Goal: Task Accomplishment & Management: Complete application form

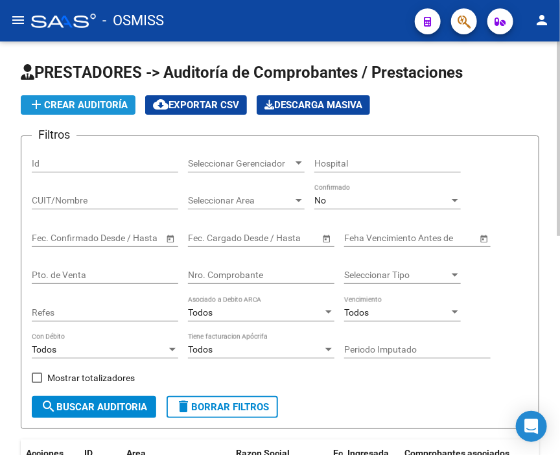
click at [93, 101] on span "add Crear Auditoría" at bounding box center [78, 105] width 99 height 12
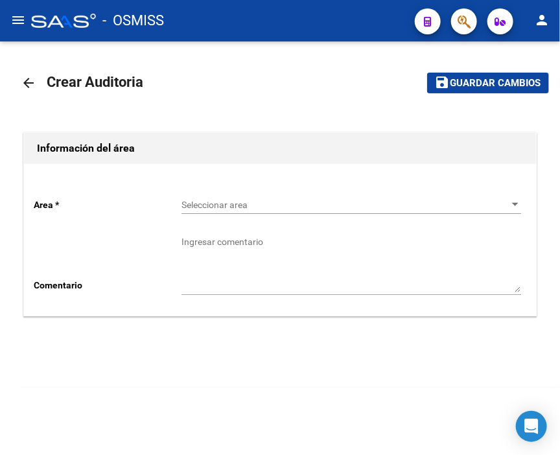
click at [232, 209] on span "Seleccionar area" at bounding box center [346, 205] width 328 height 11
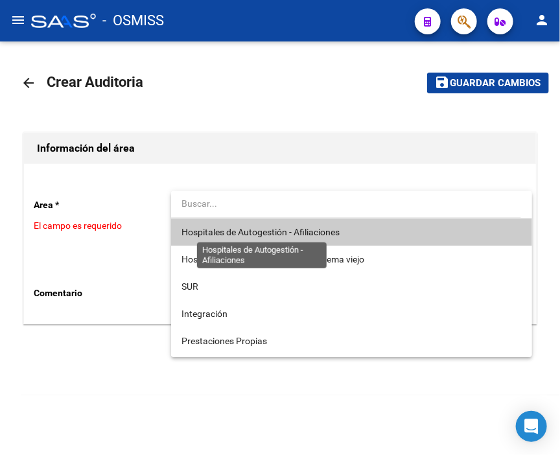
click at [231, 234] on span "Hospitales de Autogestión - Afiliaciones" at bounding box center [261, 232] width 158 height 10
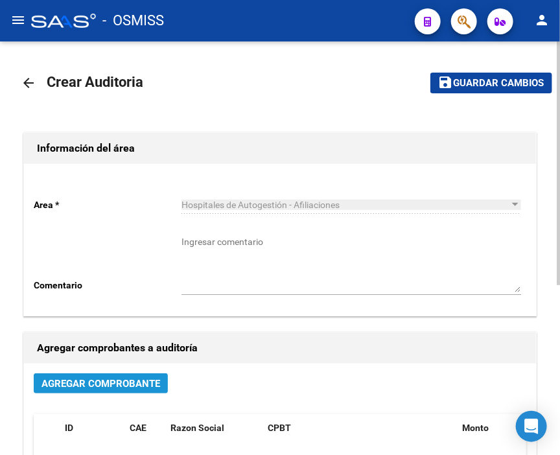
click at [126, 381] on span "Agregar Comprobante" at bounding box center [101, 384] width 119 height 12
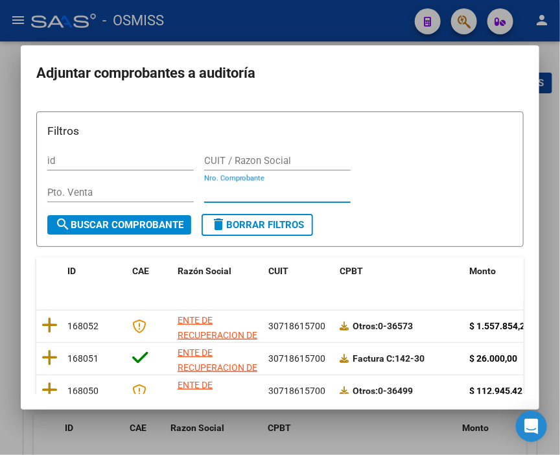
click at [221, 191] on input "Nro. Comprobante" at bounding box center [277, 193] width 147 height 12
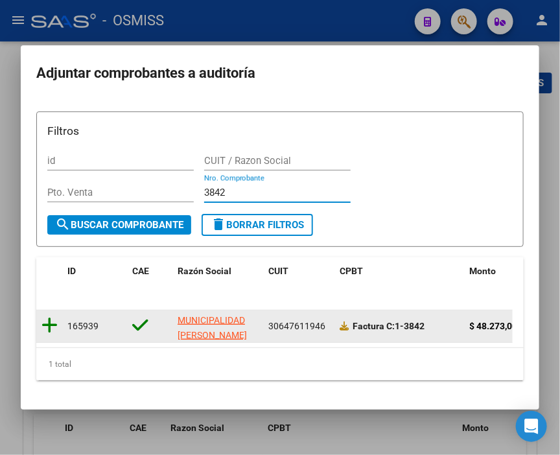
type input "3842"
click at [56, 324] on icon at bounding box center [50, 326] width 16 height 18
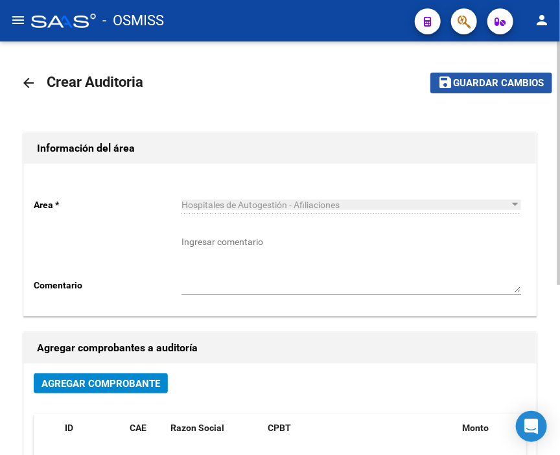
click at [476, 91] on button "save Guardar cambios" at bounding box center [492, 83] width 122 height 20
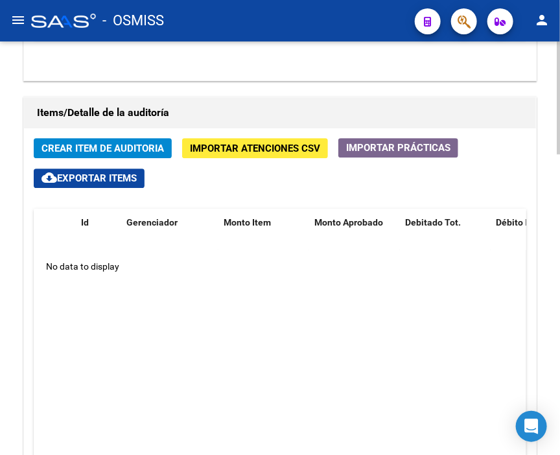
scroll to position [937, 0]
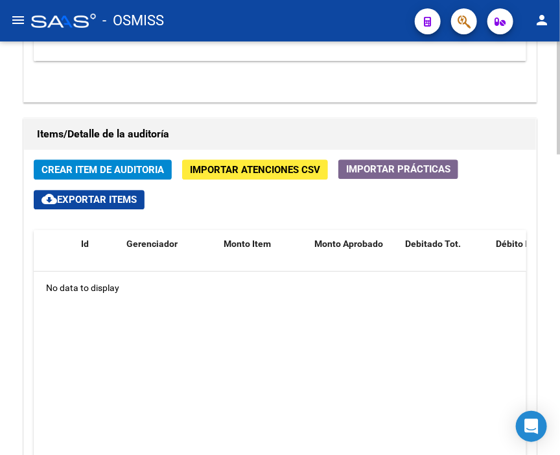
click at [121, 164] on span "Crear Item de Auditoria" at bounding box center [103, 170] width 123 height 12
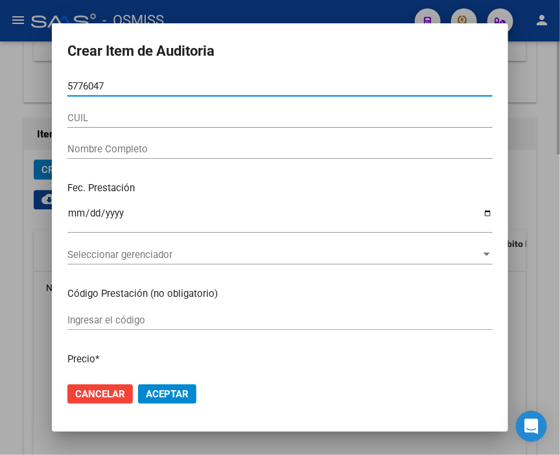
type input "57760474"
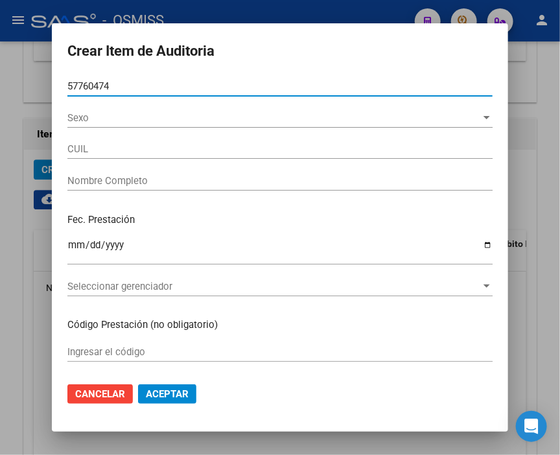
type input "27577604741"
type input "[PERSON_NAME]"
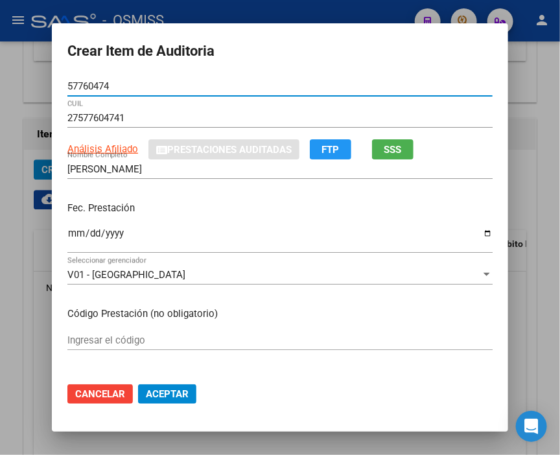
type input "57760474"
click at [67, 234] on input "Ingresar la fecha" at bounding box center [280, 238] width 426 height 21
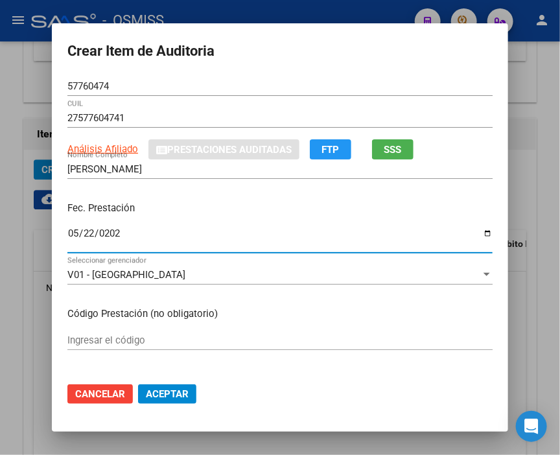
type input "[DATE]"
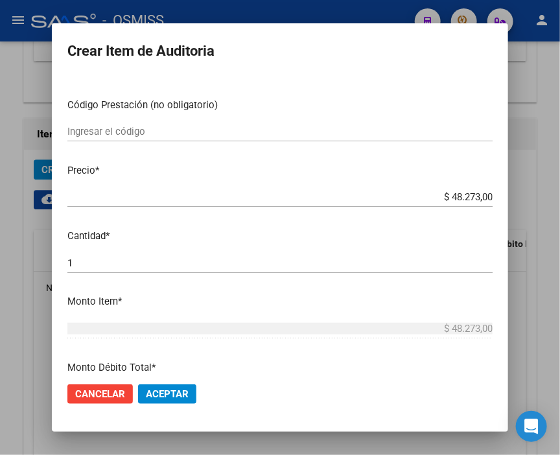
scroll to position [216, 0]
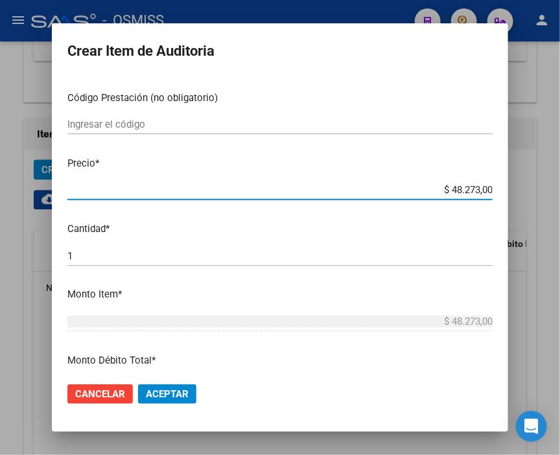
drag, startPoint x: 433, startPoint y: 195, endPoint x: 522, endPoint y: 196, distance: 88.9
click at [522, 196] on div "Crear Item de Auditoria 57760474 Nro Documento 27577604741 CUIL Análisis Afilia…" at bounding box center [280, 227] width 560 height 455
type input "$ 0,01"
type input "$ 0,13"
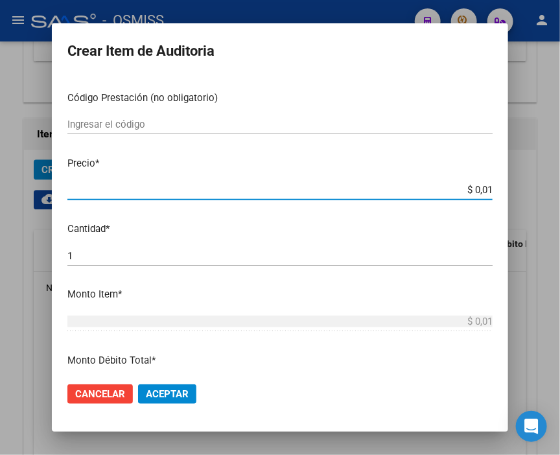
type input "$ 0,13"
type input "$ 1,39"
type input "$ 13,99"
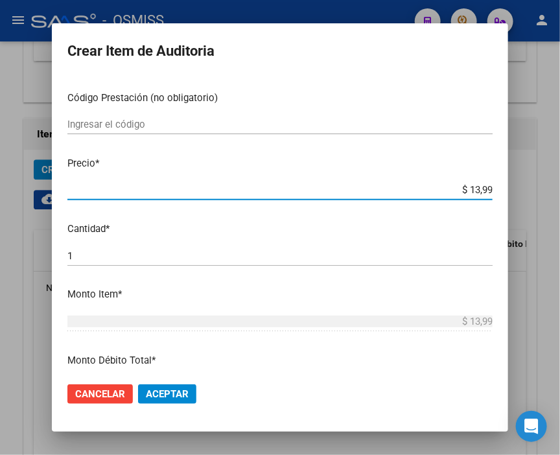
type input "$ 139,95"
type input "$ 1.399,50"
type input "$ 13.995,00"
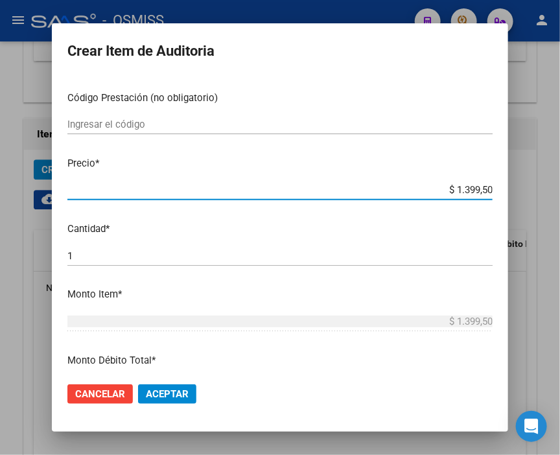
type input "$ 13.995,00"
click at [171, 389] on span "Aceptar" at bounding box center [167, 395] width 43 height 12
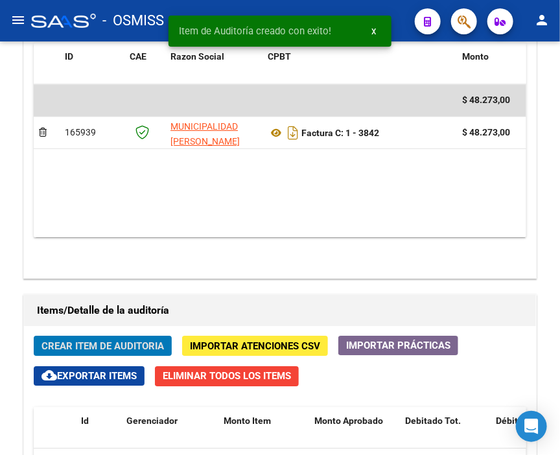
scroll to position [958, 0]
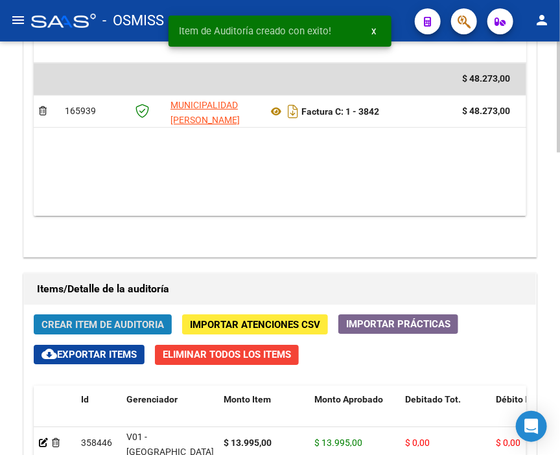
click at [91, 319] on span "Crear Item de Auditoria" at bounding box center [103, 325] width 123 height 12
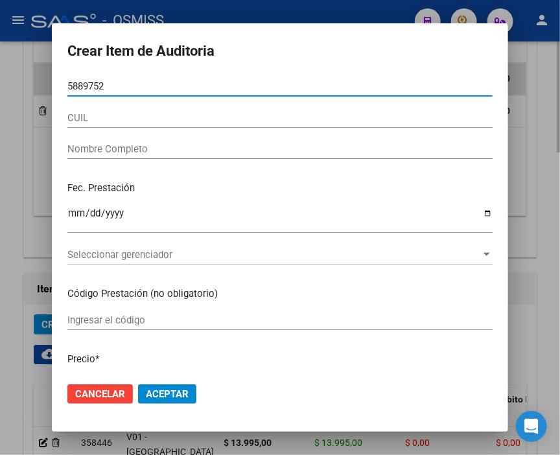
type input "58897525"
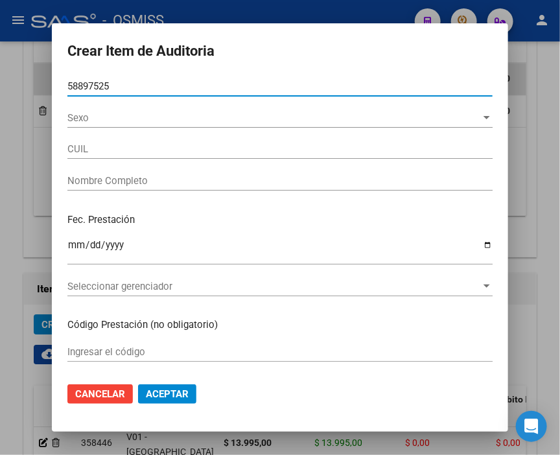
type input "27588975253"
type input "[PERSON_NAME] [PERSON_NAME]"
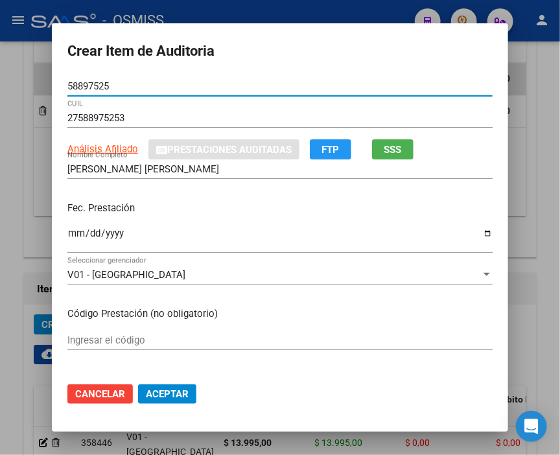
type input "58897525"
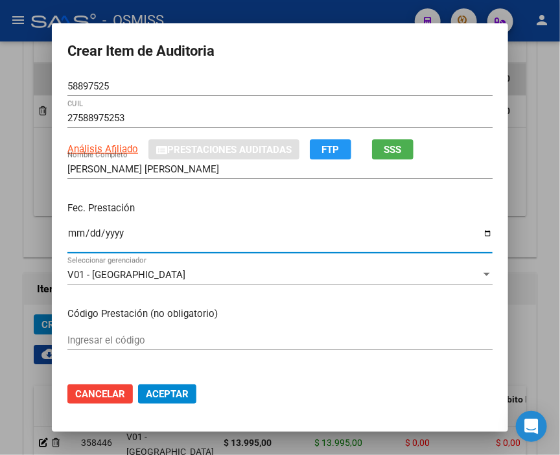
click at [71, 235] on input "Ingresar la fecha" at bounding box center [280, 238] width 426 height 21
type input "[DATE]"
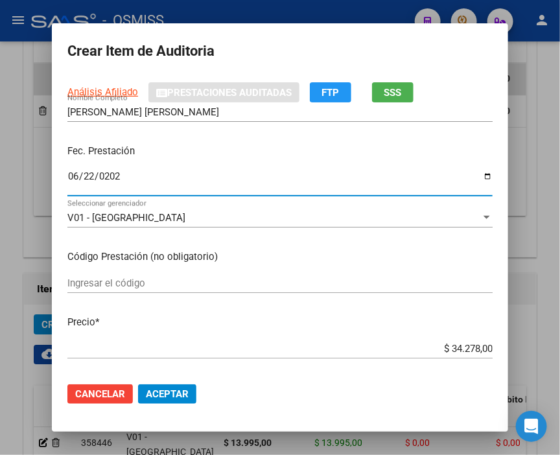
scroll to position [144, 0]
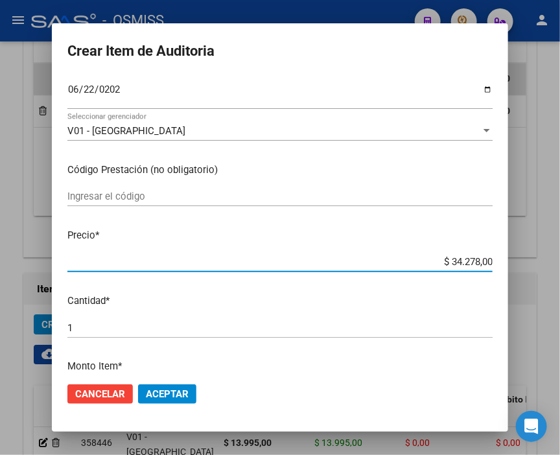
drag, startPoint x: 435, startPoint y: 257, endPoint x: 531, endPoint y: 256, distance: 96.0
click at [531, 256] on div "Crear Item de Auditoria 58897525 Nro Documento 27588975253 CUIL Análisis Afilia…" at bounding box center [280, 227] width 560 height 455
type input "$ 0,05"
type input "$ 0,55"
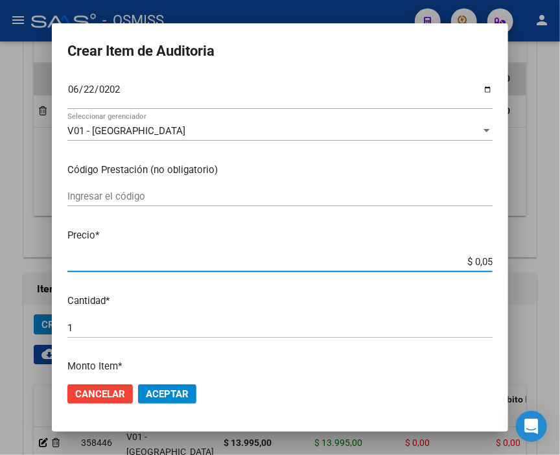
type input "$ 0,55"
type input "$ 5,59"
type input "$ 55,98"
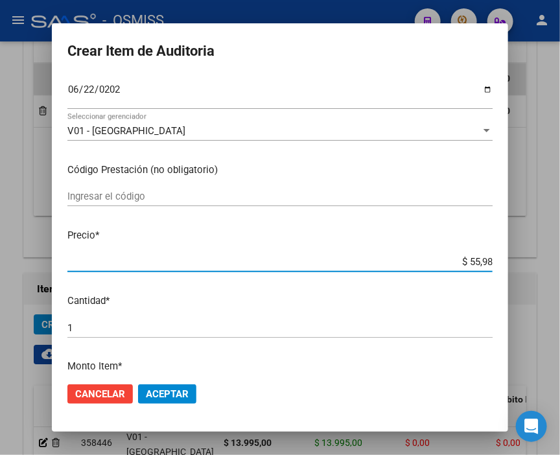
type input "$ 559,80"
type input "$ 5.598,00"
click at [173, 394] on span "Aceptar" at bounding box center [167, 395] width 43 height 12
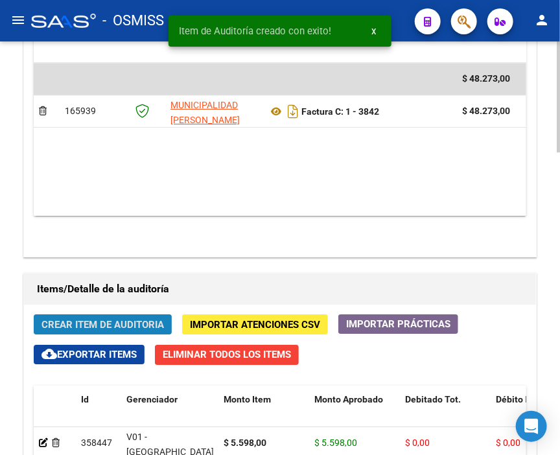
click at [84, 319] on span "Crear Item de Auditoria" at bounding box center [103, 325] width 123 height 12
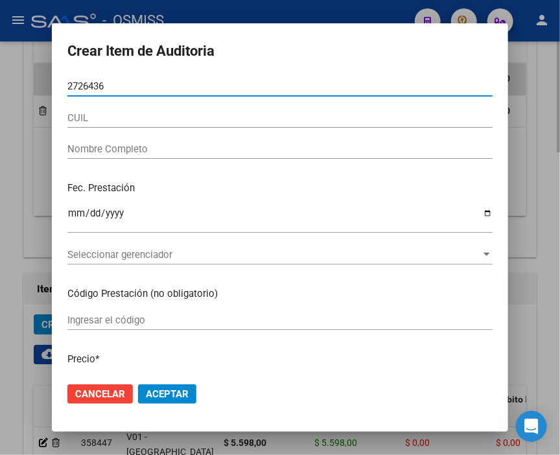
type input "27264369"
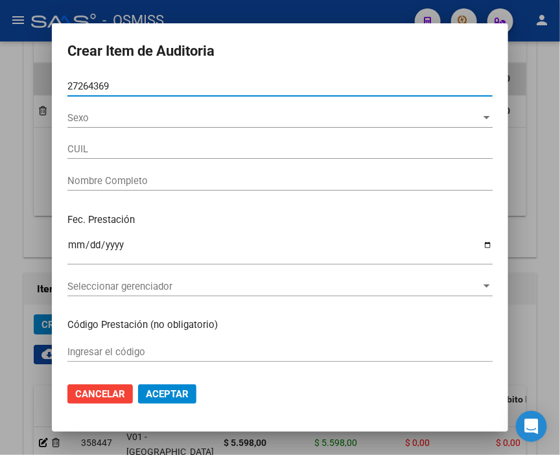
type input "20272643696"
type input "[PERSON_NAME]"
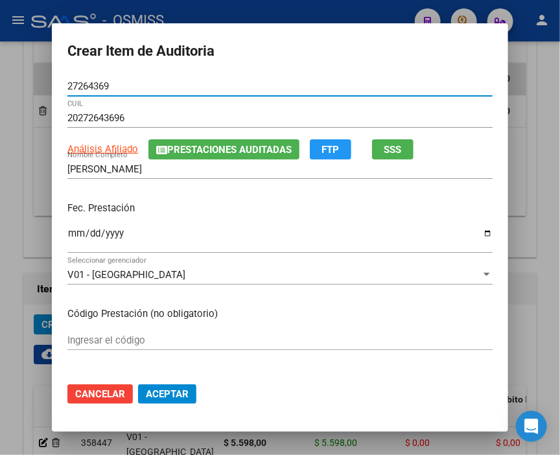
type input "27264369"
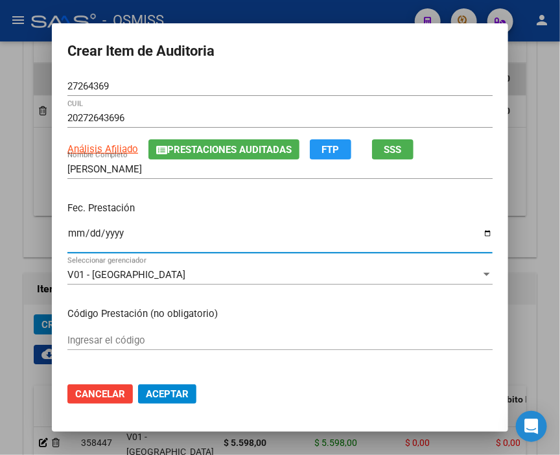
click at [67, 234] on input "Ingresar la fecha" at bounding box center [280, 238] width 426 height 21
type input "[DATE]"
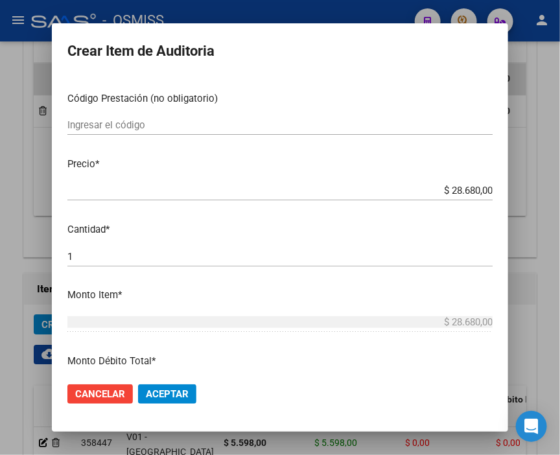
scroll to position [216, 0]
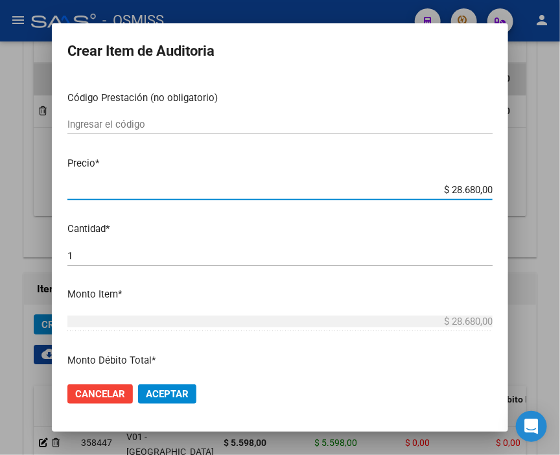
drag, startPoint x: 415, startPoint y: 186, endPoint x: 495, endPoint y: 185, distance: 79.8
click at [495, 185] on app-form-text-field "Precio * $ 28.680,00 Ingresar el precio" at bounding box center [285, 176] width 436 height 40
type input "$ 0,02"
type input "$ 0,27"
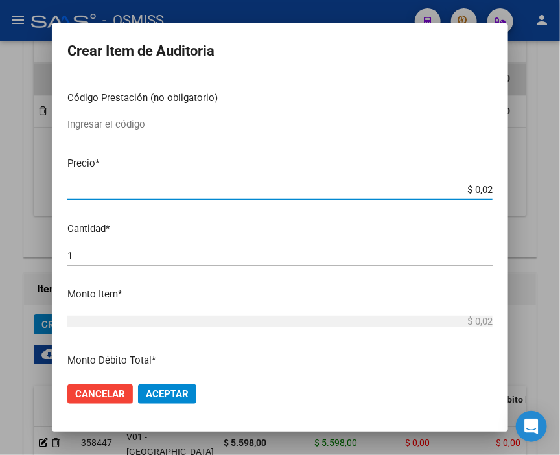
type input "$ 0,27"
type input "$ 2,79"
type input "$ 27,99"
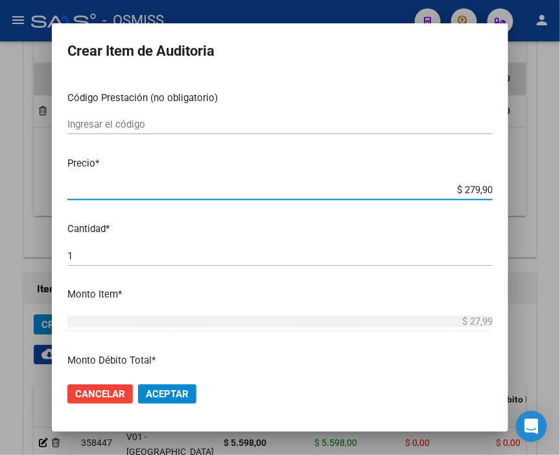
type input "$ 2.799,01"
type input "$ 27.990,10"
type input "$ 2.799,01"
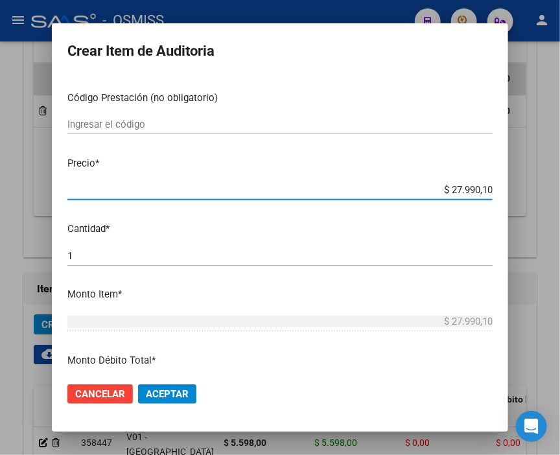
type input "$ 2.799,01"
type input "$ 279,90"
type input "$ 2.799,00"
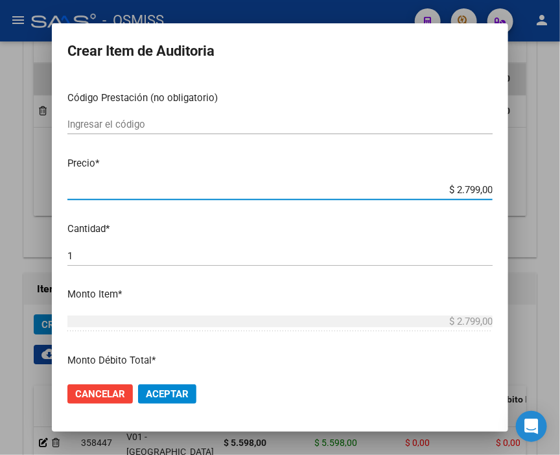
click at [160, 399] on span "Aceptar" at bounding box center [167, 395] width 43 height 12
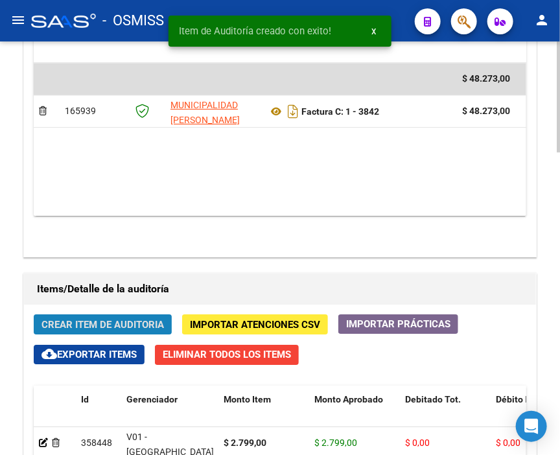
click at [102, 319] on span "Crear Item de Auditoria" at bounding box center [103, 325] width 123 height 12
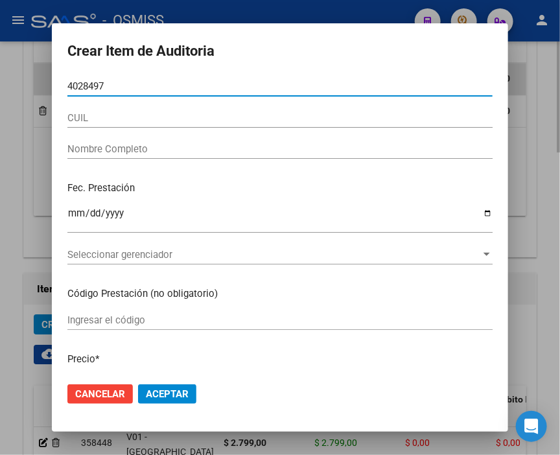
type input "40284970"
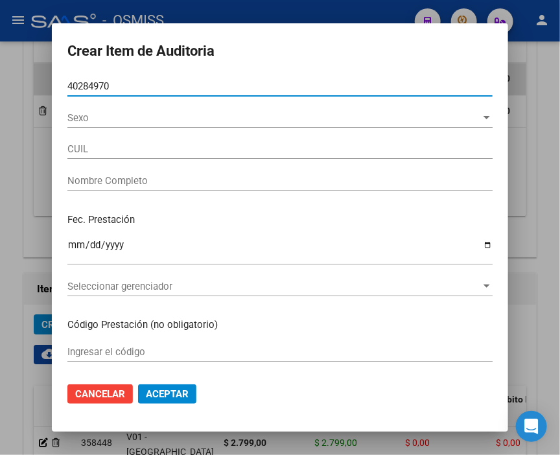
type input "27402849709"
type input "[PERSON_NAME]"
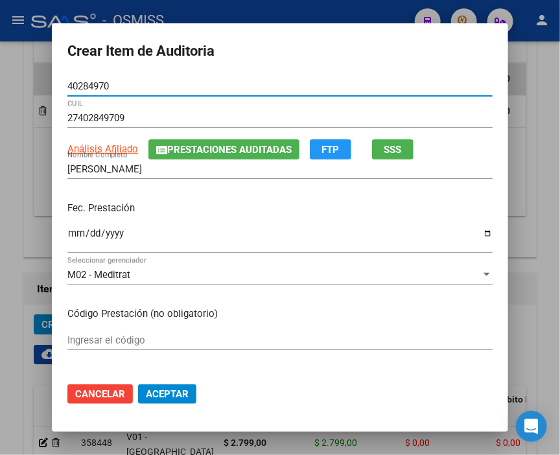
type input "40284970"
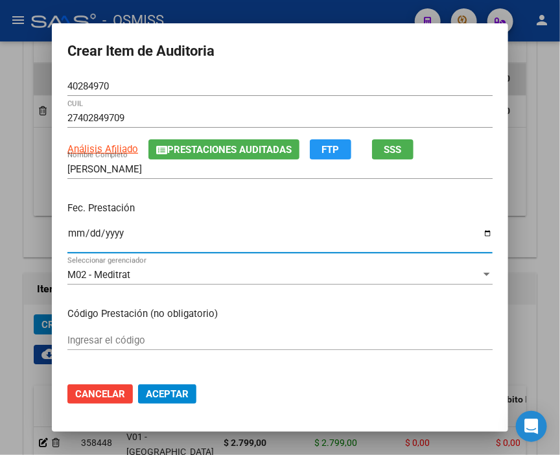
click at [69, 235] on input "Ingresar la fecha" at bounding box center [280, 238] width 426 height 21
type input "[DATE]"
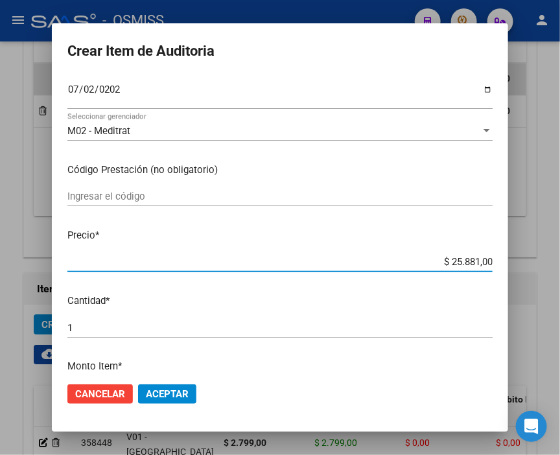
drag, startPoint x: 420, startPoint y: 260, endPoint x: 512, endPoint y: 261, distance: 92.1
click at [509, 261] on mat-dialog-content "40284970 Nro Documento 27402849709 CUIL Análisis Afiliado Prestaciones Auditada…" at bounding box center [280, 225] width 457 height 296
type input "$ 0,02"
type input "$ 0,27"
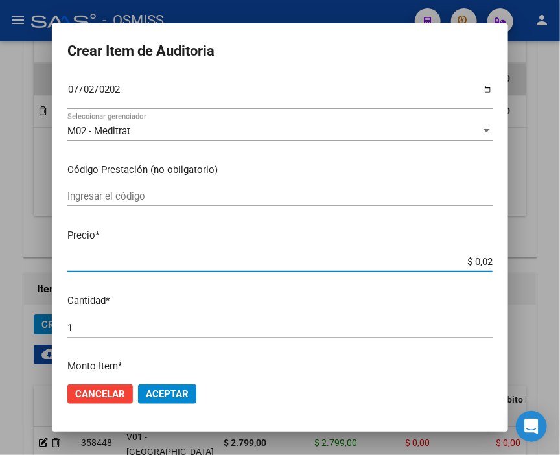
type input "$ 0,27"
type input "$ 2,79"
type input "$ 27,99"
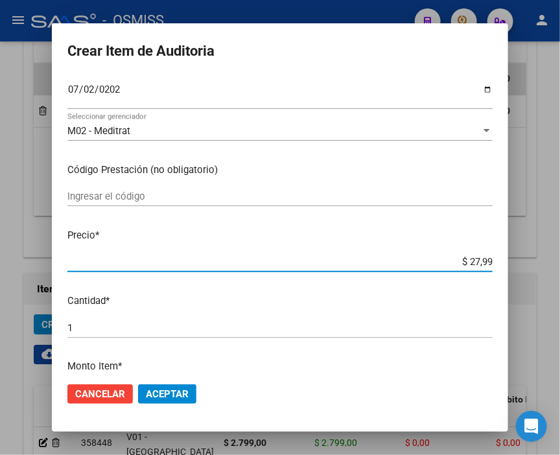
type input "$ 279,90"
type input "$ 2.799,00"
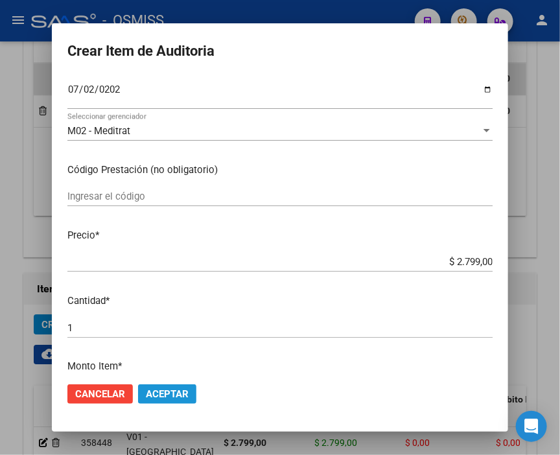
click at [158, 392] on span "Aceptar" at bounding box center [167, 395] width 43 height 12
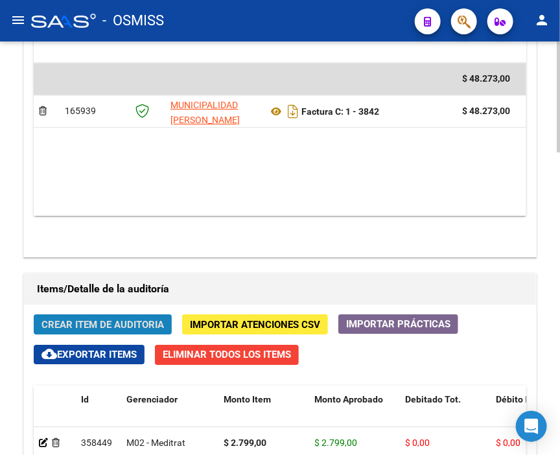
click at [95, 319] on span "Crear Item de Auditoria" at bounding box center [103, 325] width 123 height 12
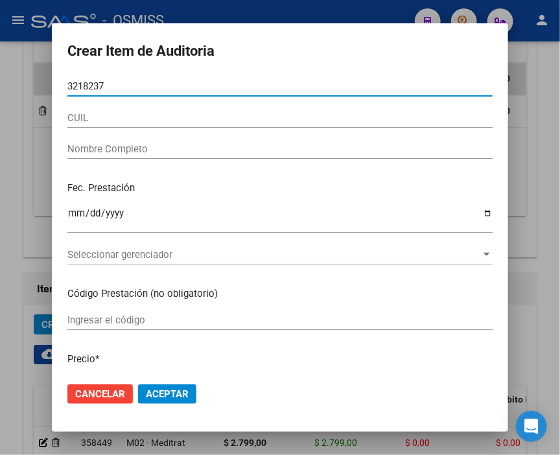
type input "32182372"
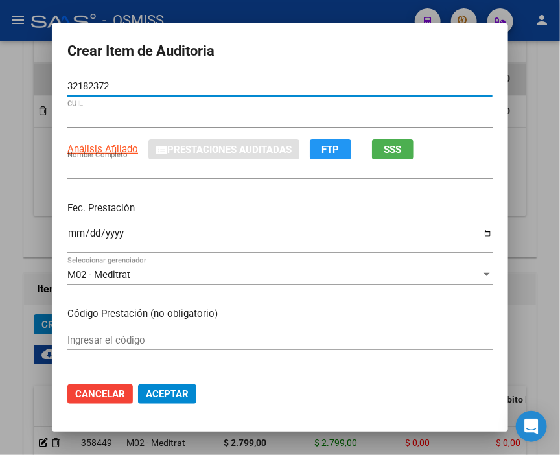
type input "27321823721"
type input "[PERSON_NAME]"
type input "32182372"
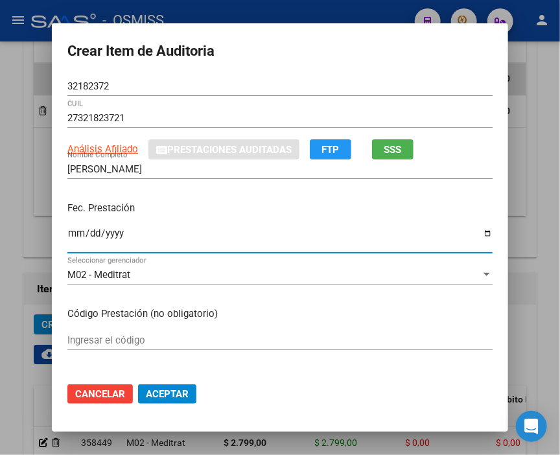
click at [67, 232] on input "Ingresar la fecha" at bounding box center [280, 238] width 426 height 21
type input "[DATE]"
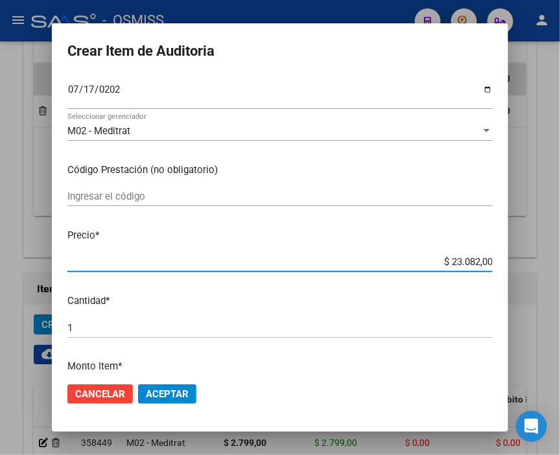
drag, startPoint x: 422, startPoint y: 263, endPoint x: 555, endPoint y: 256, distance: 133.2
click at [555, 256] on div "Crear Item de Auditoria 32182372 Nro Documento 27321823721 CUIL Análisis Afilia…" at bounding box center [280, 227] width 560 height 455
type input "$ 0,04"
type input "$ 0,46"
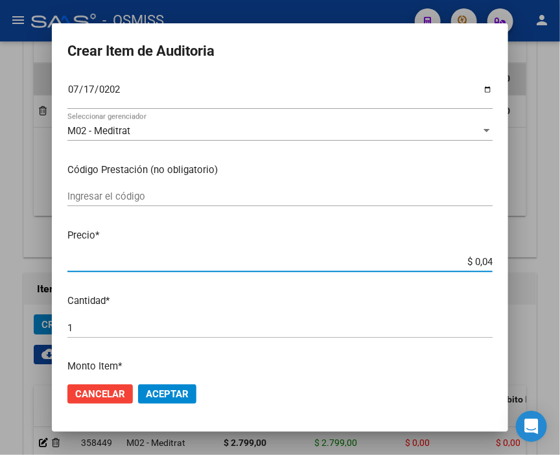
type input "$ 0,46"
type input "$ 4,69"
type input "$ 46,90"
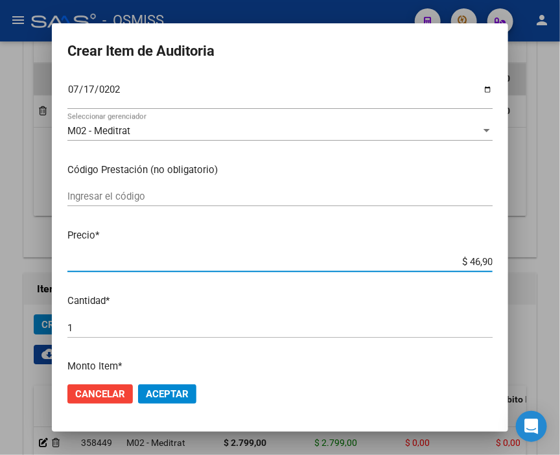
type input "$ 469,00"
type input "$ 4.690,00"
click at [165, 393] on span "Aceptar" at bounding box center [167, 395] width 43 height 12
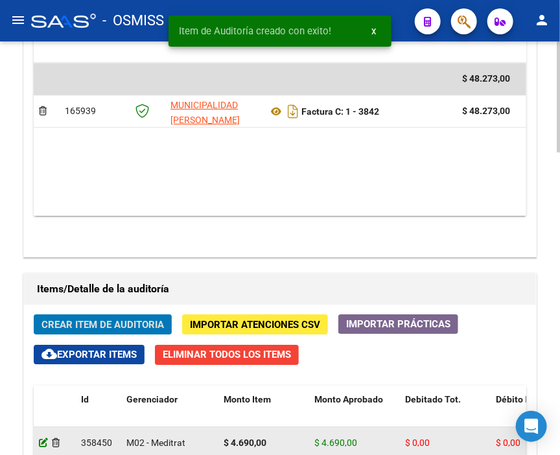
click at [43, 438] on icon at bounding box center [43, 442] width 9 height 9
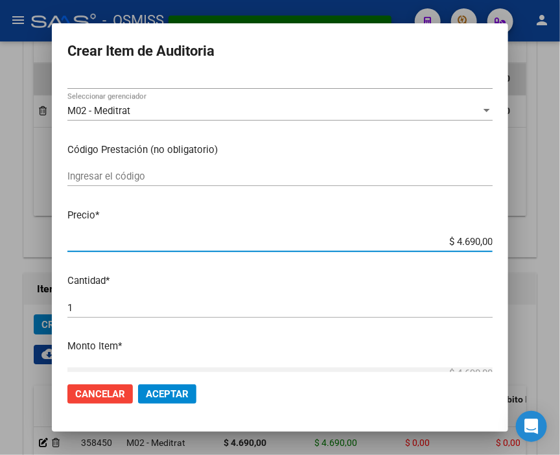
drag, startPoint x: 465, startPoint y: 245, endPoint x: 567, endPoint y: 245, distance: 101.8
click at [560, 245] on html "menu - OSMISS person Firma Express Inicio Calendario SSS Instructivos Contacto …" at bounding box center [280, 227] width 560 height 455
type input "$ 0,01"
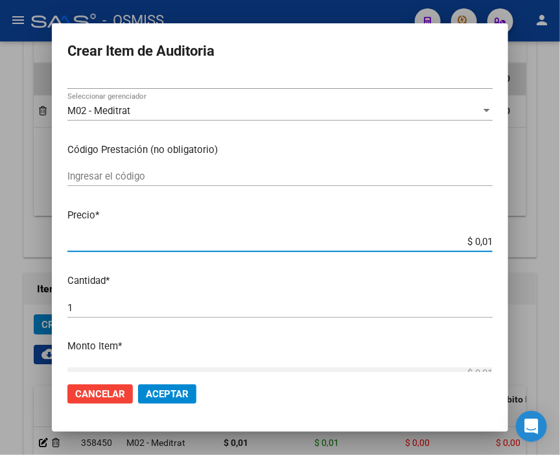
type input "$ 0,16"
type input "$ 1,69"
type input "$ 16,90"
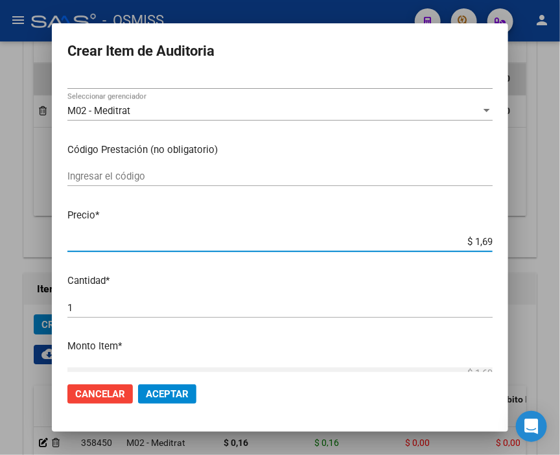
type input "$ 16,90"
type input "$ 169,00"
type input "$ 1.690,00"
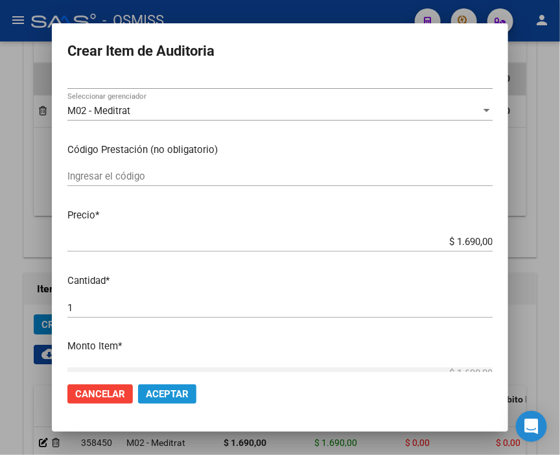
click at [162, 385] on button "Aceptar" at bounding box center [167, 394] width 58 height 19
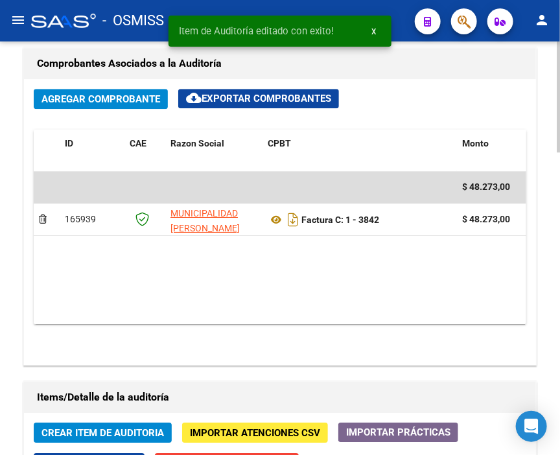
scroll to position [865, 0]
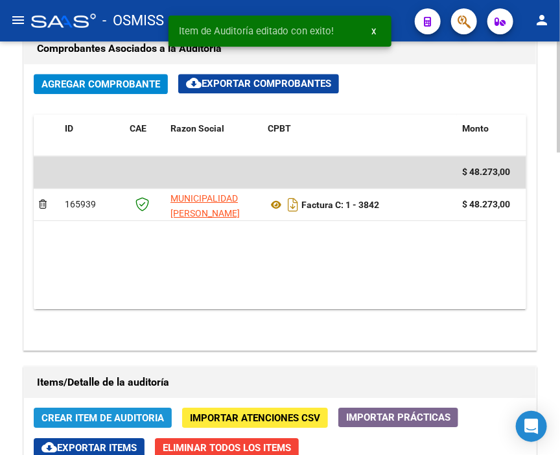
click at [125, 413] on span "Crear Item de Auditoria" at bounding box center [103, 419] width 123 height 12
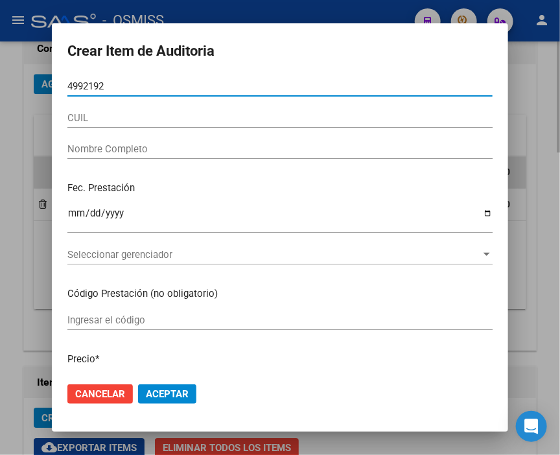
type input "49921922"
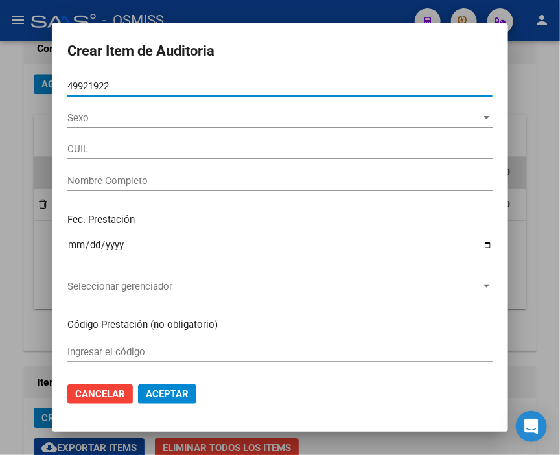
type input "27499219224"
type input "[PERSON_NAME] [PERSON_NAME]"
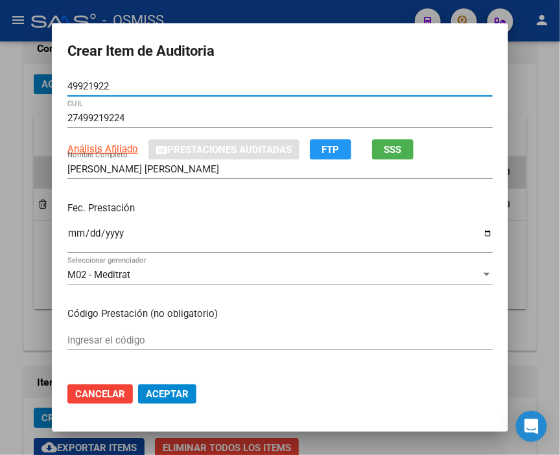
type input "49921922"
click at [71, 234] on input "Ingresar la fecha" at bounding box center [280, 238] width 426 height 21
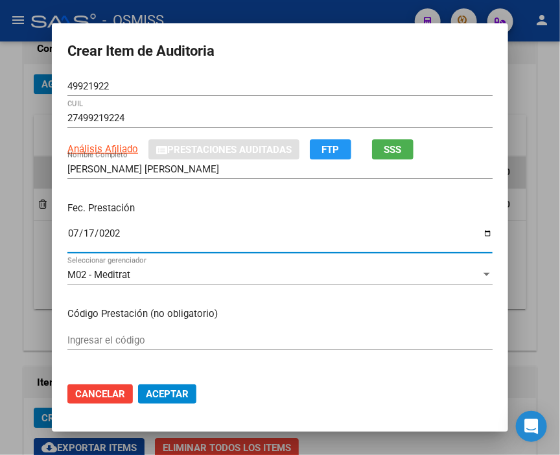
type input "[DATE]"
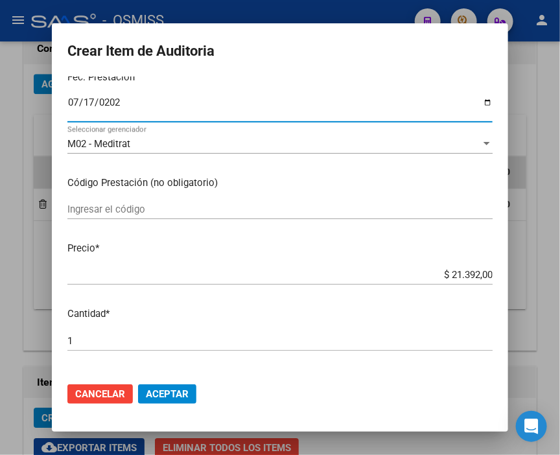
scroll to position [144, 0]
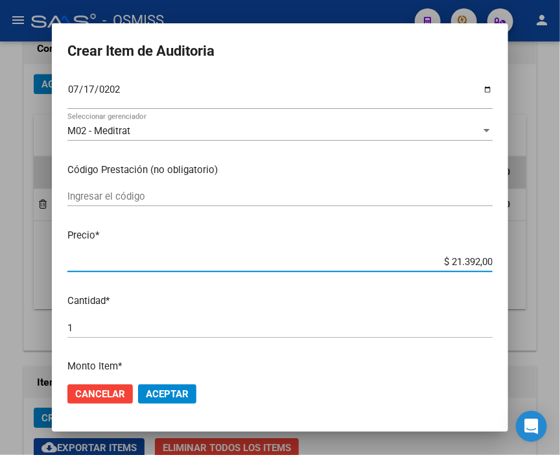
drag, startPoint x: 435, startPoint y: 261, endPoint x: 550, endPoint y: 261, distance: 115.5
click at [550, 261] on div "Crear Item de Auditoria 49921922 Nro Documento 27499219224 CUIL Análisis Afilia…" at bounding box center [280, 227] width 560 height 455
type input "$ 0,01"
type input "$ 0,16"
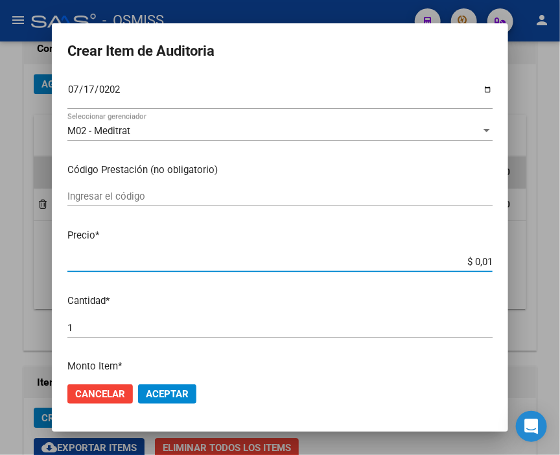
type input "$ 0,16"
type input "$ 1,69"
type input "$ 16,90"
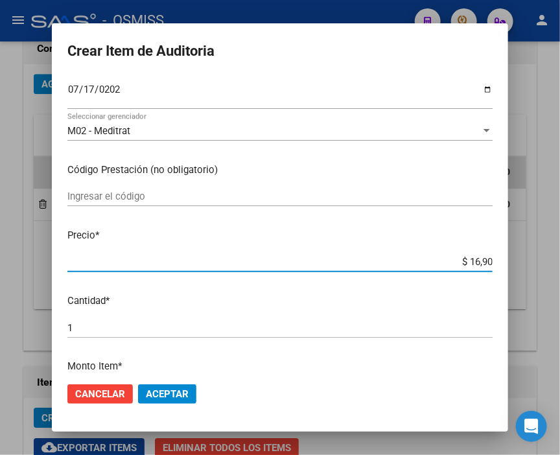
type input "$ 169,00"
type input "$ 1.690,00"
click at [190, 393] on button "Aceptar" at bounding box center [167, 394] width 58 height 19
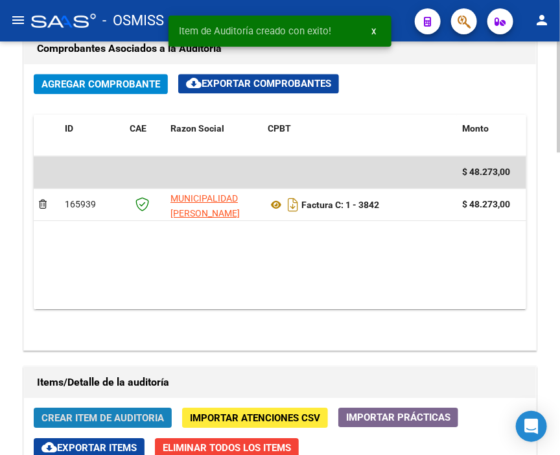
click at [126, 413] on span "Crear Item de Auditoria" at bounding box center [103, 419] width 123 height 12
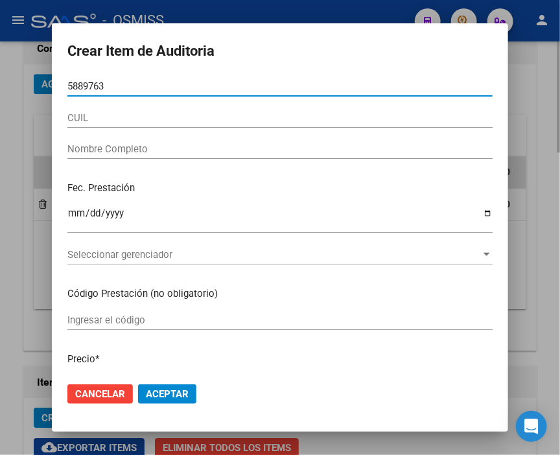
type input "58897633"
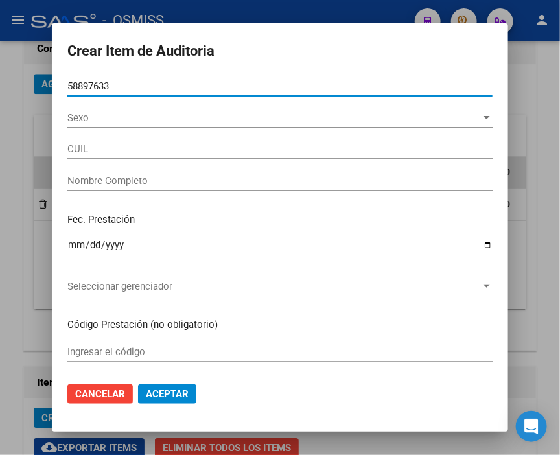
type input "20588976336"
type input "[PERSON_NAME]"
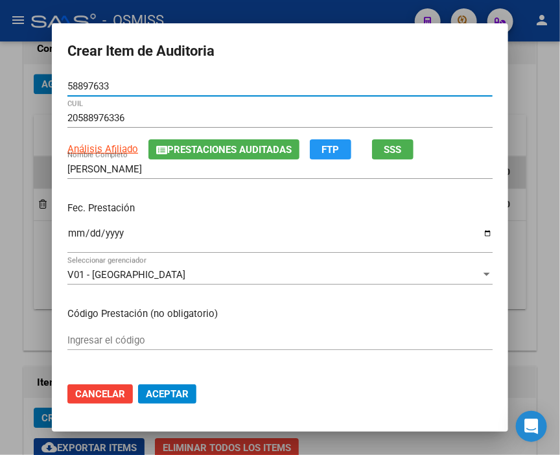
type input "58897633"
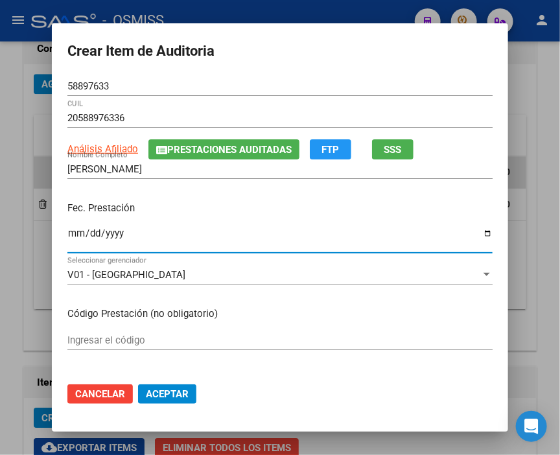
click at [71, 240] on input "Ingresar la fecha" at bounding box center [280, 238] width 426 height 21
type input "[DATE]"
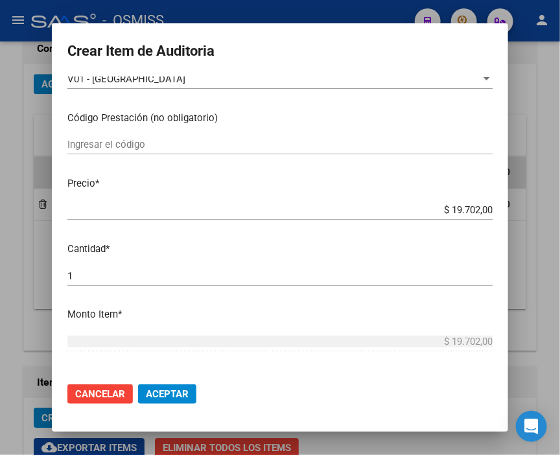
scroll to position [216, 0]
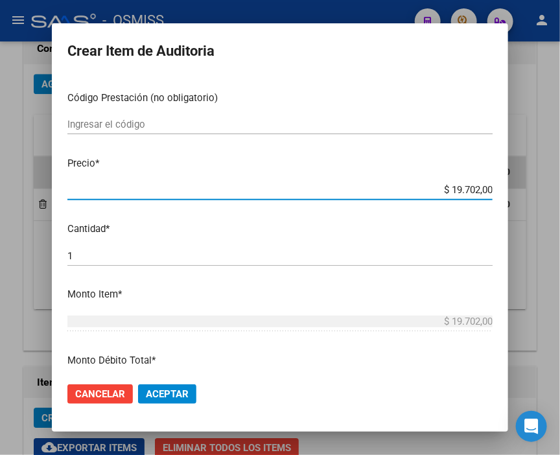
drag, startPoint x: 437, startPoint y: 191, endPoint x: 540, endPoint y: 191, distance: 103.1
click at [540, 191] on div "Crear Item de Auditoria 58897633 Nro Documento 20588976336 CUIL Análisis Afilia…" at bounding box center [280, 227] width 560 height 455
type input "$ 0,02"
type input "$ 0,27"
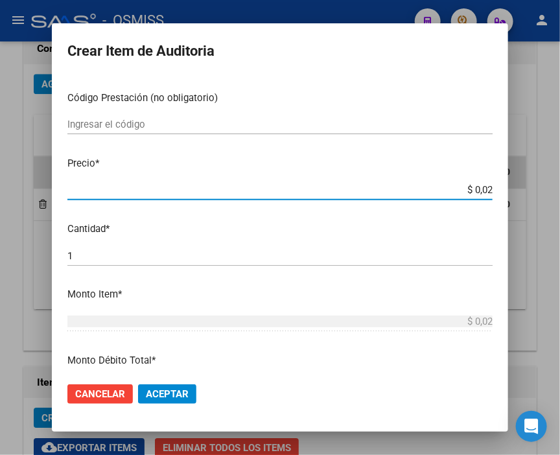
type input "$ 0,27"
type input "$ 2,79"
type input "$ 27,99"
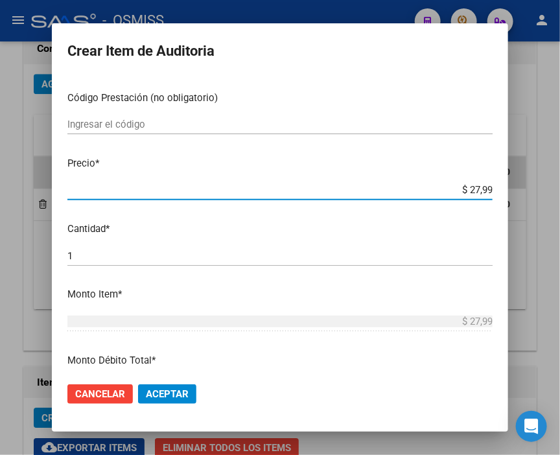
type input "$ 279,90"
type input "$ 2.799,00"
click at [176, 390] on span "Aceptar" at bounding box center [167, 395] width 43 height 12
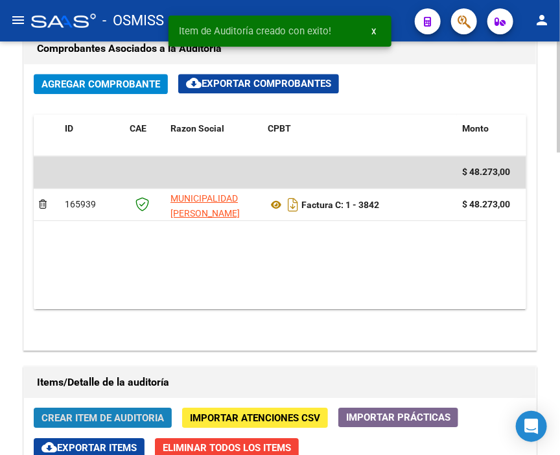
click at [111, 413] on span "Crear Item de Auditoria" at bounding box center [103, 419] width 123 height 12
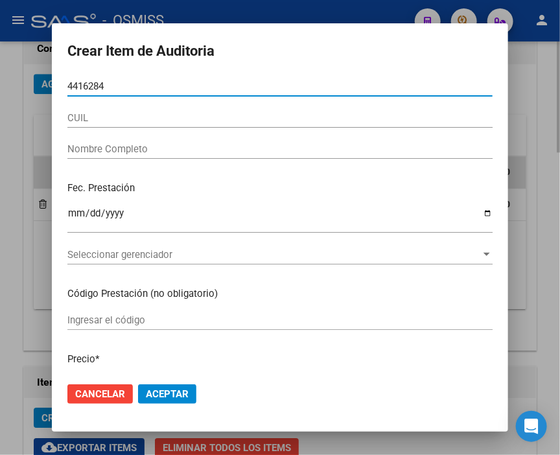
type input "44162847"
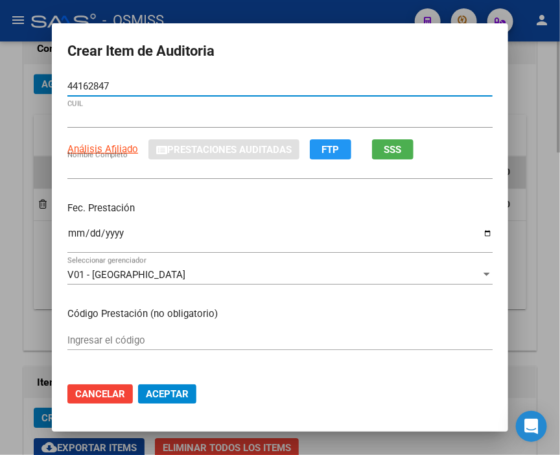
type input "27441628477"
type input "[PERSON_NAME]"
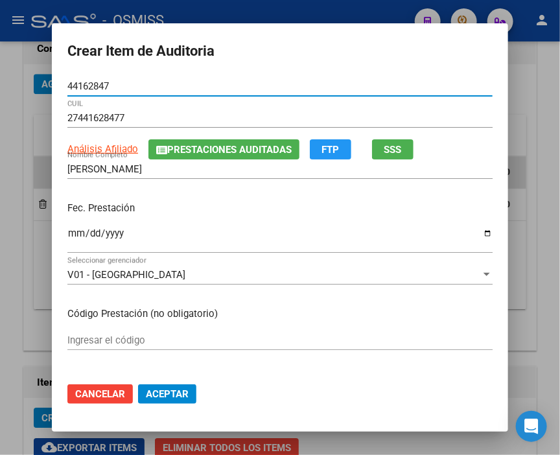
type input "44162847"
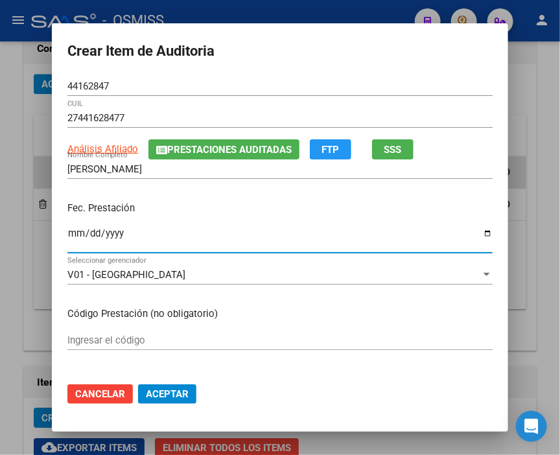
click at [68, 234] on input "Ingresar la fecha" at bounding box center [280, 238] width 426 height 21
type input "[DATE]"
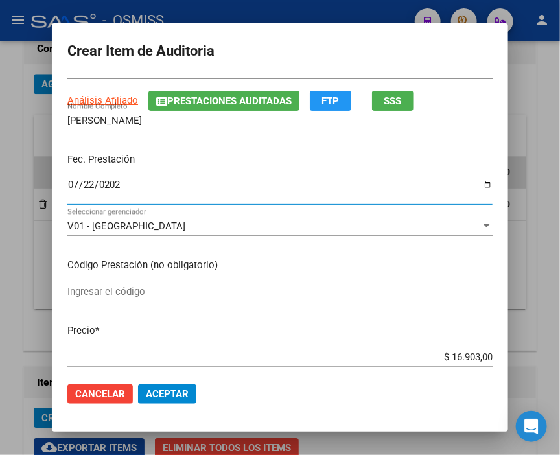
scroll to position [72, 0]
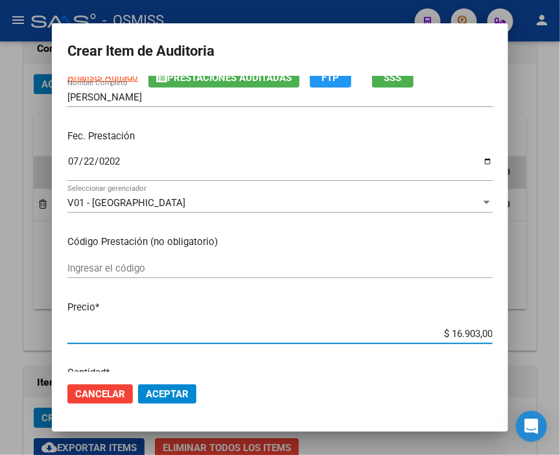
drag, startPoint x: 423, startPoint y: 330, endPoint x: 567, endPoint y: 328, distance: 144.0
click at [560, 328] on html "menu - OSMISS person Firma Express Inicio Calendario SSS Instructivos Contacto …" at bounding box center [280, 227] width 560 height 455
type input "$ 0,02"
type input "$ 0,27"
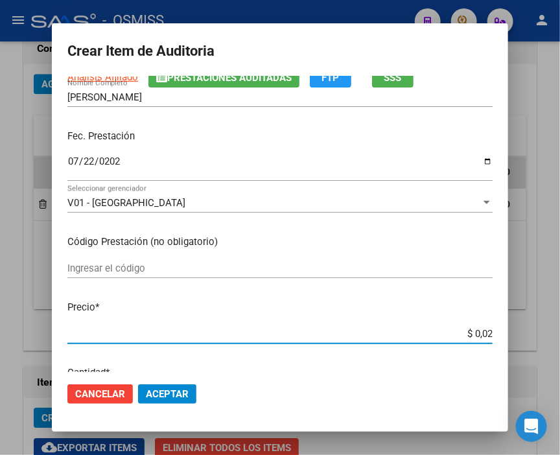
type input "$ 0,27"
type input "$ 2,79"
type input "$ 27,99"
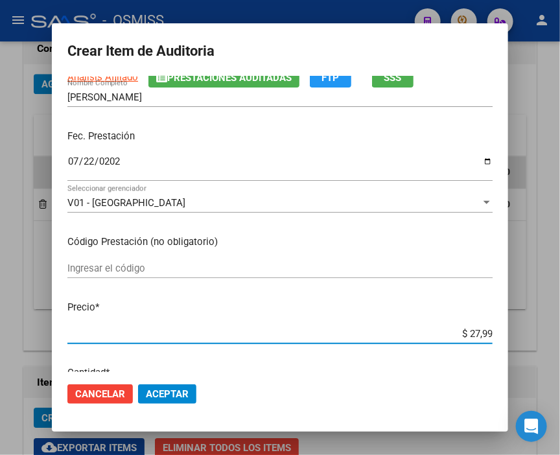
type input "$ 279,90"
type input "$ 2.799,00"
click at [171, 392] on span "Aceptar" at bounding box center [167, 395] width 43 height 12
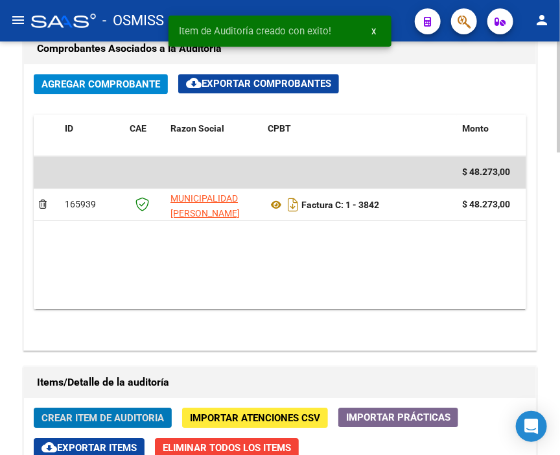
click at [83, 413] on span "Crear Item de Auditoria" at bounding box center [103, 419] width 123 height 12
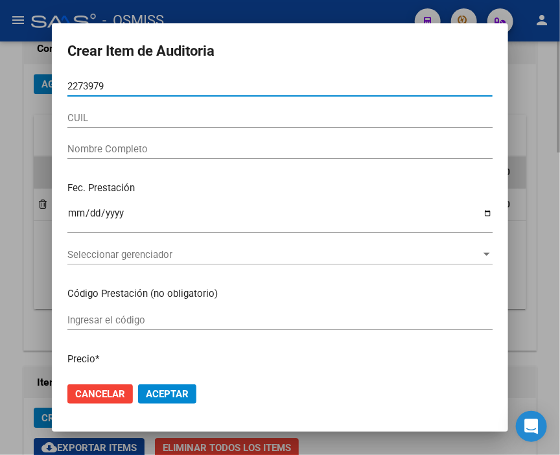
type input "22739794"
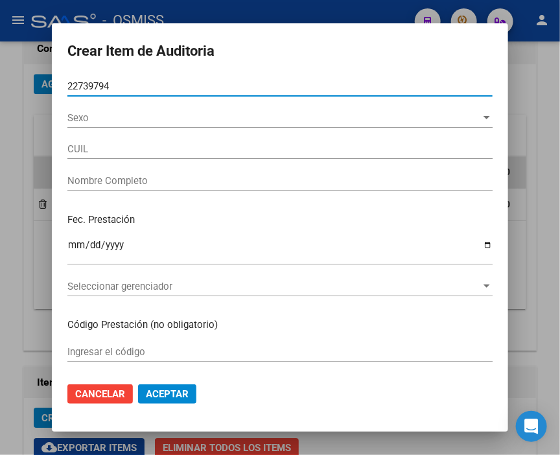
type input "20227397943"
type input "[PERSON_NAME]"
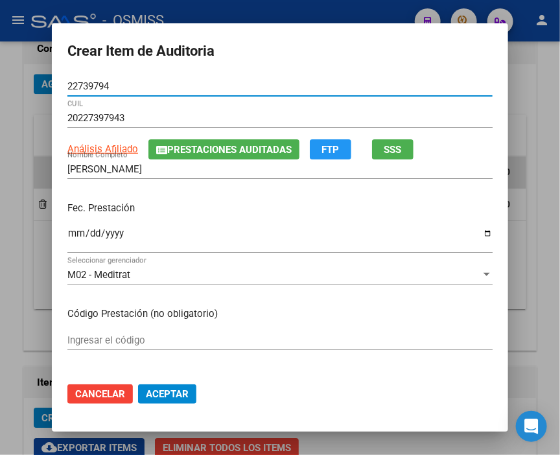
type input "22739794"
click at [67, 237] on input "Ingresar la fecha" at bounding box center [280, 238] width 426 height 21
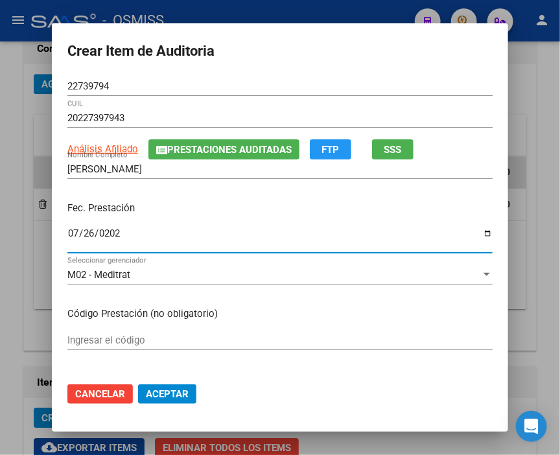
type input "[DATE]"
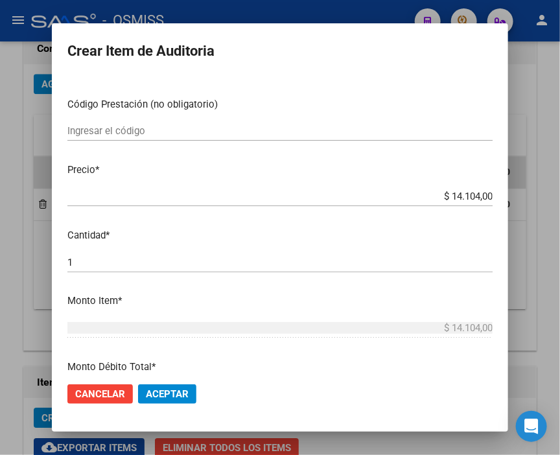
scroll to position [216, 0]
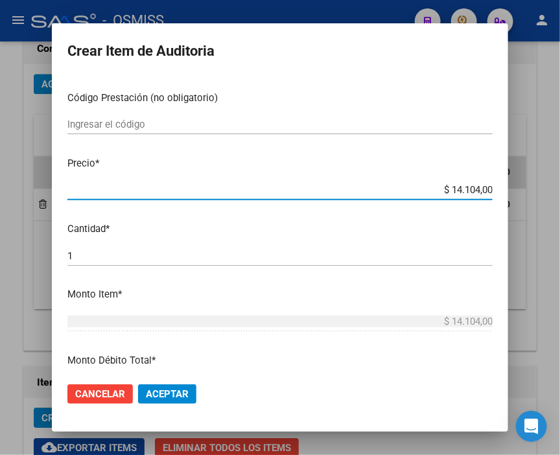
drag, startPoint x: 414, startPoint y: 191, endPoint x: 537, endPoint y: 191, distance: 123.2
click at [537, 191] on div "Crear Item de Auditoria 22739794 Nro Documento 20227397943 CUIL Análisis Afilia…" at bounding box center [280, 227] width 560 height 455
type input "$ 0,02"
type input "$ 0,27"
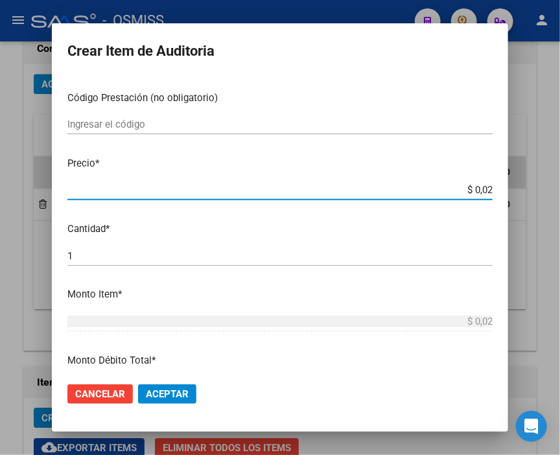
type input "$ 0,27"
type input "$ 2,79"
type input "$ 27,99"
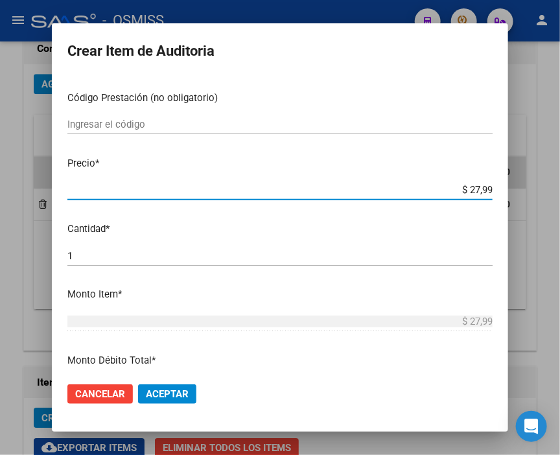
type input "$ 279,90"
type input "$ 2.799,00"
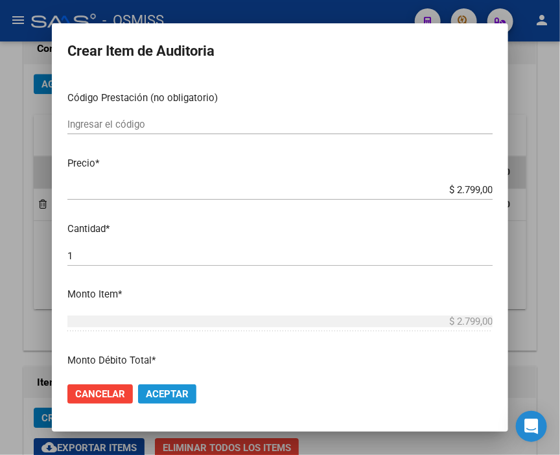
click at [161, 397] on span "Aceptar" at bounding box center [167, 395] width 43 height 12
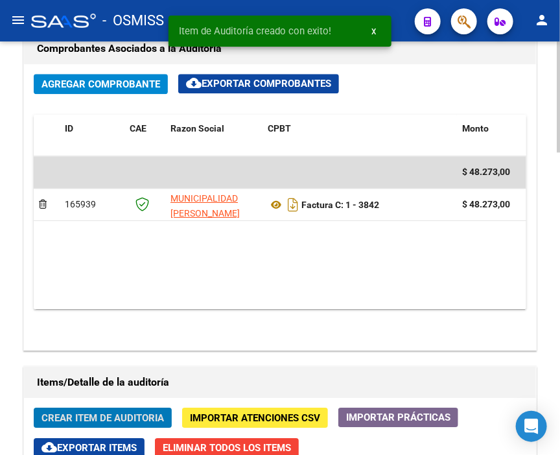
click at [105, 413] on span "Crear Item de Auditoria" at bounding box center [103, 419] width 123 height 12
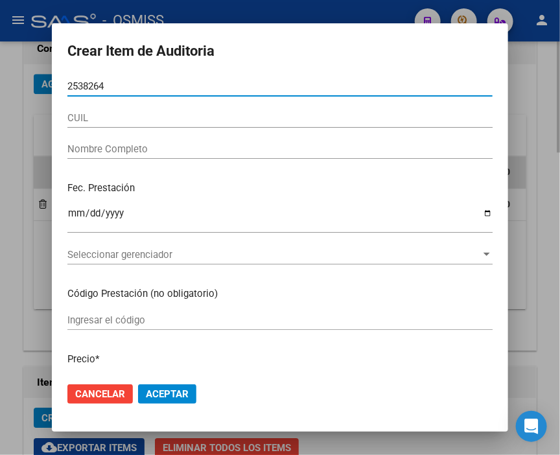
type input "25382647"
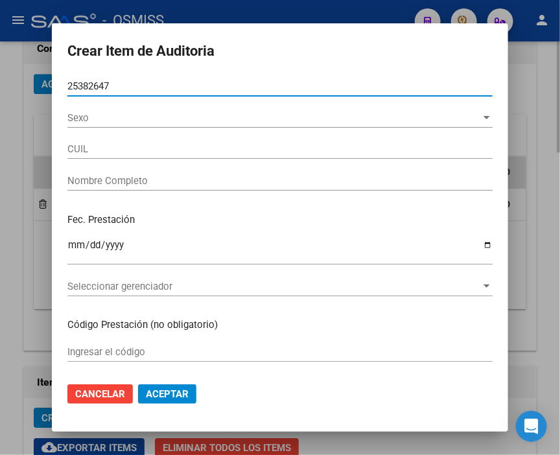
type input "23253826479"
type input "[PERSON_NAME] [PERSON_NAME]"
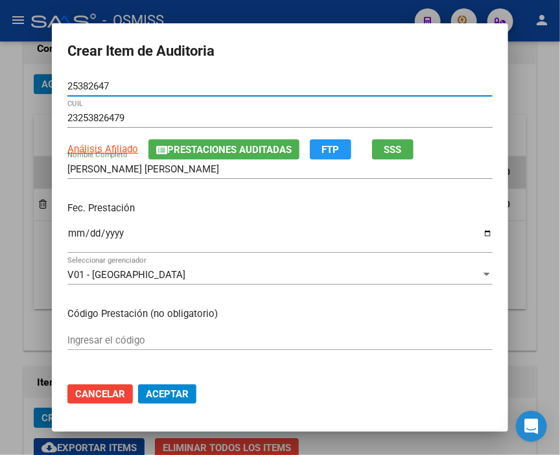
type input "25382647"
click at [68, 239] on input "Ingresar la fecha" at bounding box center [280, 238] width 426 height 21
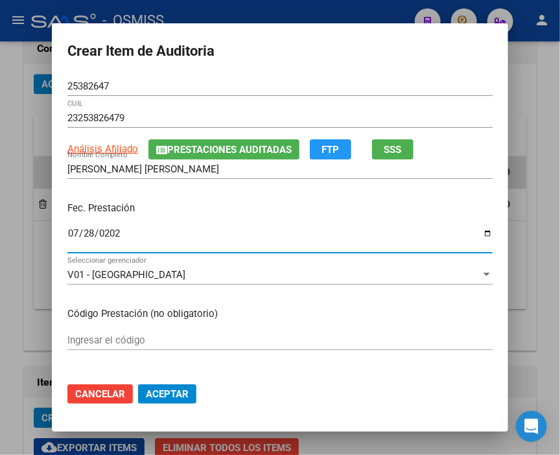
type input "[DATE]"
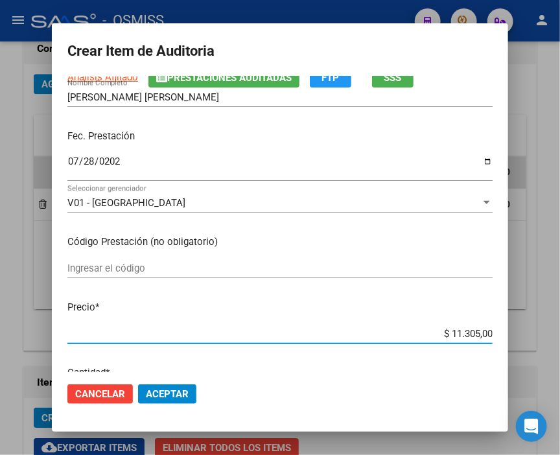
drag, startPoint x: 424, startPoint y: 332, endPoint x: 542, endPoint y: 326, distance: 117.6
click at [542, 326] on div "Crear Item de Auditoria 25382647 Nro Documento 23253826479 CUIL Análisis Afilia…" at bounding box center [280, 227] width 560 height 455
type input "$ 0,02"
type input "$ 0,27"
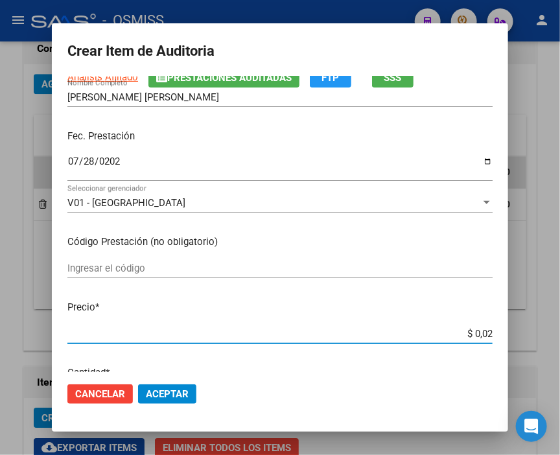
type input "$ 0,27"
type input "$ 2,79"
type input "$ 27,99"
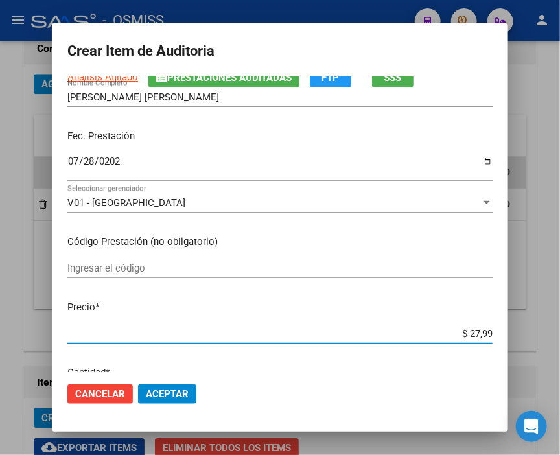
type input "$ 279,90"
type input "$ 2.799,00"
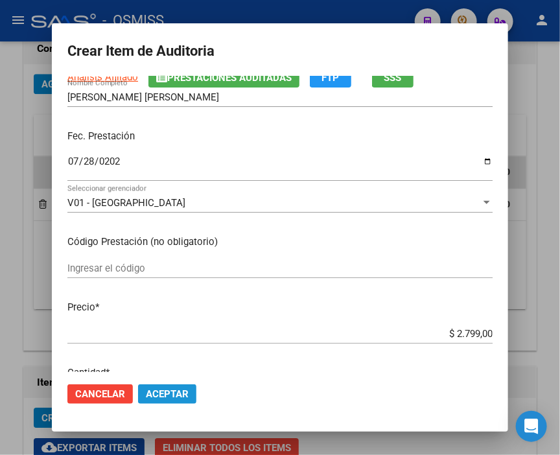
click at [165, 387] on button "Aceptar" at bounding box center [167, 394] width 58 height 19
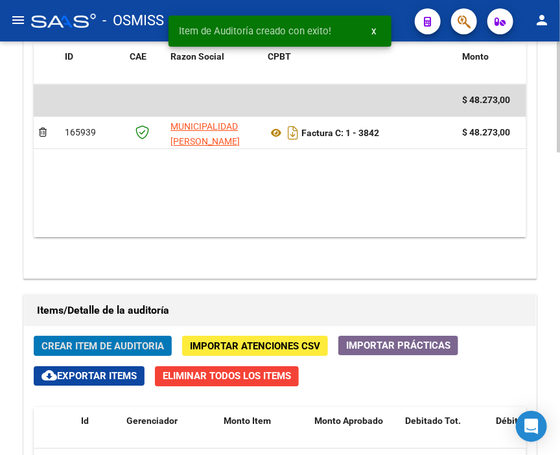
scroll to position [1009, 0]
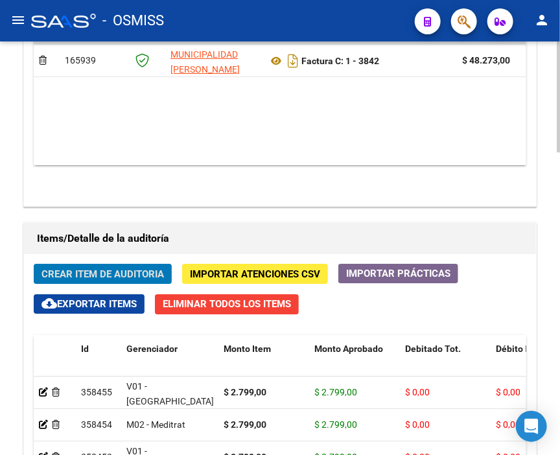
click at [139, 269] on span "Crear Item de Auditoria" at bounding box center [103, 275] width 123 height 12
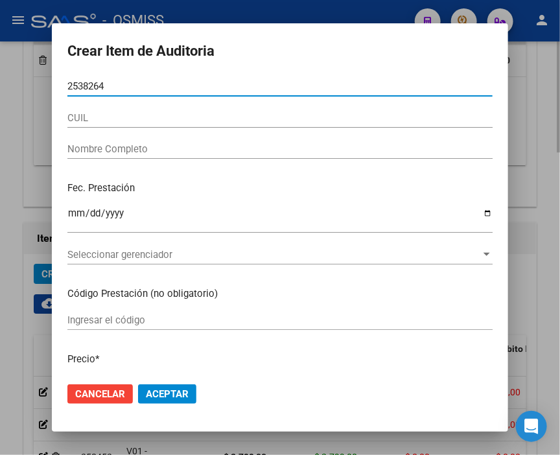
type input "25382647"
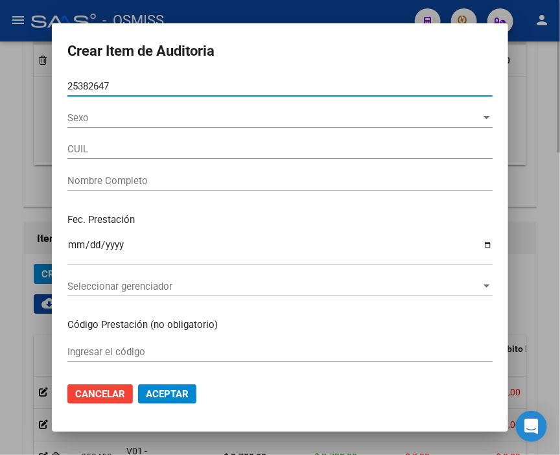
type input "23253826479"
type input "[PERSON_NAME] [PERSON_NAME]"
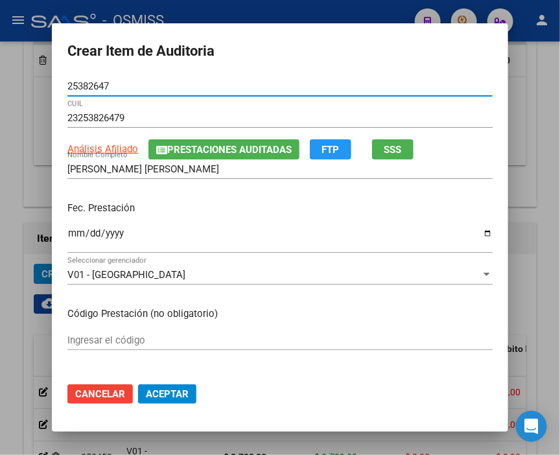
type input "25382647"
click at [75, 230] on input "Ingresar la fecha" at bounding box center [280, 238] width 426 height 21
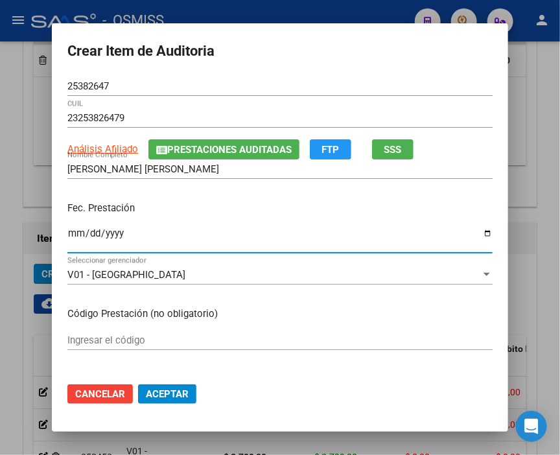
type input "0258-07-31"
type input "[DATE]"
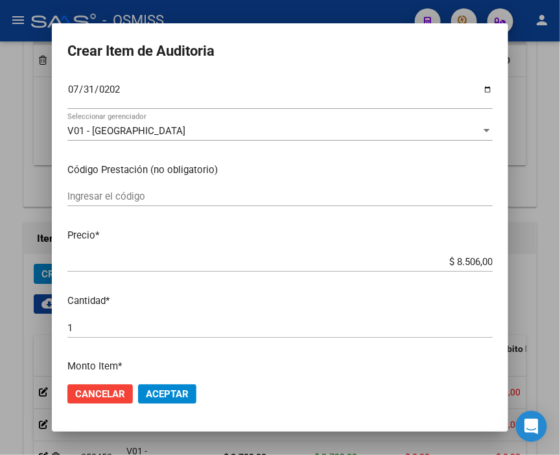
drag, startPoint x: 416, startPoint y: 270, endPoint x: 523, endPoint y: 270, distance: 107.0
click at [523, 270] on div "Crear Item de Auditoria 25382647 Nro Documento 23253826479 CUIL Análisis Afilia…" at bounding box center [280, 227] width 560 height 455
click at [446, 261] on input "$ 8.506,00" at bounding box center [280, 262] width 426 height 12
drag, startPoint x: 507, startPoint y: 263, endPoint x: 523, endPoint y: 266, distance: 16.5
click at [523, 266] on div "Crear Item de Auditoria 25382647 Nro Documento 23253826479 CUIL Análisis Afilia…" at bounding box center [280, 227] width 560 height 455
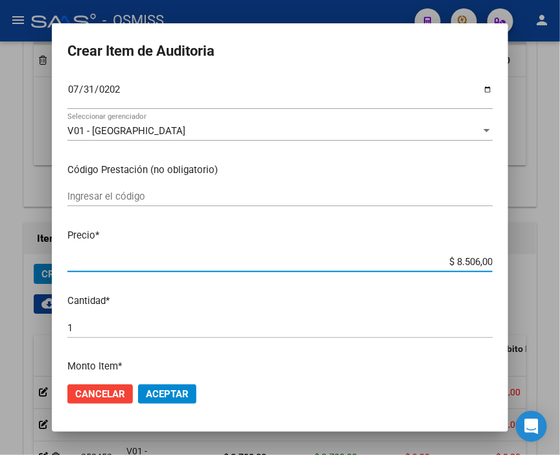
type input "$ 0,04"
type input "$ 0,40"
click at [171, 396] on span "Aceptar" at bounding box center [167, 395] width 43 height 12
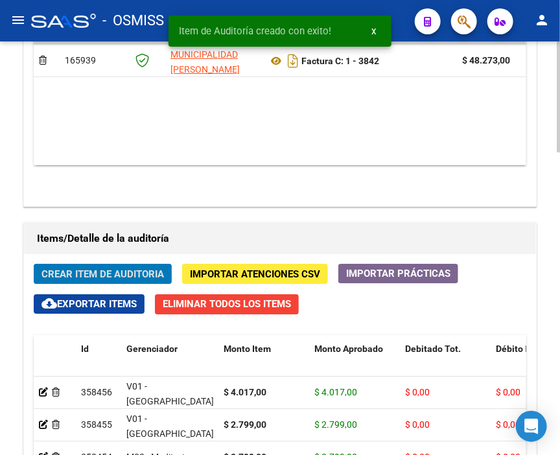
click at [87, 264] on button "Crear Item de Auditoria" at bounding box center [103, 274] width 138 height 20
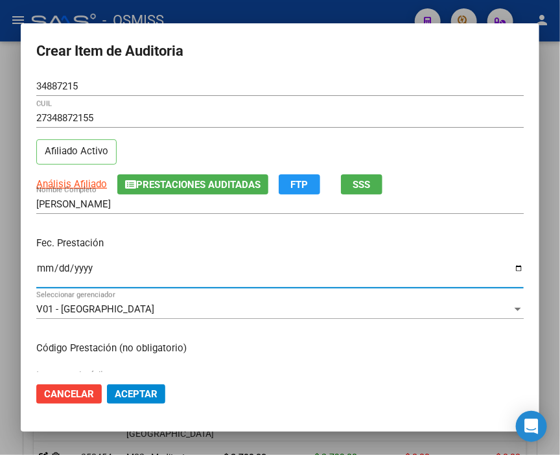
click at [40, 263] on input "Ingresar la fecha" at bounding box center [280, 273] width 488 height 21
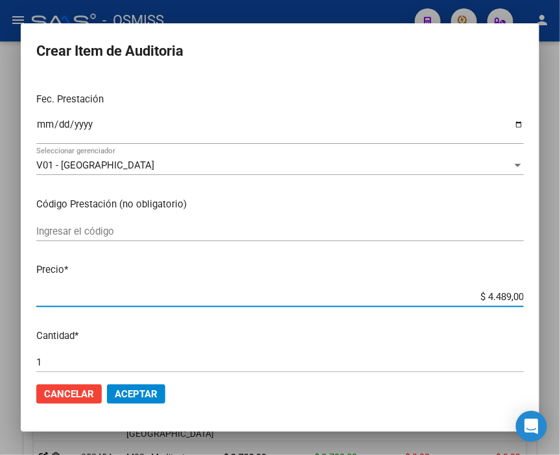
drag, startPoint x: 456, startPoint y: 291, endPoint x: 567, endPoint y: 291, distance: 110.9
click at [560, 291] on html "menu - OSMISS person Firma Express Inicio Calendario SSS Instructivos Contacto …" at bounding box center [280, 227] width 560 height 455
click at [141, 401] on button "Aceptar" at bounding box center [136, 394] width 58 height 19
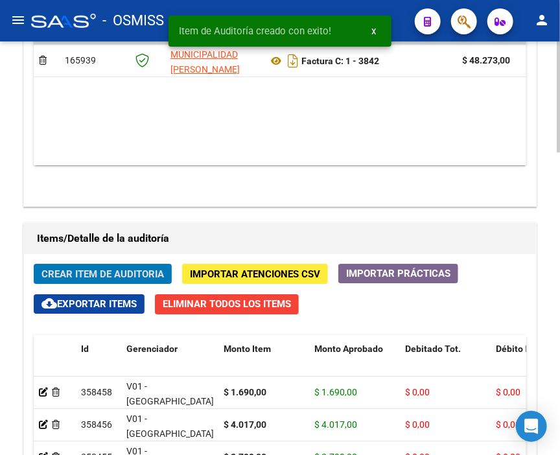
click at [102, 269] on span "Crear Item de Auditoria" at bounding box center [103, 275] width 123 height 12
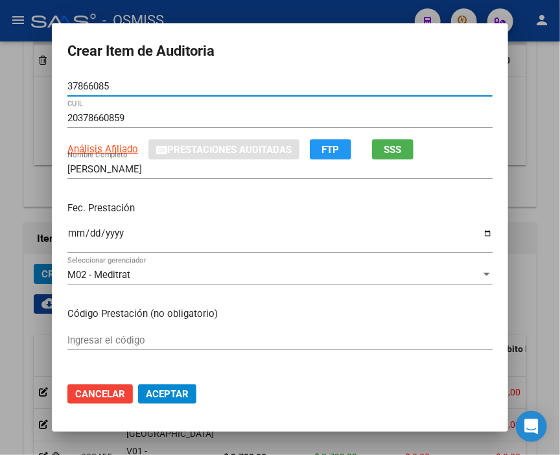
click at [67, 239] on input "Ingresar la fecha" at bounding box center [280, 238] width 426 height 21
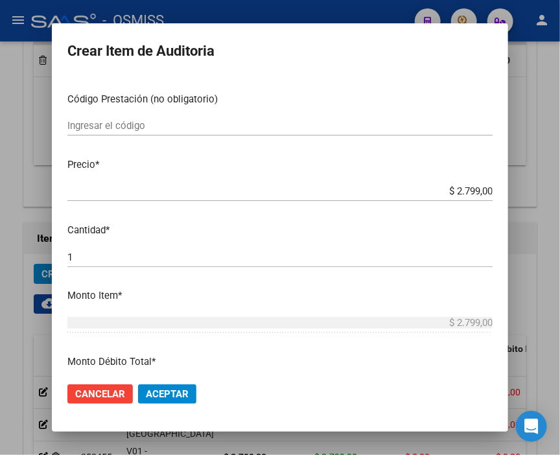
scroll to position [216, 0]
click at [191, 402] on button "Aceptar" at bounding box center [167, 394] width 58 height 19
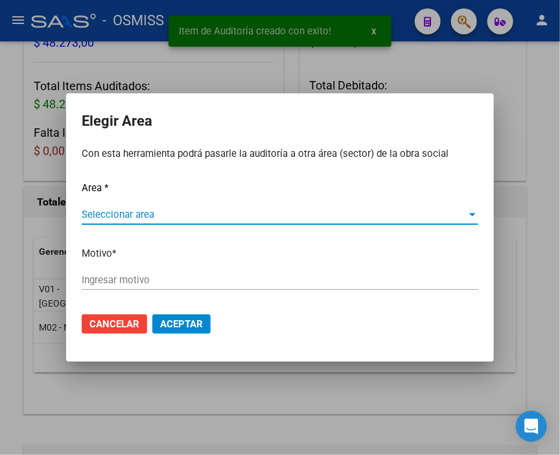
click at [115, 210] on span "Seleccionar area" at bounding box center [274, 215] width 385 height 12
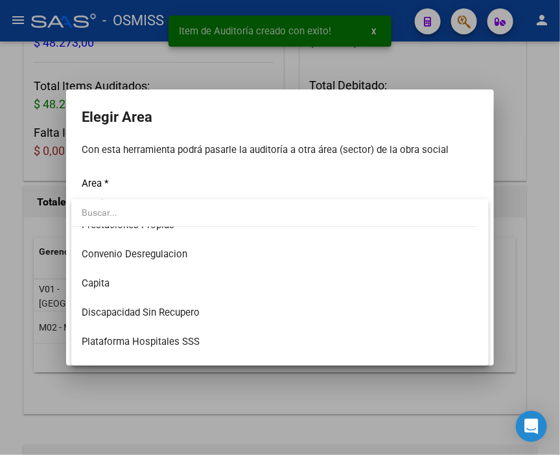
scroll to position [144, 0]
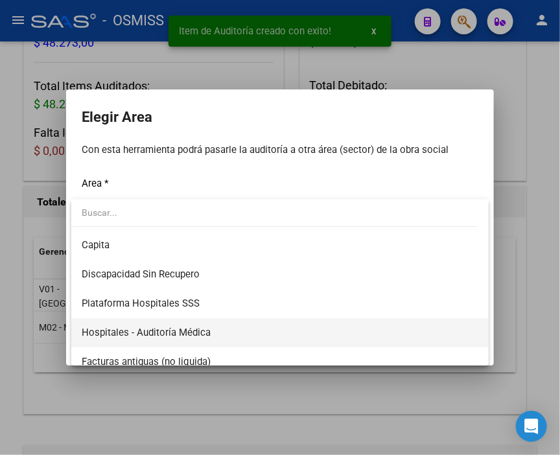
click at [198, 322] on span "Hospitales - Auditoría Médica" at bounding box center [280, 332] width 397 height 29
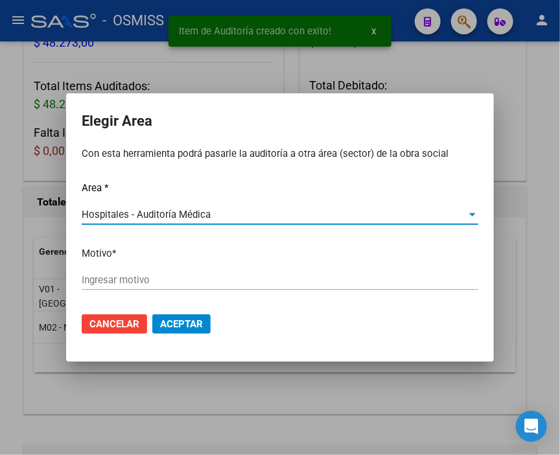
click at [117, 277] on input "Ingresar motivo" at bounding box center [280, 280] width 397 height 12
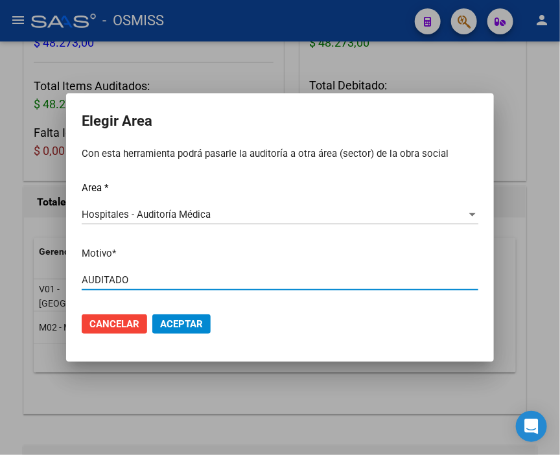
click at [193, 325] on span "Aceptar" at bounding box center [181, 324] width 43 height 12
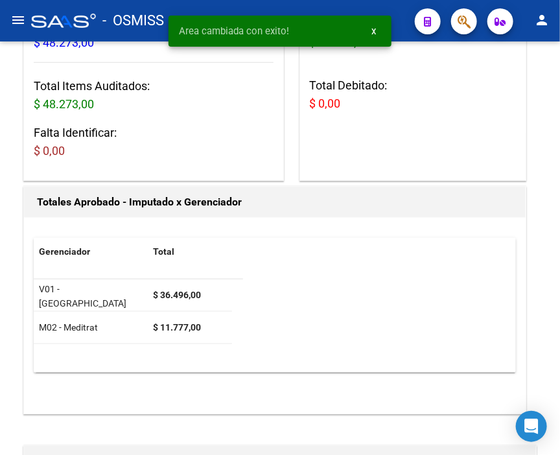
scroll to position [0, 0]
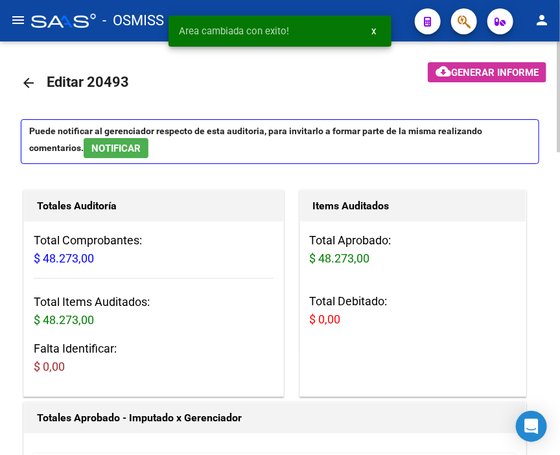
click at [25, 84] on mat-icon "arrow_back" at bounding box center [29, 83] width 16 height 16
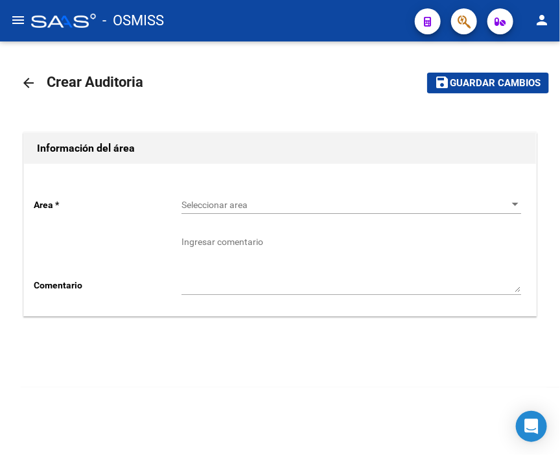
click at [211, 198] on div "Seleccionar area Seleccionar area" at bounding box center [352, 201] width 340 height 26
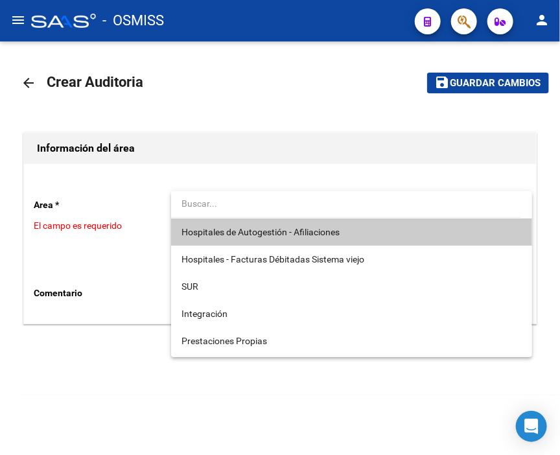
click at [240, 221] on span "Hospitales de Autogestión - Afiliaciones" at bounding box center [352, 232] width 341 height 27
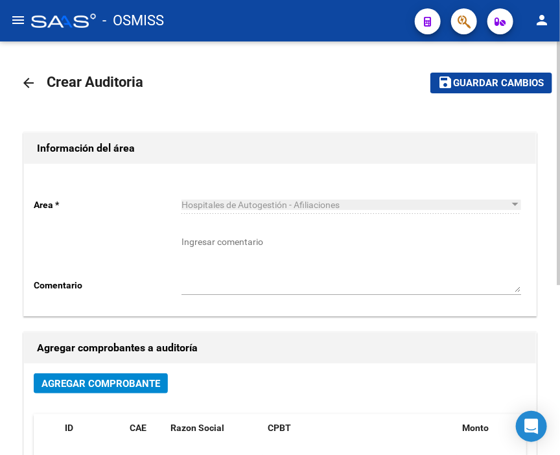
click at [130, 387] on span "Agregar Comprobante" at bounding box center [101, 384] width 119 height 12
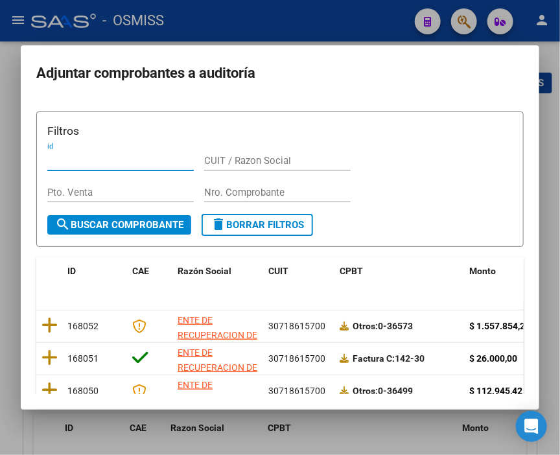
click at [229, 191] on input "Nro. Comprobante" at bounding box center [277, 193] width 147 height 12
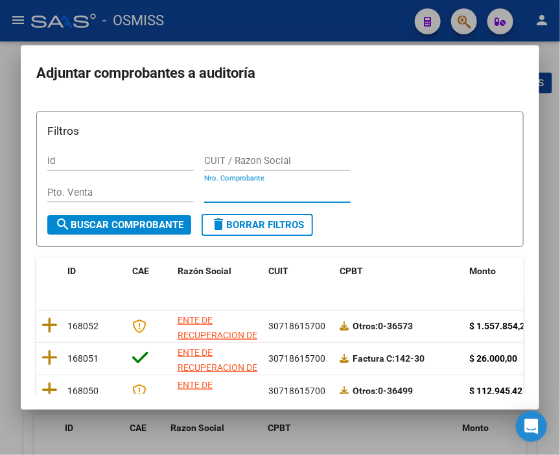
click at [229, 189] on input "Nro. Comprobante" at bounding box center [277, 193] width 147 height 12
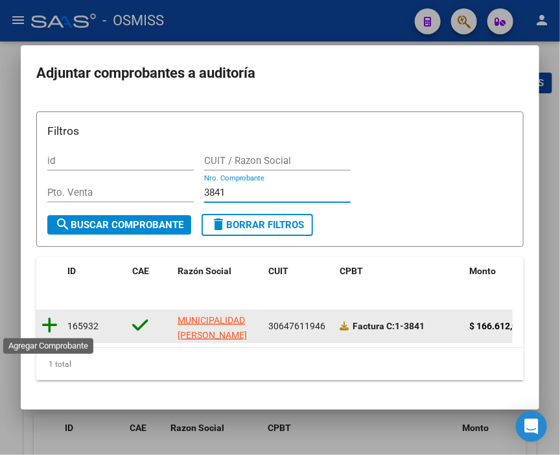
click at [51, 324] on icon at bounding box center [50, 326] width 16 height 18
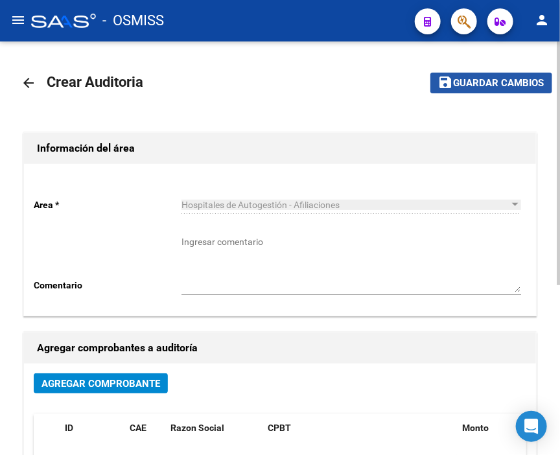
click at [459, 86] on span "Guardar cambios" at bounding box center [499, 84] width 91 height 12
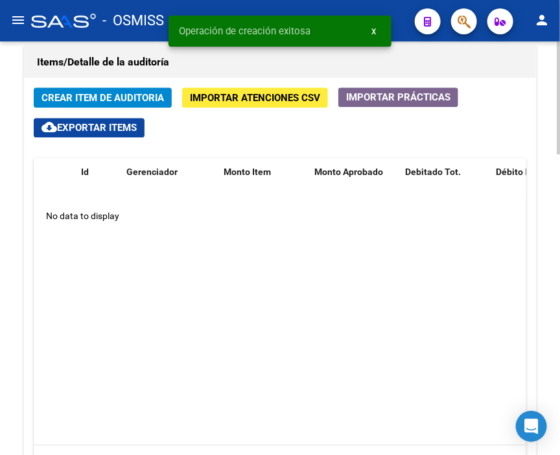
scroll to position [937, 0]
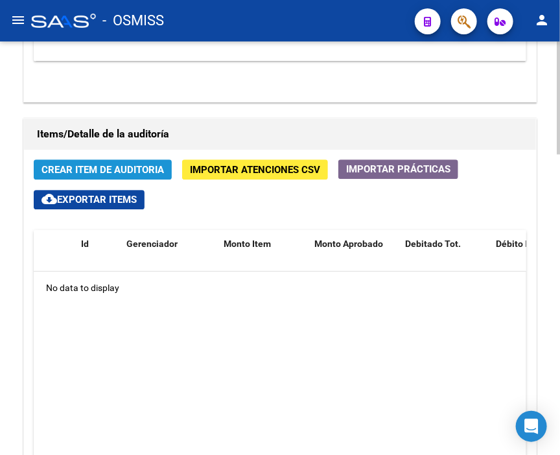
click at [113, 164] on span "Crear Item de Auditoria" at bounding box center [103, 170] width 123 height 12
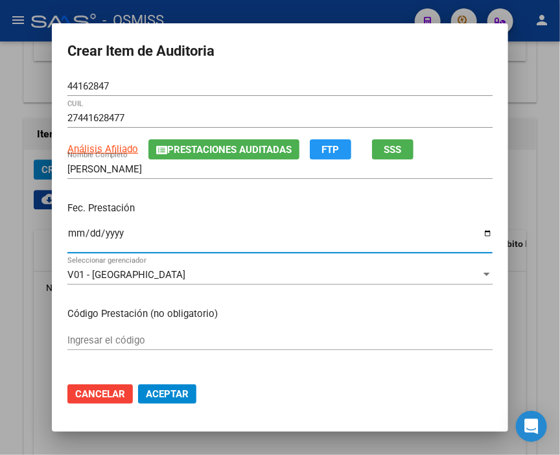
click at [73, 238] on input "Ingresar la fecha" at bounding box center [280, 238] width 426 height 21
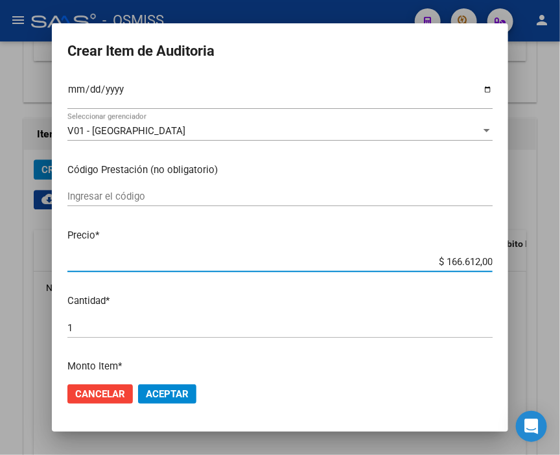
drag, startPoint x: 420, startPoint y: 260, endPoint x: 567, endPoint y: 266, distance: 147.4
click at [560, 266] on html "menu - OSMISS person Firma Express Inicio Calendario SSS Instructivos Contacto …" at bounding box center [280, 227] width 560 height 455
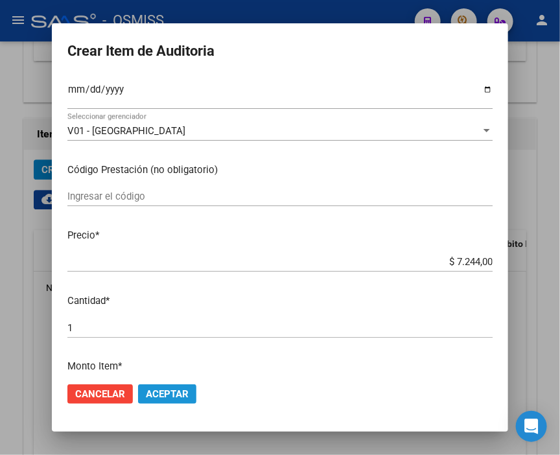
click at [179, 394] on span "Aceptar" at bounding box center [167, 395] width 43 height 12
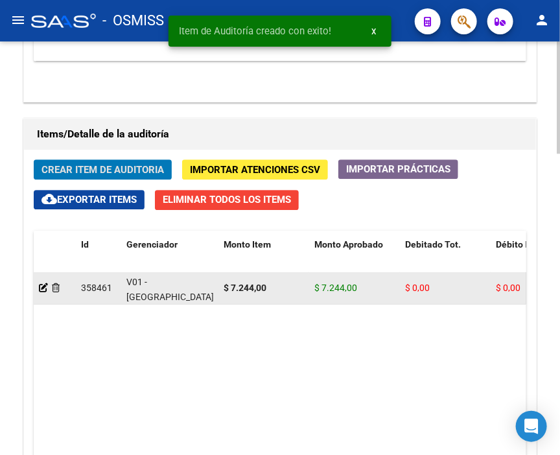
scroll to position [958, 0]
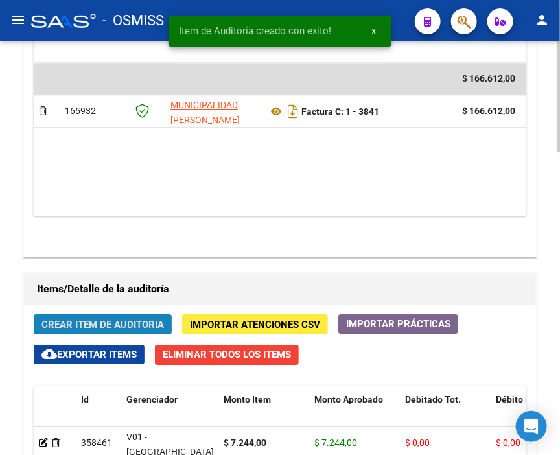
click at [128, 319] on span "Crear Item de Auditoria" at bounding box center [103, 325] width 123 height 12
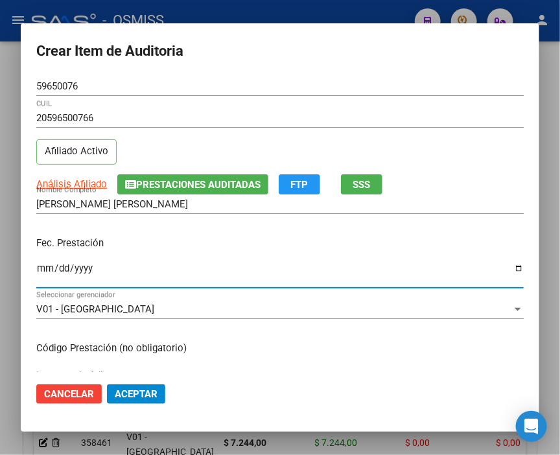
click at [43, 273] on input "Ingresar la fecha" at bounding box center [280, 273] width 488 height 21
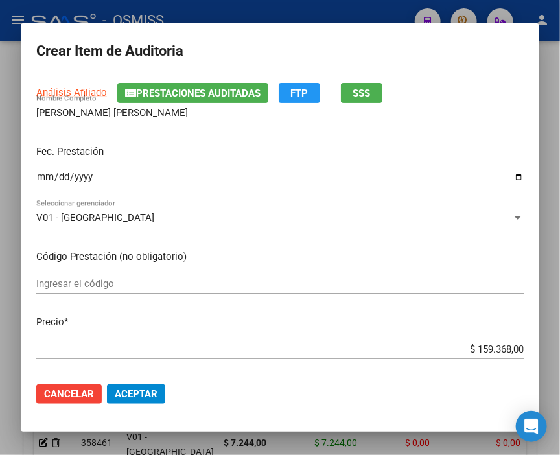
scroll to position [144, 0]
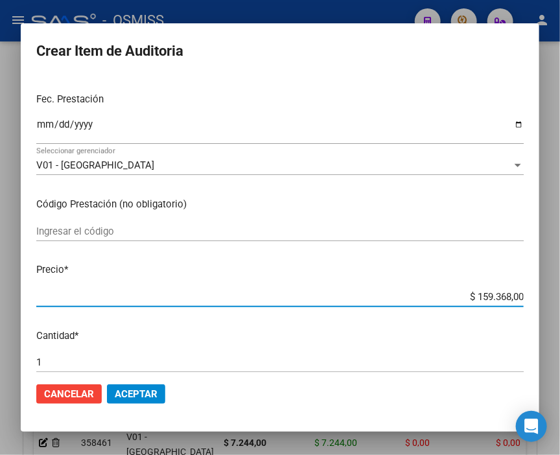
drag, startPoint x: 442, startPoint y: 300, endPoint x: 567, endPoint y: 300, distance: 124.5
click at [560, 300] on html "menu - OSMISS person Firma Express Inicio Calendario SSS Instructivos Contacto …" at bounding box center [280, 227] width 560 height 455
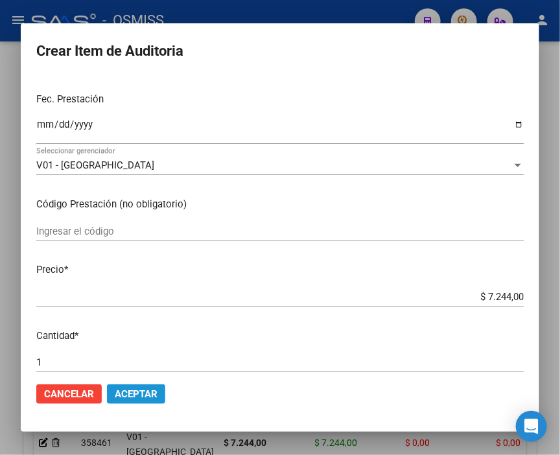
click at [143, 390] on span "Aceptar" at bounding box center [136, 395] width 43 height 12
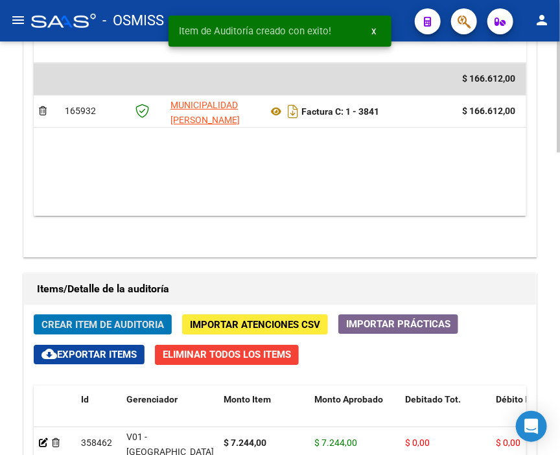
click at [118, 319] on span "Crear Item de Auditoria" at bounding box center [103, 325] width 123 height 12
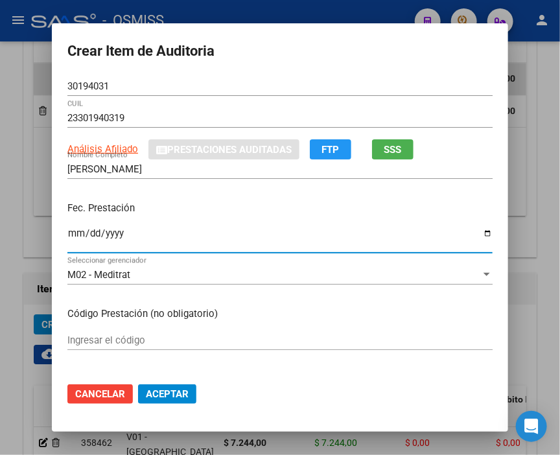
click at [69, 238] on input "Ingresar la fecha" at bounding box center [280, 238] width 426 height 21
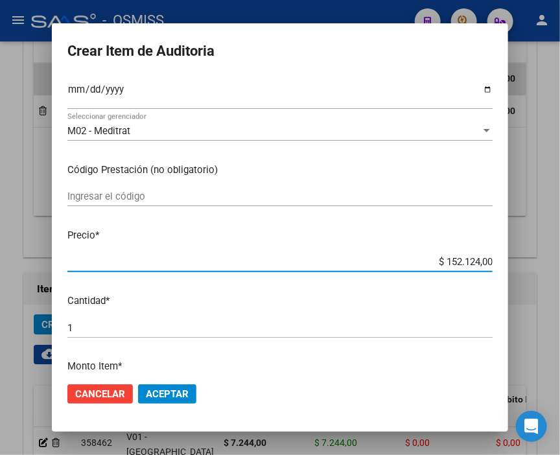
drag, startPoint x: 405, startPoint y: 258, endPoint x: 529, endPoint y: 253, distance: 124.0
click at [529, 253] on div "Crear Item de Auditoria 30194031 Nro Documento 23301940319 CUIL Análisis Afilia…" at bounding box center [280, 227] width 560 height 455
click at [158, 385] on button "Aceptar" at bounding box center [167, 394] width 58 height 19
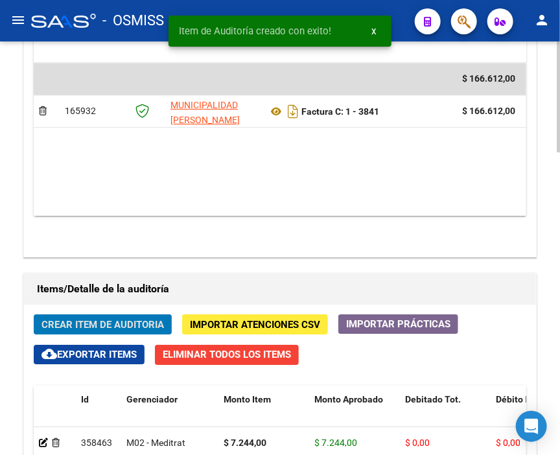
click at [123, 319] on span "Crear Item de Auditoria" at bounding box center [103, 325] width 123 height 12
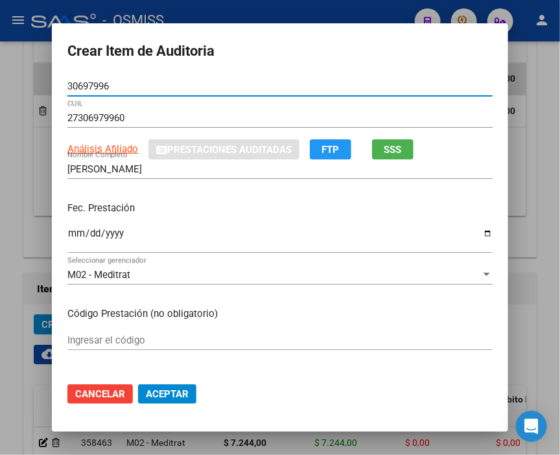
click at [73, 234] on input "Ingresar la fecha" at bounding box center [280, 238] width 426 height 21
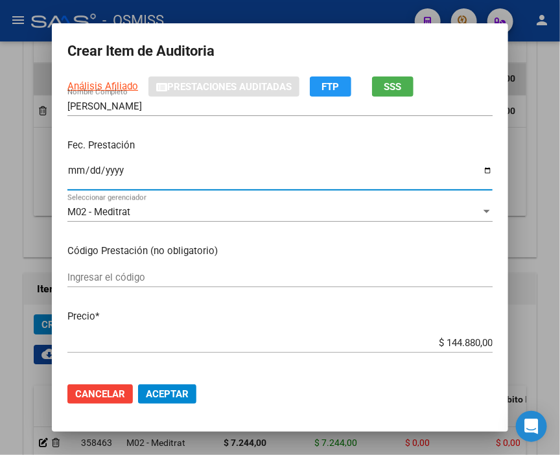
scroll to position [216, 0]
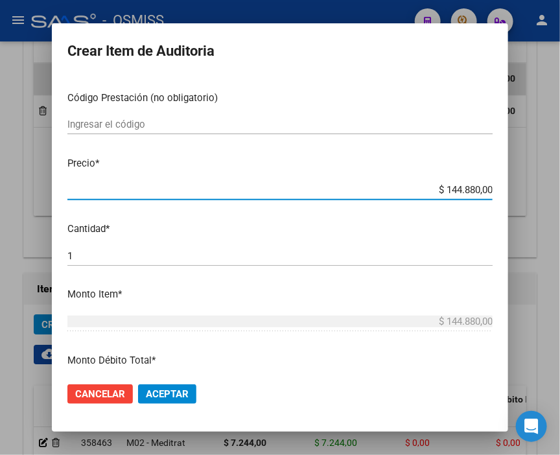
drag, startPoint x: 427, startPoint y: 193, endPoint x: 553, endPoint y: 193, distance: 125.8
click at [553, 193] on div "Crear Item de Auditoria 30697996 Nro Documento 27306979960 CUIL Análisis Afilia…" at bounding box center [280, 227] width 560 height 455
click at [172, 400] on button "Aceptar" at bounding box center [167, 394] width 58 height 19
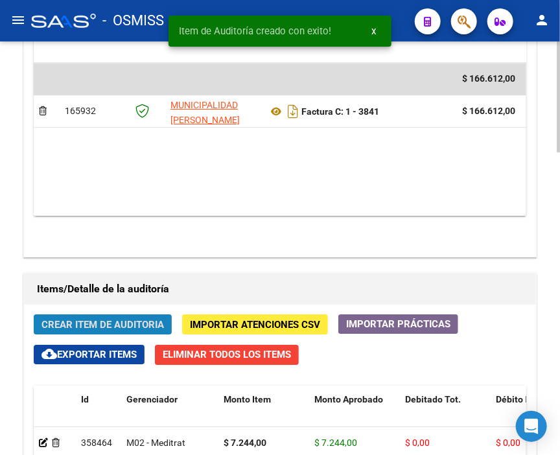
click at [69, 319] on span "Crear Item de Auditoria" at bounding box center [103, 325] width 123 height 12
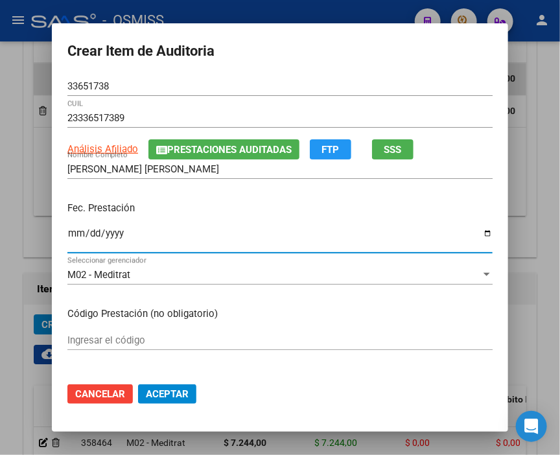
click at [67, 240] on input "Ingresar la fecha" at bounding box center [280, 238] width 426 height 21
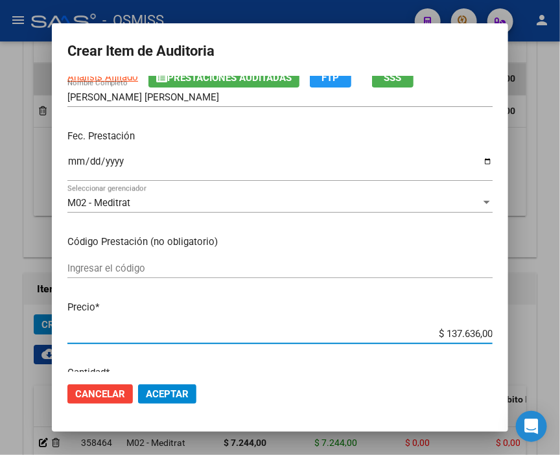
drag, startPoint x: 420, startPoint y: 337, endPoint x: 527, endPoint y: 338, distance: 107.0
click at [527, 338] on div "Crear Item de Auditoria 33651738 Nro Documento 23336517389 CUIL Análisis Afilia…" at bounding box center [280, 227] width 560 height 455
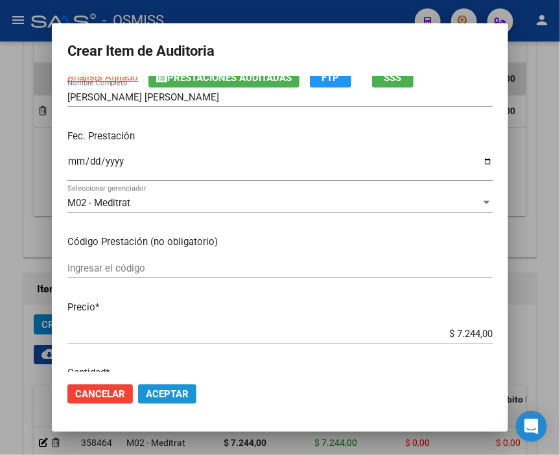
click at [160, 389] on span "Aceptar" at bounding box center [167, 395] width 43 height 12
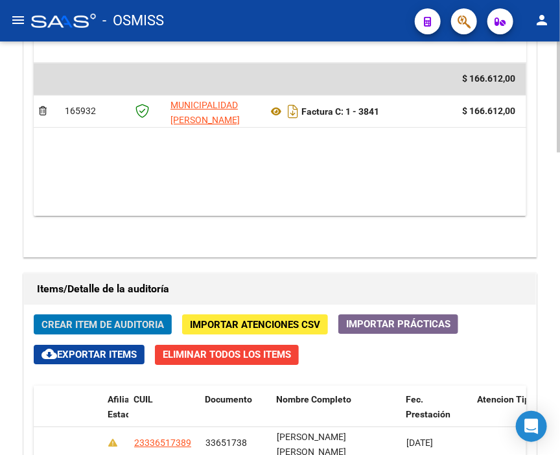
scroll to position [0, 0]
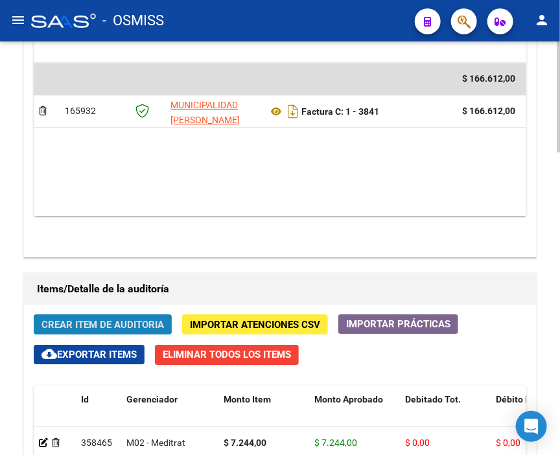
click at [93, 315] on button "Crear Item de Auditoria" at bounding box center [103, 325] width 138 height 20
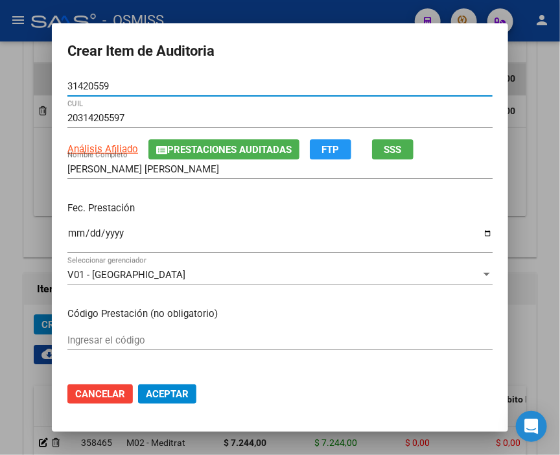
click at [68, 237] on input "Ingresar la fecha" at bounding box center [280, 238] width 426 height 21
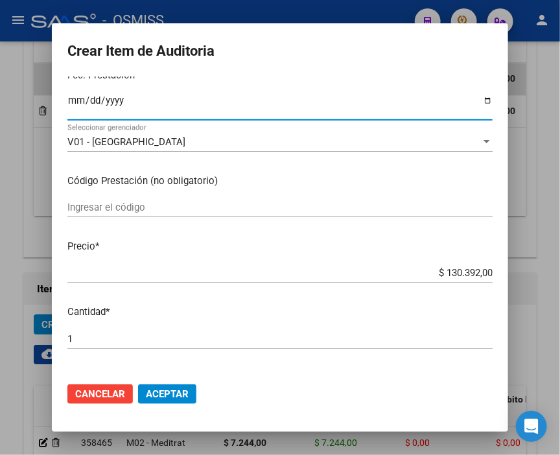
scroll to position [144, 0]
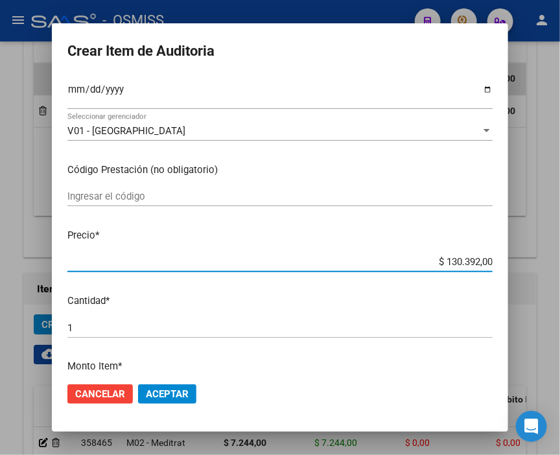
drag, startPoint x: 457, startPoint y: 266, endPoint x: 567, endPoint y: 266, distance: 109.6
click at [560, 266] on html "menu - OSMISS person Firma Express Inicio Calendario SSS Instructivos Contacto …" at bounding box center [280, 227] width 560 height 455
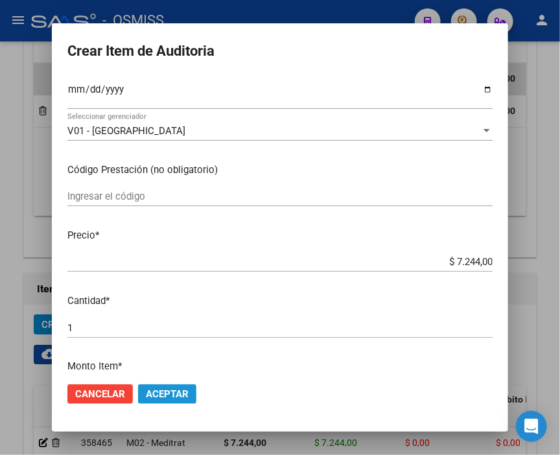
click at [178, 389] on span "Aceptar" at bounding box center [167, 395] width 43 height 12
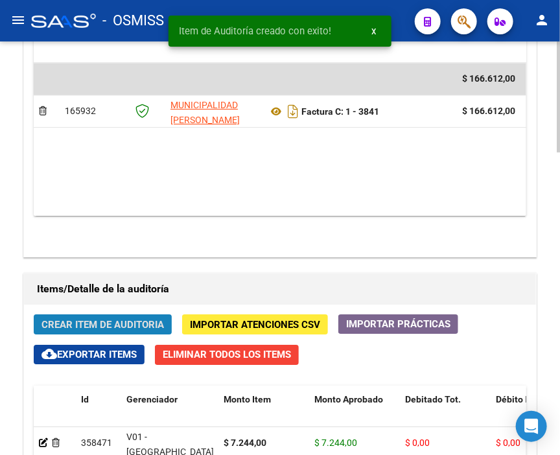
click at [73, 319] on span "Crear Item de Auditoria" at bounding box center [103, 325] width 123 height 12
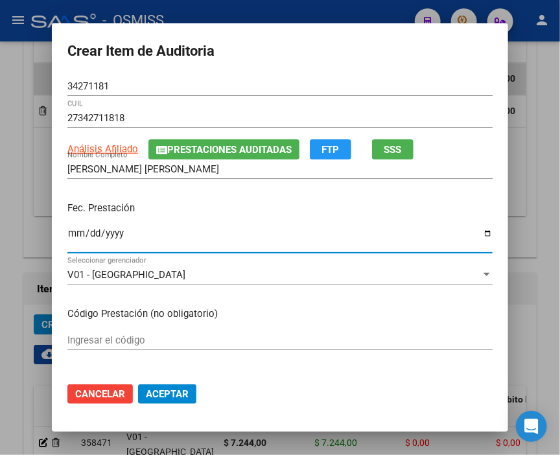
click at [67, 234] on input "Ingresar la fecha" at bounding box center [280, 238] width 426 height 21
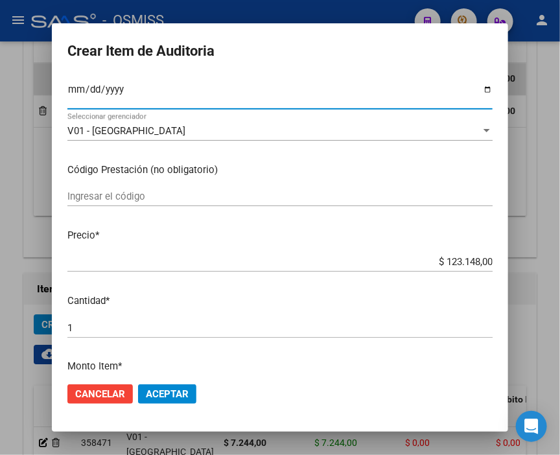
click at [403, 256] on input "$ 123.148,00" at bounding box center [280, 262] width 426 height 12
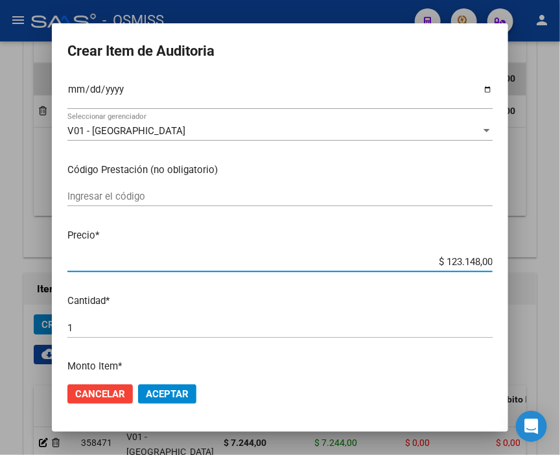
drag, startPoint x: 422, startPoint y: 263, endPoint x: 511, endPoint y: 262, distance: 88.9
click at [509, 262] on mat-dialog-content "34271181 Nro Documento 27342711818 CUIL Análisis Afiliado Prestaciones Auditada…" at bounding box center [280, 225] width 457 height 296
click at [441, 264] on input "$ 123.148,00" at bounding box center [280, 262] width 426 height 12
drag, startPoint x: 425, startPoint y: 260, endPoint x: 535, endPoint y: 260, distance: 110.3
click at [535, 260] on div "Crear Item de Auditoria 34271181 Nro Documento 27342711818 CUIL Análisis Afilia…" at bounding box center [280, 227] width 560 height 455
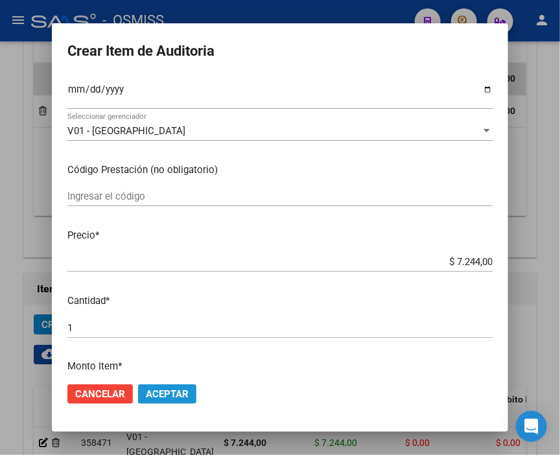
click at [167, 396] on span "Aceptar" at bounding box center [167, 395] width 43 height 12
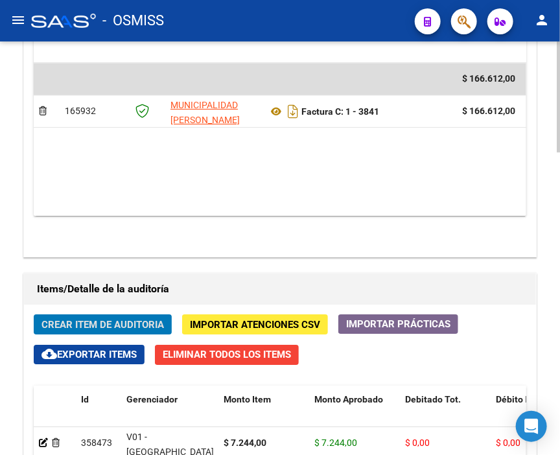
click at [80, 319] on span "Crear Item de Auditoria" at bounding box center [103, 325] width 123 height 12
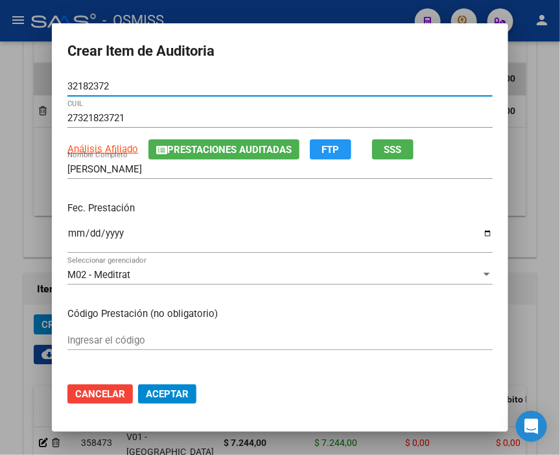
click at [69, 231] on input "Ingresar la fecha" at bounding box center [280, 238] width 426 height 21
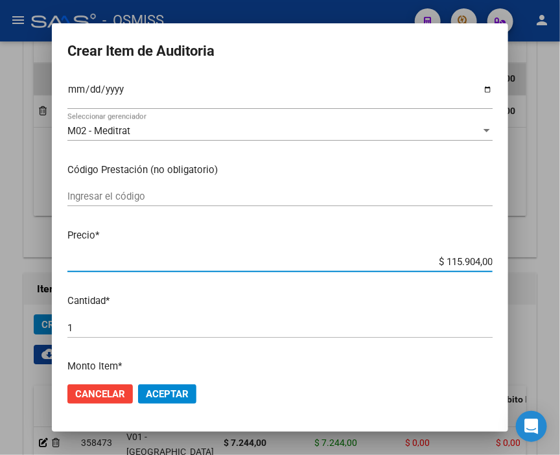
drag, startPoint x: 427, startPoint y: 262, endPoint x: 564, endPoint y: 267, distance: 137.6
click at [560, 267] on html "menu - OSMISS person Firma Express Inicio Calendario SSS Instructivos Contacto …" at bounding box center [280, 227] width 560 height 455
click at [138, 390] on button "Aceptar" at bounding box center [167, 394] width 58 height 19
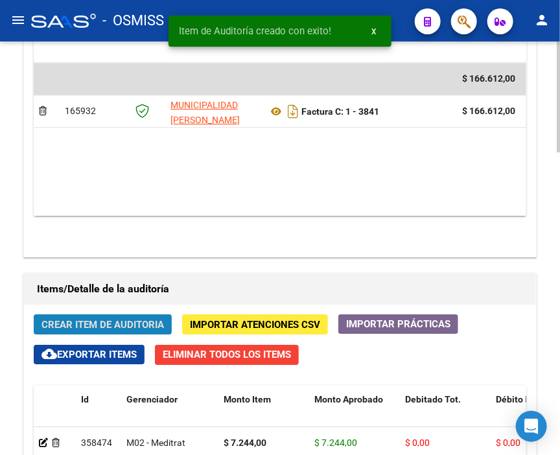
click at [99, 319] on span "Crear Item de Auditoria" at bounding box center [103, 325] width 123 height 12
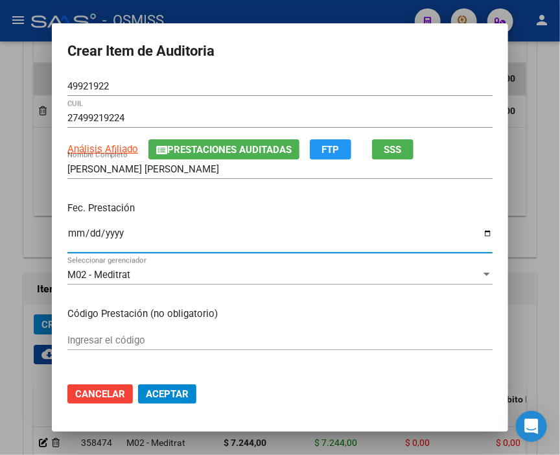
click at [67, 235] on input "Ingresar la fecha" at bounding box center [280, 238] width 426 height 21
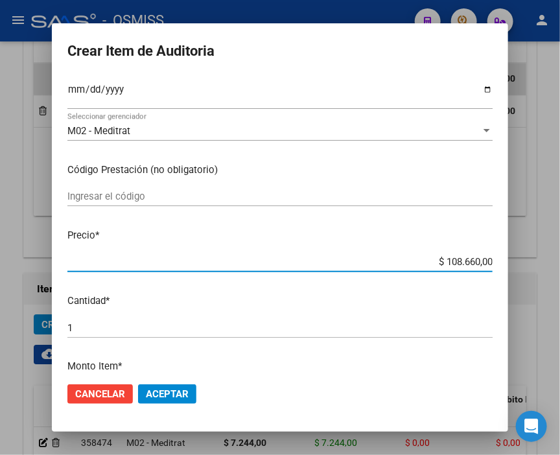
drag, startPoint x: 413, startPoint y: 261, endPoint x: 526, endPoint y: 259, distance: 112.9
click at [526, 259] on div "Crear Item de Auditoria 49921922 Nro Documento 27499219224 CUIL Análisis Afilia…" at bounding box center [280, 227] width 560 height 455
click at [178, 383] on mat-dialog-actions "Cancelar Aceptar" at bounding box center [280, 394] width 426 height 44
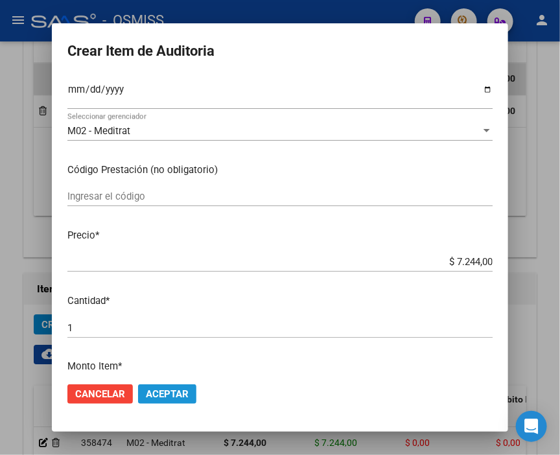
click at [173, 390] on span "Aceptar" at bounding box center [167, 395] width 43 height 12
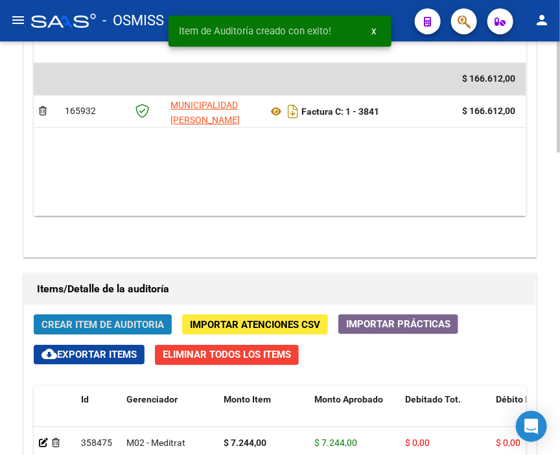
click at [62, 315] on button "Crear Item de Auditoria" at bounding box center [103, 325] width 138 height 20
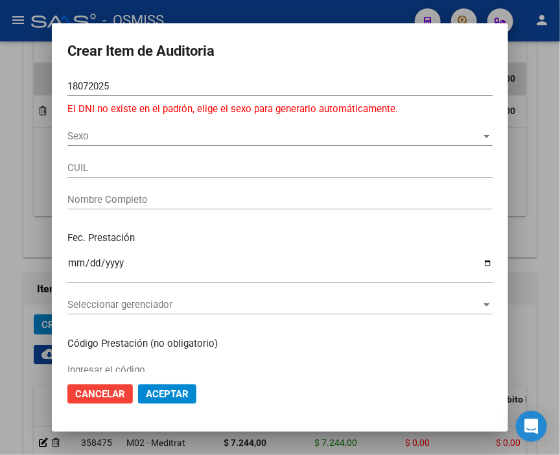
drag, startPoint x: 119, startPoint y: 93, endPoint x: 43, endPoint y: 89, distance: 75.3
click at [43, 89] on div "Crear Item de Auditoria 18072025 Nro Documento El DNI no existe en el padrón, e…" at bounding box center [280, 227] width 560 height 455
click at [111, 83] on input "18072025" at bounding box center [280, 86] width 426 height 12
click at [37, 77] on div "Crear Item de Auditoria 18072025 Nro Documento El DNI no existe en el padrón, e…" at bounding box center [280, 227] width 560 height 455
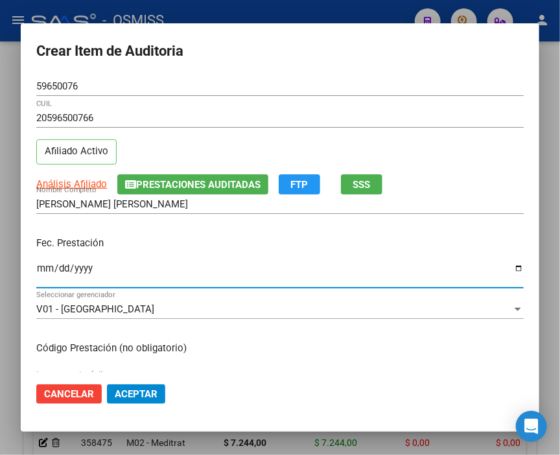
click at [50, 269] on input "Ingresar la fecha" at bounding box center [280, 273] width 488 height 21
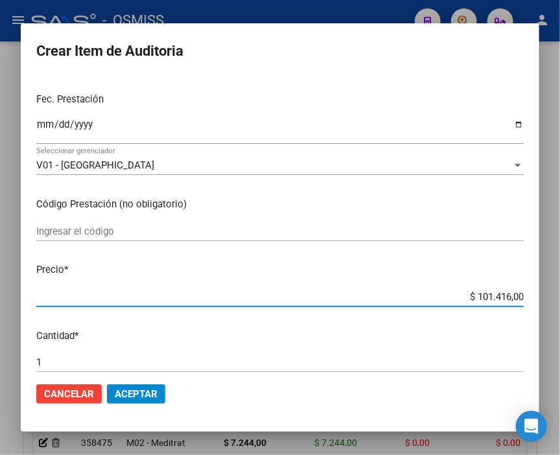
drag, startPoint x: 442, startPoint y: 296, endPoint x: 549, endPoint y: 296, distance: 107.0
click at [549, 296] on div "Crear Item de Auditoria 59650076 Nro Documento 20596500766 CUIL Afiliado Activo…" at bounding box center [280, 227] width 560 height 455
click at [119, 393] on span "Aceptar" at bounding box center [136, 395] width 43 height 12
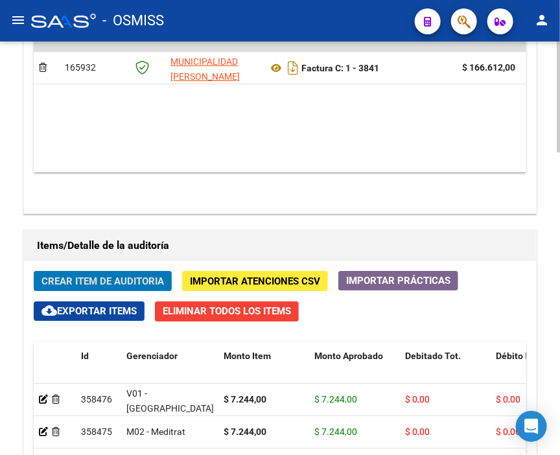
scroll to position [1003, 0]
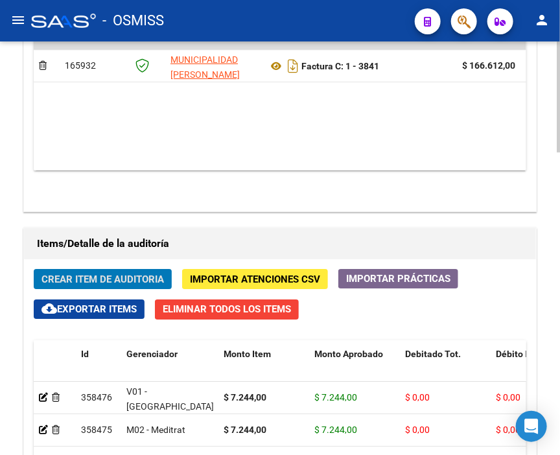
click at [559, 344] on div at bounding box center [558, 323] width 3 height 111
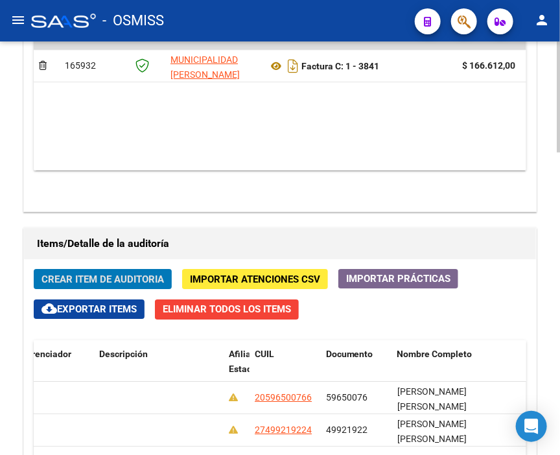
scroll to position [0, 0]
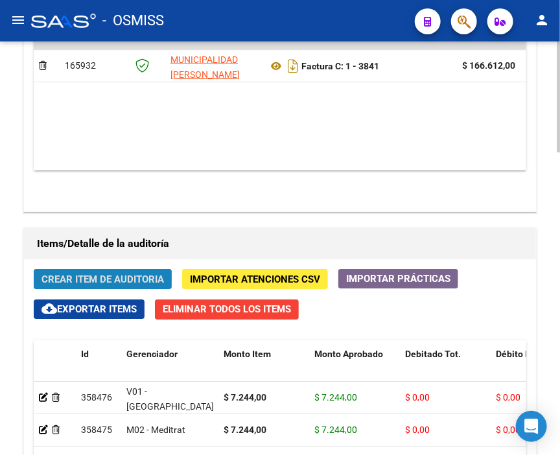
click at [99, 274] on span "Crear Item de Auditoria" at bounding box center [103, 280] width 123 height 12
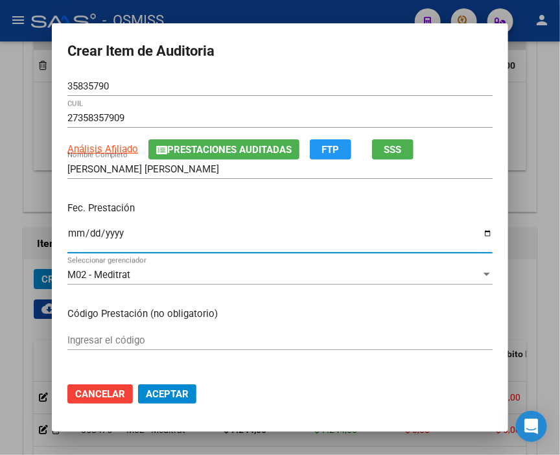
click at [69, 237] on input "Ingresar la fecha" at bounding box center [280, 238] width 426 height 21
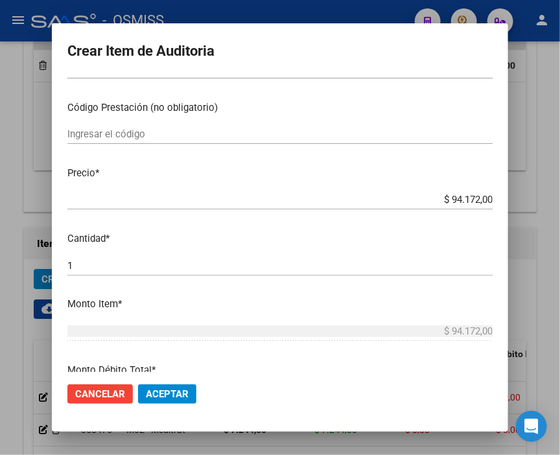
scroll to position [216, 0]
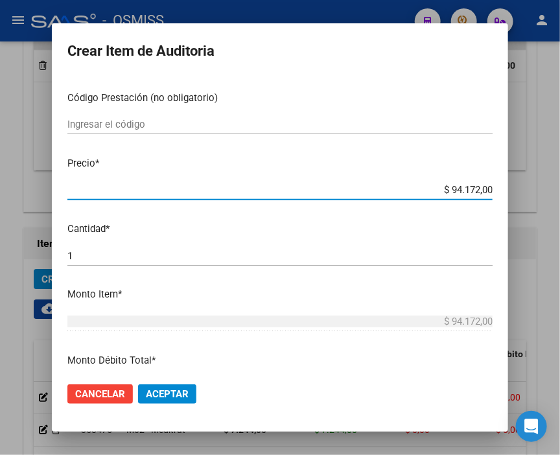
drag, startPoint x: 420, startPoint y: 195, endPoint x: 542, endPoint y: 193, distance: 122.6
click at [542, 193] on div "Crear Item de Auditoria 35835790 Nro Documento 27358357909 CUIL Análisis Afilia…" at bounding box center [280, 227] width 560 height 455
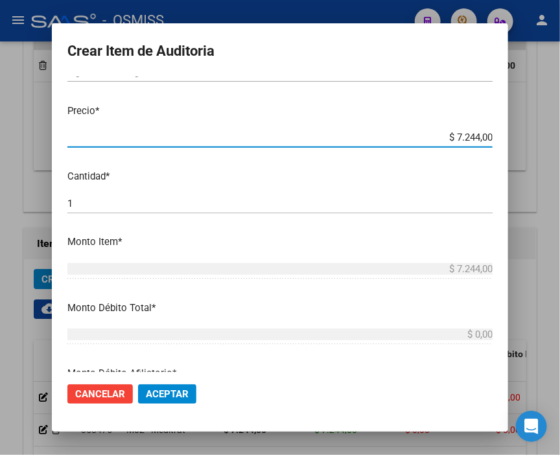
scroll to position [360, 0]
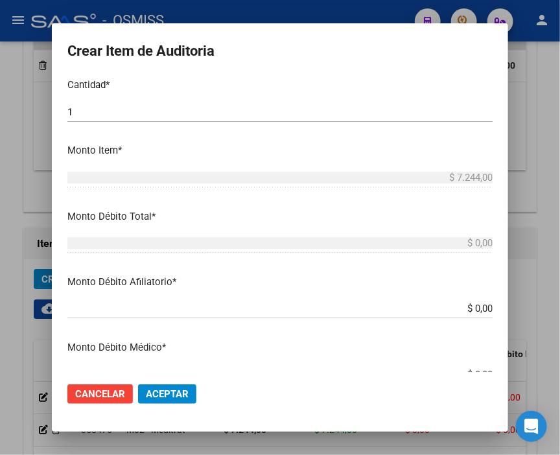
drag, startPoint x: 438, startPoint y: 309, endPoint x: 519, endPoint y: 309, distance: 81.1
click at [519, 309] on div "Crear Item de Auditoria 35835790 Nro Documento 27358357909 CUIL Análisis Afilia…" at bounding box center [280, 227] width 560 height 455
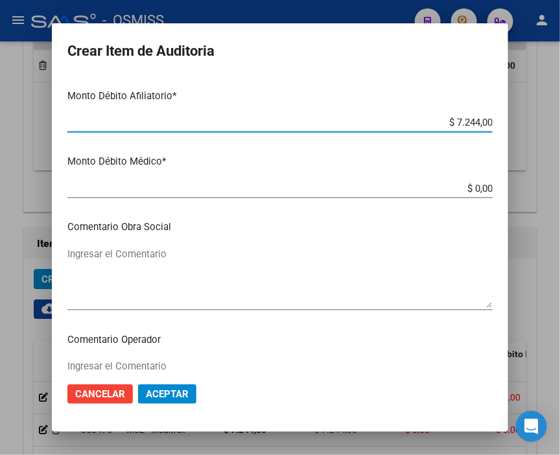
scroll to position [576, 0]
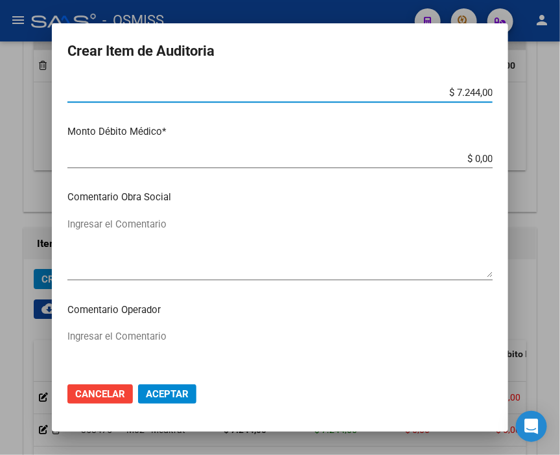
click at [156, 331] on textarea "Ingresar el Comentario" at bounding box center [280, 360] width 426 height 61
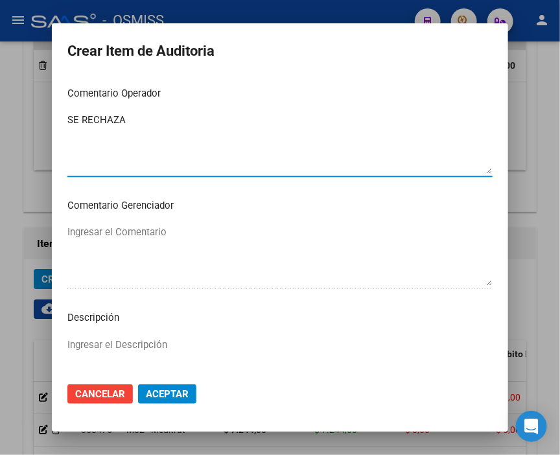
scroll to position [865, 0]
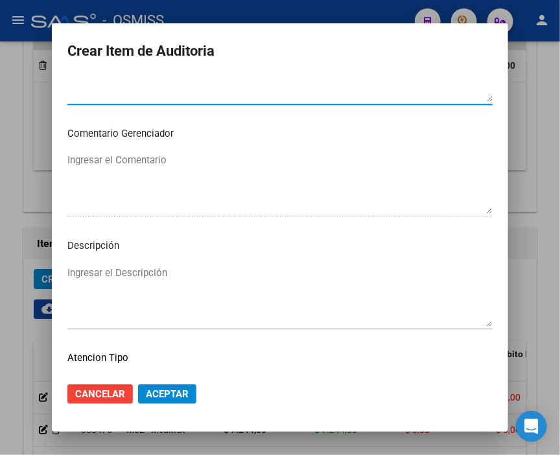
click at [91, 274] on textarea "Ingresar el Descripción" at bounding box center [280, 296] width 426 height 61
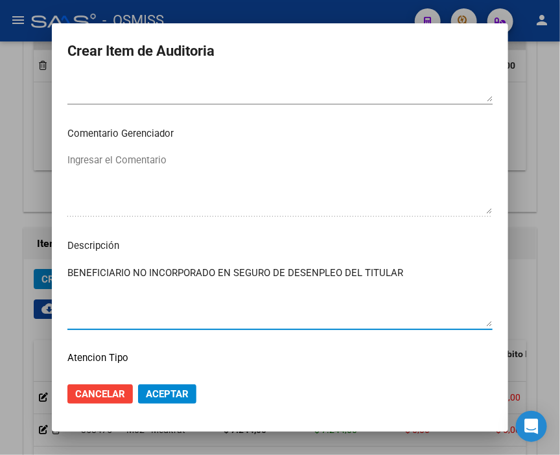
click at [312, 270] on textarea "BENEFICIARIO NO INCORPORADO EN SEGURO DE DESENPLEO DEL TITULAR" at bounding box center [280, 296] width 426 height 61
click at [413, 271] on textarea "BENEFICIARIO NO INCORPORADO EN SEGURO DE DESEMPLEO DEL TITULAR" at bounding box center [280, 296] width 426 height 61
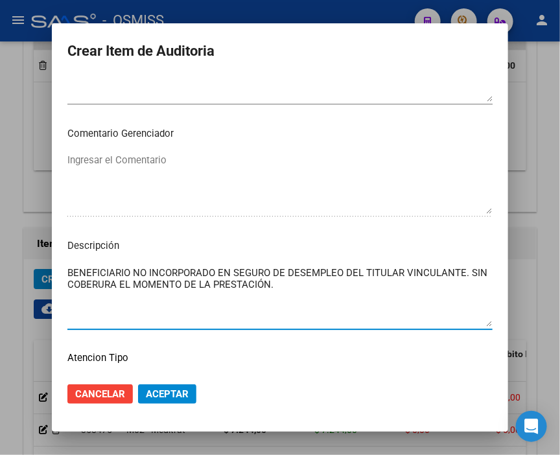
click at [341, 269] on textarea "BENEFICIARIO NO INCORPORADO EN SEGURO DE DESEMPLEO DEL TITULAR VINCULANTE. SIN …" at bounding box center [280, 296] width 426 height 61
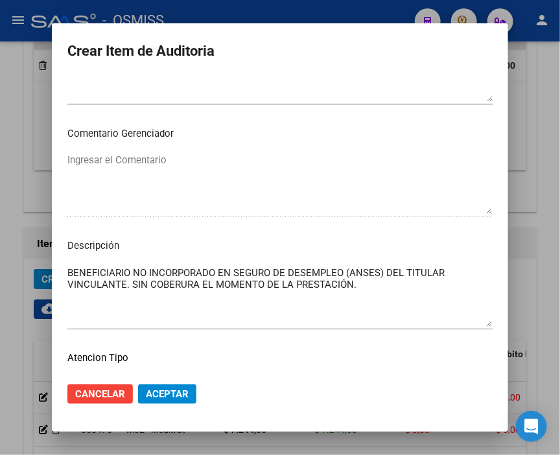
click at [154, 378] on mat-dialog-actions "Cancelar Aceptar" at bounding box center [280, 394] width 426 height 44
click at [169, 392] on span "Aceptar" at bounding box center [167, 395] width 43 height 12
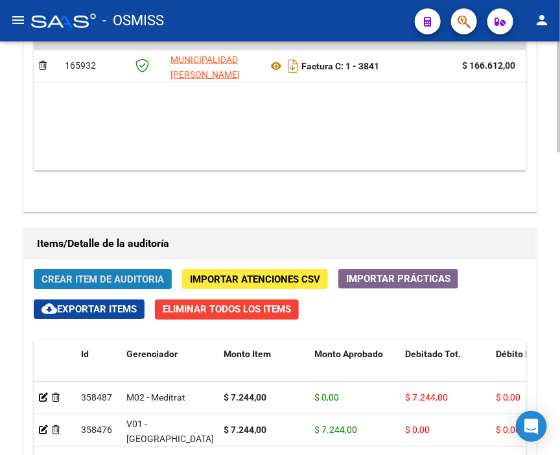
click at [77, 274] on span "Crear Item de Auditoria" at bounding box center [103, 280] width 123 height 12
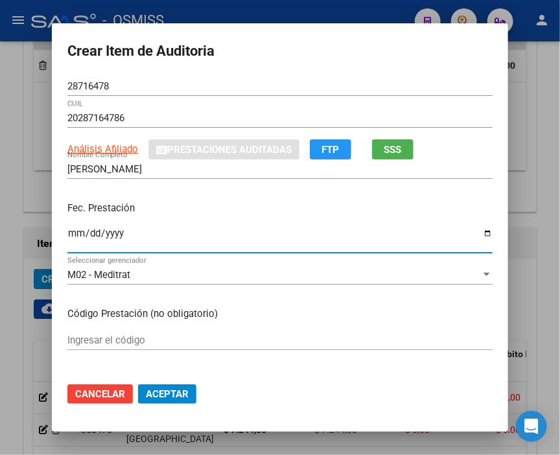
click at [68, 234] on input "Ingresar la fecha" at bounding box center [280, 238] width 426 height 21
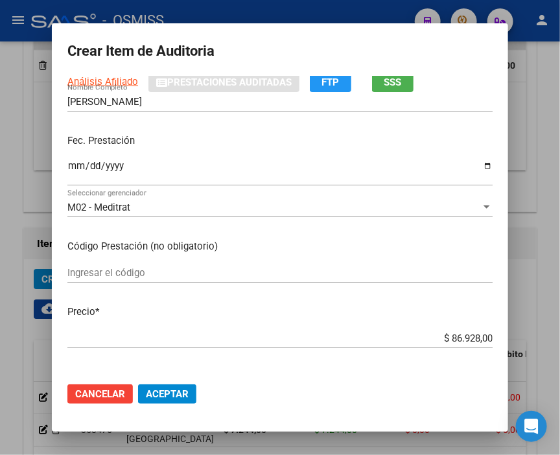
scroll to position [144, 0]
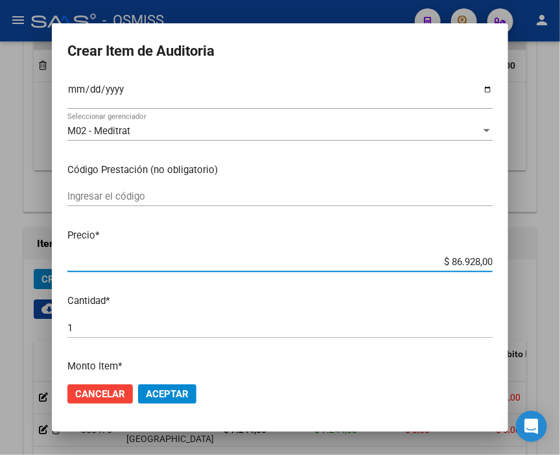
drag, startPoint x: 428, startPoint y: 260, endPoint x: 540, endPoint y: 263, distance: 111.6
click at [540, 263] on div "Crear Item de Auditoria 28716478 Nro Documento 20287164786 CUIL Análisis Afilia…" at bounding box center [280, 227] width 560 height 455
click at [180, 389] on span "Aceptar" at bounding box center [167, 395] width 43 height 12
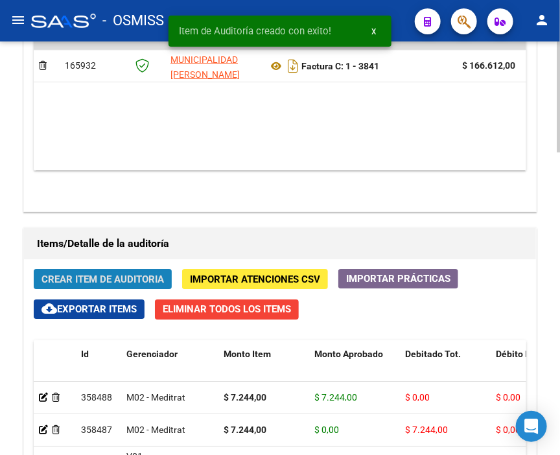
click at [82, 274] on span "Crear Item de Auditoria" at bounding box center [103, 280] width 123 height 12
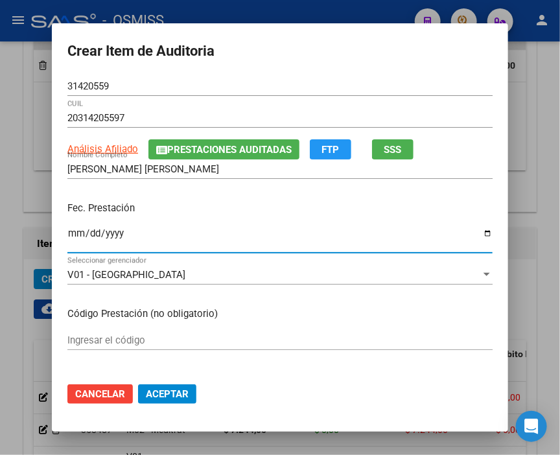
click at [70, 228] on input "Ingresar la fecha" at bounding box center [280, 238] width 426 height 21
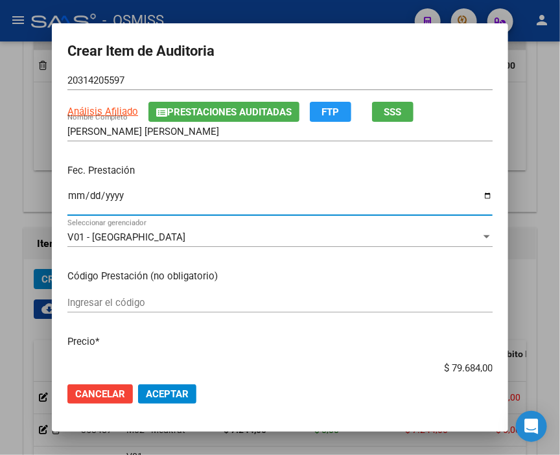
scroll to position [72, 0]
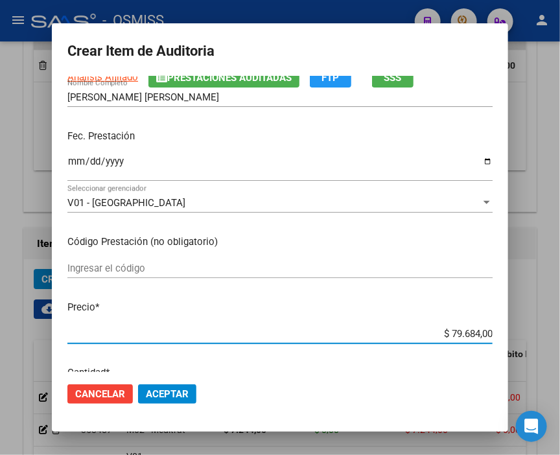
drag, startPoint x: 409, startPoint y: 336, endPoint x: 549, endPoint y: 339, distance: 140.1
click at [549, 339] on div "Crear Item de Auditoria 31420559 Nro Documento 20314205597 CUIL Análisis Afilia…" at bounding box center [280, 227] width 560 height 455
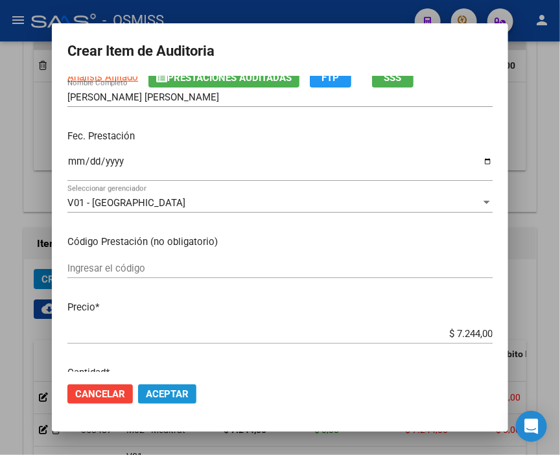
click at [177, 396] on span "Aceptar" at bounding box center [167, 395] width 43 height 12
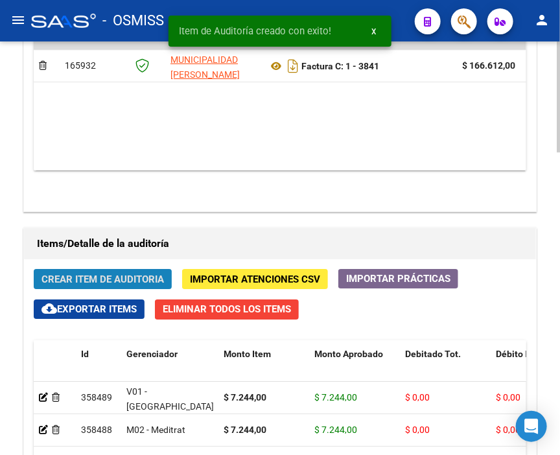
click at [83, 274] on span "Crear Item de Auditoria" at bounding box center [103, 280] width 123 height 12
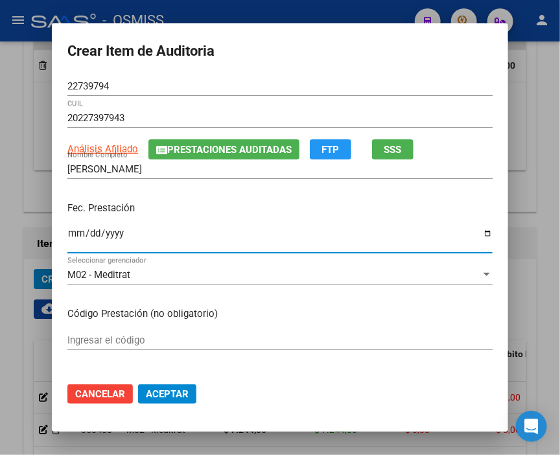
click at [68, 235] on input "Ingresar la fecha" at bounding box center [280, 238] width 426 height 21
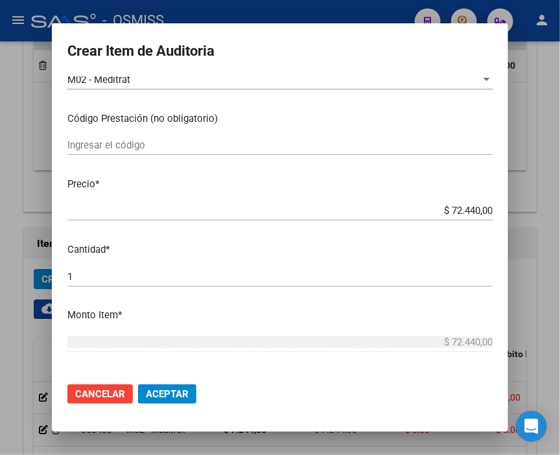
scroll to position [216, 0]
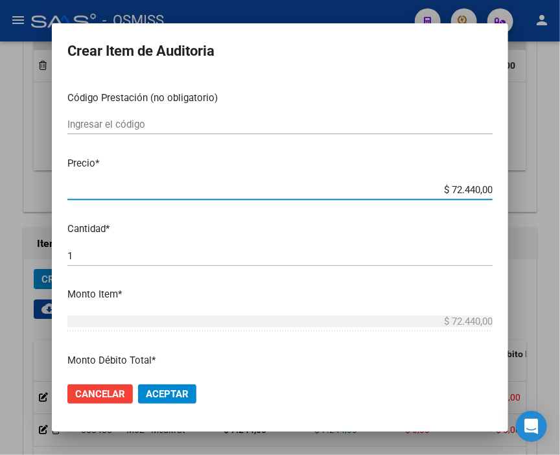
drag, startPoint x: 413, startPoint y: 190, endPoint x: 499, endPoint y: 199, distance: 87.4
click at [499, 199] on mat-dialog-content "22739794 Nro Documento 20227397943 CUIL Análisis Afiliado Prestaciones Auditada…" at bounding box center [280, 225] width 457 height 296
drag, startPoint x: 416, startPoint y: 184, endPoint x: 533, endPoint y: 197, distance: 117.5
click at [533, 197] on div "Crear Item de Auditoria 22739794 Nro Documento 20227397943 CUIL Análisis Afilia…" at bounding box center [280, 227] width 560 height 455
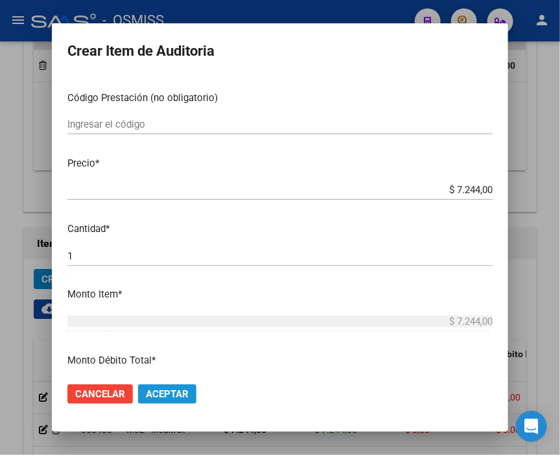
click at [165, 389] on span "Aceptar" at bounding box center [167, 395] width 43 height 12
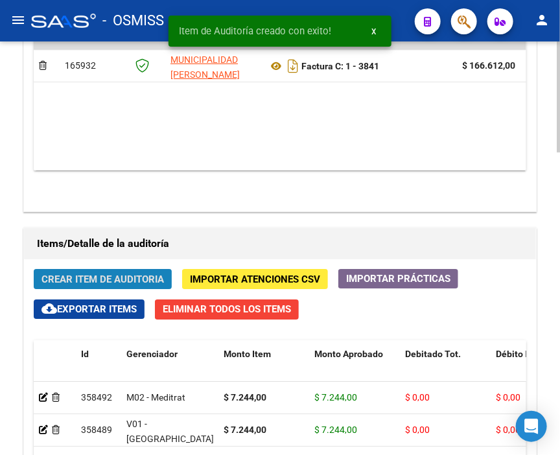
click at [86, 274] on span "Crear Item de Auditoria" at bounding box center [103, 280] width 123 height 12
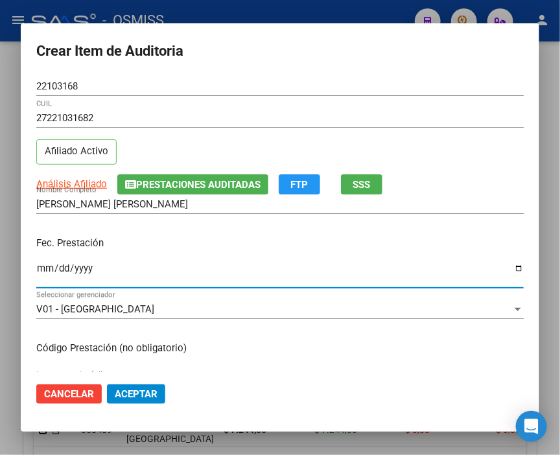
click at [42, 272] on input "Ingresar la fecha" at bounding box center [280, 273] width 488 height 21
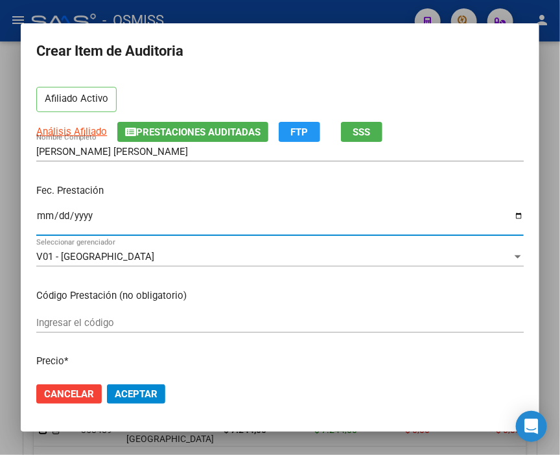
scroll to position [144, 0]
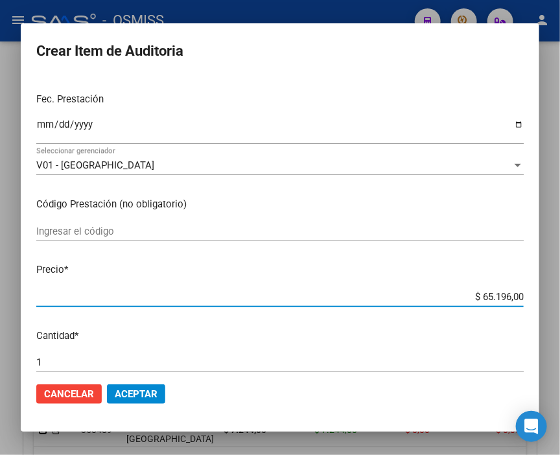
drag, startPoint x: 454, startPoint y: 296, endPoint x: 552, endPoint y: 301, distance: 98.1
click at [552, 301] on div "Crear Item de Auditoria 22103168 Nro Documento 27221031682 CUIL Afiliado Activo…" at bounding box center [280, 227] width 560 height 455
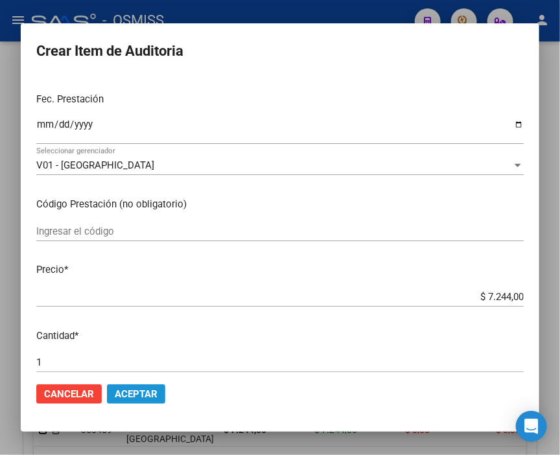
click at [145, 391] on span "Aceptar" at bounding box center [136, 395] width 43 height 12
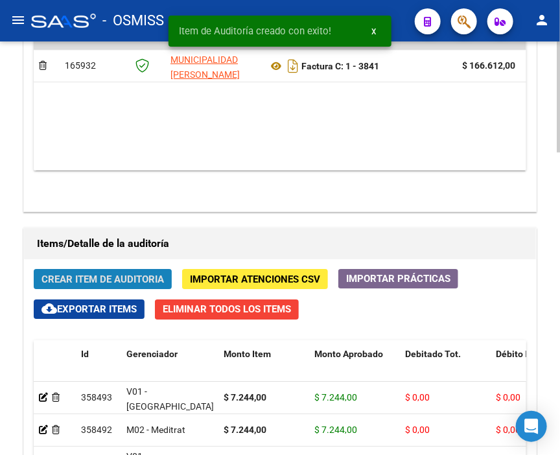
click at [100, 274] on span "Crear Item de Auditoria" at bounding box center [103, 280] width 123 height 12
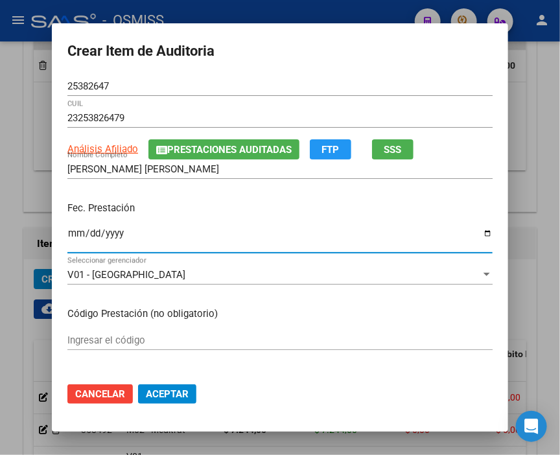
click at [71, 235] on input "Ingresar la fecha" at bounding box center [280, 238] width 426 height 21
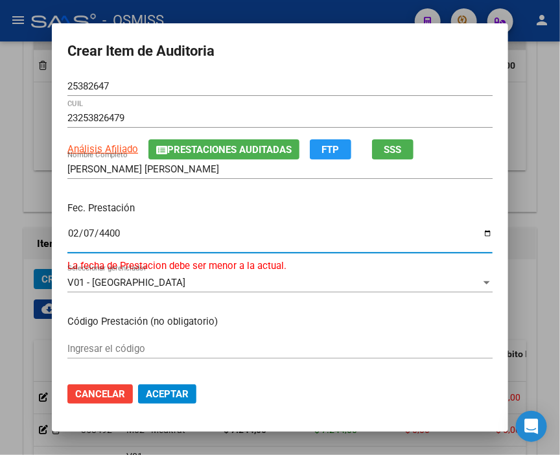
click at [71, 235] on input "4400-02-07" at bounding box center [280, 238] width 426 height 21
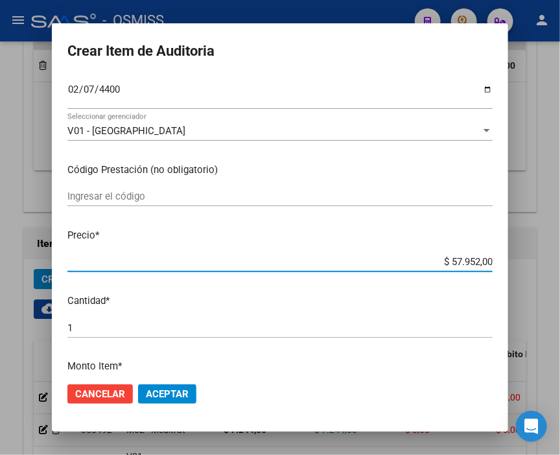
drag, startPoint x: 414, startPoint y: 258, endPoint x: 555, endPoint y: 258, distance: 141.4
click at [555, 258] on div "Crear Item de Auditoria 25382647 Nro Documento 23253826479 CUIL Análisis Afilia…" at bounding box center [280, 227] width 560 height 455
click at [156, 389] on span "Aceptar" at bounding box center [167, 395] width 43 height 12
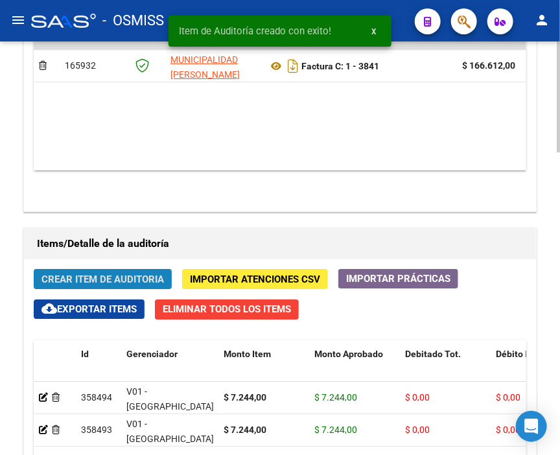
click at [94, 274] on span "Crear Item de Auditoria" at bounding box center [103, 280] width 123 height 12
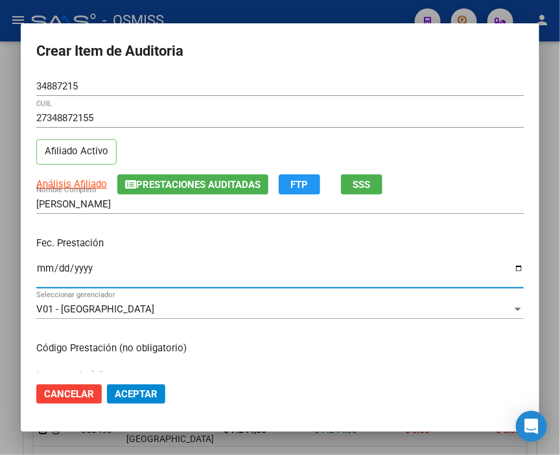
click at [43, 264] on input "Ingresar la fecha" at bounding box center [280, 273] width 488 height 21
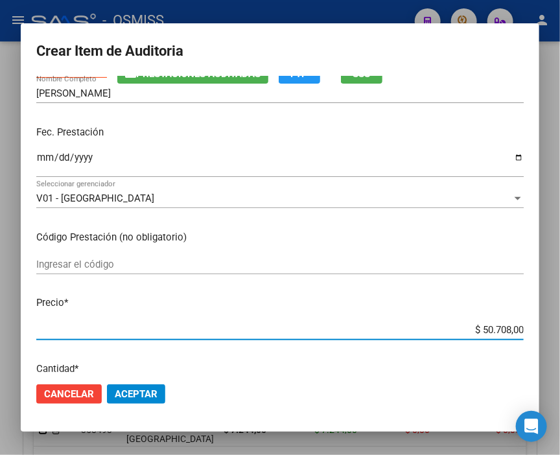
drag, startPoint x: 453, startPoint y: 365, endPoint x: 555, endPoint y: 362, distance: 101.9
click at [555, 362] on div "Crear Item de Auditoria 34887215 Nro Documento 27348872155 CUIL Afiliado Activo…" at bounding box center [280, 227] width 560 height 455
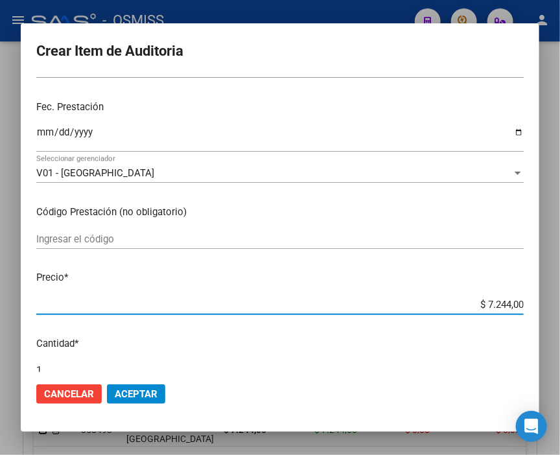
click at [139, 392] on span "Aceptar" at bounding box center [136, 395] width 43 height 12
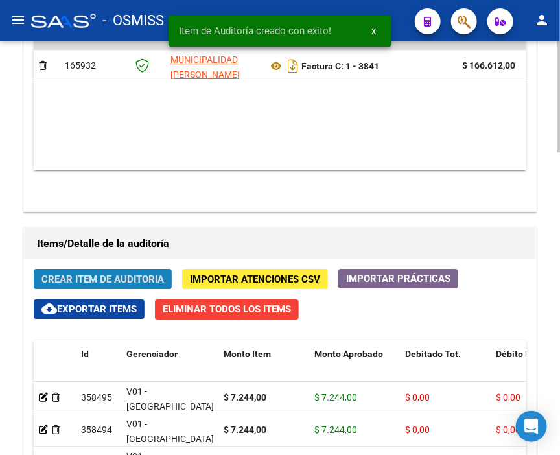
click at [75, 274] on span "Crear Item de Auditoria" at bounding box center [103, 280] width 123 height 12
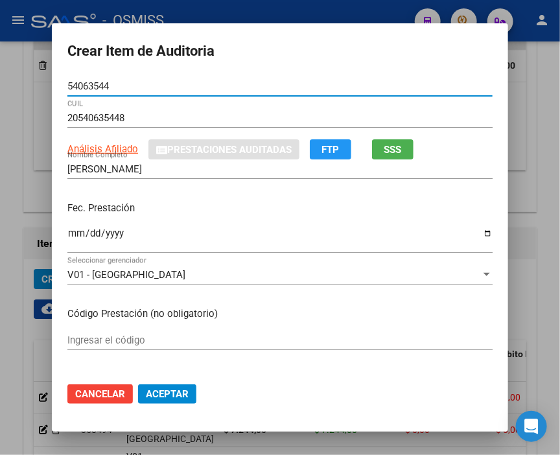
click at [69, 230] on input "Ingresar la fecha" at bounding box center [280, 238] width 426 height 21
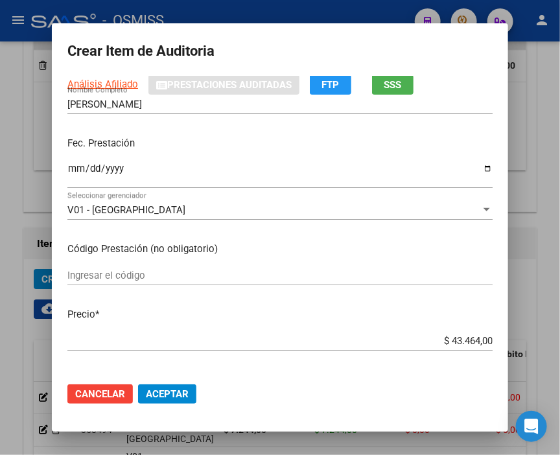
scroll to position [144, 0]
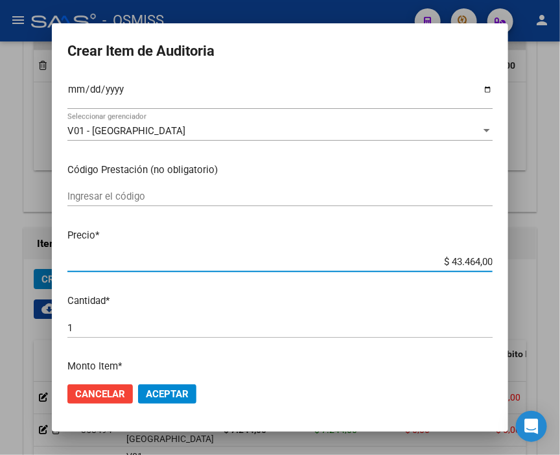
drag, startPoint x: 401, startPoint y: 261, endPoint x: 562, endPoint y: 261, distance: 160.9
click at [560, 261] on html "menu - OSMISS person Firma Express Inicio Calendario SSS Instructivos Contacto …" at bounding box center [280, 227] width 560 height 455
click at [184, 386] on button "Aceptar" at bounding box center [167, 394] width 58 height 19
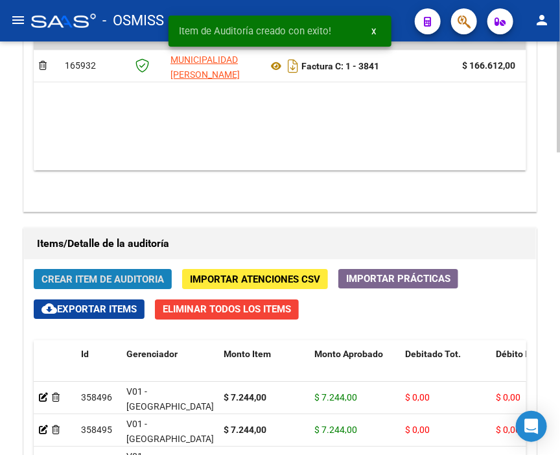
click at [93, 274] on span "Crear Item de Auditoria" at bounding box center [103, 280] width 123 height 12
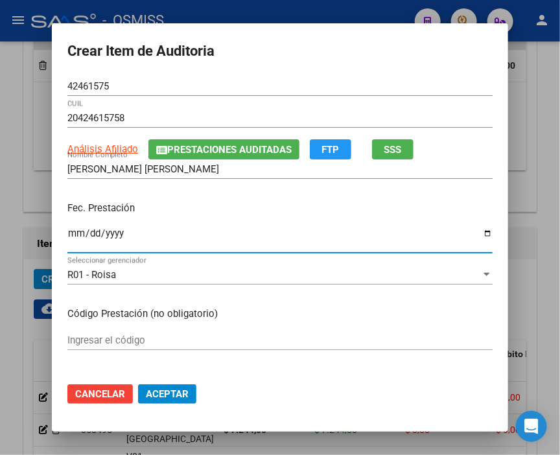
click at [71, 235] on input "Ingresar la fecha" at bounding box center [280, 238] width 426 height 21
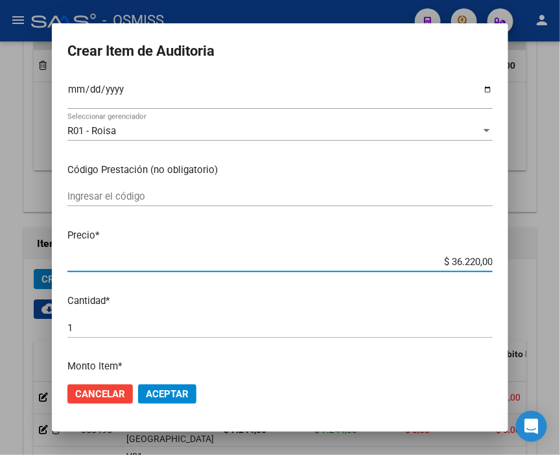
drag, startPoint x: 426, startPoint y: 267, endPoint x: 519, endPoint y: 270, distance: 93.4
click at [519, 270] on div "Crear Item de Auditoria 42461575 Nro Documento 20424615758 CUIL Análisis Afilia…" at bounding box center [280, 227] width 560 height 455
click at [173, 392] on span "Aceptar" at bounding box center [167, 395] width 43 height 12
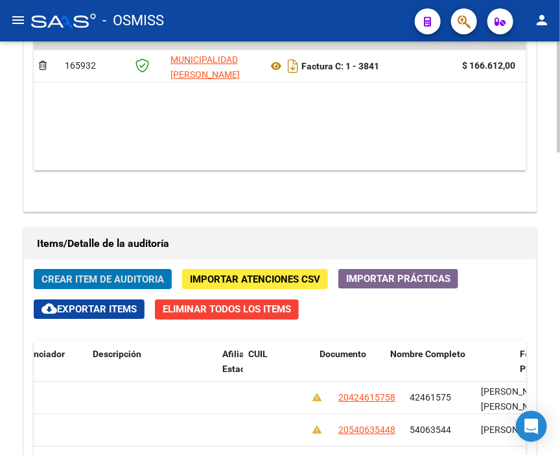
scroll to position [0, 1025]
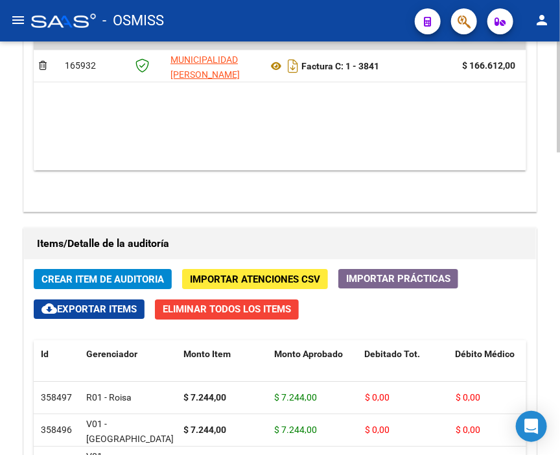
scroll to position [0, 0]
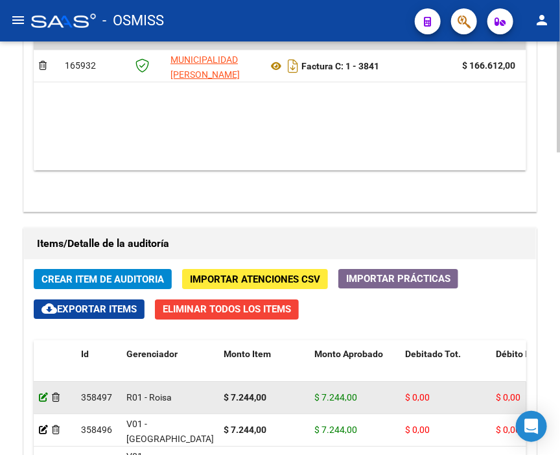
click at [40, 393] on icon at bounding box center [43, 397] width 9 height 9
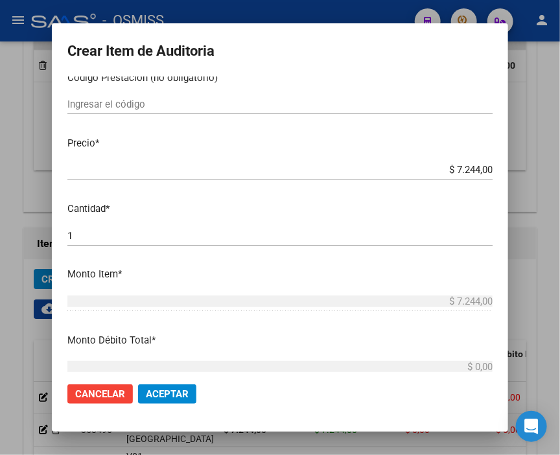
scroll to position [288, 0]
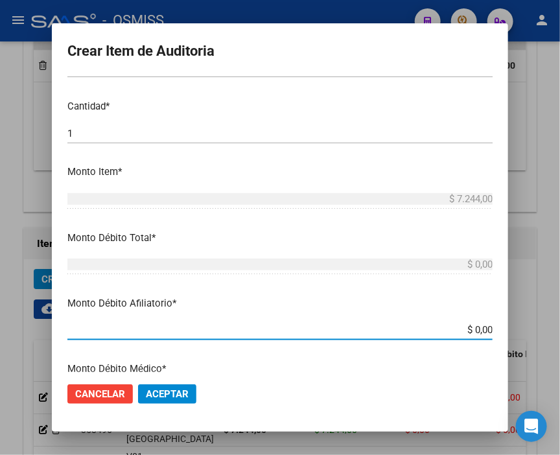
drag, startPoint x: 454, startPoint y: 361, endPoint x: 555, endPoint y: 361, distance: 101.2
click at [555, 361] on div "Crear Item de Auditoria 42461575 Nro Documento 20424615758 CUIL [PERSON_NAME] […" at bounding box center [280, 227] width 560 height 455
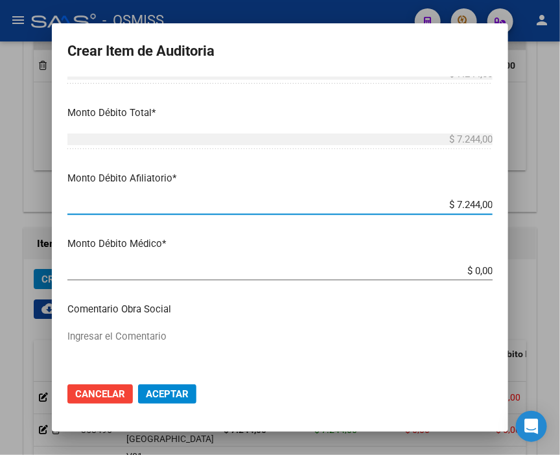
scroll to position [543, 0]
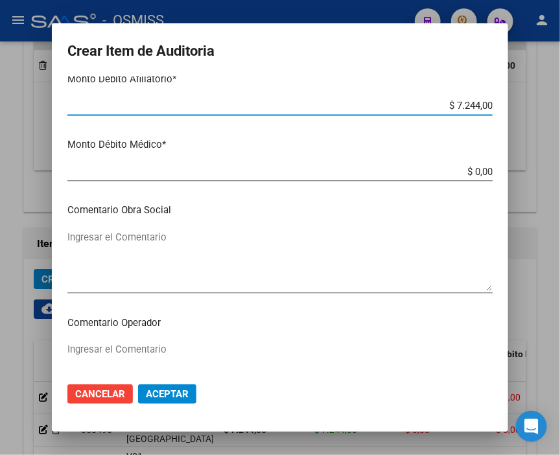
click at [89, 237] on textarea "Ingresar el Comentario" at bounding box center [280, 260] width 426 height 61
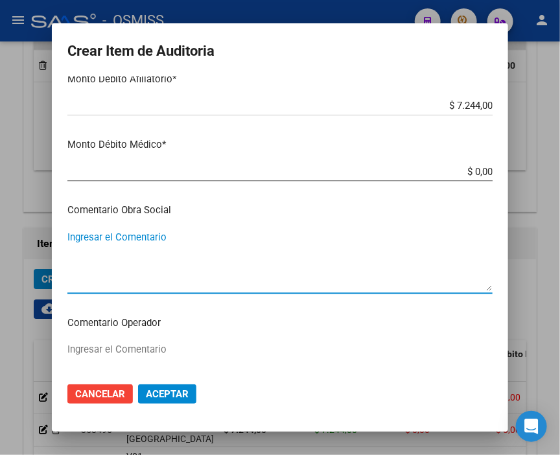
click at [115, 348] on textarea "Ingresar el Comentario" at bounding box center [280, 372] width 426 height 61
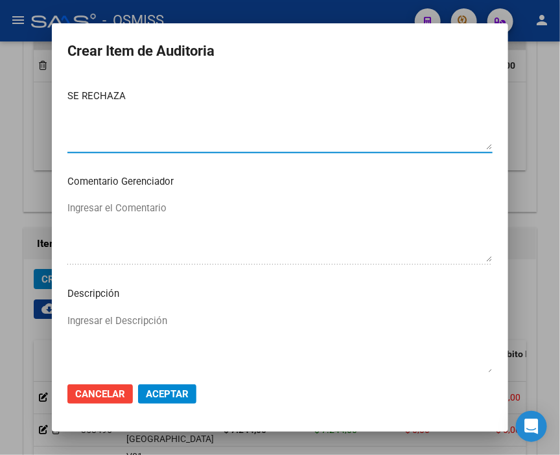
scroll to position [832, 0]
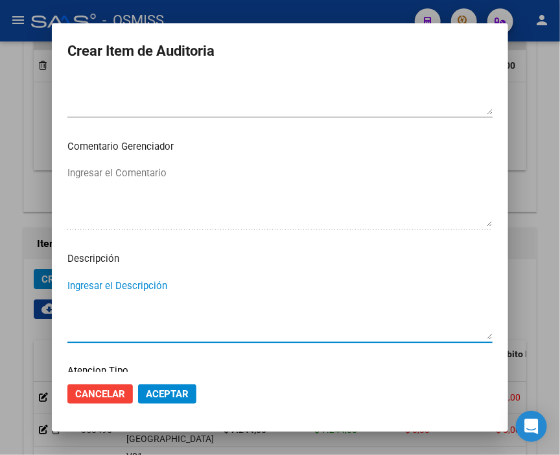
click at [87, 285] on textarea "Ingresar el Descripción" at bounding box center [280, 309] width 426 height 61
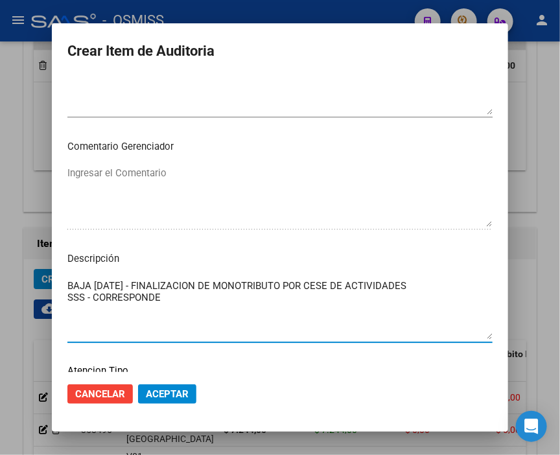
paste textarea "OBRA SOCIAL DE LOS EMPLEADOS DE COMERCIO Y ACTIVIDADES CIVILES"
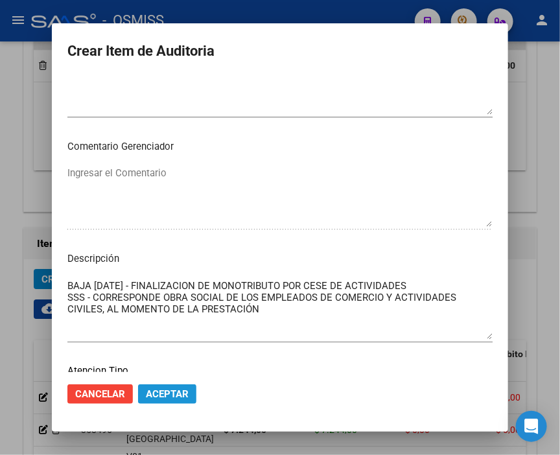
click at [166, 394] on span "Aceptar" at bounding box center [167, 395] width 43 height 12
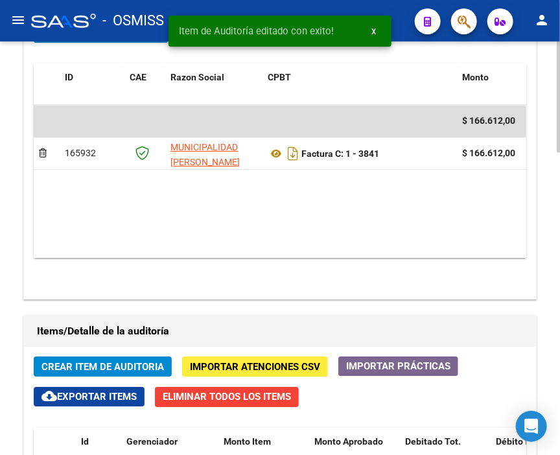
scroll to position [1009, 0]
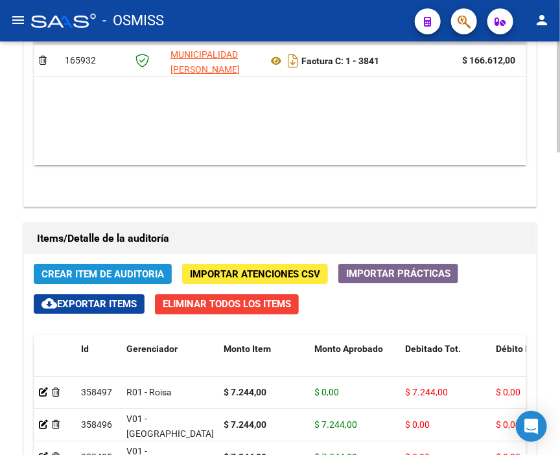
click at [82, 269] on span "Crear Item de Auditoria" at bounding box center [103, 275] width 123 height 12
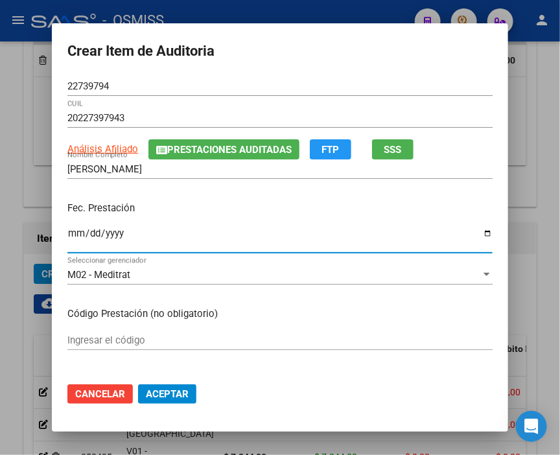
click at [73, 237] on input "Ingresar la fecha" at bounding box center [280, 238] width 426 height 21
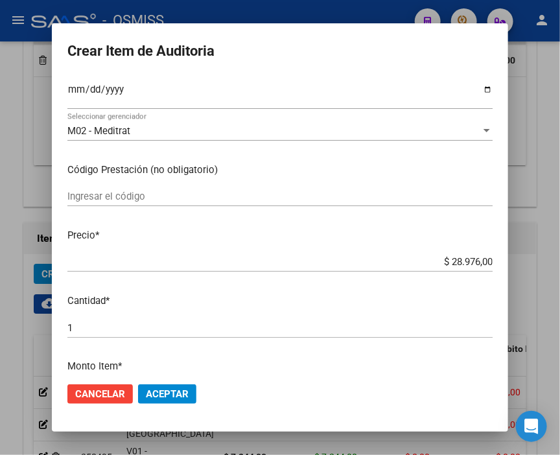
drag, startPoint x: 428, startPoint y: 255, endPoint x: 516, endPoint y: 255, distance: 88.2
click at [516, 255] on div "Crear Item de Auditoria 22739794 Nro Documento 20227397943 CUIL Análisis Afilia…" at bounding box center [280, 227] width 560 height 455
click at [467, 254] on div "$ 28.976,00 Ingresar el precio" at bounding box center [280, 261] width 426 height 19
drag, startPoint x: 400, startPoint y: 258, endPoint x: 515, endPoint y: 267, distance: 115.1
click at [515, 267] on div "Crear Item de Auditoria 22739794 Nro Documento 20227397943 CUIL Análisis Afilia…" at bounding box center [280, 227] width 560 height 455
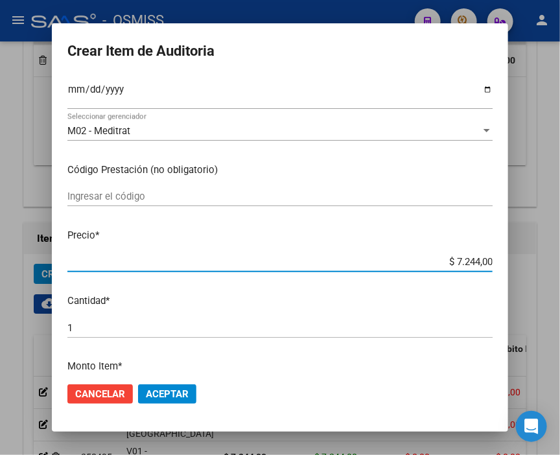
click at [150, 390] on span "Aceptar" at bounding box center [167, 395] width 43 height 12
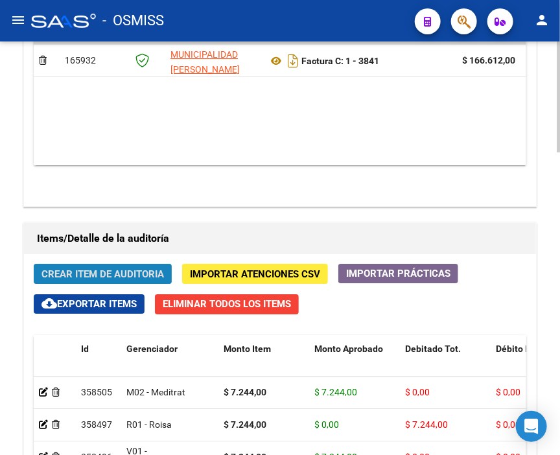
click at [68, 264] on button "Crear Item de Auditoria" at bounding box center [103, 274] width 138 height 20
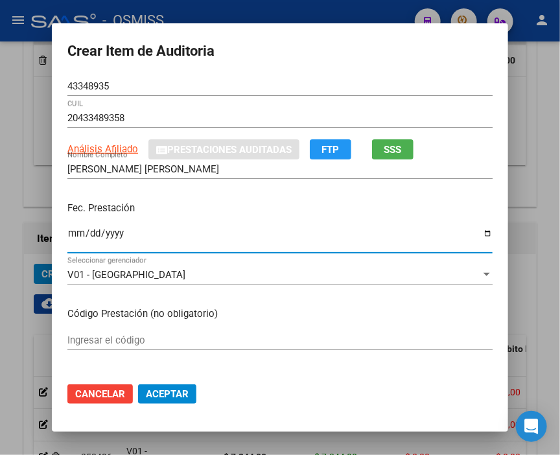
click at [67, 236] on input "Ingresar la fecha" at bounding box center [280, 238] width 426 height 21
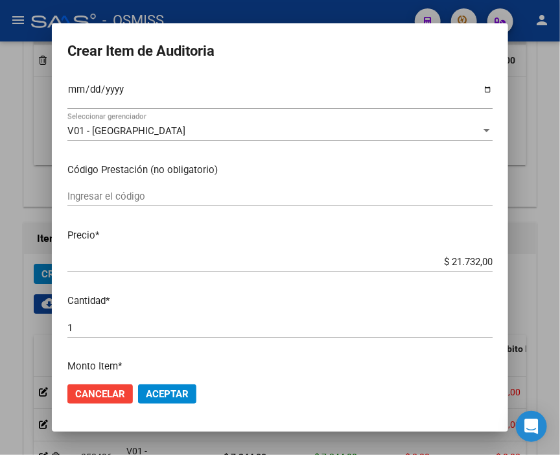
click at [416, 252] on div "$ 21.732,00 Ingresar el precio" at bounding box center [280, 261] width 426 height 19
drag, startPoint x: 417, startPoint y: 260, endPoint x: 567, endPoint y: 268, distance: 150.0
click at [560, 268] on html "menu - OSMISS person Firma Express Inicio Calendario SSS Instructivos Contacto …" at bounding box center [280, 227] width 560 height 455
click at [152, 397] on span "Aceptar" at bounding box center [167, 395] width 43 height 12
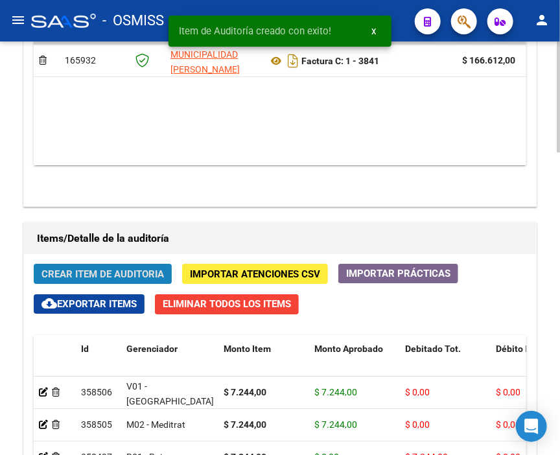
click at [74, 269] on span "Crear Item de Auditoria" at bounding box center [103, 275] width 123 height 12
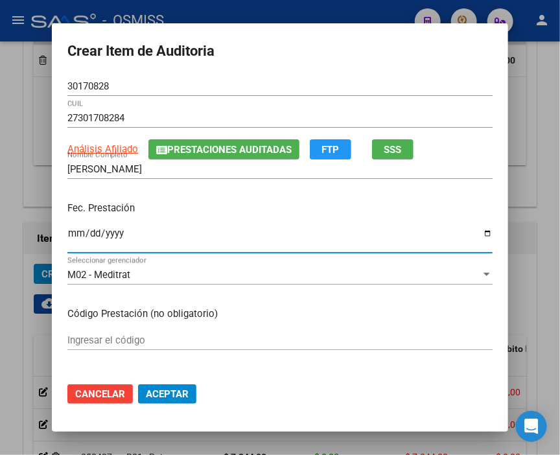
click at [67, 231] on input "Ingresar la fecha" at bounding box center [280, 238] width 426 height 21
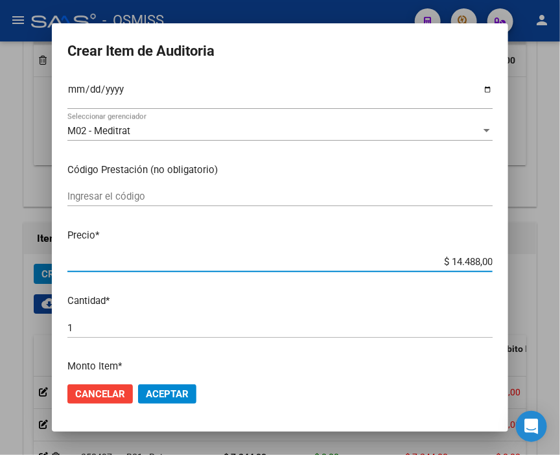
drag, startPoint x: 402, startPoint y: 266, endPoint x: 528, endPoint y: 262, distance: 125.9
click at [528, 262] on div "Crear Item de Auditoria 30170828 Nro Documento 27301708284 CUIL Análisis Afilia…" at bounding box center [280, 227] width 560 height 455
click at [153, 394] on span "Aceptar" at bounding box center [167, 395] width 43 height 12
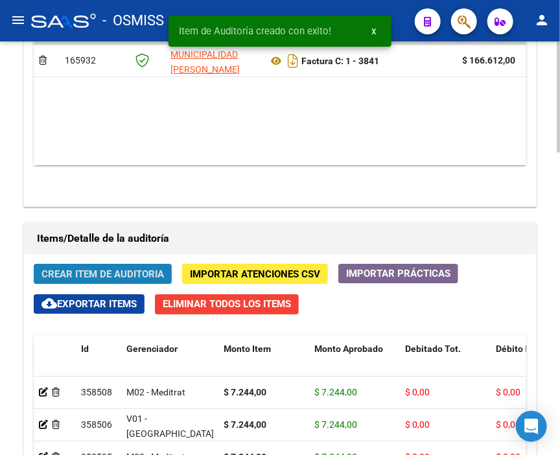
click at [69, 269] on span "Crear Item de Auditoria" at bounding box center [103, 275] width 123 height 12
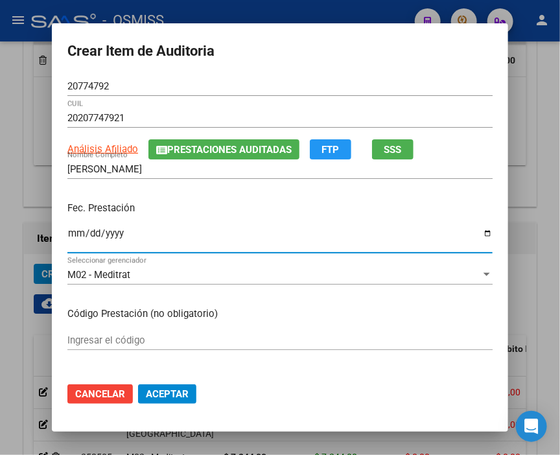
click at [67, 236] on input "Ingresar la fecha" at bounding box center [280, 238] width 426 height 21
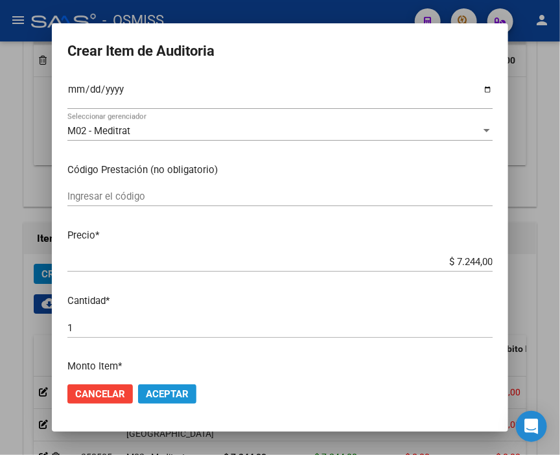
click at [178, 385] on button "Aceptar" at bounding box center [167, 394] width 58 height 19
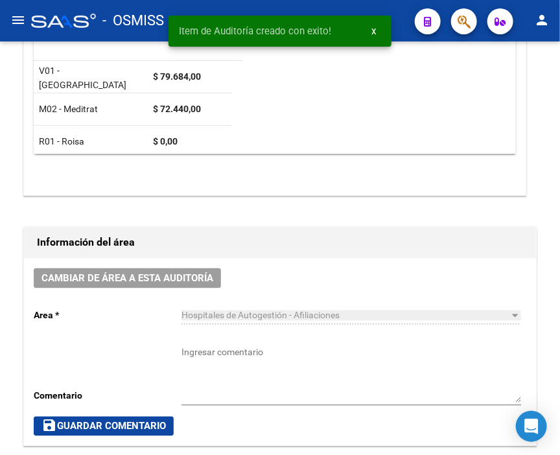
scroll to position [360, 0]
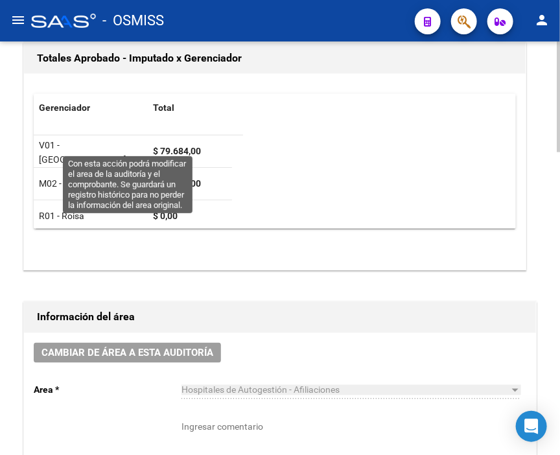
click at [100, 343] on button "Cambiar de área a esta auditoría" at bounding box center [127, 353] width 187 height 20
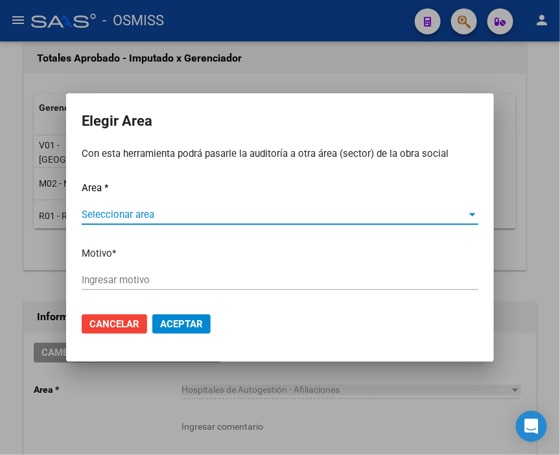
click at [102, 209] on span "Seleccionar area" at bounding box center [274, 215] width 385 height 12
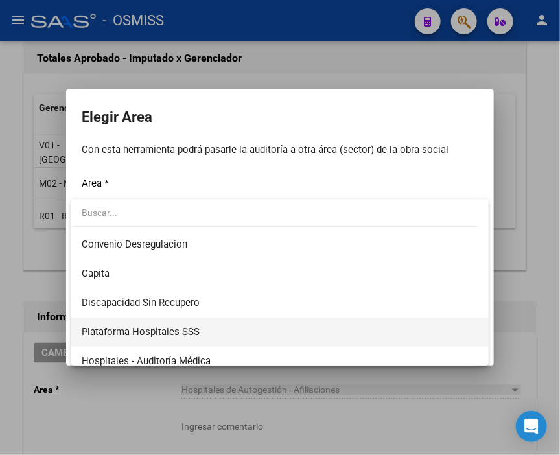
scroll to position [144, 0]
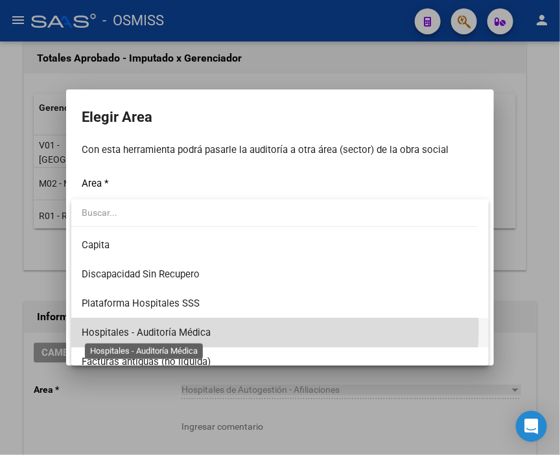
click at [204, 328] on span "Hospitales - Auditoría Médica" at bounding box center [146, 333] width 129 height 12
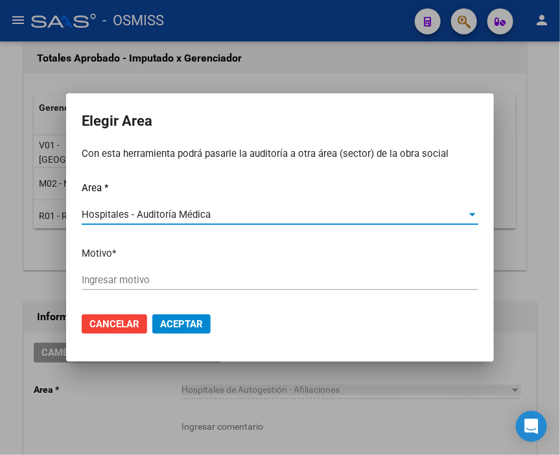
click at [139, 290] on div "Ingresar motivo" at bounding box center [280, 286] width 397 height 32
click at [132, 282] on input "Ingresar motivo" at bounding box center [280, 280] width 397 height 12
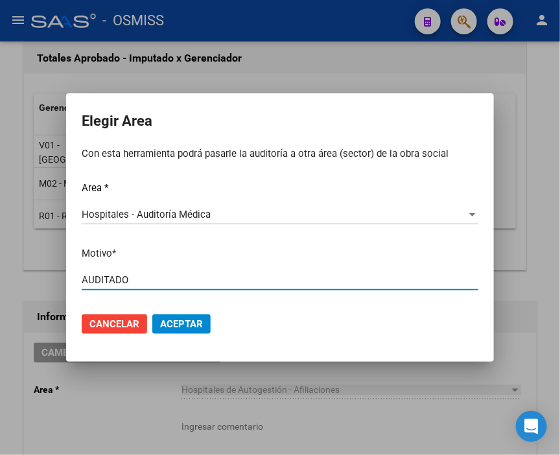
click at [178, 322] on span "Aceptar" at bounding box center [181, 324] width 43 height 12
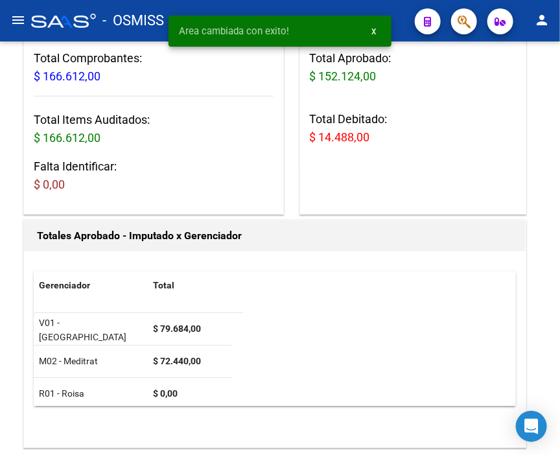
scroll to position [0, 0]
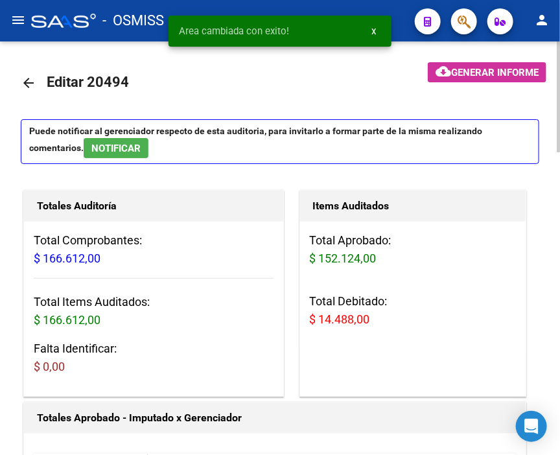
click at [485, 75] on span "Generar informe" at bounding box center [495, 73] width 88 height 12
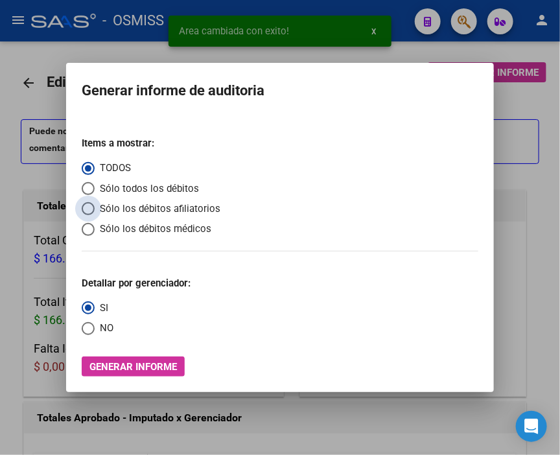
click at [134, 206] on span "Sólo los débitos afiliatorios" at bounding box center [158, 209] width 126 height 15
click at [95, 206] on input "Sólo los débitos afiliatorios" at bounding box center [88, 208] width 13 height 13
click at [112, 333] on span "NO" at bounding box center [104, 328] width 19 height 15
click at [95, 333] on input "NO" at bounding box center [88, 328] width 13 height 13
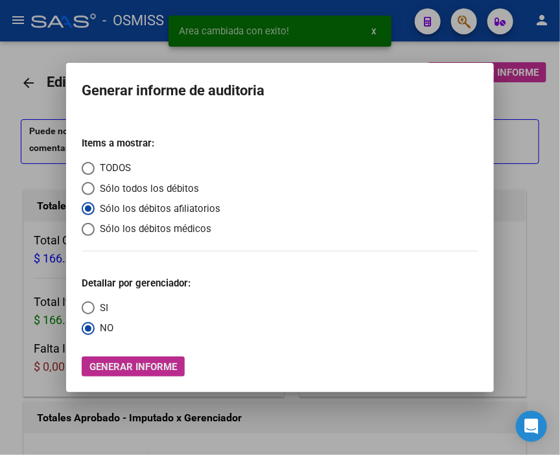
click at [154, 371] on span "Generar informe" at bounding box center [134, 367] width 88 height 12
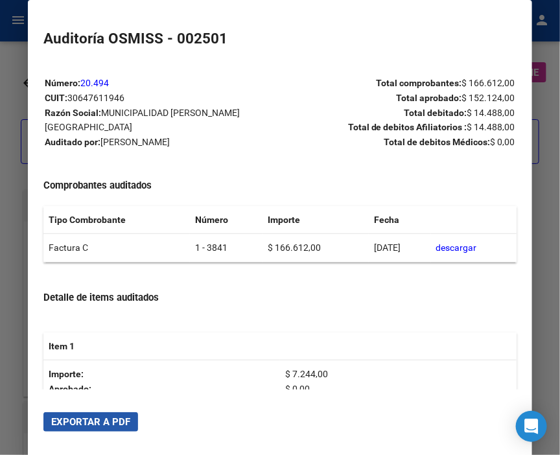
click at [122, 419] on span "Exportar a PDF" at bounding box center [90, 422] width 79 height 12
click at [10, 132] on div at bounding box center [280, 227] width 560 height 455
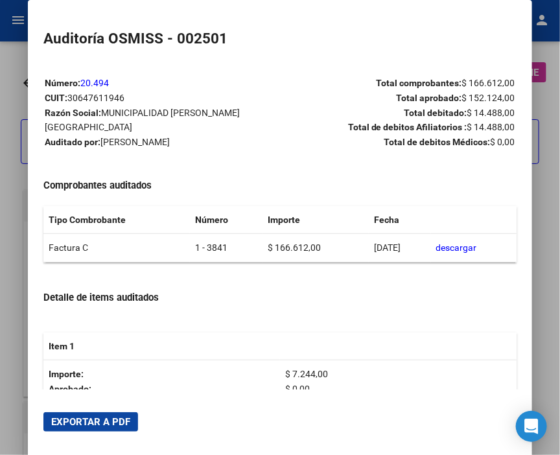
click at [10, 132] on div at bounding box center [280, 227] width 560 height 455
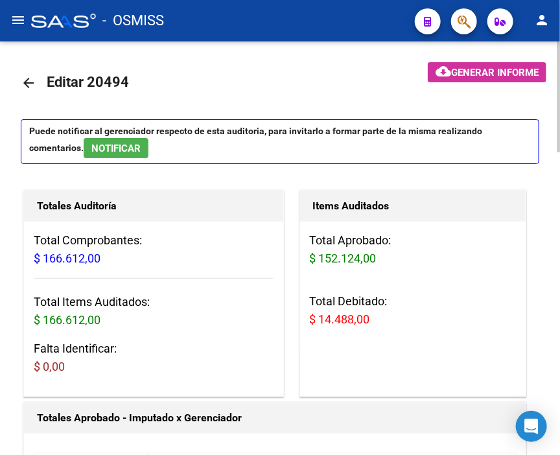
click at [25, 78] on mat-icon "arrow_back" at bounding box center [29, 83] width 16 height 16
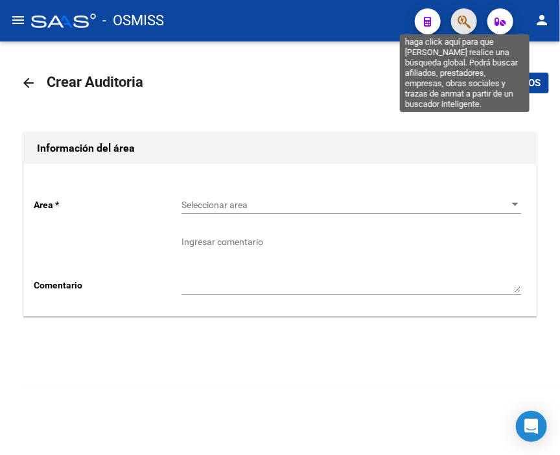
click at [459, 26] on icon "button" at bounding box center [464, 21] width 13 height 15
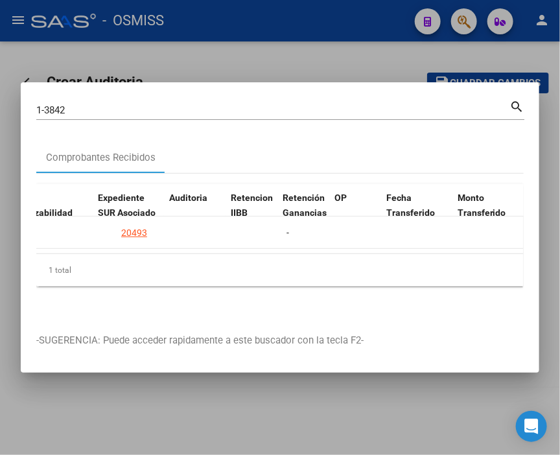
scroll to position [0, 942]
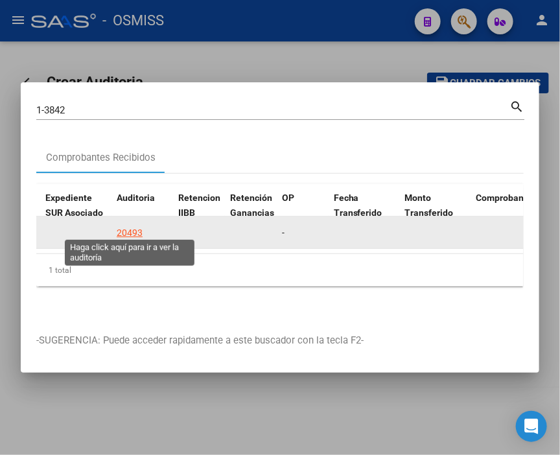
click at [132, 226] on div "20493" at bounding box center [130, 233] width 26 height 15
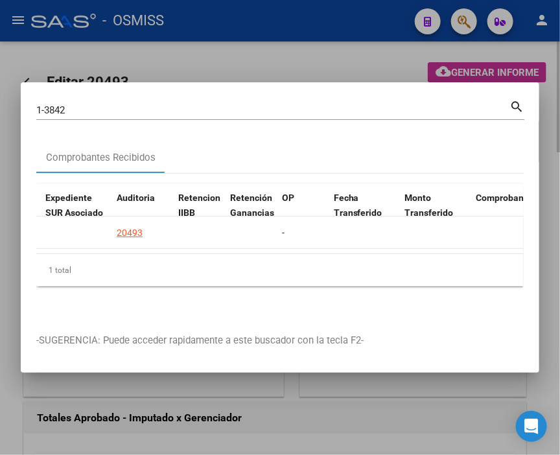
click at [210, 50] on div at bounding box center [280, 227] width 560 height 455
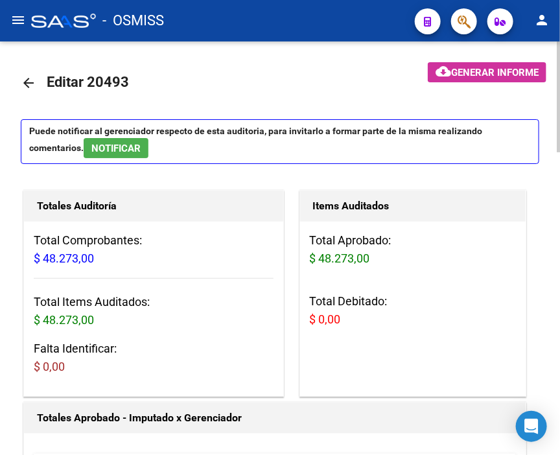
click at [23, 82] on mat-icon "arrow_back" at bounding box center [29, 83] width 16 height 16
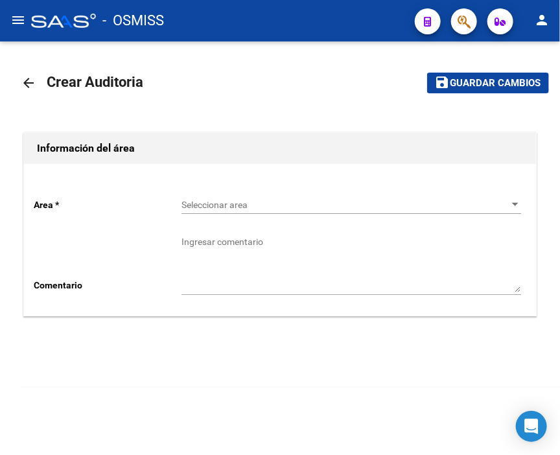
click at [232, 203] on span "Seleccionar area" at bounding box center [346, 205] width 328 height 11
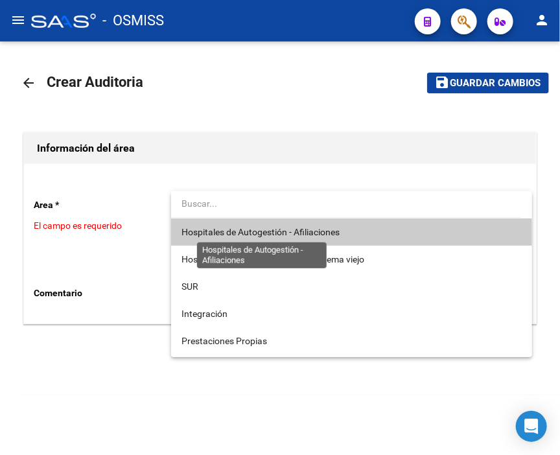
click at [272, 228] on span "Hospitales de Autogestión - Afiliaciones" at bounding box center [261, 232] width 158 height 10
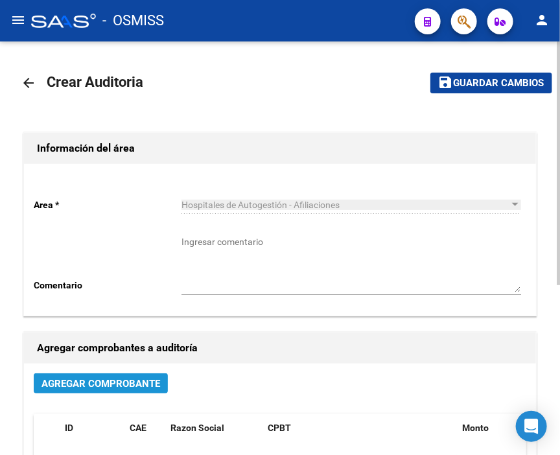
click at [141, 383] on span "Agregar Comprobante" at bounding box center [101, 384] width 119 height 12
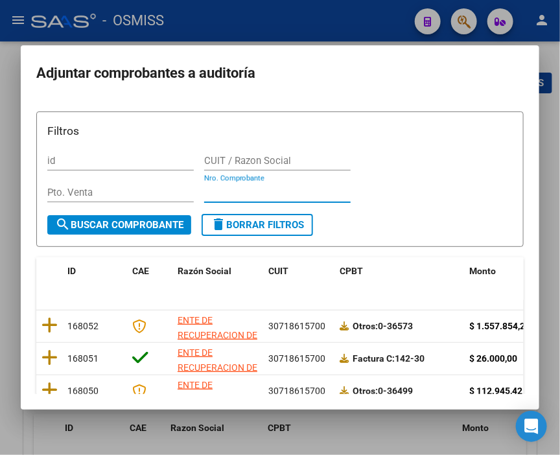
click at [241, 191] on input "Nro. Comprobante" at bounding box center [277, 193] width 147 height 12
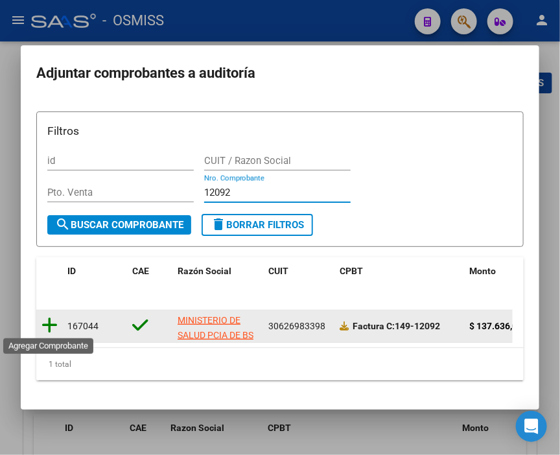
click at [42, 324] on icon at bounding box center [50, 326] width 16 height 18
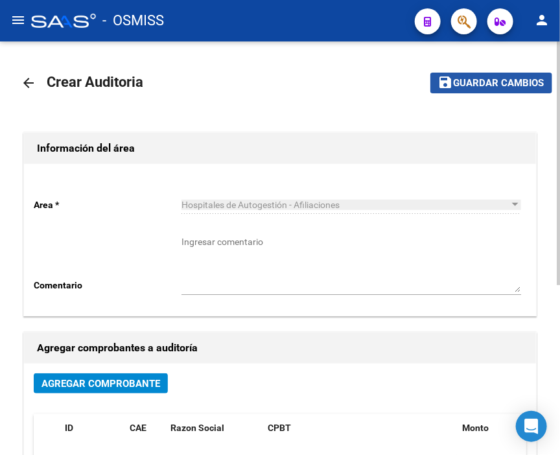
click at [511, 78] on span "Guardar cambios" at bounding box center [499, 84] width 91 height 12
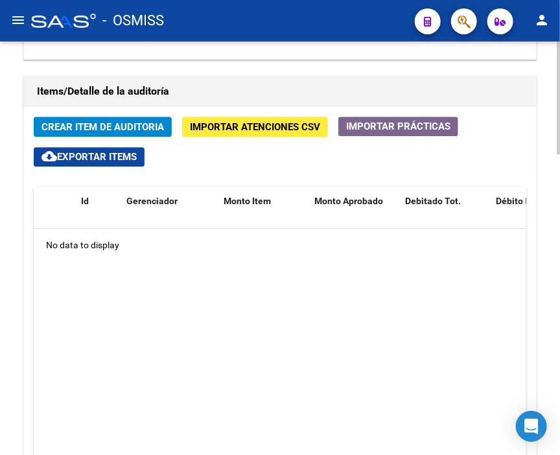
scroll to position [982, 0]
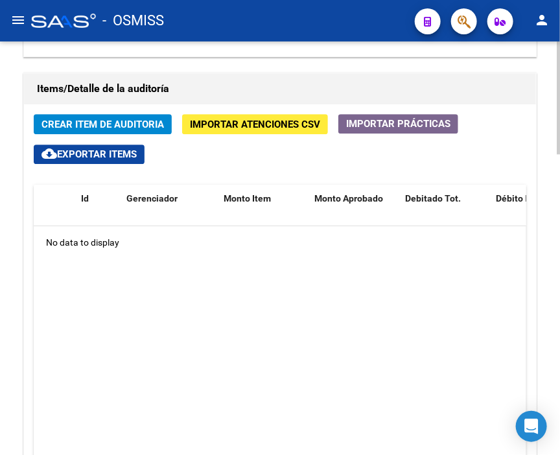
click at [560, 400] on div at bounding box center [558, 352] width 3 height 113
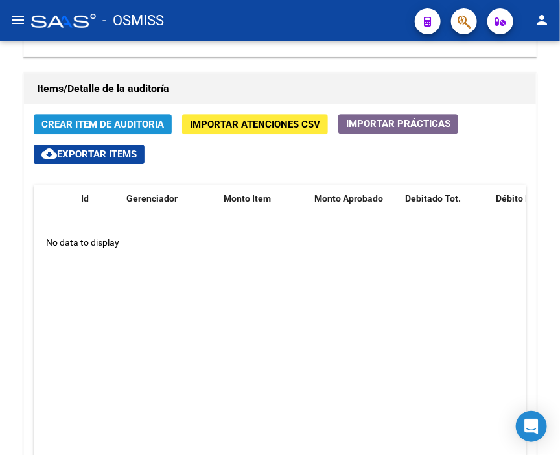
click at [137, 119] on span "Crear Item de Auditoria" at bounding box center [103, 125] width 123 height 12
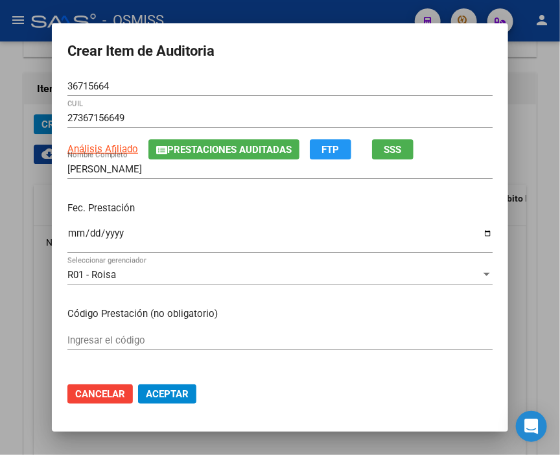
click at [54, 228] on mat-dialog-content "36715664 Nro Documento 27367156649 CUIL Análisis Afiliado Prestaciones Auditada…" at bounding box center [280, 225] width 457 height 296
click at [67, 229] on input "Ingresar la fecha" at bounding box center [280, 238] width 426 height 21
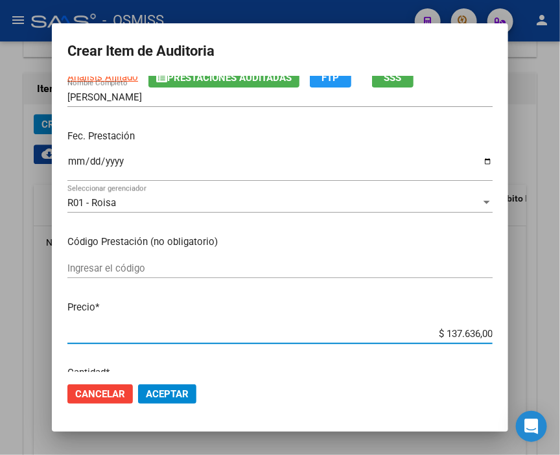
drag, startPoint x: 412, startPoint y: 335, endPoint x: 532, endPoint y: 333, distance: 120.0
click at [532, 333] on div "Crear Item de Auditoria 36715664 Nro Documento 27367156649 CUIL Análisis Afilia…" at bounding box center [280, 227] width 560 height 455
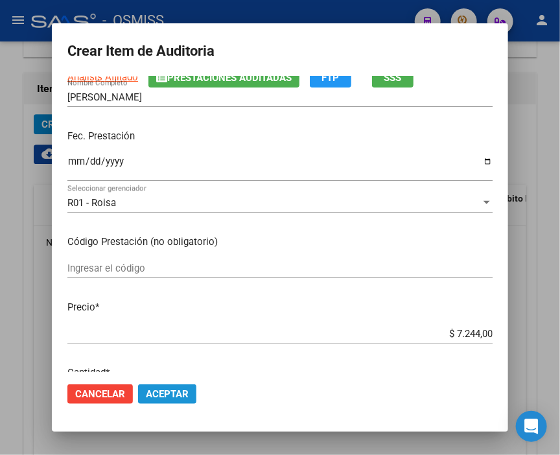
click at [160, 390] on span "Aceptar" at bounding box center [167, 395] width 43 height 12
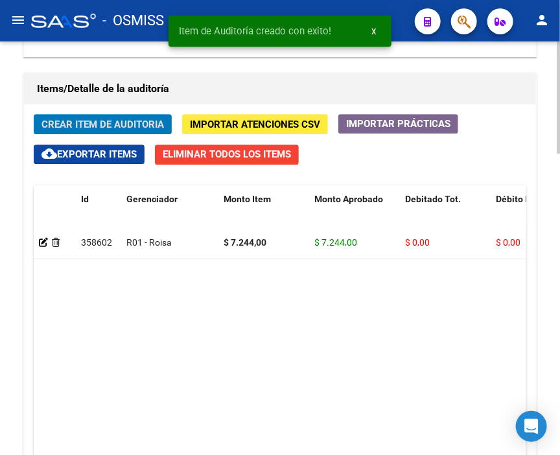
scroll to position [1003, 0]
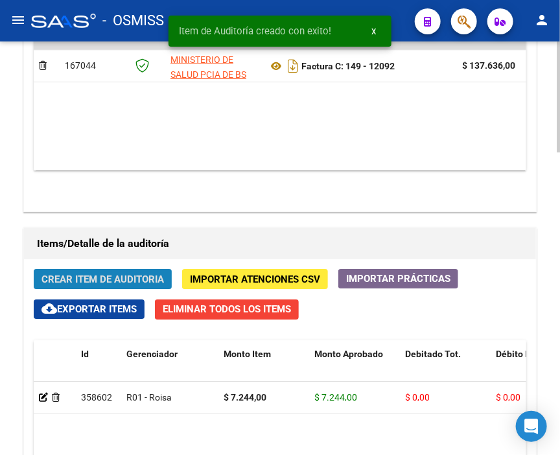
click at [101, 274] on span "Crear Item de Auditoria" at bounding box center [103, 280] width 123 height 12
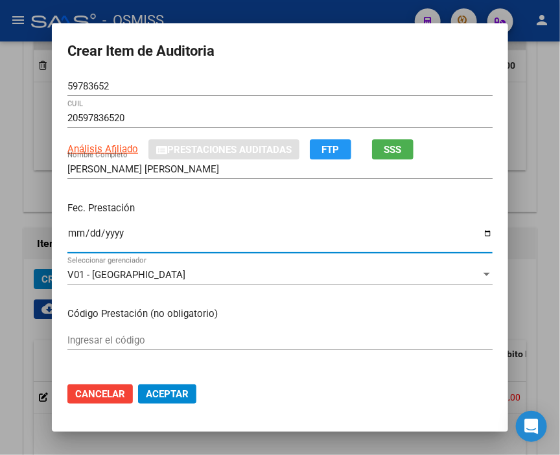
click at [67, 235] on input "Ingresar la fecha" at bounding box center [280, 238] width 426 height 21
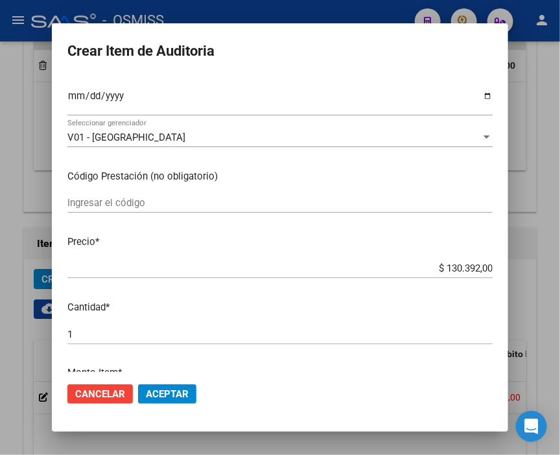
scroll to position [144, 0]
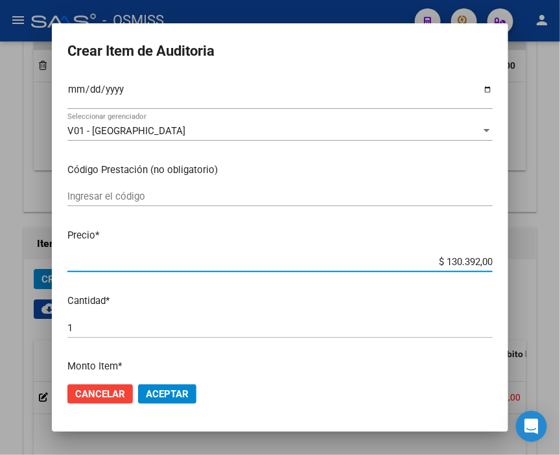
drag, startPoint x: 424, startPoint y: 256, endPoint x: 529, endPoint y: 265, distance: 105.5
click at [529, 265] on div "Crear Item de Auditoria 59783652 Nro Documento 20597836520 CUIL Análisis Afilia…" at bounding box center [280, 227] width 560 height 455
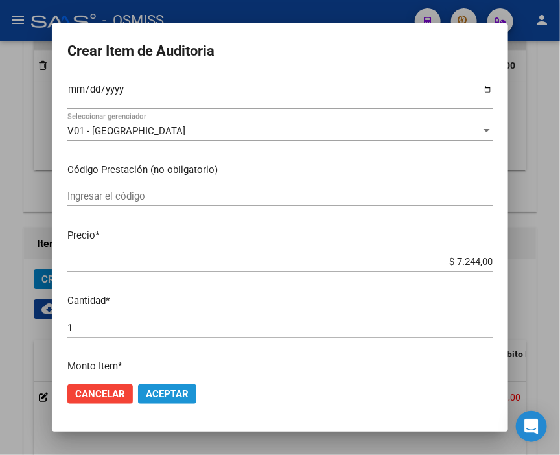
click at [167, 389] on span "Aceptar" at bounding box center [167, 395] width 43 height 12
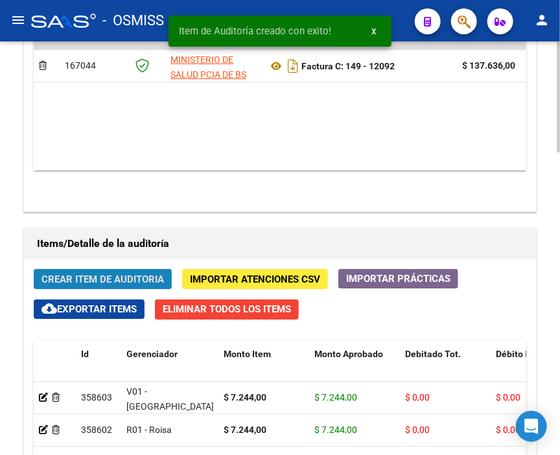
click at [136, 274] on span "Crear Item de Auditoria" at bounding box center [103, 280] width 123 height 12
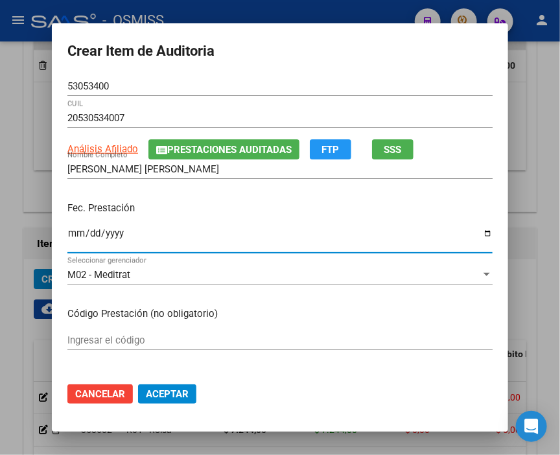
click at [68, 232] on input "Ingresar la fecha" at bounding box center [280, 238] width 426 height 21
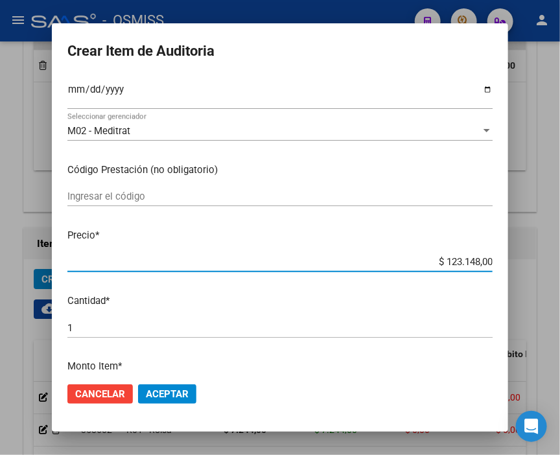
drag, startPoint x: 392, startPoint y: 263, endPoint x: 555, endPoint y: 263, distance: 162.2
click at [555, 263] on div "Crear Item de Auditoria 53053400 Nro Documento 20530534007 CUIL Análisis Afilia…" at bounding box center [280, 227] width 560 height 455
click at [165, 390] on span "Aceptar" at bounding box center [167, 395] width 43 height 12
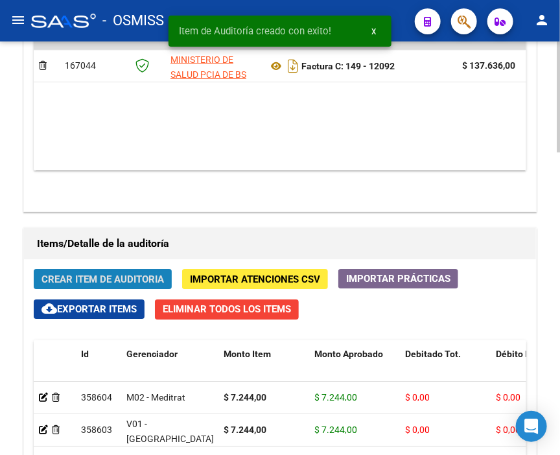
click at [87, 269] on button "Crear Item de Auditoria" at bounding box center [103, 279] width 138 height 20
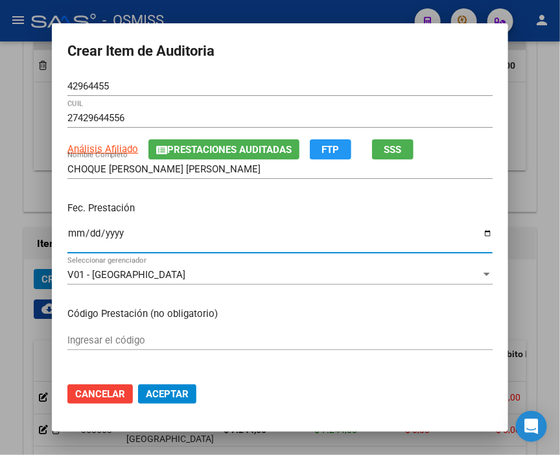
click at [72, 234] on input "Ingresar la fecha" at bounding box center [280, 238] width 426 height 21
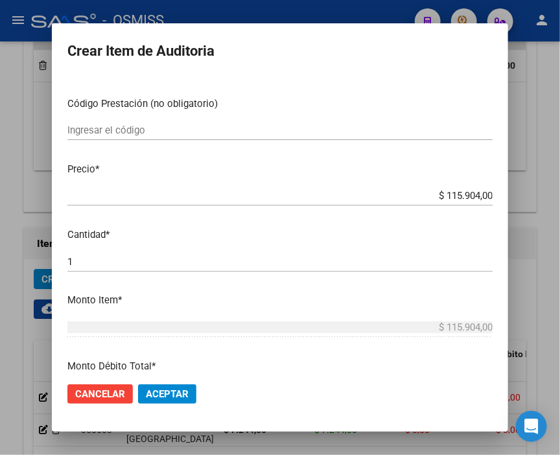
scroll to position [216, 0]
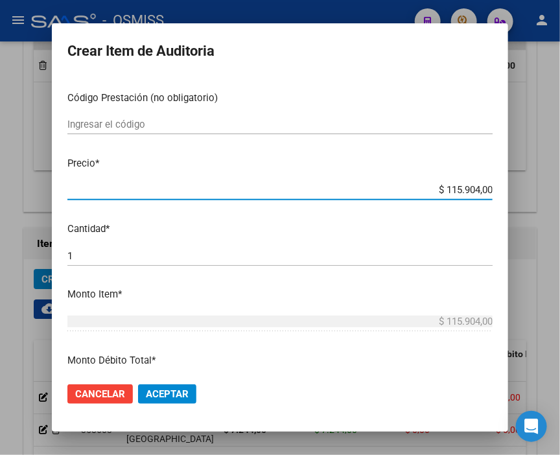
drag, startPoint x: 419, startPoint y: 192, endPoint x: 552, endPoint y: 190, distance: 133.0
click at [552, 190] on div "Crear Item de Auditoria 42964455 Nro Documento 27429644556 CUIL Análisis Afilia…" at bounding box center [280, 227] width 560 height 455
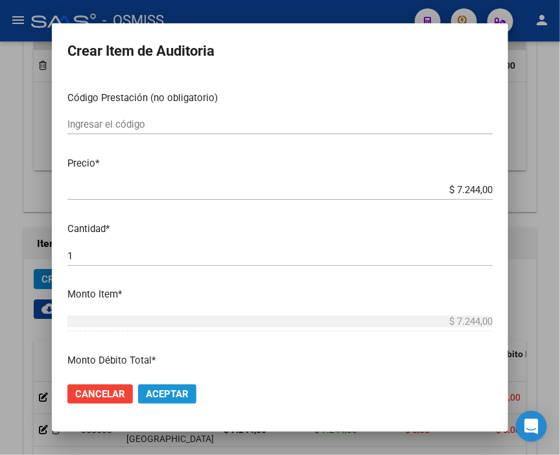
click at [157, 389] on span "Aceptar" at bounding box center [167, 395] width 43 height 12
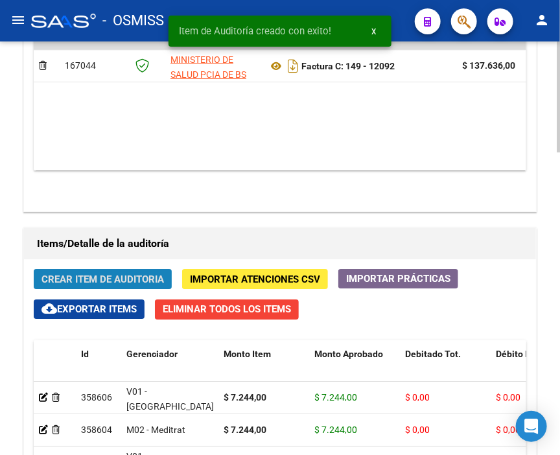
click at [95, 274] on span "Crear Item de Auditoria" at bounding box center [103, 280] width 123 height 12
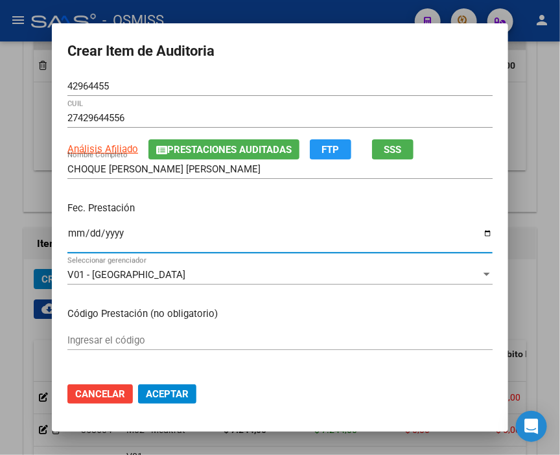
click at [69, 236] on input "Ingresar la fecha" at bounding box center [280, 238] width 426 height 21
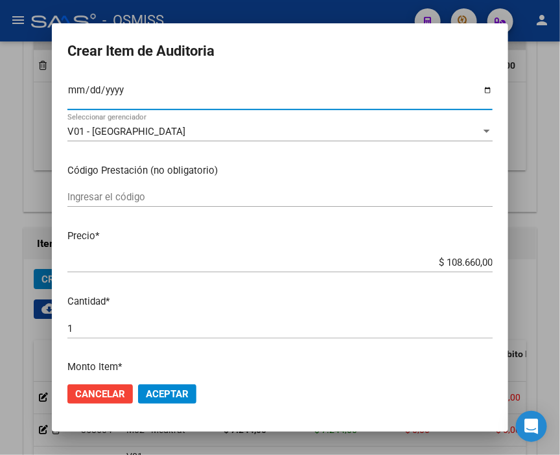
scroll to position [144, 0]
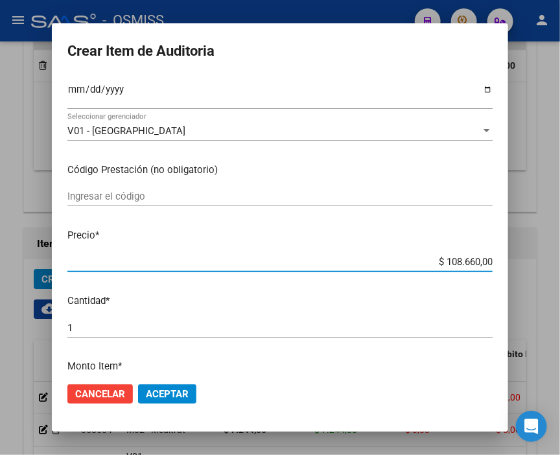
drag, startPoint x: 409, startPoint y: 265, endPoint x: 567, endPoint y: 269, distance: 158.3
click at [560, 269] on html "menu - OSMISS person Firma Express Inicio Calendario SSS Instructivos Contacto …" at bounding box center [280, 227] width 560 height 455
click at [172, 396] on span "Aceptar" at bounding box center [167, 395] width 43 height 12
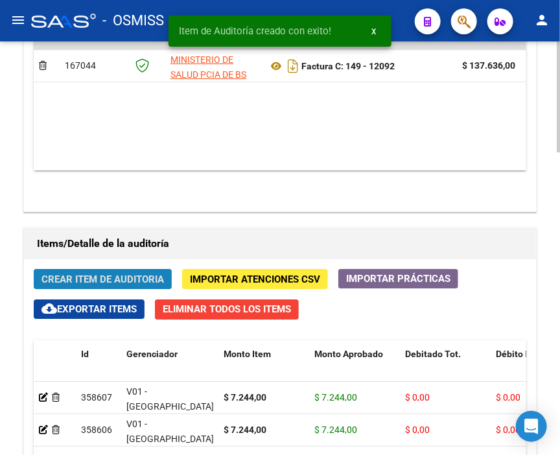
click at [119, 274] on span "Crear Item de Auditoria" at bounding box center [103, 280] width 123 height 12
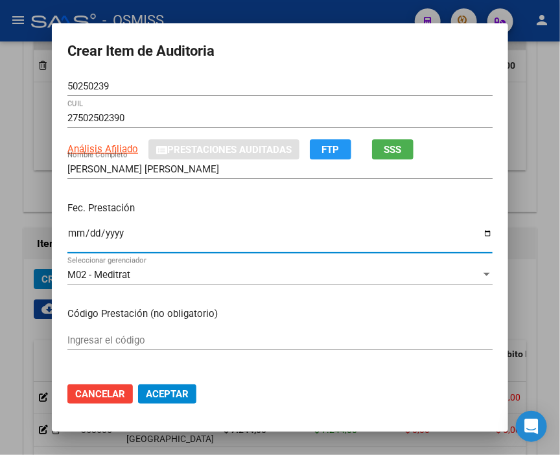
click at [67, 230] on input "Ingresar la fecha" at bounding box center [280, 238] width 426 height 21
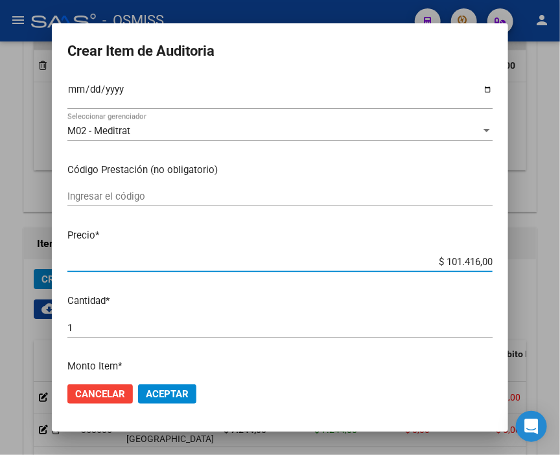
drag, startPoint x: 404, startPoint y: 265, endPoint x: 567, endPoint y: 265, distance: 162.8
click at [560, 265] on html "menu - OSMISS person Firma Express Inicio Calendario SSS Instructivos Contacto …" at bounding box center [280, 227] width 560 height 455
click at [163, 390] on span "Aceptar" at bounding box center [167, 395] width 43 height 12
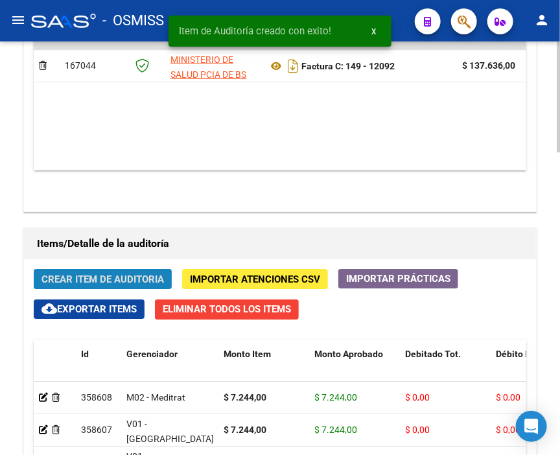
click at [115, 274] on span "Crear Item de Auditoria" at bounding box center [103, 280] width 123 height 12
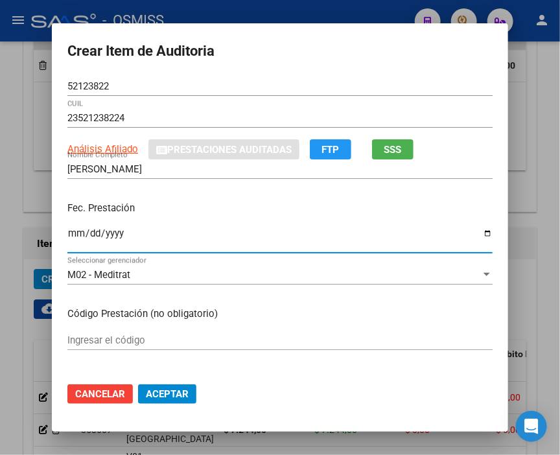
click at [67, 230] on input "Ingresar la fecha" at bounding box center [280, 238] width 426 height 21
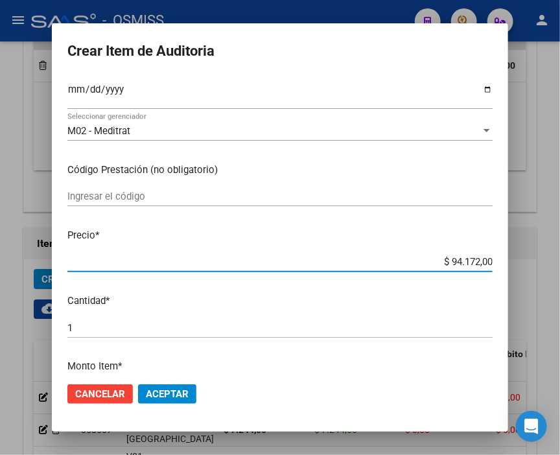
drag, startPoint x: 410, startPoint y: 259, endPoint x: 522, endPoint y: 264, distance: 112.3
click at [522, 264] on div "Crear Item de Auditoria 52123822 Nro Documento 23521238224 CUIL Análisis Afilia…" at bounding box center [280, 227] width 560 height 455
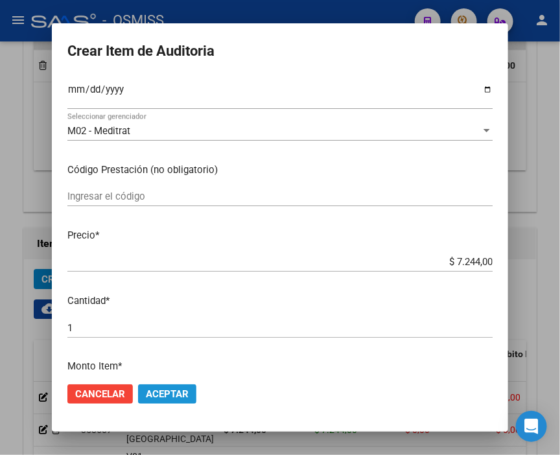
click at [157, 389] on span "Aceptar" at bounding box center [167, 395] width 43 height 12
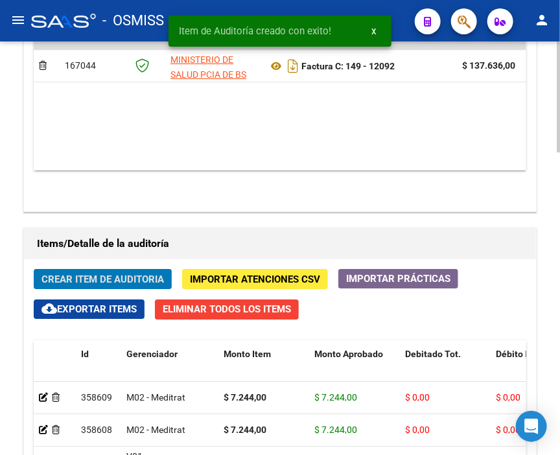
click at [101, 274] on span "Crear Item de Auditoria" at bounding box center [103, 280] width 123 height 12
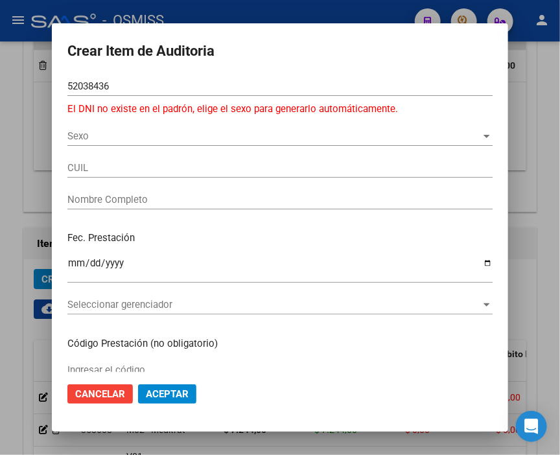
drag, startPoint x: 122, startPoint y: 78, endPoint x: 39, endPoint y: 75, distance: 83.1
click at [39, 75] on div "Crear Item de Auditoria 52038436 Nro Documento El DNI no existe en el padrón, e…" at bounding box center [280, 227] width 560 height 455
drag, startPoint x: 126, startPoint y: 88, endPoint x: 18, endPoint y: 86, distance: 108.3
click at [18, 86] on div "Crear Item de Auditoria 52038436 Nro Documento El DNI no existe en el padrón, e…" at bounding box center [280, 227] width 560 height 455
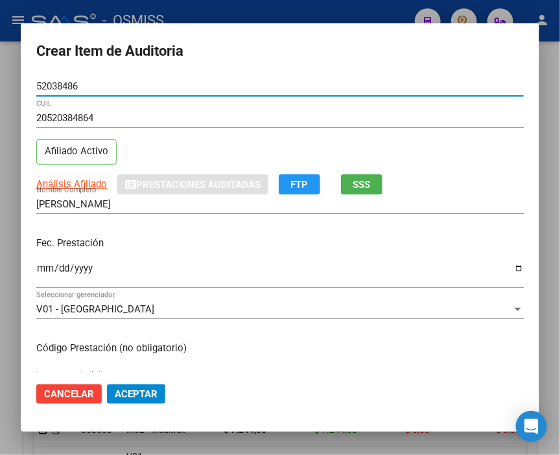
click at [43, 269] on input "Ingresar la fecha" at bounding box center [280, 273] width 488 height 21
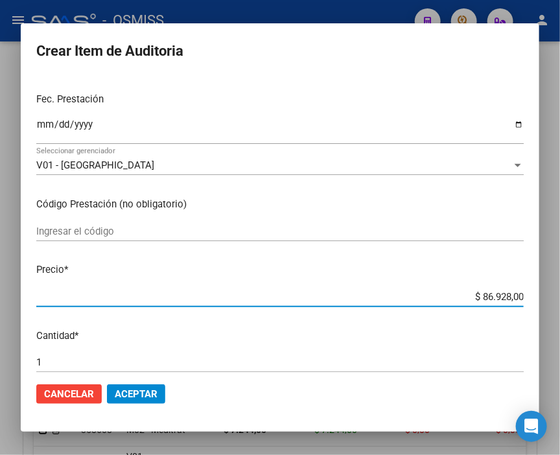
drag, startPoint x: 450, startPoint y: 300, endPoint x: 567, endPoint y: 303, distance: 116.8
click at [560, 303] on html "menu - OSMISS person Firma Express Inicio Calendario SSS Instructivos Contacto …" at bounding box center [280, 227] width 560 height 455
click at [135, 391] on span "Aceptar" at bounding box center [136, 395] width 43 height 12
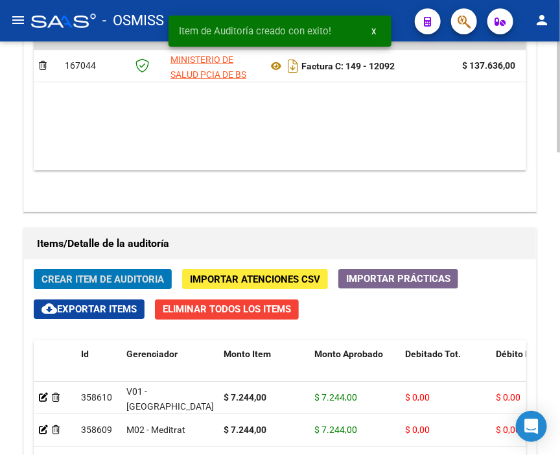
click at [88, 274] on span "Crear Item de Auditoria" at bounding box center [103, 280] width 123 height 12
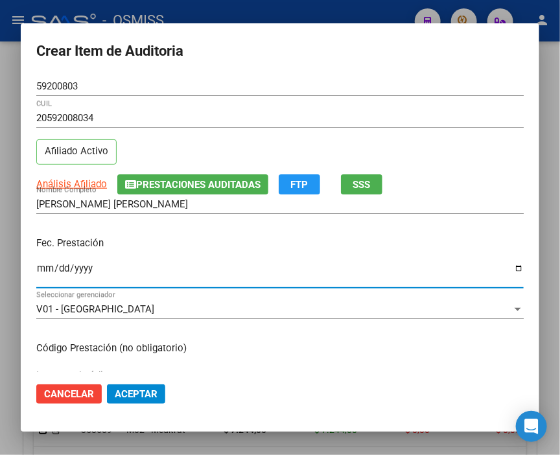
click at [46, 273] on input "Ingresar la fecha" at bounding box center [280, 273] width 488 height 21
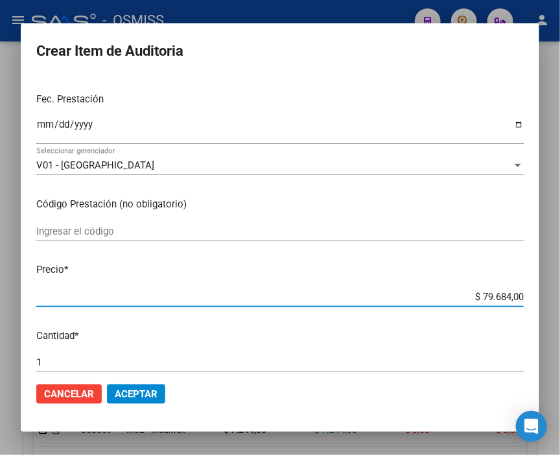
drag, startPoint x: 452, startPoint y: 293, endPoint x: 543, endPoint y: 293, distance: 90.8
click at [543, 293] on div "Crear Item de Auditoria 59200803 Nro Documento 20592008034 CUIL Afiliado Activo…" at bounding box center [280, 227] width 560 height 455
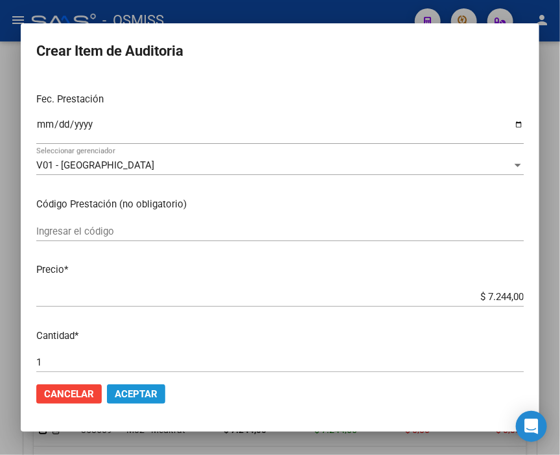
click at [141, 396] on span "Aceptar" at bounding box center [136, 395] width 43 height 12
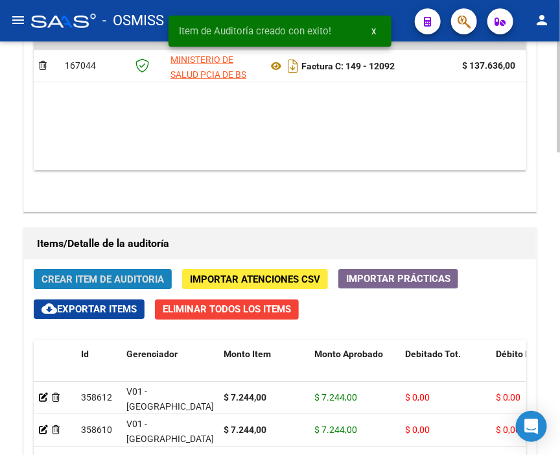
click at [80, 274] on span "Crear Item de Auditoria" at bounding box center [103, 280] width 123 height 12
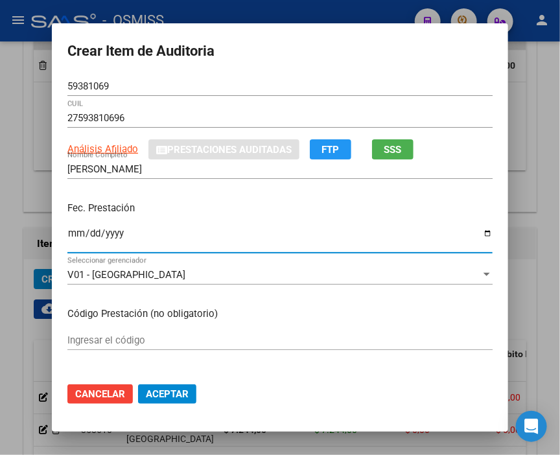
click at [67, 235] on input "Ingresar la fecha" at bounding box center [280, 238] width 426 height 21
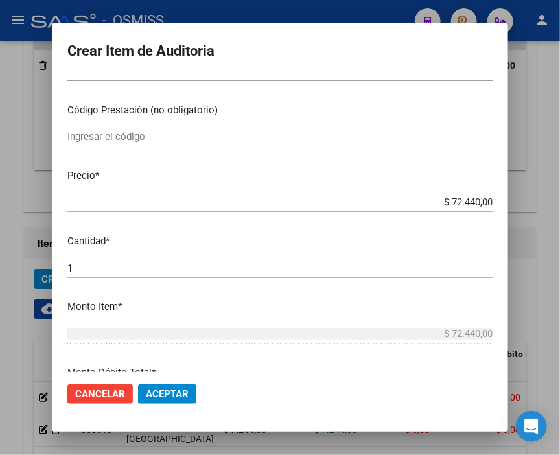
scroll to position [216, 0]
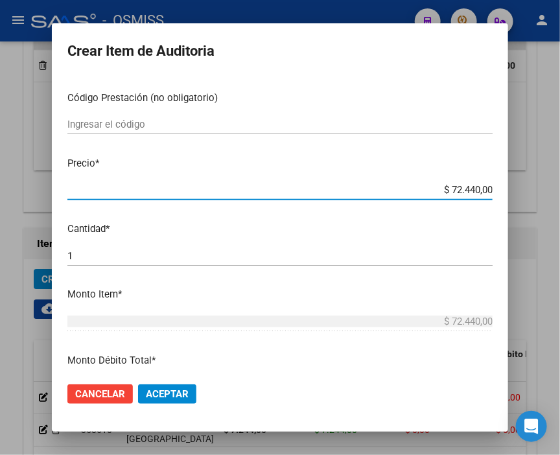
drag, startPoint x: 418, startPoint y: 188, endPoint x: 566, endPoint y: 195, distance: 148.1
click at [560, 195] on html "menu - OSMISS person Firma Express Inicio Calendario SSS Instructivos Contacto …" at bounding box center [280, 227] width 560 height 455
click at [171, 391] on span "Aceptar" at bounding box center [167, 395] width 43 height 12
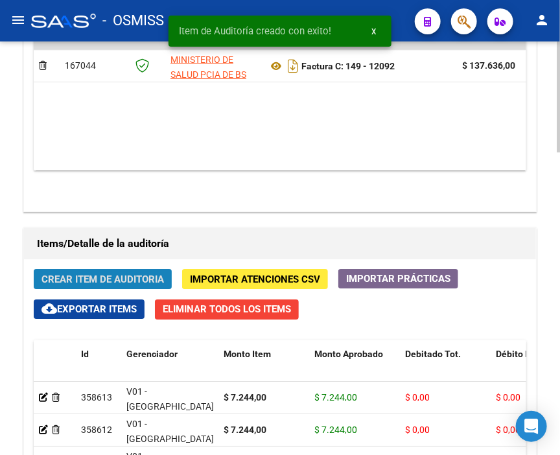
click at [82, 274] on span "Crear Item de Auditoria" at bounding box center [103, 280] width 123 height 12
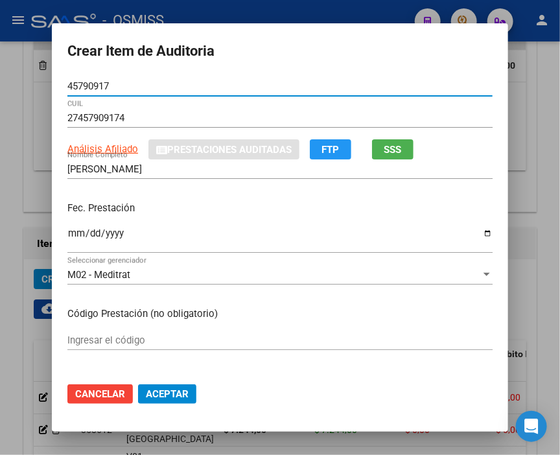
click at [74, 234] on input "Ingresar la fecha" at bounding box center [280, 238] width 426 height 21
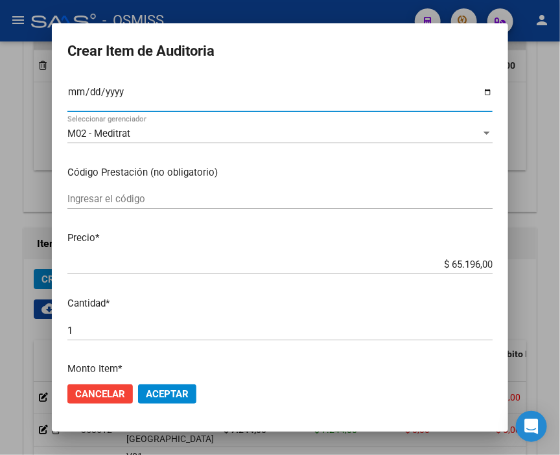
scroll to position [144, 0]
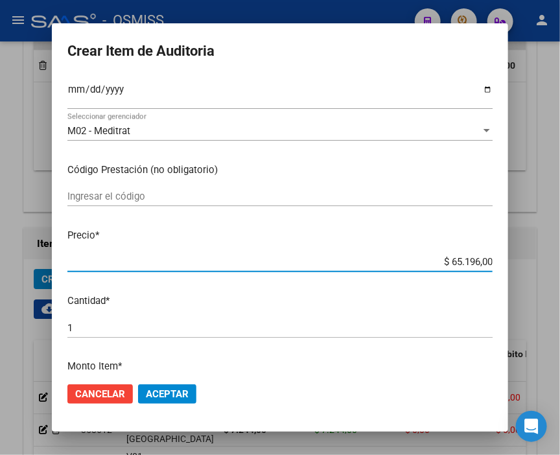
drag, startPoint x: 405, startPoint y: 260, endPoint x: 555, endPoint y: 254, distance: 150.0
click at [555, 254] on div "Crear Item de Auditoria 45790917 Nro Documento 27457909174 CUIL Análisis Afilia…" at bounding box center [280, 227] width 560 height 455
click at [167, 405] on mat-dialog-actions "Cancelar Aceptar" at bounding box center [280, 394] width 426 height 44
click at [167, 394] on span "Aceptar" at bounding box center [167, 395] width 43 height 12
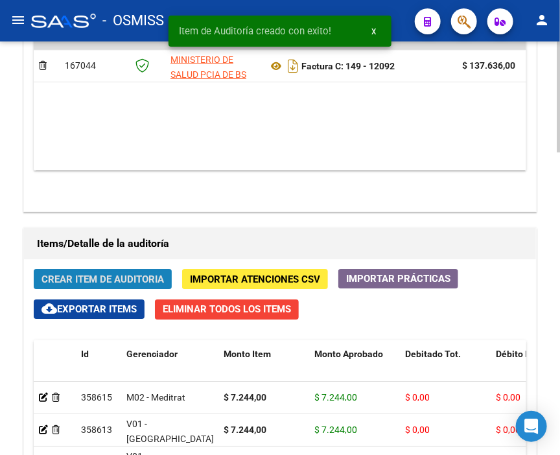
click at [79, 274] on span "Crear Item de Auditoria" at bounding box center [103, 280] width 123 height 12
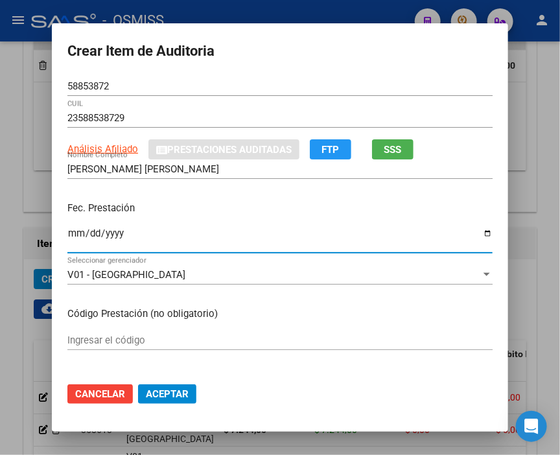
click at [68, 232] on input "Ingresar la fecha" at bounding box center [280, 238] width 426 height 21
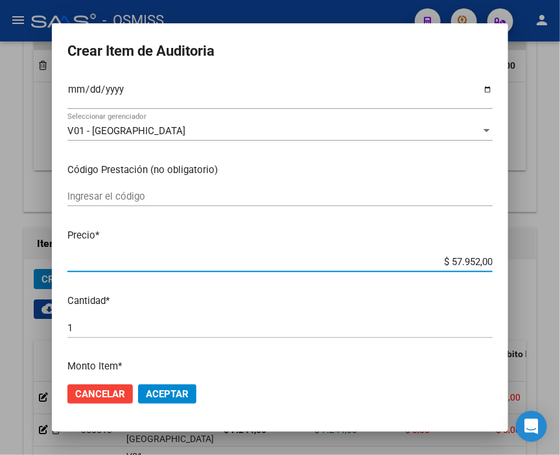
drag, startPoint x: 437, startPoint y: 259, endPoint x: 514, endPoint y: 268, distance: 77.0
click at [509, 268] on mat-dialog-content "58853872 Nro Documento 23588538729 CUIL Análisis Afiliado Prestaciones Auditada…" at bounding box center [280, 225] width 457 height 296
click at [150, 394] on span "Aceptar" at bounding box center [167, 395] width 43 height 12
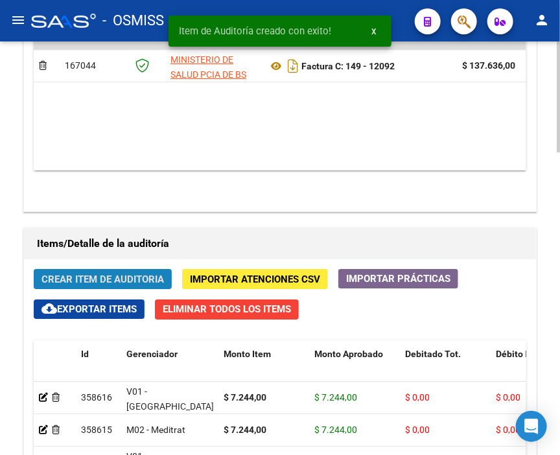
click at [72, 274] on span "Crear Item de Auditoria" at bounding box center [103, 280] width 123 height 12
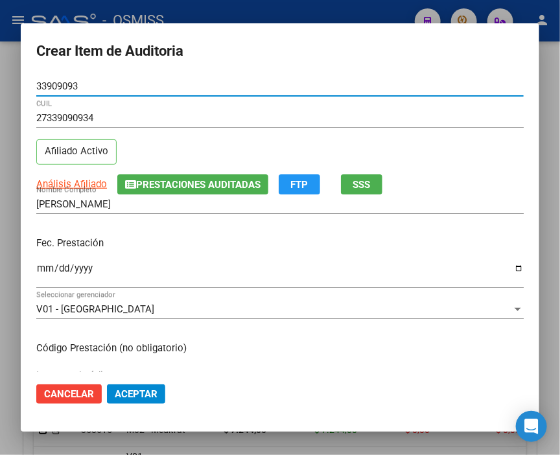
click at [45, 266] on input "Ingresar la fecha" at bounding box center [280, 273] width 488 height 21
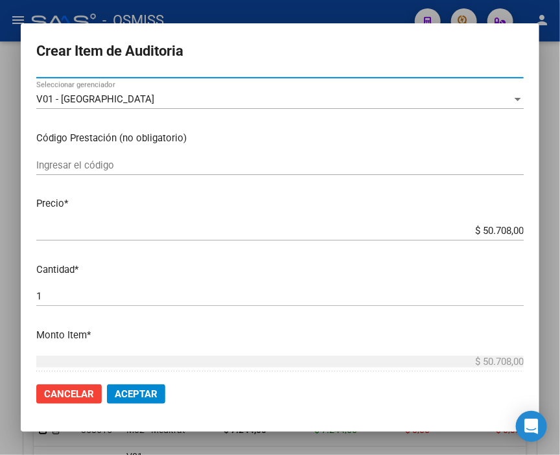
scroll to position [216, 0]
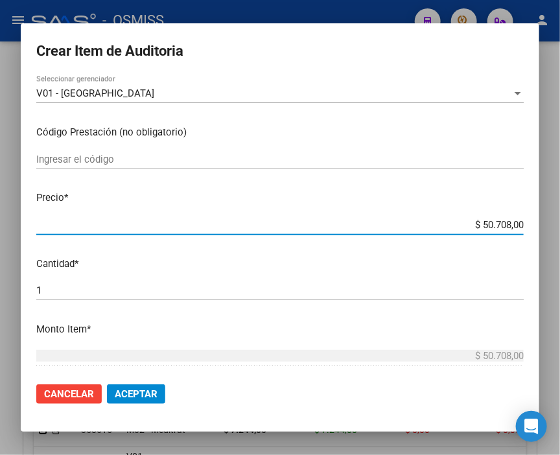
drag, startPoint x: 436, startPoint y: 219, endPoint x: 567, endPoint y: 209, distance: 131.4
click at [560, 209] on html "menu - OSMISS person Firma Express Inicio Calendario SSS Instructivos Contacto …" at bounding box center [280, 227] width 560 height 455
drag, startPoint x: 63, startPoint y: 292, endPoint x: -18, endPoint y: 294, distance: 80.5
click at [0, 294] on html "menu - OSMISS person Firma Express Inicio Calendario SSS Instructivos Contacto …" at bounding box center [280, 227] width 560 height 455
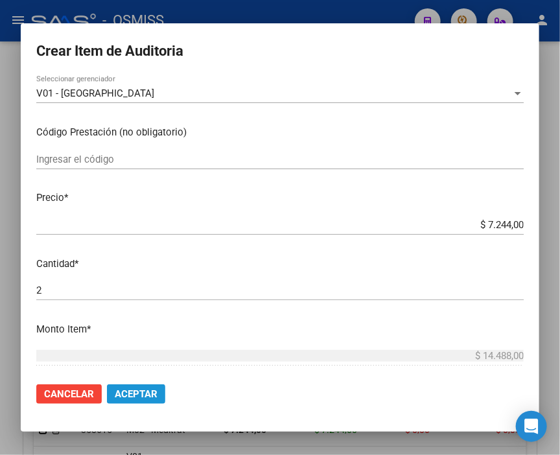
click at [138, 392] on span "Aceptar" at bounding box center [136, 395] width 43 height 12
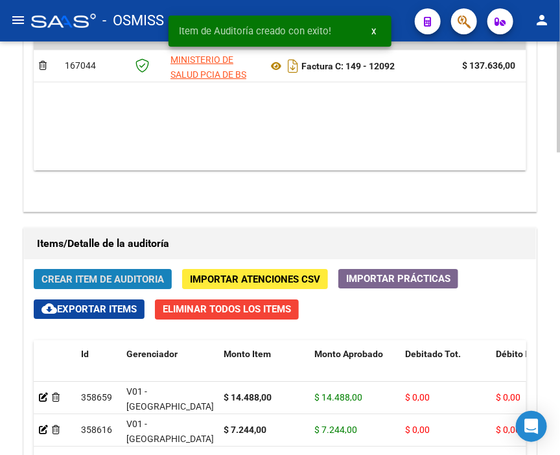
click at [105, 274] on span "Crear Item de Auditoria" at bounding box center [103, 280] width 123 height 12
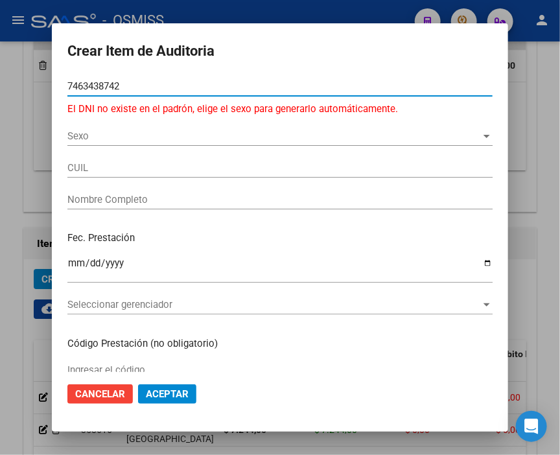
drag, startPoint x: 130, startPoint y: 87, endPoint x: -6, endPoint y: 75, distance: 136.7
click at [0, 75] on html "menu - OSMISS person Firma Express Inicio Calendario SSS Instructivos Contacto …" at bounding box center [280, 227] width 560 height 455
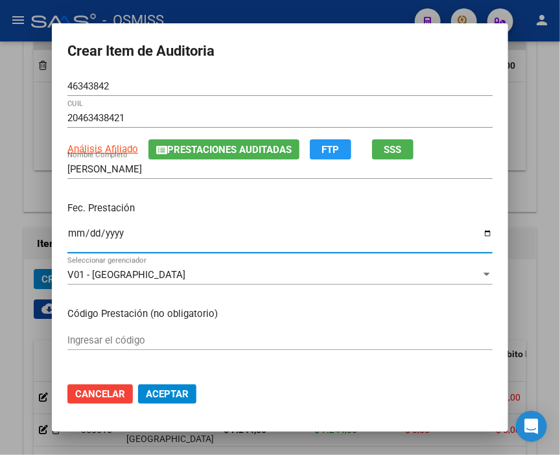
click at [69, 229] on input "Ingresar la fecha" at bounding box center [280, 238] width 426 height 21
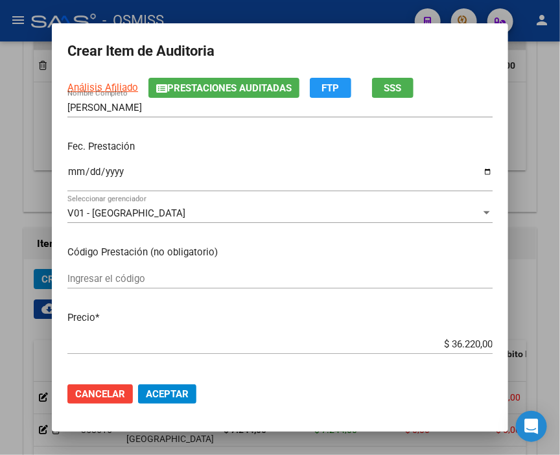
scroll to position [144, 0]
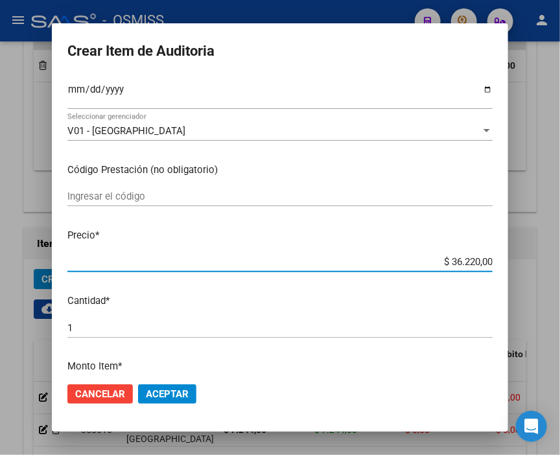
drag, startPoint x: 424, startPoint y: 263, endPoint x: 565, endPoint y: 263, distance: 140.8
click at [560, 263] on html "menu - OSMISS person Firma Express Inicio Calendario SSS Instructivos Contacto …" at bounding box center [280, 227] width 560 height 455
click at [162, 390] on span "Aceptar" at bounding box center [167, 395] width 43 height 12
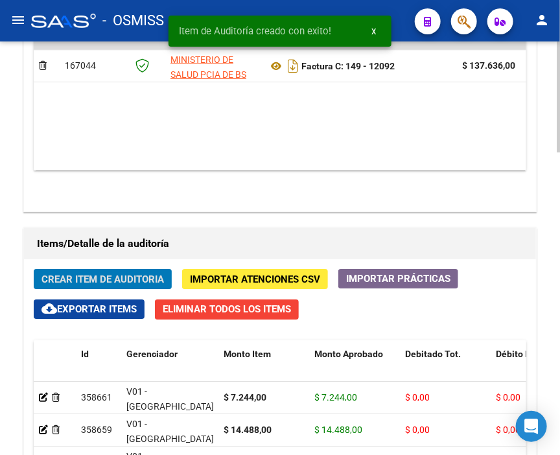
click at [87, 274] on span "Crear Item de Auditoria" at bounding box center [103, 280] width 123 height 12
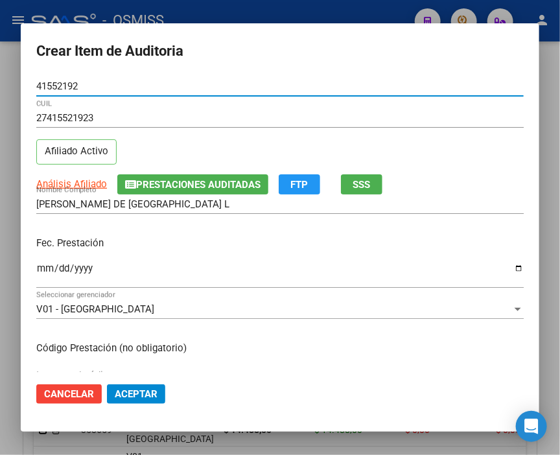
click at [49, 267] on input "Ingresar la fecha" at bounding box center [280, 273] width 488 height 21
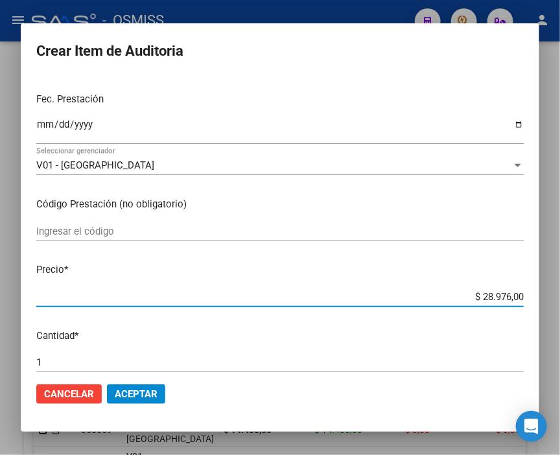
drag, startPoint x: 456, startPoint y: 293, endPoint x: 567, endPoint y: 295, distance: 111.0
click at [560, 295] on html "menu - OSMISS person Firma Express Inicio Calendario SSS Instructivos Contacto …" at bounding box center [280, 227] width 560 height 455
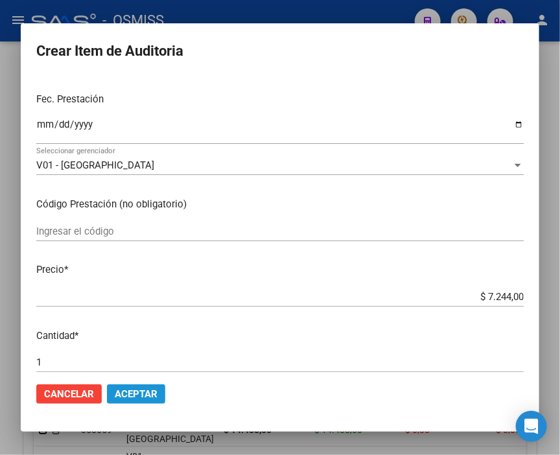
click at [139, 397] on span "Aceptar" at bounding box center [136, 395] width 43 height 12
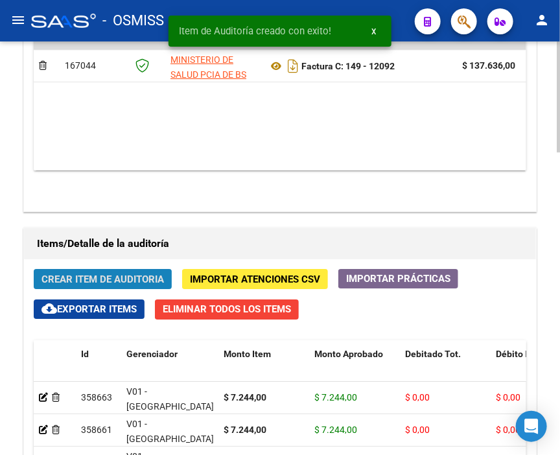
click at [75, 274] on span "Crear Item de Auditoria" at bounding box center [103, 280] width 123 height 12
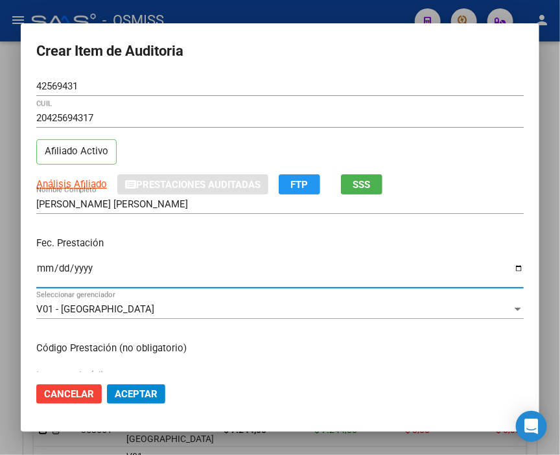
click at [45, 273] on input "Ingresar la fecha" at bounding box center [280, 273] width 488 height 21
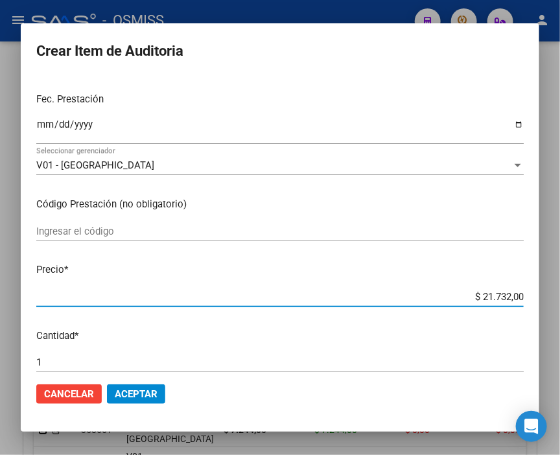
drag, startPoint x: 446, startPoint y: 296, endPoint x: 554, endPoint y: 292, distance: 107.8
click at [554, 292] on div "Crear Item de Auditoria 42569431 Nro Documento 20425694317 CUIL Afiliado Activo…" at bounding box center [280, 227] width 560 height 455
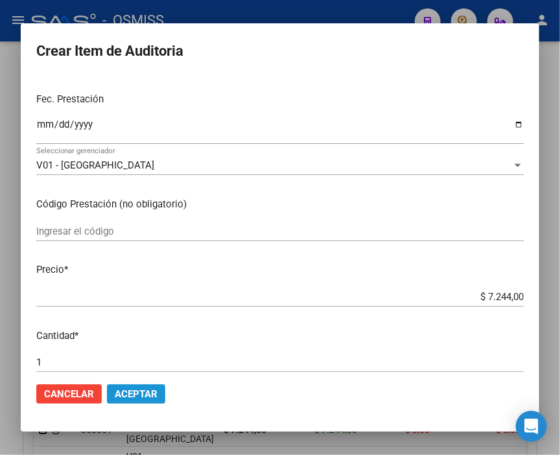
click at [128, 403] on button "Aceptar" at bounding box center [136, 394] width 58 height 19
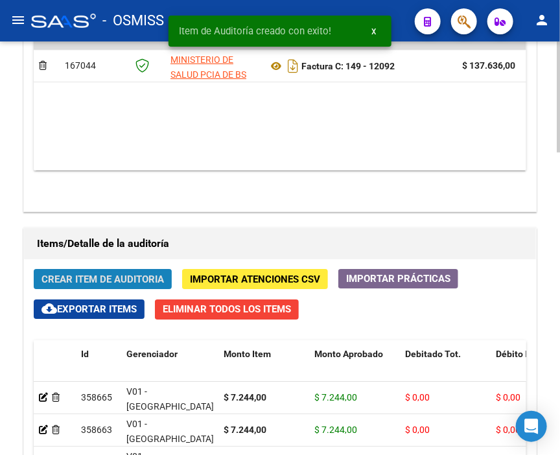
click at [120, 274] on span "Crear Item de Auditoria" at bounding box center [103, 280] width 123 height 12
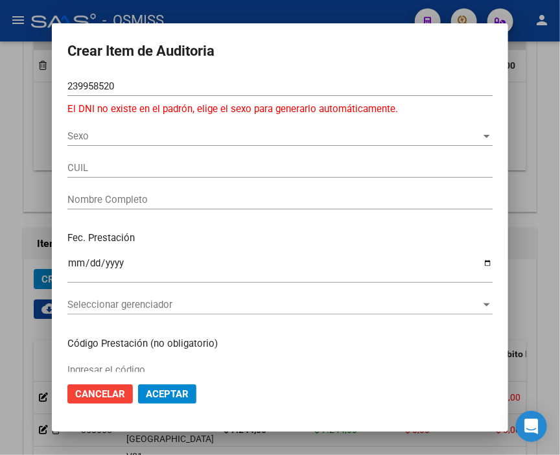
drag, startPoint x: 134, startPoint y: 79, endPoint x: 56, endPoint y: 79, distance: 77.8
click at [56, 79] on mat-dialog-content "239958520 Nro Documento El DNI no existe en el padrón, elige el sexo para gener…" at bounding box center [280, 225] width 457 height 296
drag, startPoint x: 138, startPoint y: 80, endPoint x: 31, endPoint y: 87, distance: 106.6
click at [31, 87] on div "Crear Item de Auditoria 239958520 Nro Documento El DNI no existe en el padrón, …" at bounding box center [280, 227] width 560 height 455
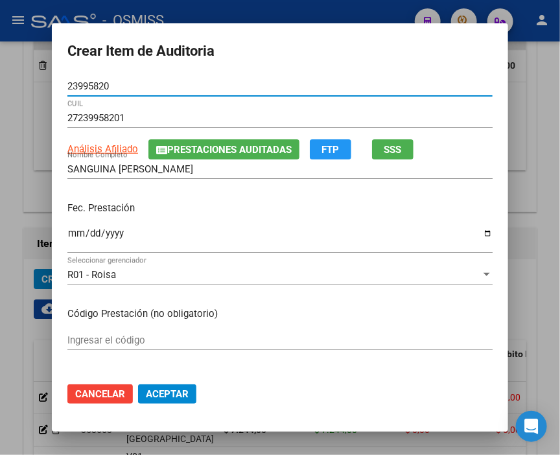
click at [67, 234] on input "Ingresar la fecha" at bounding box center [280, 238] width 426 height 21
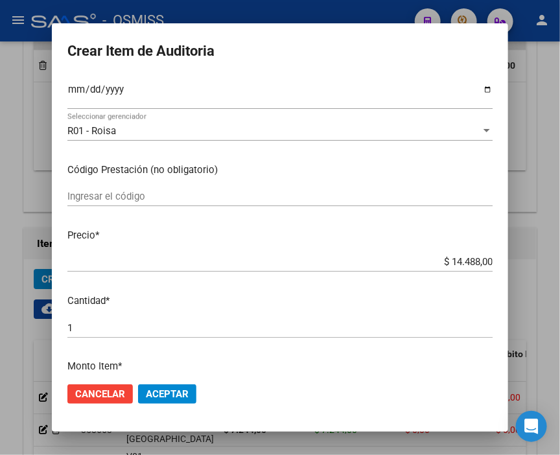
drag, startPoint x: 390, startPoint y: 254, endPoint x: 567, endPoint y: 270, distance: 177.2
click at [560, 270] on html "menu - OSMISS person Firma Express Inicio Calendario SSS Instructivos Contacto …" at bounding box center [280, 227] width 560 height 455
click at [446, 251] on mat-dialog-content "23995820 Nro Documento 27239958201 CUIL Análisis Afiliado Prestaciones Auditada…" at bounding box center [280, 225] width 457 height 296
drag, startPoint x: 422, startPoint y: 261, endPoint x: 540, endPoint y: 274, distance: 118.8
click at [540, 274] on div "Crear Item de Auditoria 23995820 Nro Documento 27239958201 CUIL Análisis Afilia…" at bounding box center [280, 227] width 560 height 455
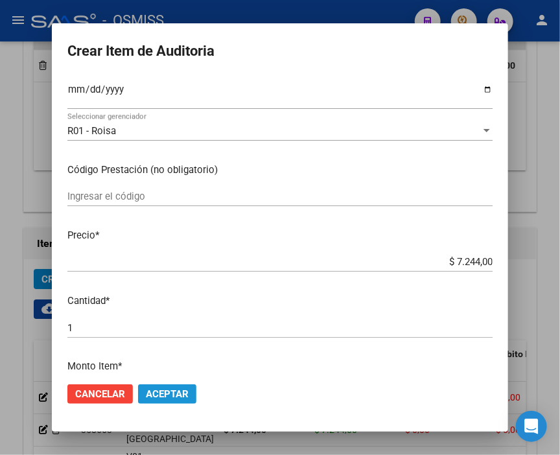
click at [170, 392] on span "Aceptar" at bounding box center [167, 395] width 43 height 12
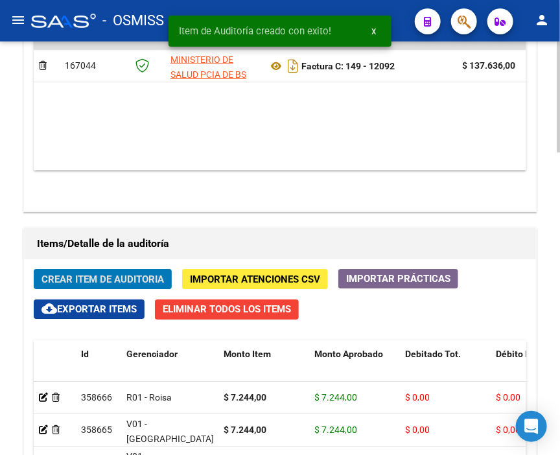
click at [101, 274] on span "Crear Item de Auditoria" at bounding box center [103, 280] width 123 height 12
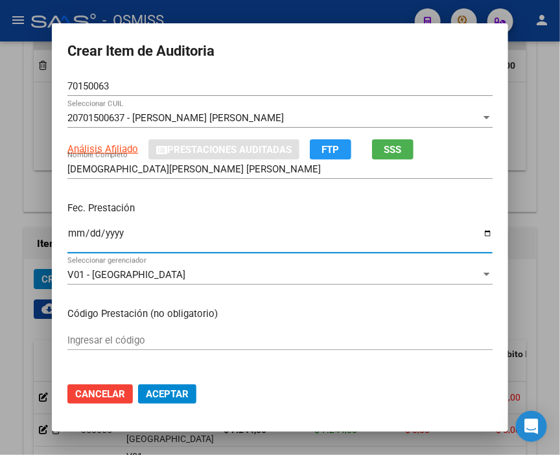
click at [69, 230] on input "Ingresar la fecha" at bounding box center [280, 238] width 426 height 21
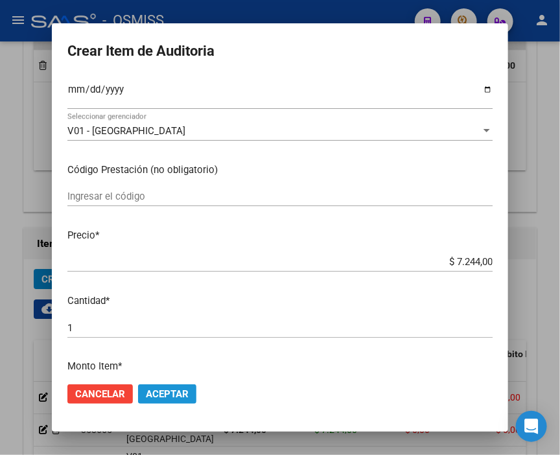
click at [178, 390] on span "Aceptar" at bounding box center [167, 395] width 43 height 12
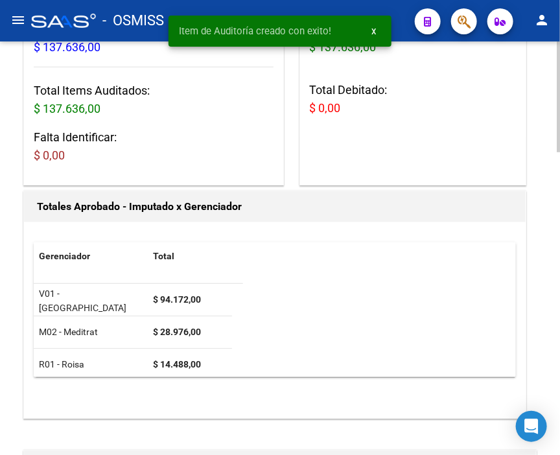
scroll to position [211, 0]
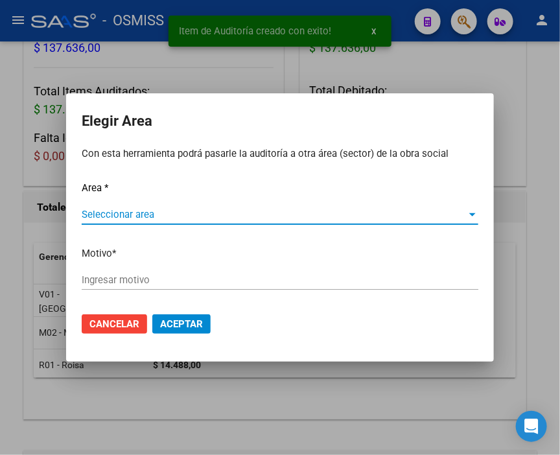
click at [128, 212] on span "Seleccionar area" at bounding box center [274, 215] width 385 height 12
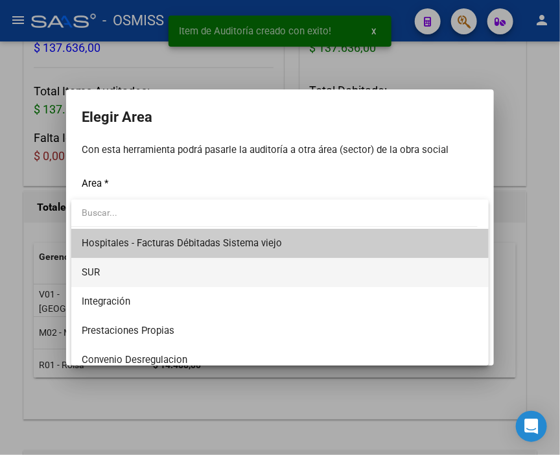
scroll to position [144, 0]
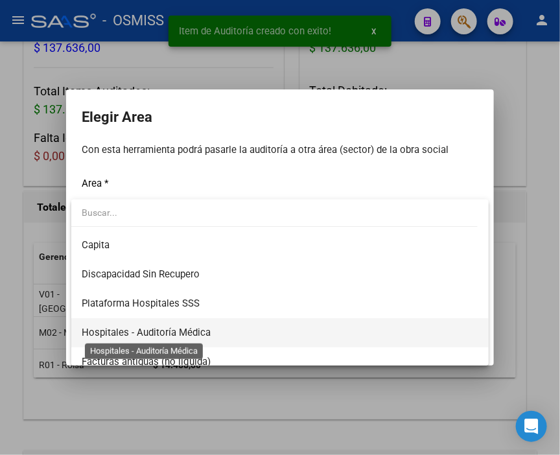
click at [187, 328] on span "Hospitales - Auditoría Médica" at bounding box center [146, 333] width 129 height 12
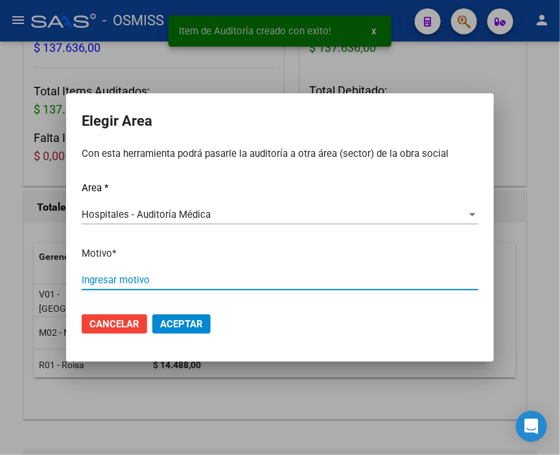
click at [154, 276] on input "Ingresar motivo" at bounding box center [280, 280] width 397 height 12
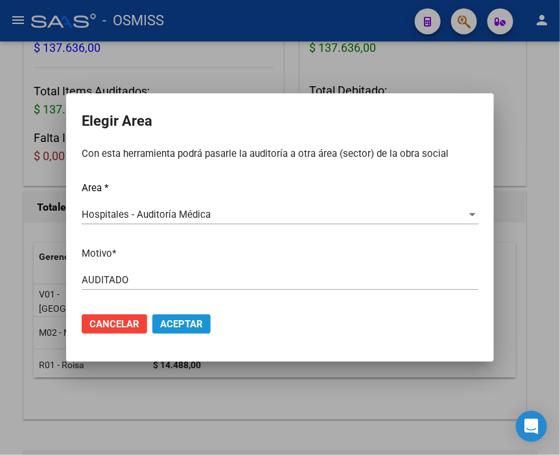
click at [176, 319] on span "Aceptar" at bounding box center [181, 324] width 43 height 12
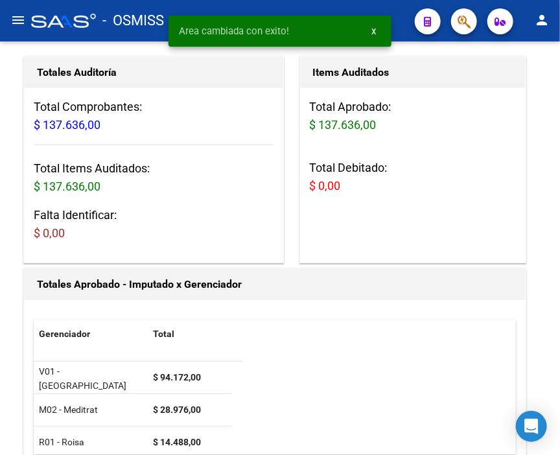
scroll to position [0, 0]
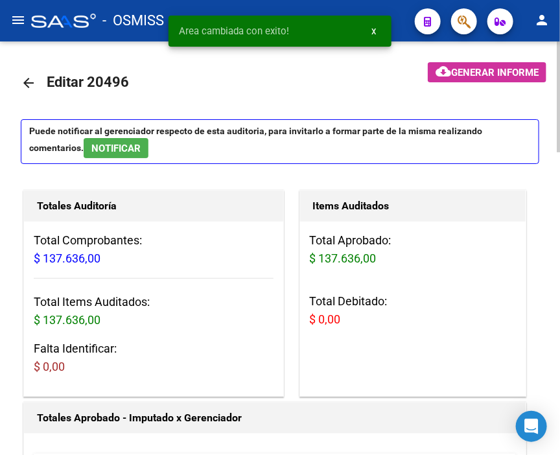
click at [33, 78] on mat-icon "arrow_back" at bounding box center [29, 83] width 16 height 16
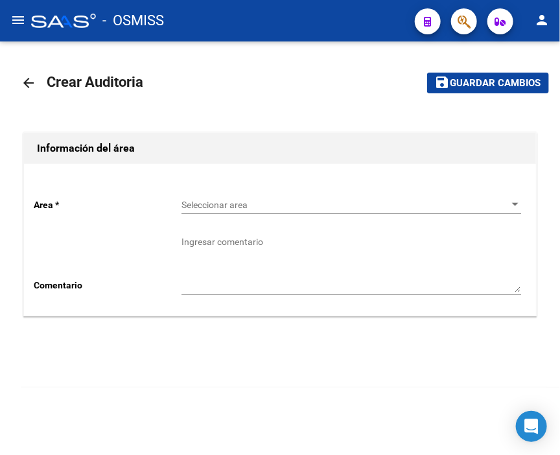
click at [213, 204] on span "Seleccionar area" at bounding box center [346, 205] width 328 height 11
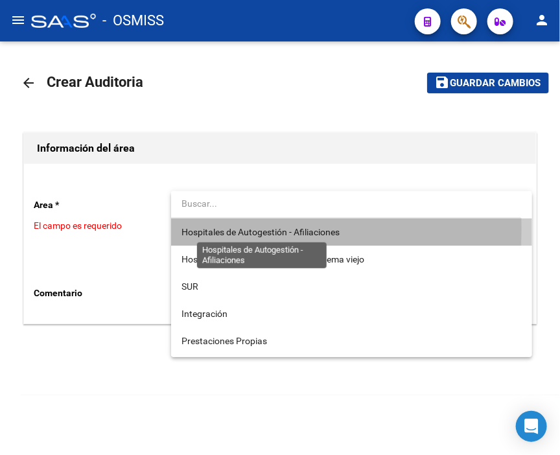
click at [230, 228] on span "Hospitales de Autogestión - Afiliaciones" at bounding box center [261, 232] width 158 height 10
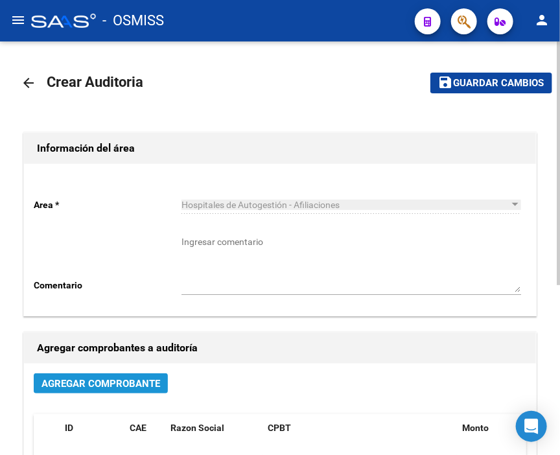
click at [121, 380] on span "Agregar Comprobante" at bounding box center [101, 384] width 119 height 12
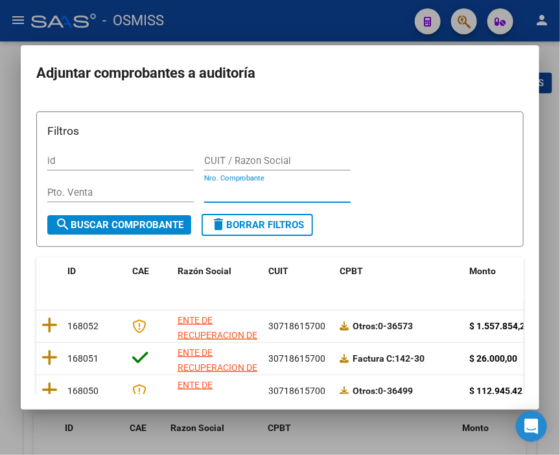
click at [210, 188] on input "Nro. Comprobante" at bounding box center [277, 193] width 147 height 12
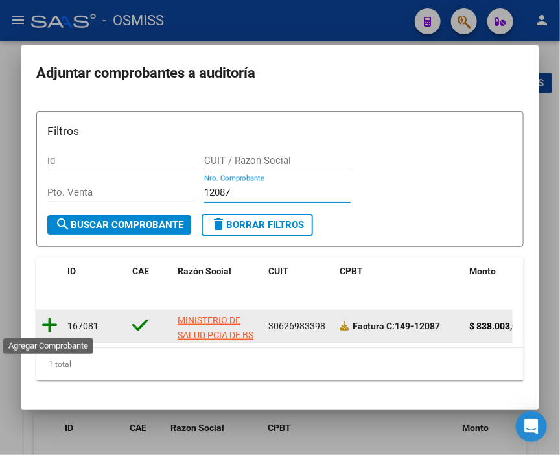
click at [52, 323] on icon at bounding box center [50, 326] width 16 height 18
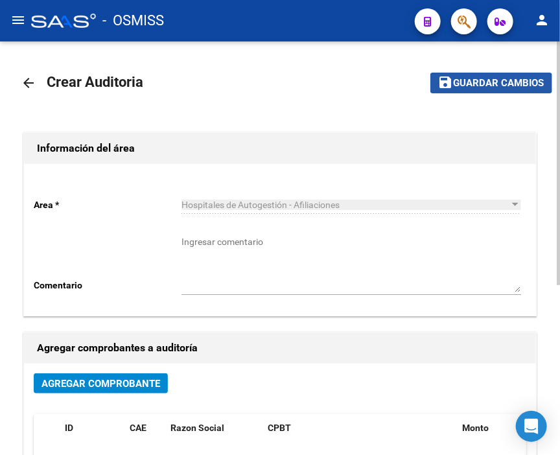
click at [471, 78] on span "Guardar cambios" at bounding box center [499, 84] width 91 height 12
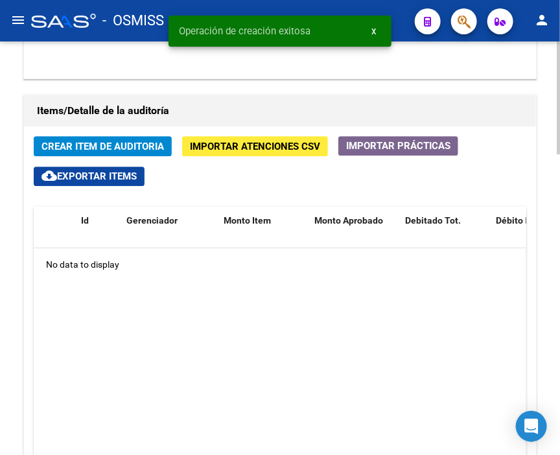
scroll to position [937, 0]
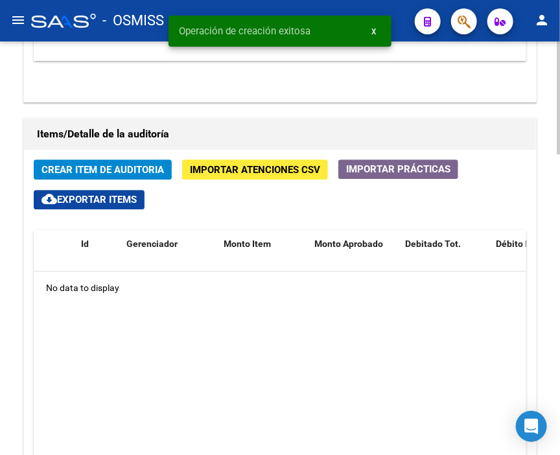
click at [110, 163] on span "Crear Item de Auditoria" at bounding box center [103, 169] width 123 height 12
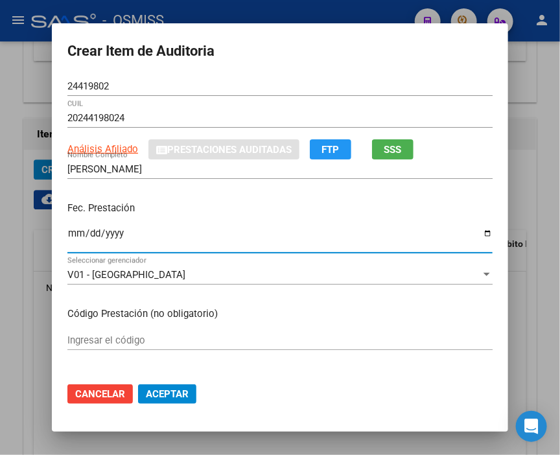
click at [70, 238] on input "Ingresar la fecha" at bounding box center [280, 238] width 426 height 21
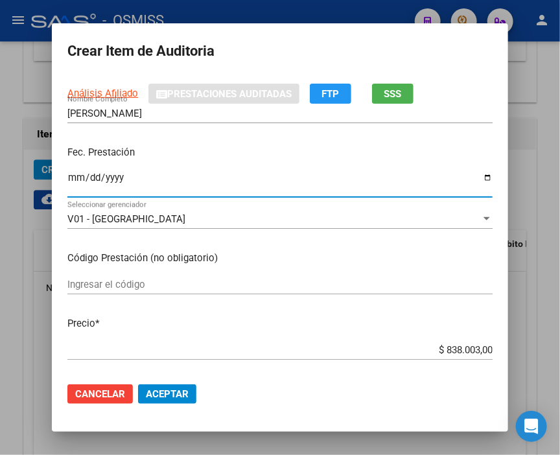
scroll to position [144, 0]
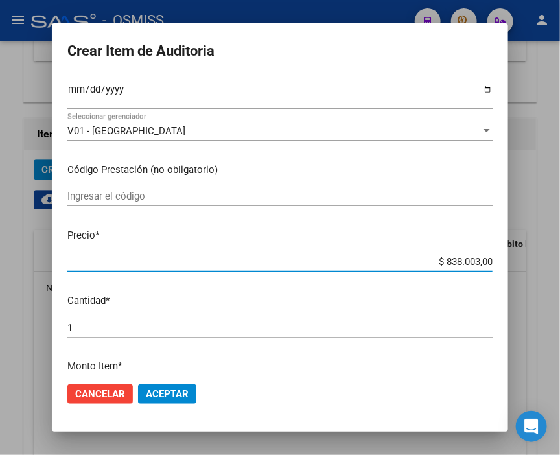
drag, startPoint x: 410, startPoint y: 258, endPoint x: 546, endPoint y: 256, distance: 136.2
click at [546, 256] on div "Crear Item de Auditoria 24419802 Nro Documento 20244198024 CUIL Análisis Afilia…" at bounding box center [280, 227] width 560 height 455
click at [166, 390] on span "Aceptar" at bounding box center [167, 395] width 43 height 12
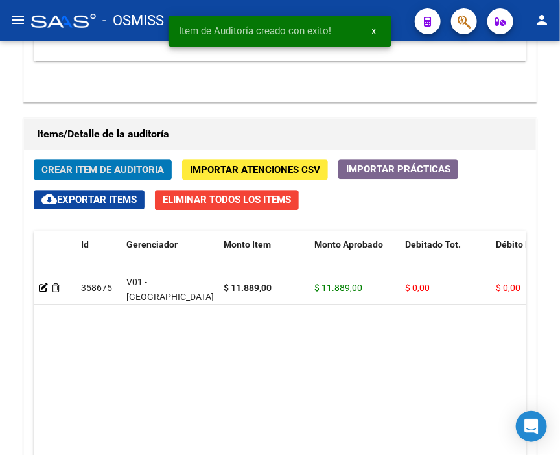
scroll to position [958, 0]
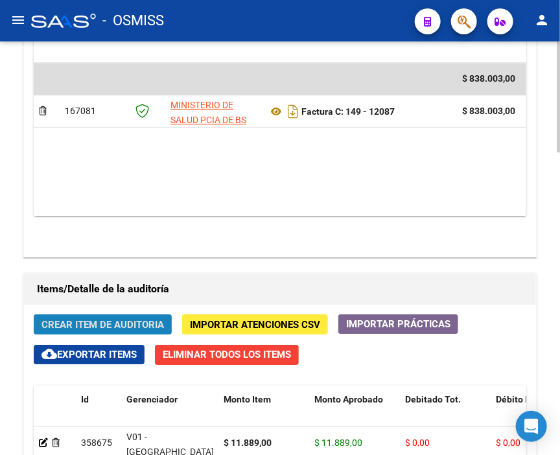
click at [91, 319] on span "Crear Item de Auditoria" at bounding box center [103, 325] width 123 height 12
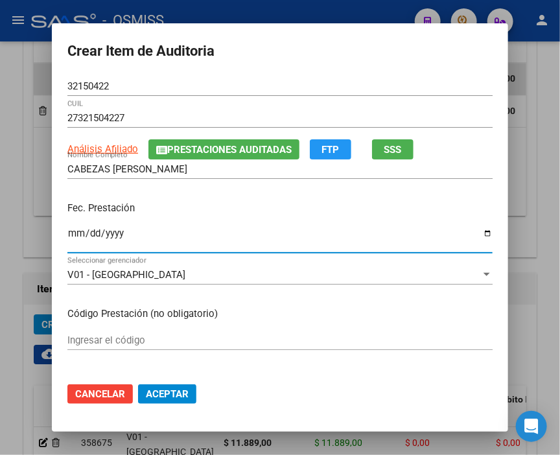
click at [67, 230] on input "Ingresar la fecha" at bounding box center [280, 238] width 426 height 21
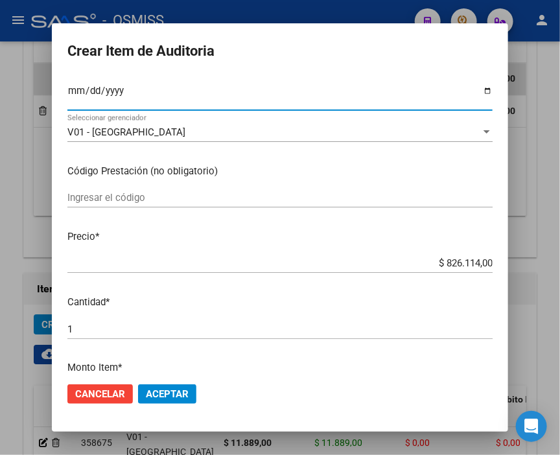
scroll to position [144, 0]
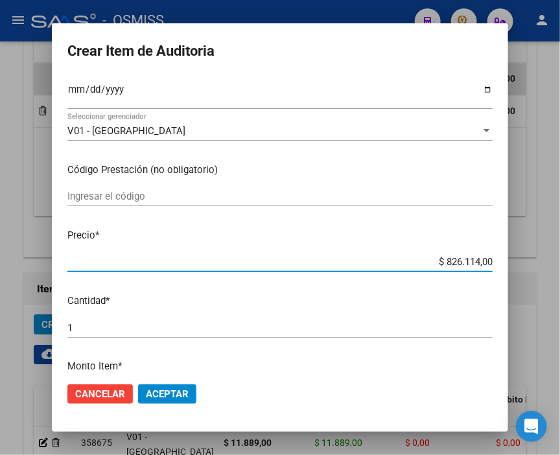
drag, startPoint x: 412, startPoint y: 263, endPoint x: 567, endPoint y: 264, distance: 155.0
click at [560, 264] on html "menu - OSMISS person Firma Express Inicio Calendario SSS Instructivos Contacto …" at bounding box center [280, 227] width 560 height 455
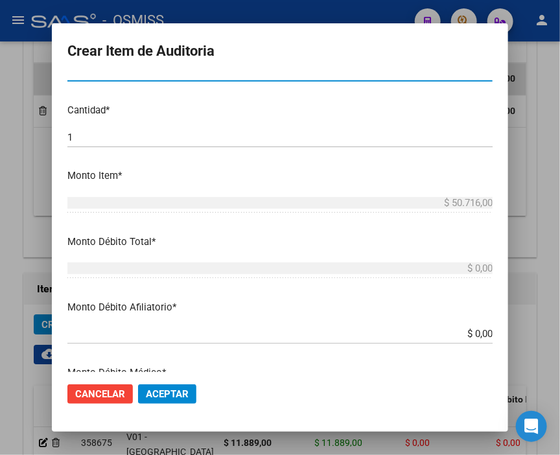
scroll to position [360, 0]
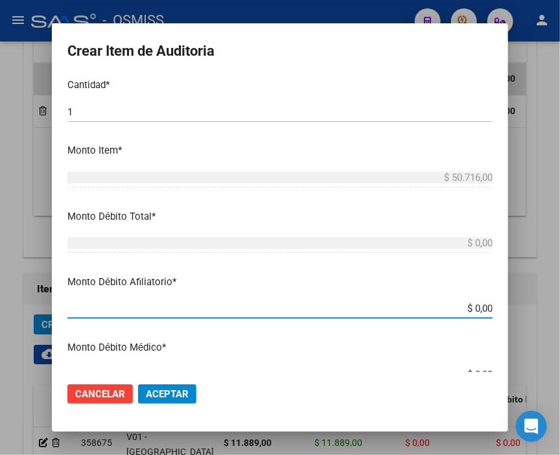
drag, startPoint x: 424, startPoint y: 306, endPoint x: 567, endPoint y: 322, distance: 143.6
click at [560, 322] on html "menu - OSMISS person Firma Express Inicio Calendario SSS Instructivos Contacto …" at bounding box center [280, 227] width 560 height 455
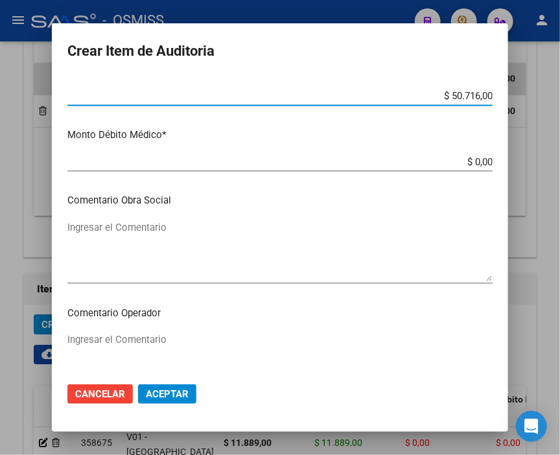
scroll to position [649, 0]
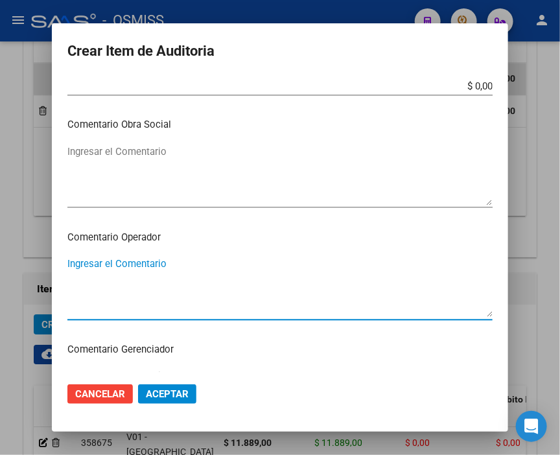
click at [152, 258] on textarea "Ingresar el Comentario" at bounding box center [280, 287] width 426 height 61
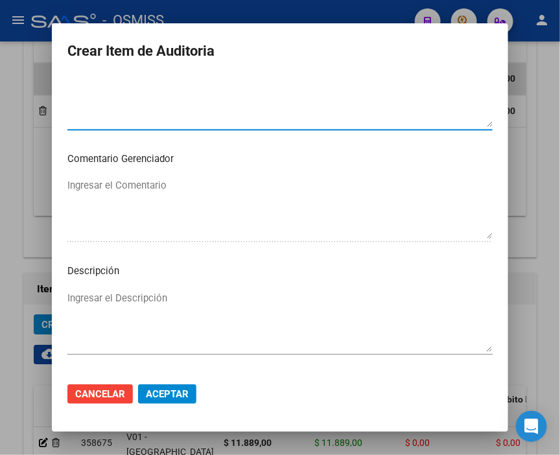
scroll to position [865, 0]
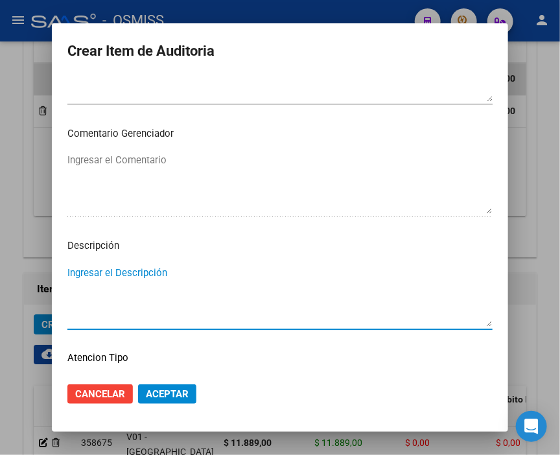
click at [96, 281] on textarea "Ingresar el Descripción" at bounding box center [280, 296] width 426 height 61
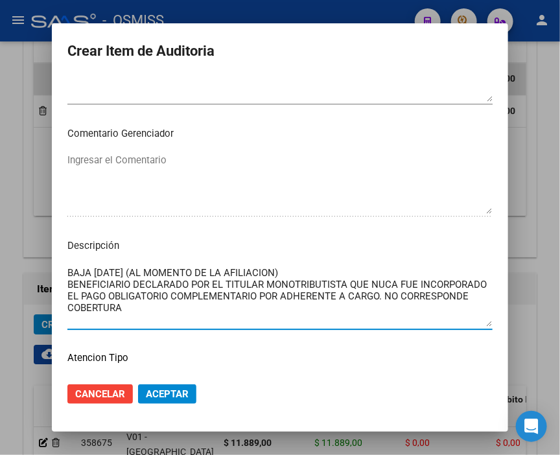
click at [195, 285] on textarea "BAJA [DATE] (AL MOMENTO DE LA AFILIACION) BENEFICIARIO DECLARADO POR EL TITULAR…" at bounding box center [280, 296] width 426 height 61
click at [303, 278] on textarea "BAJA [DATE] (AL MOMENTO DE LA AFILIACION) BENEFICIARIO DECLARADO POR EL TITULAR…" at bounding box center [280, 296] width 426 height 61
drag, startPoint x: 178, startPoint y: 286, endPoint x: 476, endPoint y: 299, distance: 298.7
click at [476, 299] on textarea "BAJA [DATE] (AL MOMENTO DE LA AFILIACION) BENEFICIARIO DECLARADO POR EL TITULAR…" at bounding box center [280, 296] width 426 height 61
click at [159, 309] on textarea "BAJA [DATE] (AL MOMENTO DE LA AFILIACION) BENEFICIARIO DECLARADO POR EL TITULAR…" at bounding box center [280, 296] width 426 height 61
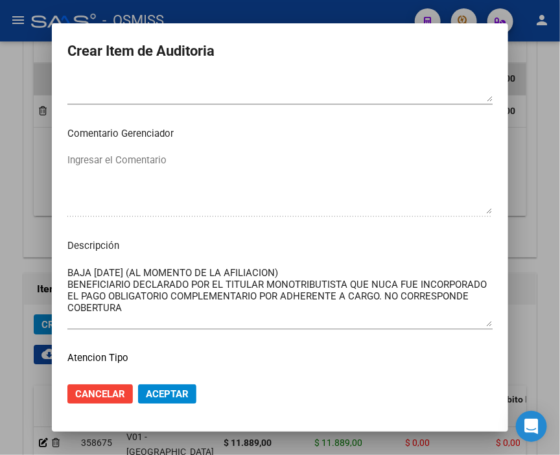
click at [160, 383] on mat-dialog-actions "Cancelar Aceptar" at bounding box center [280, 394] width 426 height 44
click at [162, 392] on span "Aceptar" at bounding box center [167, 395] width 43 height 12
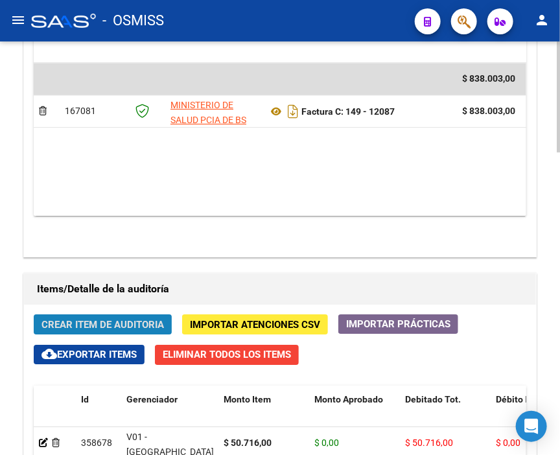
click at [78, 319] on span "Crear Item de Auditoria" at bounding box center [103, 325] width 123 height 12
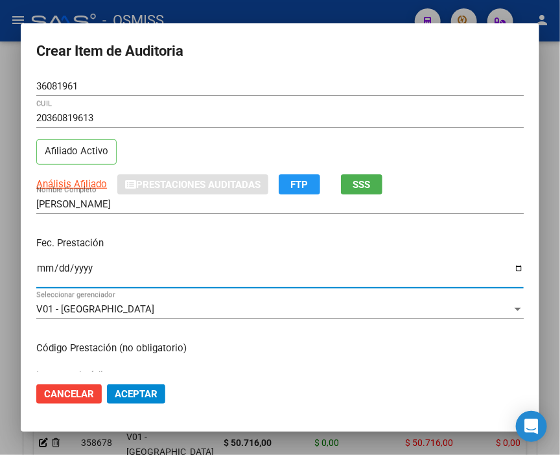
click at [43, 267] on input "Ingresar la fecha" at bounding box center [280, 273] width 488 height 21
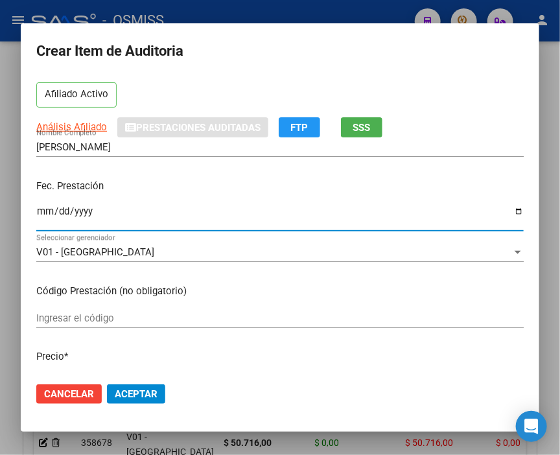
scroll to position [144, 0]
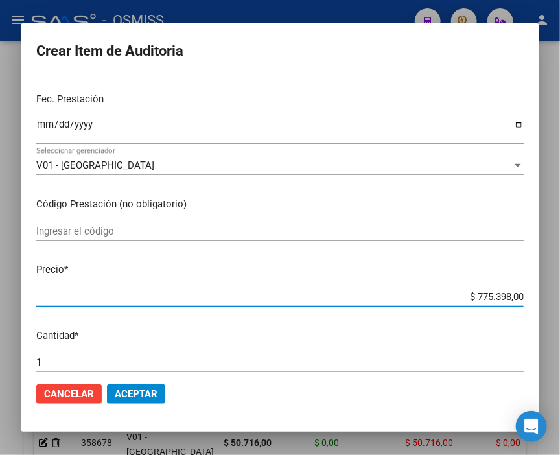
drag, startPoint x: 444, startPoint y: 294, endPoint x: 533, endPoint y: 295, distance: 88.2
click at [533, 295] on mat-dialog-content "36081961 Nro Documento 20360819613 CUIL Afiliado Activo Análisis Afiliado Prest…" at bounding box center [280, 225] width 519 height 296
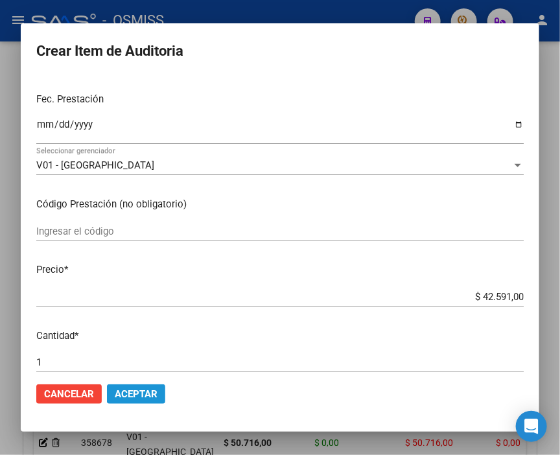
click at [132, 391] on span "Aceptar" at bounding box center [136, 395] width 43 height 12
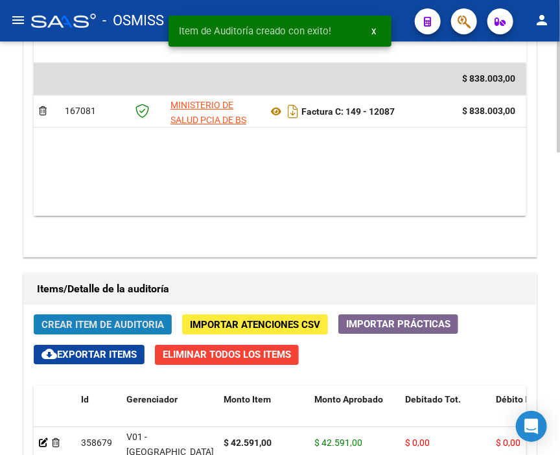
click at [63, 319] on span "Crear Item de Auditoria" at bounding box center [103, 325] width 123 height 12
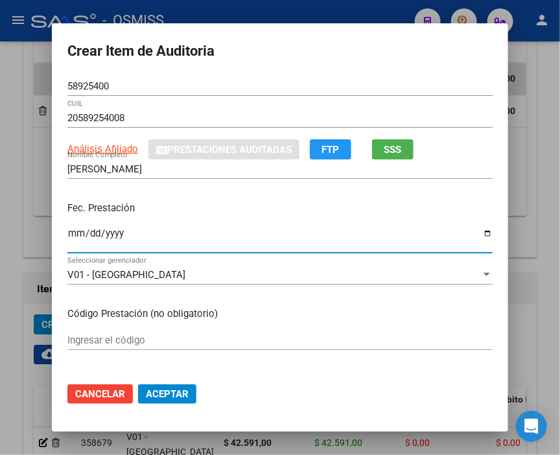
click at [67, 232] on input "Ingresar la fecha" at bounding box center [280, 238] width 426 height 21
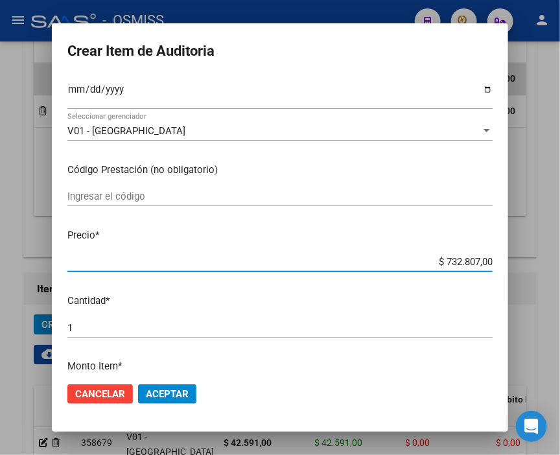
drag, startPoint x: 426, startPoint y: 262, endPoint x: 537, endPoint y: 265, distance: 111.6
click at [537, 265] on div "Crear Item de Auditoria 58925400 Nro Documento 20589254008 CUIL Análisis Afilia…" at bounding box center [280, 227] width 560 height 455
click at [180, 397] on span "Aceptar" at bounding box center [167, 395] width 43 height 12
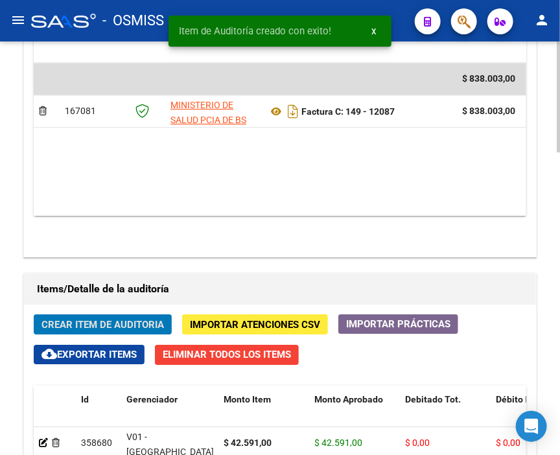
click at [85, 319] on span "Crear Item de Auditoria" at bounding box center [103, 325] width 123 height 12
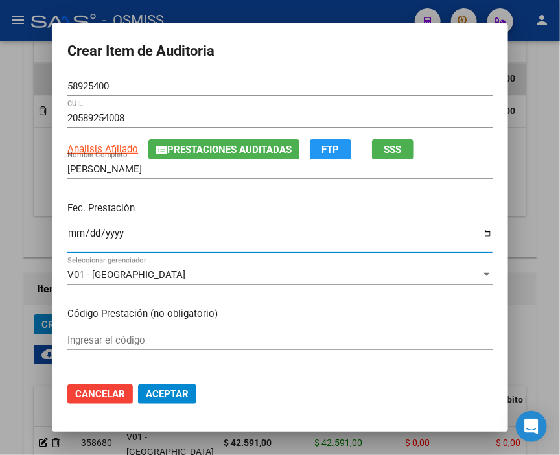
click at [69, 234] on input "Ingresar la fecha" at bounding box center [280, 238] width 426 height 21
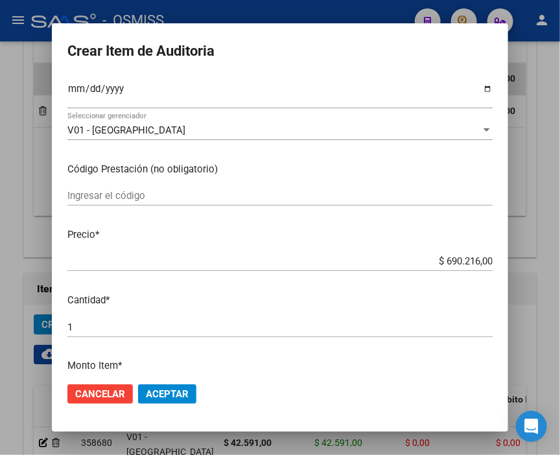
scroll to position [216, 0]
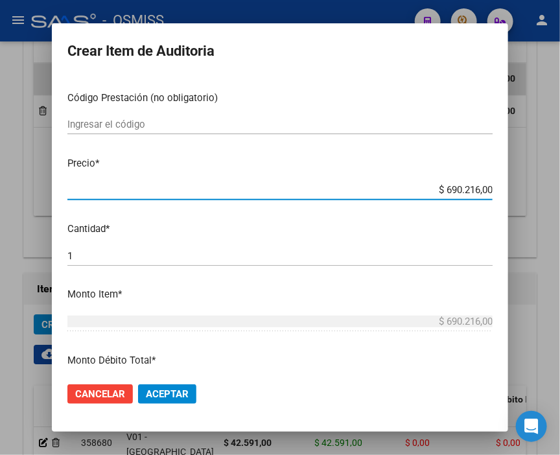
drag, startPoint x: 416, startPoint y: 195, endPoint x: 490, endPoint y: 189, distance: 74.8
click at [490, 189] on app-form-text-field "Precio * $ 690.216,00 Ingresar el precio" at bounding box center [285, 176] width 436 height 40
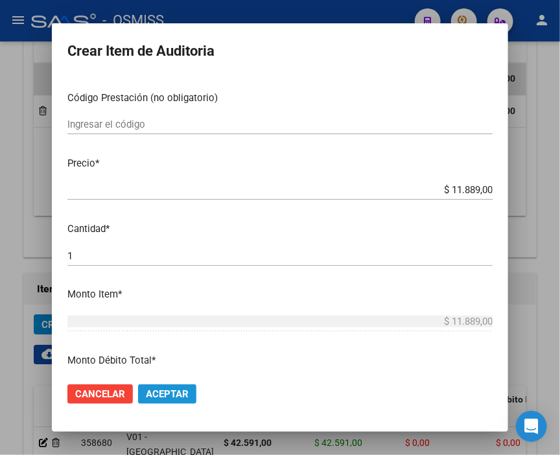
click at [161, 390] on span "Aceptar" at bounding box center [167, 395] width 43 height 12
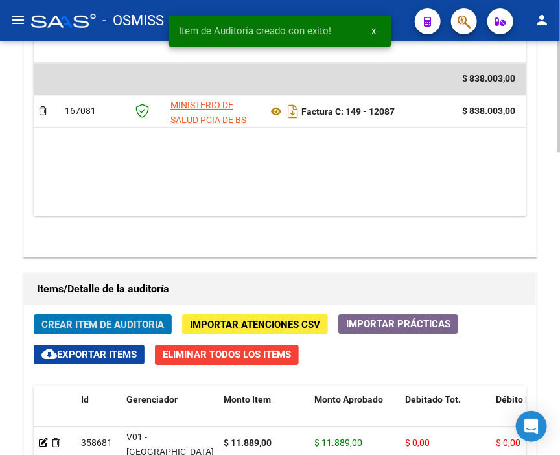
click at [79, 319] on span "Crear Item de Auditoria" at bounding box center [103, 325] width 123 height 12
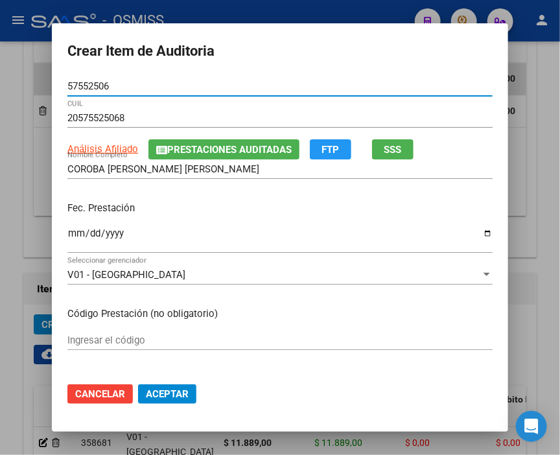
click at [71, 230] on input "Ingresar la fecha" at bounding box center [280, 238] width 426 height 21
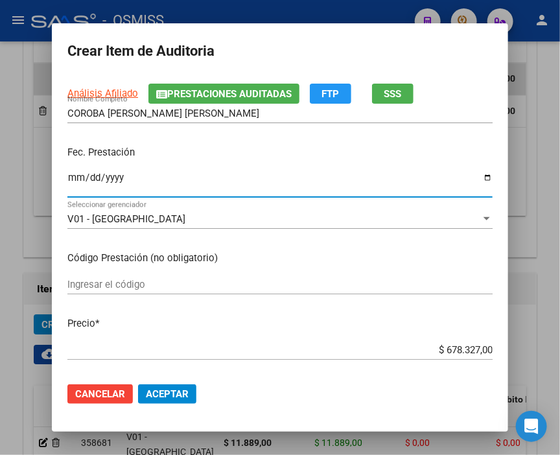
scroll to position [144, 0]
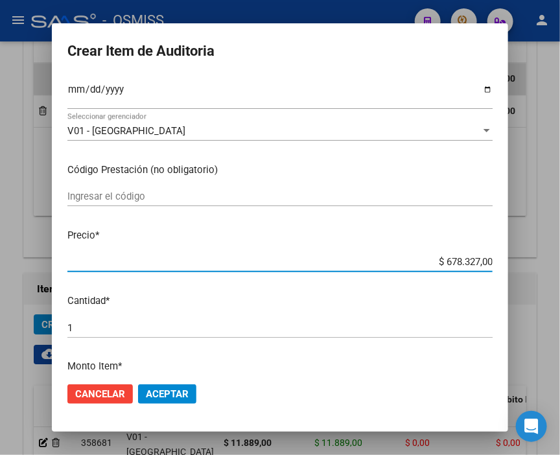
drag, startPoint x: 424, startPoint y: 263, endPoint x: 567, endPoint y: 277, distance: 144.1
click at [560, 277] on html "menu - OSMISS person Firma Express Inicio Calendario SSS Instructivos Contacto …" at bounding box center [280, 227] width 560 height 455
click at [165, 400] on button "Aceptar" at bounding box center [167, 394] width 58 height 19
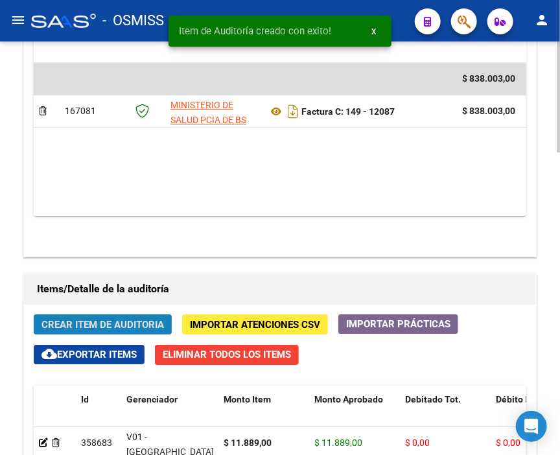
click at [56, 315] on button "Crear Item de Auditoria" at bounding box center [103, 325] width 138 height 20
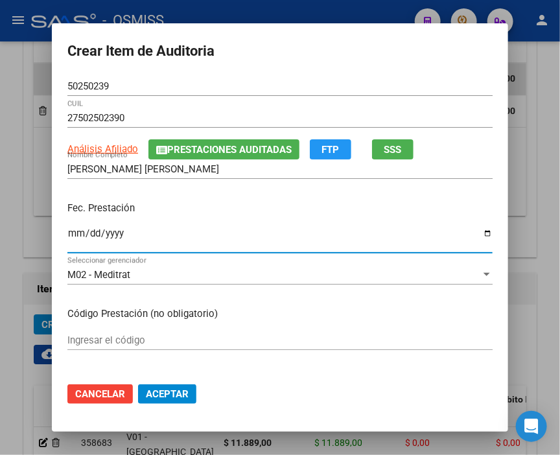
click at [67, 235] on input "Ingresar la fecha" at bounding box center [280, 238] width 426 height 21
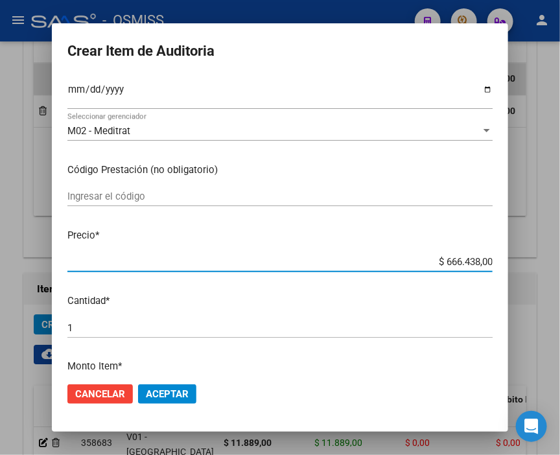
drag, startPoint x: 419, startPoint y: 258, endPoint x: 496, endPoint y: 255, distance: 77.2
click at [496, 255] on mat-dialog-content "50250239 Nro Documento 27502502390 CUIL Análisis Afiliado Prestaciones Auditada…" at bounding box center [280, 225] width 457 height 296
click at [183, 392] on span "Aceptar" at bounding box center [167, 395] width 43 height 12
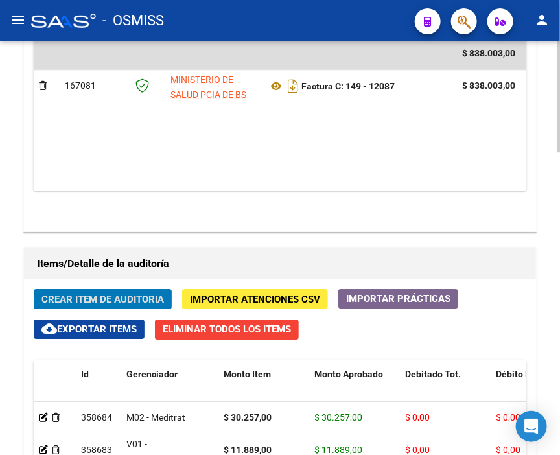
scroll to position [958, 0]
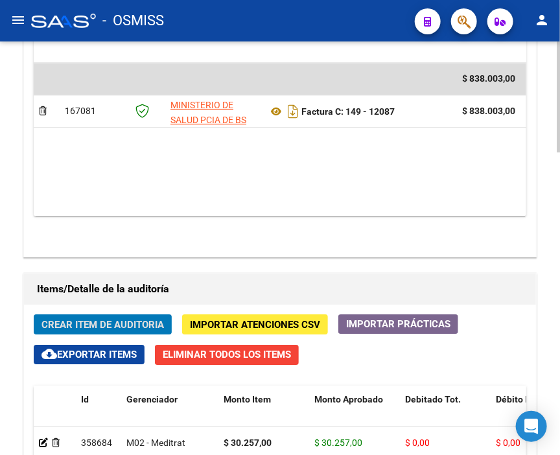
click at [79, 319] on span "Crear Item de Auditoria" at bounding box center [103, 325] width 123 height 12
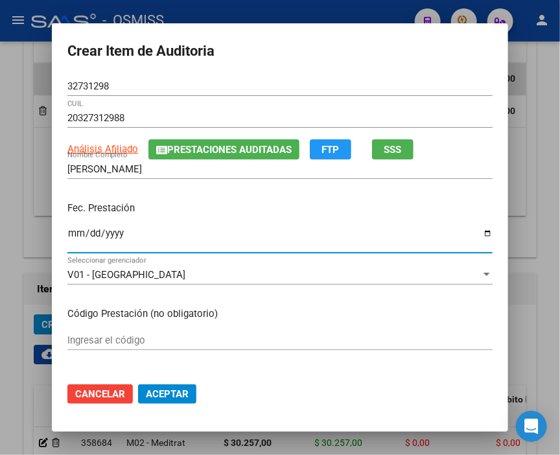
click at [72, 231] on input "Ingresar la fecha" at bounding box center [280, 238] width 426 height 21
click at [72, 231] on input "[DATE]" at bounding box center [280, 238] width 426 height 21
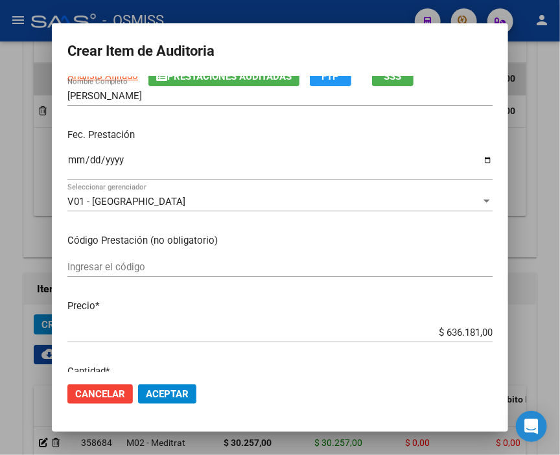
scroll to position [144, 0]
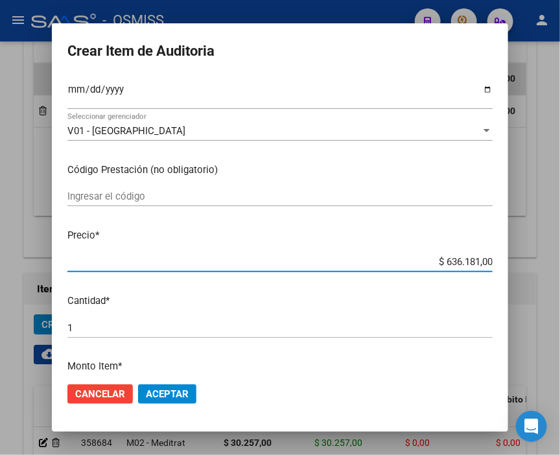
drag, startPoint x: 411, startPoint y: 261, endPoint x: 567, endPoint y: 258, distance: 155.7
click at [560, 258] on html "menu - OSMISS person Firma Express Inicio Calendario SSS Instructivos Contacto …" at bounding box center [280, 227] width 560 height 455
click at [171, 393] on span "Aceptar" at bounding box center [167, 395] width 43 height 12
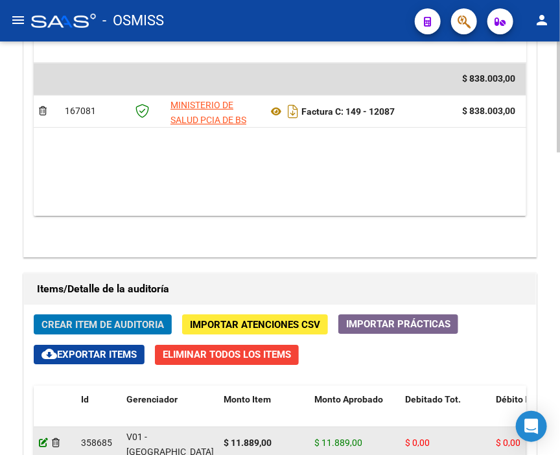
click at [43, 438] on icon at bounding box center [43, 442] width 9 height 9
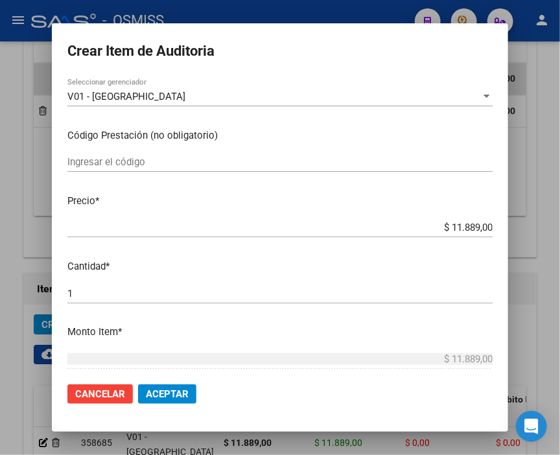
scroll to position [216, 0]
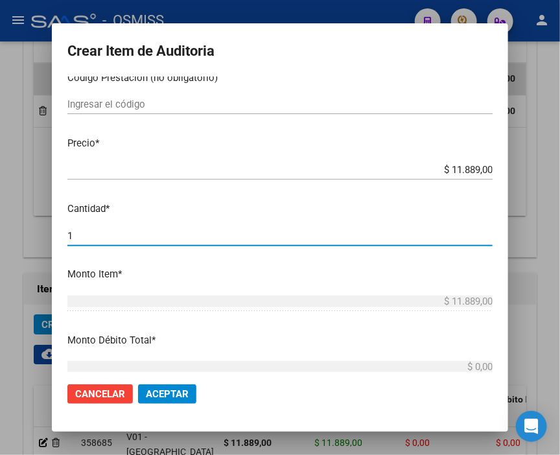
drag, startPoint x: 101, startPoint y: 232, endPoint x: 18, endPoint y: 236, distance: 83.8
click at [18, 236] on div "Crear Item de Auditoria 32731298 Nro Documento 20327312988 CUIL [PERSON_NAME] N…" at bounding box center [280, 227] width 560 height 455
click at [160, 401] on button "Aceptar" at bounding box center [167, 394] width 58 height 19
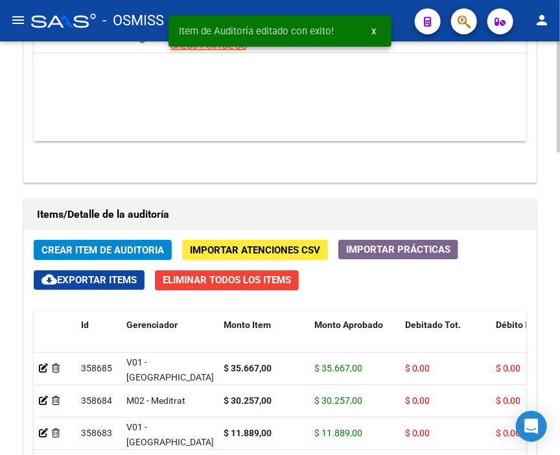
scroll to position [1009, 0]
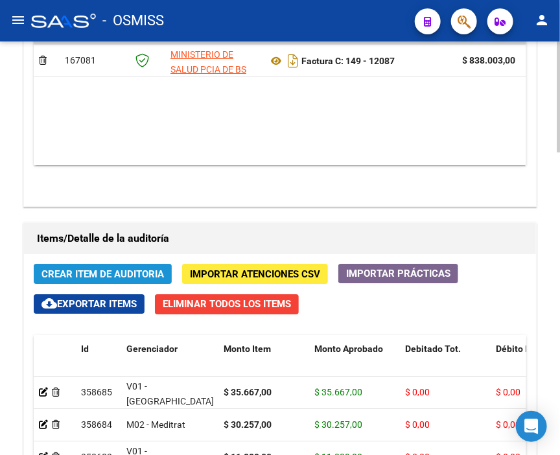
click at [96, 269] on span "Crear Item de Auditoria" at bounding box center [103, 275] width 123 height 12
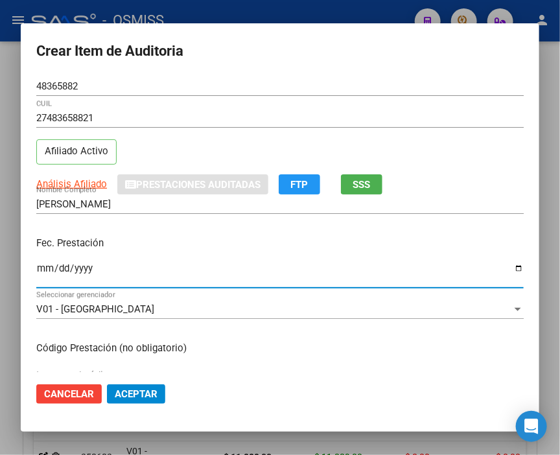
click at [47, 269] on input "Ingresar la fecha" at bounding box center [280, 273] width 488 height 21
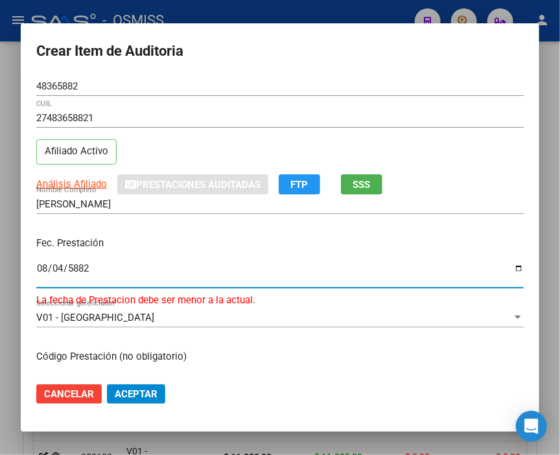
click at [47, 269] on input "5882-08-04" at bounding box center [280, 273] width 488 height 21
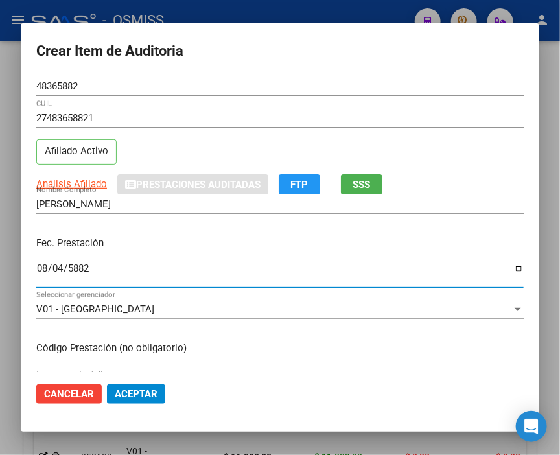
scroll to position [144, 0]
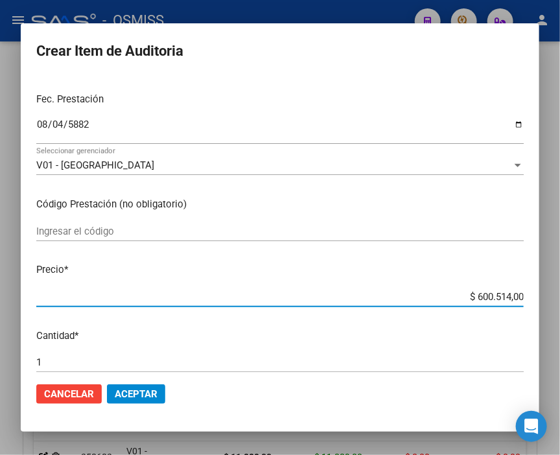
drag, startPoint x: 451, startPoint y: 290, endPoint x: 567, endPoint y: 294, distance: 116.2
click at [560, 294] on html "menu - OSMISS person Firma Express Inicio Calendario SSS Instructivos Contacto …" at bounding box center [280, 227] width 560 height 455
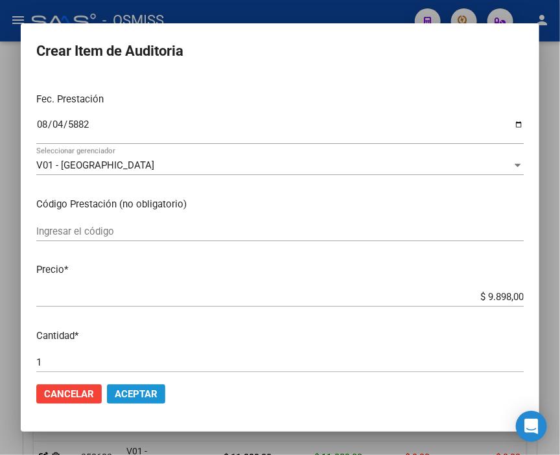
click at [134, 389] on span "Aceptar" at bounding box center [136, 395] width 43 height 12
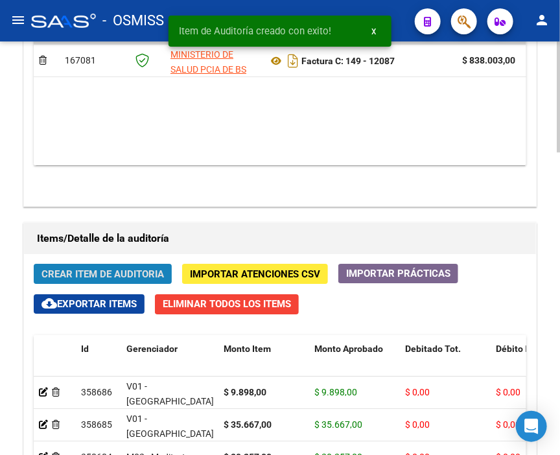
click at [90, 264] on button "Crear Item de Auditoria" at bounding box center [103, 274] width 138 height 20
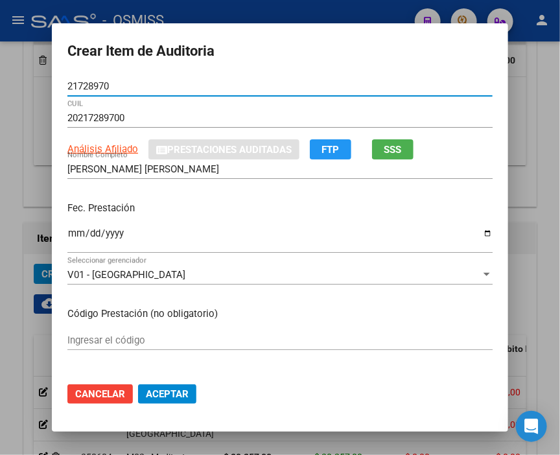
click at [67, 237] on input "Ingresar la fecha" at bounding box center [280, 238] width 426 height 21
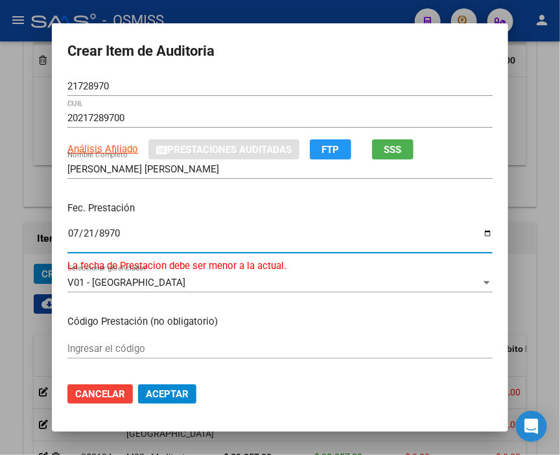
click at [67, 237] on input "8970-07-21" at bounding box center [280, 238] width 426 height 21
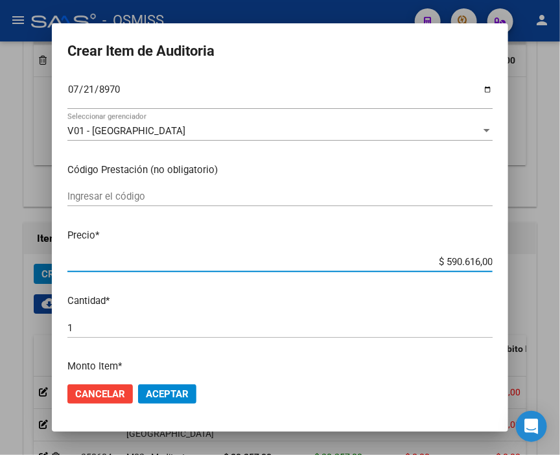
drag, startPoint x: 428, startPoint y: 257, endPoint x: 538, endPoint y: 261, distance: 110.4
click at [538, 261] on div "Crear Item de Auditoria 21728970 Nro Documento 20217289700 CUIL Análisis Afilia…" at bounding box center [280, 227] width 560 height 455
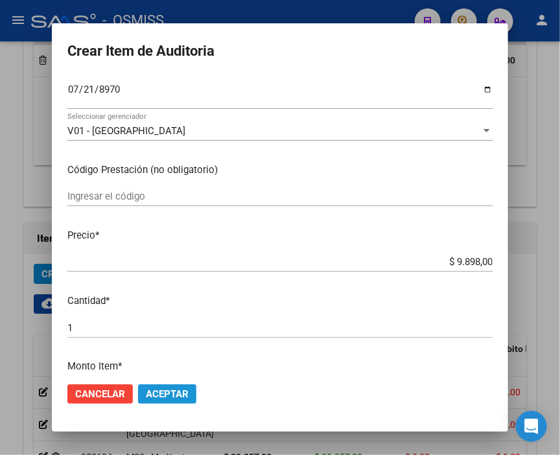
click at [165, 393] on span "Aceptar" at bounding box center [167, 395] width 43 height 12
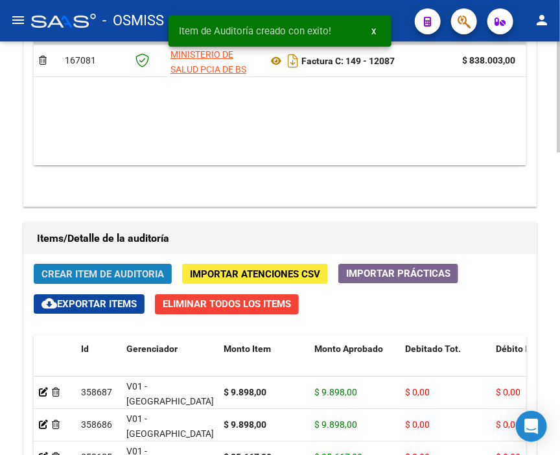
click at [86, 269] on span "Crear Item de Auditoria" at bounding box center [103, 275] width 123 height 12
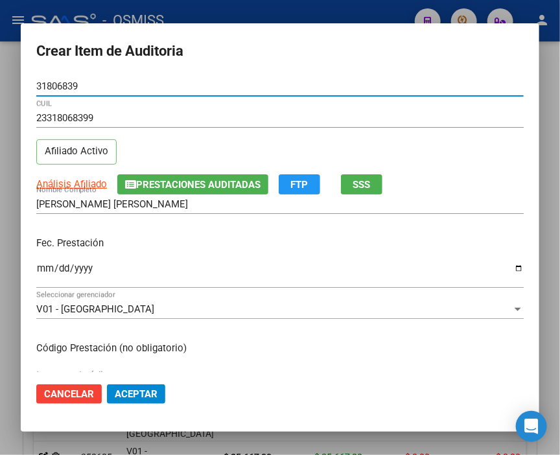
click at [42, 267] on input "Ingresar la fecha" at bounding box center [280, 273] width 488 height 21
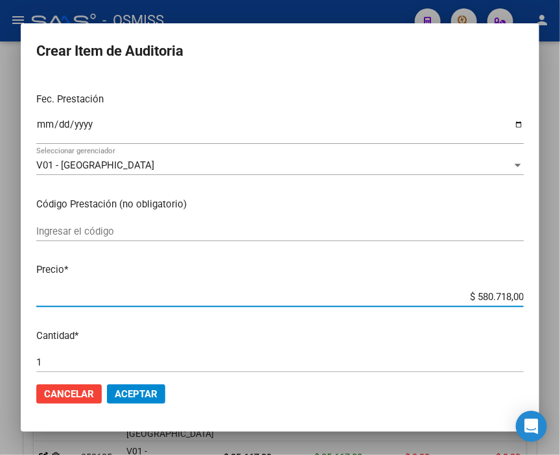
drag, startPoint x: 426, startPoint y: 297, endPoint x: 567, endPoint y: 299, distance: 141.4
click at [560, 299] on html "menu - OSMISS person Firma Express Inicio Calendario SSS Instructivos Contacto …" at bounding box center [280, 227] width 560 height 455
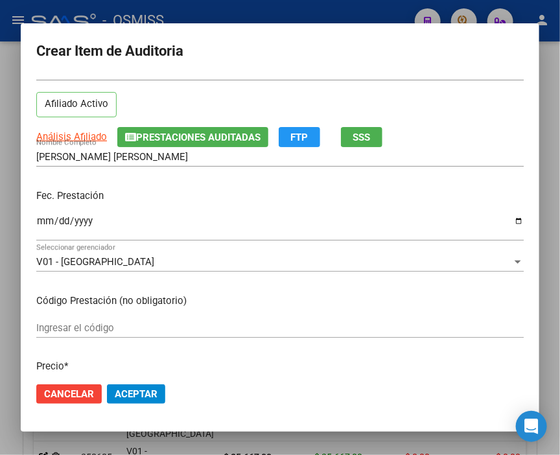
scroll to position [72, 0]
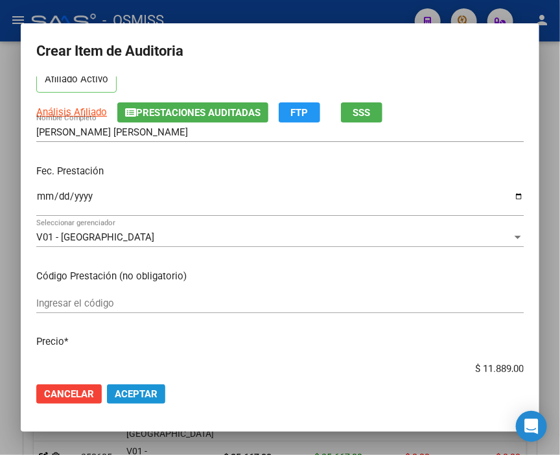
click at [131, 396] on span "Aceptar" at bounding box center [136, 395] width 43 height 12
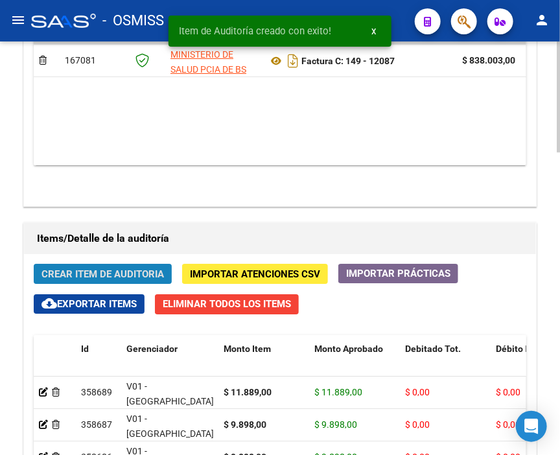
click at [91, 269] on span "Crear Item de Auditoria" at bounding box center [103, 275] width 123 height 12
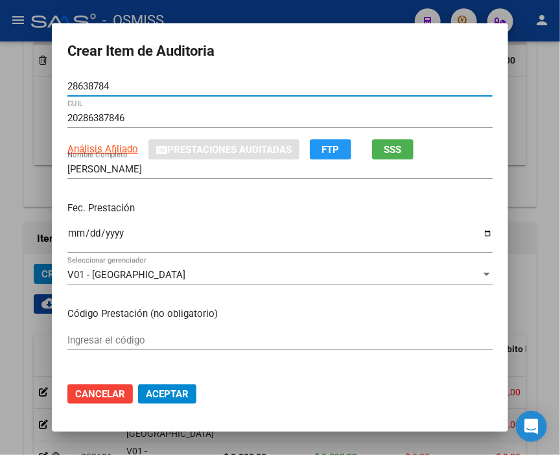
click at [67, 234] on input "Ingresar la fecha" at bounding box center [280, 238] width 426 height 21
click at [171, 390] on span "Aceptar" at bounding box center [167, 395] width 43 height 12
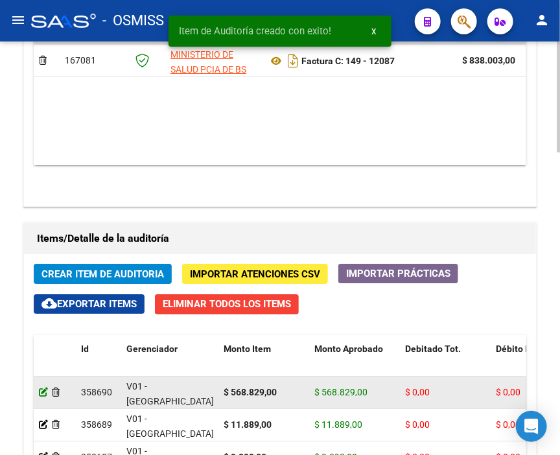
click at [42, 388] on icon at bounding box center [43, 392] width 9 height 9
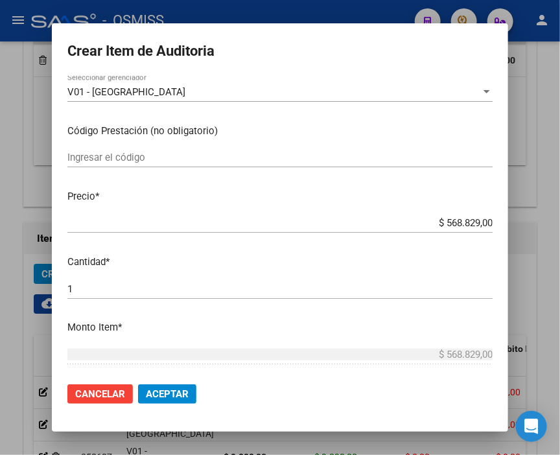
scroll to position [216, 0]
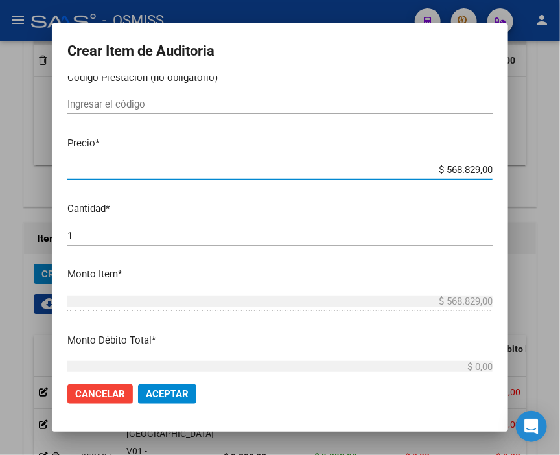
drag, startPoint x: 420, startPoint y: 170, endPoint x: 527, endPoint y: 169, distance: 107.0
click at [527, 169] on div "Crear Item de Auditoria 28638784 Nro Documento 20286387846 [PERSON_NAME] Nombre…" at bounding box center [280, 227] width 560 height 455
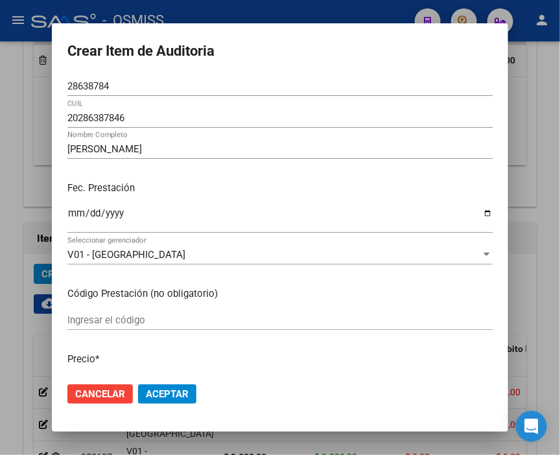
scroll to position [72, 0]
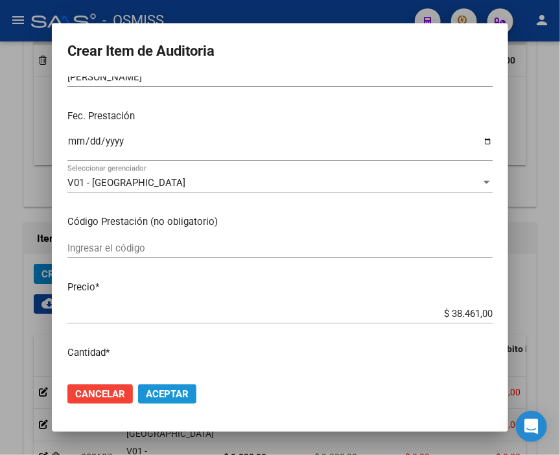
click at [180, 400] on button "Aceptar" at bounding box center [167, 394] width 58 height 19
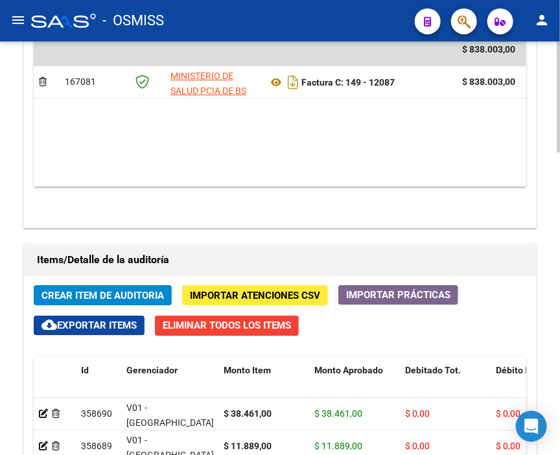
scroll to position [1009, 0]
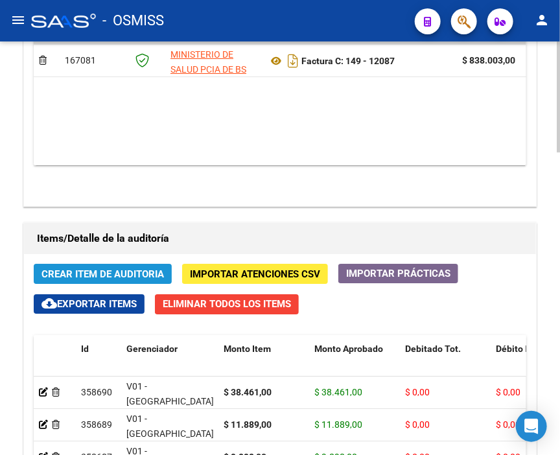
click at [122, 269] on span "Crear Item de Auditoria" at bounding box center [103, 275] width 123 height 12
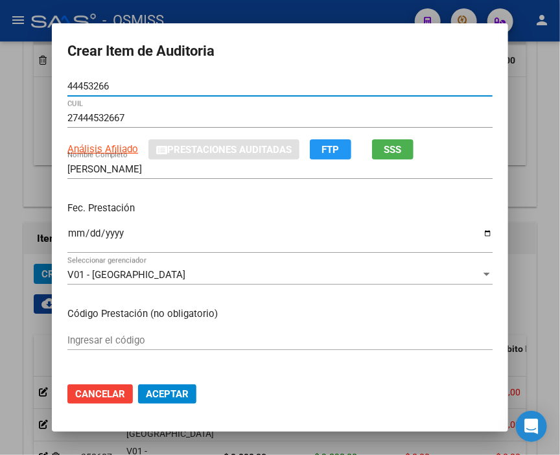
click at [69, 232] on input "Ingresar la fecha" at bounding box center [280, 238] width 426 height 21
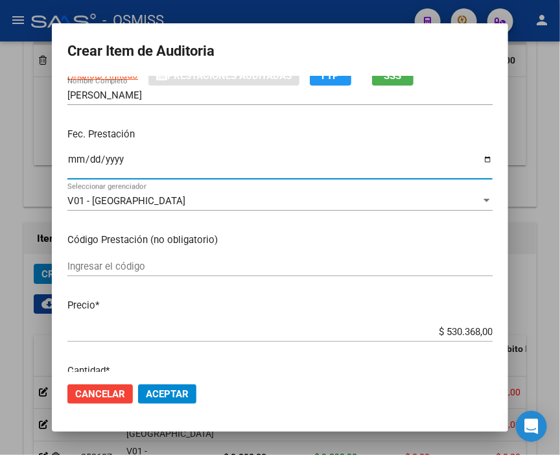
scroll to position [144, 0]
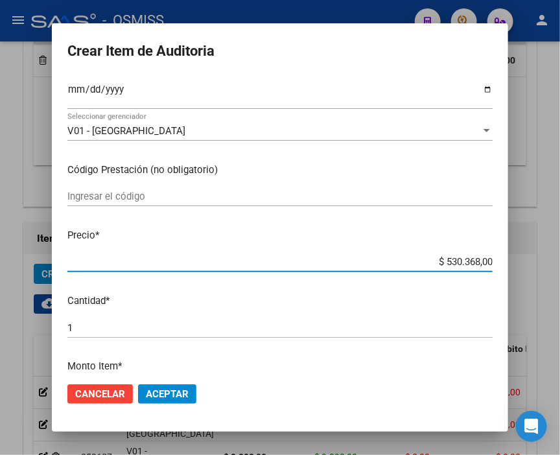
drag, startPoint x: 416, startPoint y: 266, endPoint x: 550, endPoint y: 261, distance: 134.4
click at [550, 261] on div "Crear Item de Auditoria 44453266 Nro Documento 27444532667 CUIL Análisis Afilia…" at bounding box center [280, 227] width 560 height 455
click at [167, 393] on span "Aceptar" at bounding box center [167, 395] width 43 height 12
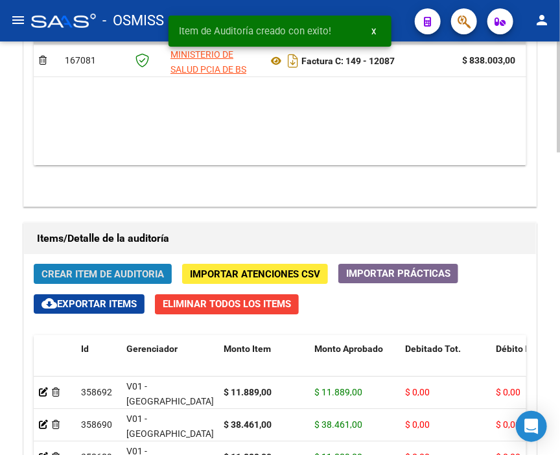
click at [101, 264] on button "Crear Item de Auditoria" at bounding box center [103, 274] width 138 height 20
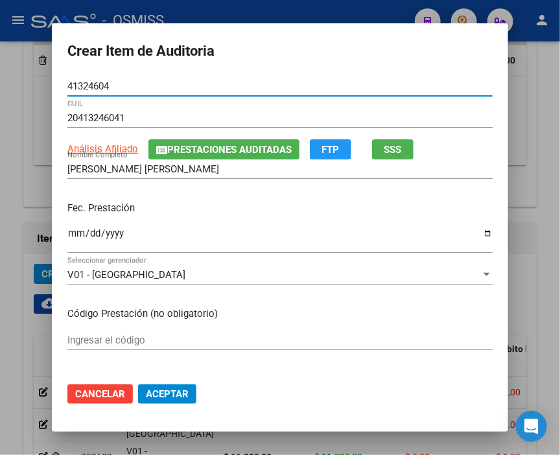
click at [70, 234] on input "Ingresar la fecha" at bounding box center [280, 238] width 426 height 21
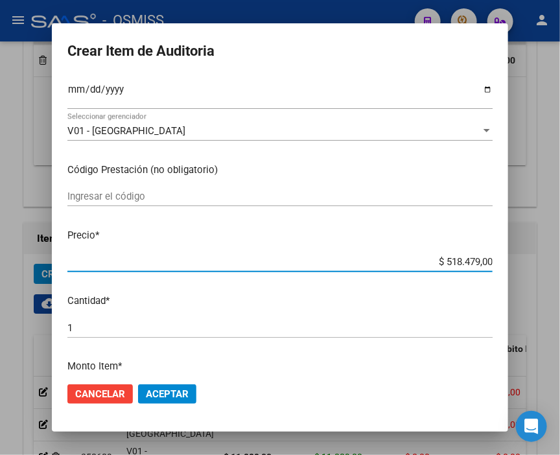
drag, startPoint x: 425, startPoint y: 260, endPoint x: 567, endPoint y: 260, distance: 142.1
click at [560, 260] on html "menu - OSMISS person Firma Express Inicio Calendario SSS Instructivos Contacto …" at bounding box center [280, 227] width 560 height 455
click at [176, 394] on span "Aceptar" at bounding box center [167, 395] width 43 height 12
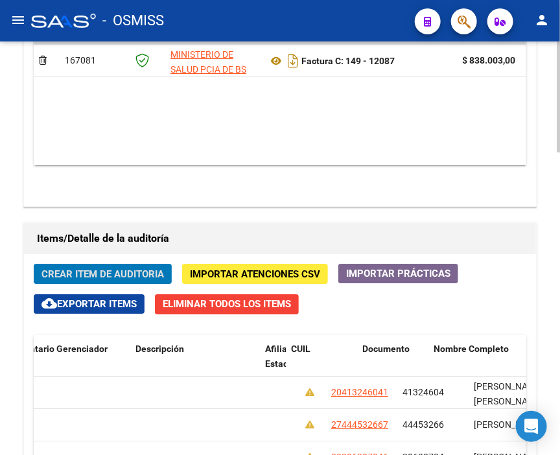
scroll to position [0, 1104]
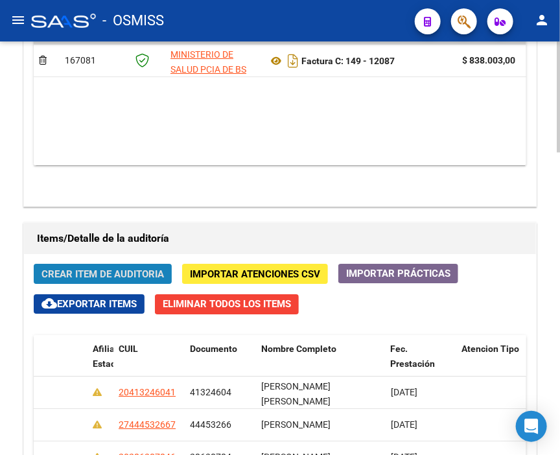
click at [102, 269] on span "Crear Item de Auditoria" at bounding box center [103, 275] width 123 height 12
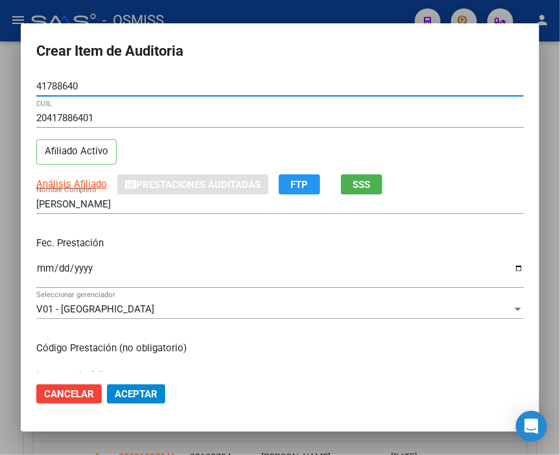
click at [42, 267] on input "Ingresar la fecha" at bounding box center [280, 273] width 488 height 21
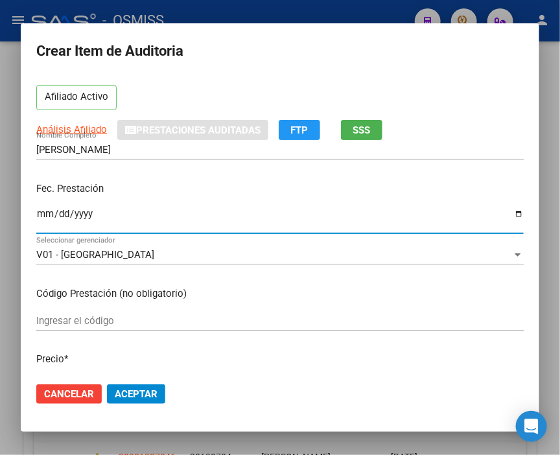
scroll to position [144, 0]
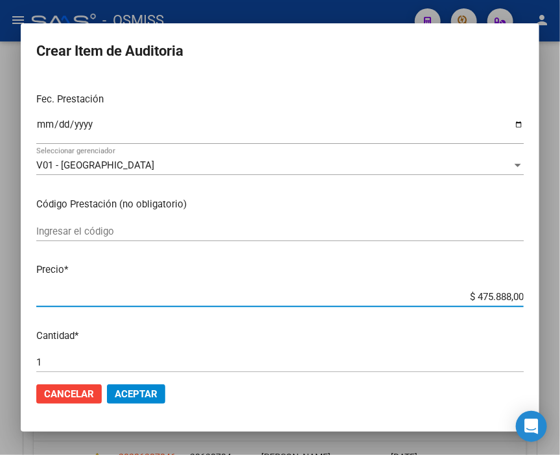
drag, startPoint x: 420, startPoint y: 292, endPoint x: 567, endPoint y: 307, distance: 147.4
click at [560, 307] on html "menu - OSMISS person Firma Express Inicio Calendario SSS Instructivos Contacto …" at bounding box center [280, 227] width 560 height 455
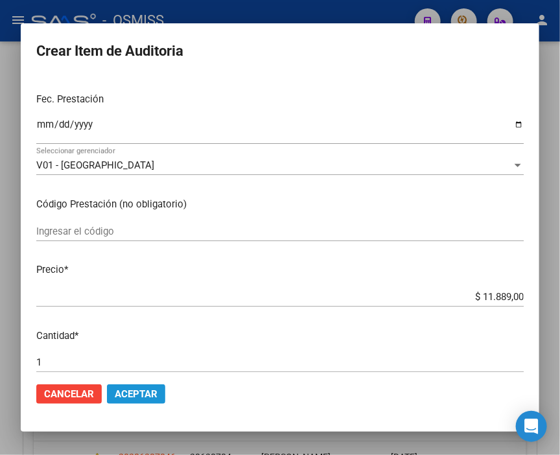
click at [139, 394] on span "Aceptar" at bounding box center [136, 395] width 43 height 12
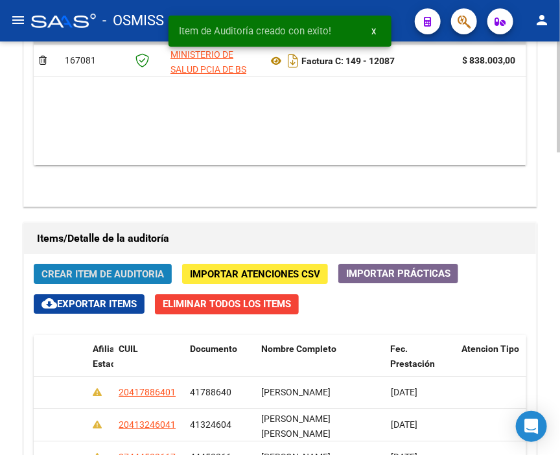
click at [81, 264] on button "Crear Item de Auditoria" at bounding box center [103, 274] width 138 height 20
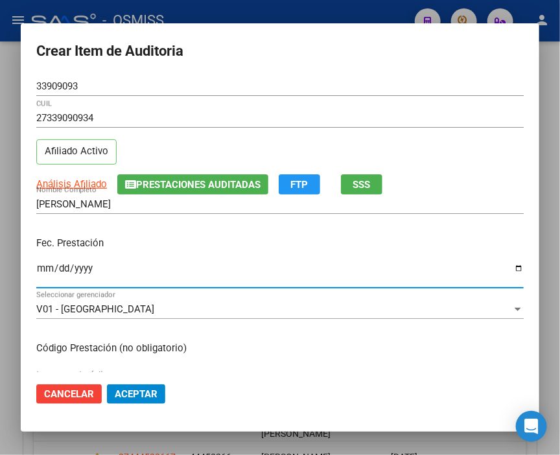
click at [40, 264] on input "Ingresar la fecha" at bounding box center [280, 273] width 488 height 21
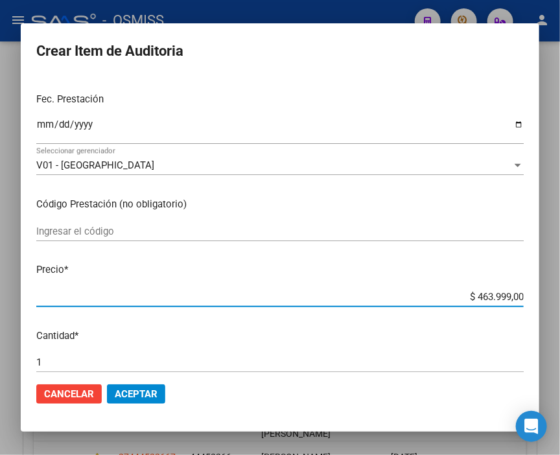
click at [560, 303] on html "menu - OSMISS person Firma Express Inicio Calendario SSS Instructivos Contacto …" at bounding box center [280, 227] width 560 height 455
click at [135, 394] on span "Aceptar" at bounding box center [136, 395] width 43 height 12
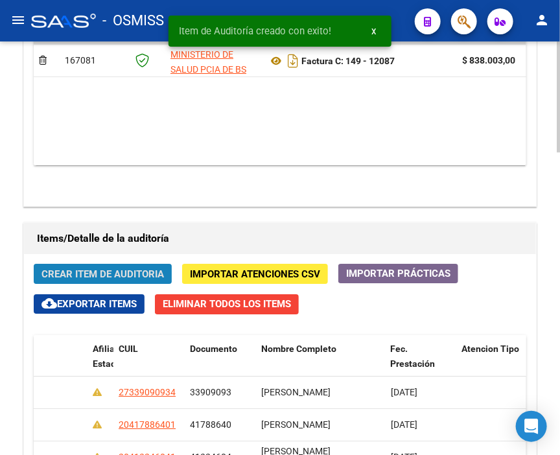
click at [77, 269] on span "Crear Item de Auditoria" at bounding box center [103, 275] width 123 height 12
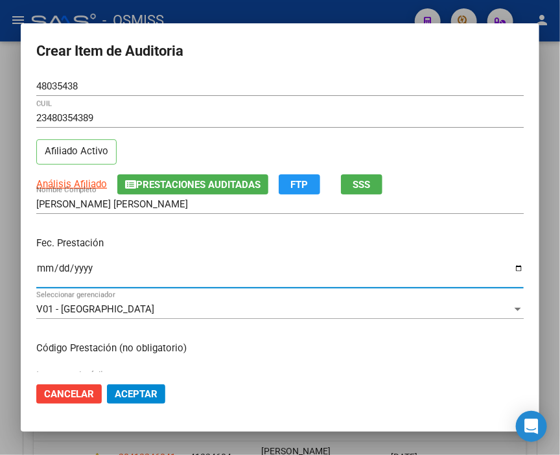
click at [49, 269] on input "Ingresar la fecha" at bounding box center [280, 273] width 488 height 21
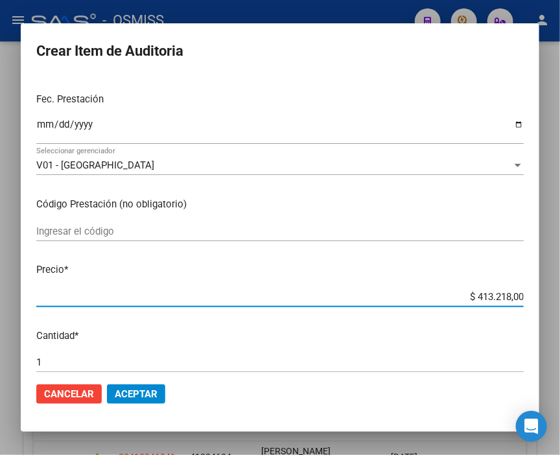
drag, startPoint x: 444, startPoint y: 293, endPoint x: 567, endPoint y: 299, distance: 123.4
click at [560, 299] on html "menu - OSMISS person Firma Express Inicio Calendario SSS Instructivos Contacto …" at bounding box center [280, 227] width 560 height 455
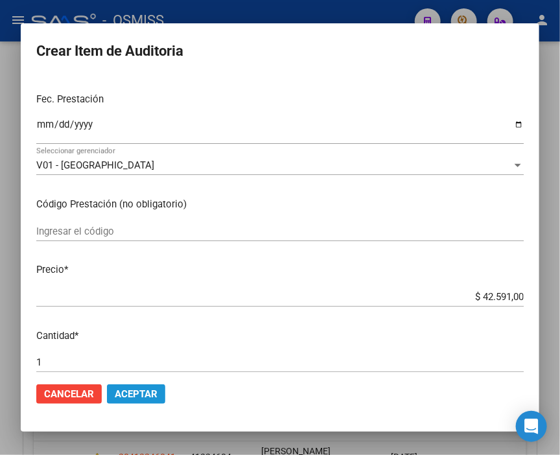
click at [145, 396] on span "Aceptar" at bounding box center [136, 395] width 43 height 12
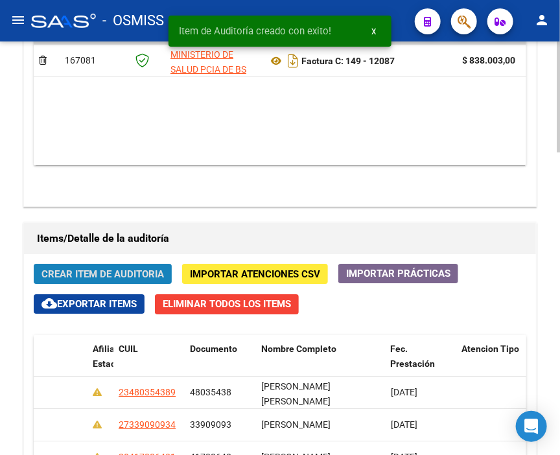
click at [102, 269] on span "Crear Item de Auditoria" at bounding box center [103, 275] width 123 height 12
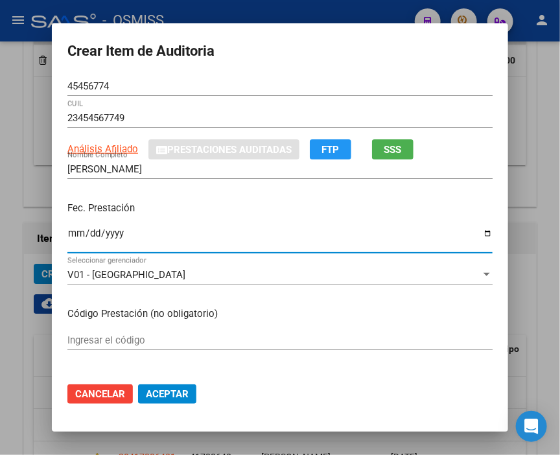
click at [75, 241] on input "Ingresar la fecha" at bounding box center [280, 238] width 426 height 21
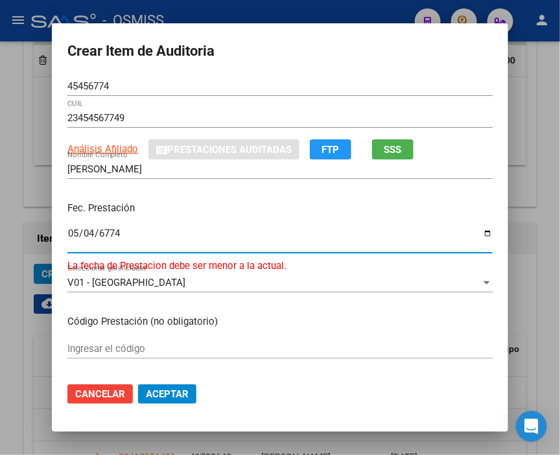
click at [74, 237] on input "6774-05-04" at bounding box center [280, 238] width 426 height 21
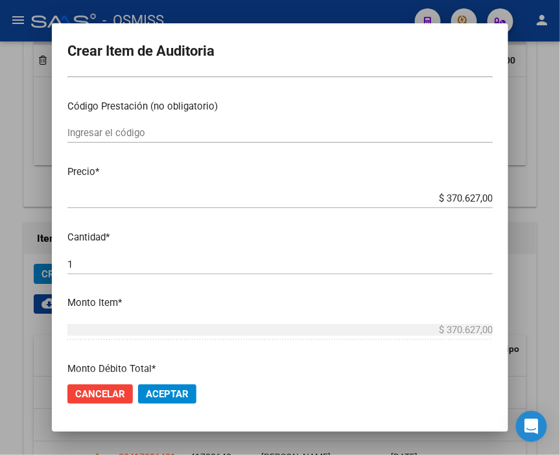
scroll to position [216, 0]
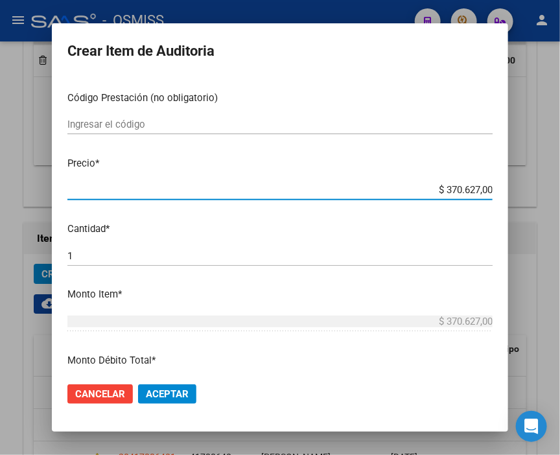
drag, startPoint x: 426, startPoint y: 186, endPoint x: 567, endPoint y: 197, distance: 141.1
click at [560, 197] on html "menu - OSMISS person Firma Express Inicio Calendario SSS Instructivos Contacto …" at bounding box center [280, 227] width 560 height 455
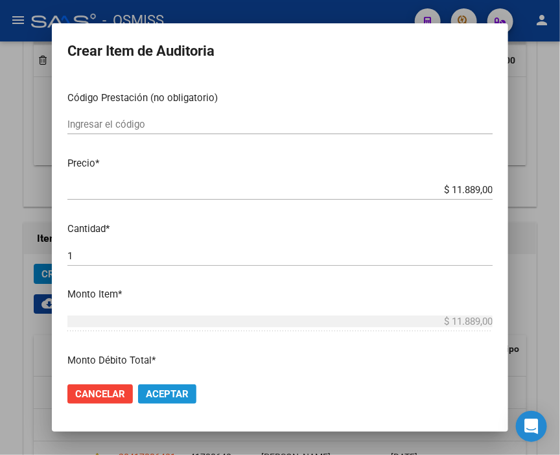
click at [175, 389] on span "Aceptar" at bounding box center [167, 395] width 43 height 12
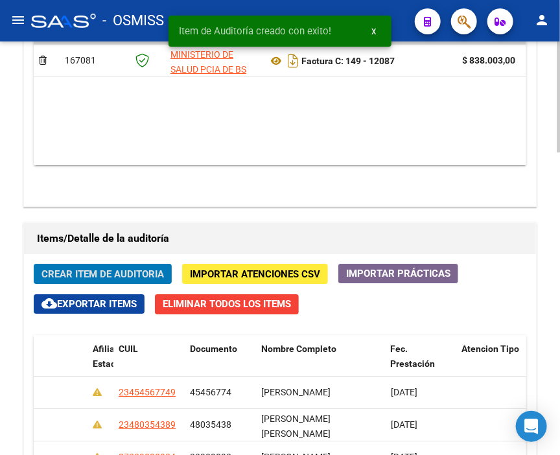
click at [98, 269] on span "Crear Item de Auditoria" at bounding box center [103, 275] width 123 height 12
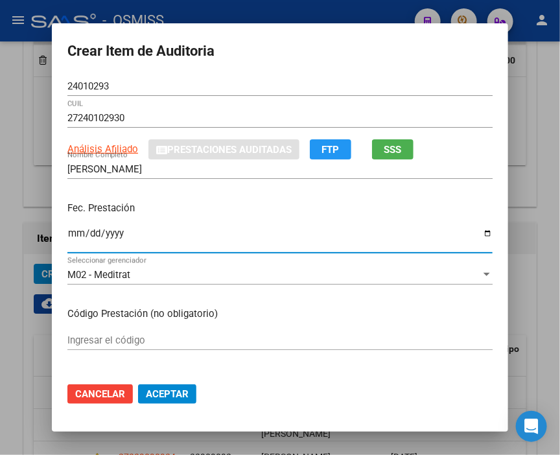
click at [74, 235] on input "Ingresar la fecha" at bounding box center [280, 238] width 426 height 21
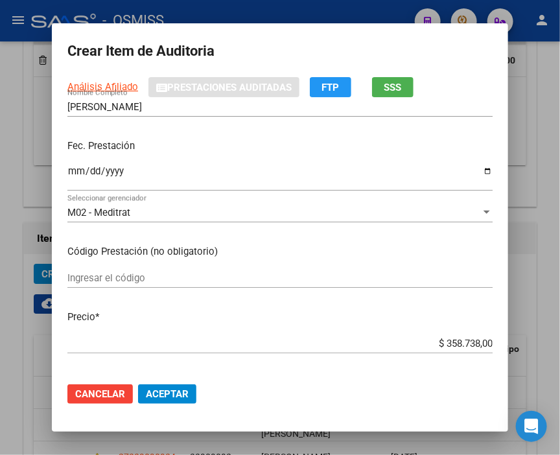
scroll to position [144, 0]
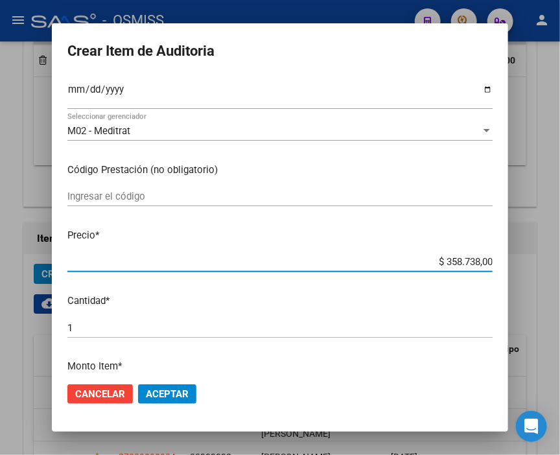
drag, startPoint x: 411, startPoint y: 262, endPoint x: 567, endPoint y: 272, distance: 156.7
click at [560, 272] on html "menu - OSMISS person Firma Express Inicio Calendario SSS Instructivos Contacto …" at bounding box center [280, 227] width 560 height 455
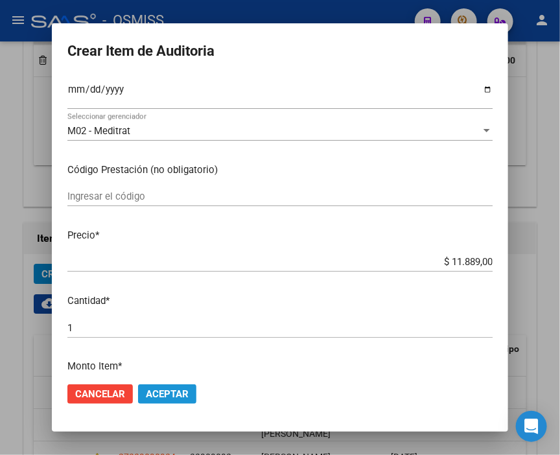
click at [154, 396] on span "Aceptar" at bounding box center [167, 395] width 43 height 12
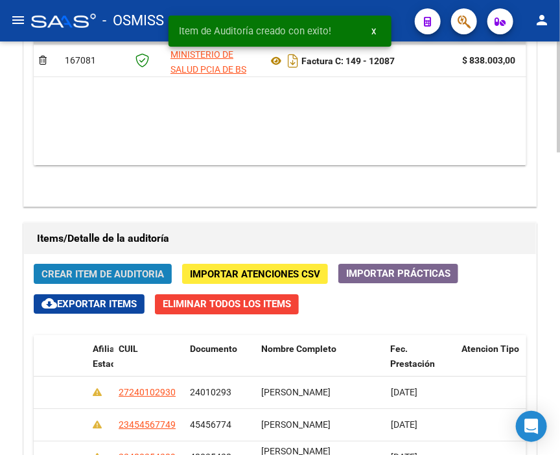
click at [75, 264] on button "Crear Item de Auditoria" at bounding box center [103, 274] width 138 height 20
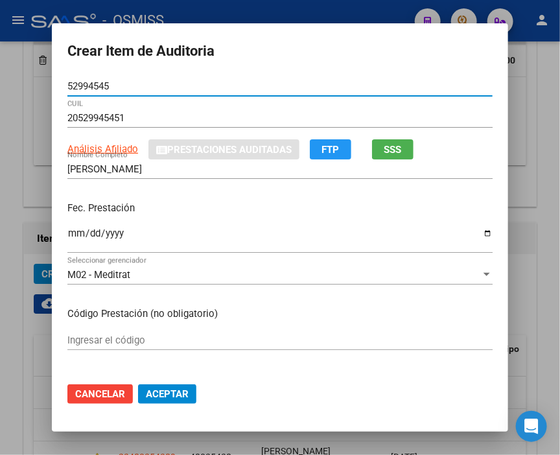
click at [67, 234] on input "Ingresar la fecha" at bounding box center [280, 238] width 426 height 21
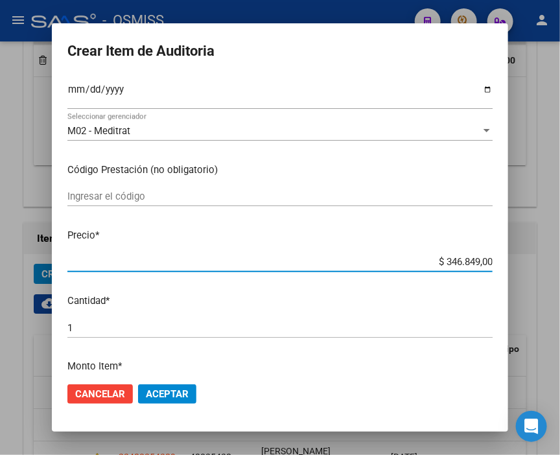
drag, startPoint x: 418, startPoint y: 257, endPoint x: 526, endPoint y: 269, distance: 108.3
click at [526, 269] on div "Crear Item de Auditoria 52994545 Nro Documento 20529945451 CUIL Análisis Afilia…" at bounding box center [280, 227] width 560 height 455
click at [180, 389] on span "Aceptar" at bounding box center [167, 395] width 43 height 12
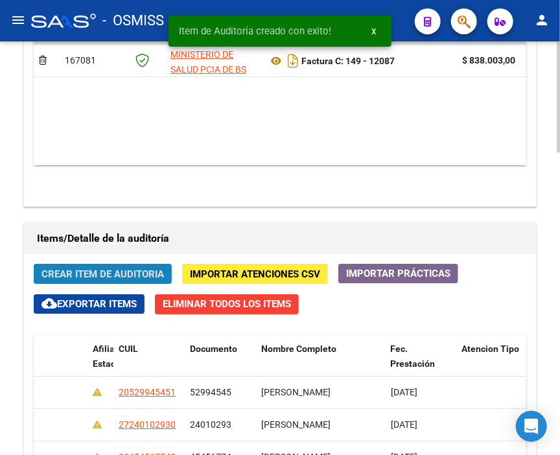
click at [86, 264] on button "Crear Item de Auditoria" at bounding box center [103, 274] width 138 height 20
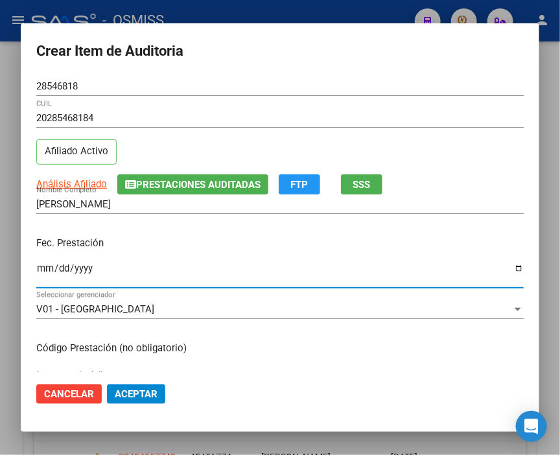
click at [47, 269] on input "Ingresar la fecha" at bounding box center [280, 273] width 488 height 21
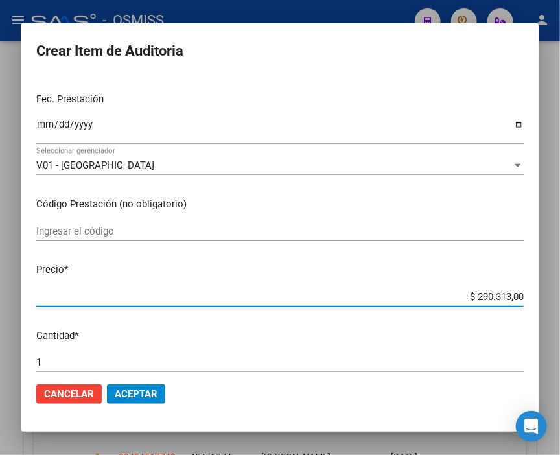
drag, startPoint x: 438, startPoint y: 297, endPoint x: 567, endPoint y: 312, distance: 129.3
click at [560, 312] on html "menu - OSMISS person Firma Express Inicio Calendario SSS Instructivos Contacto …" at bounding box center [280, 227] width 560 height 455
click at [139, 392] on span "Aceptar" at bounding box center [136, 395] width 43 height 12
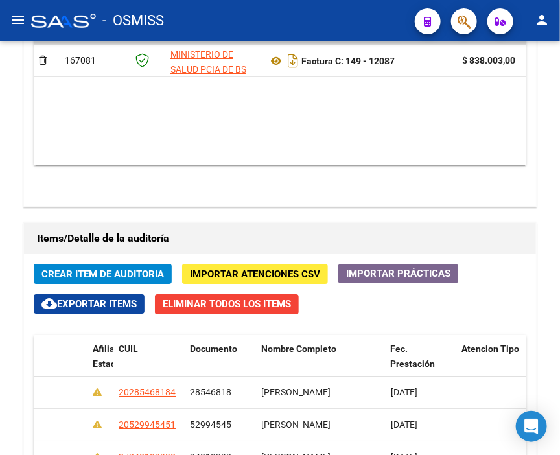
click at [387, 23] on div "- OSMISS" at bounding box center [218, 20] width 374 height 29
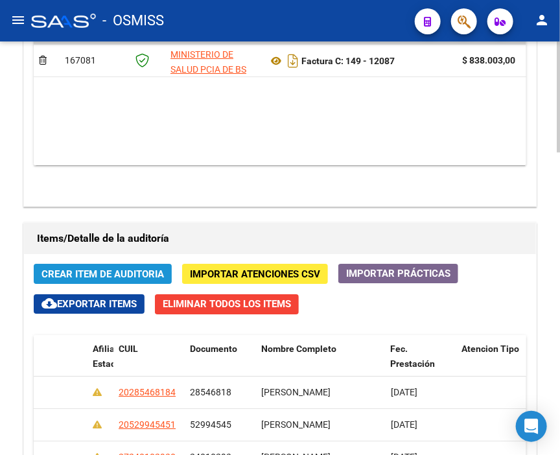
click at [148, 269] on span "Crear Item de Auditoria" at bounding box center [103, 275] width 123 height 12
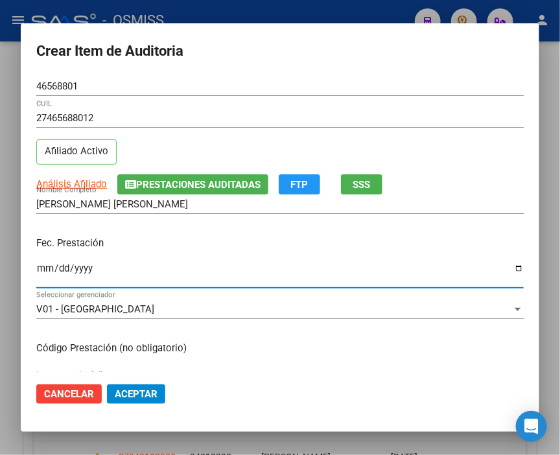
click at [43, 267] on input "Ingresar la fecha" at bounding box center [280, 273] width 488 height 21
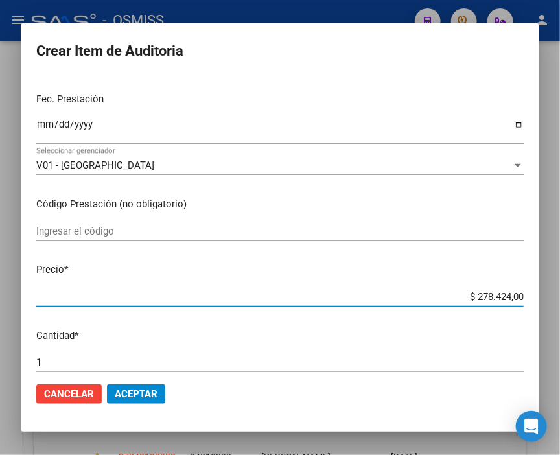
drag, startPoint x: 436, startPoint y: 298, endPoint x: 567, endPoint y: 313, distance: 131.8
click at [560, 313] on html "menu - OSMISS person Firma Express Inicio Calendario SSS Instructivos Contacto …" at bounding box center [280, 227] width 560 height 455
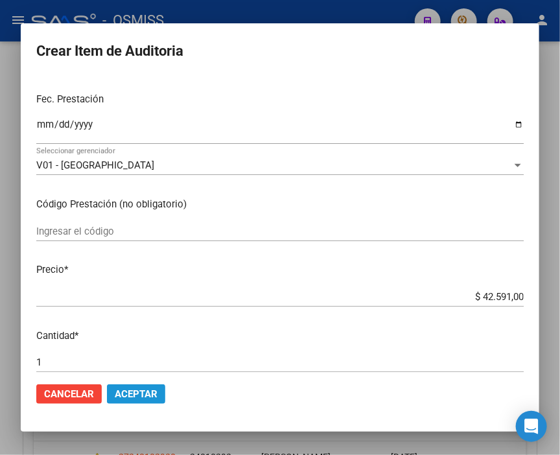
click at [134, 385] on button "Aceptar" at bounding box center [136, 394] width 58 height 19
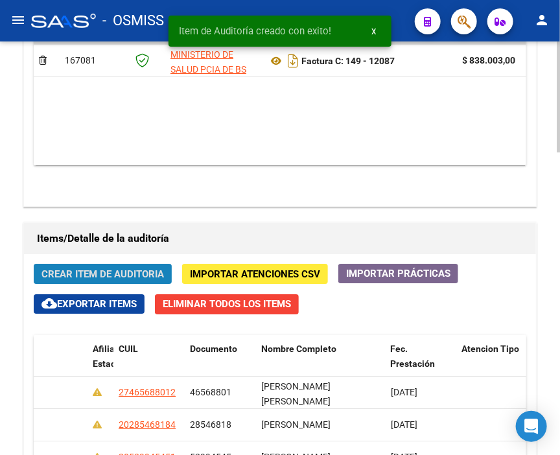
click at [117, 269] on span "Crear Item de Auditoria" at bounding box center [103, 275] width 123 height 12
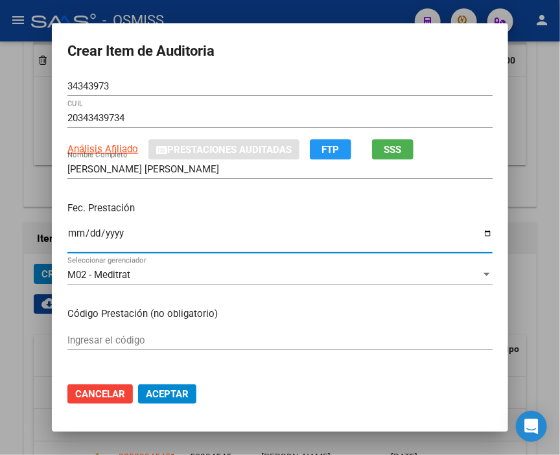
click at [71, 237] on input "Ingresar la fecha" at bounding box center [280, 238] width 426 height 21
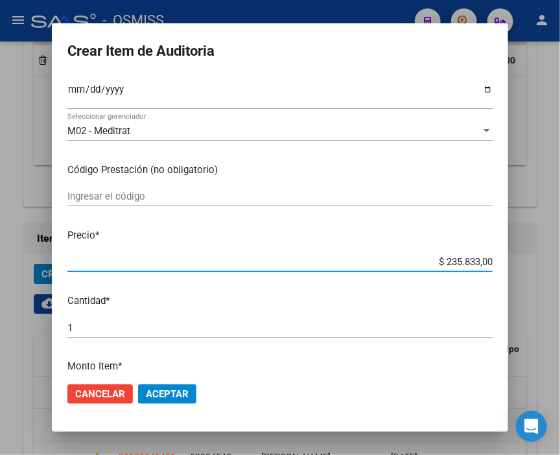
drag, startPoint x: 422, startPoint y: 260, endPoint x: 567, endPoint y: 292, distance: 148.1
click at [560, 292] on html "menu - OSMISS person Firma Express Inicio Calendario SSS Instructivos Contacto …" at bounding box center [280, 227] width 560 height 455
click at [173, 394] on span "Aceptar" at bounding box center [167, 395] width 43 height 12
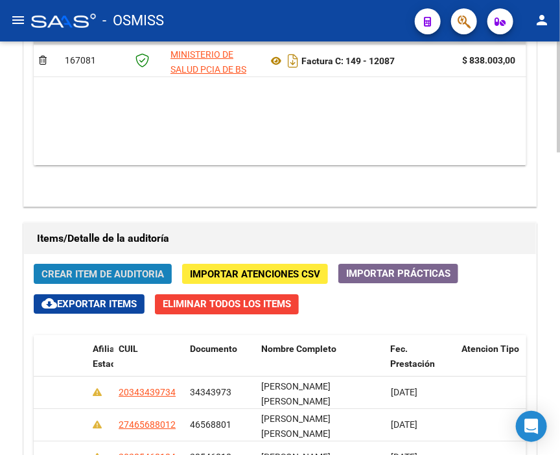
click at [107, 269] on span "Crear Item de Auditoria" at bounding box center [103, 275] width 123 height 12
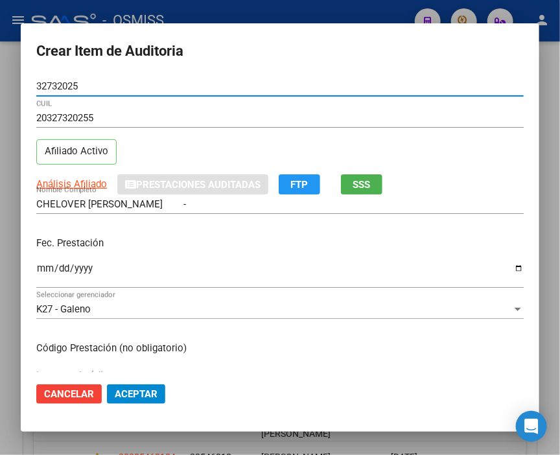
drag, startPoint x: 95, startPoint y: 86, endPoint x: -10, endPoint y: 76, distance: 105.5
click at [0, 76] on html "menu - OSMISS person Firma Express Inicio Calendario SSS Instructivos Contacto …" at bounding box center [280, 227] width 560 height 455
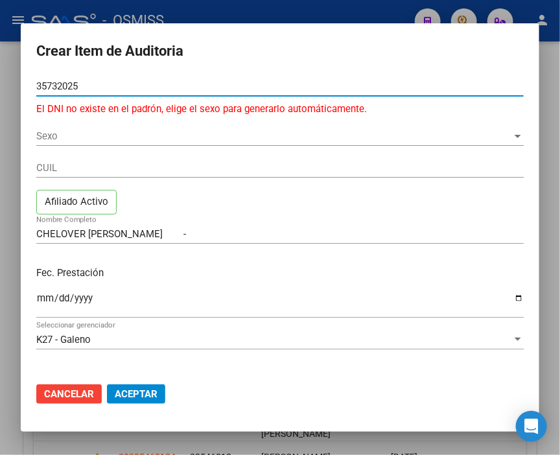
click at [53, 141] on span "Sexo" at bounding box center [274, 136] width 476 height 12
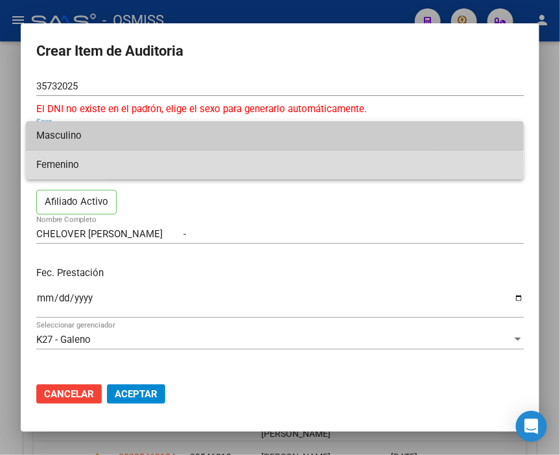
click at [67, 167] on span "Femenino" at bounding box center [274, 164] width 477 height 29
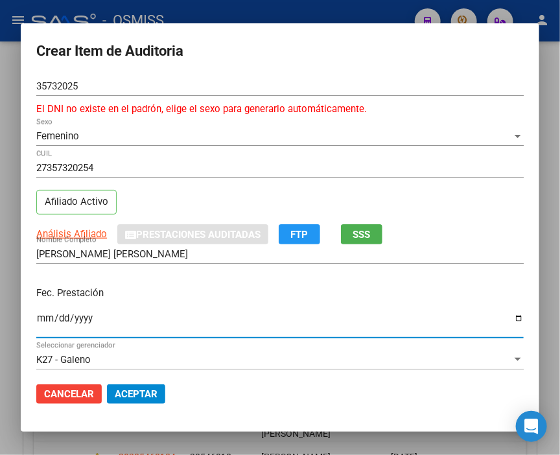
click at [42, 320] on input "Ingresar la fecha" at bounding box center [280, 323] width 488 height 21
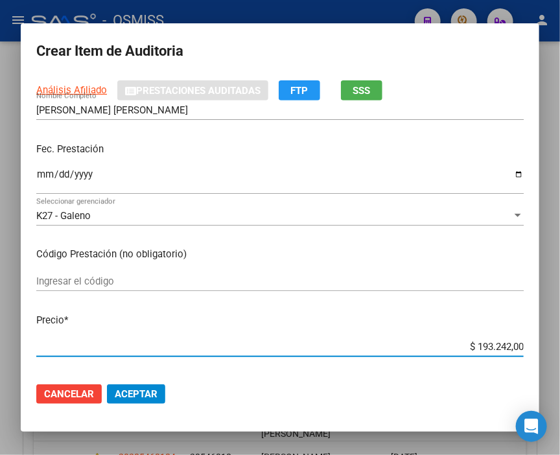
drag, startPoint x: 425, startPoint y: 345, endPoint x: 553, endPoint y: 342, distance: 127.8
click at [553, 342] on div "Crear Item de Auditoria 35732025 Nro Documento El DNI no existe en el padrón, e…" at bounding box center [280, 227] width 560 height 455
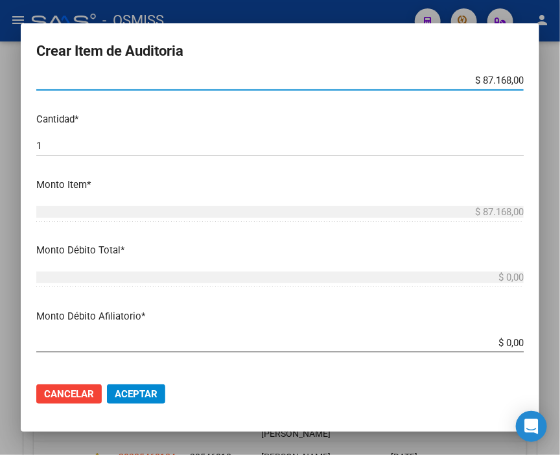
scroll to position [432, 0]
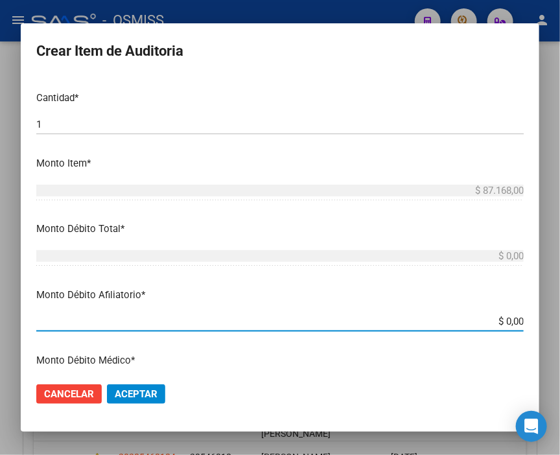
drag, startPoint x: 472, startPoint y: 323, endPoint x: 567, endPoint y: 338, distance: 95.9
click at [560, 338] on html "menu - OSMISS person Firma Express Inicio Calendario SSS Instructivos Contacto …" at bounding box center [280, 227] width 560 height 455
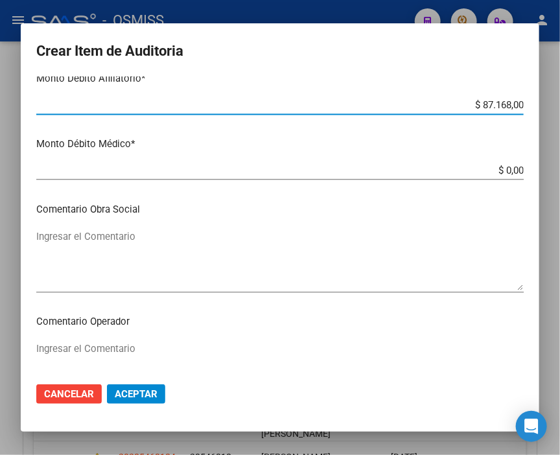
scroll to position [721, 0]
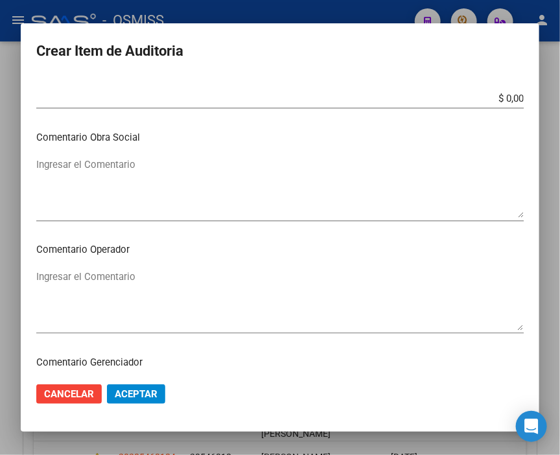
click at [97, 271] on textarea "Ingresar el Comentario" at bounding box center [280, 300] width 488 height 61
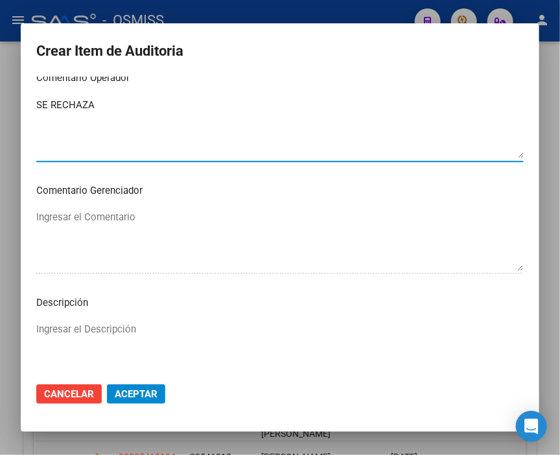
scroll to position [937, 0]
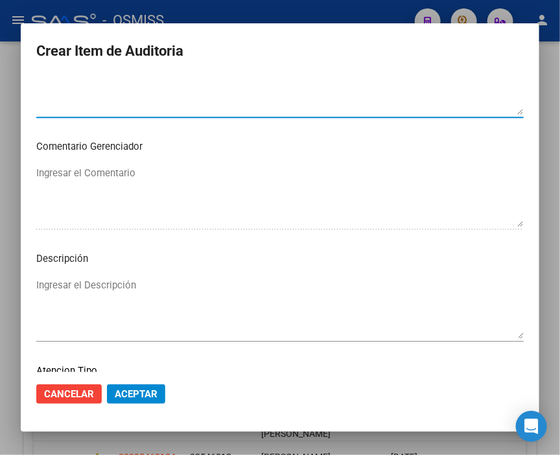
click at [56, 282] on textarea "Ingresar el Descripción" at bounding box center [280, 308] width 488 height 61
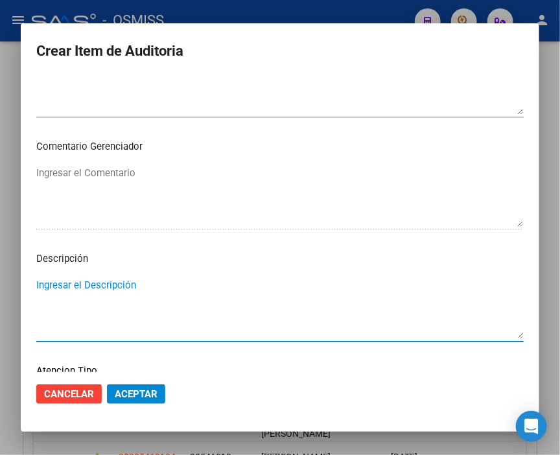
paste textarea "OBRA SOCIAL PROFESIONALES DEL TURF DE LA [GEOGRAPHIC_DATA]"
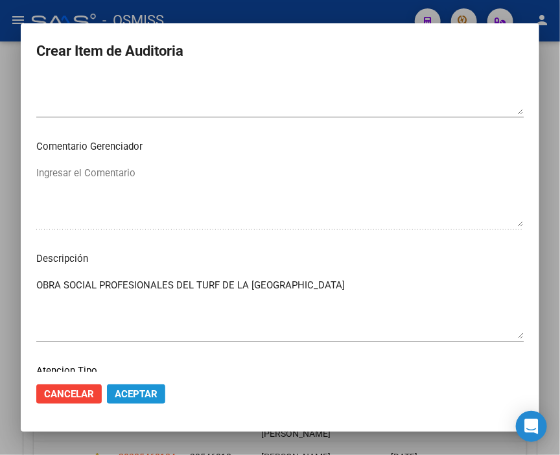
click at [158, 396] on button "Aceptar" at bounding box center [136, 394] width 58 height 19
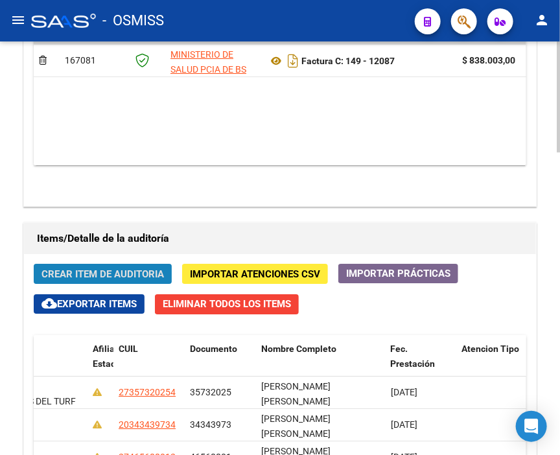
click at [95, 269] on span "Crear Item de Auditoria" at bounding box center [103, 275] width 123 height 12
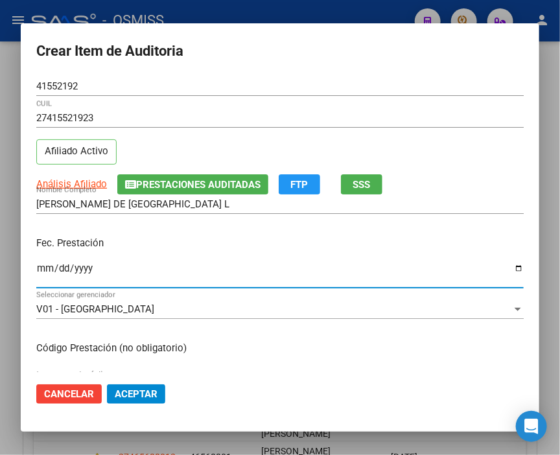
click at [43, 267] on input "Ingresar la fecha" at bounding box center [280, 273] width 488 height 21
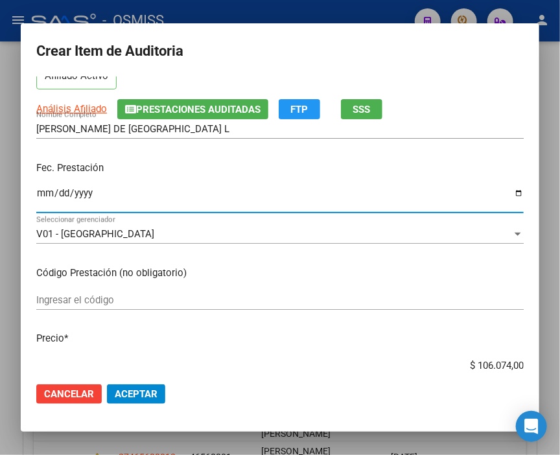
scroll to position [144, 0]
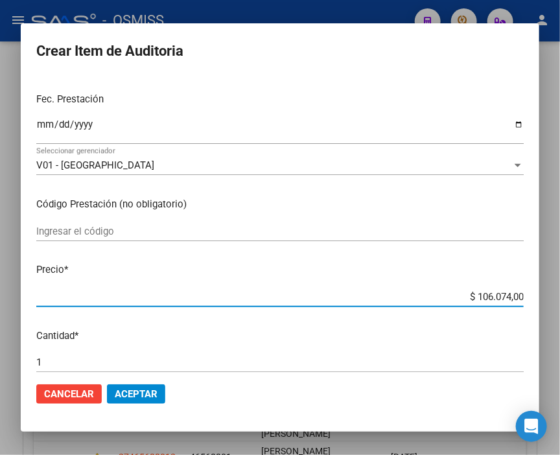
drag, startPoint x: 445, startPoint y: 301, endPoint x: 567, endPoint y: 309, distance: 122.2
click at [560, 309] on html "menu - OSMISS person Firma Express Inicio Calendario SSS Instructivos Contacto …" at bounding box center [280, 227] width 560 height 455
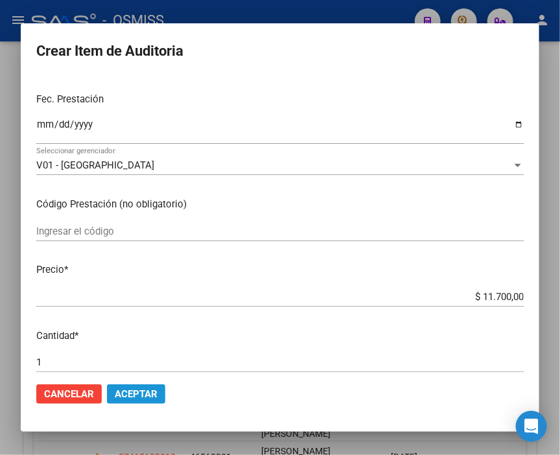
click at [131, 390] on span "Aceptar" at bounding box center [136, 395] width 43 height 12
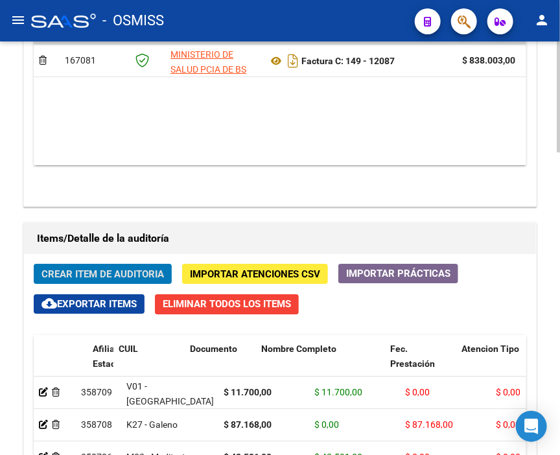
scroll to position [0, 1104]
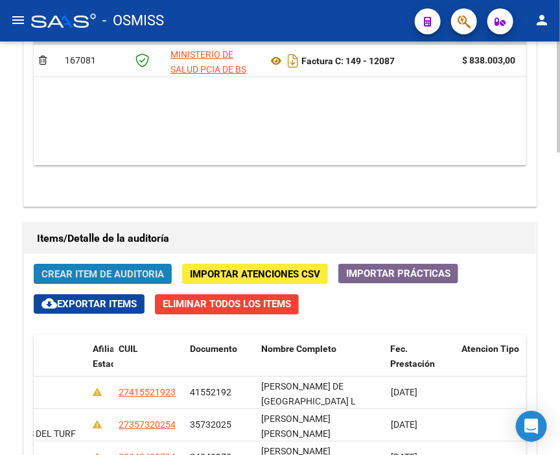
click at [111, 269] on span "Crear Item de Auditoria" at bounding box center [103, 275] width 123 height 12
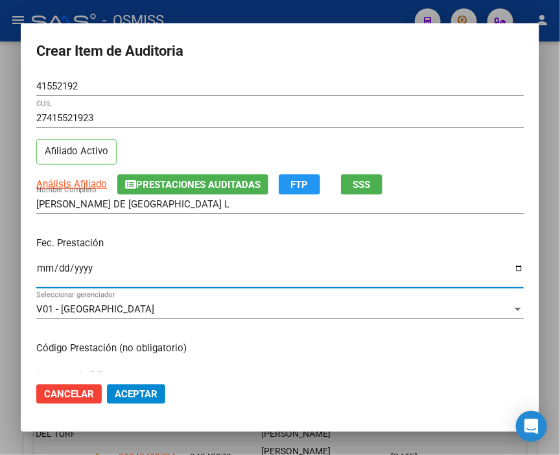
click at [45, 268] on input "Ingresar la fecha" at bounding box center [280, 273] width 488 height 21
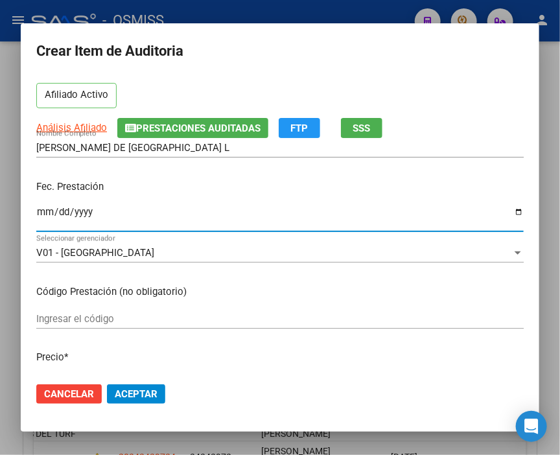
scroll to position [144, 0]
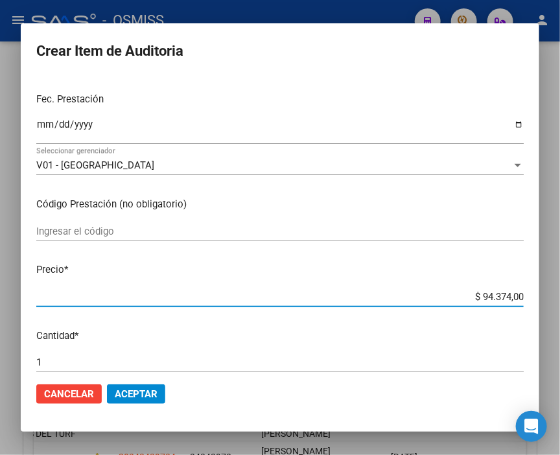
drag, startPoint x: 450, startPoint y: 290, endPoint x: 547, endPoint y: 299, distance: 98.4
click at [547, 299] on div "Crear Item de Auditoria 41552192 Nro Documento 27415521923 CUIL Afiliado Activo…" at bounding box center [280, 227] width 560 height 455
click at [150, 392] on span "Aceptar" at bounding box center [136, 395] width 43 height 12
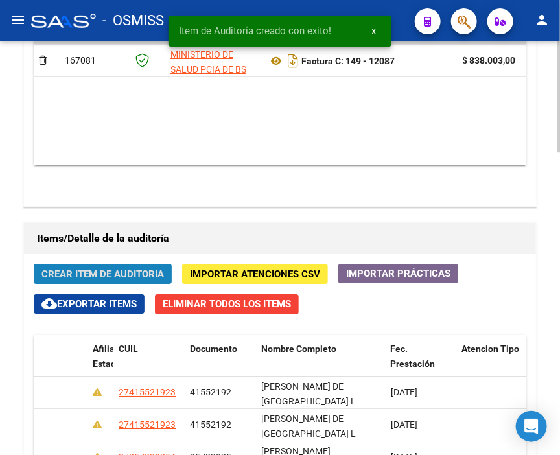
click at [71, 269] on span "Crear Item de Auditoria" at bounding box center [103, 275] width 123 height 12
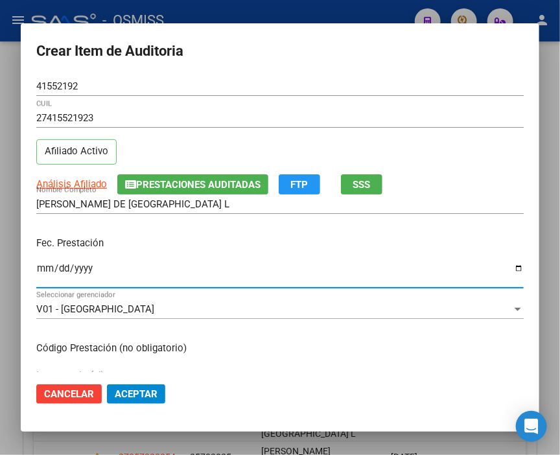
click at [46, 266] on input "Ingresar la fecha" at bounding box center [280, 273] width 488 height 21
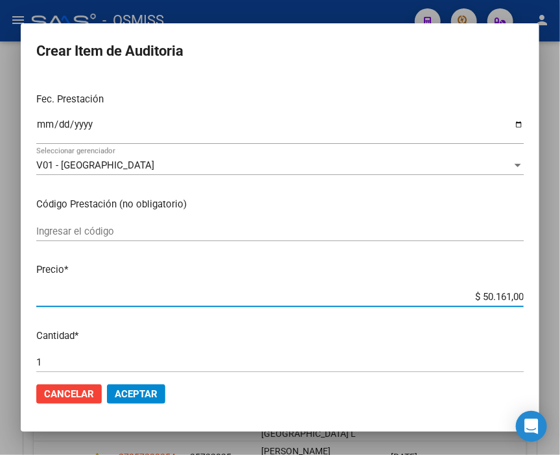
drag, startPoint x: 446, startPoint y: 299, endPoint x: 567, endPoint y: 297, distance: 121.3
click at [560, 297] on html "menu - OSMISS person Firma Express Inicio Calendario SSS Instructivos Contacto …" at bounding box center [280, 227] width 560 height 455
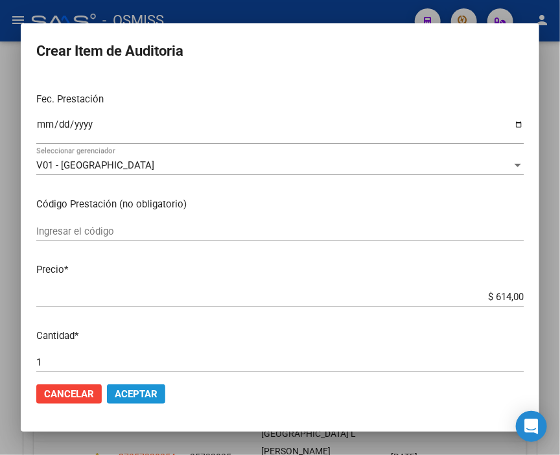
click at [150, 393] on span "Aceptar" at bounding box center [136, 395] width 43 height 12
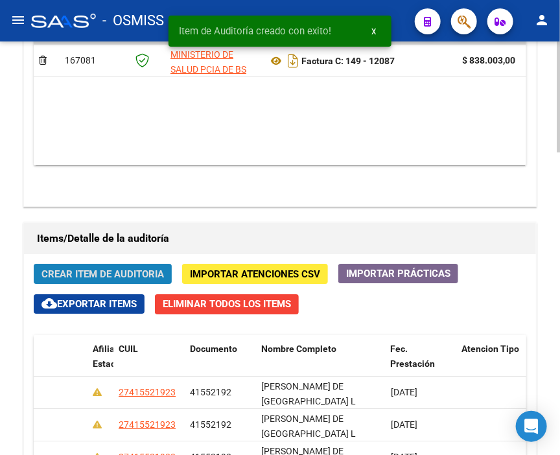
click at [114, 269] on span "Crear Item de Auditoria" at bounding box center [103, 275] width 123 height 12
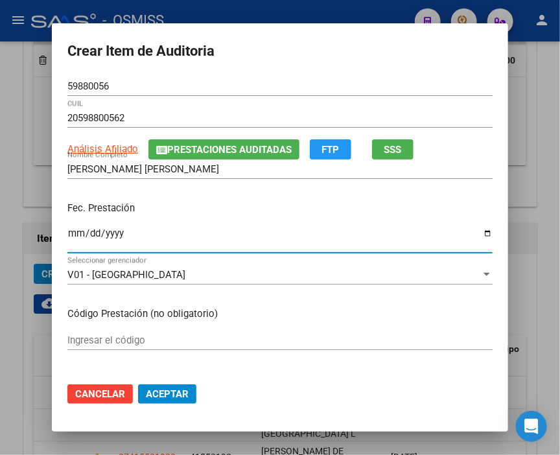
click at [75, 232] on input "Ingresar la fecha" at bounding box center [280, 238] width 426 height 21
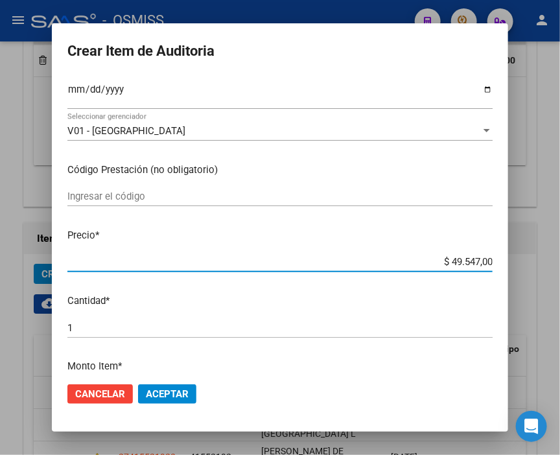
drag, startPoint x: 405, startPoint y: 259, endPoint x: 553, endPoint y: 268, distance: 148.1
click at [553, 268] on div "Crear Item de Auditoria 59880056 Nro Documento 20598800562 CUIL Análisis Afilia…" at bounding box center [280, 227] width 560 height 455
click at [160, 392] on span "Aceptar" at bounding box center [167, 395] width 43 height 12
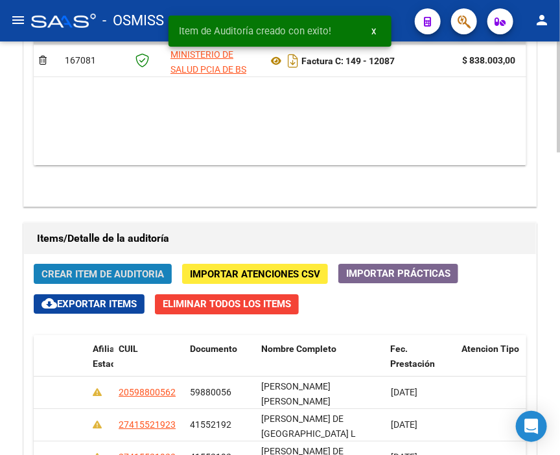
click at [80, 269] on span "Crear Item de Auditoria" at bounding box center [103, 275] width 123 height 12
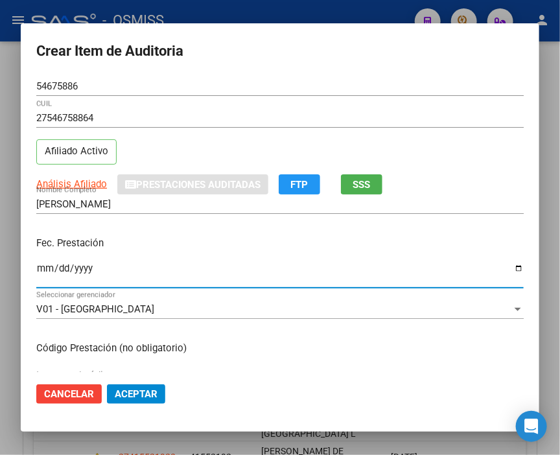
click at [42, 267] on input "Ingresar la fecha" at bounding box center [280, 273] width 488 height 21
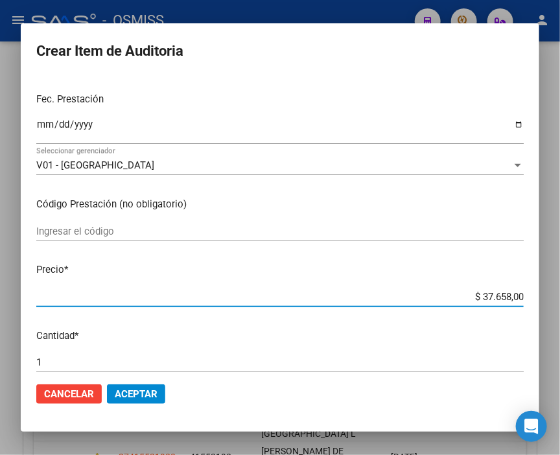
drag, startPoint x: 448, startPoint y: 296, endPoint x: 560, endPoint y: 302, distance: 112.4
click at [560, 302] on html "menu - OSMISS person Firma Express Inicio Calendario SSS Instructivos Contacto …" at bounding box center [280, 227] width 560 height 455
drag, startPoint x: 436, startPoint y: 296, endPoint x: 567, endPoint y: 333, distance: 136.1
click at [560, 333] on html "menu - OSMISS person Firma Express Inicio Calendario SSS Instructivos Contacto …" at bounding box center [280, 227] width 560 height 455
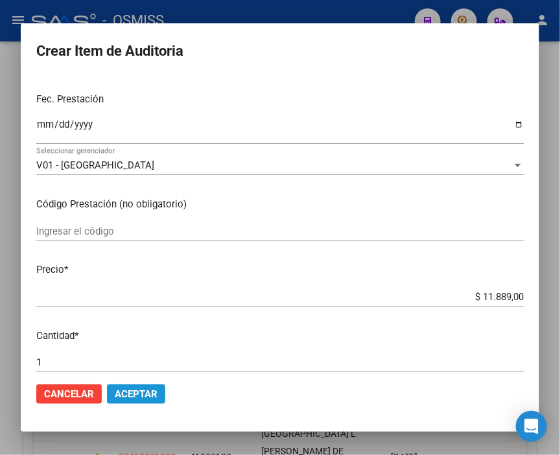
click at [132, 396] on span "Aceptar" at bounding box center [136, 395] width 43 height 12
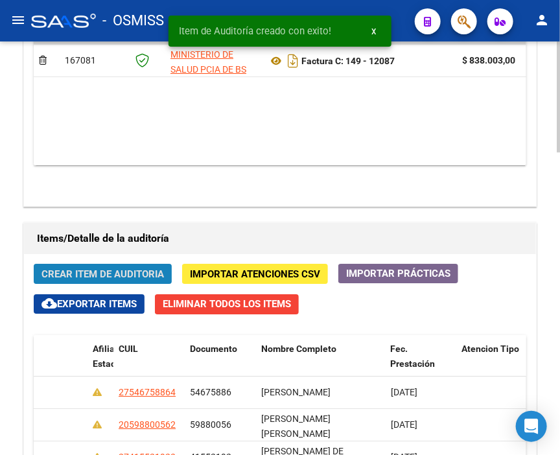
click at [79, 269] on span "Crear Item de Auditoria" at bounding box center [103, 275] width 123 height 12
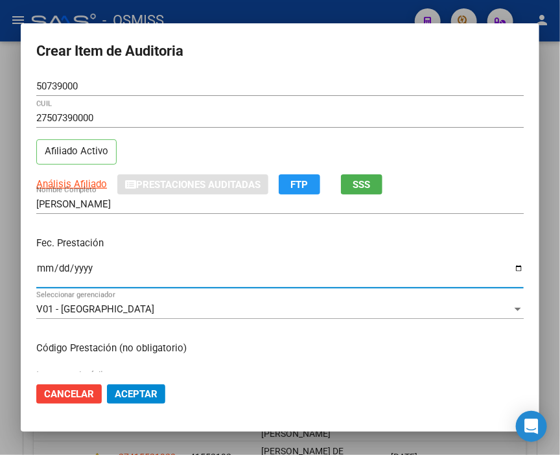
click at [49, 270] on input "Ingresar la fecha" at bounding box center [280, 273] width 488 height 21
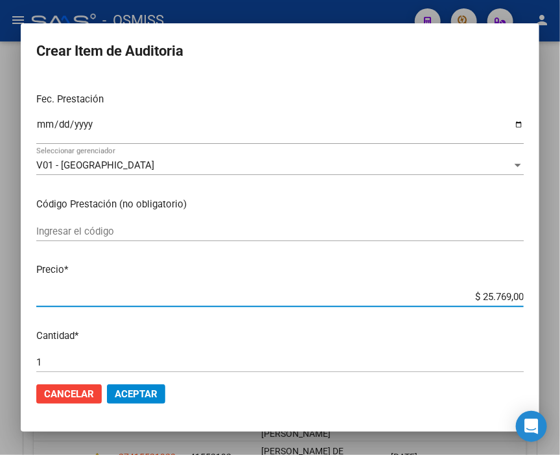
drag, startPoint x: 449, startPoint y: 294, endPoint x: 567, endPoint y: 307, distance: 118.8
click at [560, 307] on html "menu - OSMISS person Firma Express Inicio Calendario SSS Instructivos Contacto …" at bounding box center [280, 227] width 560 height 455
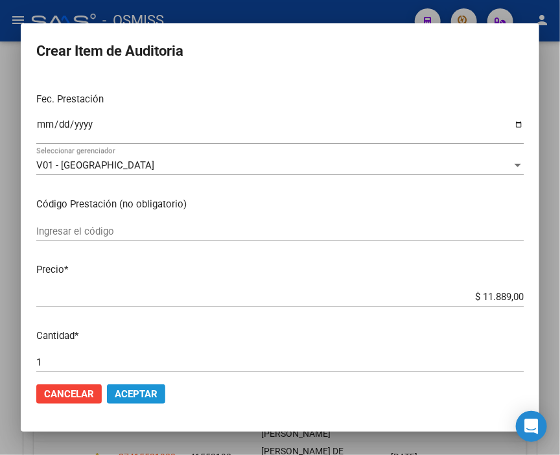
click at [128, 390] on span "Aceptar" at bounding box center [136, 395] width 43 height 12
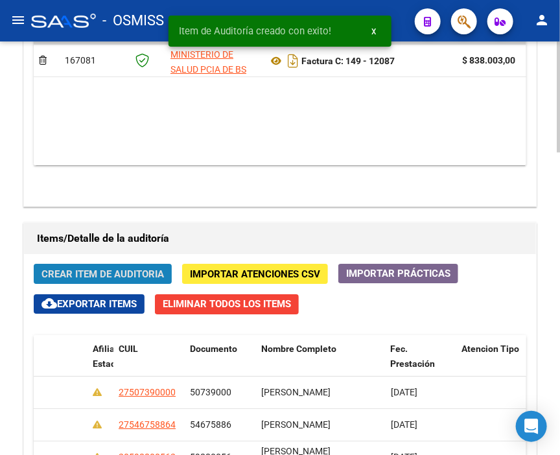
click at [86, 269] on span "Crear Item de Auditoria" at bounding box center [103, 275] width 123 height 12
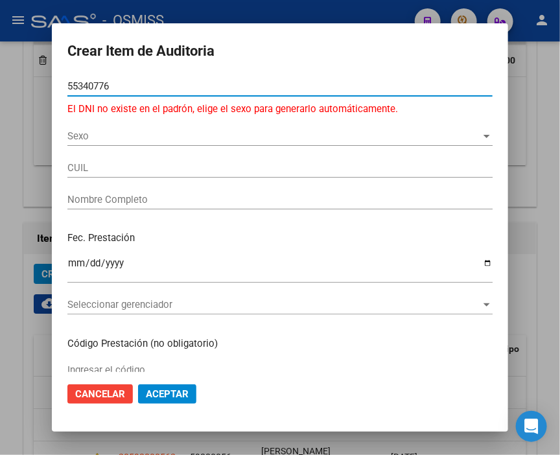
drag, startPoint x: 118, startPoint y: 83, endPoint x: 40, endPoint y: 93, distance: 79.2
click at [40, 93] on div "Crear Item de Auditoria 55340776 Nro Documento El DNI no existe en el padrón, e…" at bounding box center [280, 227] width 560 height 455
click at [101, 128] on div "Sexo Sexo" at bounding box center [280, 135] width 426 height 19
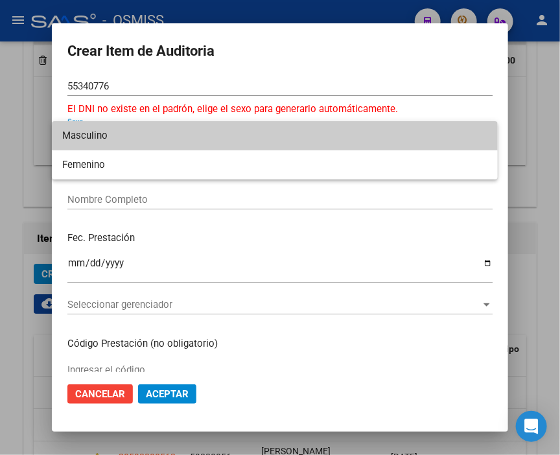
click at [97, 141] on span "Masculino" at bounding box center [275, 135] width 426 height 29
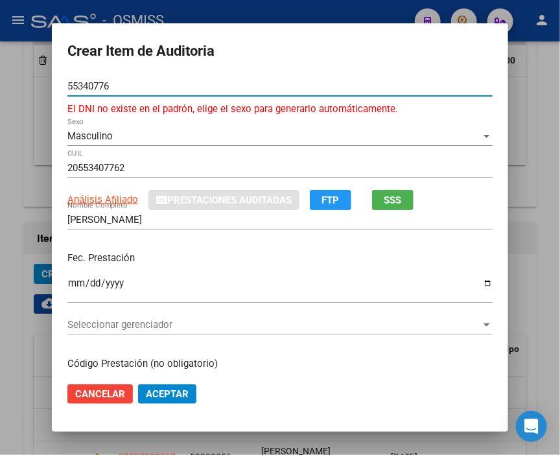
click at [107, 85] on input "55340776" at bounding box center [280, 86] width 426 height 12
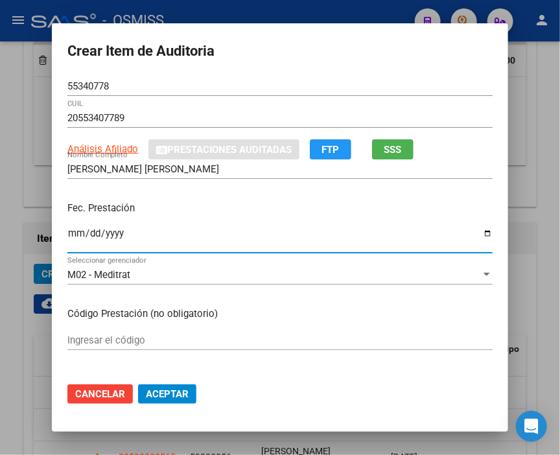
click at [67, 234] on input "Ingresar la fecha" at bounding box center [280, 238] width 426 height 21
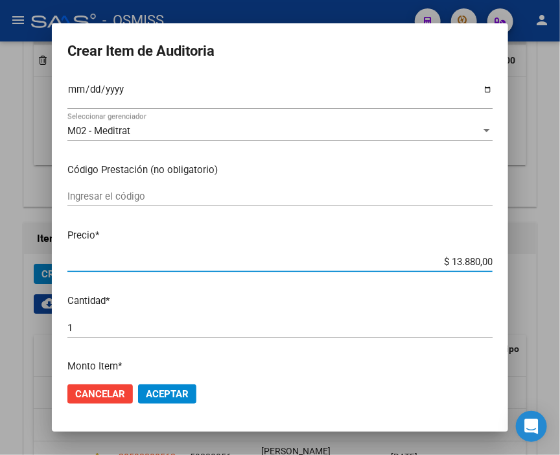
drag, startPoint x: 430, startPoint y: 258, endPoint x: 567, endPoint y: 267, distance: 137.2
click at [560, 267] on html "menu - OSMISS person Firma Express Inicio Calendario SSS Instructivos Contacto …" at bounding box center [280, 227] width 560 height 455
click at [180, 400] on button "Aceptar" at bounding box center [167, 394] width 58 height 19
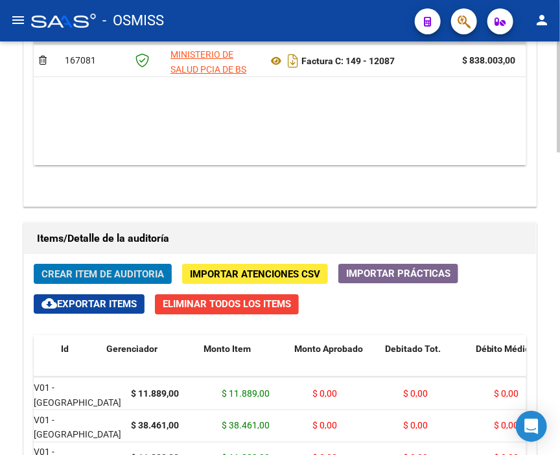
scroll to position [583, 0]
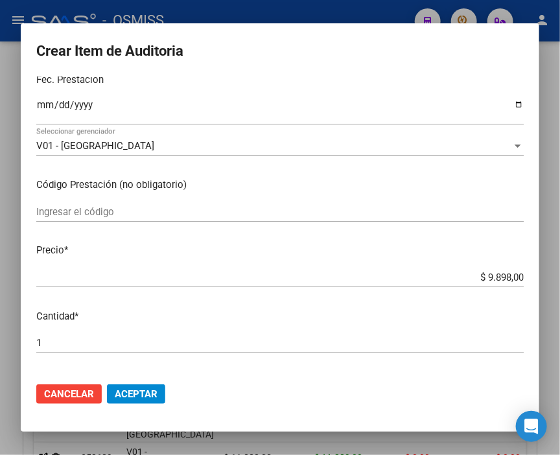
scroll to position [144, 0]
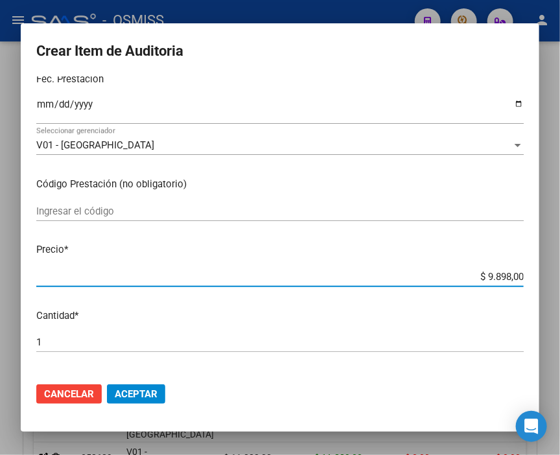
drag, startPoint x: 452, startPoint y: 274, endPoint x: 567, endPoint y: 274, distance: 114.8
click at [560, 274] on html "menu - OSMISS person Firma Express Inicio Calendario SSS Instructivos Contacto …" at bounding box center [280, 227] width 560 height 455
click at [145, 394] on span "Aceptar" at bounding box center [136, 395] width 43 height 12
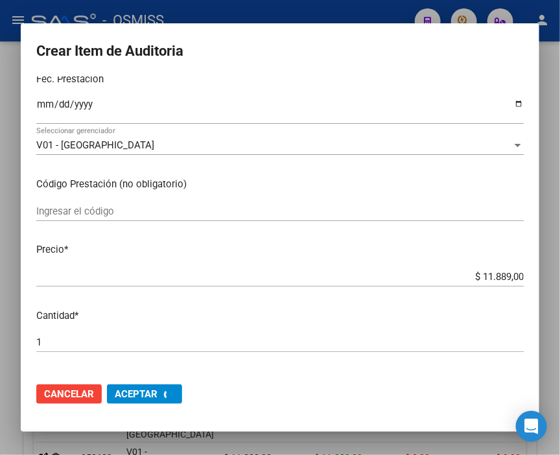
scroll to position [0, 0]
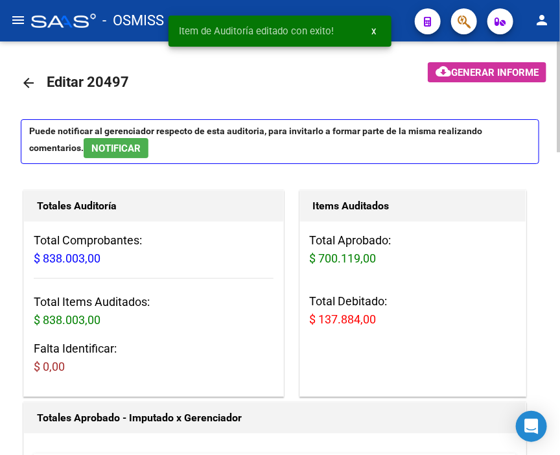
click at [472, 67] on span "Generar informe" at bounding box center [495, 73] width 88 height 12
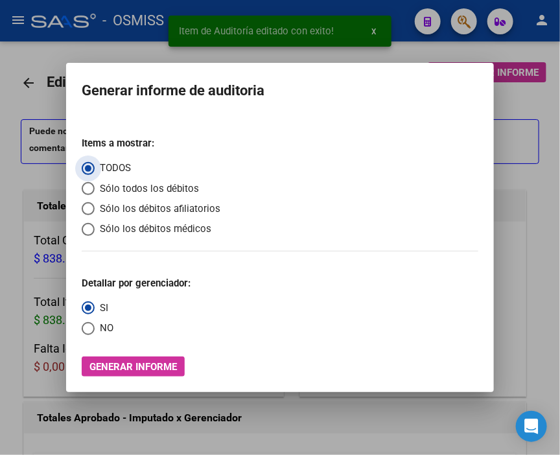
click at [120, 208] on span "Sólo los débitos afiliatorios" at bounding box center [158, 209] width 126 height 15
click at [95, 208] on input "Sólo los débitos afiliatorios" at bounding box center [88, 208] width 13 height 13
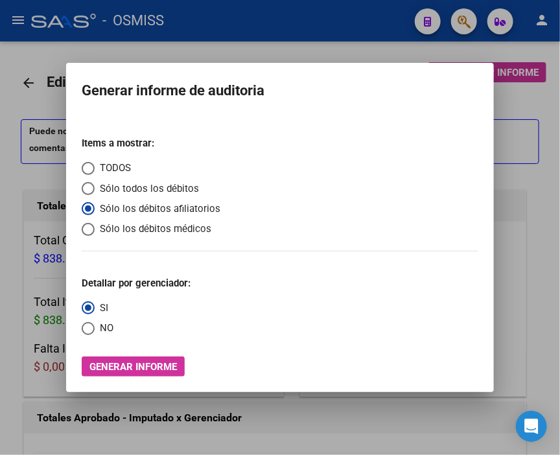
click at [91, 331] on span "Select an option" at bounding box center [88, 328] width 13 height 13
click at [91, 331] on input "NO" at bounding box center [88, 328] width 13 height 13
click at [139, 375] on button "Generar informe" at bounding box center [133, 367] width 103 height 20
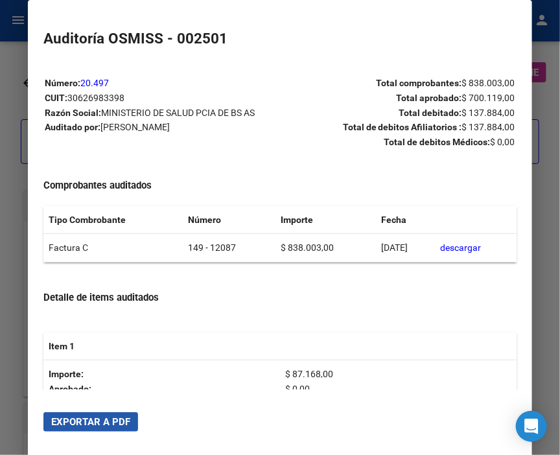
click at [104, 422] on span "Exportar a PDF" at bounding box center [90, 422] width 79 height 12
click at [12, 112] on div at bounding box center [280, 227] width 560 height 455
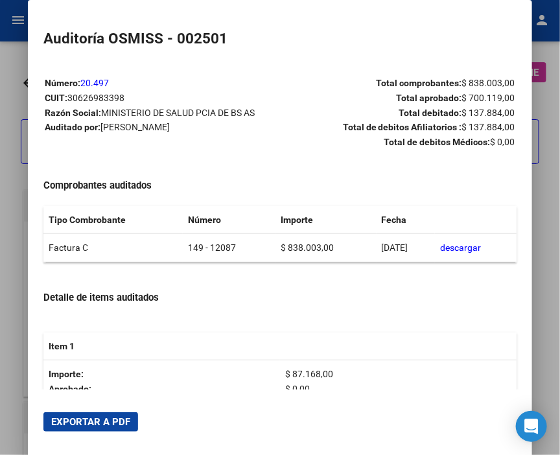
click at [12, 112] on div at bounding box center [280, 227] width 560 height 455
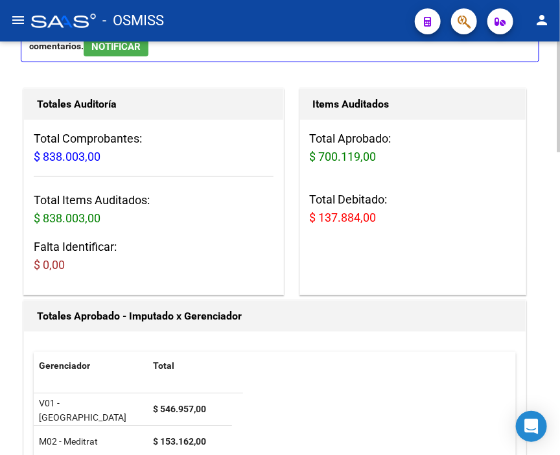
scroll to position [360, 0]
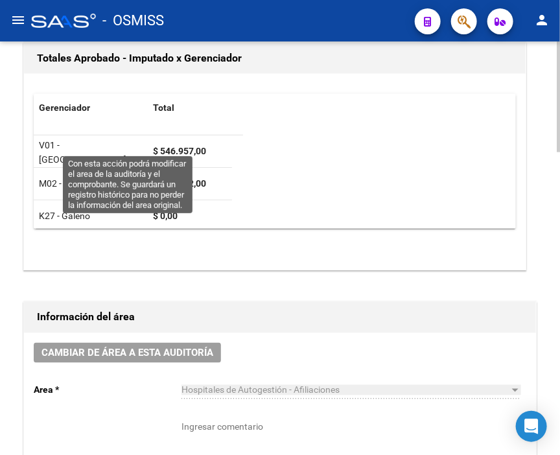
click at [152, 348] on span "Cambiar de área a esta auditoría" at bounding box center [128, 354] width 172 height 12
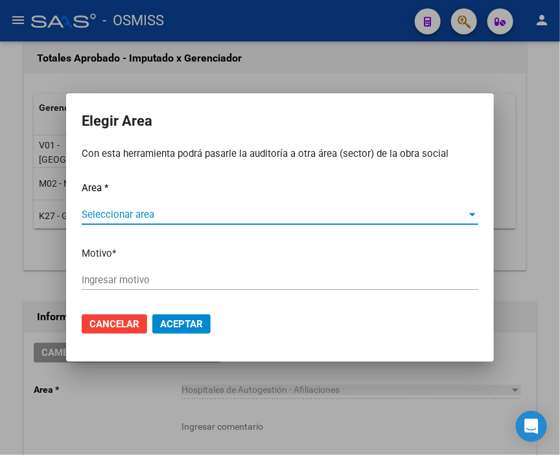
click at [133, 216] on span "Seleccionar area" at bounding box center [274, 215] width 385 height 12
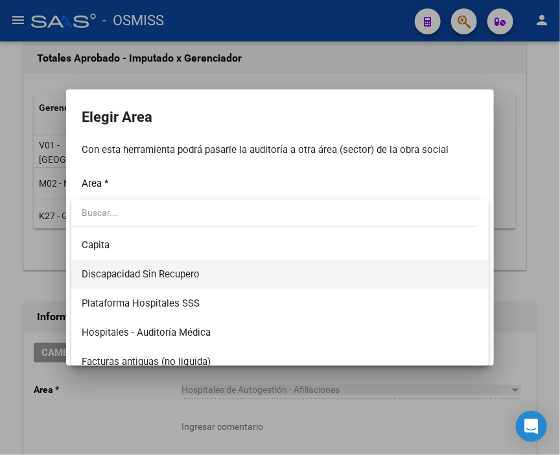
scroll to position [216, 0]
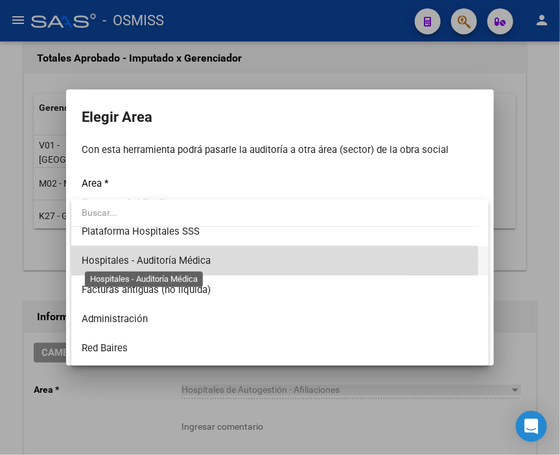
click at [196, 260] on span "Hospitales - Auditoría Médica" at bounding box center [146, 261] width 129 height 12
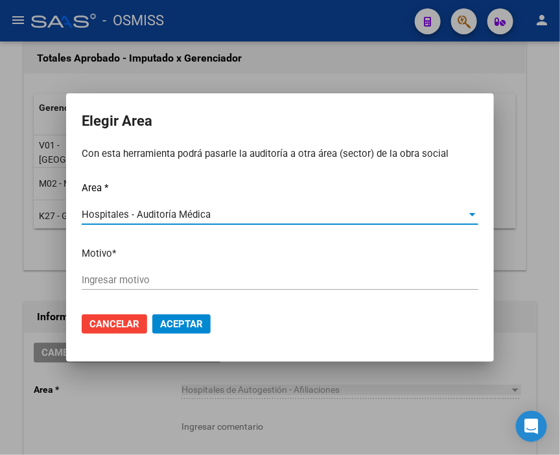
click at [149, 283] on input "Ingresar motivo" at bounding box center [280, 280] width 397 height 12
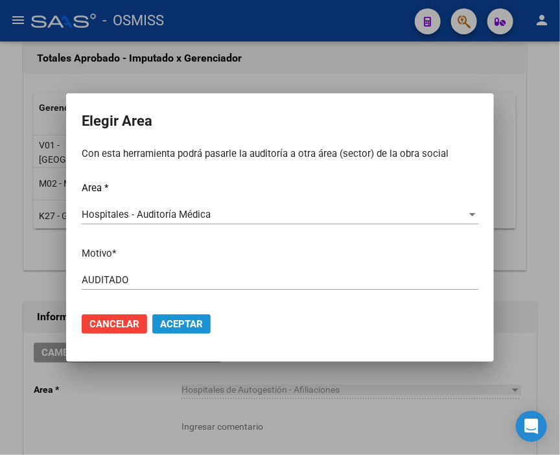
click at [174, 318] on span "Aceptar" at bounding box center [181, 324] width 43 height 12
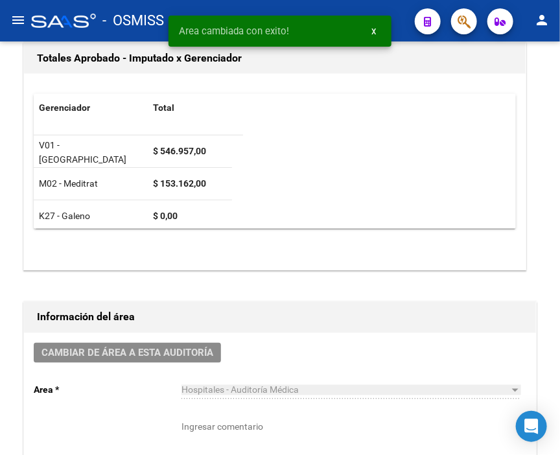
scroll to position [0, 0]
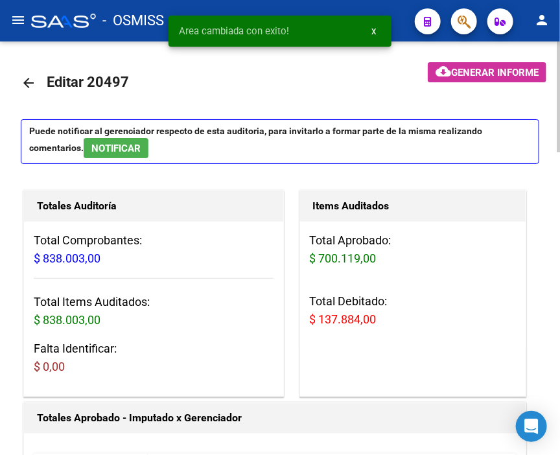
click at [27, 79] on mat-icon "arrow_back" at bounding box center [29, 83] width 16 height 16
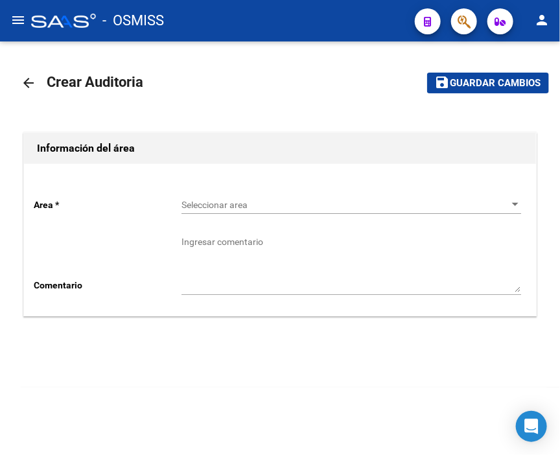
click at [235, 204] on span "Seleccionar area" at bounding box center [346, 205] width 328 height 11
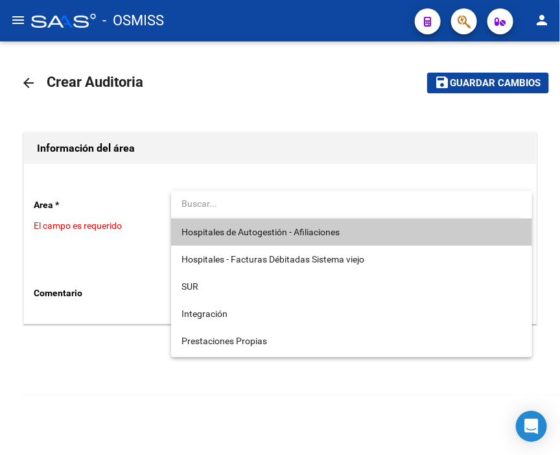
click at [248, 224] on span "Hospitales de Autogestión - Afiliaciones" at bounding box center [352, 232] width 341 height 27
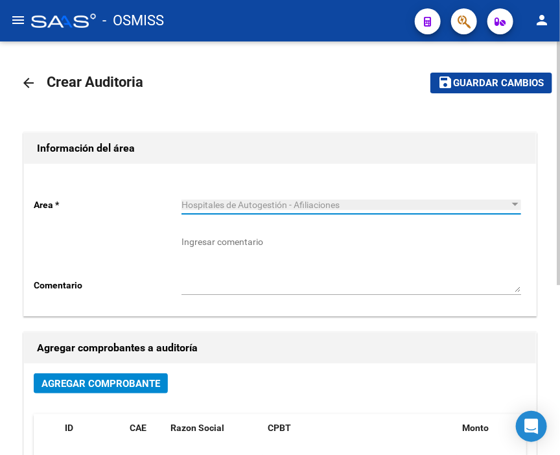
click at [121, 389] on span "Agregar Comprobante" at bounding box center [101, 384] width 119 height 12
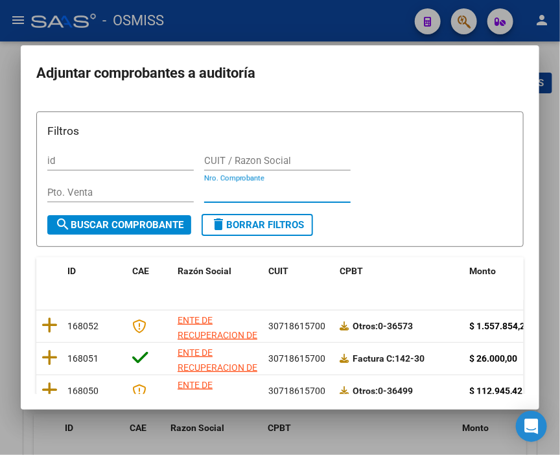
click at [232, 191] on input "Nro. Comprobante" at bounding box center [277, 193] width 147 height 12
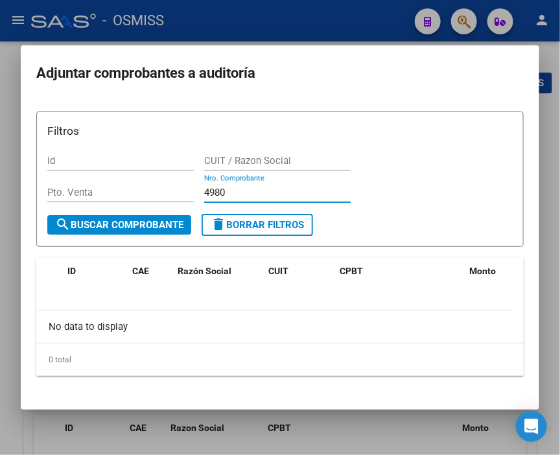
drag, startPoint x: 243, startPoint y: 190, endPoint x: 173, endPoint y: 190, distance: 70.7
click at [173, 190] on div "Filtros id CUIT / Razon Social Pto. Venta 4980 Nro. Comprobante" at bounding box center [280, 168] width 466 height 91
click at [248, 27] on div at bounding box center [280, 227] width 560 height 455
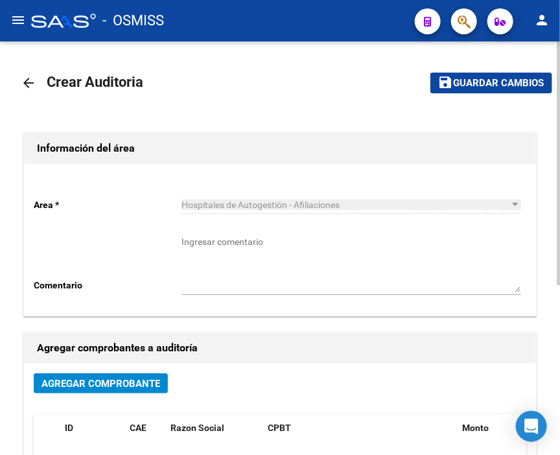
click at [36, 83] on link "arrow_back" at bounding box center [34, 82] width 26 height 30
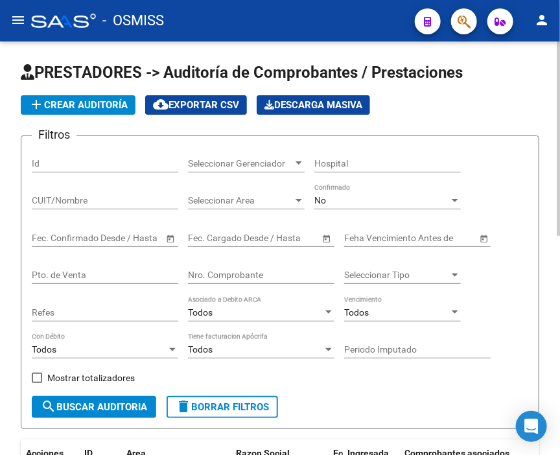
click at [222, 272] on input "Nro. Comprobante" at bounding box center [261, 275] width 147 height 11
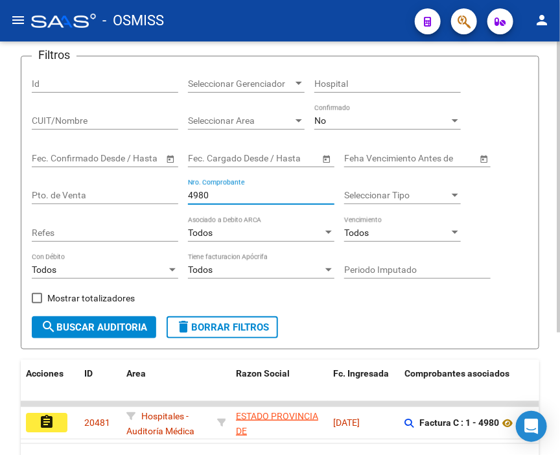
scroll to position [174, 0]
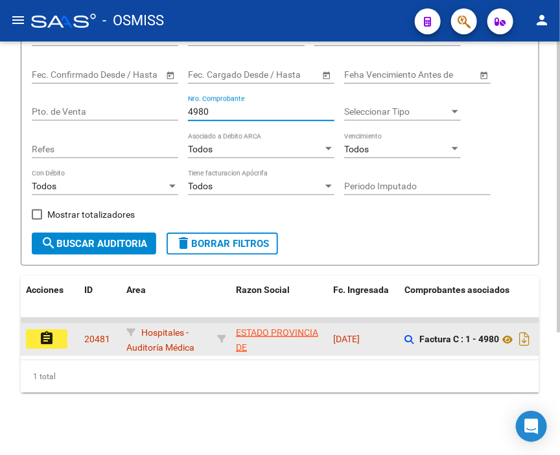
click at [65, 332] on button "assignment" at bounding box center [47, 339] width 42 height 19
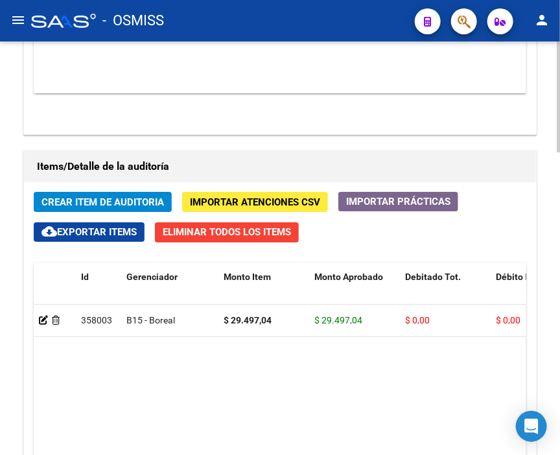
click at [126, 326] on datatable-body "358003 B15 - Boreal $ 29.497,04 $ 29.497,04 $ 0,00 $ 0,00 $ 0,00 20590912426 59…" at bounding box center [280, 427] width 493 height 245
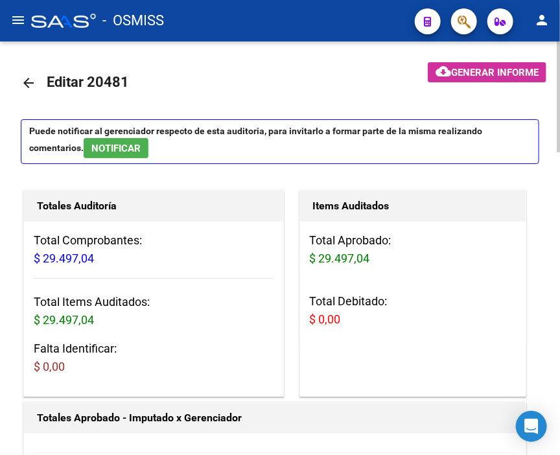
click at [28, 79] on mat-icon "arrow_back" at bounding box center [29, 83] width 16 height 16
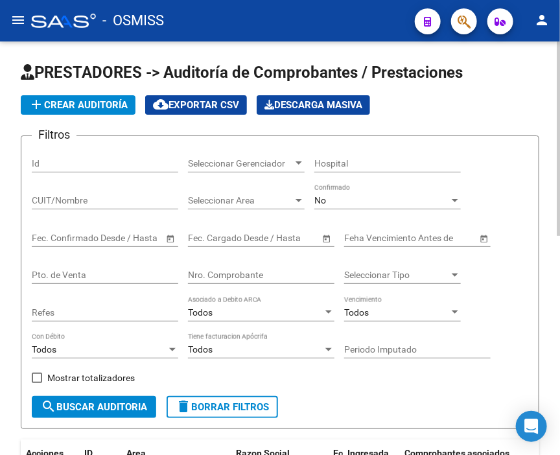
click at [98, 102] on span "add Crear Auditoría" at bounding box center [78, 105] width 99 height 12
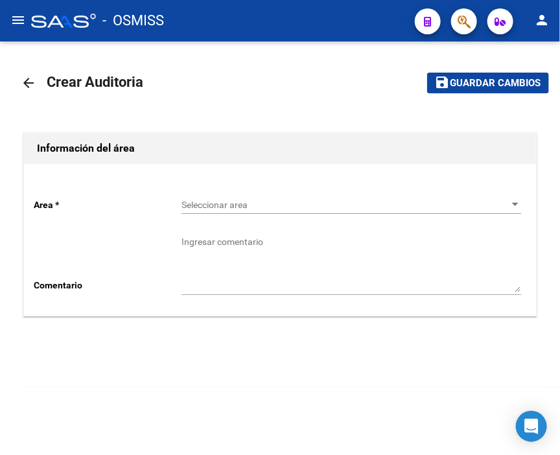
click at [270, 204] on span "Seleccionar area" at bounding box center [346, 205] width 328 height 11
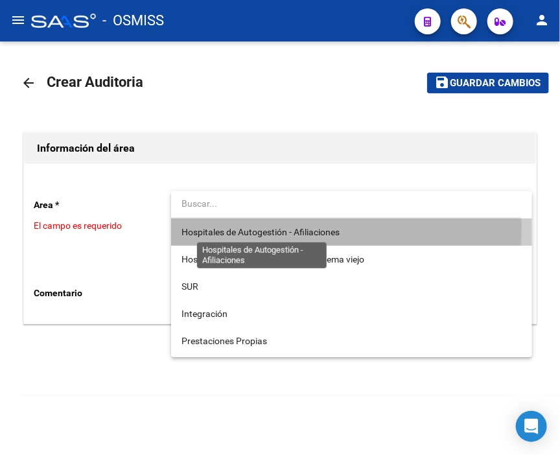
click at [262, 227] on span "Hospitales de Autogestión - Afiliaciones" at bounding box center [261, 232] width 158 height 10
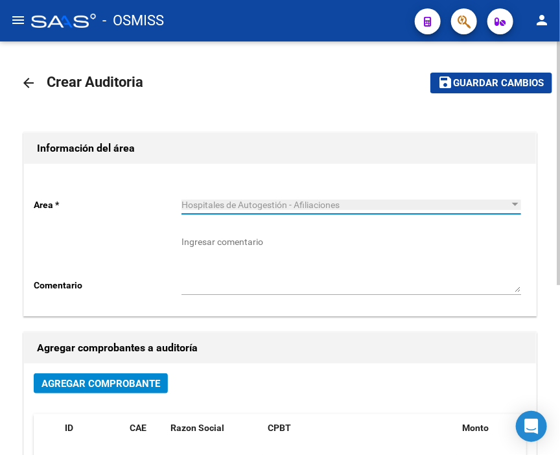
click at [114, 377] on button "Agregar Comprobante" at bounding box center [101, 384] width 134 height 20
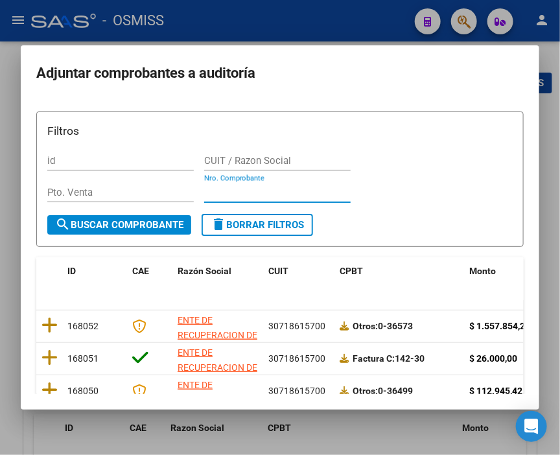
click at [235, 191] on input "Nro. Comprobante" at bounding box center [277, 193] width 147 height 12
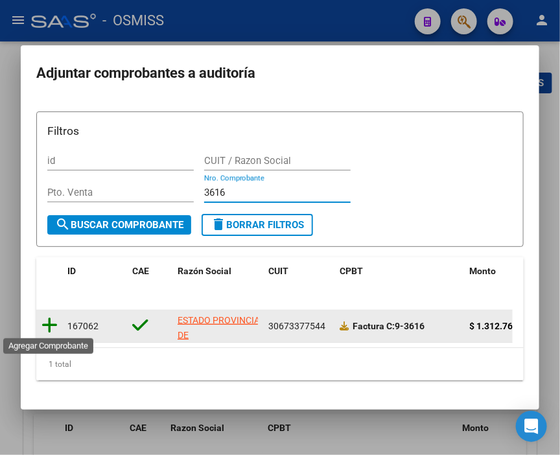
click at [50, 321] on icon at bounding box center [50, 326] width 16 height 18
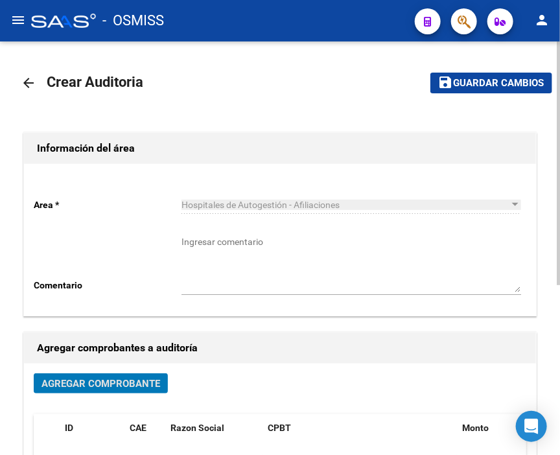
click at [490, 88] on span "Guardar cambios" at bounding box center [499, 84] width 91 height 12
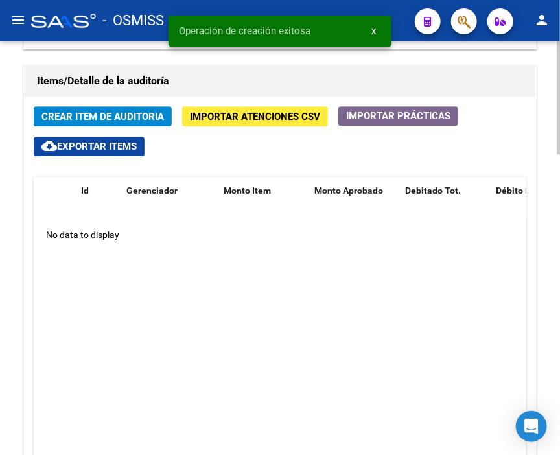
scroll to position [992, 0]
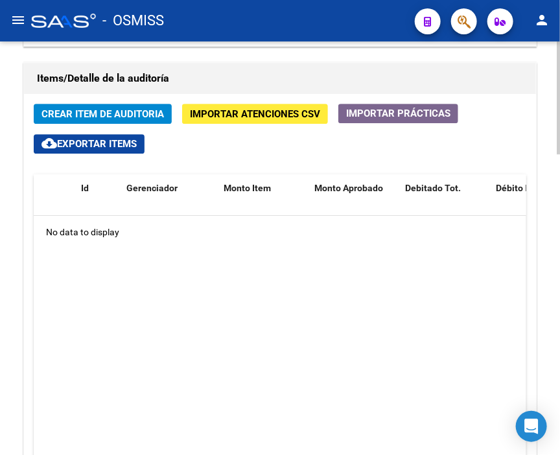
click at [560, 331] on html "menu - OSMISS person Firma Express Inicio Calendario SSS Instructivos Contacto …" at bounding box center [280, 227] width 560 height 455
click at [208, 1] on mat-toolbar "menu - OSMISS person" at bounding box center [280, 21] width 560 height 42
click at [121, 104] on button "Crear Item de Auditoria" at bounding box center [103, 114] width 138 height 20
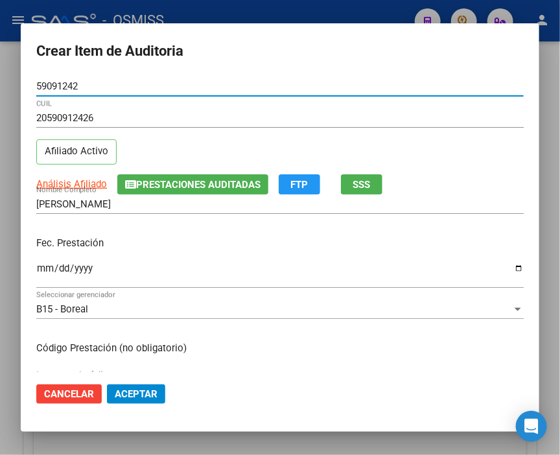
click at [42, 270] on input "Ingresar la fecha" at bounding box center [280, 273] width 488 height 21
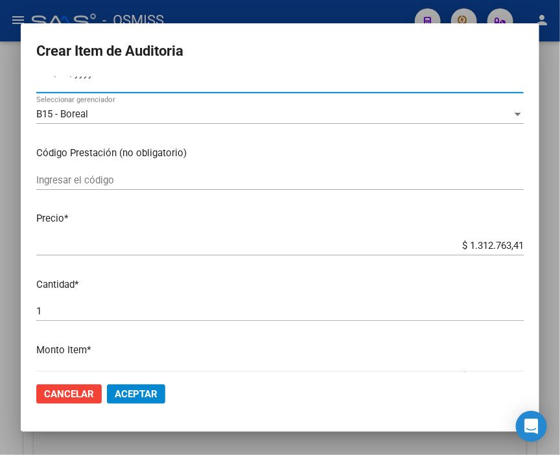
scroll to position [216, 0]
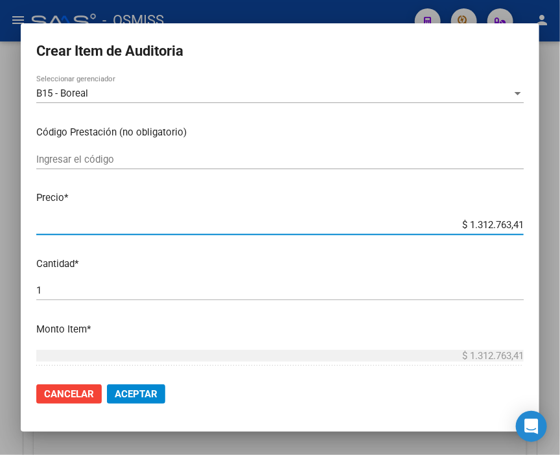
drag, startPoint x: 436, startPoint y: 226, endPoint x: 567, endPoint y: 227, distance: 131.0
click at [560, 227] on html "menu - OSMISS person Firma Express Inicio Calendario SSS Instructivos Contacto …" at bounding box center [280, 227] width 560 height 455
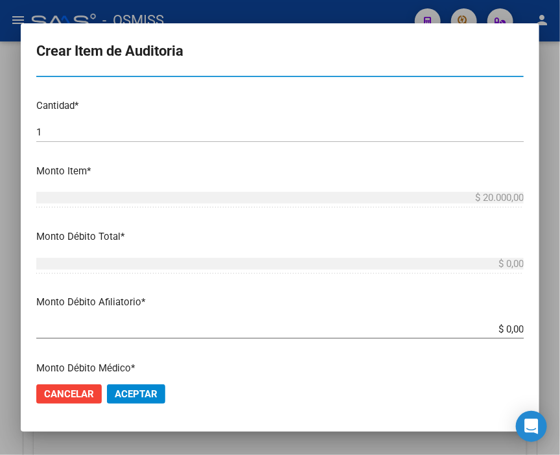
scroll to position [432, 0]
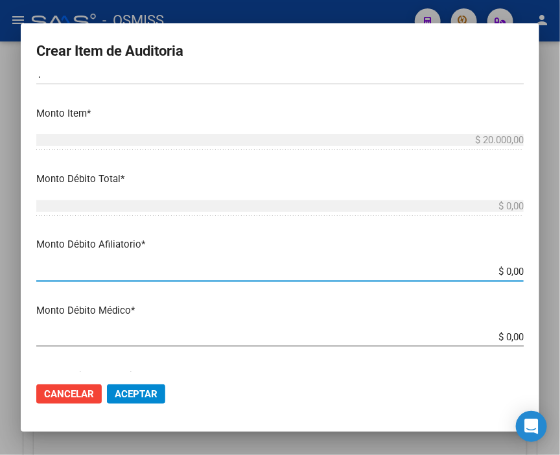
drag, startPoint x: 475, startPoint y: 273, endPoint x: 567, endPoint y: 273, distance: 92.1
click at [560, 273] on html "menu - OSMISS person Firma Express Inicio Calendario SSS Instructivos Contacto …" at bounding box center [280, 227] width 560 height 455
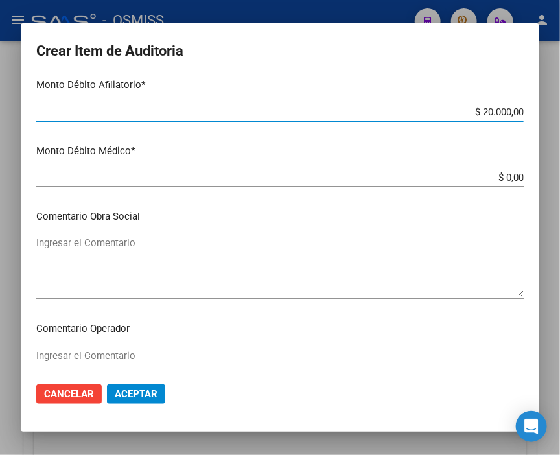
scroll to position [649, 0]
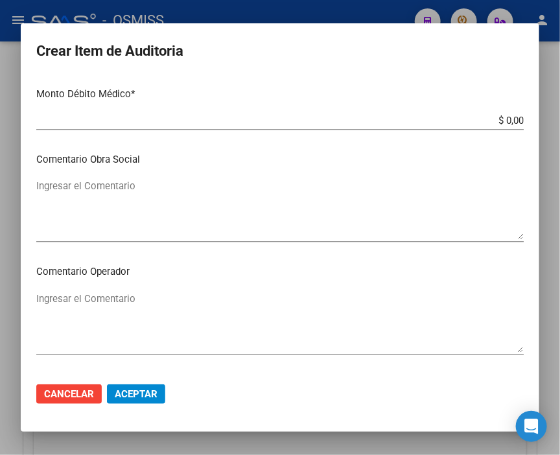
click at [80, 302] on textarea "Ingresar el Comentario" at bounding box center [280, 322] width 488 height 61
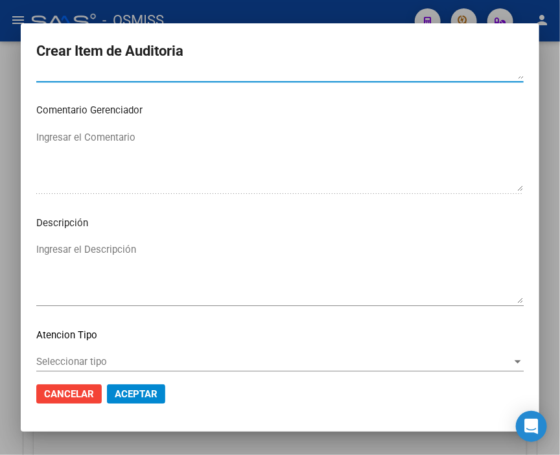
scroll to position [937, 0]
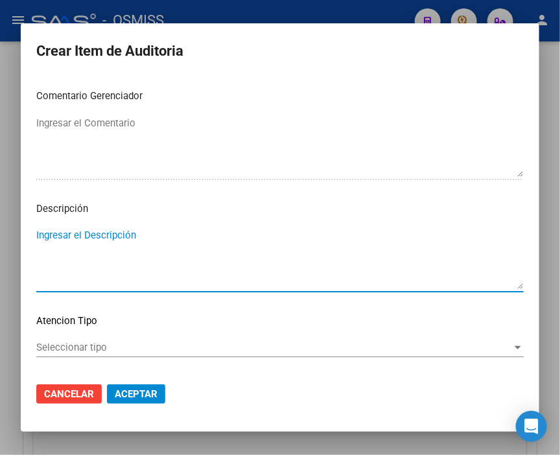
click at [47, 232] on textarea "Ingresar el Descripción" at bounding box center [280, 258] width 488 height 61
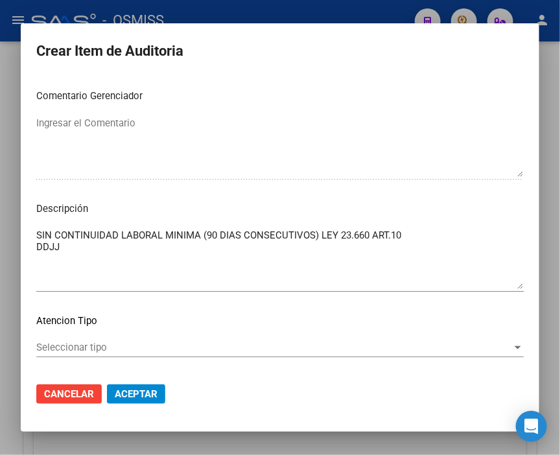
click at [439, 229] on textarea "SIN CONTINUIDAD LABORAL MINIMA (90 DIAS CONSECUTIVOS) LEY 23.660 ART.10 DDJJ" at bounding box center [280, 258] width 488 height 61
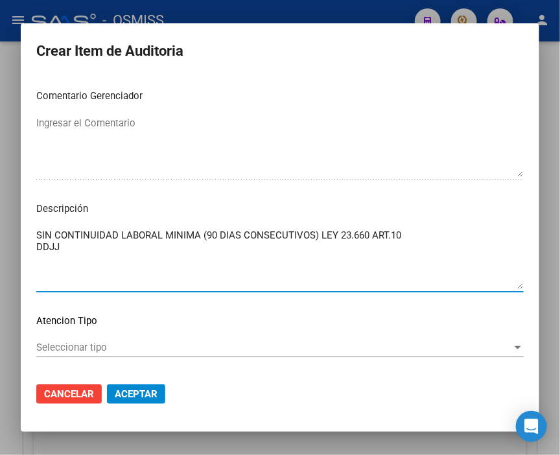
click at [135, 250] on textarea "SIN CONTINUIDAD LABORAL MINIMA (90 DIAS CONSECUTIVOS) LEY 23.660 ART.10 DDJJ" at bounding box center [280, 258] width 488 height 61
click at [132, 247] on textarea "SIN CONTINUIDAD LABORAL MINIMA (90 DIAS CONSECUTIVOS) LEY 23.660 ART.10 DDJJ [D…" at bounding box center [280, 258] width 488 height 61
click at [63, 243] on textarea "SIN CONTINUIDAD LABORAL MINIMA (90 DIAS CONSECUTIVOS) LEY 23.660 ART.10 DDJJ [D…" at bounding box center [280, 258] width 488 height 61
click at [143, 390] on span "Aceptar" at bounding box center [136, 395] width 43 height 12
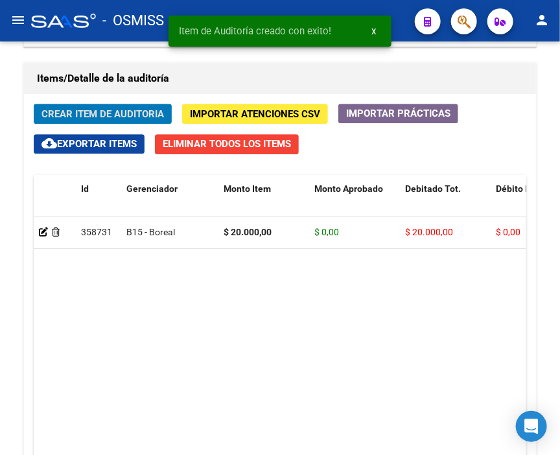
scroll to position [1014, 0]
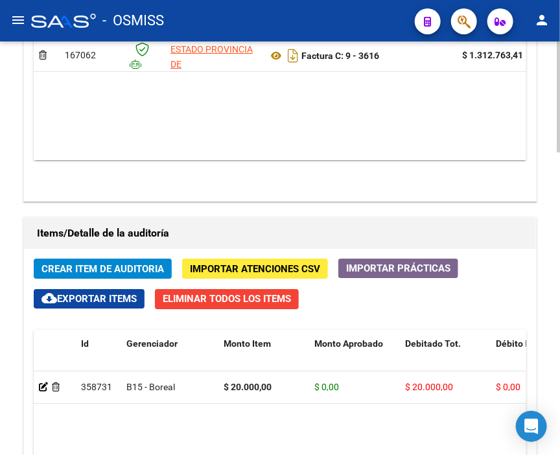
drag, startPoint x: 488, startPoint y: 268, endPoint x: 443, endPoint y: 254, distance: 47.4
click at [85, 259] on button "Crear Item de Auditoria" at bounding box center [103, 269] width 138 height 20
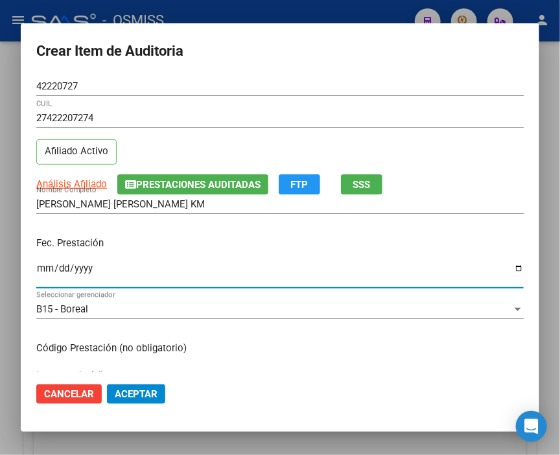
click at [42, 269] on input "Ingresar la fecha" at bounding box center [280, 273] width 488 height 21
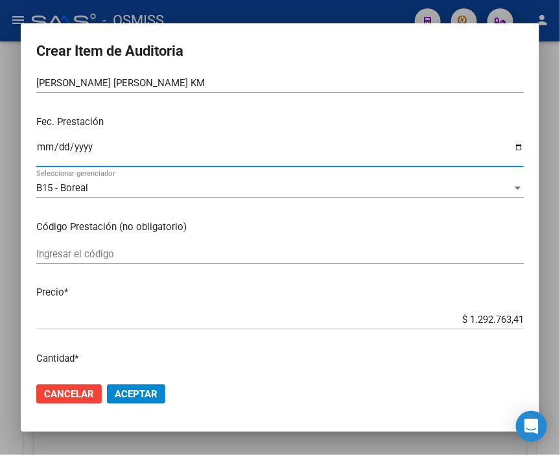
scroll to position [144, 0]
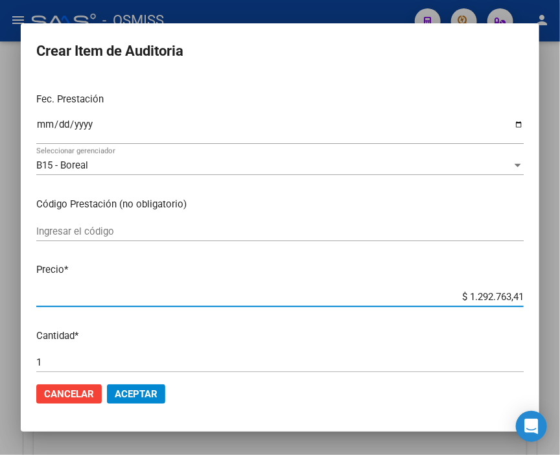
drag, startPoint x: 439, startPoint y: 299, endPoint x: 567, endPoint y: 306, distance: 128.0
click at [560, 306] on html "menu - OSMISS person Firma Express Inicio Calendario SSS Instructivos Contacto …" at bounding box center [280, 227] width 560 height 455
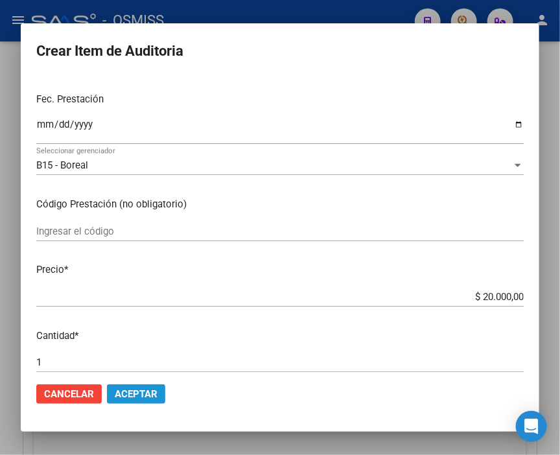
click at [143, 390] on span "Aceptar" at bounding box center [136, 395] width 43 height 12
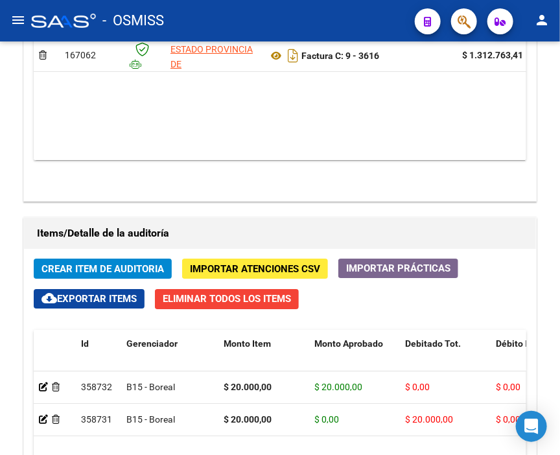
click at [390, 5] on mat-toolbar "menu - OSMISS person" at bounding box center [280, 21] width 560 height 42
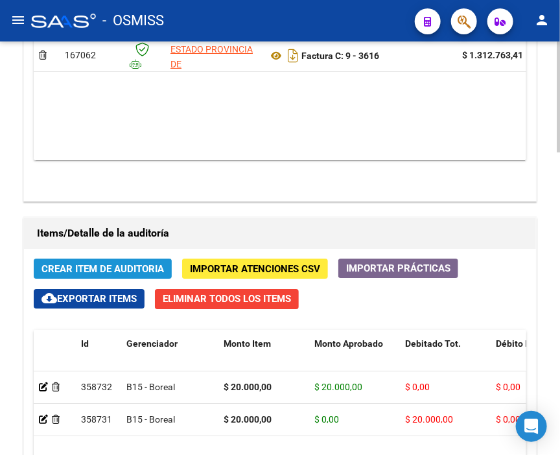
click at [102, 263] on span "Crear Item de Auditoria" at bounding box center [103, 269] width 123 height 12
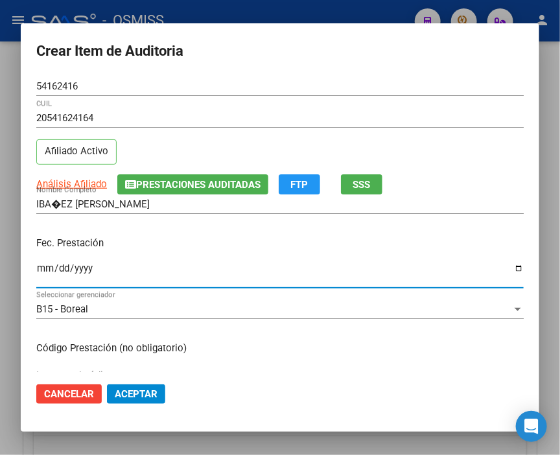
click at [43, 267] on input "Ingresar la fecha" at bounding box center [280, 273] width 488 height 21
click at [68, 271] on input "[DATE]" at bounding box center [280, 273] width 488 height 21
click at [66, 267] on input "[DATE]" at bounding box center [280, 273] width 488 height 21
click at [62, 267] on input "[DATE]" at bounding box center [280, 273] width 488 height 21
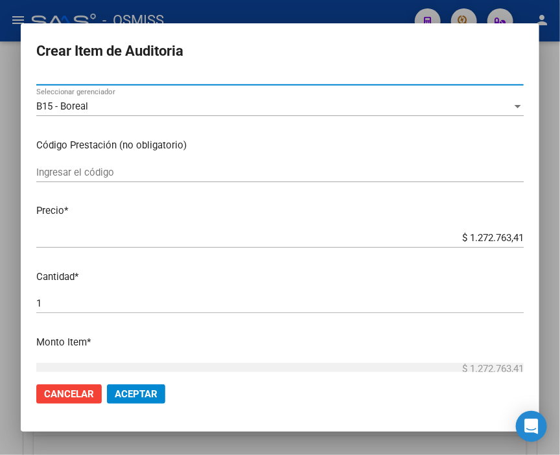
scroll to position [216, 0]
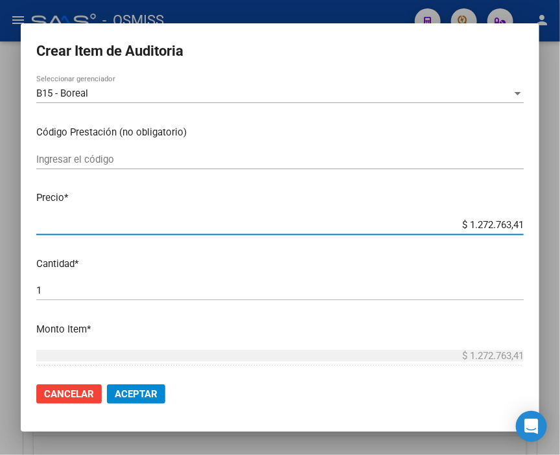
drag, startPoint x: 450, startPoint y: 225, endPoint x: 567, endPoint y: 224, distance: 117.4
click at [560, 224] on html "menu - OSMISS person Firma Express Inicio Calendario SSS Instructivos Contacto …" at bounding box center [280, 227] width 560 height 455
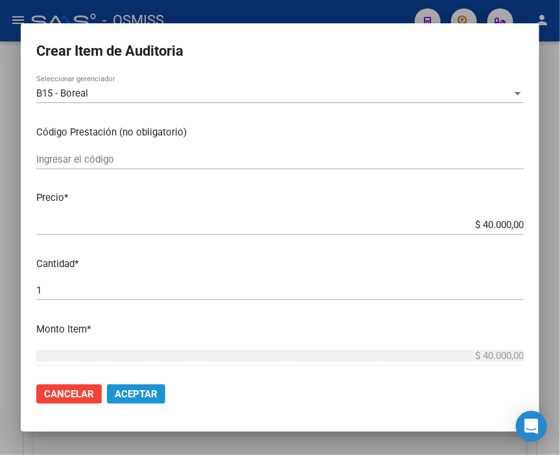
click at [150, 392] on span "Aceptar" at bounding box center [136, 395] width 43 height 12
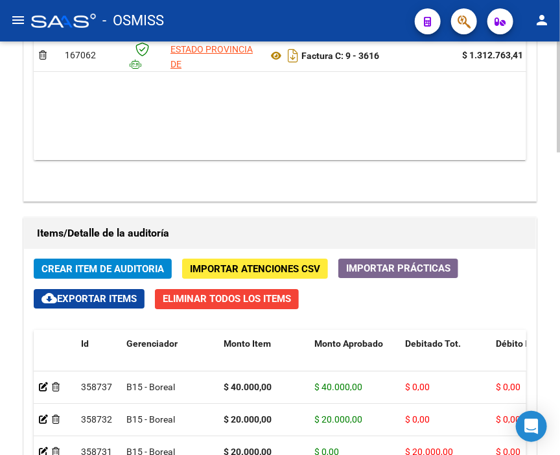
click at [138, 263] on span "Crear Item de Auditoria" at bounding box center [103, 269] width 123 height 12
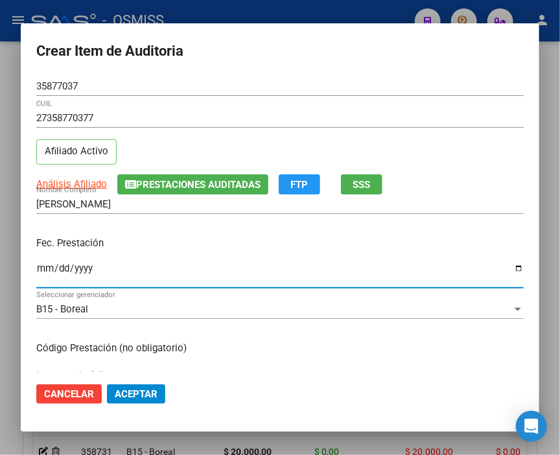
click at [42, 269] on input "Ingresar la fecha" at bounding box center [280, 273] width 488 height 21
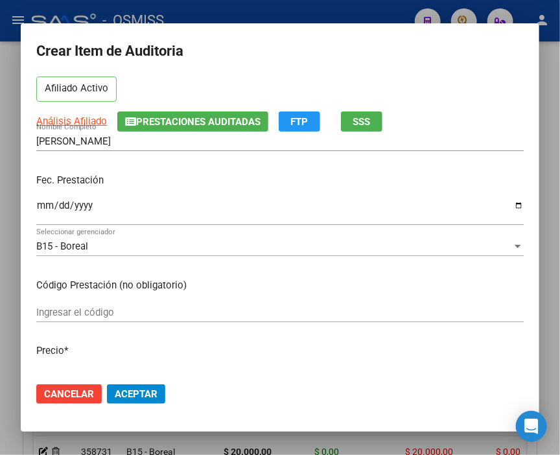
scroll to position [144, 0]
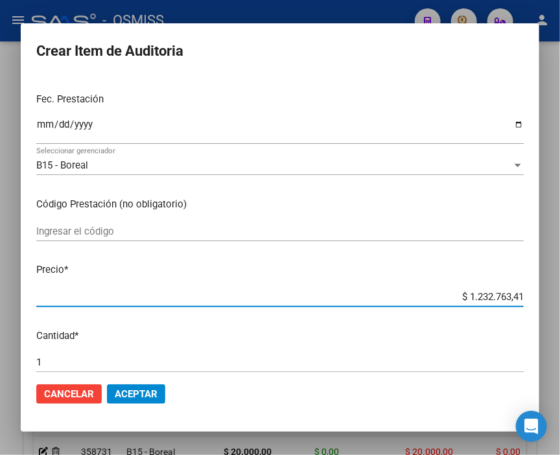
drag, startPoint x: 435, startPoint y: 294, endPoint x: 567, endPoint y: 294, distance: 132.3
click at [560, 294] on html "menu - OSMISS person Firma Express Inicio Calendario SSS Instructivos Contacto …" at bounding box center [280, 227] width 560 height 455
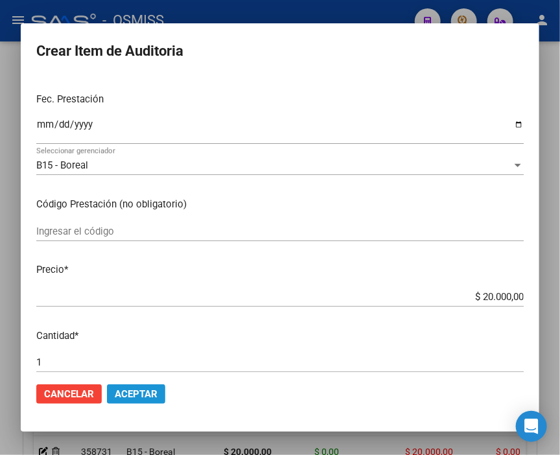
click at [132, 392] on span "Aceptar" at bounding box center [136, 395] width 43 height 12
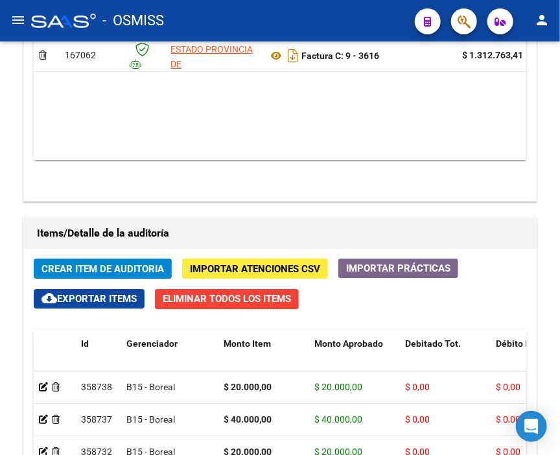
click at [241, 8] on div "- OSMISS" at bounding box center [218, 20] width 374 height 29
click at [221, 7] on div "- OSMISS" at bounding box center [218, 20] width 374 height 29
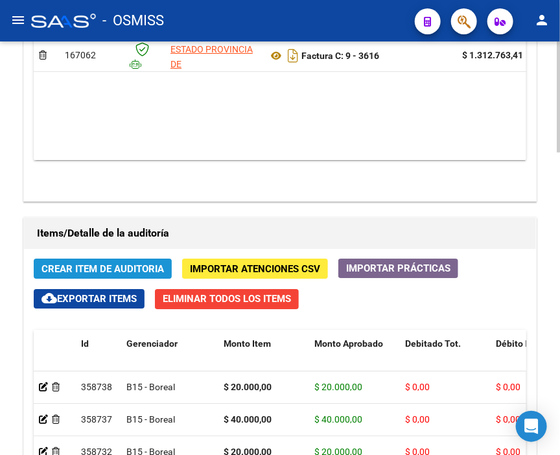
click at [114, 263] on span "Crear Item de Auditoria" at bounding box center [103, 269] width 123 height 12
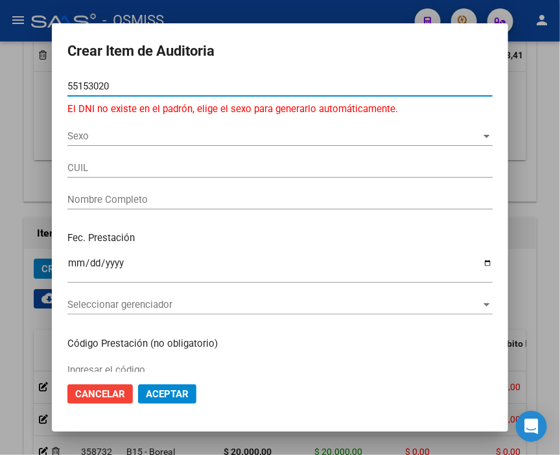
click at [80, 145] on div "Sexo Sexo" at bounding box center [280, 135] width 426 height 19
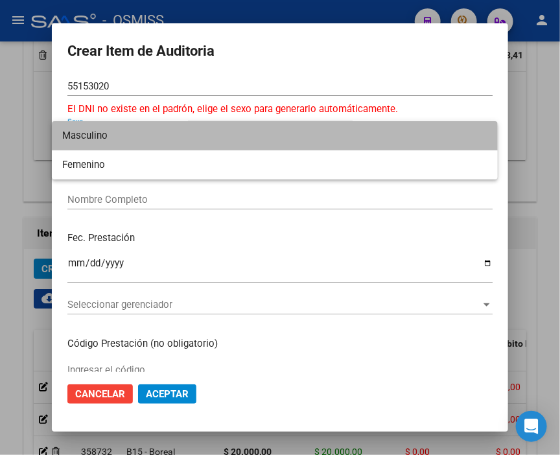
click at [96, 141] on span "Masculino" at bounding box center [275, 135] width 426 height 29
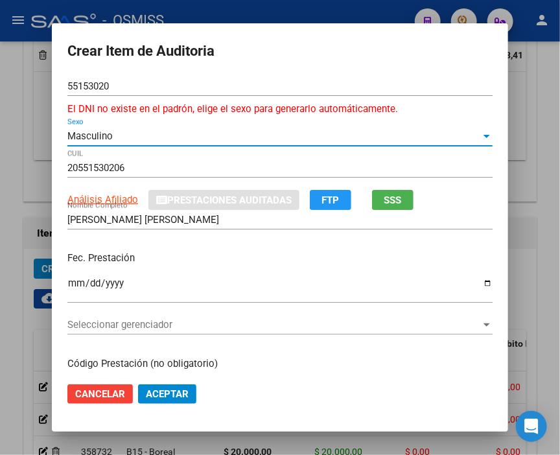
click at [67, 280] on input "Ingresar la fecha" at bounding box center [280, 288] width 426 height 21
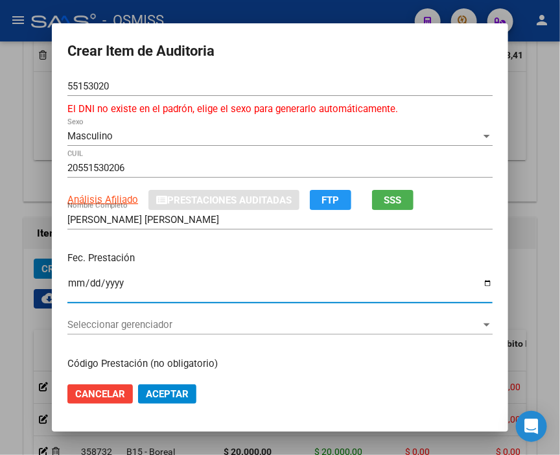
scroll to position [72, 0]
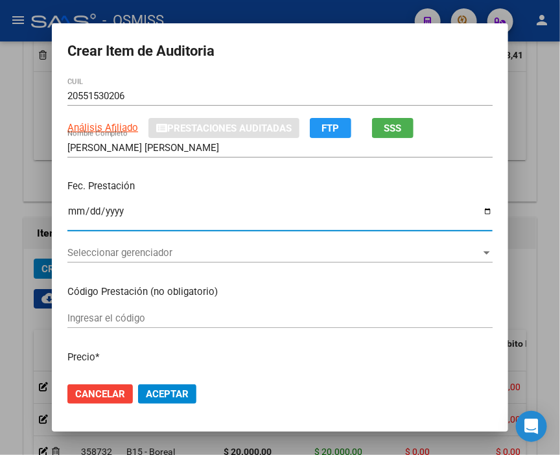
click at [150, 257] on span "Seleccionar gerenciador" at bounding box center [274, 253] width 414 height 12
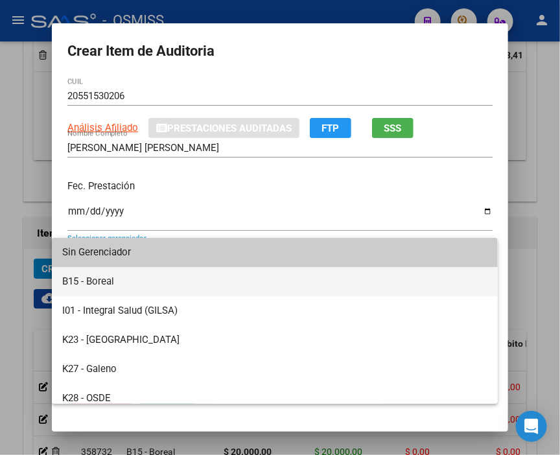
click at [132, 275] on span "B15 - Boreal" at bounding box center [275, 281] width 426 height 29
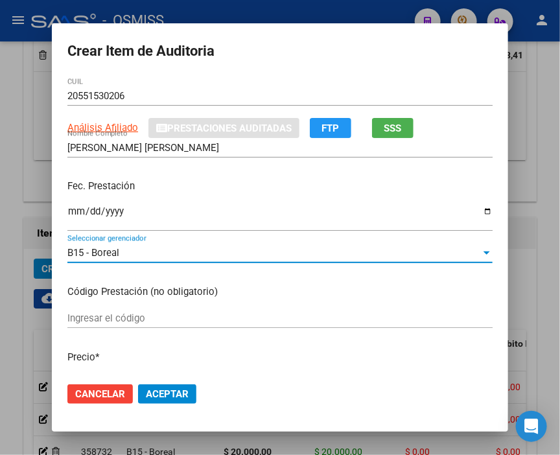
scroll to position [144, 0]
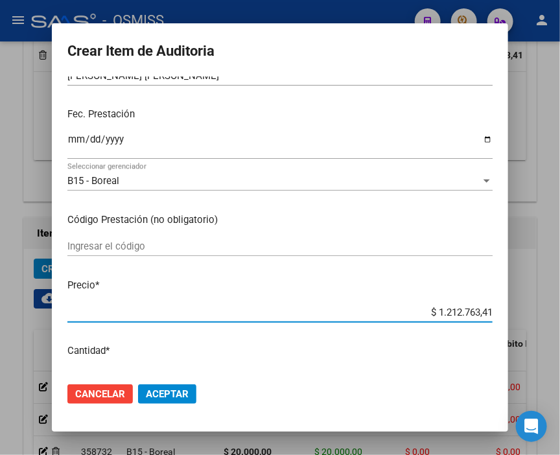
drag, startPoint x: 403, startPoint y: 312, endPoint x: 562, endPoint y: 313, distance: 159.6
click at [560, 313] on html "menu - OSMISS person Firma Express Inicio Calendario SSS Instructivos Contacto …" at bounding box center [280, 227] width 560 height 455
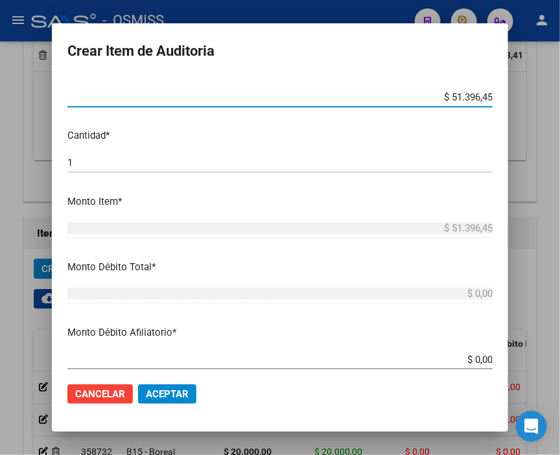
scroll to position [360, 0]
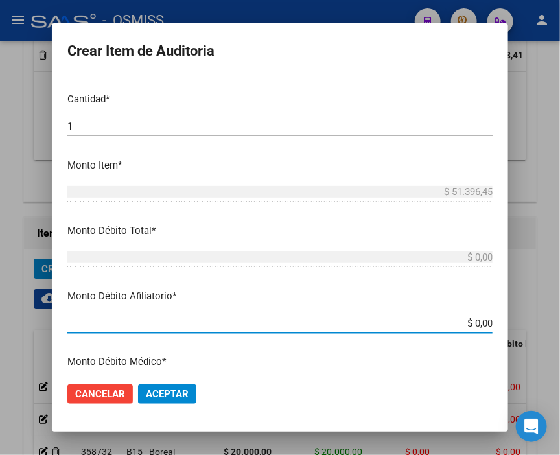
drag, startPoint x: 443, startPoint y: 361, endPoint x: 539, endPoint y: 362, distance: 96.0
click at [539, 362] on div "Crear Item de Auditoria 55153020 Nro Documento El DNI no existe en el padrón, e…" at bounding box center [280, 227] width 560 height 455
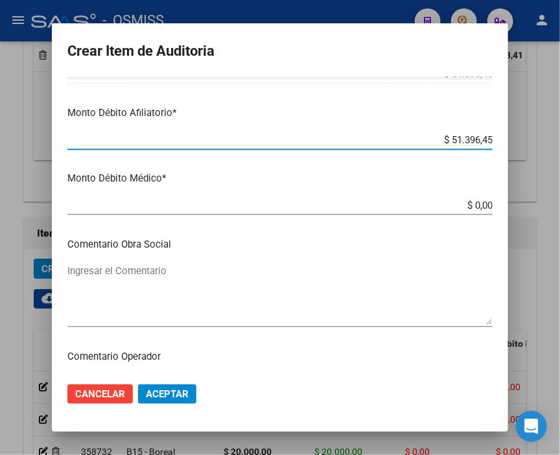
scroll to position [632, 0]
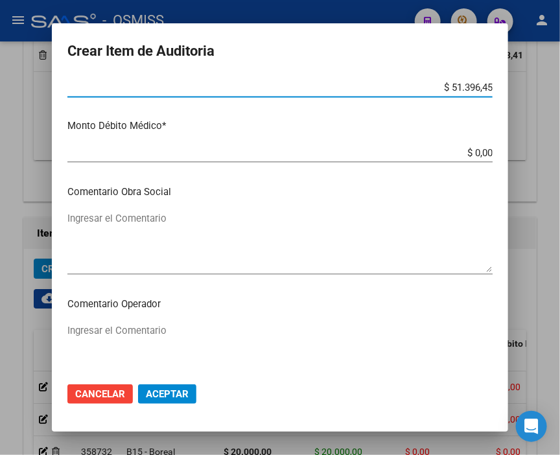
click at [118, 324] on textarea "Ingresar el Comentario" at bounding box center [280, 354] width 426 height 61
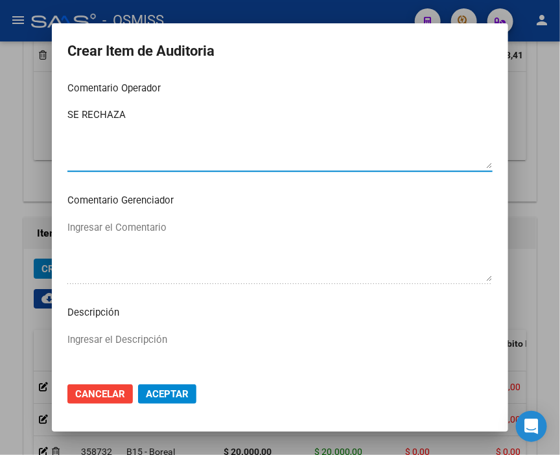
scroll to position [920, 0]
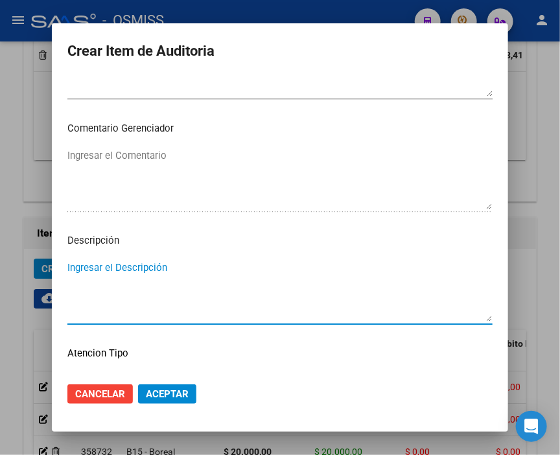
click at [87, 262] on textarea "Ingresar el Descripción" at bounding box center [280, 291] width 426 height 61
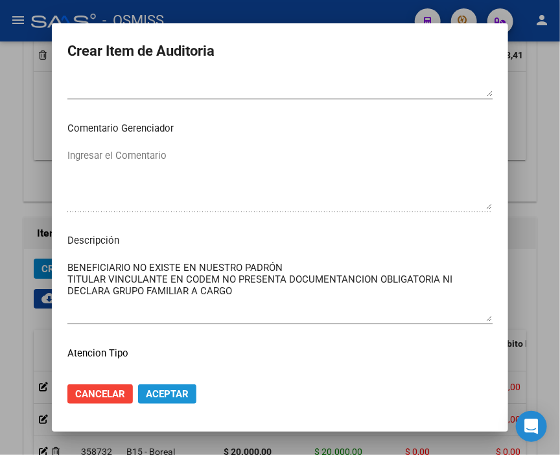
click at [169, 386] on button "Aceptar" at bounding box center [167, 394] width 58 height 19
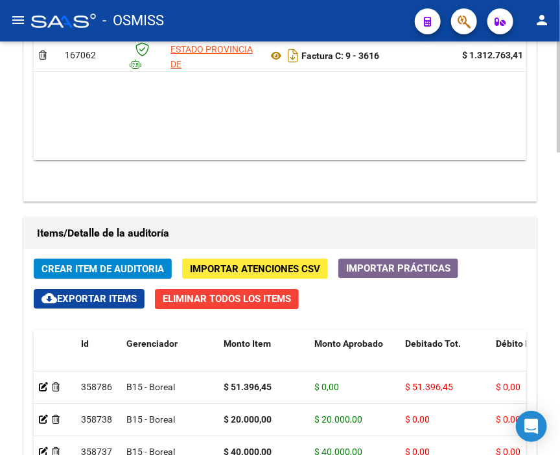
drag, startPoint x: 448, startPoint y: 94, endPoint x: 234, endPoint y: 68, distance: 215.0
click at [133, 263] on span "Crear Item de Auditoria" at bounding box center [103, 269] width 123 height 12
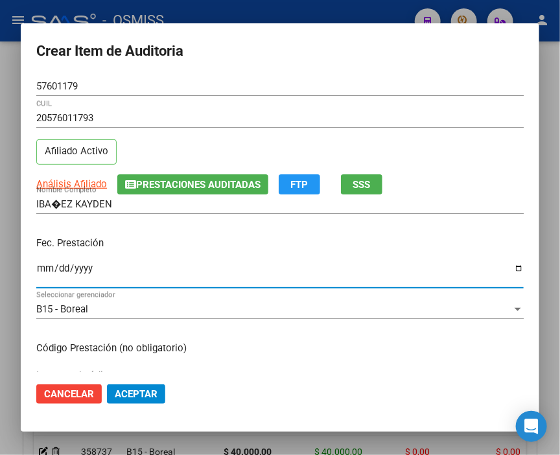
click at [43, 270] on input "Ingresar la fecha" at bounding box center [280, 273] width 488 height 21
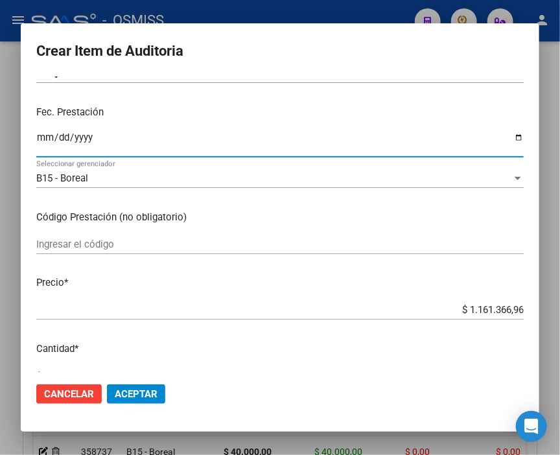
scroll to position [144, 0]
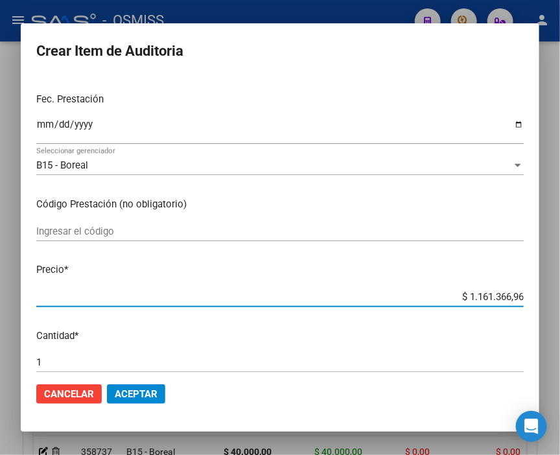
drag, startPoint x: 433, startPoint y: 298, endPoint x: 567, endPoint y: 284, distance: 134.4
click at [560, 284] on html "menu - OSMISS person Firma Express Inicio Calendario SSS Instructivos Contacto …" at bounding box center [280, 227] width 560 height 455
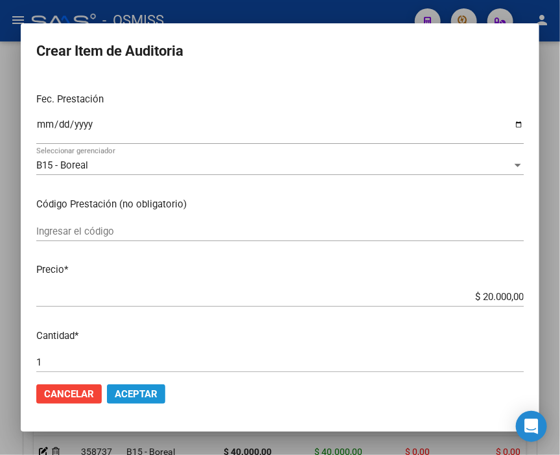
click at [136, 398] on span "Aceptar" at bounding box center [136, 395] width 43 height 12
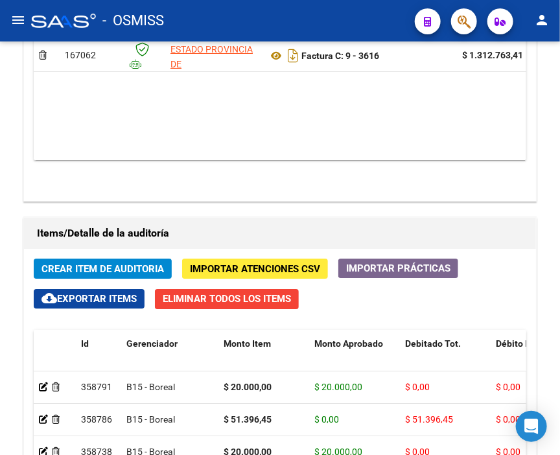
drag, startPoint x: 396, startPoint y: 10, endPoint x: 348, endPoint y: 18, distance: 49.2
click at [396, 10] on div "- OSMISS" at bounding box center [218, 20] width 374 height 29
click at [119, 263] on span "Crear Item de Auditoria" at bounding box center [103, 269] width 123 height 12
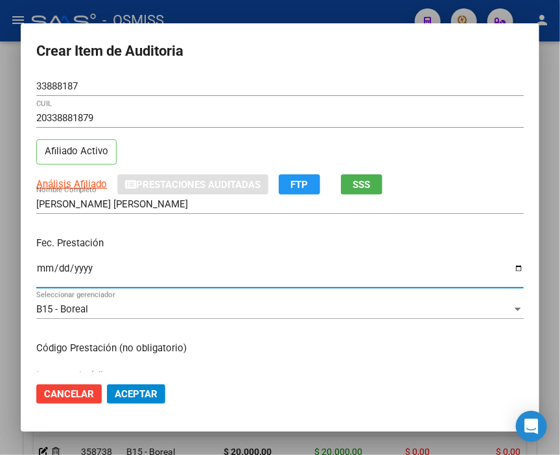
click at [45, 264] on input "Ingresar la fecha" at bounding box center [280, 273] width 488 height 21
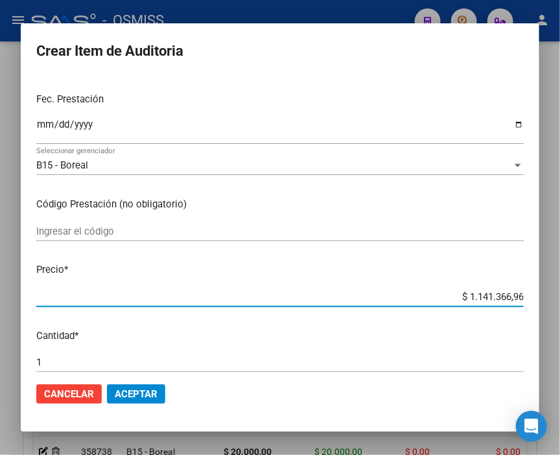
drag, startPoint x: 424, startPoint y: 302, endPoint x: 567, endPoint y: 297, distance: 142.8
click at [560, 297] on html "menu - OSMISS person Firma Express Inicio Calendario SSS Instructivos Contacto …" at bounding box center [280, 227] width 560 height 455
click at [145, 394] on span "Aceptar" at bounding box center [136, 395] width 43 height 12
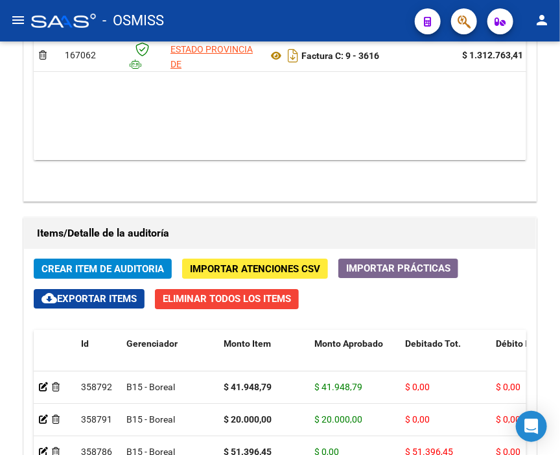
drag, startPoint x: 287, startPoint y: 8, endPoint x: 280, endPoint y: 8, distance: 6.5
click at [287, 8] on div "- OSMISS" at bounding box center [218, 20] width 374 height 29
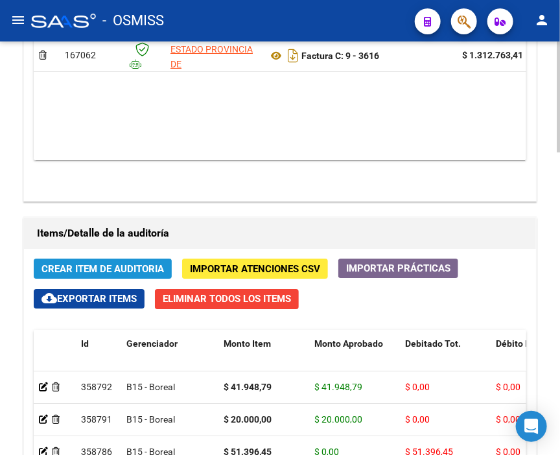
click at [101, 263] on span "Crear Item de Auditoria" at bounding box center [103, 269] width 123 height 12
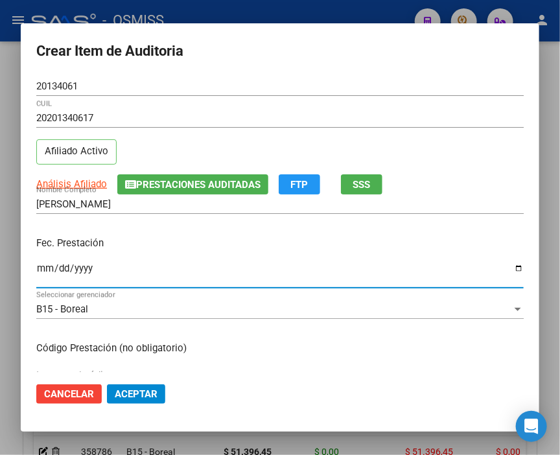
click at [45, 268] on input "Ingresar la fecha" at bounding box center [280, 273] width 488 height 21
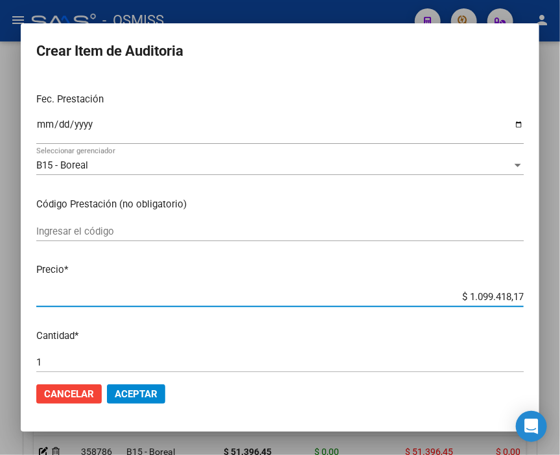
drag, startPoint x: 437, startPoint y: 303, endPoint x: 542, endPoint y: 294, distance: 106.1
click at [542, 294] on div "Crear Item de Auditoria 20134061 Nro Documento 20201340617 CUIL Afiliado Activo…" at bounding box center [280, 227] width 560 height 455
click at [426, 291] on input "$ 1.099.418,17" at bounding box center [280, 297] width 488 height 12
drag, startPoint x: 427, startPoint y: 291, endPoint x: 542, endPoint y: 289, distance: 115.5
click at [542, 289] on div "Crear Item de Auditoria 20134061 Nro Documento 20201340617 CUIL Afiliado Activo…" at bounding box center [280, 227] width 560 height 455
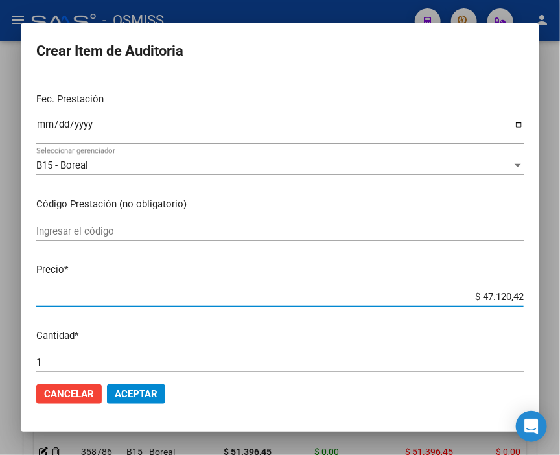
click at [154, 394] on span "Aceptar" at bounding box center [136, 395] width 43 height 12
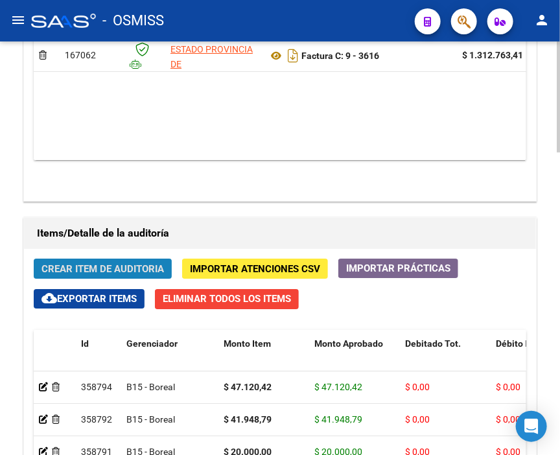
click at [128, 259] on button "Crear Item de Auditoria" at bounding box center [103, 269] width 138 height 20
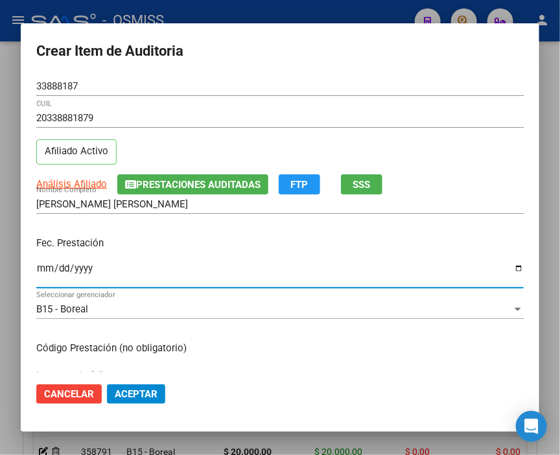
click at [46, 266] on input "Ingresar la fecha" at bounding box center [280, 273] width 488 height 21
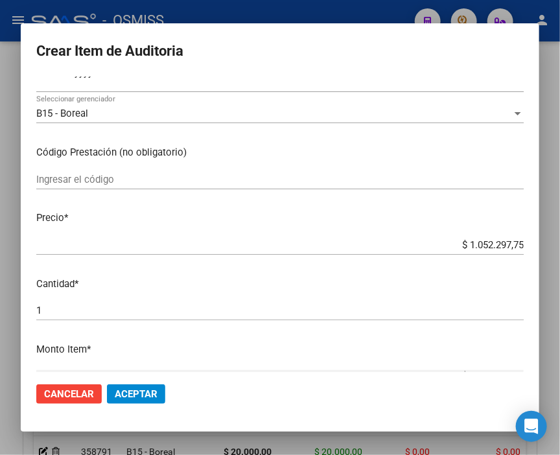
scroll to position [216, 0]
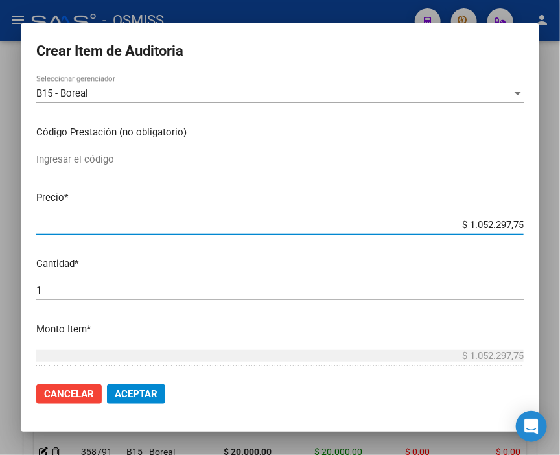
drag, startPoint x: 431, startPoint y: 225, endPoint x: 567, endPoint y: 224, distance: 136.2
click at [560, 224] on html "menu - OSMISS person Firma Express Inicio Calendario SSS Instructivos Contacto …" at bounding box center [280, 227] width 560 height 455
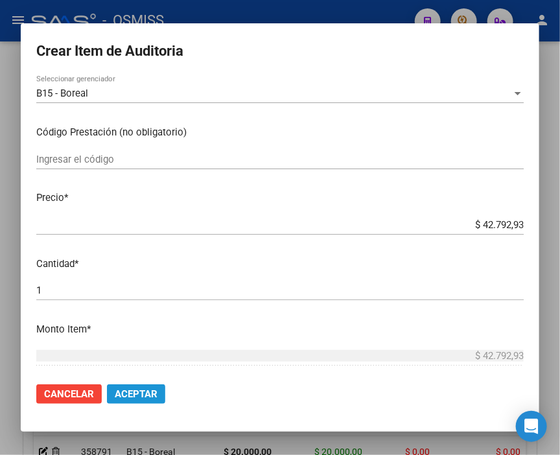
click at [138, 401] on button "Aceptar" at bounding box center [136, 394] width 58 height 19
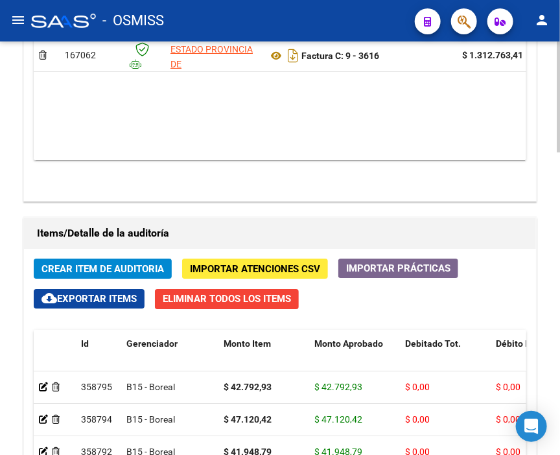
click at [132, 263] on span "Crear Item de Auditoria" at bounding box center [103, 269] width 123 height 12
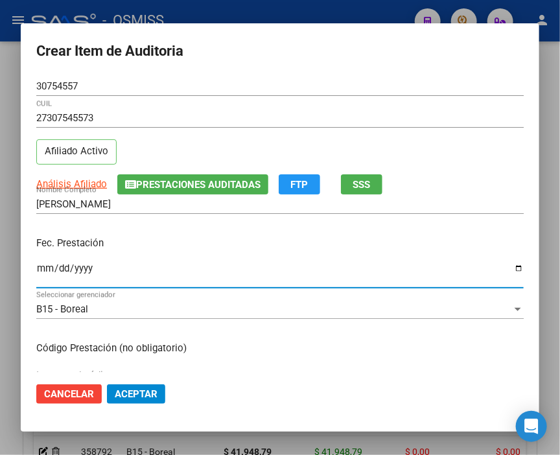
click at [42, 267] on input "Ingresar la fecha" at bounding box center [280, 273] width 488 height 21
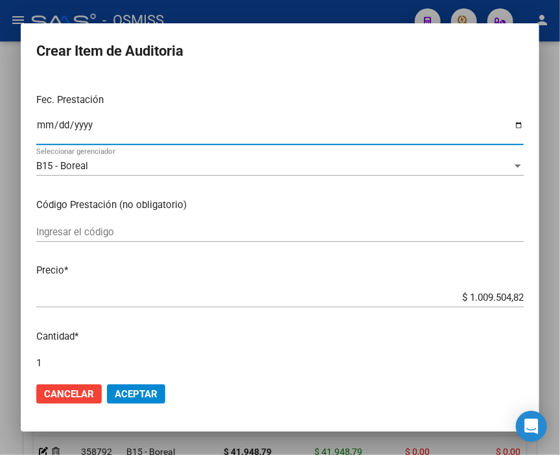
scroll to position [144, 0]
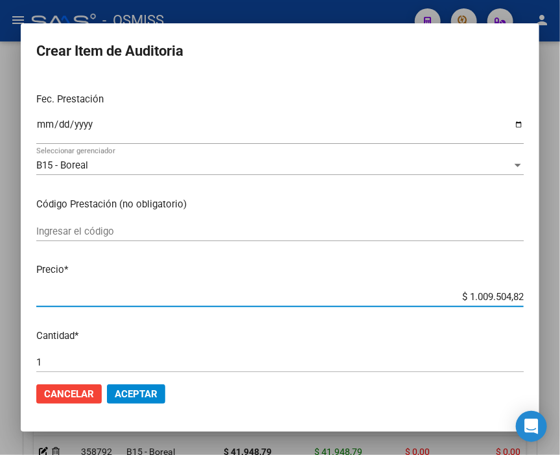
drag, startPoint x: 439, startPoint y: 296, endPoint x: 567, endPoint y: 296, distance: 127.8
click at [560, 296] on html "menu - OSMISS person Firma Express Inicio Calendario SSS Instructivos Contacto …" at bounding box center [280, 227] width 560 height 455
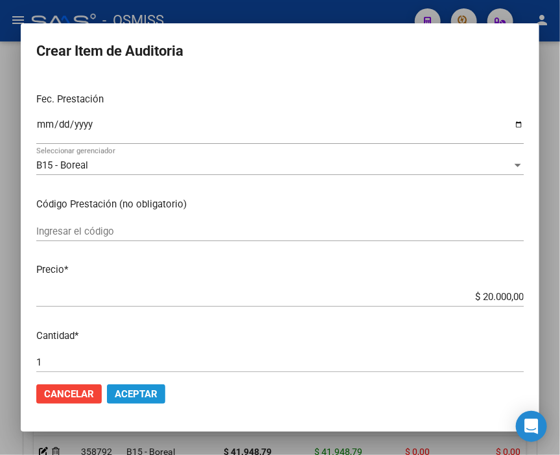
click at [148, 401] on button "Aceptar" at bounding box center [136, 394] width 58 height 19
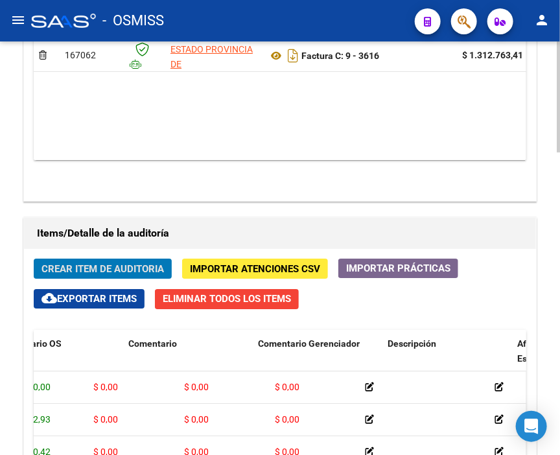
scroll to position [0, 0]
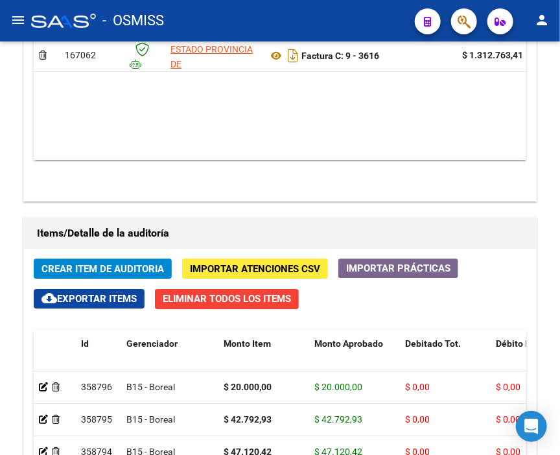
drag, startPoint x: 250, startPoint y: 5, endPoint x: 228, endPoint y: 10, distance: 23.2
click at [250, 5] on mat-toolbar "menu - OSMISS person" at bounding box center [280, 21] width 560 height 42
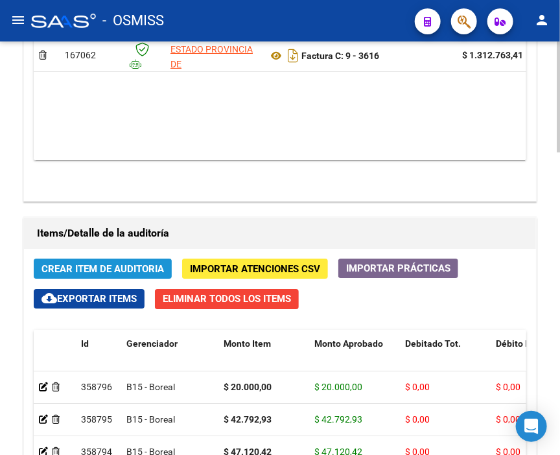
click at [130, 259] on button "Crear Item de Auditoria" at bounding box center [103, 269] width 138 height 20
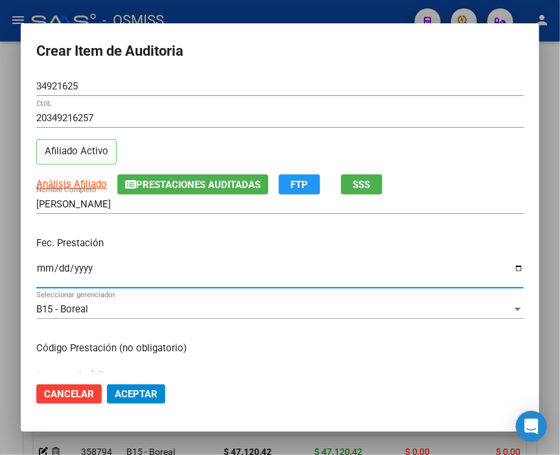
click at [43, 263] on input "Ingresar la fecha" at bounding box center [280, 273] width 488 height 21
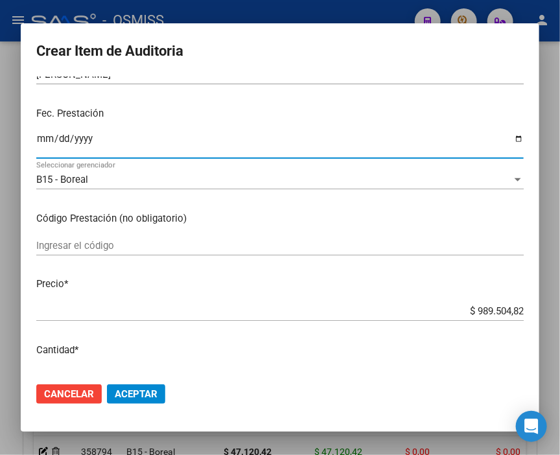
scroll to position [144, 0]
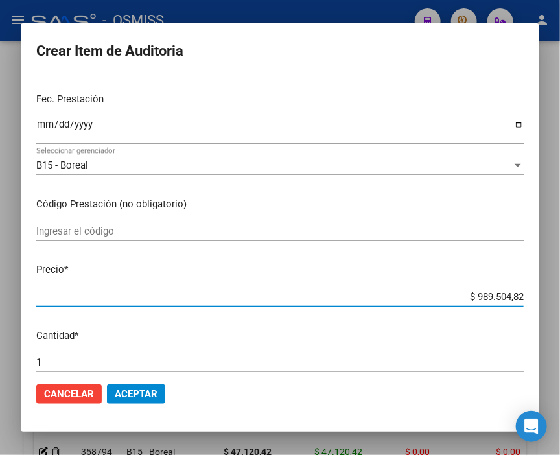
drag, startPoint x: 448, startPoint y: 302, endPoint x: 567, endPoint y: 300, distance: 118.7
click at [560, 300] on html "menu - OSMISS person Firma Express Inicio Calendario SSS Instructivos Contacto …" at bounding box center [280, 227] width 560 height 455
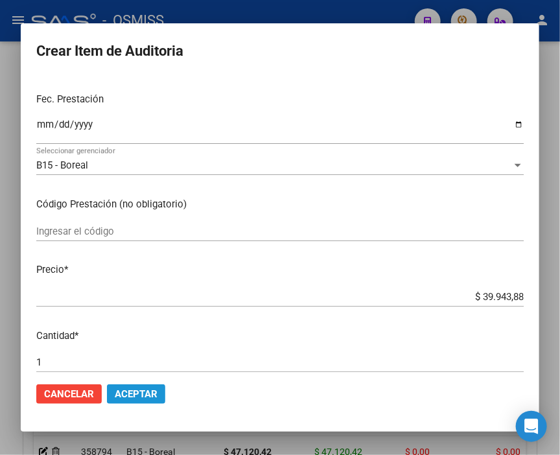
click at [150, 393] on span "Aceptar" at bounding box center [136, 395] width 43 height 12
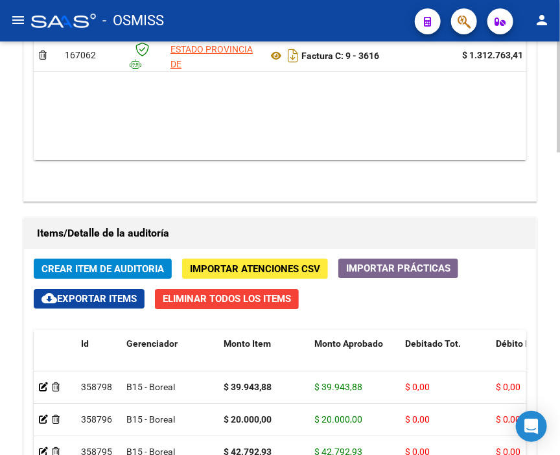
click at [81, 263] on span "Crear Item de Auditoria" at bounding box center [103, 269] width 123 height 12
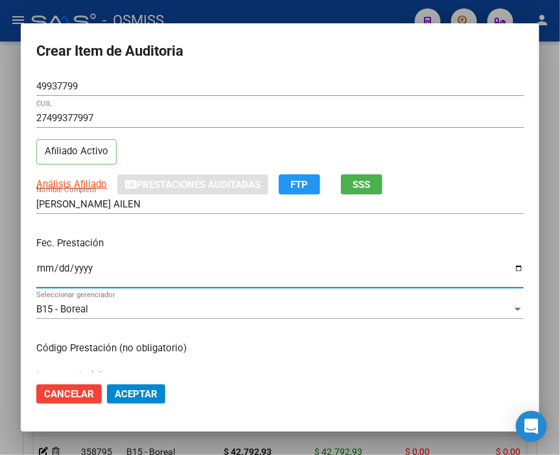
click at [42, 272] on input "Ingresar la fecha" at bounding box center [280, 273] width 488 height 21
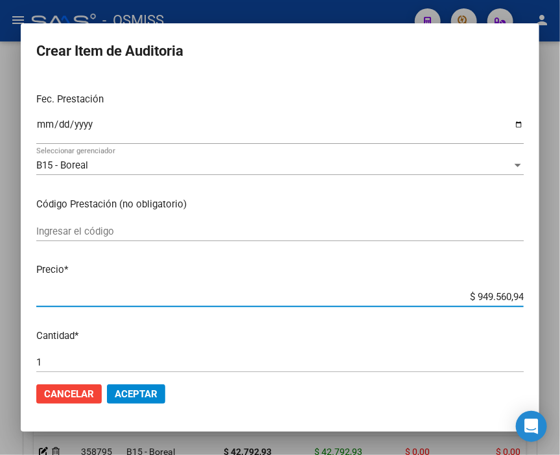
drag, startPoint x: 445, startPoint y: 296, endPoint x: 567, endPoint y: 301, distance: 122.0
click at [560, 301] on html "menu - OSMISS person Firma Express Inicio Calendario SSS Instructivos Contacto …" at bounding box center [280, 227] width 560 height 455
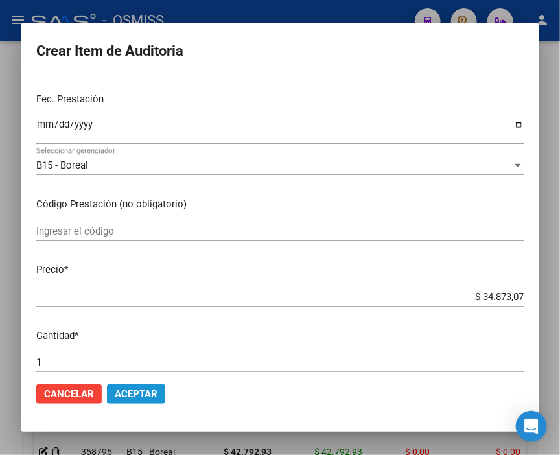
click at [145, 394] on span "Aceptar" at bounding box center [136, 395] width 43 height 12
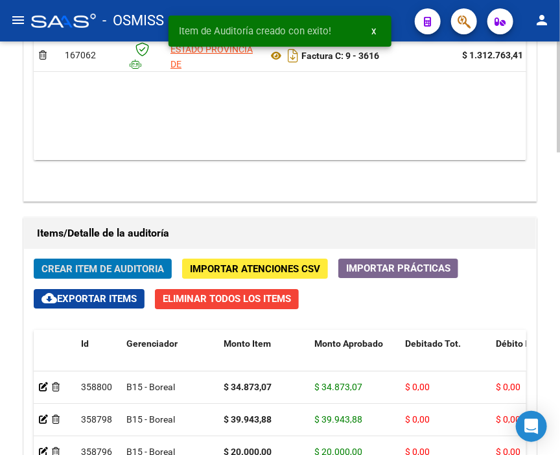
click at [68, 263] on span "Crear Item de Auditoria" at bounding box center [103, 269] width 123 height 12
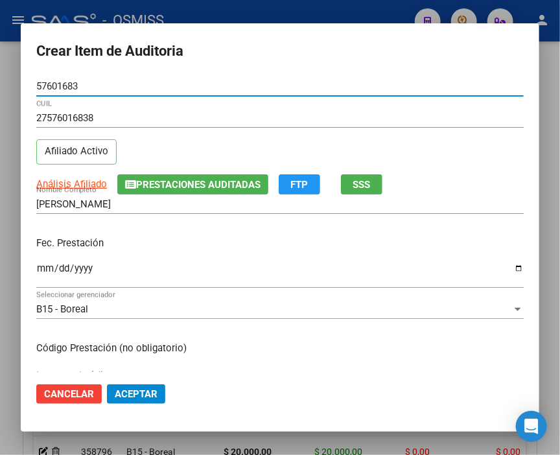
click at [46, 272] on input "Ingresar la fecha" at bounding box center [280, 273] width 488 height 21
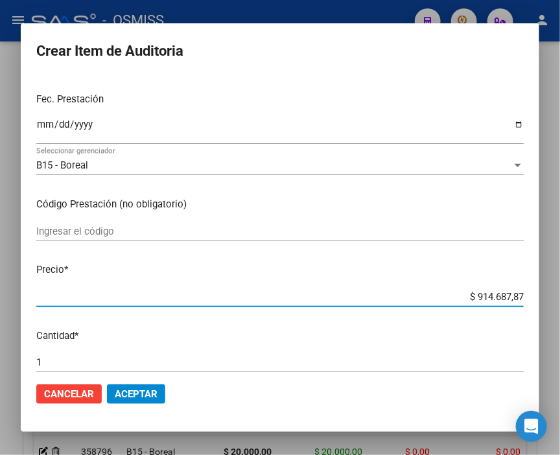
drag, startPoint x: 444, startPoint y: 294, endPoint x: 553, endPoint y: 294, distance: 108.3
click at [553, 294] on div "Crear Item de Auditoria 57601683 Nro Documento 27576016838 CUIL Afiliado Activo…" at bounding box center [280, 227] width 560 height 455
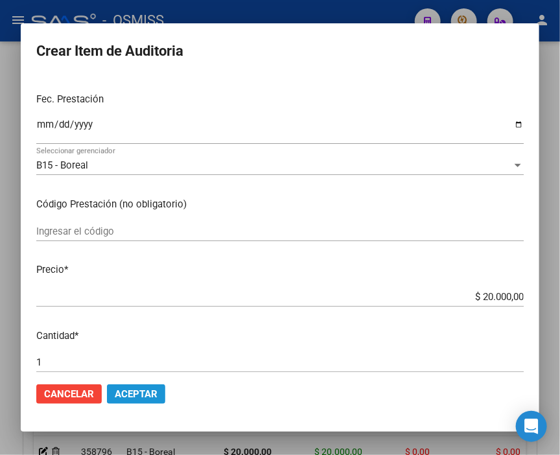
click at [138, 400] on button "Aceptar" at bounding box center [136, 394] width 58 height 19
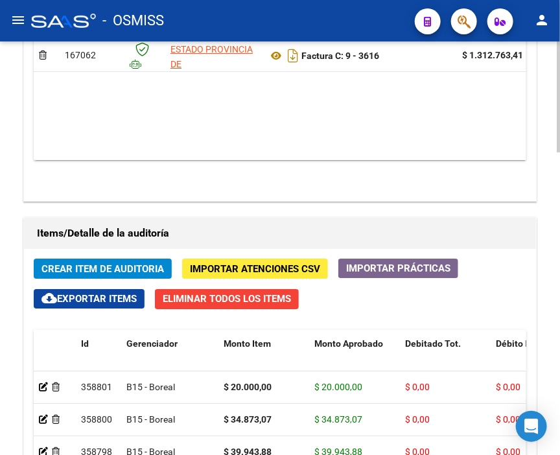
click at [102, 259] on button "Crear Item de Auditoria" at bounding box center [103, 269] width 138 height 20
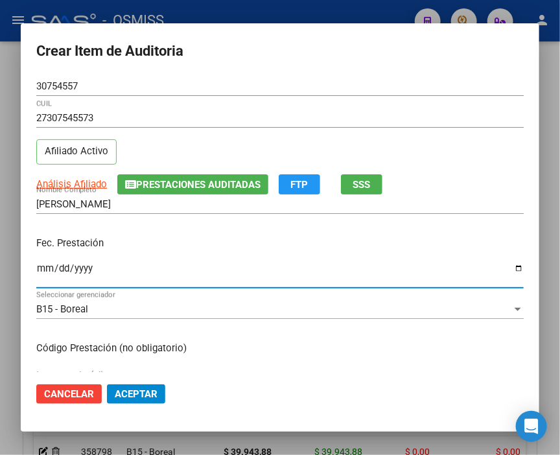
click at [39, 268] on input "Ingresar la fecha" at bounding box center [280, 273] width 488 height 21
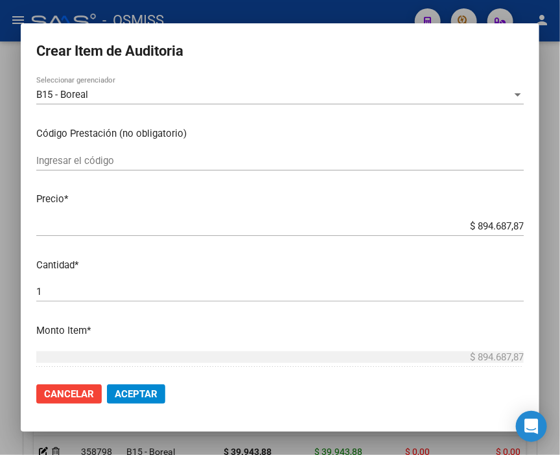
scroll to position [216, 0]
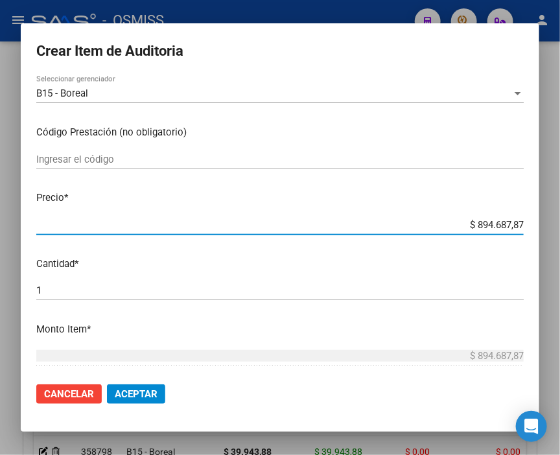
drag, startPoint x: 461, startPoint y: 229, endPoint x: 567, endPoint y: 228, distance: 106.4
click at [560, 228] on html "menu - OSMISS person Firma Express Inicio Calendario SSS Instructivos Contacto …" at bounding box center [280, 227] width 560 height 455
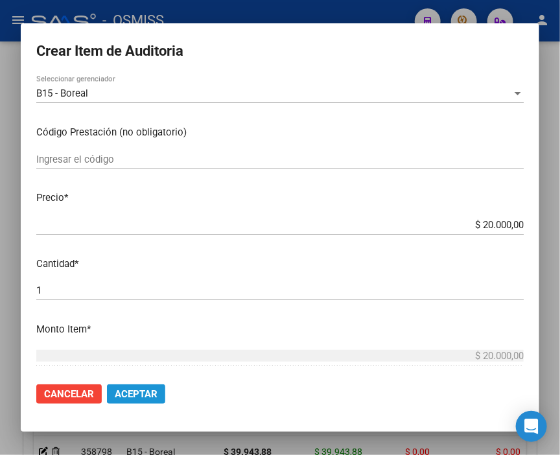
click at [145, 398] on span "Aceptar" at bounding box center [136, 395] width 43 height 12
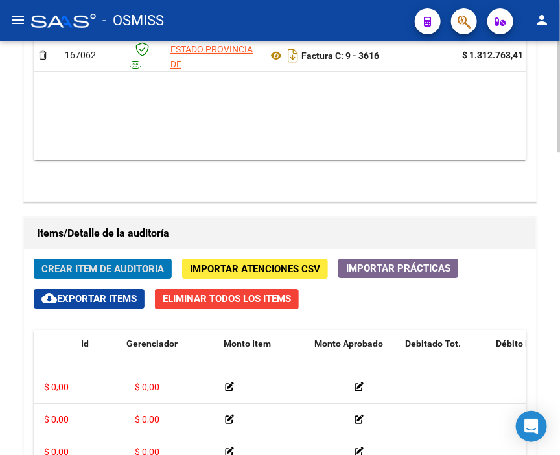
scroll to position [0, 0]
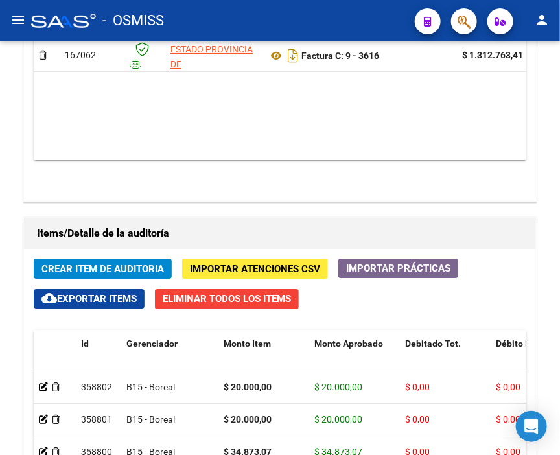
drag, startPoint x: 274, startPoint y: 3, endPoint x: 84, endPoint y: 33, distance: 191.7
click at [274, 3] on mat-toolbar "menu - OSMISS person" at bounding box center [280, 21] width 560 height 42
click at [67, 263] on span "Crear Item de Auditoria" at bounding box center [103, 269] width 123 height 12
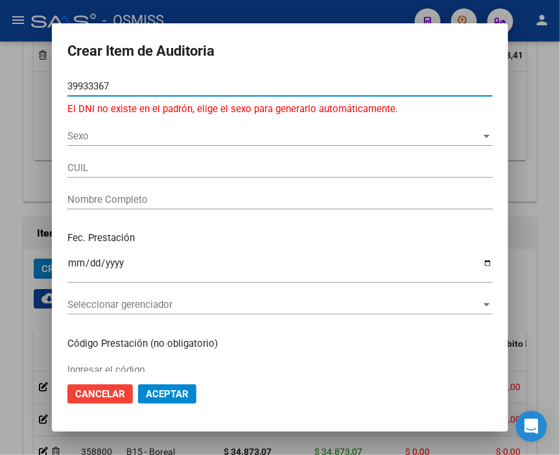
click at [86, 83] on input "39933367" at bounding box center [280, 86] width 426 height 12
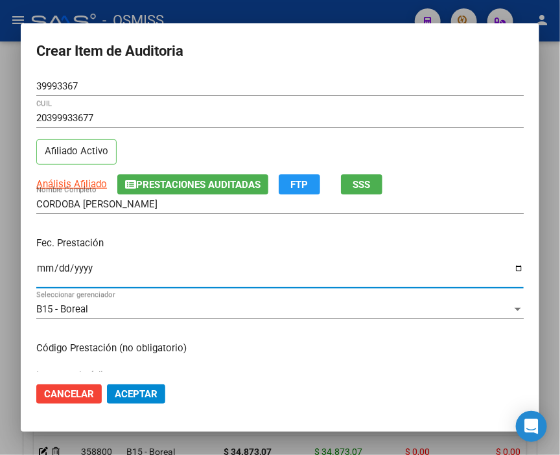
click at [42, 268] on input "Ingresar la fecha" at bounding box center [280, 273] width 488 height 21
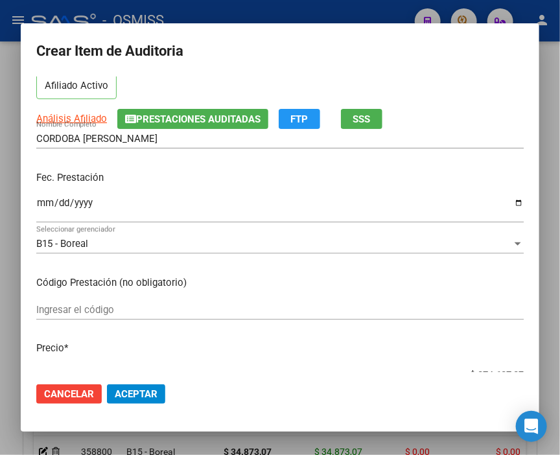
scroll to position [144, 0]
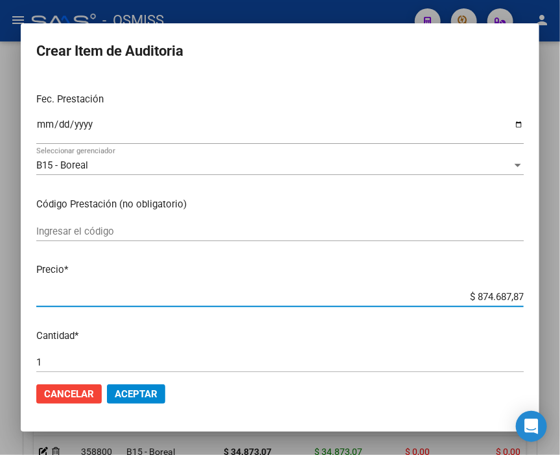
drag, startPoint x: 446, startPoint y: 296, endPoint x: 567, endPoint y: 297, distance: 121.3
click at [560, 297] on html "menu - OSMISS person Firma Express Inicio Calendario SSS Instructivos Contacto …" at bounding box center [280, 227] width 560 height 455
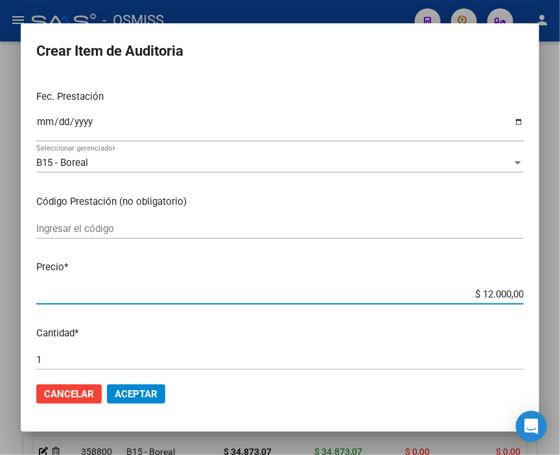
drag, startPoint x: 53, startPoint y: 365, endPoint x: -13, endPoint y: 354, distance: 67.0
click at [0, 354] on html "menu - OSMISS person Firma Express Inicio Calendario SSS Instructivos Contacto …" at bounding box center [280, 227] width 560 height 455
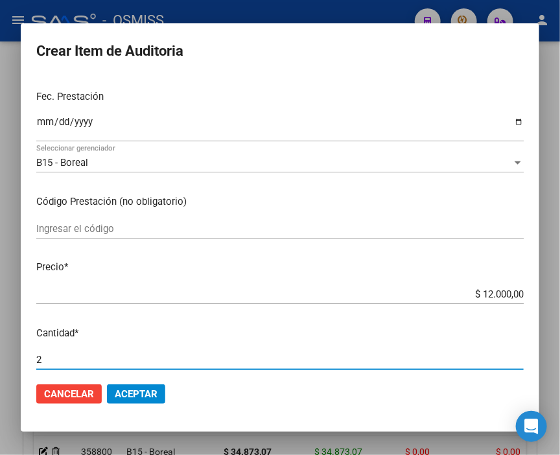
click at [130, 396] on span "Aceptar" at bounding box center [136, 395] width 43 height 12
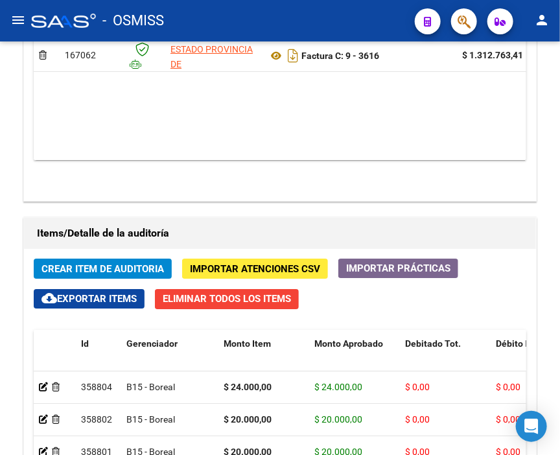
click at [379, 4] on mat-toolbar "menu - OSMISS person" at bounding box center [280, 21] width 560 height 42
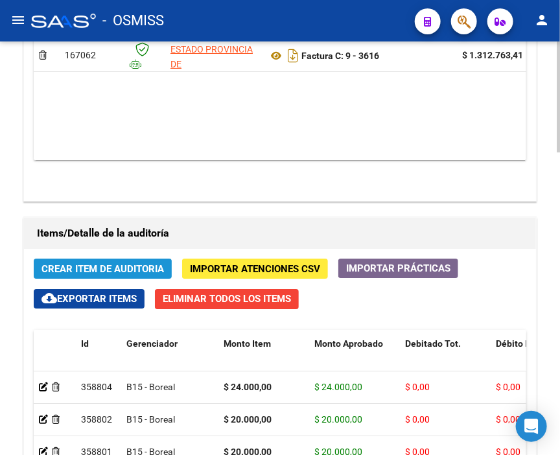
click at [82, 263] on span "Crear Item de Auditoria" at bounding box center [103, 269] width 123 height 12
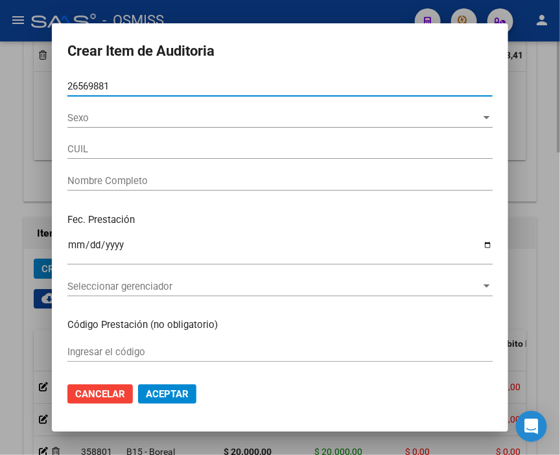
click at [138, 385] on button "Aceptar" at bounding box center [167, 394] width 58 height 19
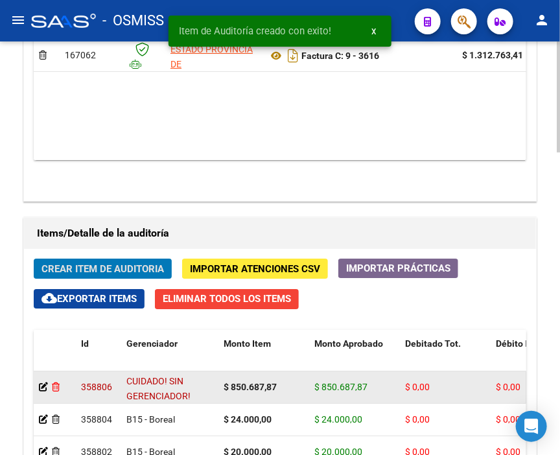
click at [53, 383] on icon at bounding box center [56, 387] width 8 height 9
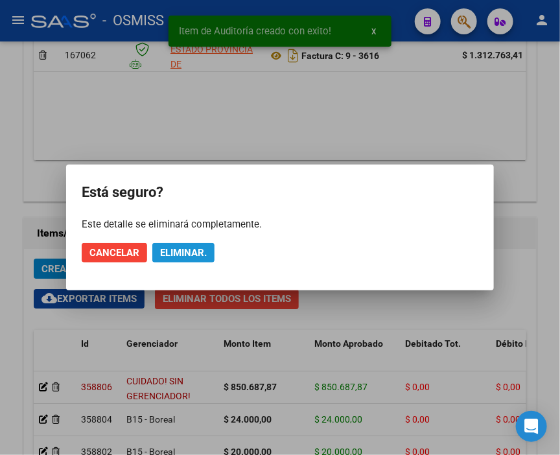
click at [186, 250] on span "Eliminar." at bounding box center [183, 253] width 47 height 12
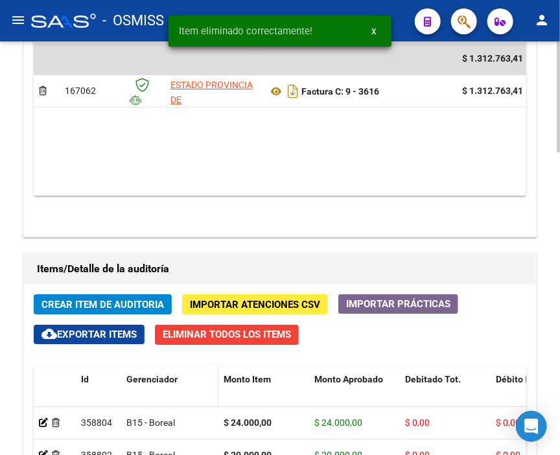
scroll to position [987, 0]
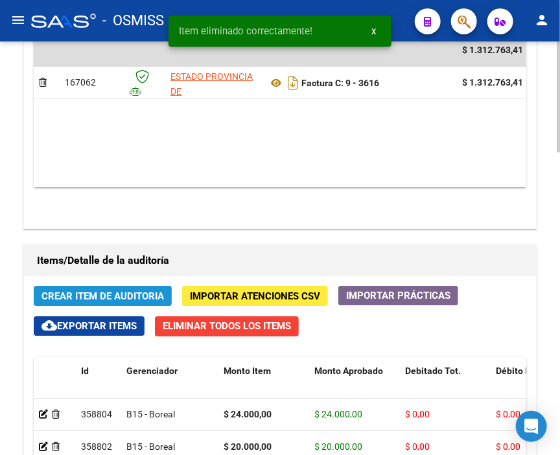
click at [94, 291] on span "Crear Item de Auditoria" at bounding box center [103, 297] width 123 height 12
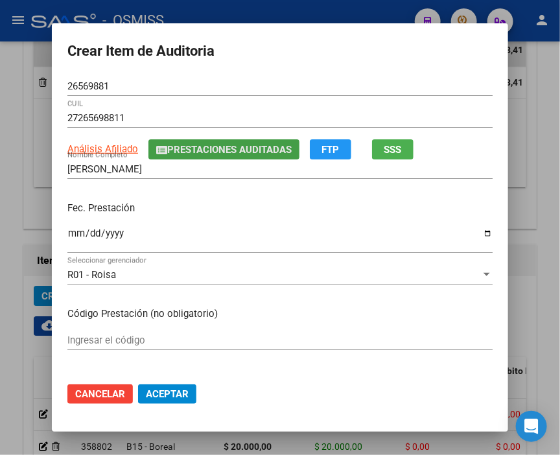
click at [180, 150] on span "Prestaciones Auditadas" at bounding box center [229, 150] width 125 height 12
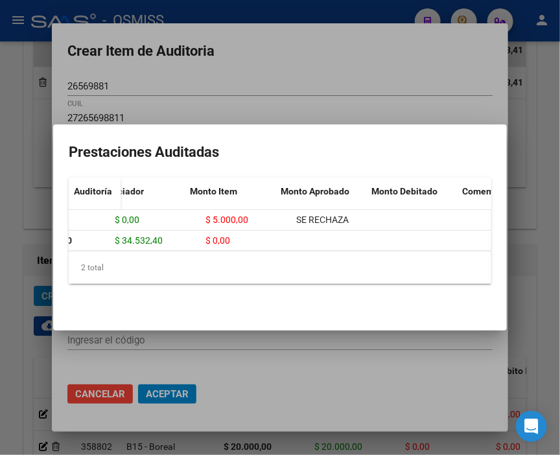
scroll to position [0, 0]
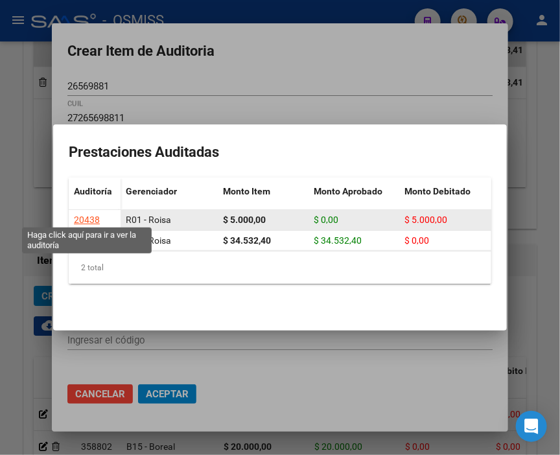
click at [91, 213] on div "20438" at bounding box center [87, 220] width 26 height 15
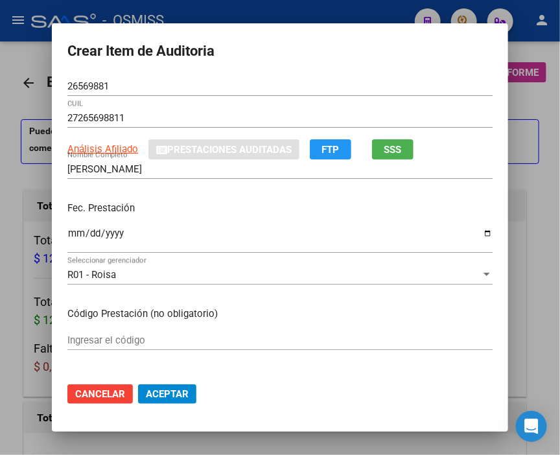
click at [234, 7] on div at bounding box center [280, 227] width 560 height 455
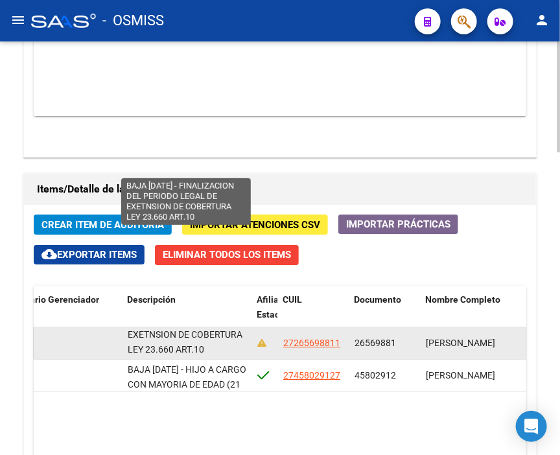
scroll to position [1, 0]
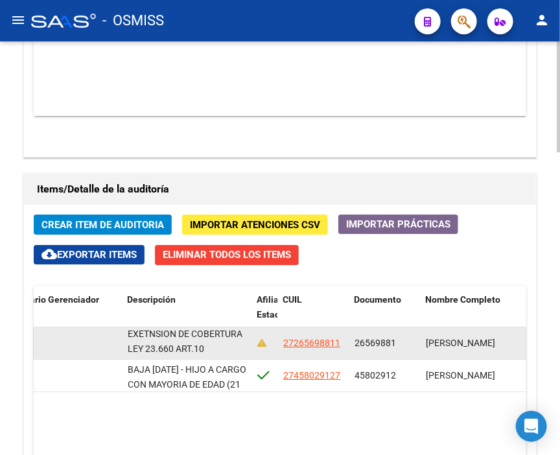
drag, startPoint x: 127, startPoint y: 126, endPoint x: 219, endPoint y: 145, distance: 93.5
click at [219, 328] on datatable-body-cell "BAJA [DATE] - FINALIZACION DEL PERIODO LEGAL DE EXETNSION DE COBERTURA LEY 23.6…" at bounding box center [188, 344] width 130 height 32
copy span "BAJA [DATE] - FINALIZACION DEL PERIODO LEGAL DE EXETNSION DE COBERTURA LEY 23.6…"
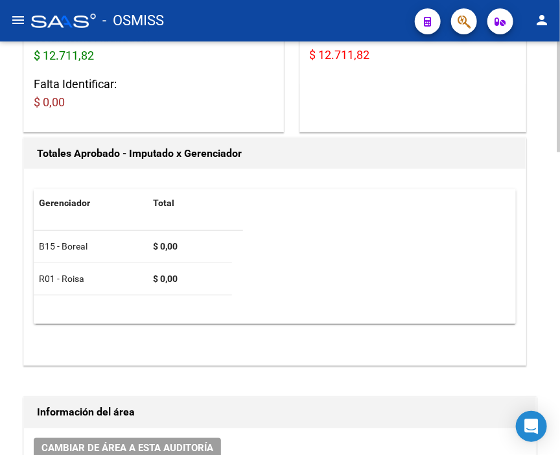
scroll to position [0, 0]
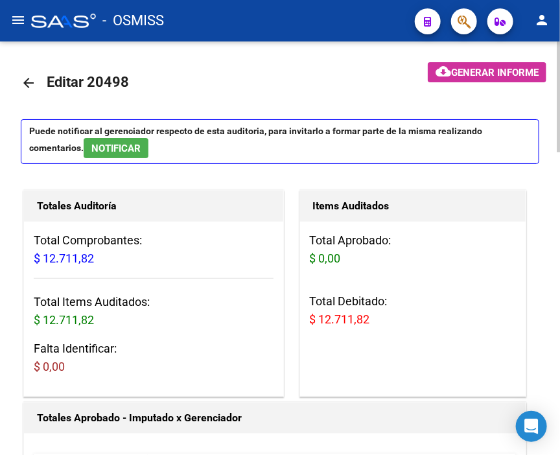
click at [30, 84] on mat-icon "arrow_back" at bounding box center [29, 83] width 16 height 16
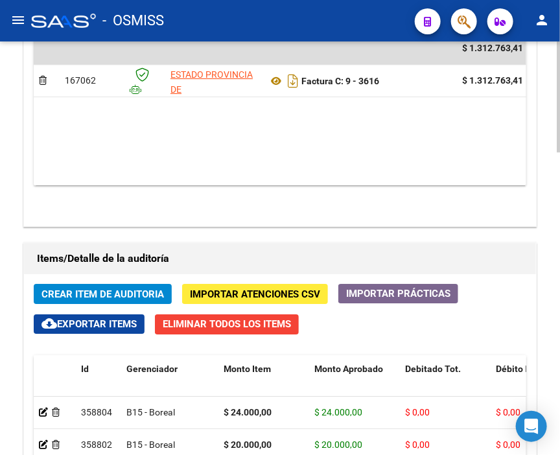
scroll to position [1009, 0]
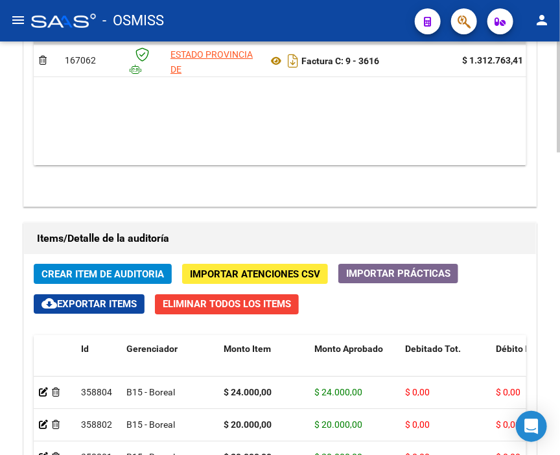
click at [102, 269] on span "Crear Item de Auditoria" at bounding box center [103, 275] width 123 height 12
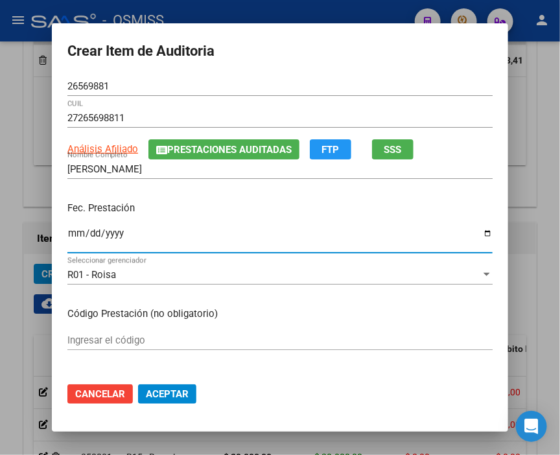
click at [67, 235] on input "Ingresar la fecha" at bounding box center [280, 238] width 426 height 21
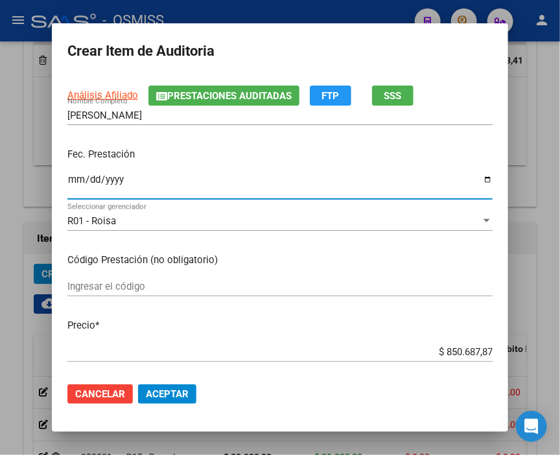
scroll to position [216, 0]
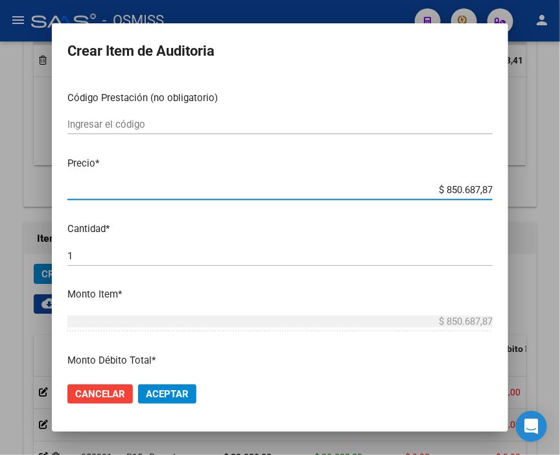
drag, startPoint x: 418, startPoint y: 189, endPoint x: 567, endPoint y: 195, distance: 148.7
click at [560, 195] on html "menu - OSMISS person Firma Express Inicio Calendario SSS Instructivos Contacto …" at bounding box center [280, 227] width 560 height 455
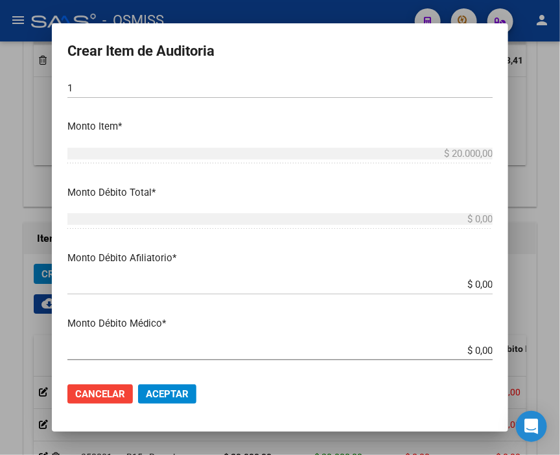
scroll to position [432, 0]
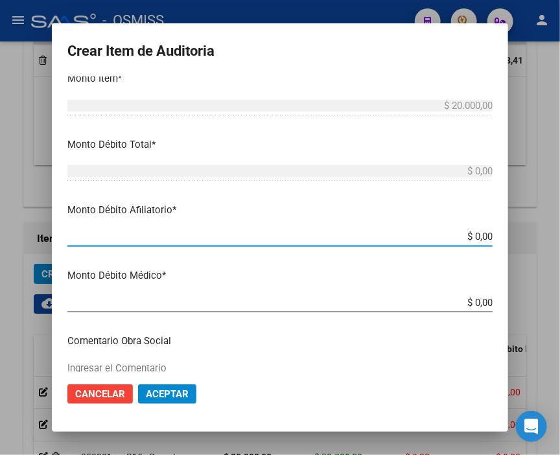
drag, startPoint x: 428, startPoint y: 232, endPoint x: 567, endPoint y: 221, distance: 139.3
click at [560, 221] on html "menu - OSMISS person Firma Express Inicio Calendario SSS Instructivos Contacto …" at bounding box center [280, 227] width 560 height 455
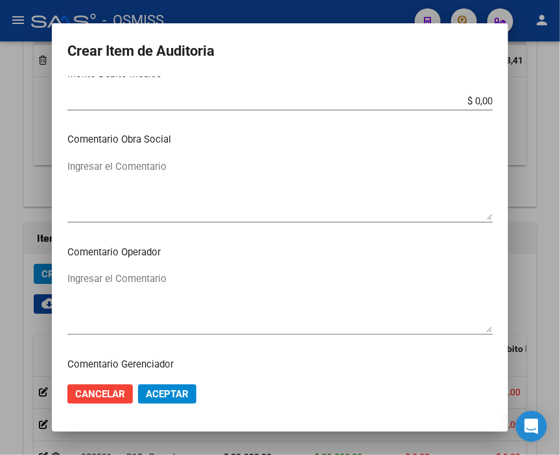
scroll to position [649, 0]
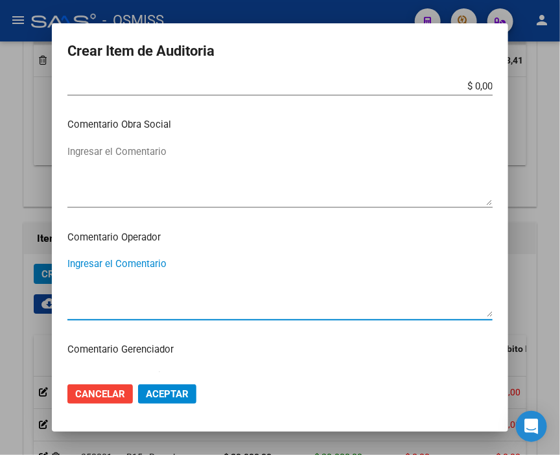
click at [157, 263] on textarea "Ingresar el Comentario" at bounding box center [280, 287] width 426 height 61
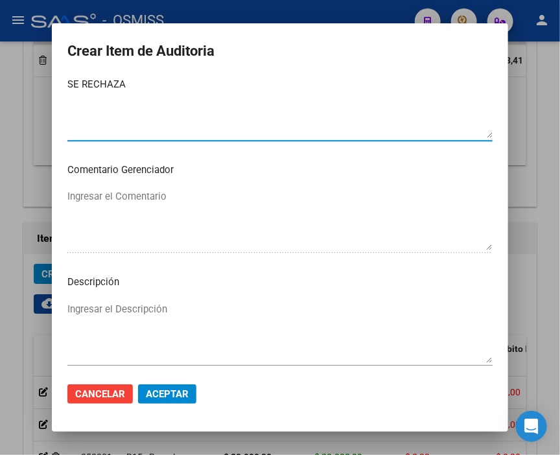
scroll to position [865, 0]
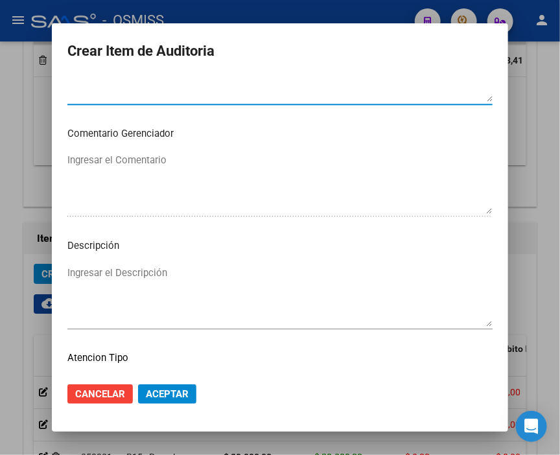
click at [119, 276] on textarea "Ingresar el Descripción" at bounding box center [280, 296] width 426 height 61
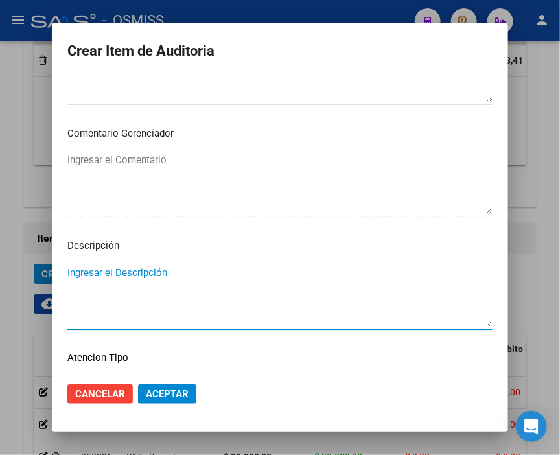
paste textarea "BAJA [DATE] - FINALIZACION DEL PERIODO LEGAL DE EXETNSION DE COBERTURA LEY 23.6…"
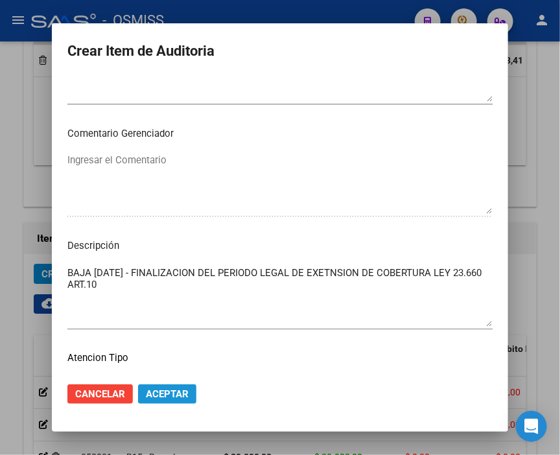
click at [169, 398] on span "Aceptar" at bounding box center [167, 395] width 43 height 12
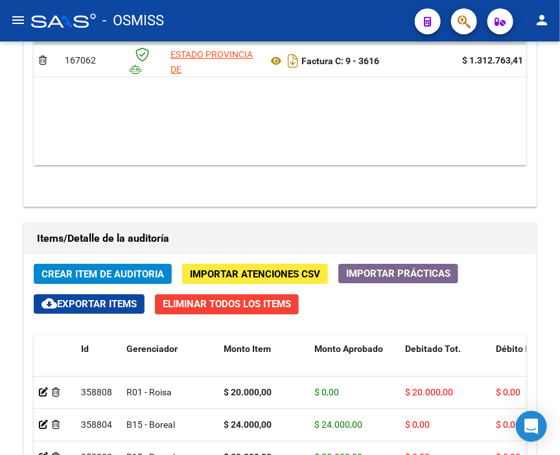
click at [216, 29] on div "- OSMISS" at bounding box center [218, 20] width 374 height 29
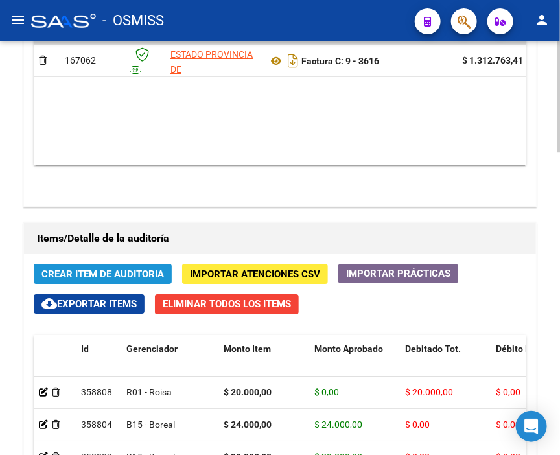
click at [120, 269] on span "Crear Item de Auditoria" at bounding box center [103, 275] width 123 height 12
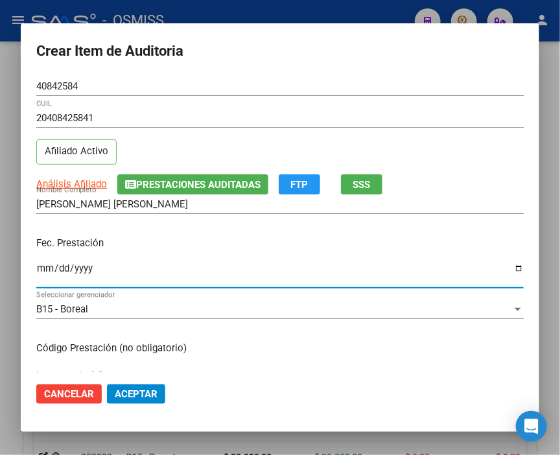
click at [47, 268] on input "Ingresar la fecha" at bounding box center [280, 273] width 488 height 21
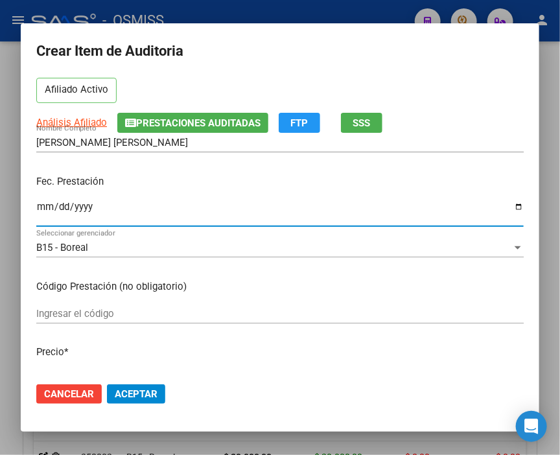
scroll to position [216, 0]
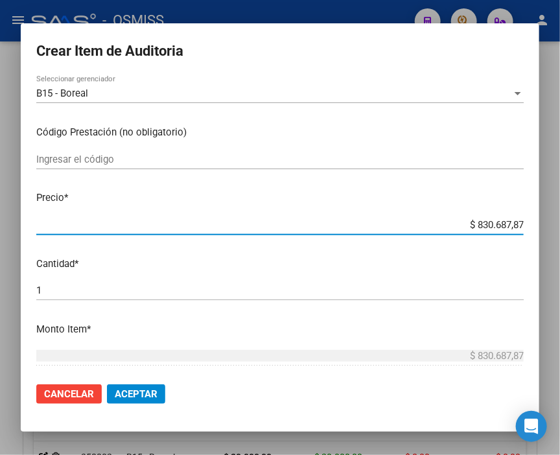
drag, startPoint x: 448, startPoint y: 227, endPoint x: 567, endPoint y: 221, distance: 119.5
click at [560, 221] on html "menu - OSMISS person Firma Express Inicio Calendario SSS Instructivos Contacto …" at bounding box center [280, 227] width 560 height 455
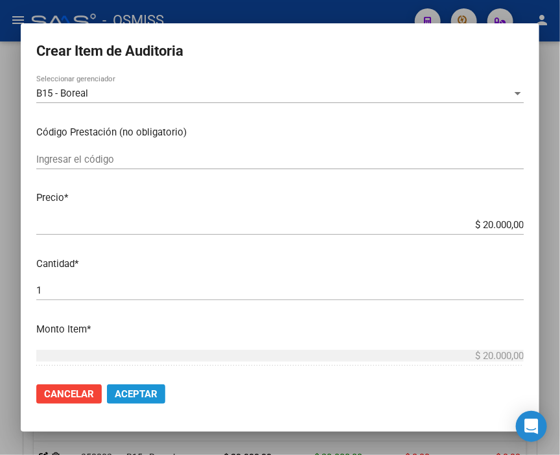
click at [143, 390] on span "Aceptar" at bounding box center [136, 395] width 43 height 12
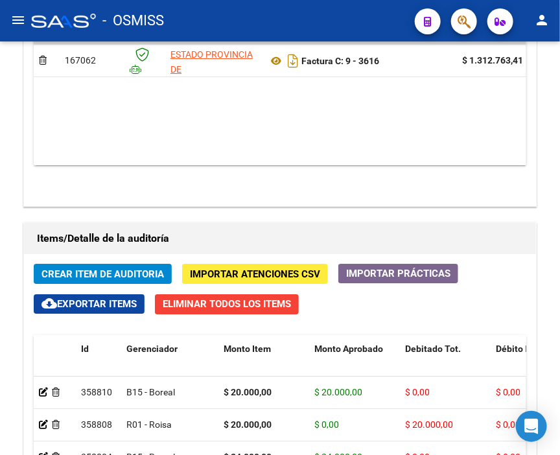
drag, startPoint x: 280, startPoint y: 25, endPoint x: 246, endPoint y: 33, distance: 34.8
click at [280, 25] on div "- OSMISS" at bounding box center [218, 20] width 374 height 29
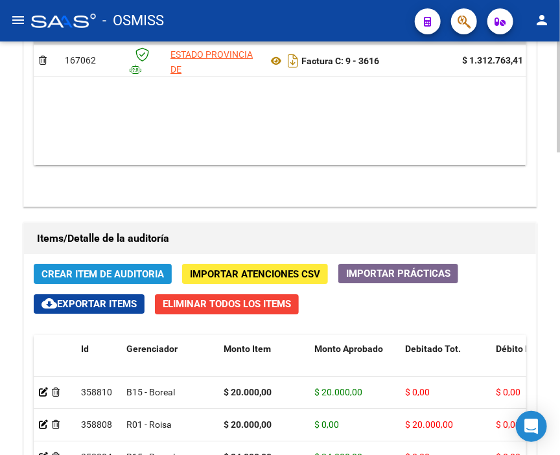
click at [139, 269] on span "Crear Item de Auditoria" at bounding box center [103, 275] width 123 height 12
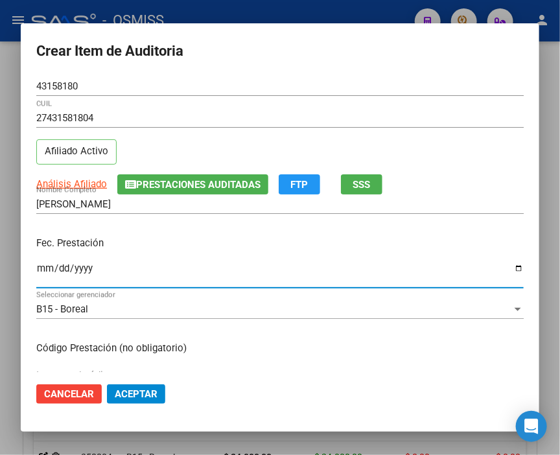
click at [40, 272] on input "Ingresar la fecha" at bounding box center [280, 273] width 488 height 21
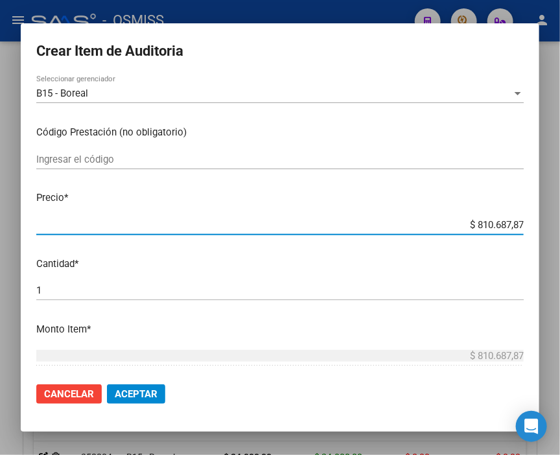
drag, startPoint x: 438, startPoint y: 228, endPoint x: 567, endPoint y: 225, distance: 128.5
click at [560, 225] on html "menu - OSMISS person Firma Express Inicio Calendario SSS Instructivos Contacto …" at bounding box center [280, 227] width 560 height 455
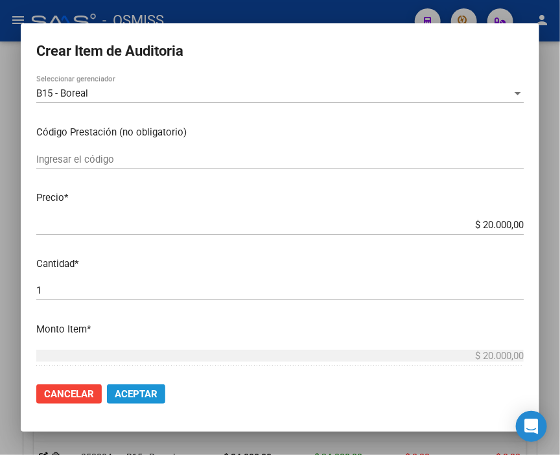
click at [156, 391] on span "Aceptar" at bounding box center [136, 395] width 43 height 12
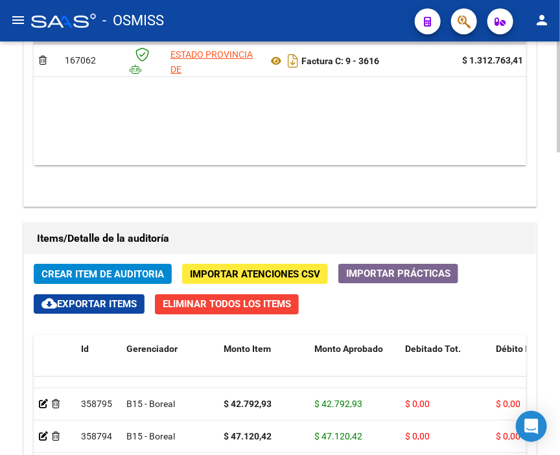
scroll to position [354, 0]
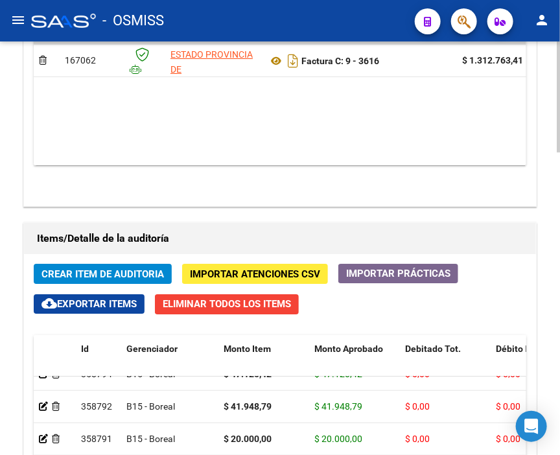
drag, startPoint x: 128, startPoint y: 399, endPoint x: 257, endPoint y: 410, distance: 128.9
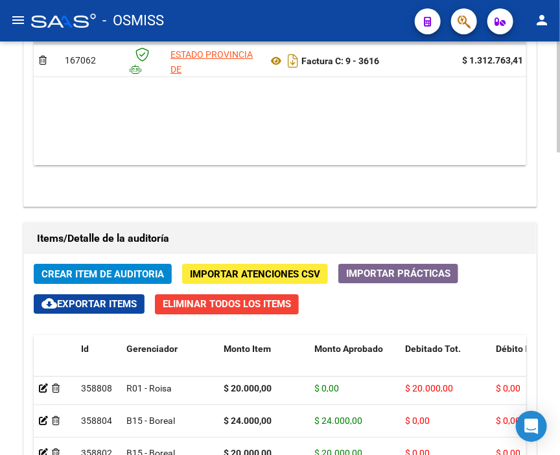
scroll to position [0, 0]
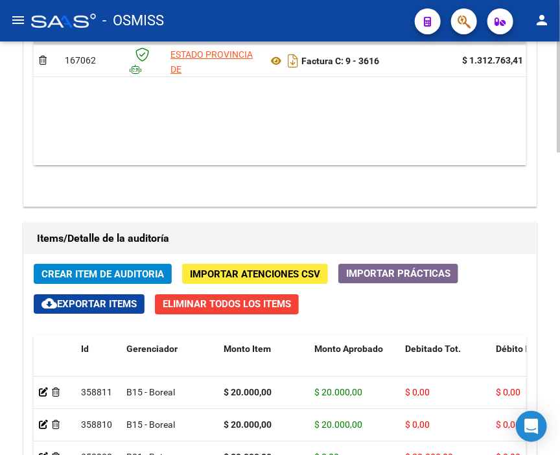
click at [263, 18] on div "- OSMISS" at bounding box center [218, 20] width 374 height 29
click at [263, 10] on div "- OSMISS" at bounding box center [218, 20] width 374 height 29
click at [263, 40] on mat-toolbar "menu - OSMISS person" at bounding box center [280, 21] width 560 height 42
click at [104, 269] on span "Crear Item de Auditoria" at bounding box center [103, 275] width 123 height 12
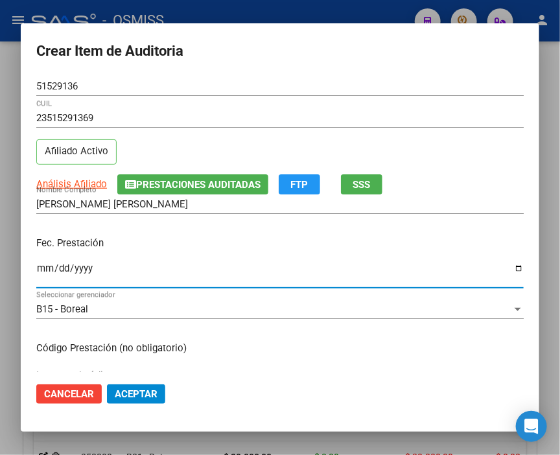
click at [40, 268] on input "Ingresar la fecha" at bounding box center [280, 273] width 488 height 21
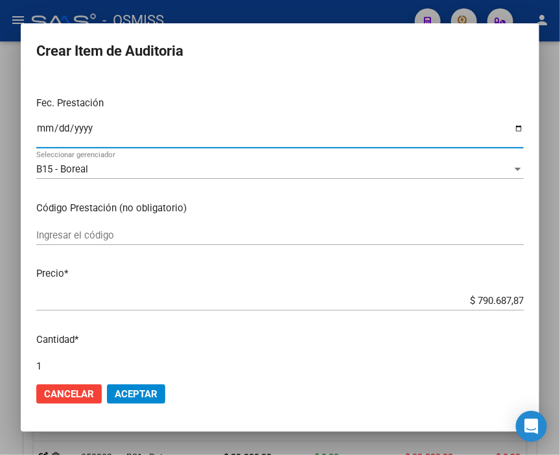
scroll to position [144, 0]
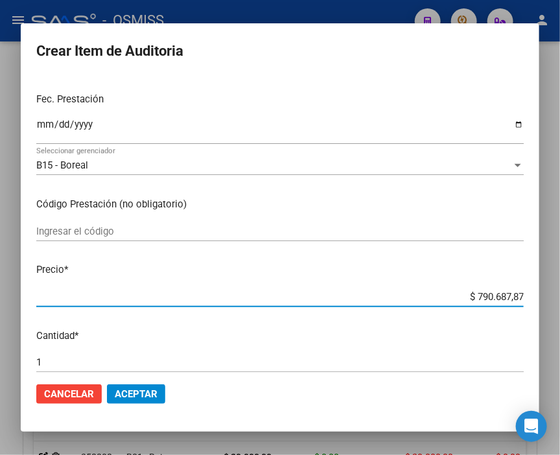
drag, startPoint x: 451, startPoint y: 297, endPoint x: 539, endPoint y: 301, distance: 88.3
click at [539, 301] on mat-dialog-content "51529136 Nro Documento 23515291369 CUIL Afiliado Activo Análisis Afiliado Prest…" at bounding box center [280, 225] width 519 height 296
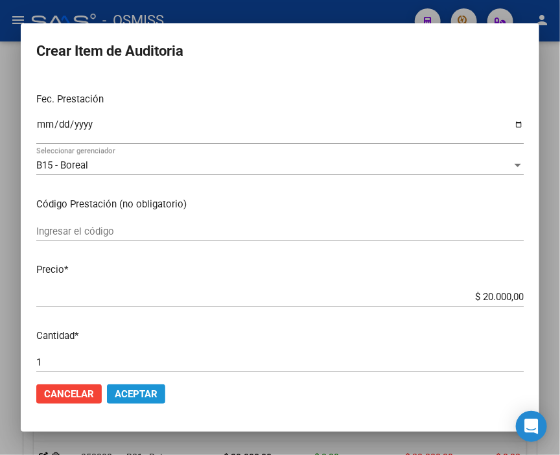
click at [149, 387] on button "Aceptar" at bounding box center [136, 394] width 58 height 19
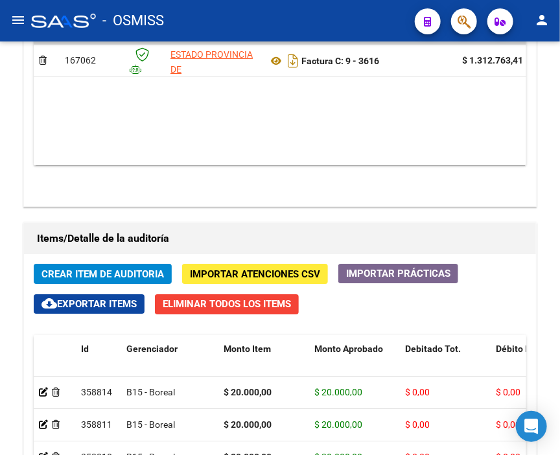
click at [333, 15] on div "- OSMISS" at bounding box center [218, 20] width 374 height 29
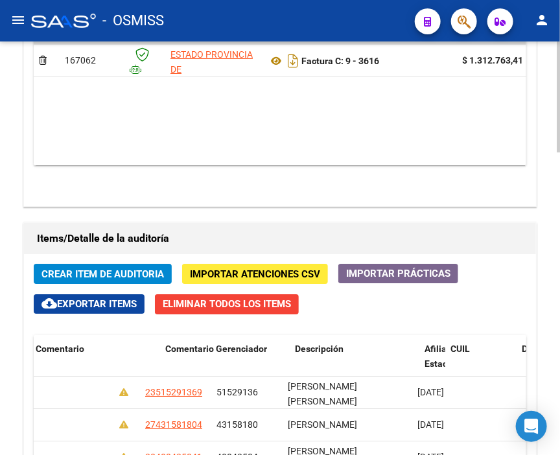
scroll to position [0, 0]
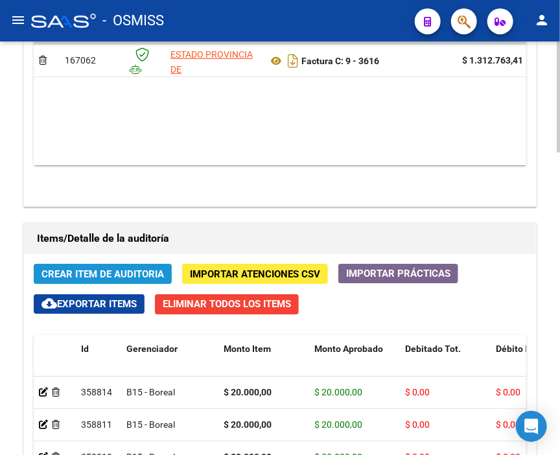
click at [95, 269] on span "Crear Item de Auditoria" at bounding box center [103, 275] width 123 height 12
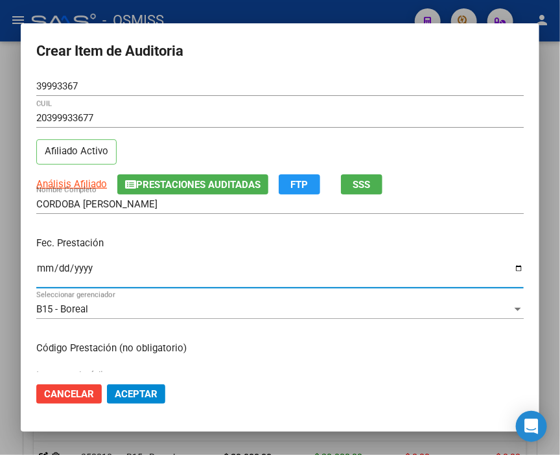
click at [47, 265] on input "Ingresar la fecha" at bounding box center [280, 273] width 488 height 21
click at [47, 266] on input "Ingresar la fecha" at bounding box center [280, 273] width 488 height 21
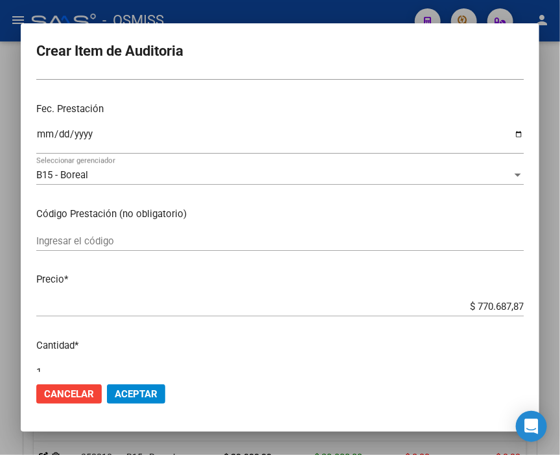
scroll to position [144, 0]
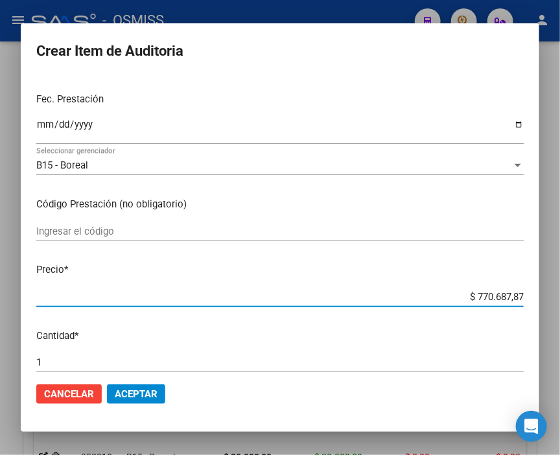
drag, startPoint x: 435, startPoint y: 290, endPoint x: 567, endPoint y: 295, distance: 131.8
click at [560, 295] on html "menu - OSMISS person Firma Express Inicio Calendario SSS Instructivos Contacto …" at bounding box center [280, 227] width 560 height 455
click at [139, 391] on span "Aceptar" at bounding box center [136, 395] width 43 height 12
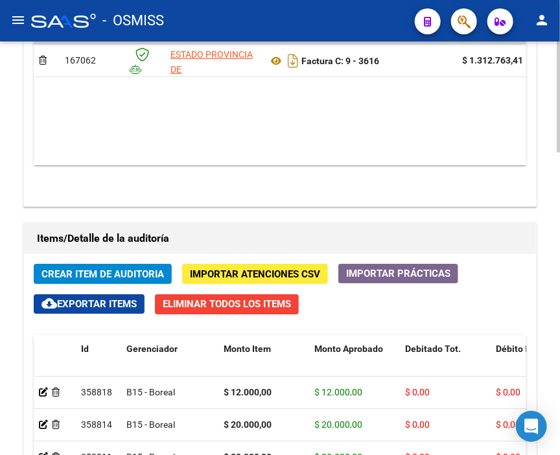
drag, startPoint x: 418, startPoint y: 112, endPoint x: 241, endPoint y: 95, distance: 177.9
click at [107, 269] on span "Crear Item de Auditoria" at bounding box center [103, 275] width 123 height 12
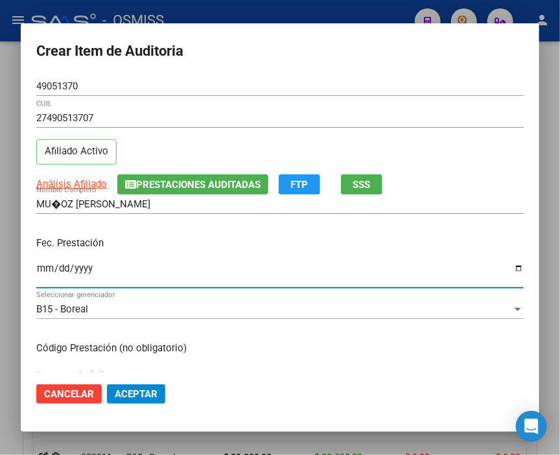
click at [41, 263] on input "Ingresar la fecha" at bounding box center [280, 273] width 488 height 21
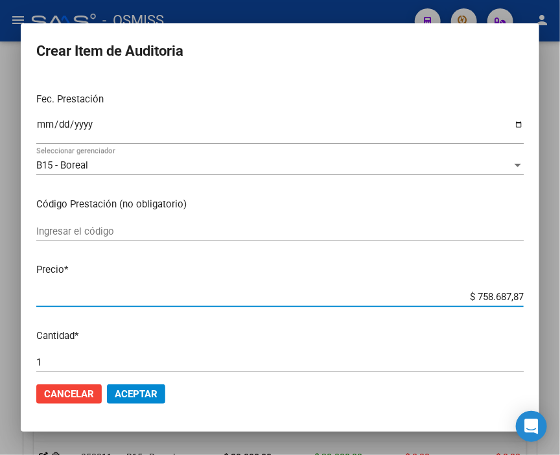
drag, startPoint x: 472, startPoint y: 297, endPoint x: 567, endPoint y: 300, distance: 94.8
click at [560, 300] on html "menu - OSMISS person Firma Express Inicio Calendario SSS Instructivos Contacto …" at bounding box center [280, 227] width 560 height 455
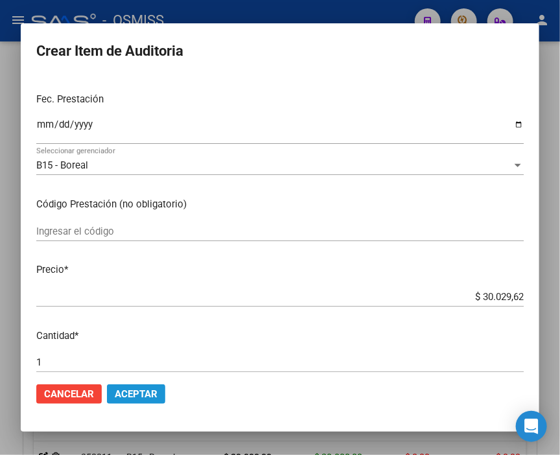
click at [141, 389] on span "Aceptar" at bounding box center [136, 395] width 43 height 12
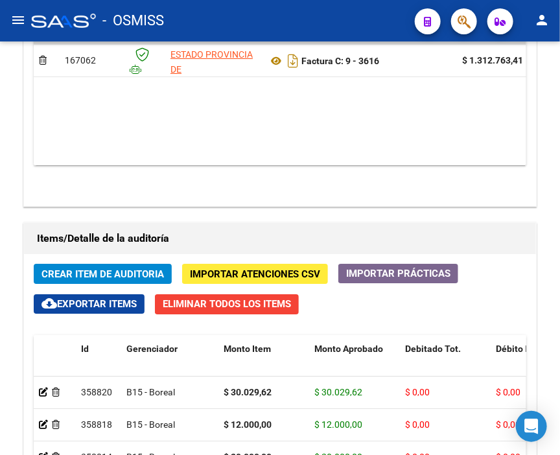
click at [300, 20] on div "- OSMISS" at bounding box center [218, 20] width 374 height 29
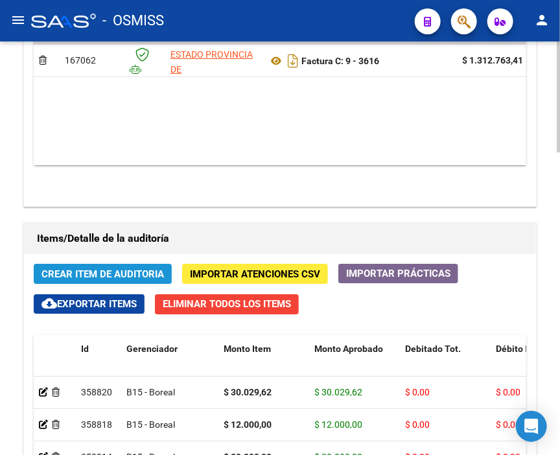
click at [125, 269] on span "Crear Item de Auditoria" at bounding box center [103, 275] width 123 height 12
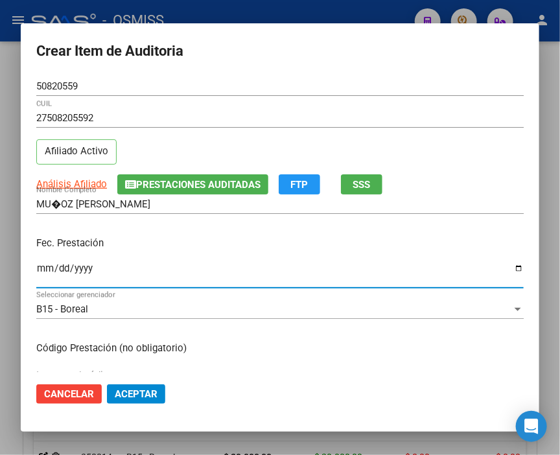
click at [43, 268] on input "Ingresar la fecha" at bounding box center [280, 273] width 488 height 21
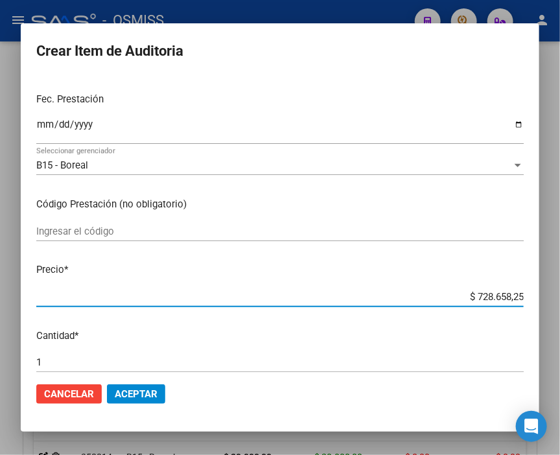
drag, startPoint x: 457, startPoint y: 296, endPoint x: 567, endPoint y: 296, distance: 110.3
click at [560, 296] on html "menu - OSMISS person Firma Express Inicio Calendario SSS Instructivos Contacto …" at bounding box center [280, 227] width 560 height 455
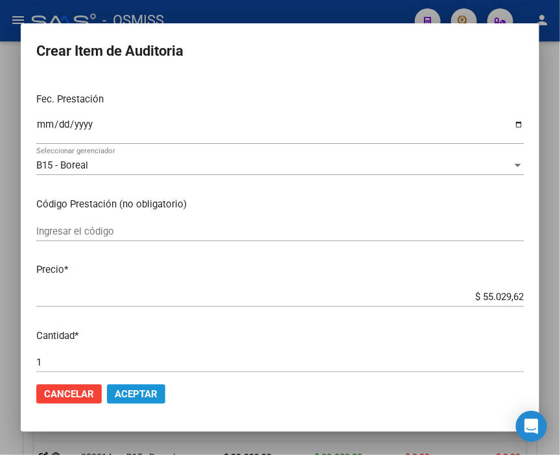
click at [139, 390] on span "Aceptar" at bounding box center [136, 395] width 43 height 12
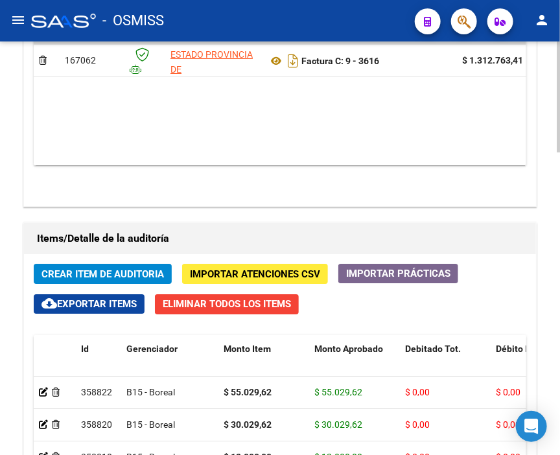
drag, startPoint x: 455, startPoint y: 114, endPoint x: 426, endPoint y: 114, distance: 29.2
click at [63, 264] on button "Crear Item de Auditoria" at bounding box center [103, 274] width 138 height 20
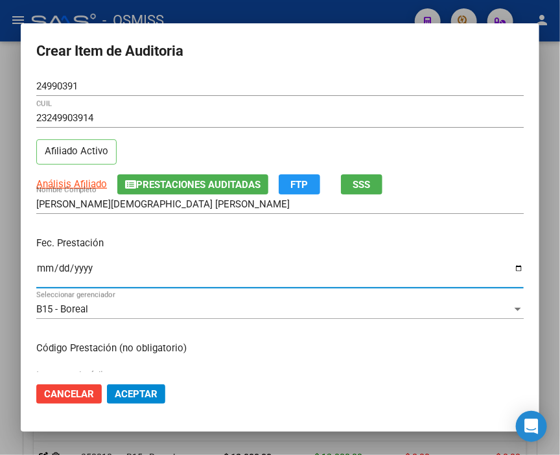
click at [45, 270] on input "Ingresar la fecha" at bounding box center [280, 273] width 488 height 21
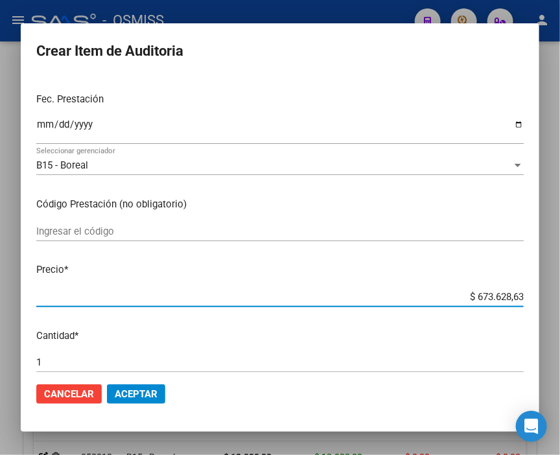
drag, startPoint x: 435, startPoint y: 298, endPoint x: 567, endPoint y: 294, distance: 131.8
click at [560, 294] on html "menu - OSMISS person Firma Express Inicio Calendario SSS Instructivos Contacto …" at bounding box center [280, 227] width 560 height 455
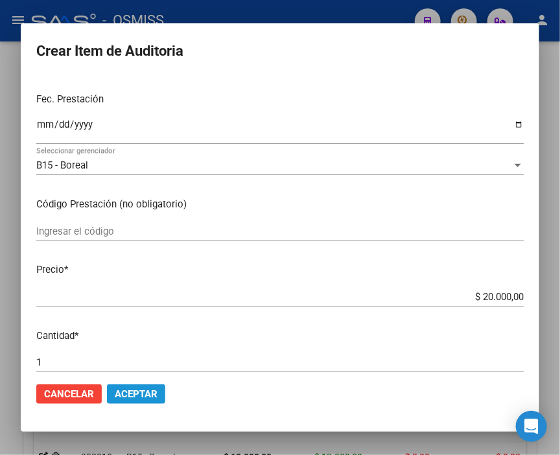
click at [138, 392] on span "Aceptar" at bounding box center [136, 395] width 43 height 12
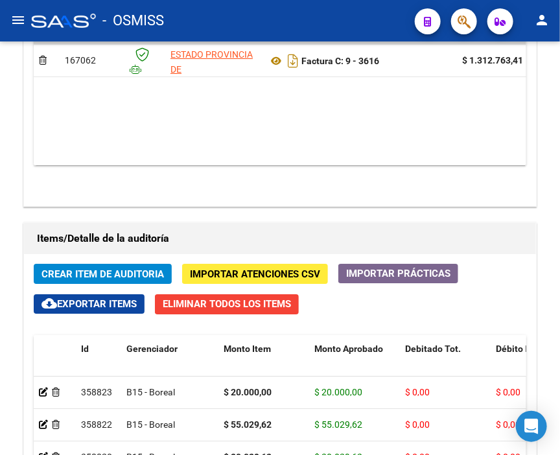
click at [285, 22] on div "- OSMISS" at bounding box center [218, 20] width 374 height 29
click at [92, 269] on span "Crear Item de Auditoria" at bounding box center [103, 275] width 123 height 12
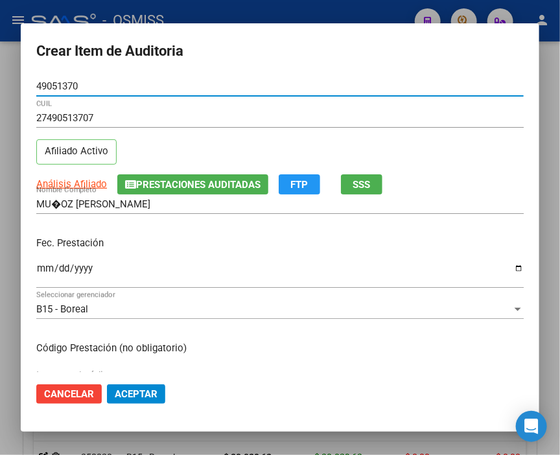
click at [44, 269] on input "Ingresar la fecha" at bounding box center [280, 273] width 488 height 21
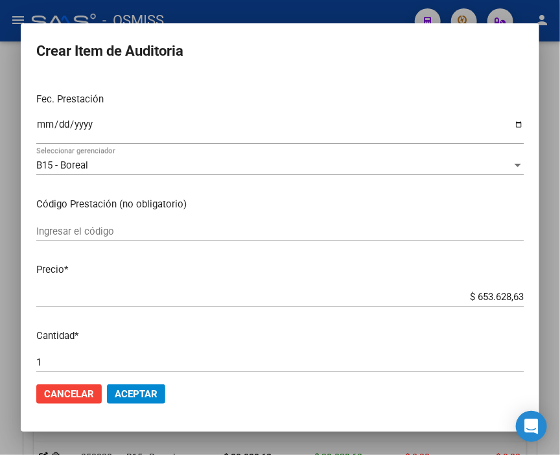
click at [438, 284] on mat-dialog-content "49051370 Nro Documento 27490513707 CUIL Afiliado Activo Análisis Afiliado Prest…" at bounding box center [280, 225] width 519 height 296
drag, startPoint x: 440, startPoint y: 293, endPoint x: 567, endPoint y: 306, distance: 127.7
click at [560, 306] on html "menu - OSMISS person Firma Express Inicio Calendario SSS Instructivos Contacto …" at bounding box center [280, 227] width 560 height 455
click at [143, 387] on button "Aceptar" at bounding box center [136, 394] width 58 height 19
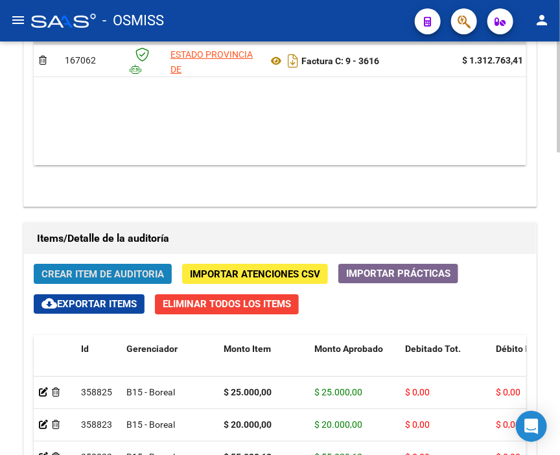
click at [102, 269] on span "Crear Item de Auditoria" at bounding box center [103, 275] width 123 height 12
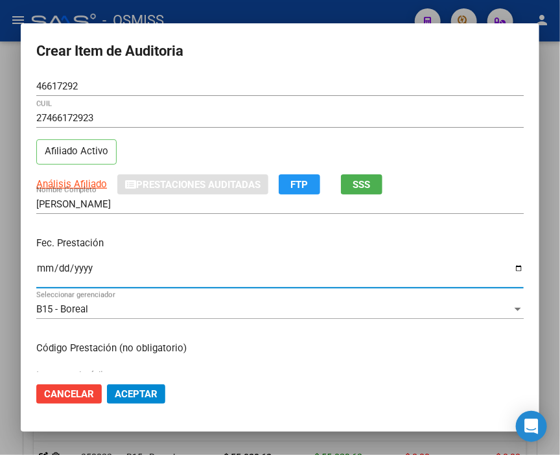
click at [41, 268] on input "Ingresar la fecha" at bounding box center [280, 273] width 488 height 21
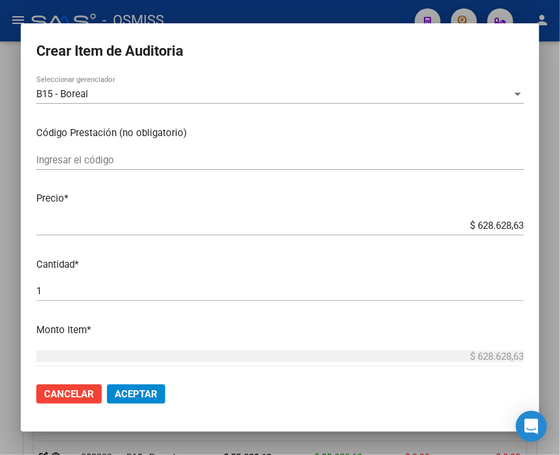
scroll to position [216, 0]
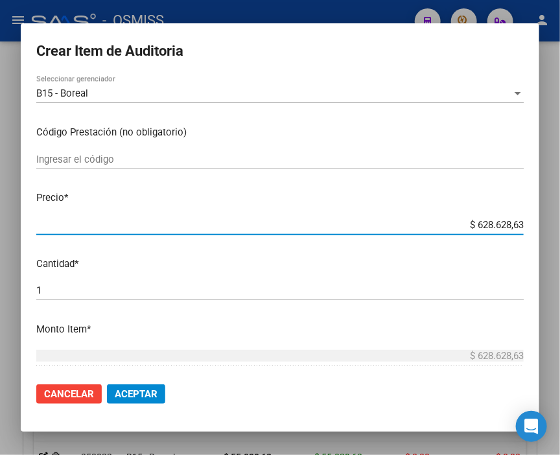
drag, startPoint x: 430, startPoint y: 222, endPoint x: 567, endPoint y: 222, distance: 136.9
click at [560, 222] on html "menu - OSMISS person Firma Express Inicio Calendario SSS Instructivos Contacto …" at bounding box center [280, 227] width 560 height 455
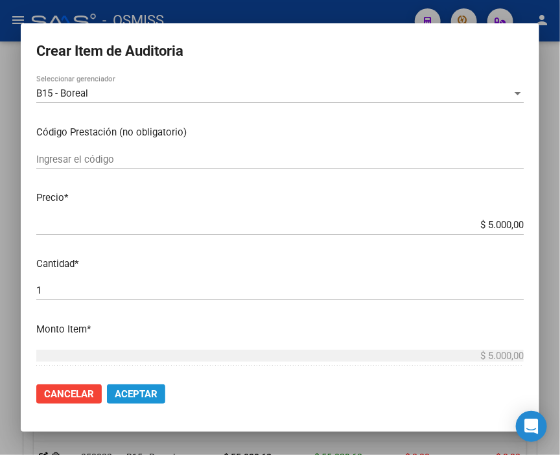
click at [139, 397] on span "Aceptar" at bounding box center [136, 395] width 43 height 12
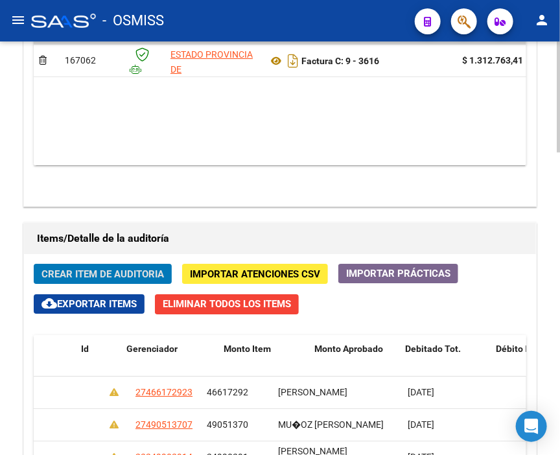
scroll to position [0, 0]
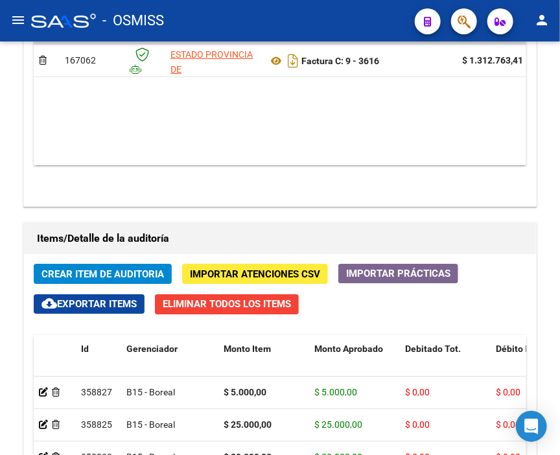
click at [288, 27] on div "- OSMISS" at bounding box center [218, 20] width 374 height 29
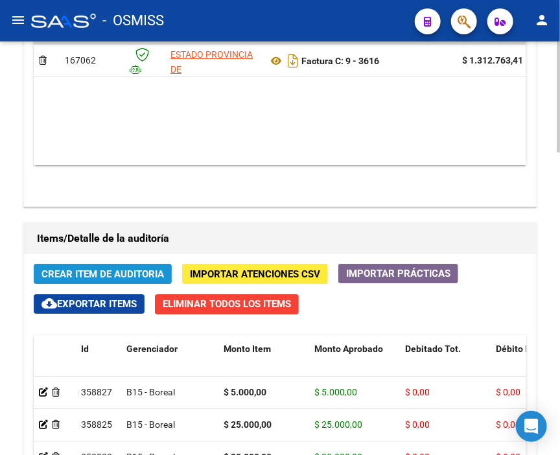
click at [55, 269] on span "Crear Item de Auditoria" at bounding box center [103, 275] width 123 height 12
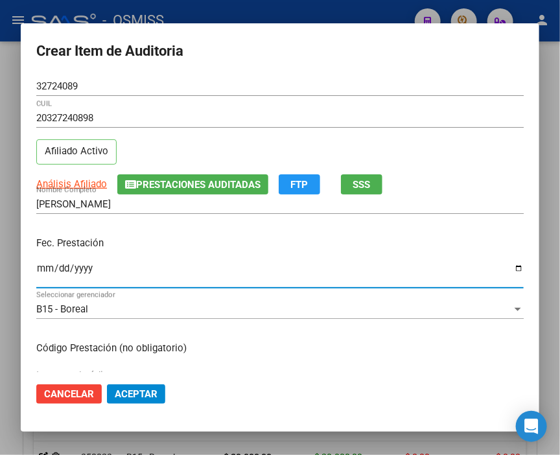
click at [42, 267] on input "Ingresar la fecha" at bounding box center [280, 273] width 488 height 21
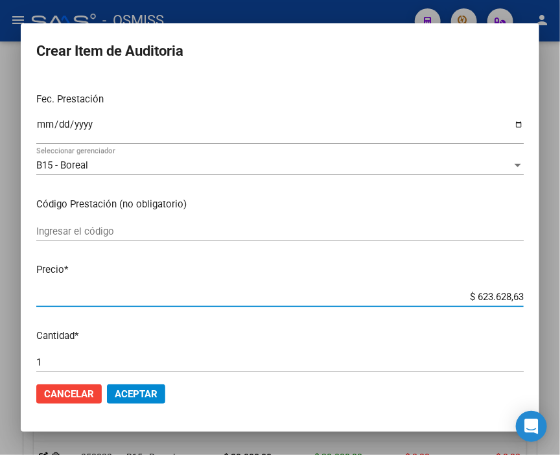
drag, startPoint x: 439, startPoint y: 300, endPoint x: 567, endPoint y: 301, distance: 127.8
click at [560, 301] on html "menu - OSMISS person Firma Express Inicio Calendario SSS Instructivos Contacto …" at bounding box center [280, 227] width 560 height 455
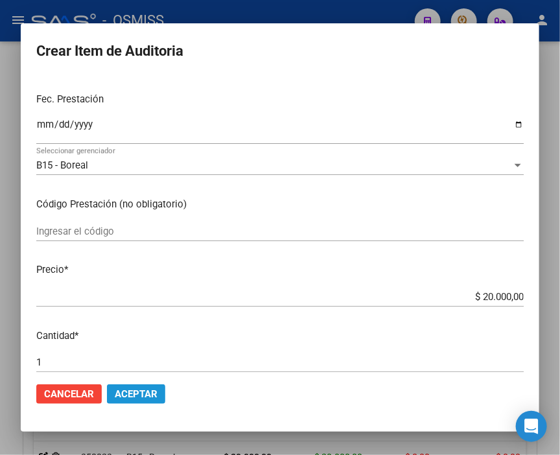
click at [146, 392] on span "Aceptar" at bounding box center [136, 395] width 43 height 12
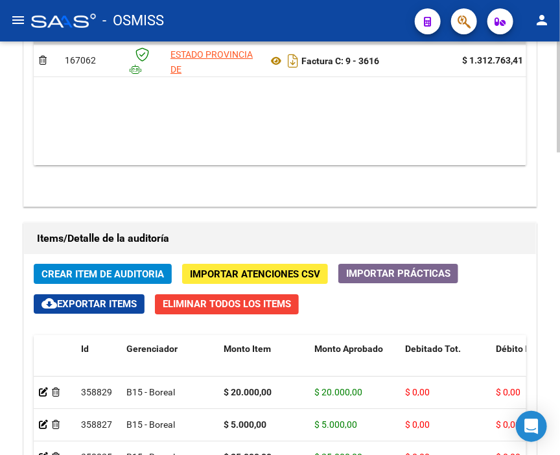
drag, startPoint x: 275, startPoint y: 26, endPoint x: 165, endPoint y: 62, distance: 115.5
click at [275, 26] on div "- OSMISS" at bounding box center [218, 20] width 374 height 29
click at [123, 269] on span "Crear Item de Auditoria" at bounding box center [103, 275] width 123 height 12
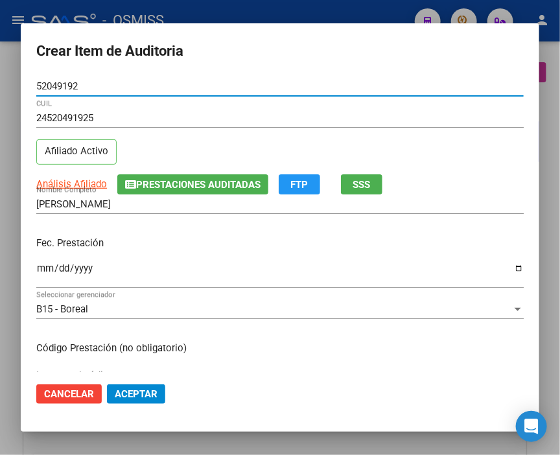
scroll to position [1009, 0]
type input "52049192"
click at [43, 271] on input "Ingresar la fecha" at bounding box center [280, 273] width 488 height 21
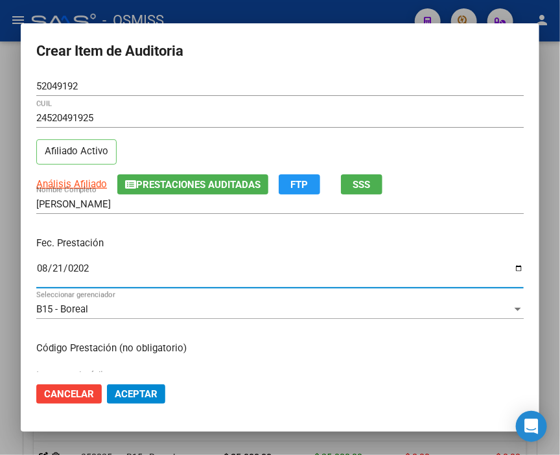
type input "[DATE]"
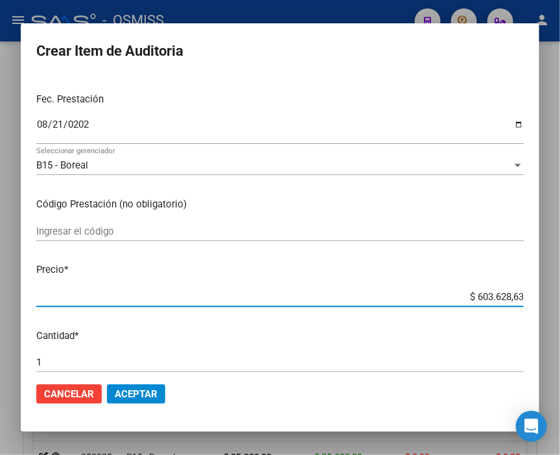
drag, startPoint x: 457, startPoint y: 295, endPoint x: 548, endPoint y: 299, distance: 91.5
click at [548, 299] on div "Crear Item de Auditoria 52049192 Nro Documento 24520491925 CUIL Afiliado Activo…" at bounding box center [280, 227] width 560 height 455
type input "$ 0,02"
type input "$ 0,20"
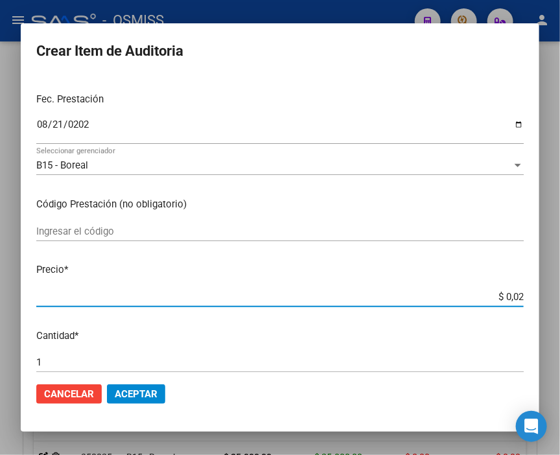
type input "$ 0,20"
type input "$ 2,00"
type input "$ 20,00"
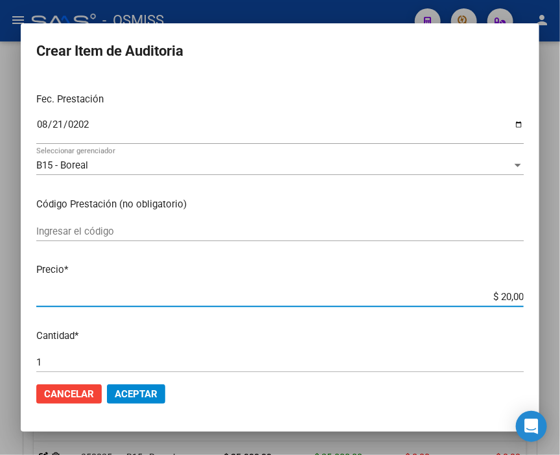
type input "$ 200,00"
type input "$ 2.000,00"
type input "$ 20.000,00"
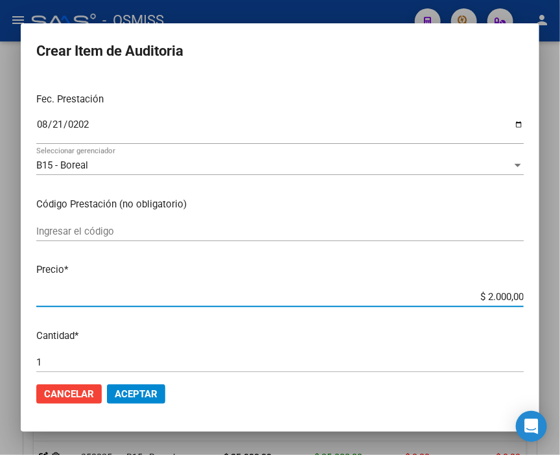
type input "$ 20.000,00"
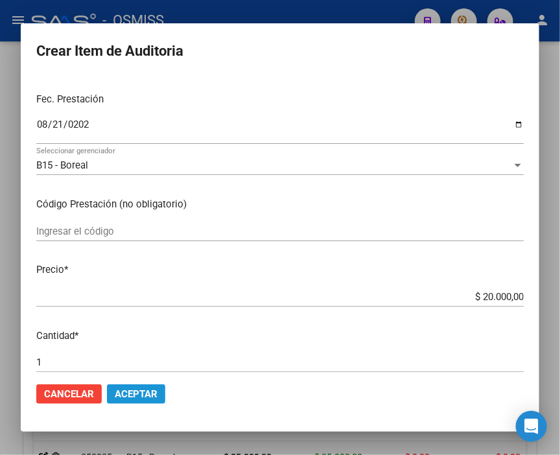
click at [135, 391] on span "Aceptar" at bounding box center [136, 395] width 43 height 12
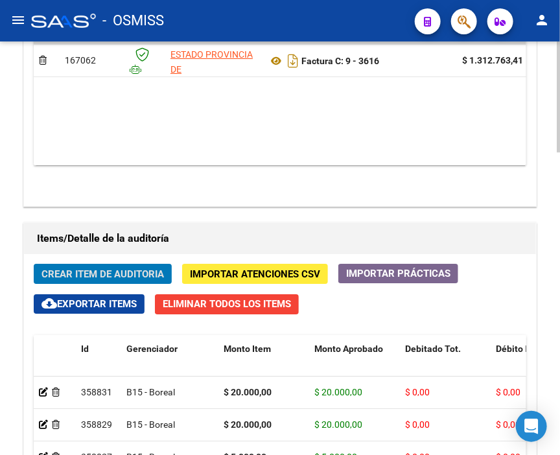
click at [97, 269] on span "Crear Item de Auditoria" at bounding box center [103, 275] width 123 height 12
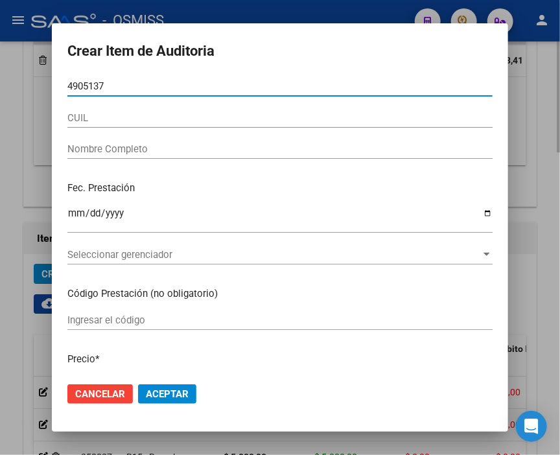
type input "49051370"
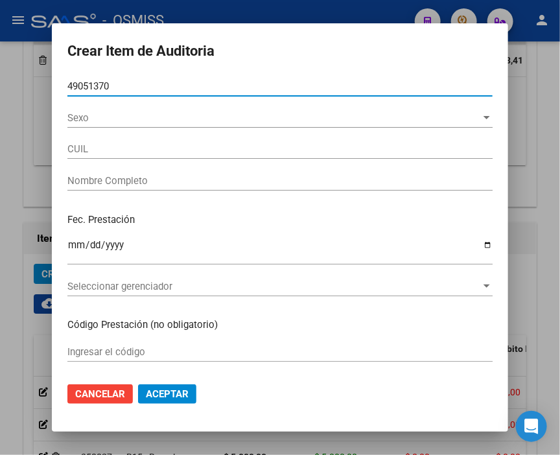
type input "27490513707"
type input "MU�OZ [PERSON_NAME]"
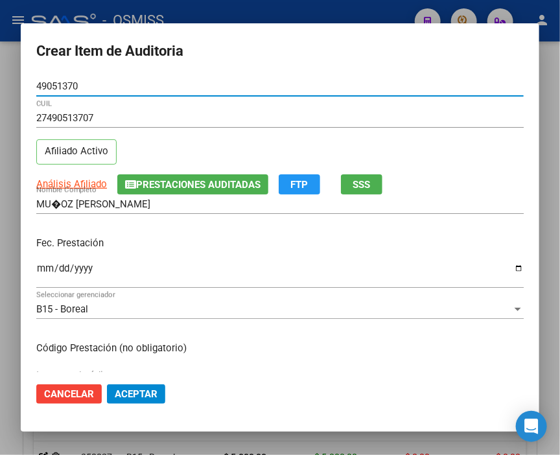
type input "49051370"
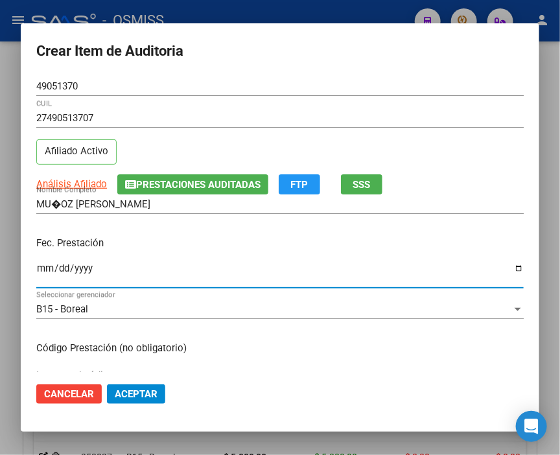
click at [46, 271] on input "Ingresar la fecha" at bounding box center [280, 273] width 488 height 21
type input "[DATE]"
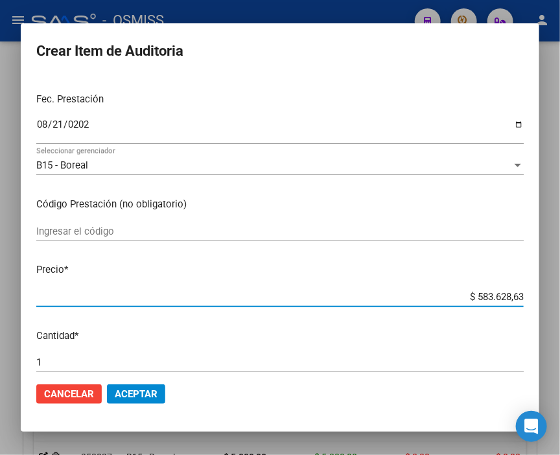
drag, startPoint x: 453, startPoint y: 293, endPoint x: 567, endPoint y: 309, distance: 115.4
click at [560, 309] on html "menu - OSMISS person Firma Express Inicio Calendario SSS Instructivos Contacto …" at bounding box center [280, 227] width 560 height 455
type input "$ 0,02"
type input "$ 0,20"
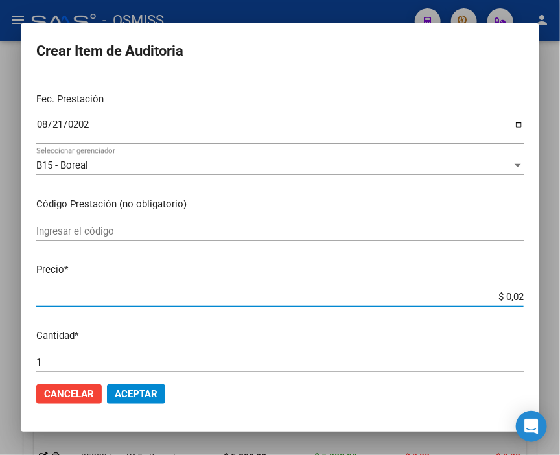
type input "$ 0,20"
type input "$ 2,00"
type input "$ 20,00"
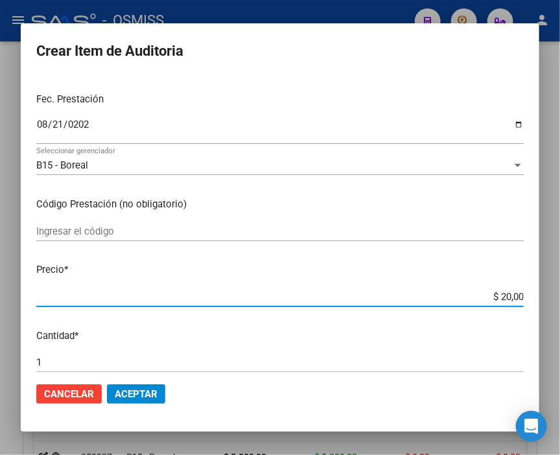
type input "$ 200,00"
type input "$ 2.000,00"
type input "$ 20.000,00"
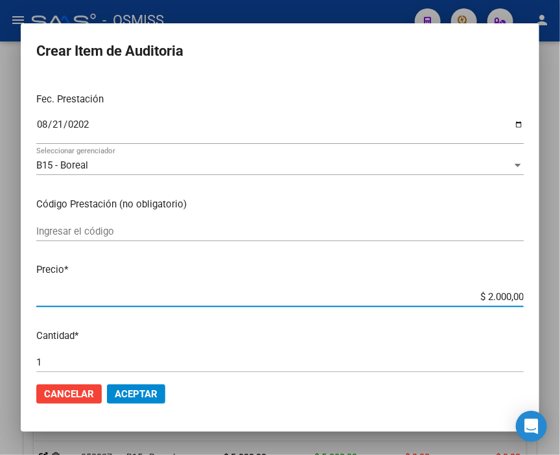
type input "$ 20.000,00"
click at [152, 405] on mat-dialog-actions "Cancelar Aceptar" at bounding box center [280, 394] width 488 height 44
click at [152, 400] on button "Aceptar" at bounding box center [136, 394] width 58 height 19
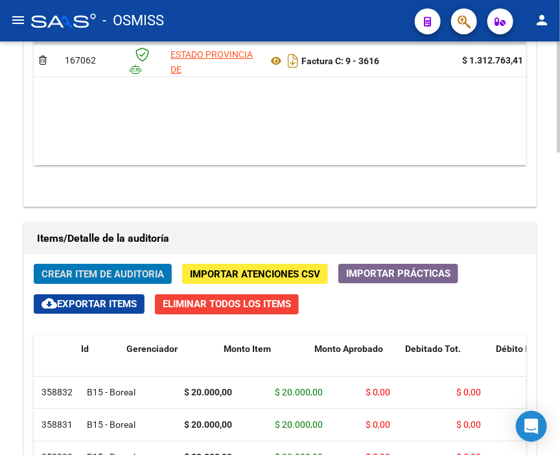
scroll to position [0, 0]
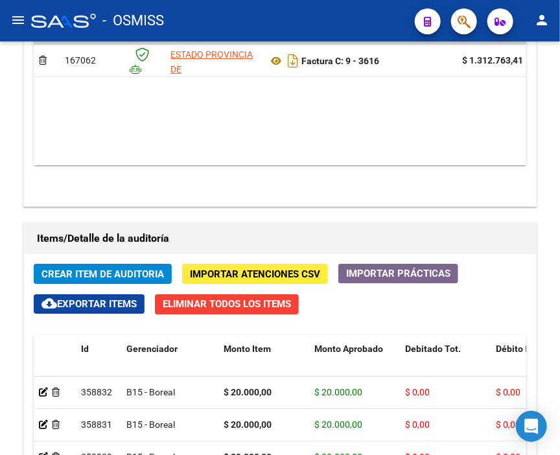
click at [297, 8] on div "- OSMISS" at bounding box center [218, 20] width 374 height 29
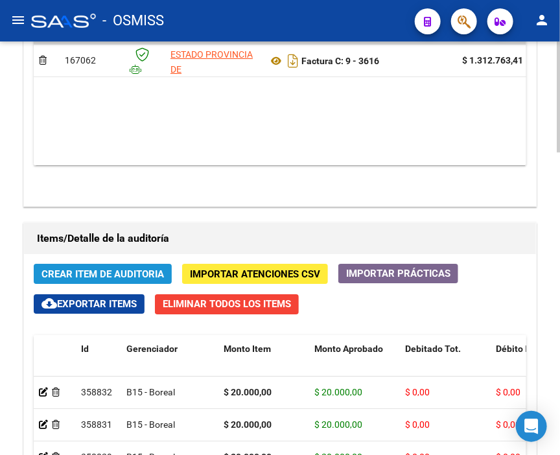
click at [81, 269] on span "Crear Item de Auditoria" at bounding box center [103, 275] width 123 height 12
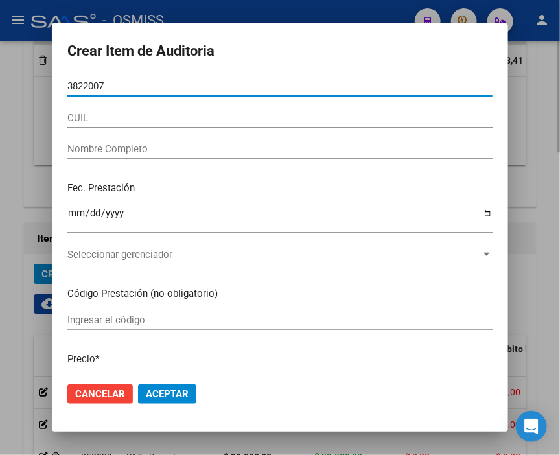
type input "38220072"
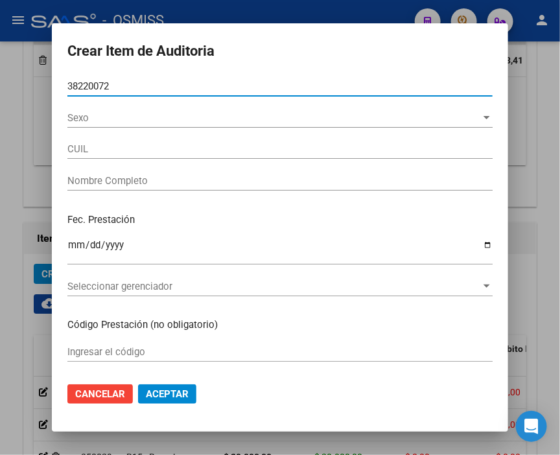
type input "27382200727"
type input "LEDEZMA Maria Eugenia"
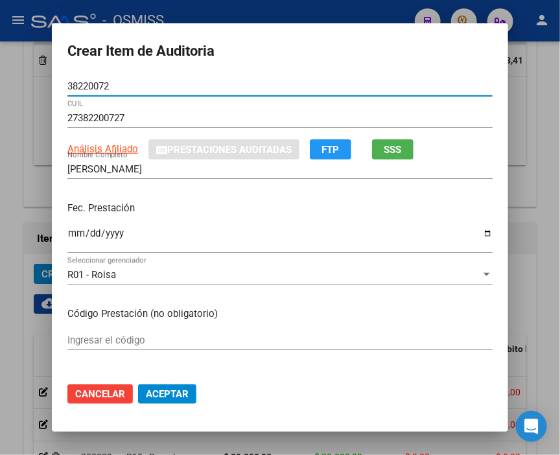
type input "38220072"
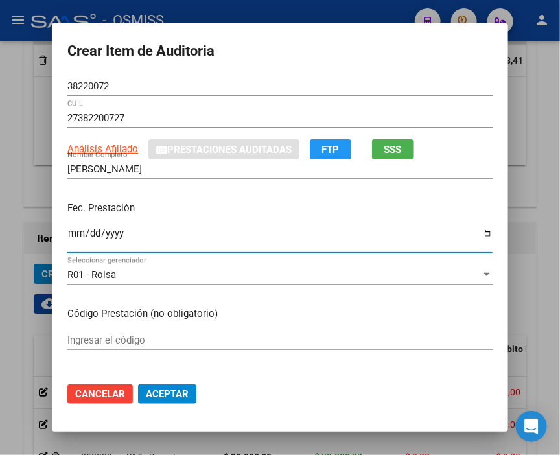
click at [69, 235] on input "Ingresar la fecha" at bounding box center [280, 238] width 426 height 21
type input "[DATE]"
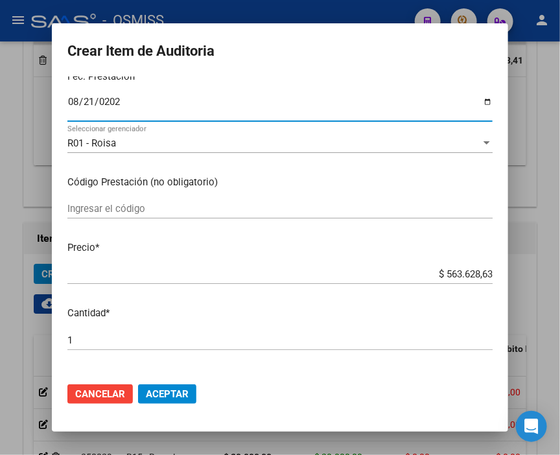
scroll to position [216, 0]
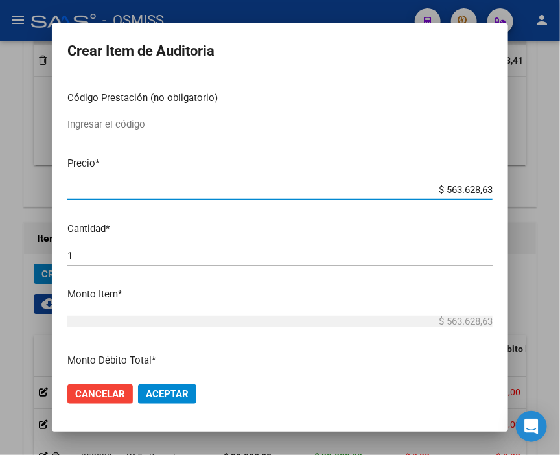
drag, startPoint x: 416, startPoint y: 186, endPoint x: 567, endPoint y: 198, distance: 151.6
click at [560, 198] on html "menu - OSMISS person Firma Express Inicio Calendario SSS Instructivos Contacto …" at bounding box center [280, 227] width 560 height 455
type input "$ 0,05"
type input "$ 0,50"
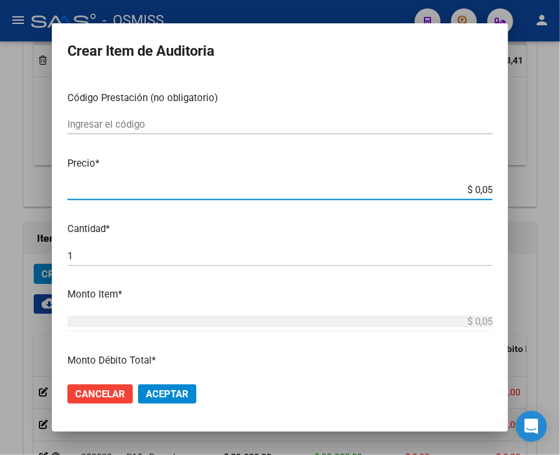
type input "$ 0,50"
type input "$ 5,00"
type input "$ 50,00"
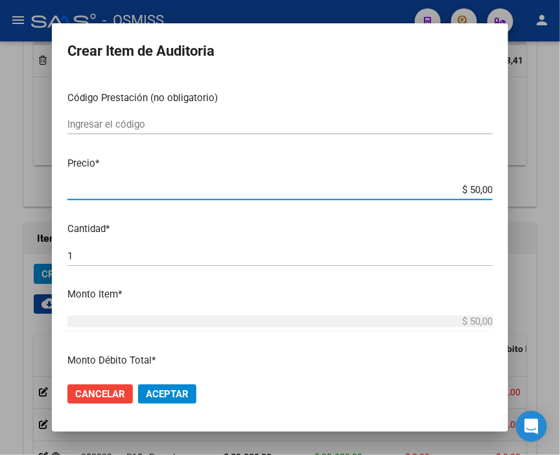
type input "$ 500,00"
type input "$ 5.000,00"
click at [173, 393] on span "Aceptar" at bounding box center [167, 395] width 43 height 12
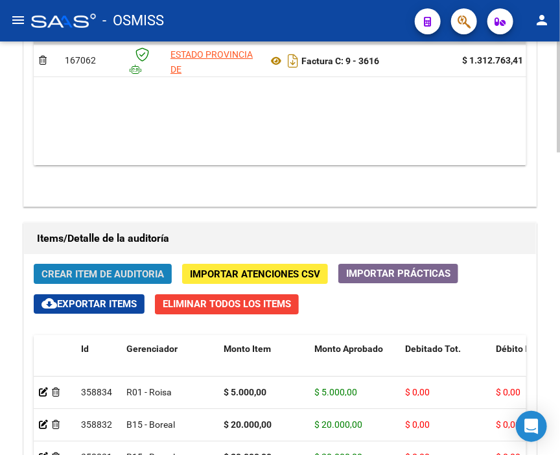
click at [105, 269] on span "Crear Item de Auditoria" at bounding box center [103, 275] width 123 height 12
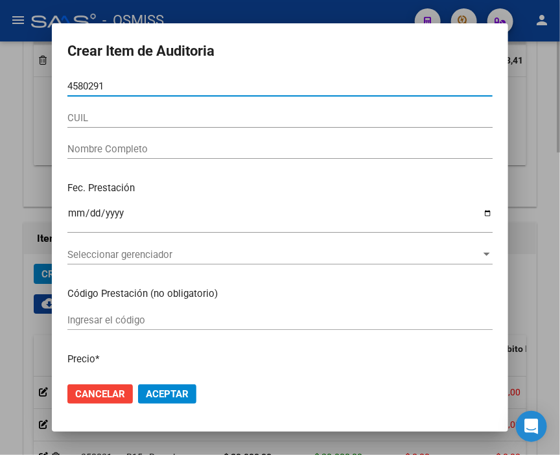
type input "45802912"
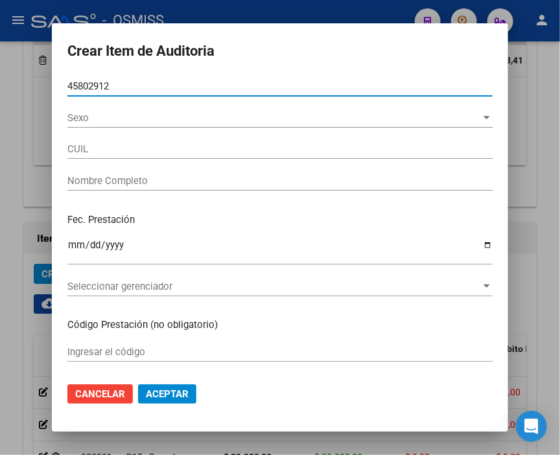
type input "27458029127"
type input "[PERSON_NAME]"
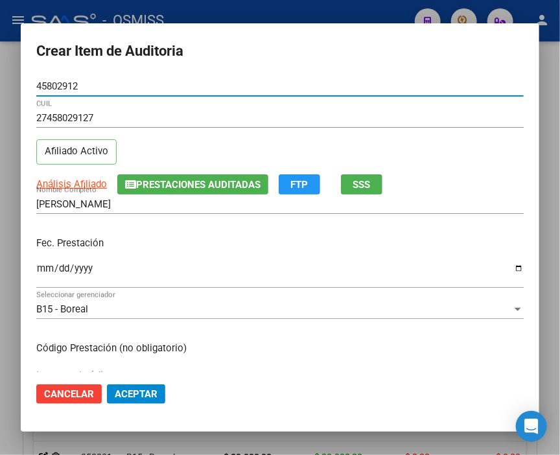
type input "45802912"
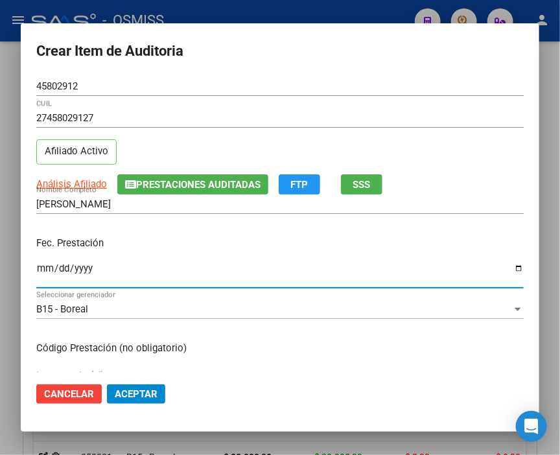
click at [41, 271] on input "Ingresar la fecha" at bounding box center [280, 273] width 488 height 21
type input "[DATE]"
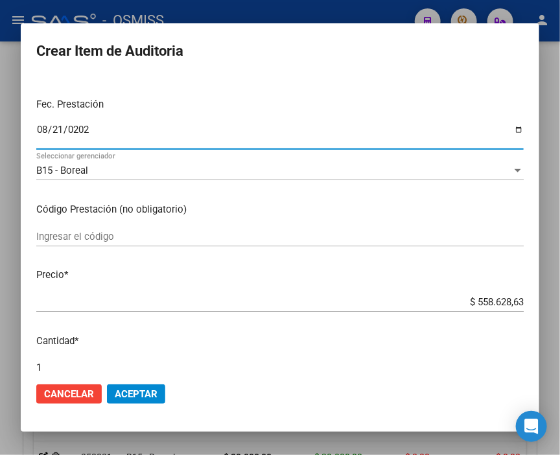
scroll to position [144, 0]
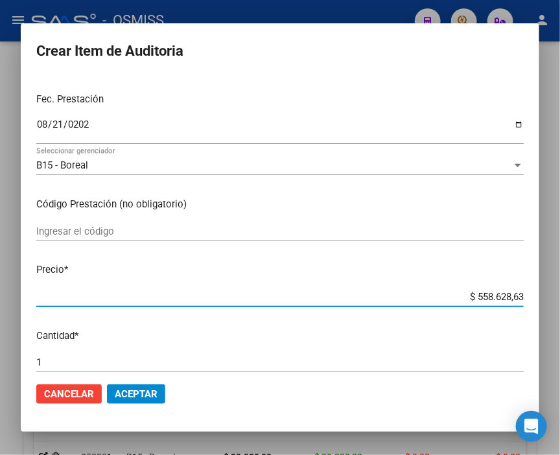
drag, startPoint x: 442, startPoint y: 292, endPoint x: 567, endPoint y: 299, distance: 124.7
click at [560, 299] on html "menu - OSMISS person Firma Express Inicio Calendario SSS Instructivos Contacto …" at bounding box center [280, 227] width 560 height 455
type input "$ 0,02"
type input "$ 0,20"
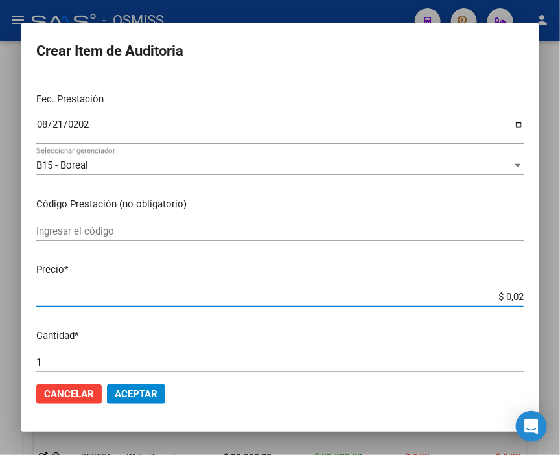
type input "$ 0,20"
type input "$ 2,00"
type input "$ 20,00"
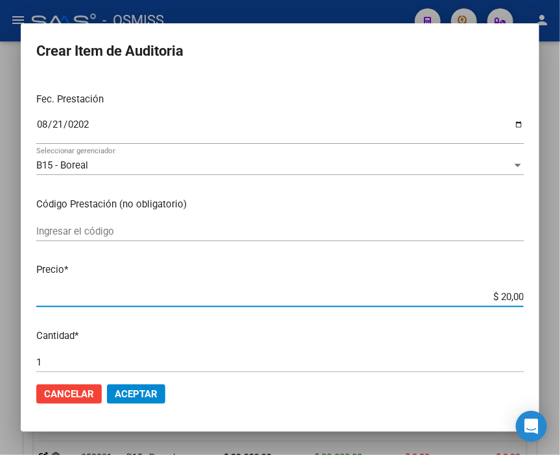
type input "$ 200,00"
type input "$ 2.000,00"
type input "$ 20.000,00"
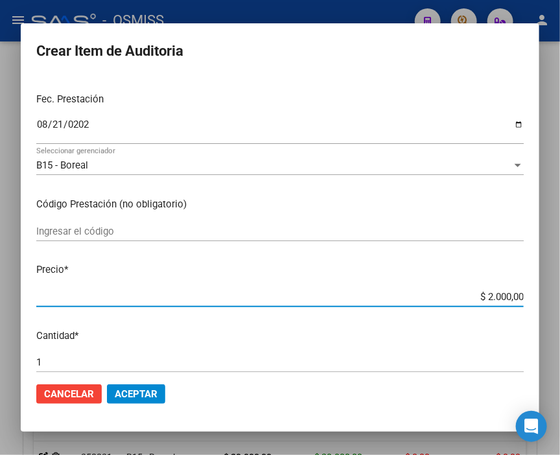
type input "$ 20.000,00"
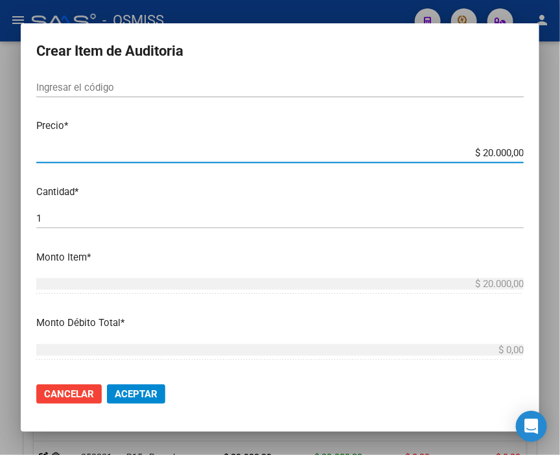
scroll to position [360, 0]
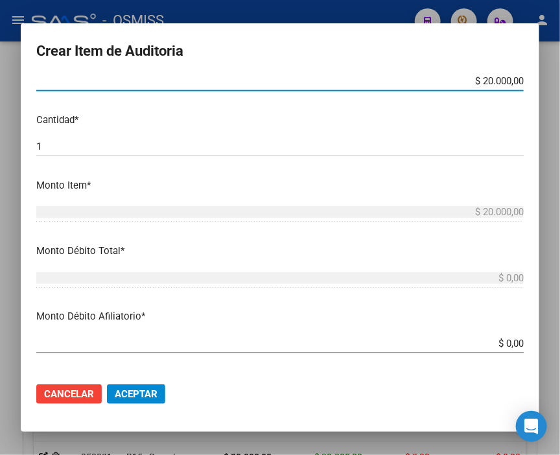
drag, startPoint x: 481, startPoint y: 342, endPoint x: 561, endPoint y: 345, distance: 79.9
click at [560, 345] on html "menu - OSMISS person Firma Express Inicio Calendario SSS Instructivos Contacto …" at bounding box center [280, 227] width 560 height 455
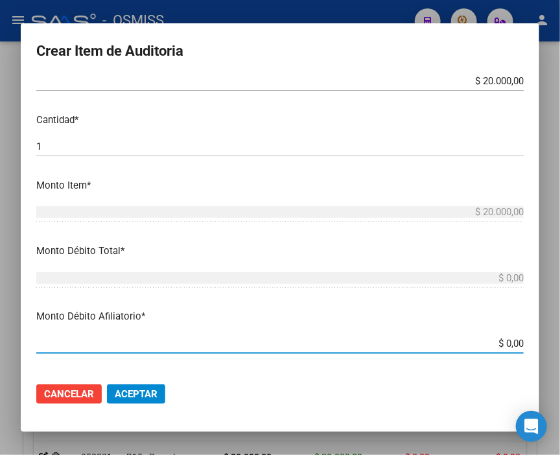
type input "$ 0,02"
type input "$ 0,20"
type input "$ 2,00"
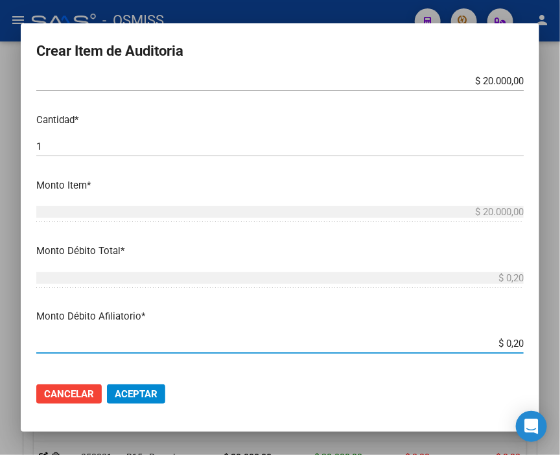
type input "$ 2,00"
type input "$ 20,00"
type input "$ 200,00"
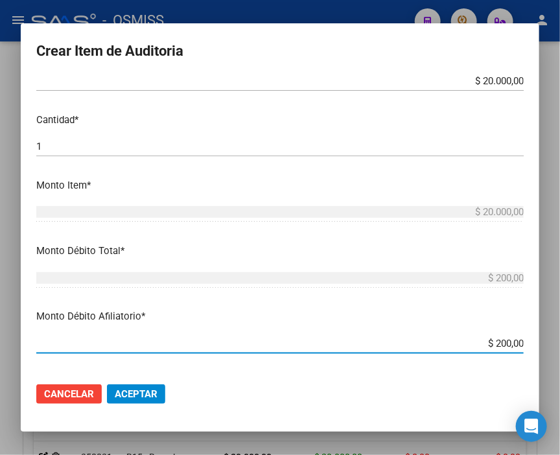
type input "$ 2.000,00"
type input "$ 20.000,00"
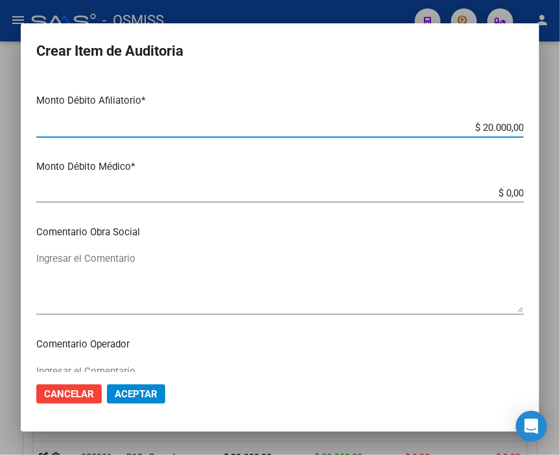
scroll to position [649, 0]
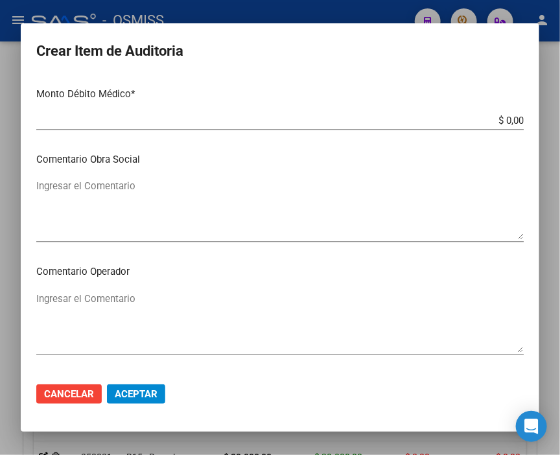
click at [150, 300] on textarea "Ingresar el Comentario" at bounding box center [280, 322] width 488 height 61
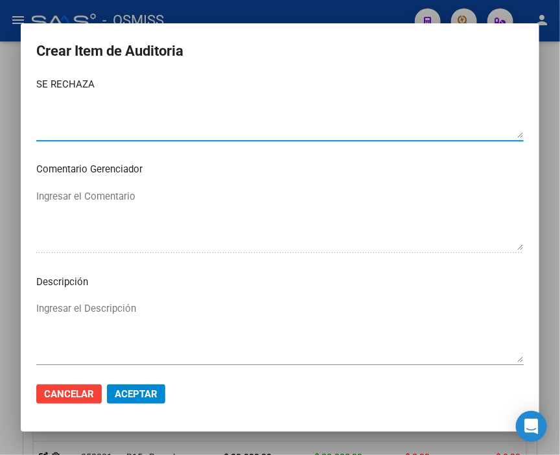
scroll to position [865, 0]
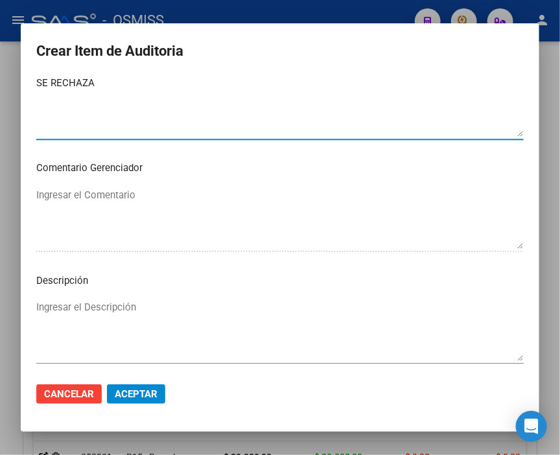
type textarea "SE RECHAZA"
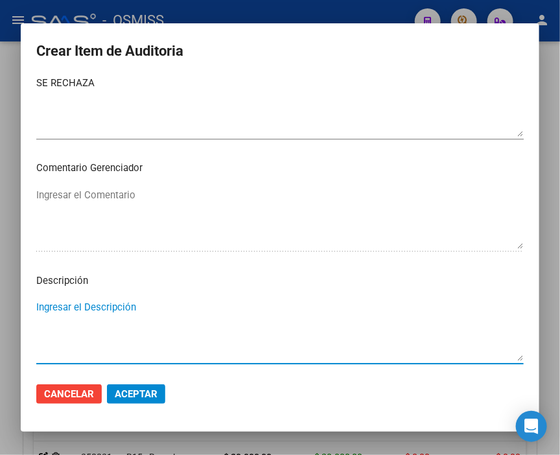
click at [73, 307] on textarea "Ingresar el Descripción" at bounding box center [280, 330] width 488 height 61
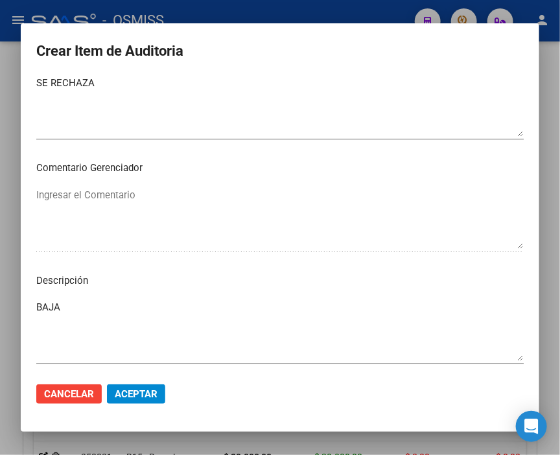
click at [448, 180] on mat-dialog-content "45802912 Nro Documento 27458029127 CUIL Afiliado Activo Análisis Afiliado Prest…" at bounding box center [280, 225] width 519 height 296
click at [89, 299] on div "BAJA Ingresar el Descripción" at bounding box center [280, 331] width 488 height 66
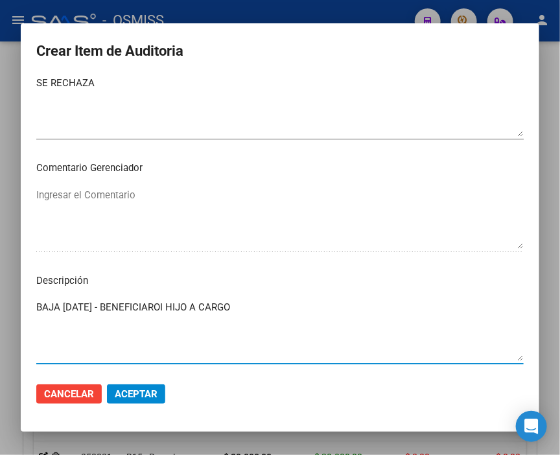
click at [184, 304] on textarea "BAJA 16/07/2025 - BENEFICIAROI HIJO A CARGO" at bounding box center [280, 330] width 488 height 61
click at [261, 304] on textarea "BAJA 16/07/2025 - BENEFICIARIO HIJO A CARGO" at bounding box center [280, 330] width 488 height 61
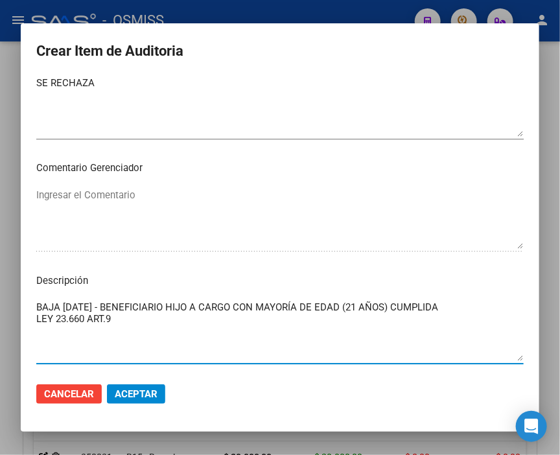
type textarea "BAJA 16/07/2025 - BENEFICIARIO HIJO A CARGO CON MAYORÍA DE EDAD (21 AÑOS) CUMPL…"
click at [141, 381] on mat-dialog-actions "Cancelar Aceptar" at bounding box center [280, 394] width 488 height 44
click at [156, 393] on span "Aceptar" at bounding box center [136, 395] width 43 height 12
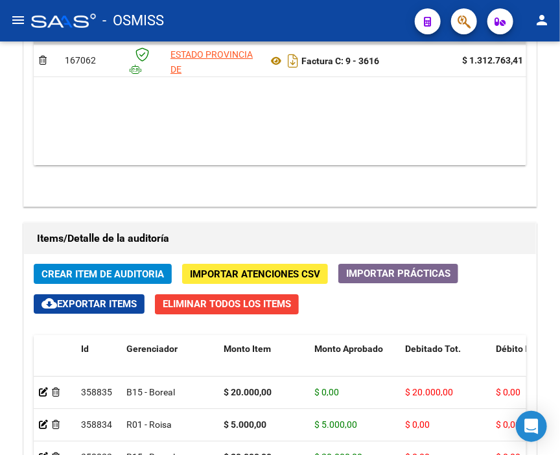
click at [223, 19] on div "- OSMISS" at bounding box center [218, 20] width 374 height 29
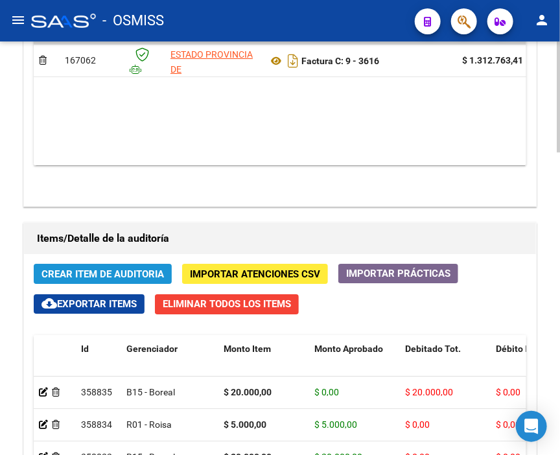
click at [108, 269] on span "Crear Item de Auditoria" at bounding box center [103, 275] width 123 height 12
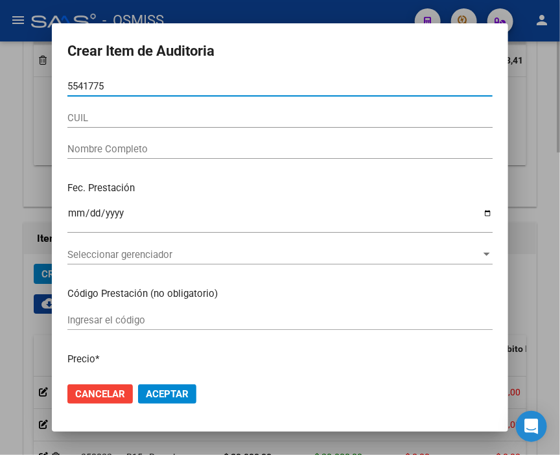
type input "55417753"
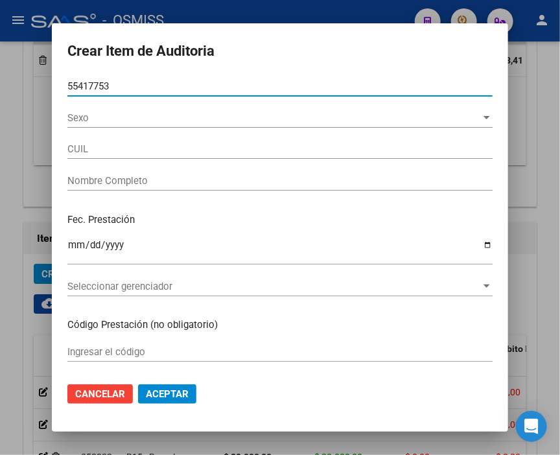
type input "27554177536"
type input "DURE MOLL LUCIA MAYLEN"
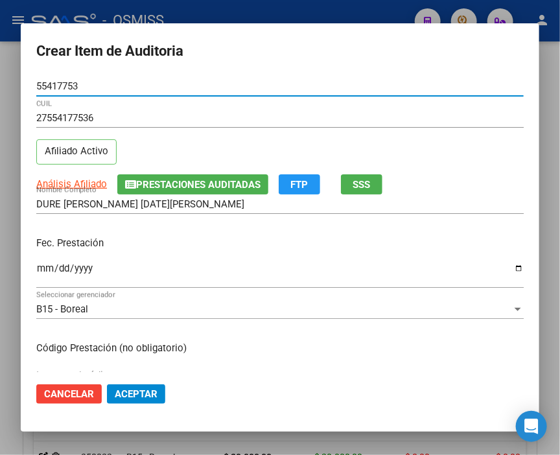
type input "55417753"
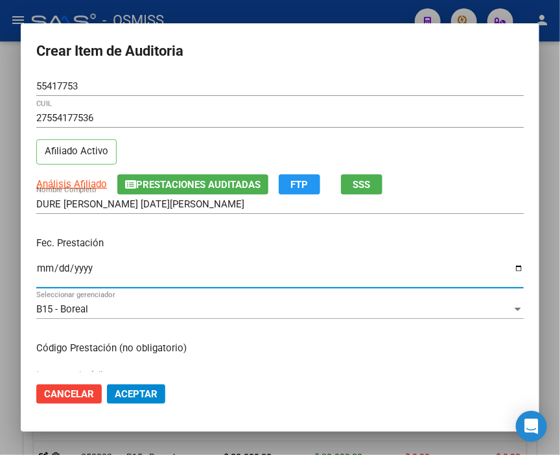
click at [45, 267] on input "Ingresar la fecha" at bounding box center [280, 273] width 488 height 21
type input "2025-08-22"
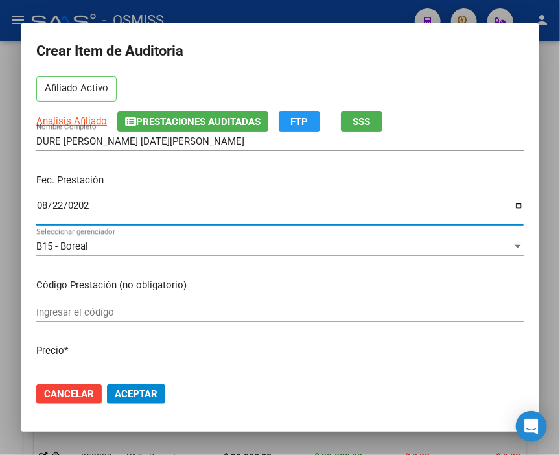
scroll to position [144, 0]
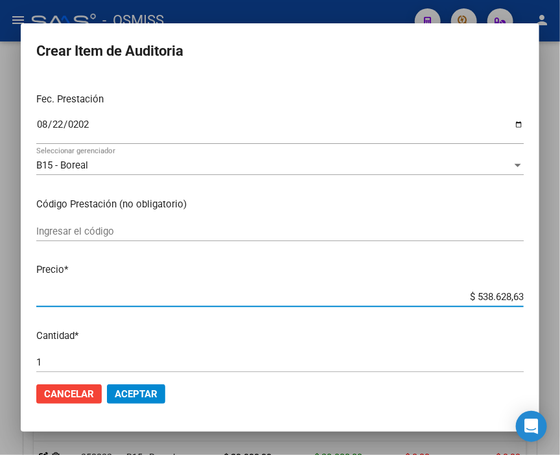
drag, startPoint x: 439, startPoint y: 294, endPoint x: 567, endPoint y: 304, distance: 128.2
click at [560, 304] on html "menu - OSMISS person Firma Express Inicio Calendario SSS Instructivos Contacto …" at bounding box center [280, 227] width 560 height 455
type input "$ 0,02"
type input "$ 0,20"
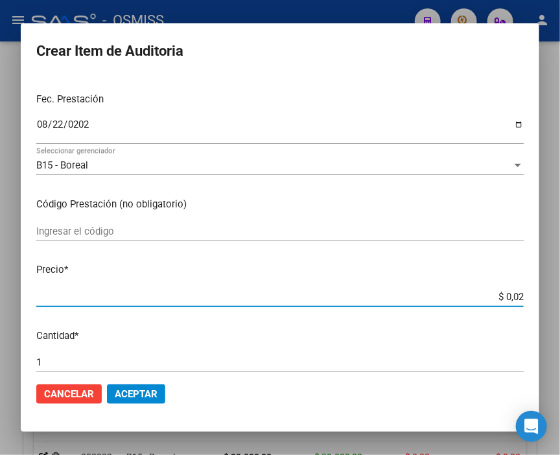
type input "$ 0,20"
type input "$ 2,00"
type input "$ 20,00"
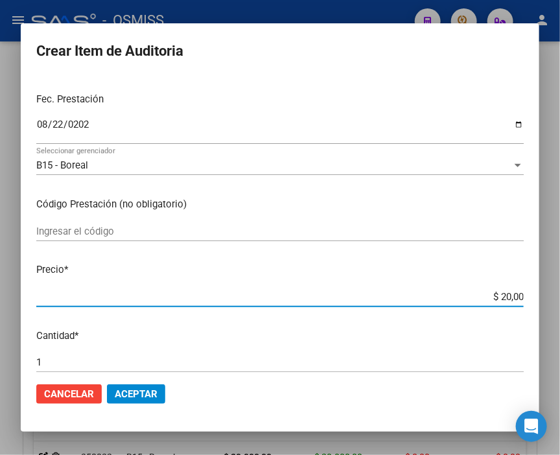
type input "$ 200,00"
type input "$ 2.000,00"
type input "$ 20.000,00"
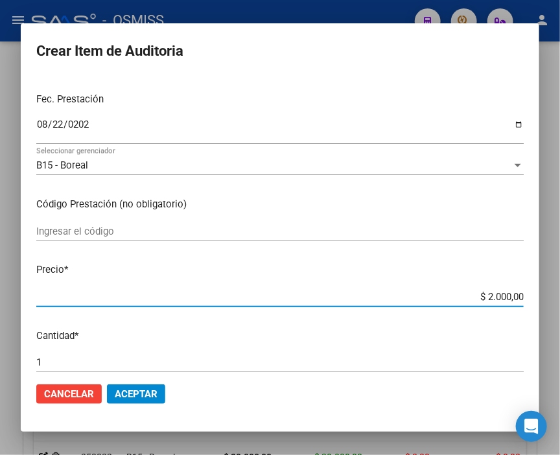
type input "$ 20.000,00"
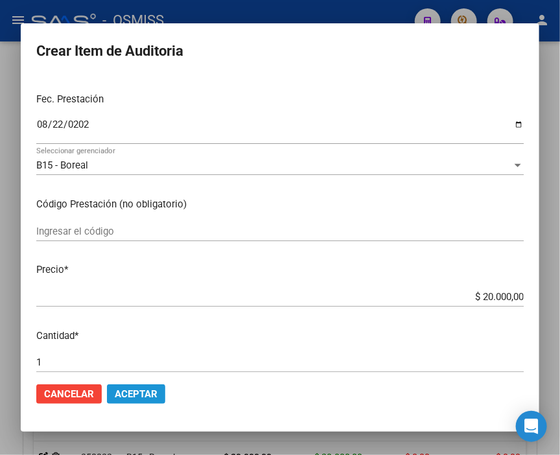
click at [147, 394] on span "Aceptar" at bounding box center [136, 395] width 43 height 12
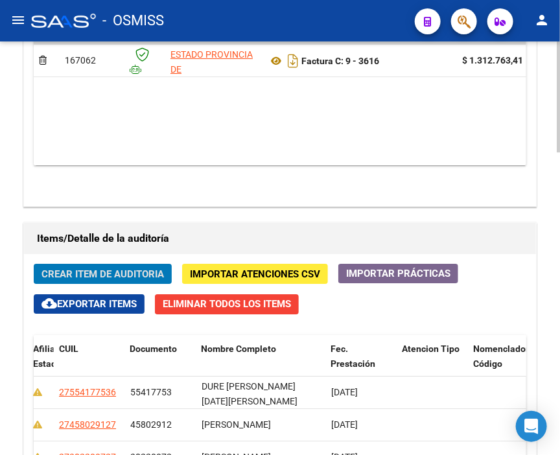
scroll to position [0, 0]
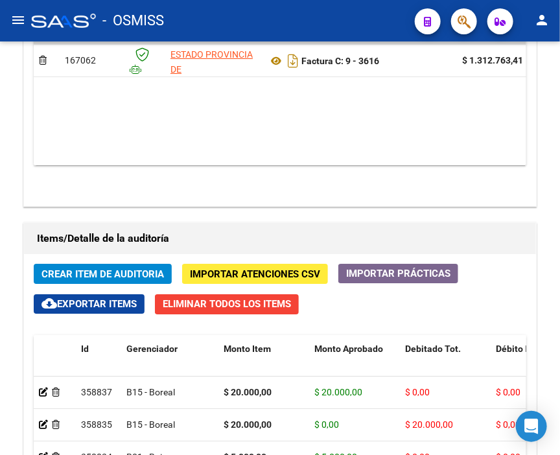
drag, startPoint x: 270, startPoint y: 21, endPoint x: 221, endPoint y: 30, distance: 50.9
click at [270, 21] on div "- OSMISS" at bounding box center [218, 20] width 374 height 29
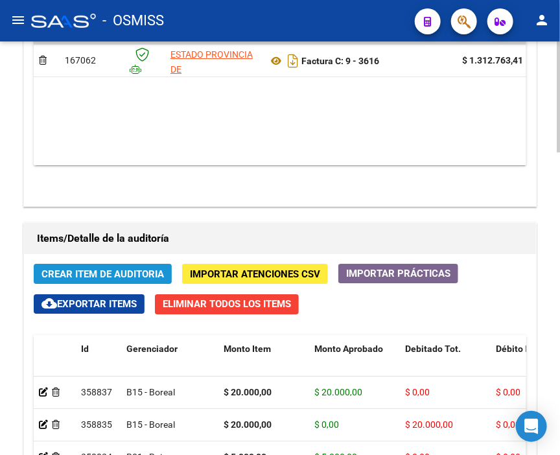
click at [110, 269] on span "Crear Item de Auditoria" at bounding box center [103, 275] width 123 height 12
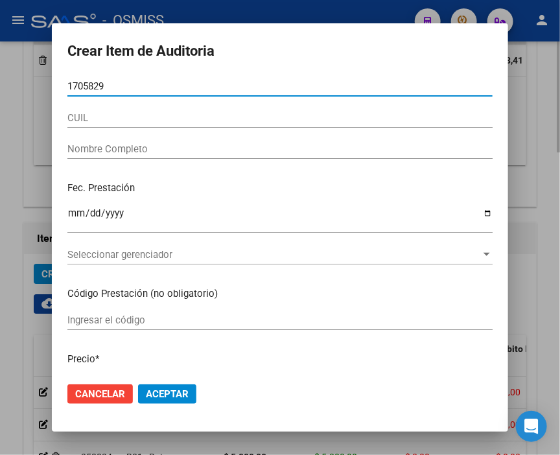
type input "17058296"
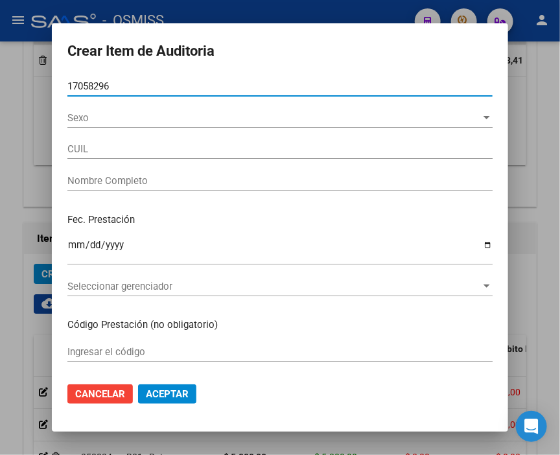
type input "27170582964"
type input "LEYRIA LILIANA"
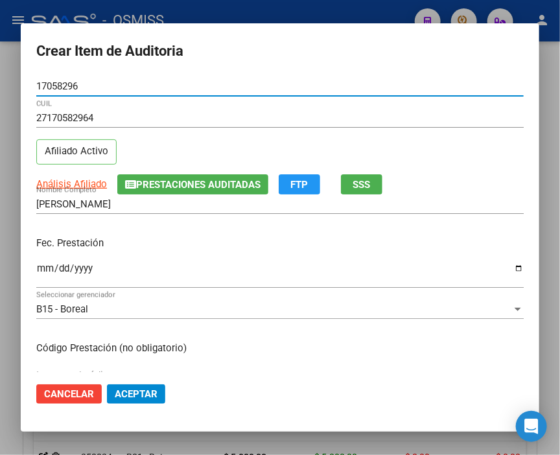
type input "17058296"
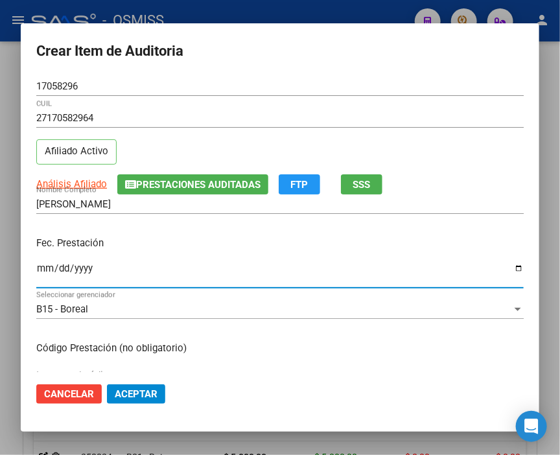
click at [45, 271] on input "Ingresar la fecha" at bounding box center [280, 273] width 488 height 21
type input "2025-08-23"
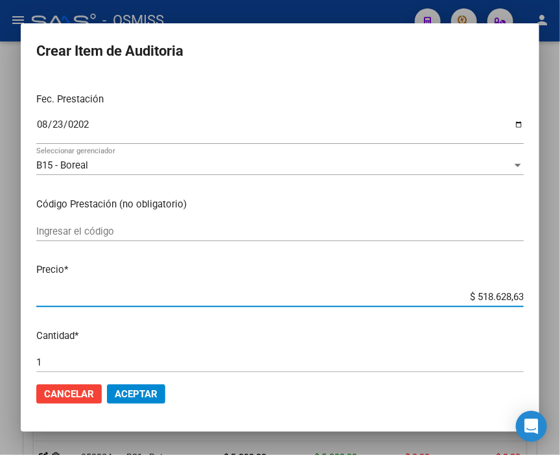
drag, startPoint x: 450, startPoint y: 296, endPoint x: 567, endPoint y: 302, distance: 116.9
click at [560, 302] on html "menu - OSMISS person Firma Express Inicio Calendario SSS Instructivos Contacto …" at bounding box center [280, 227] width 560 height 455
type input "$ 0,06"
type input "$ 0,65"
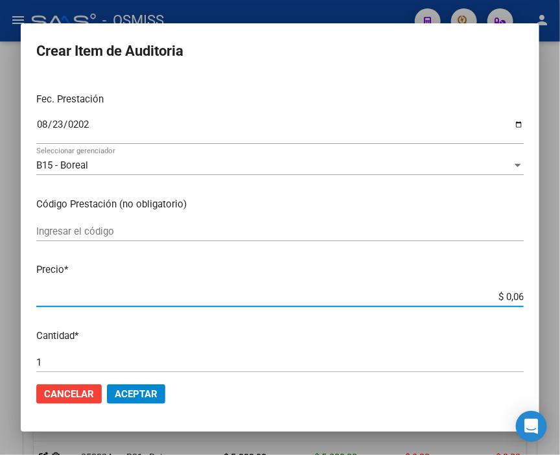
type input "$ 0,65"
type input "$ 6,53"
type input "$ 65,34"
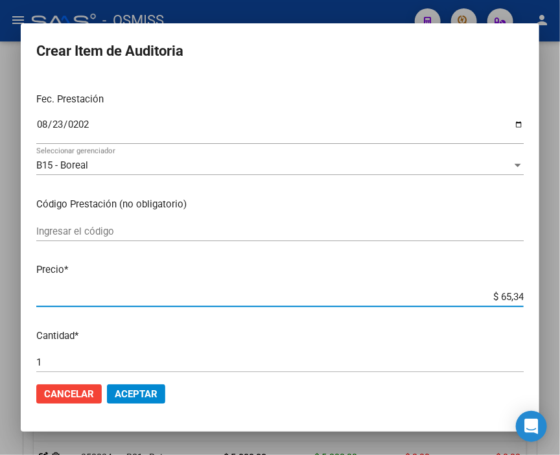
type input "$ 653,48"
type input "$ 6.534,81"
type input "$ 65.348,17"
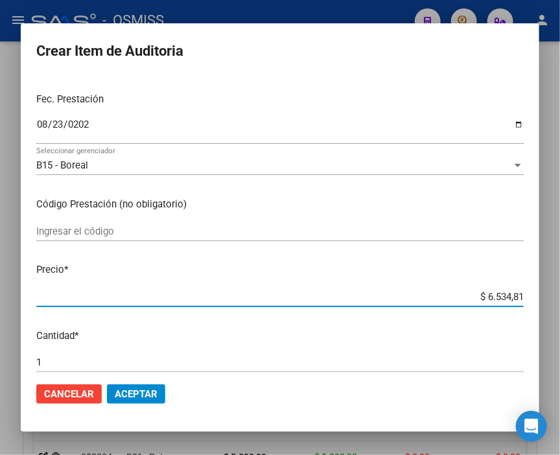
type input "$ 65.348,17"
click at [167, 394] on mat-dialog-actions "Cancelar Aceptar" at bounding box center [280, 394] width 488 height 44
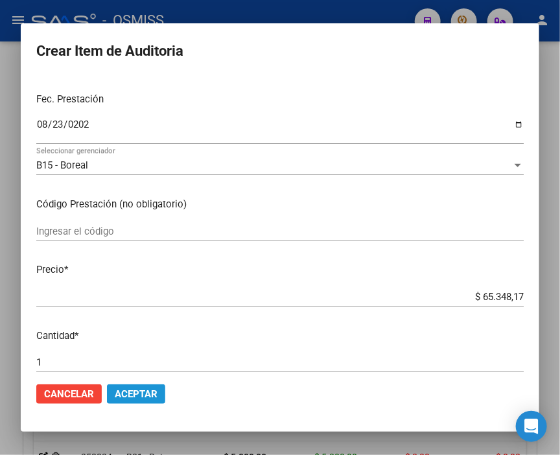
click at [161, 394] on button "Aceptar" at bounding box center [136, 394] width 58 height 19
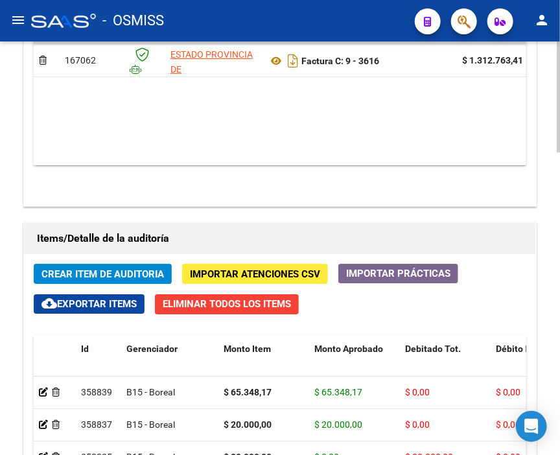
click at [111, 269] on span "Crear Item de Auditoria" at bounding box center [103, 275] width 123 height 12
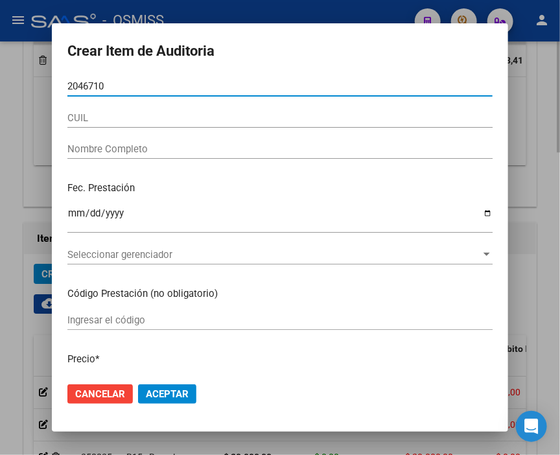
type input "20467106"
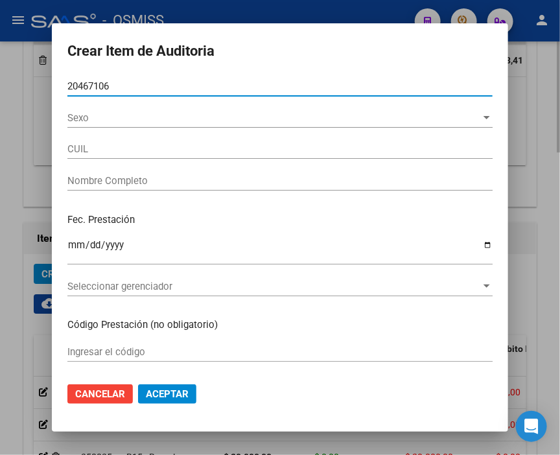
type input "20204671061"
type input "BARROSO HUGO CESAR"
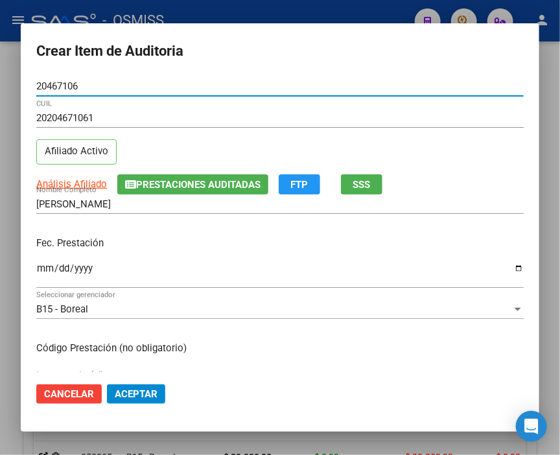
type input "20467106"
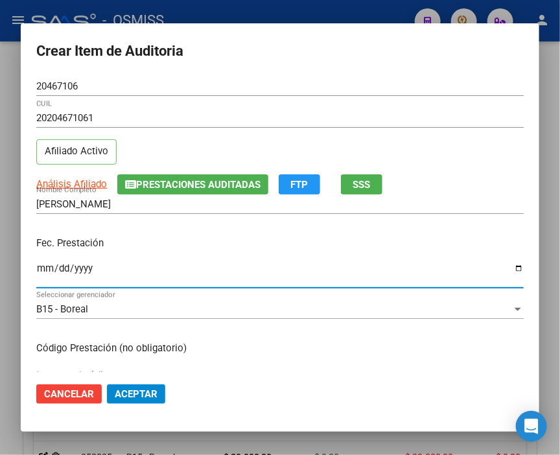
click at [48, 270] on input "Ingresar la fecha" at bounding box center [280, 273] width 488 height 21
type input "2025-08-23"
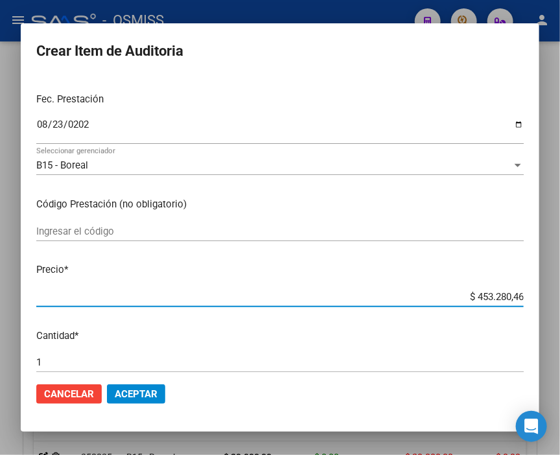
drag, startPoint x: 455, startPoint y: 300, endPoint x: 567, endPoint y: 311, distance: 112.1
click at [560, 311] on html "menu - OSMISS person Firma Express Inicio Calendario SSS Instructivos Contacto …" at bounding box center [280, 227] width 560 height 455
type input "$ 0,02"
type input "$ 2,01"
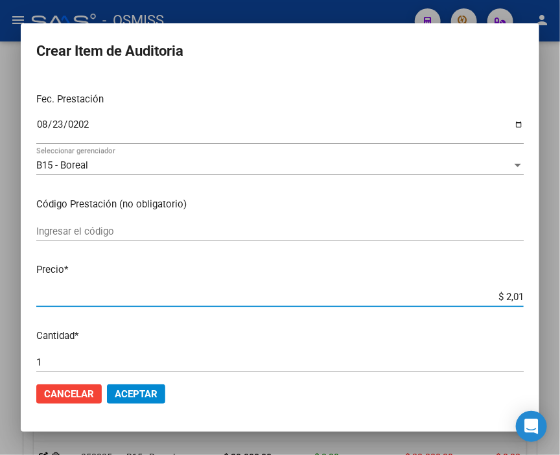
type input "$ 2,01"
type input "$ 20,10"
type input "$ 201,00"
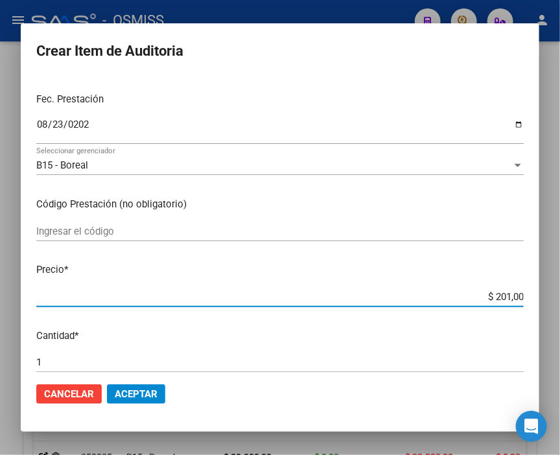
type input "$ 2.010,00"
type input "$ 201,00"
type input "$ 20,10"
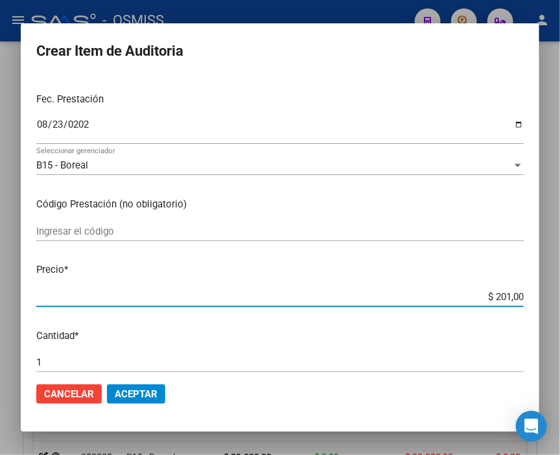
type input "$ 20,10"
type input "$ 2,01"
type input "$ 0,20"
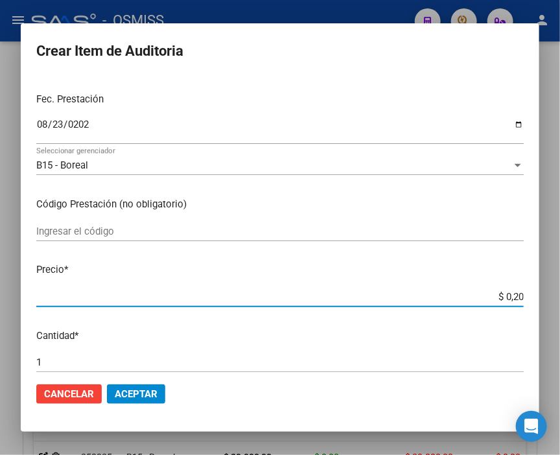
type input "$ 0,02"
type input "$ 0,20"
type input "$ 2,00"
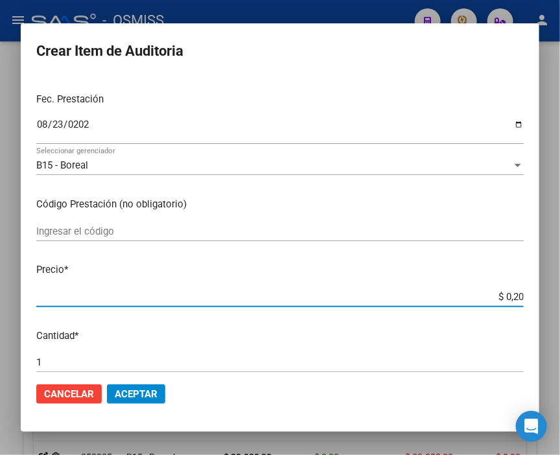
type input "$ 2,00"
type input "$ 20,00"
type input "$ 200,00"
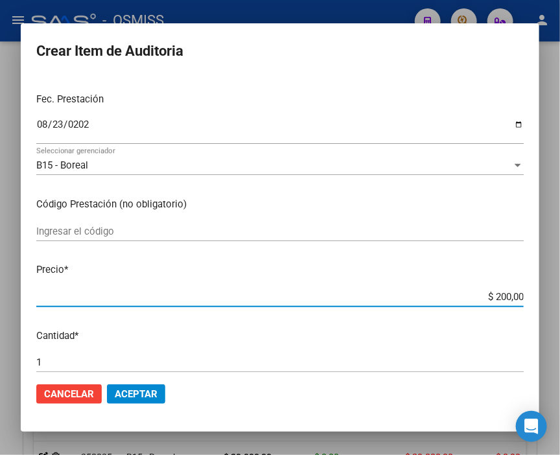
type input "$ 2.000,00"
type input "$ 20.000,00"
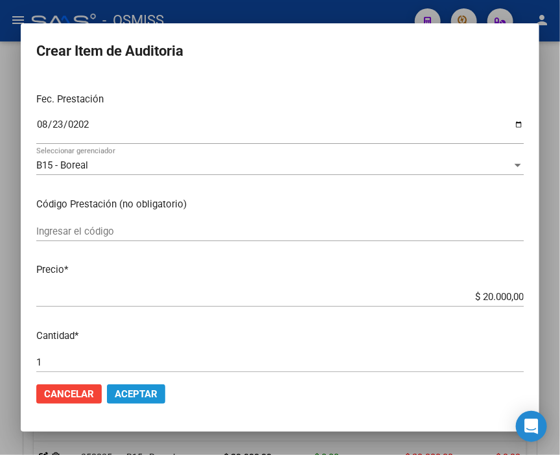
click at [132, 392] on span "Aceptar" at bounding box center [136, 395] width 43 height 12
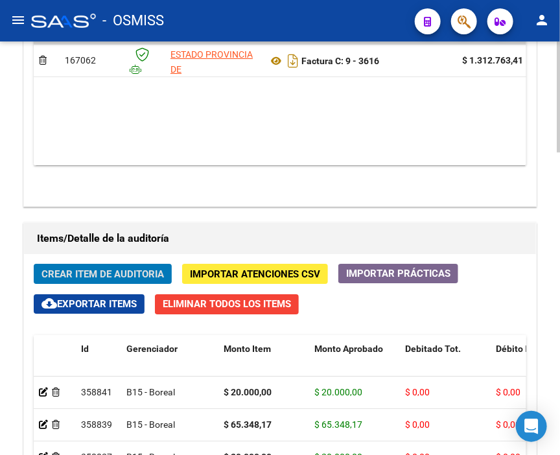
click at [134, 269] on span "Crear Item de Auditoria" at bounding box center [103, 275] width 123 height 12
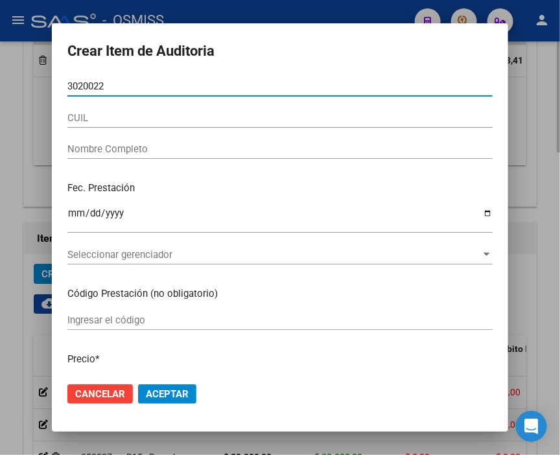
type input "30200229"
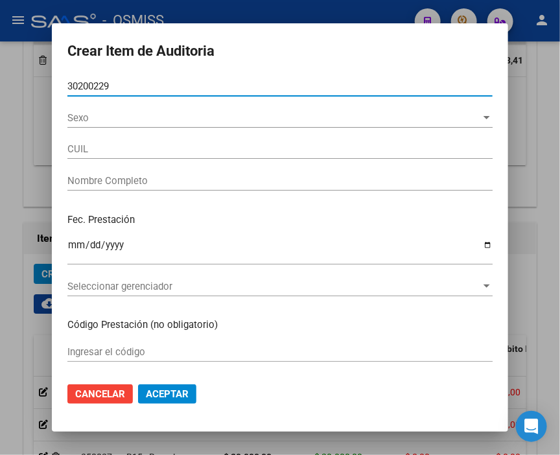
type input "20302002291"
type input "DUENAS CESAR DARIO"
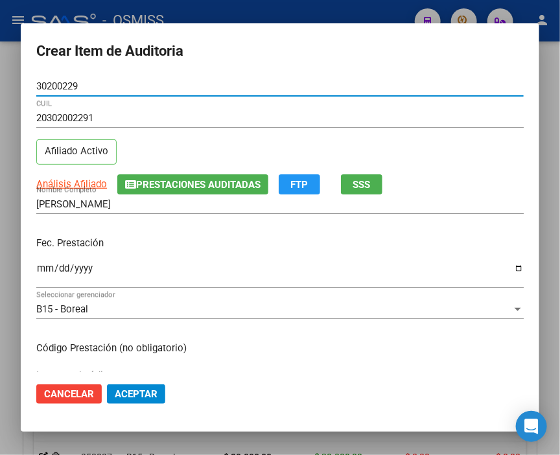
type input "30200229"
click at [44, 262] on div "Ingresar la fecha" at bounding box center [280, 274] width 488 height 28
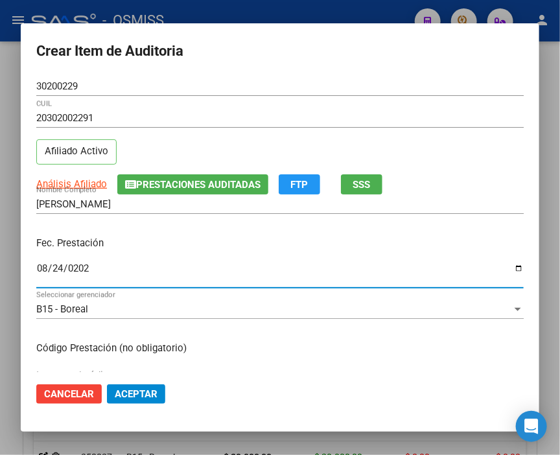
type input "2025-08-24"
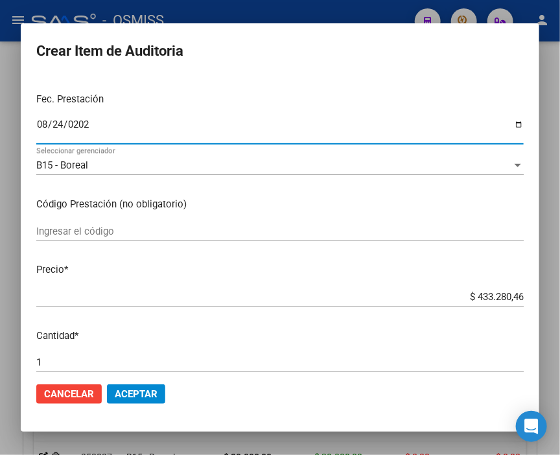
drag, startPoint x: 433, startPoint y: 293, endPoint x: 567, endPoint y: 296, distance: 133.7
click at [560, 296] on html "menu - OSMISS person Firma Express Inicio Calendario SSS Instructivos Contacto …" at bounding box center [280, 227] width 560 height 455
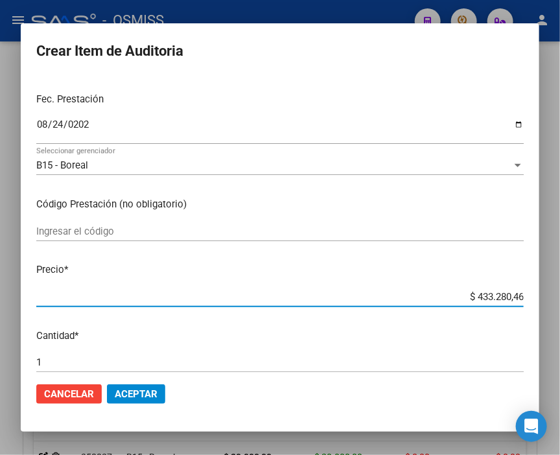
type input "$ 0,02"
type input "$ 0,20"
type input "$ 2,00"
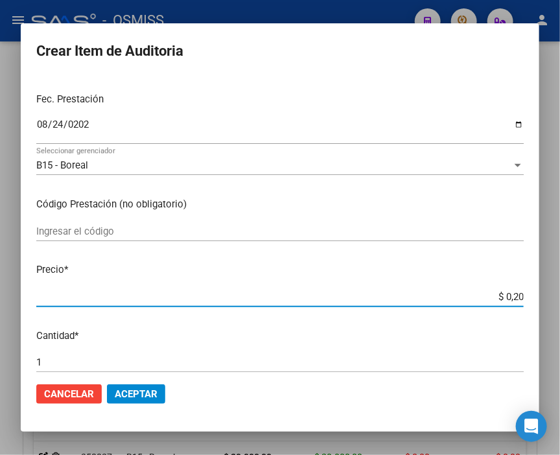
type input "$ 2,00"
type input "$ 20,00"
type input "$ 200,00"
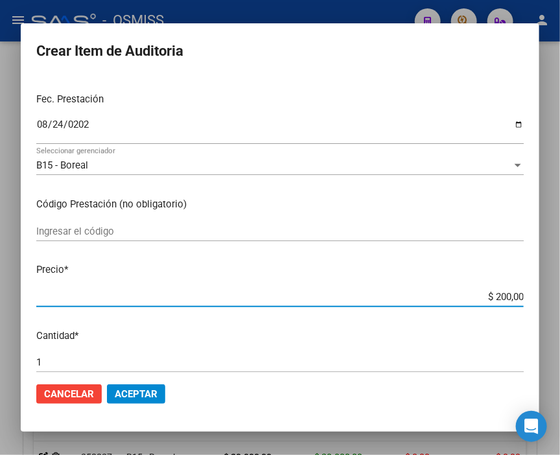
type input "$ 2.000,00"
type input "$ 20.000,00"
click at [139, 392] on span "Aceptar" at bounding box center [136, 395] width 43 height 12
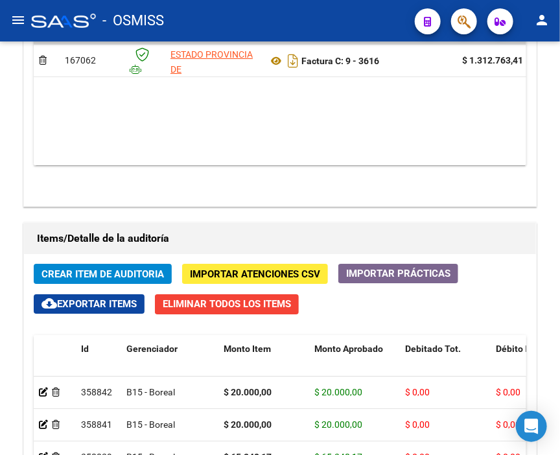
click at [241, 21] on div "- OSMISS" at bounding box center [218, 20] width 374 height 29
click at [105, 269] on span "Crear Item de Auditoria" at bounding box center [103, 275] width 123 height 12
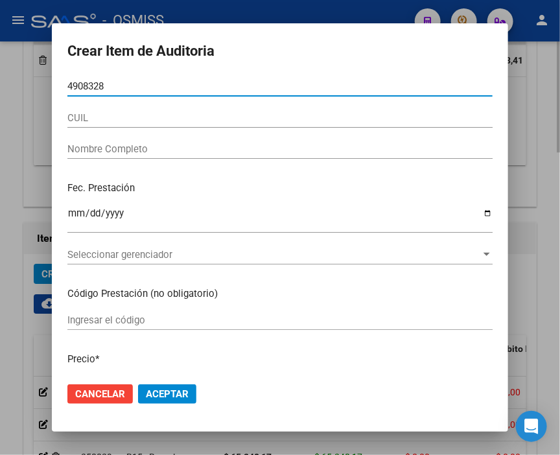
type input "49083282"
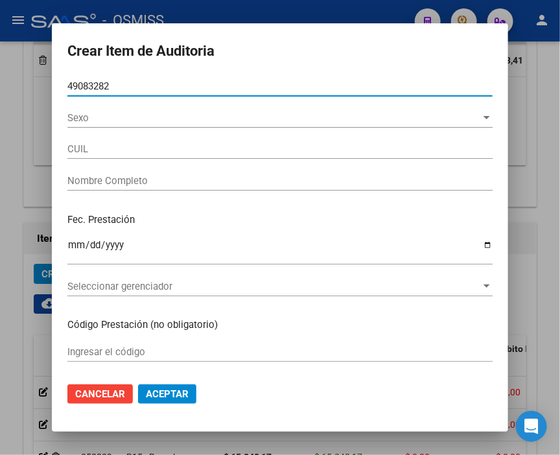
type input "27490832829"
type input "SAAVEDRA ANDREA BELEN"
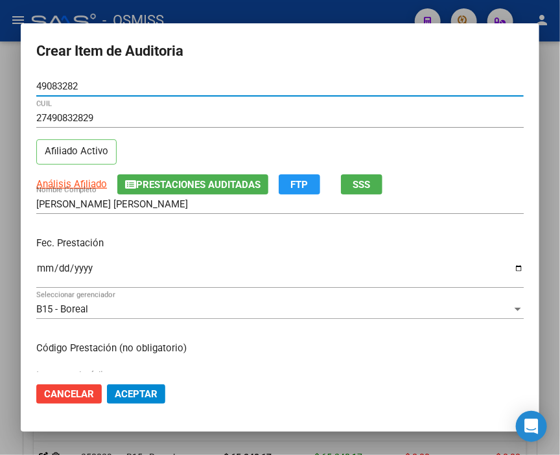
type input "49083282"
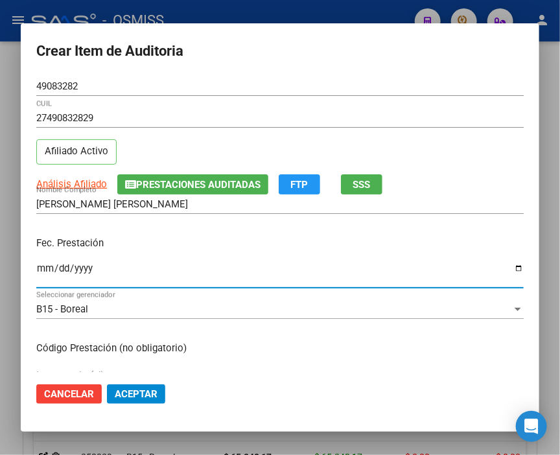
click at [45, 268] on input "Ingresar la fecha" at bounding box center [280, 273] width 488 height 21
type input "2025-08-24"
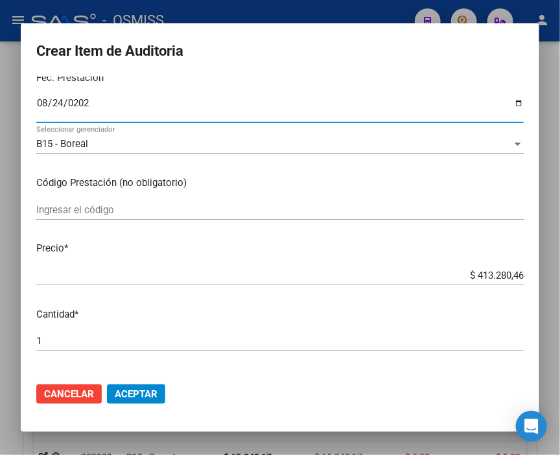
scroll to position [216, 0]
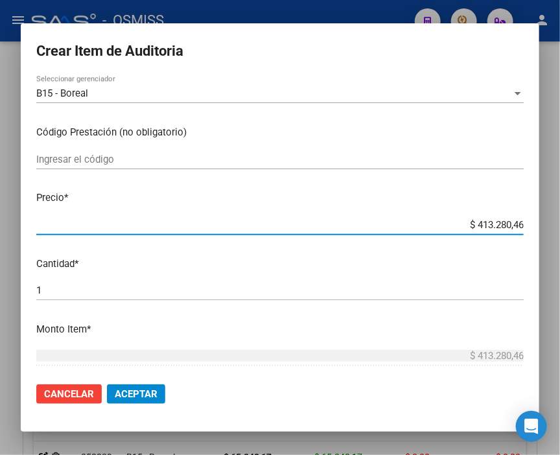
drag, startPoint x: 441, startPoint y: 225, endPoint x: 567, endPoint y: 227, distance: 125.9
click at [560, 227] on html "menu - OSMISS person Firma Express Inicio Calendario SSS Instructivos Contacto …" at bounding box center [280, 227] width 560 height 455
type input "$ 0,02"
type input "$ 0,20"
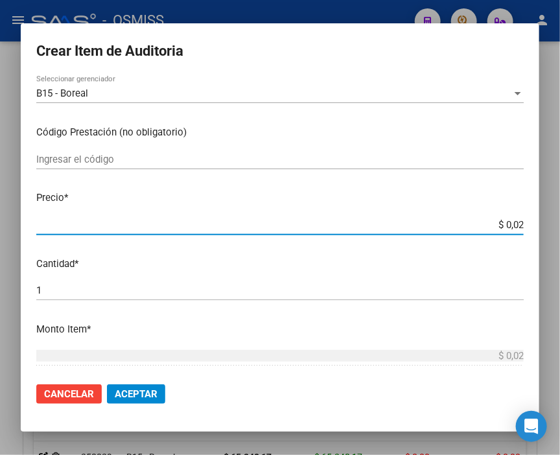
type input "$ 0,20"
type input "$ 2,00"
type input "$ 20,00"
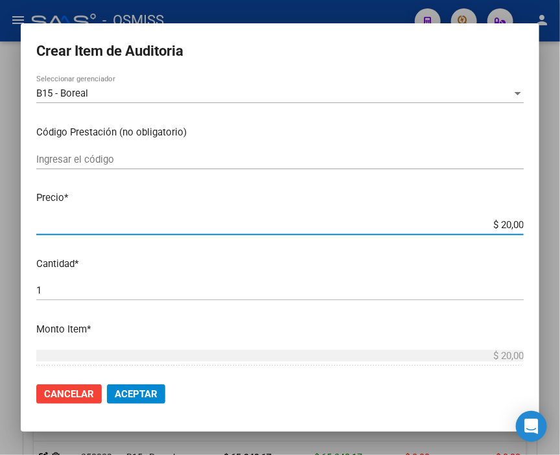
type input "$ 200,00"
type input "$ 2.000,00"
type input "$ 20.000,00"
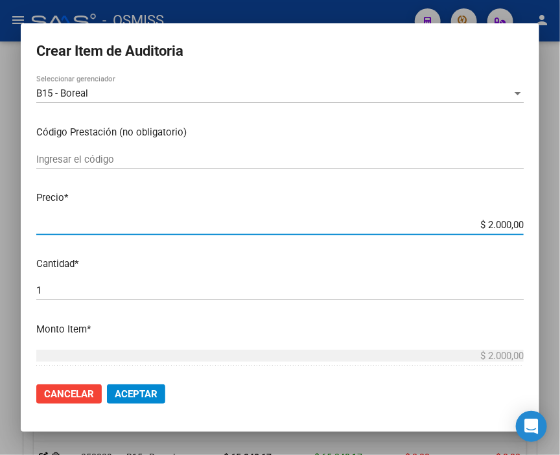
type input "$ 20.000,00"
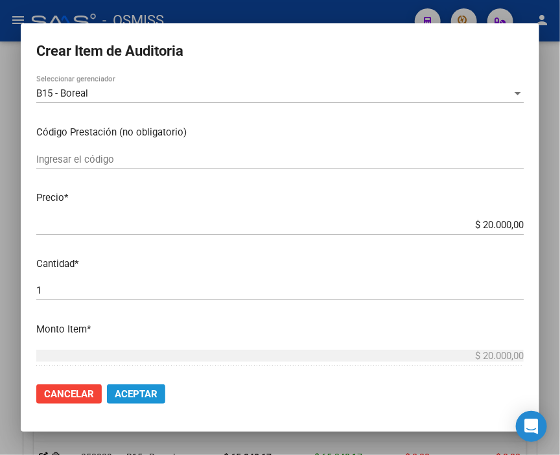
click at [152, 390] on span "Aceptar" at bounding box center [136, 395] width 43 height 12
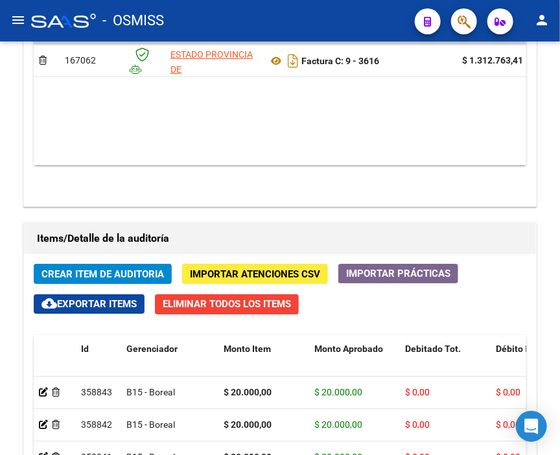
drag, startPoint x: 293, startPoint y: 16, endPoint x: 95, endPoint y: 40, distance: 198.6
click at [293, 16] on div "- OSMISS" at bounding box center [218, 20] width 374 height 29
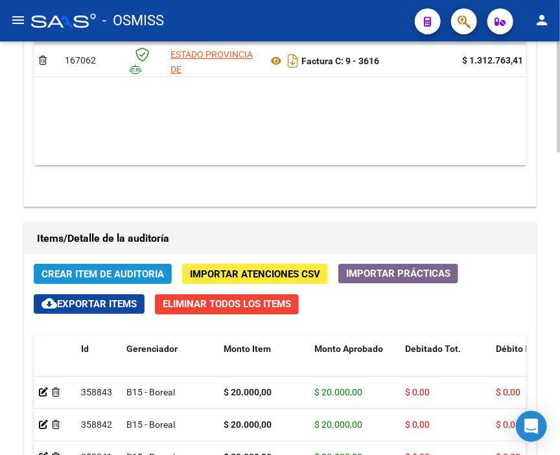
click at [86, 269] on span "Crear Item de Auditoria" at bounding box center [103, 275] width 123 height 12
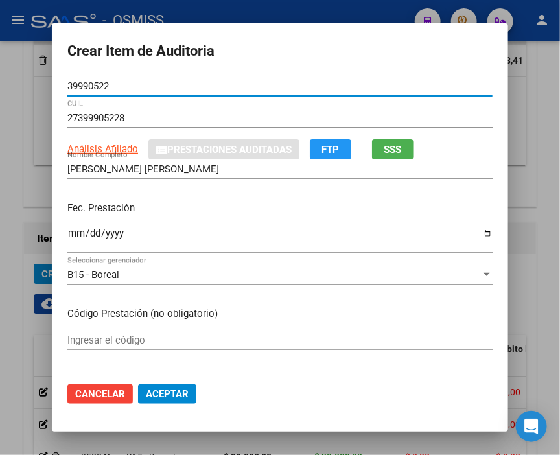
click at [73, 231] on input "Ingresar la fecha" at bounding box center [280, 238] width 426 height 21
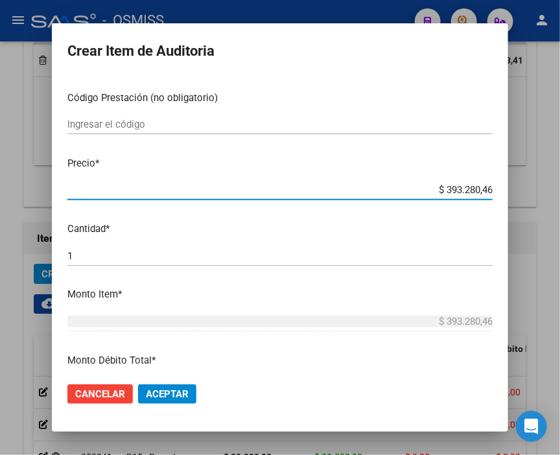
drag, startPoint x: 419, startPoint y: 191, endPoint x: 546, endPoint y: 191, distance: 127.1
click at [546, 191] on div "Crear Item de Auditoria 39990522 Nro Documento 27399905228 CUIL Análisis Afilia…" at bounding box center [280, 227] width 560 height 455
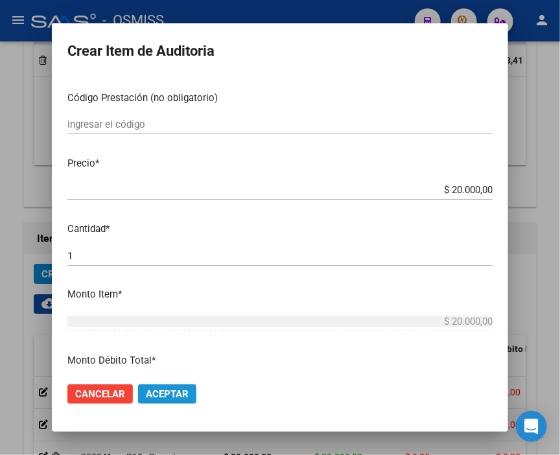
click at [176, 396] on span "Aceptar" at bounding box center [167, 395] width 43 height 12
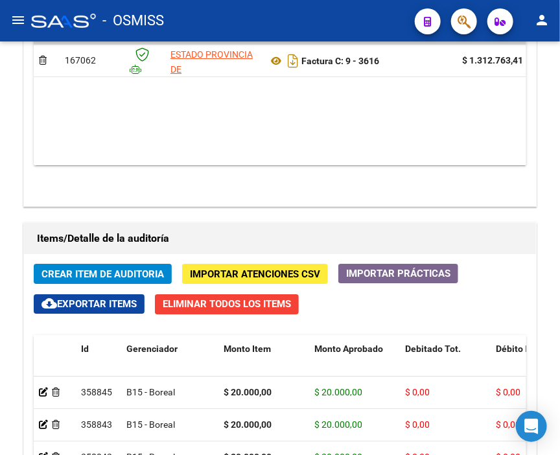
click at [265, 23] on div "- OSMISS" at bounding box center [218, 20] width 374 height 29
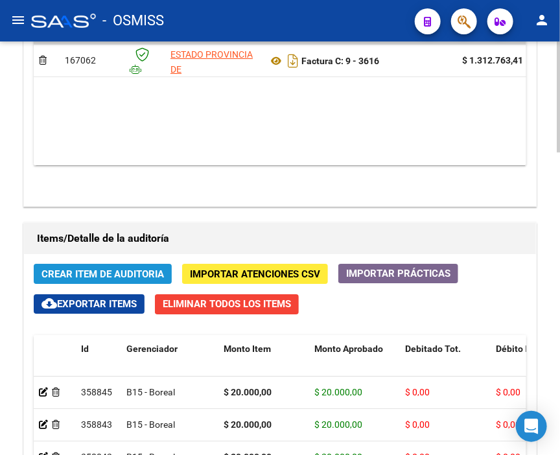
click at [113, 269] on span "Crear Item de Auditoria" at bounding box center [103, 275] width 123 height 12
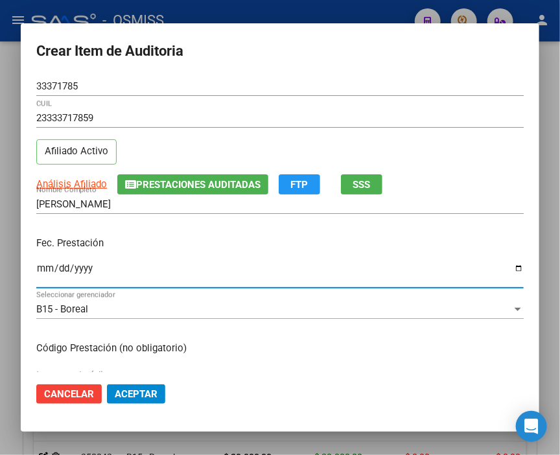
click at [45, 269] on input "Ingresar la fecha" at bounding box center [280, 273] width 488 height 21
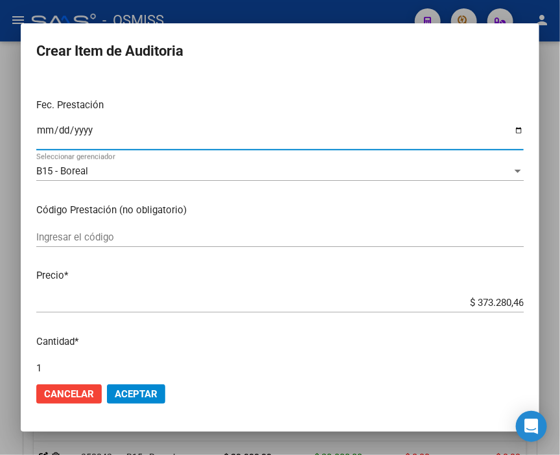
scroll to position [144, 0]
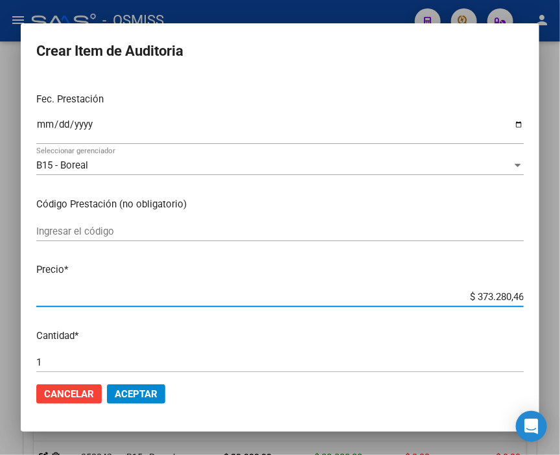
drag, startPoint x: 453, startPoint y: 301, endPoint x: 567, endPoint y: 304, distance: 114.2
click at [560, 304] on html "menu - OSMISS person Firma Express Inicio Calendario SSS Instructivos Contacto …" at bounding box center [280, 227] width 560 height 455
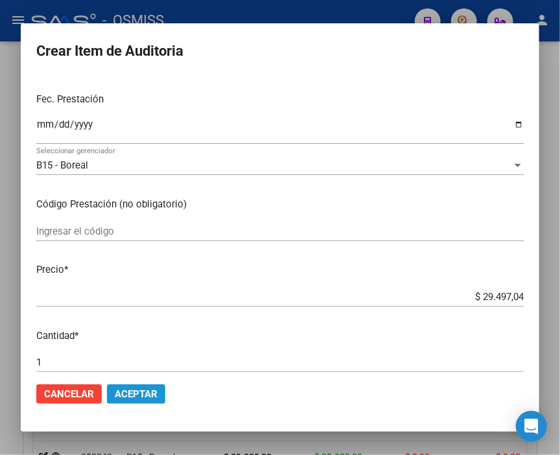
click at [153, 390] on span "Aceptar" at bounding box center [136, 395] width 43 height 12
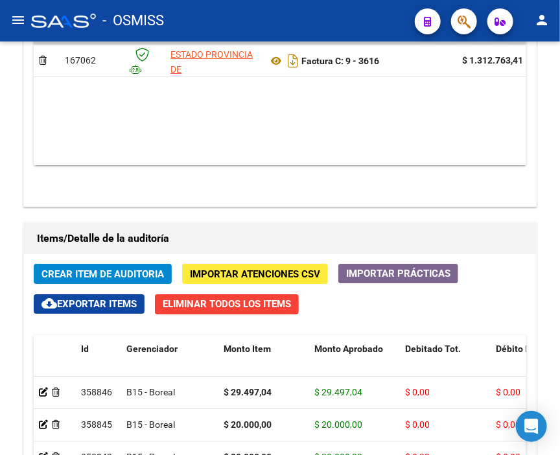
click at [226, 5] on mat-toolbar "menu - OSMISS person" at bounding box center [280, 21] width 560 height 42
click at [70, 269] on span "Crear Item de Auditoria" at bounding box center [103, 275] width 123 height 12
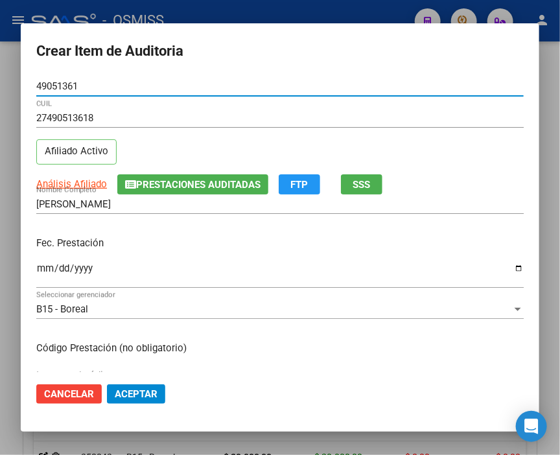
click at [43, 263] on input "Ingresar la fecha" at bounding box center [280, 273] width 488 height 21
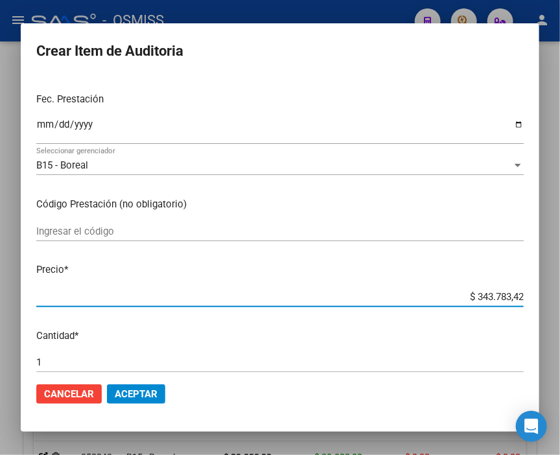
drag, startPoint x: 442, startPoint y: 297, endPoint x: 567, endPoint y: 303, distance: 124.7
click at [560, 303] on html "menu - OSMISS person Firma Express Inicio Calendario SSS Instructivos Contacto …" at bounding box center [280, 227] width 560 height 455
click at [154, 392] on span "Aceptar" at bounding box center [136, 395] width 43 height 12
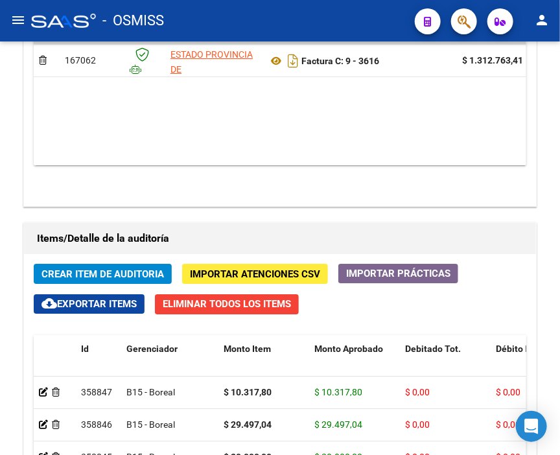
drag, startPoint x: 227, startPoint y: 30, endPoint x: 119, endPoint y: 32, distance: 108.3
click at [227, 30] on div "- OSMISS" at bounding box center [218, 20] width 374 height 29
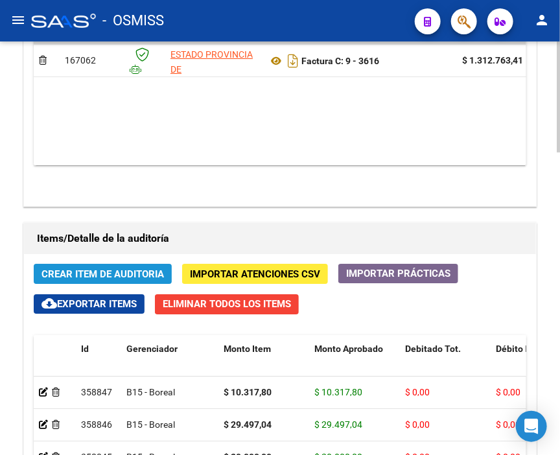
click at [99, 269] on span "Crear Item de Auditoria" at bounding box center [103, 275] width 123 height 12
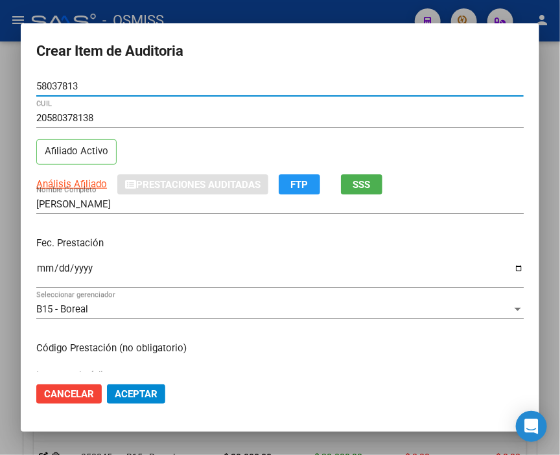
click at [40, 269] on input "Ingresar la fecha" at bounding box center [280, 273] width 488 height 21
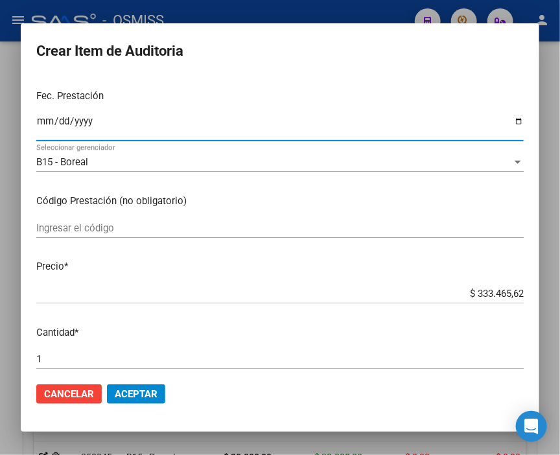
scroll to position [216, 0]
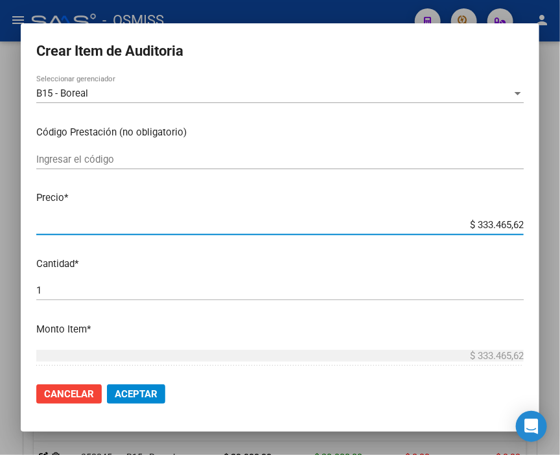
drag, startPoint x: 435, startPoint y: 219, endPoint x: 567, endPoint y: 232, distance: 132.9
click at [560, 232] on html "menu - OSMISS person Firma Express Inicio Calendario SSS Instructivos Contacto …" at bounding box center [280, 227] width 560 height 455
click at [126, 396] on span "Aceptar" at bounding box center [136, 395] width 43 height 12
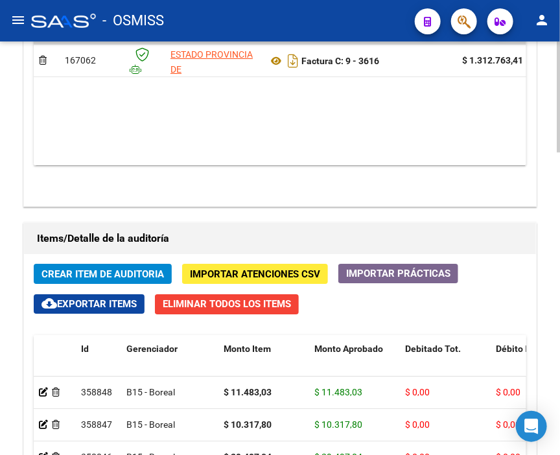
drag, startPoint x: 498, startPoint y: 71, endPoint x: 331, endPoint y: 66, distance: 166.8
click at [94, 269] on span "Crear Item de Auditoria" at bounding box center [103, 275] width 123 height 12
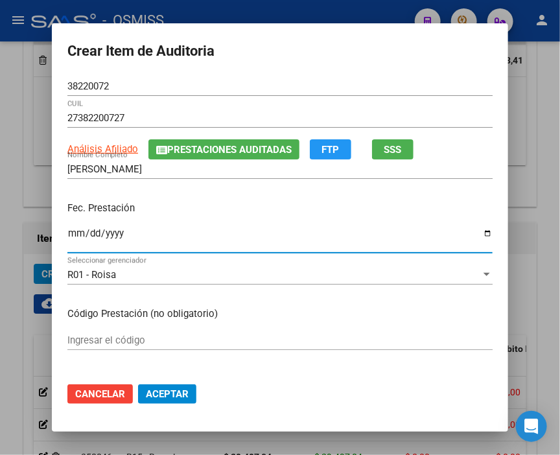
click at [67, 235] on input "Ingresar la fecha" at bounding box center [280, 238] width 426 height 21
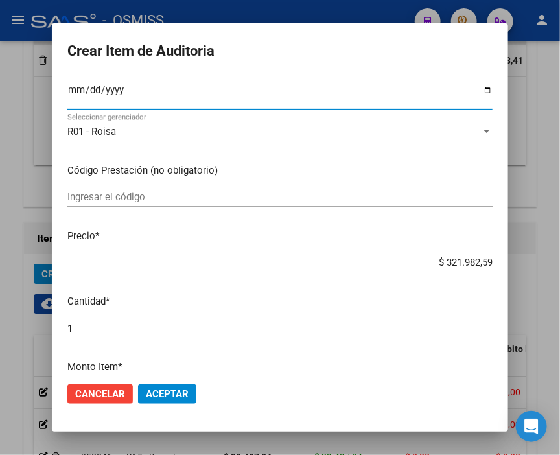
scroll to position [144, 0]
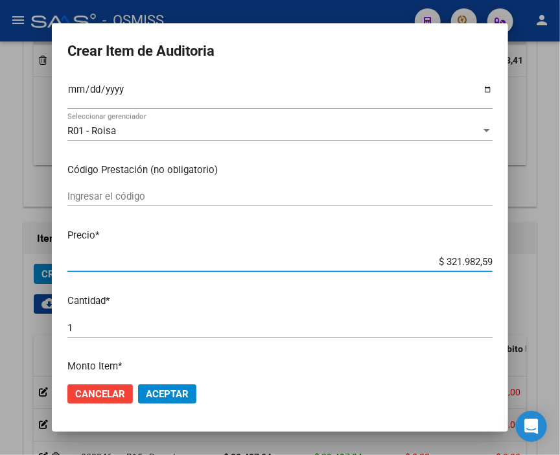
drag, startPoint x: 418, startPoint y: 263, endPoint x: 567, endPoint y: 250, distance: 149.8
click at [560, 250] on html "menu - OSMISS person Firma Express Inicio Calendario SSS Instructivos Contacto …" at bounding box center [280, 227] width 560 height 455
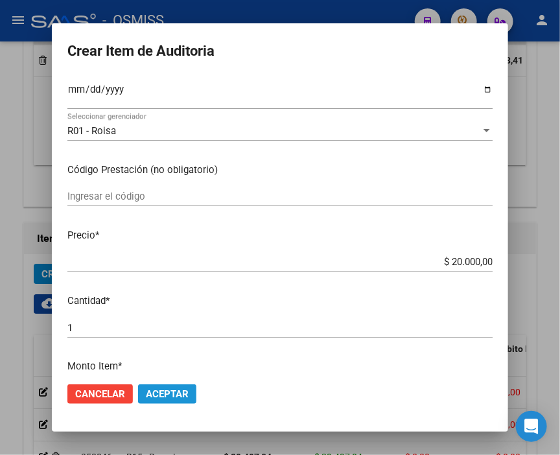
click at [177, 392] on span "Aceptar" at bounding box center [167, 395] width 43 height 12
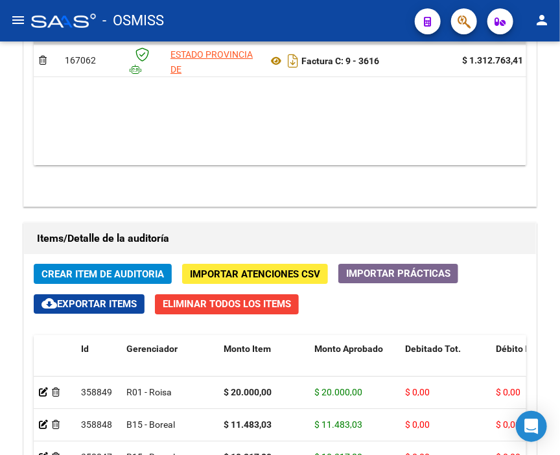
click at [256, 27] on div "- OSMISS" at bounding box center [218, 20] width 374 height 29
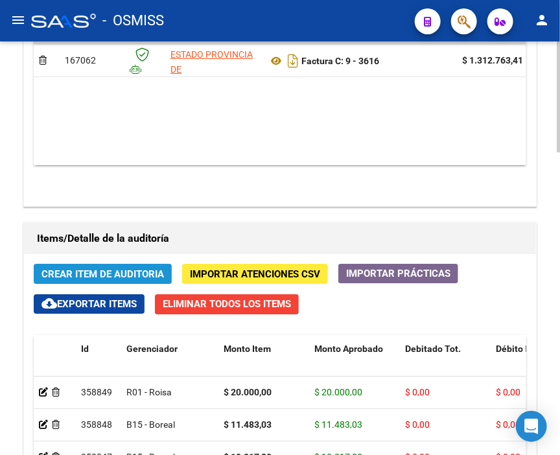
click at [95, 269] on span "Crear Item de Auditoria" at bounding box center [103, 275] width 123 height 12
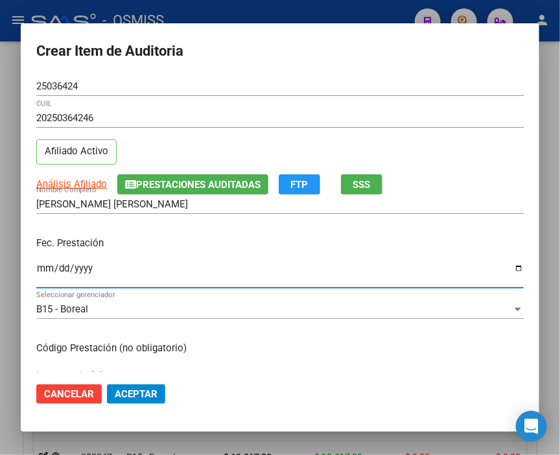
click at [49, 268] on input "Ingresar la fecha" at bounding box center [280, 273] width 488 height 21
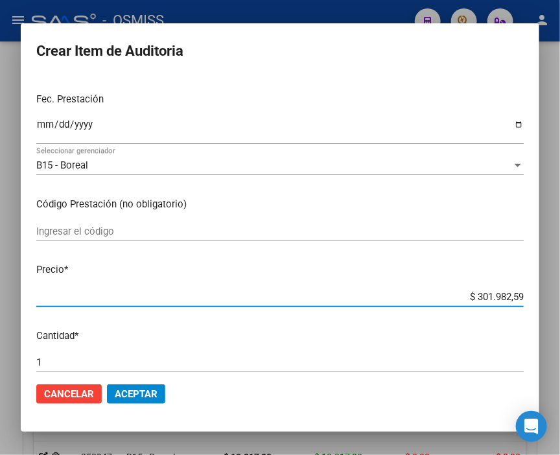
drag, startPoint x: 453, startPoint y: 297, endPoint x: 567, endPoint y: 297, distance: 114.2
click at [560, 297] on html "menu - OSMISS person Firma Express Inicio Calendario SSS Instructivos Contacto …" at bounding box center [280, 227] width 560 height 455
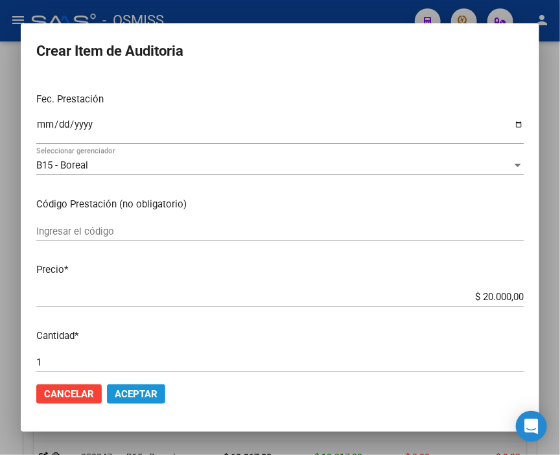
click at [137, 392] on span "Aceptar" at bounding box center [136, 395] width 43 height 12
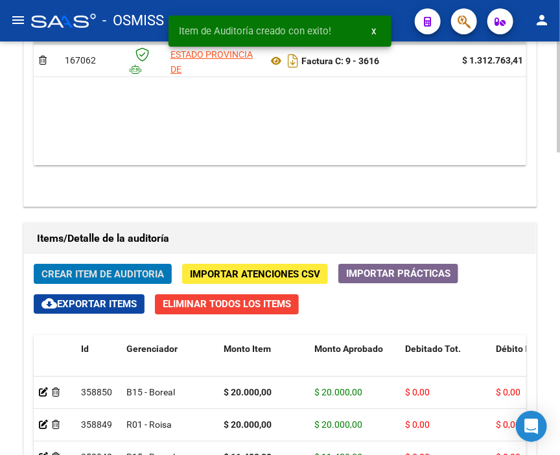
click at [88, 269] on span "Crear Item de Auditoria" at bounding box center [103, 275] width 123 height 12
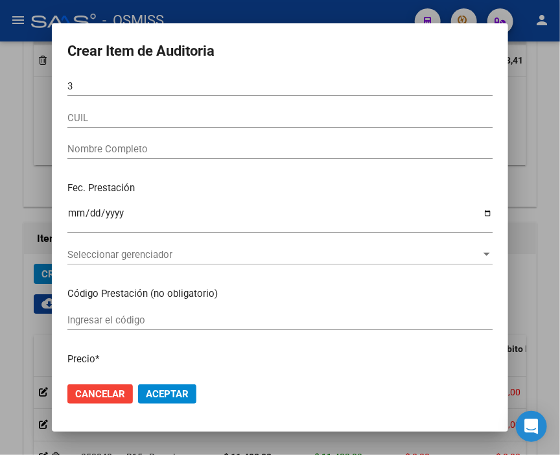
click at [217, 3] on div at bounding box center [280, 227] width 560 height 455
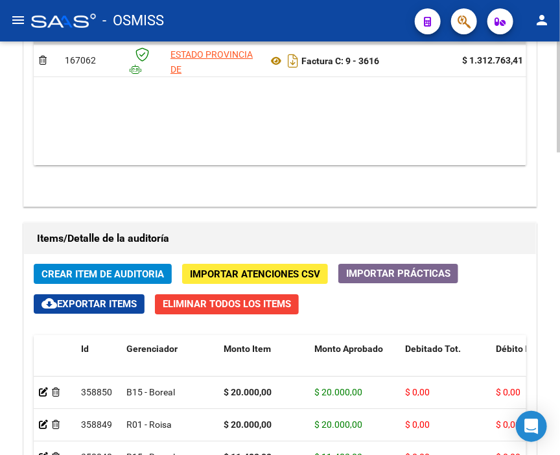
drag, startPoint x: 481, startPoint y: 89, endPoint x: 237, endPoint y: 80, distance: 243.4
click at [109, 264] on button "Crear Item de Auditoria" at bounding box center [103, 274] width 138 height 20
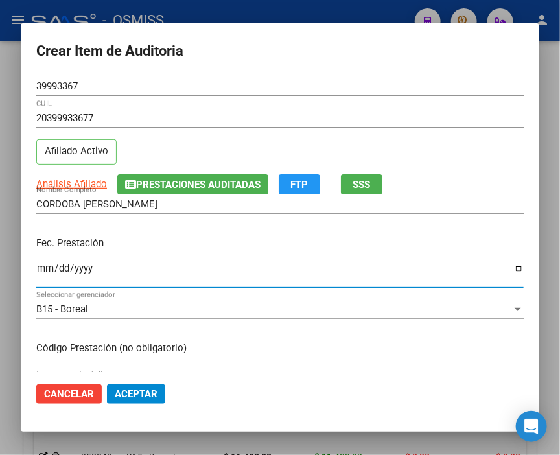
click at [40, 267] on input "Ingresar la fecha" at bounding box center [280, 273] width 488 height 21
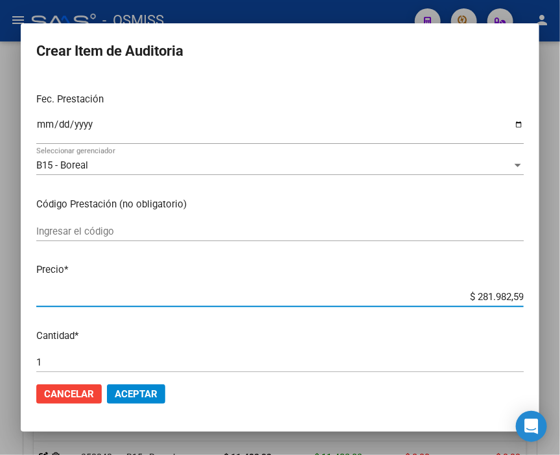
drag, startPoint x: 452, startPoint y: 294, endPoint x: 567, endPoint y: 300, distance: 114.9
click at [560, 300] on html "menu - OSMISS person Firma Express Inicio Calendario SSS Instructivos Contacto …" at bounding box center [280, 227] width 560 height 455
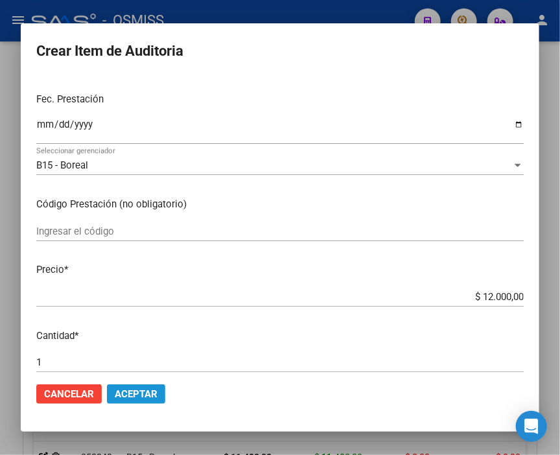
click at [156, 389] on span "Aceptar" at bounding box center [136, 395] width 43 height 12
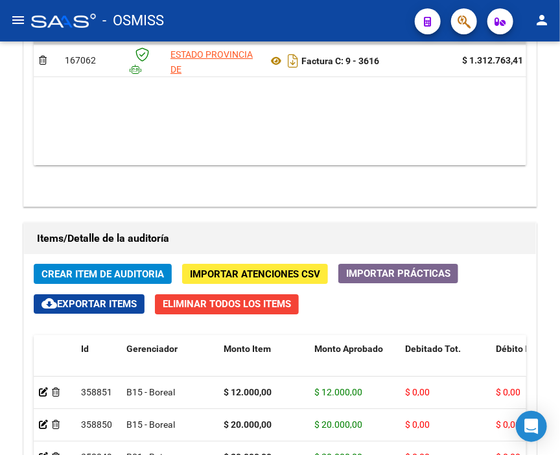
click at [260, 40] on mat-toolbar "menu - OSMISS person" at bounding box center [280, 21] width 560 height 42
click at [86, 264] on button "Crear Item de Auditoria" at bounding box center [103, 274] width 138 height 20
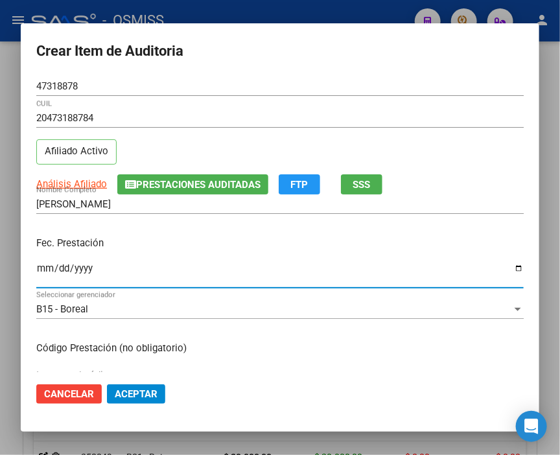
click at [42, 263] on input "Ingresar la fecha" at bounding box center [280, 273] width 488 height 21
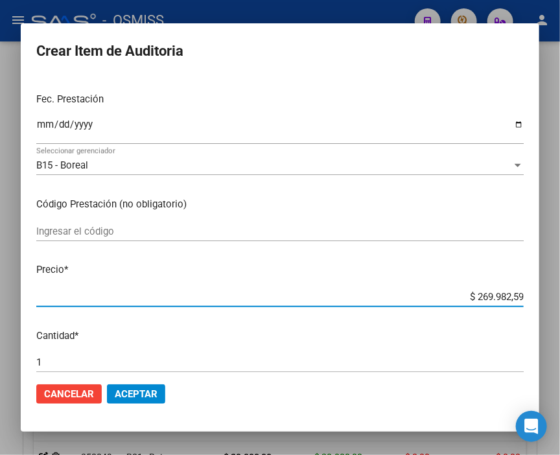
drag, startPoint x: 451, startPoint y: 296, endPoint x: 567, endPoint y: 312, distance: 116.5
click at [560, 312] on html "menu - OSMISS person Firma Express Inicio Calendario SSS Instructivos Contacto …" at bounding box center [280, 227] width 560 height 455
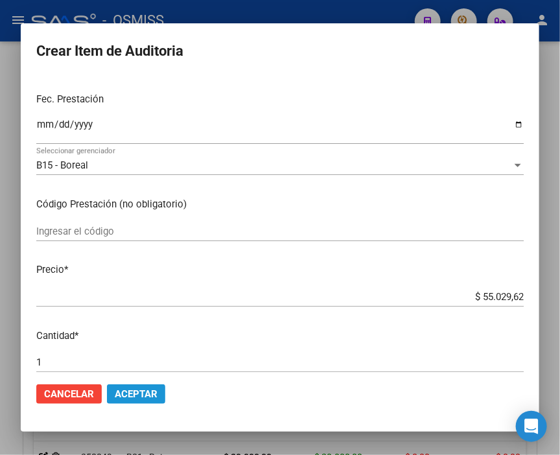
click at [152, 392] on span "Aceptar" at bounding box center [136, 395] width 43 height 12
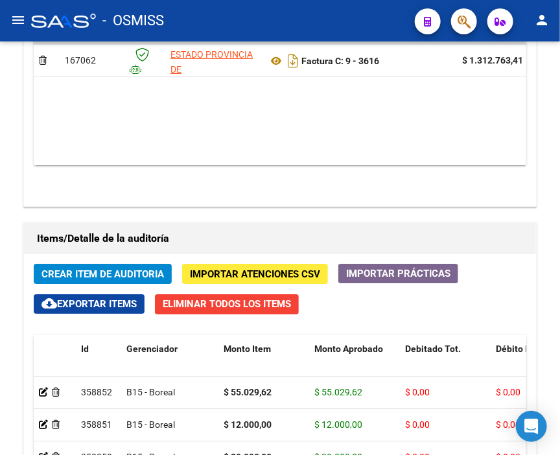
click at [258, 8] on div "- OSMISS" at bounding box center [218, 20] width 374 height 29
click at [145, 269] on span "Crear Item de Auditoria" at bounding box center [103, 275] width 123 height 12
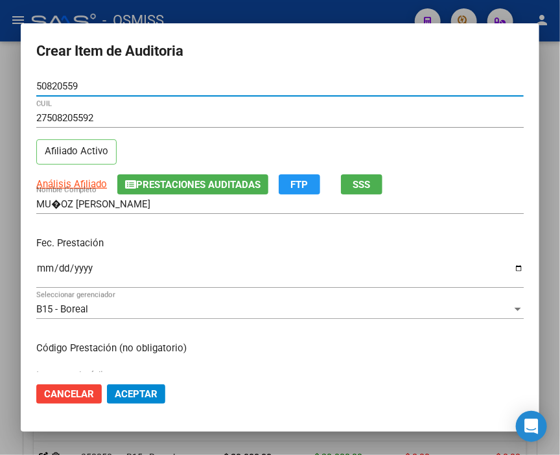
click at [39, 266] on input "Ingresar la fecha" at bounding box center [280, 273] width 488 height 21
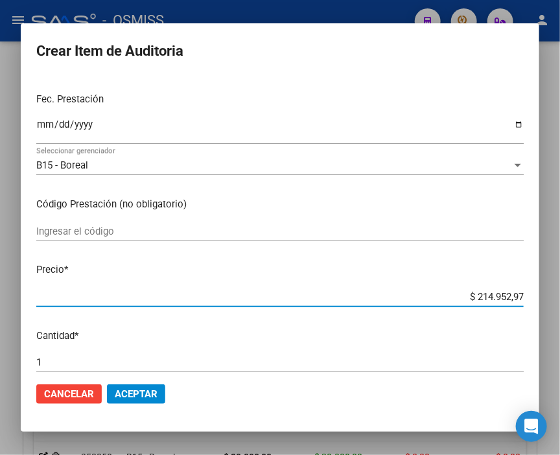
drag, startPoint x: 443, startPoint y: 296, endPoint x: 567, endPoint y: 296, distance: 123.9
click at [560, 296] on html "menu - OSMISS person Firma Express Inicio Calendario SSS Instructivos Contacto …" at bounding box center [280, 227] width 560 height 455
click at [150, 390] on span "Aceptar" at bounding box center [136, 395] width 43 height 12
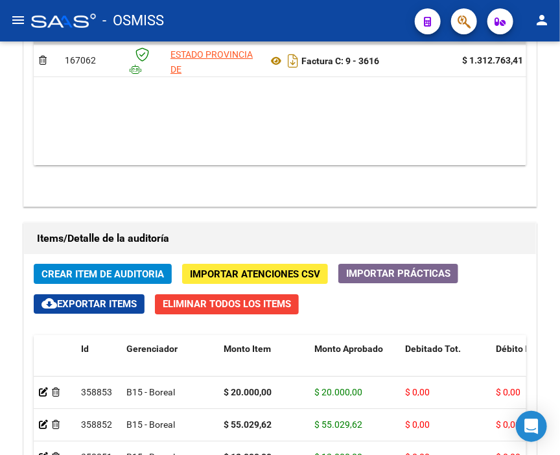
click at [234, 21] on div "- OSMISS" at bounding box center [218, 20] width 374 height 29
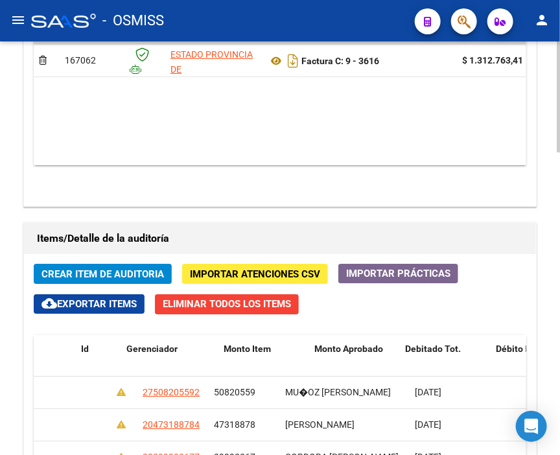
scroll to position [0, 0]
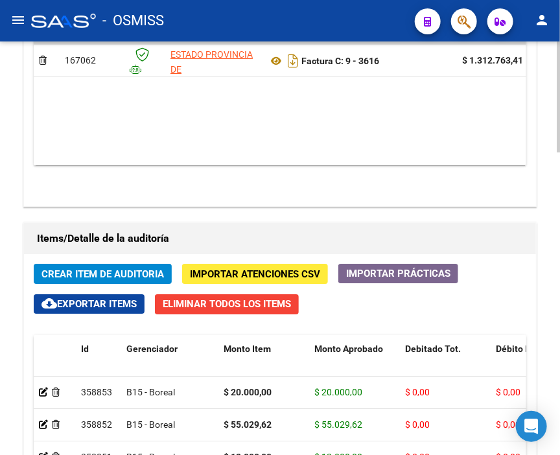
click at [94, 269] on span "Crear Item de Auditoria" at bounding box center [103, 275] width 123 height 12
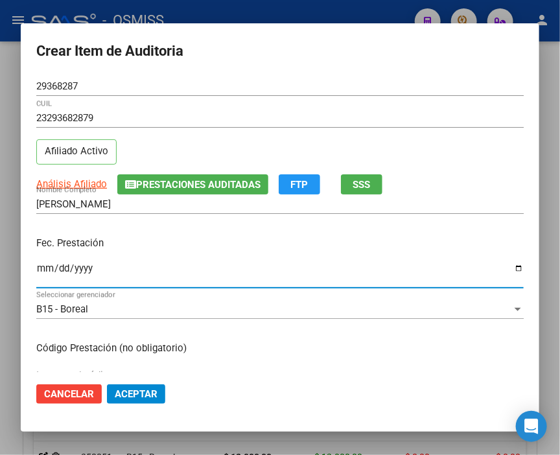
click at [51, 266] on input "Ingresar la fecha" at bounding box center [280, 273] width 488 height 21
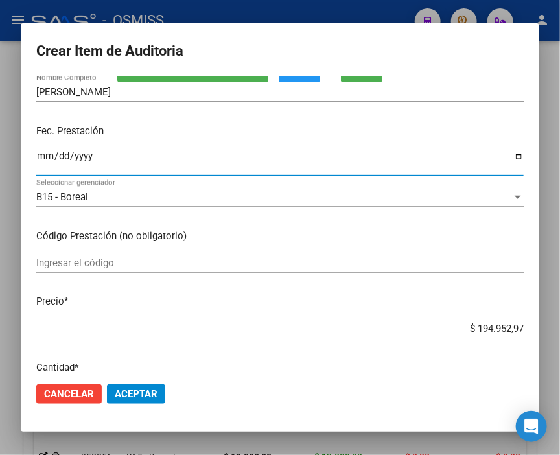
scroll to position [144, 0]
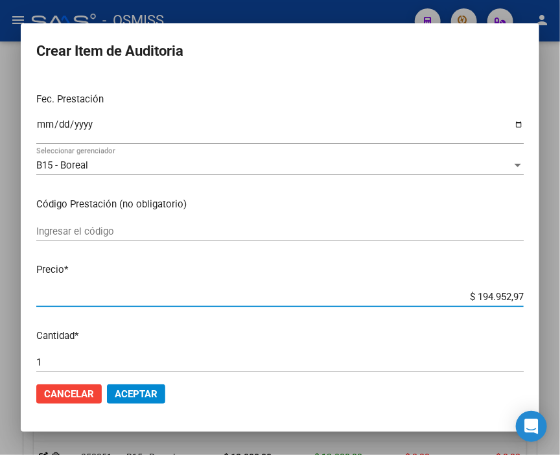
drag, startPoint x: 435, startPoint y: 296, endPoint x: 567, endPoint y: 300, distance: 131.7
click at [560, 300] on html "menu - OSMISS person Firma Express Inicio Calendario SSS Instructivos Contacto …" at bounding box center [280, 227] width 560 height 455
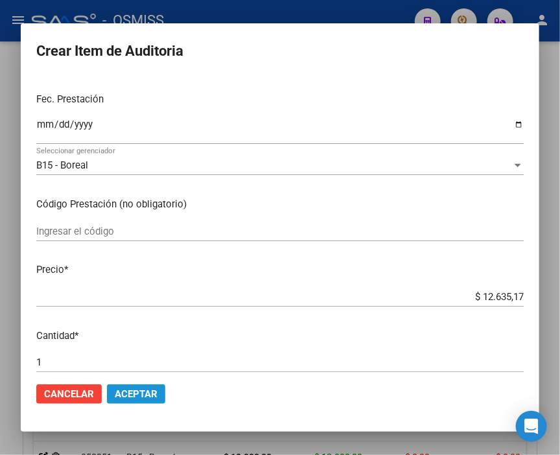
click at [151, 391] on span "Aceptar" at bounding box center [136, 395] width 43 height 12
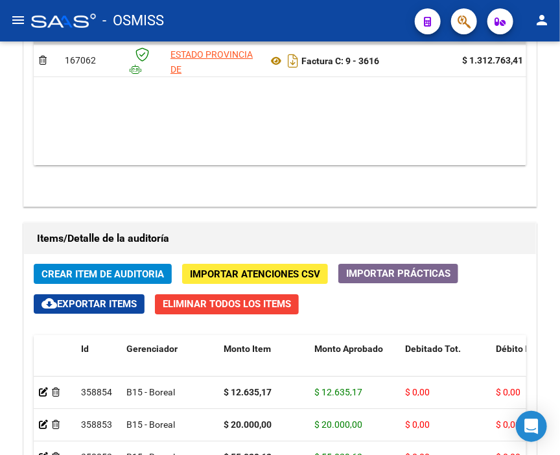
click at [243, 21] on div "- OSMISS" at bounding box center [218, 20] width 374 height 29
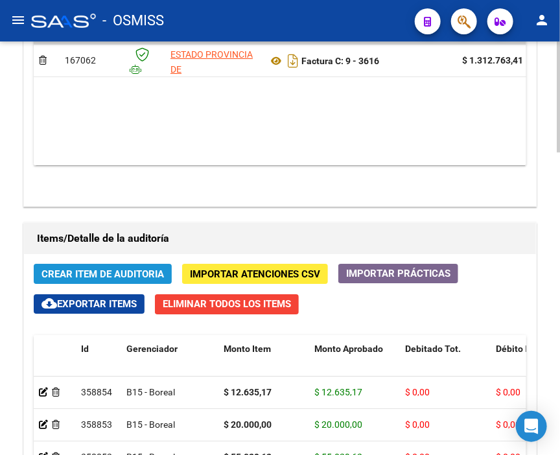
click at [83, 269] on span "Crear Item de Auditoria" at bounding box center [103, 275] width 123 height 12
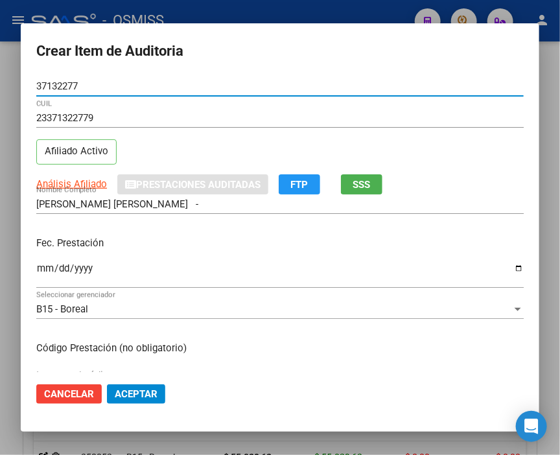
click at [42, 267] on input "Ingresar la fecha" at bounding box center [280, 273] width 488 height 21
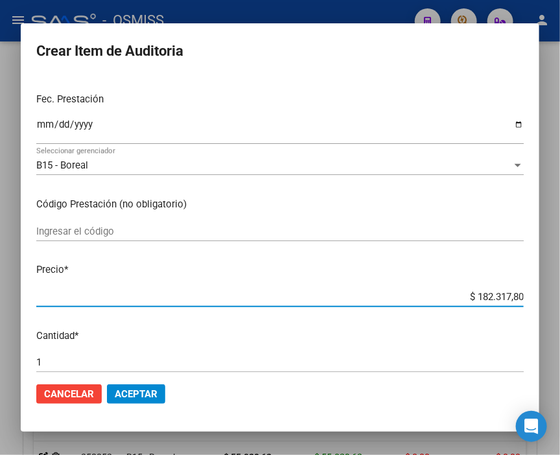
drag, startPoint x: 449, startPoint y: 300, endPoint x: 567, endPoint y: 300, distance: 118.1
click at [560, 300] on html "menu - OSMISS person Firma Express Inicio Calendario SSS Instructivos Contacto …" at bounding box center [280, 227] width 560 height 455
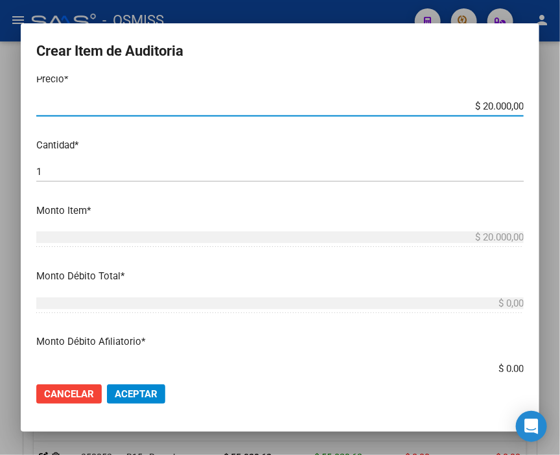
scroll to position [360, 0]
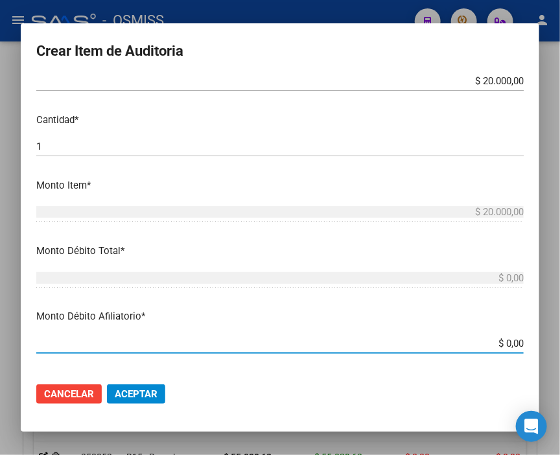
drag, startPoint x: 480, startPoint y: 340, endPoint x: 567, endPoint y: 344, distance: 87.0
click at [560, 344] on html "menu - OSMISS person Firma Express Inicio Calendario SSS Instructivos Contacto …" at bounding box center [280, 227] width 560 height 455
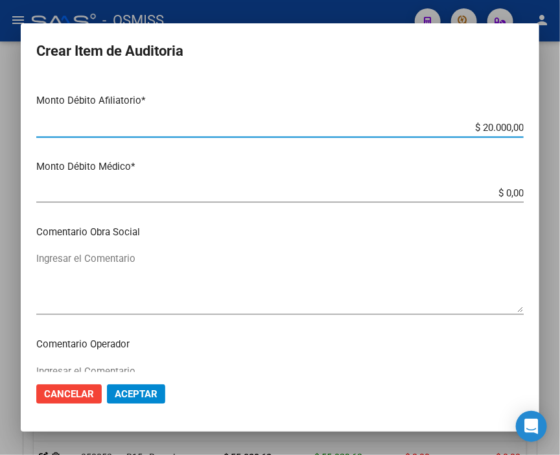
scroll to position [649, 0]
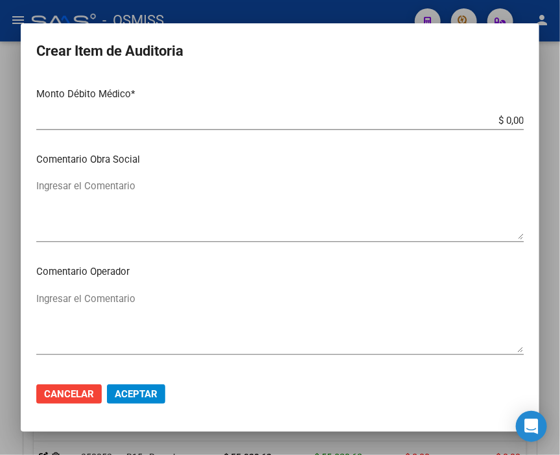
click at [109, 289] on div "Ingresar el Comentario" at bounding box center [280, 322] width 488 height 66
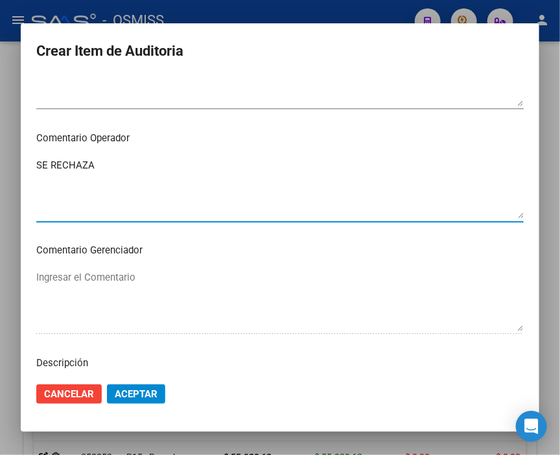
scroll to position [865, 0]
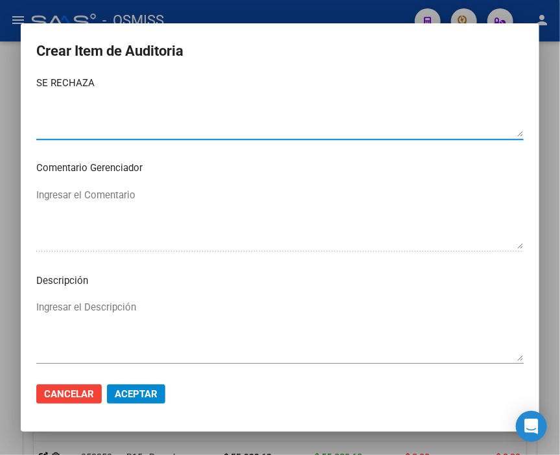
click at [52, 313] on textarea "Ingresar el Descripción" at bounding box center [280, 330] width 488 height 61
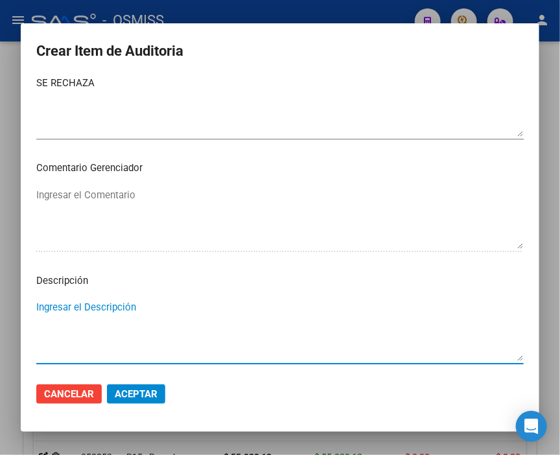
paste textarea "OBRA SOCIAL DE LA FEDERACION ARGENTINA DEL TRABAJADOR DE LAS UNIVERSIDADES NACI…"
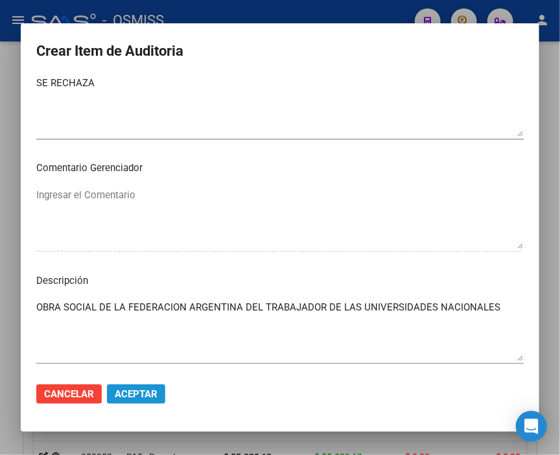
click at [146, 396] on span "Aceptar" at bounding box center [136, 395] width 43 height 12
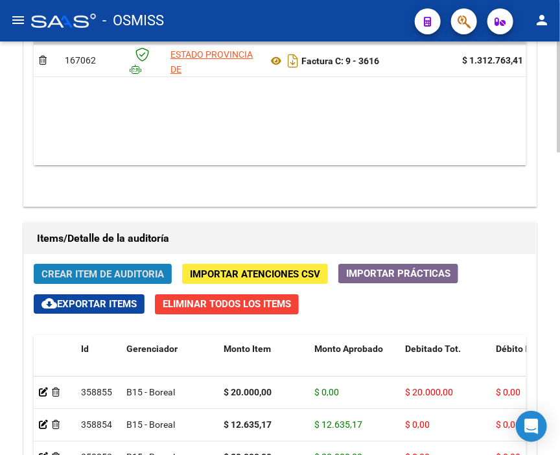
click at [156, 269] on span "Crear Item de Auditoria" at bounding box center [103, 275] width 123 height 12
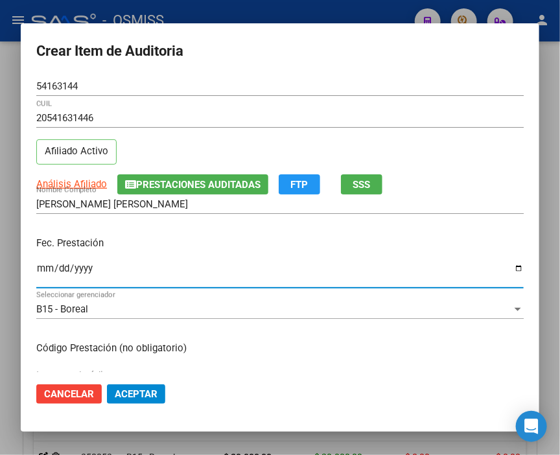
click at [47, 268] on input "Ingresar la fecha" at bounding box center [280, 273] width 488 height 21
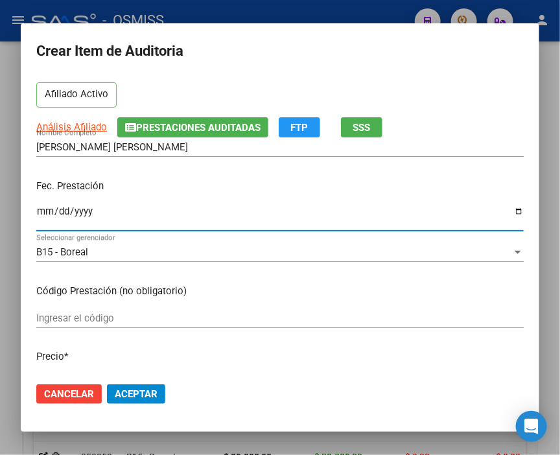
scroll to position [144, 0]
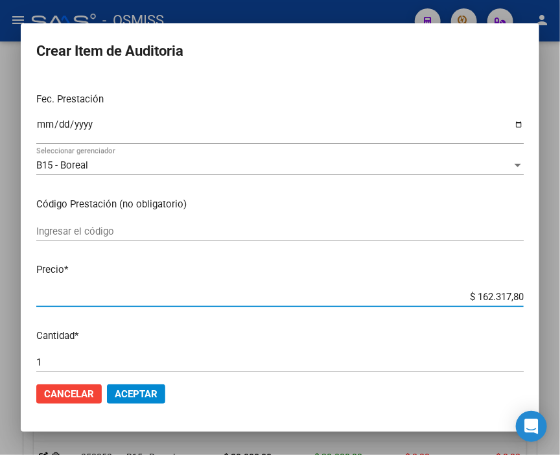
drag, startPoint x: 413, startPoint y: 300, endPoint x: 567, endPoint y: 297, distance: 154.4
click at [560, 297] on html "menu - OSMISS person Firma Express Inicio Calendario SSS Instructivos Contacto …" at bounding box center [280, 227] width 560 height 455
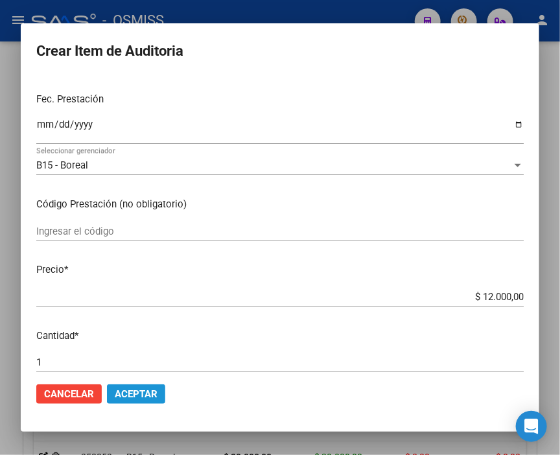
click at [152, 398] on span "Aceptar" at bounding box center [136, 395] width 43 height 12
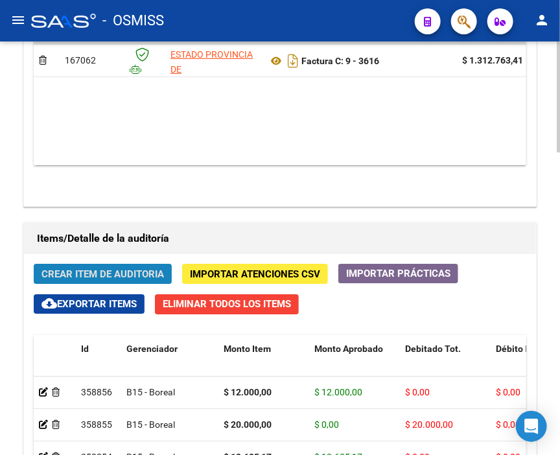
click at [70, 269] on span "Crear Item de Auditoria" at bounding box center [103, 275] width 123 height 12
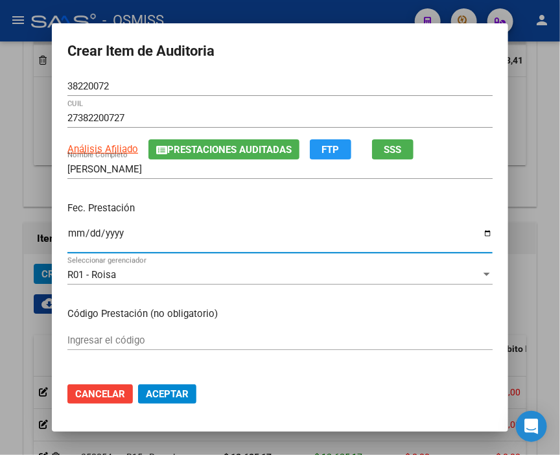
click at [73, 231] on input "Ingresar la fecha" at bounding box center [280, 238] width 426 height 21
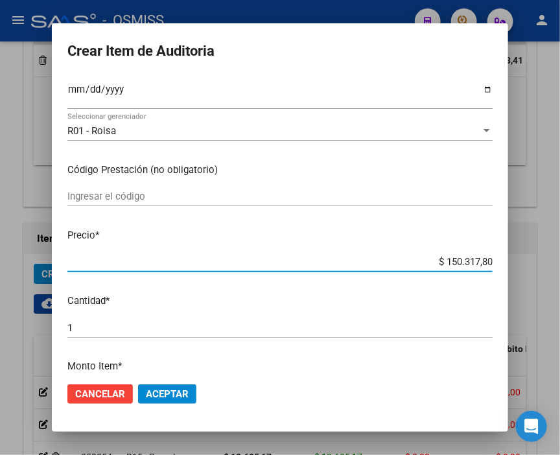
drag, startPoint x: 426, startPoint y: 258, endPoint x: 562, endPoint y: 257, distance: 136.2
click at [560, 257] on html "menu - OSMISS person Firma Express Inicio Calendario SSS Instructivos Contacto …" at bounding box center [280, 227] width 560 height 455
click at [176, 389] on span "Aceptar" at bounding box center [167, 395] width 43 height 12
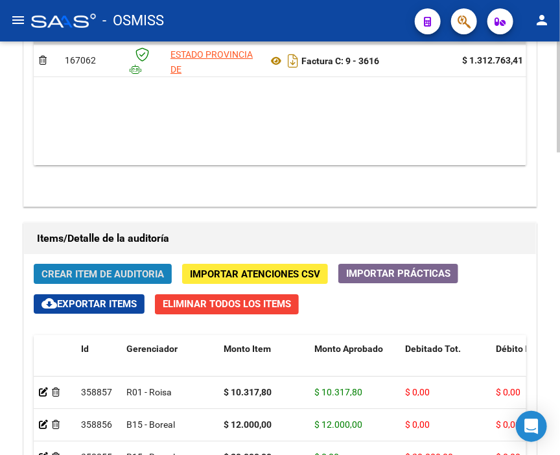
click at [97, 269] on span "Crear Item de Auditoria" at bounding box center [103, 275] width 123 height 12
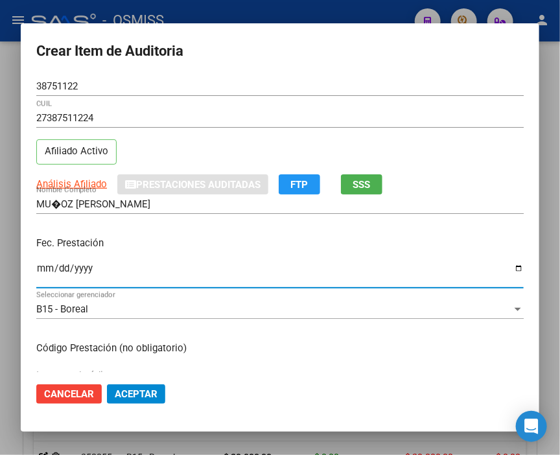
click at [47, 267] on input "Ingresar la fecha" at bounding box center [280, 273] width 488 height 21
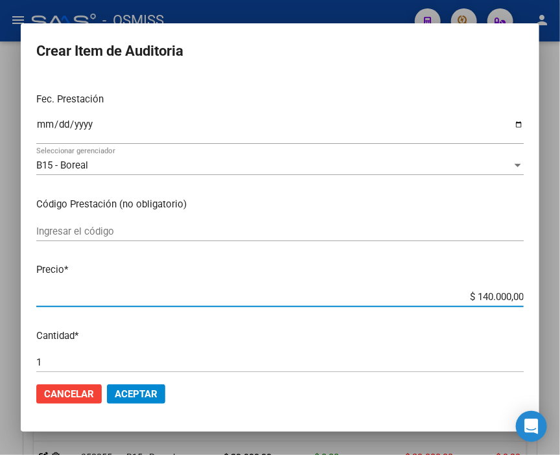
drag, startPoint x: 441, startPoint y: 296, endPoint x: 567, endPoint y: 296, distance: 125.8
click at [560, 296] on html "menu - OSMISS person Firma Express Inicio Calendario SSS Instructivos Contacto …" at bounding box center [280, 227] width 560 height 455
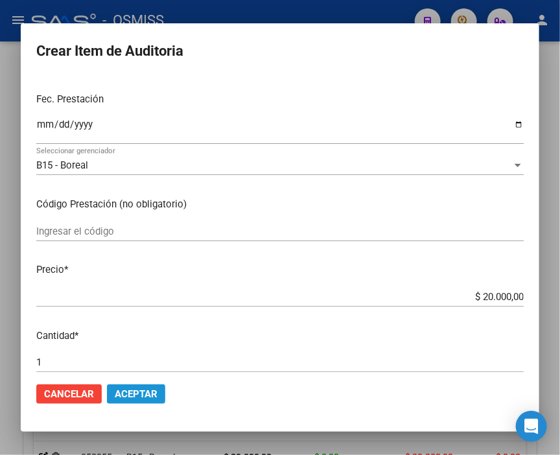
click at [140, 398] on span "Aceptar" at bounding box center [136, 395] width 43 height 12
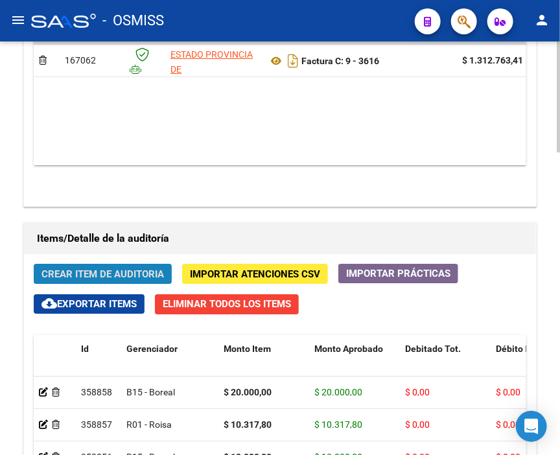
click at [104, 269] on span "Crear Item de Auditoria" at bounding box center [103, 275] width 123 height 12
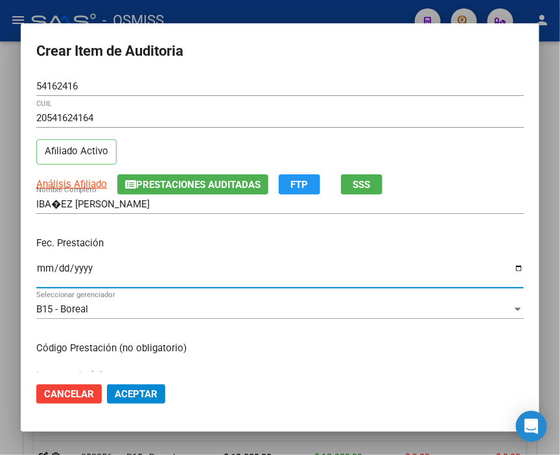
click at [40, 267] on input "Ingresar la fecha" at bounding box center [280, 273] width 488 height 21
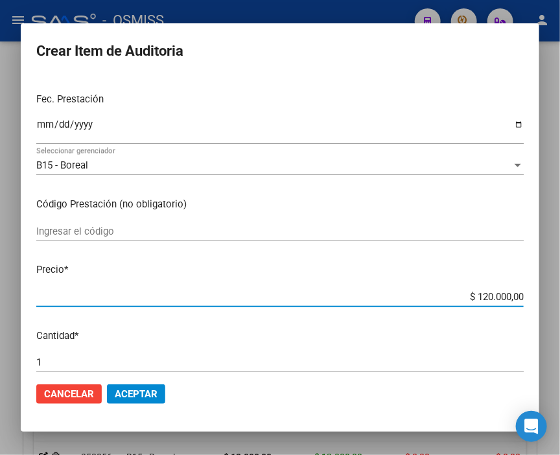
drag, startPoint x: 476, startPoint y: 296, endPoint x: 567, endPoint y: 302, distance: 91.0
click at [560, 302] on html "menu - OSMISS person Firma Express Inicio Calendario SSS Instructivos Contacto …" at bounding box center [280, 227] width 560 height 455
click at [154, 390] on span "Aceptar" at bounding box center [136, 395] width 43 height 12
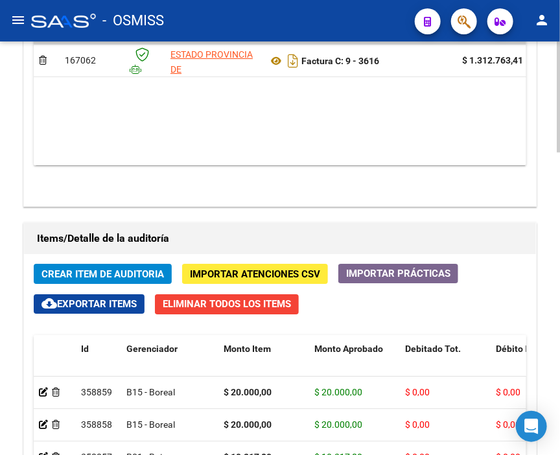
click at [87, 269] on span "Crear Item de Auditoria" at bounding box center [103, 275] width 123 height 12
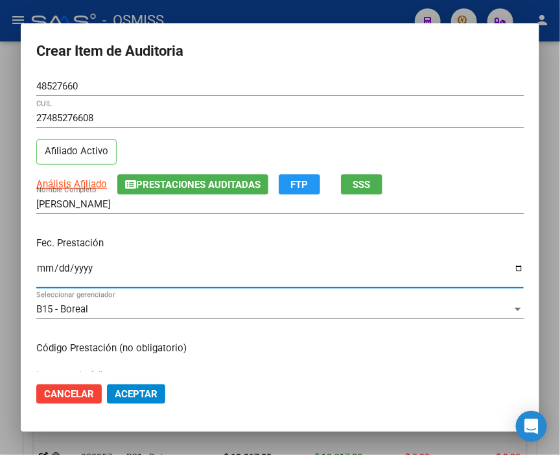
click at [43, 270] on input "Ingresar la fecha" at bounding box center [280, 273] width 488 height 21
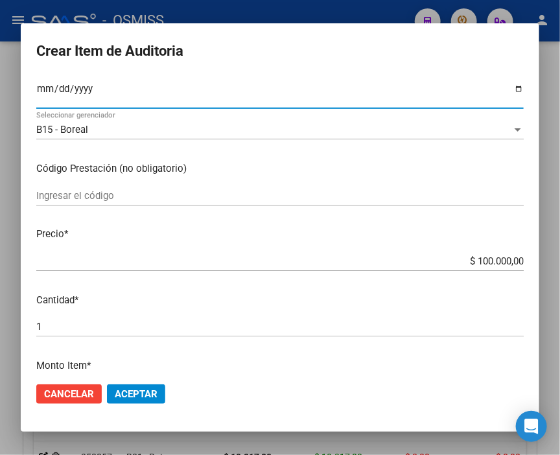
scroll to position [216, 0]
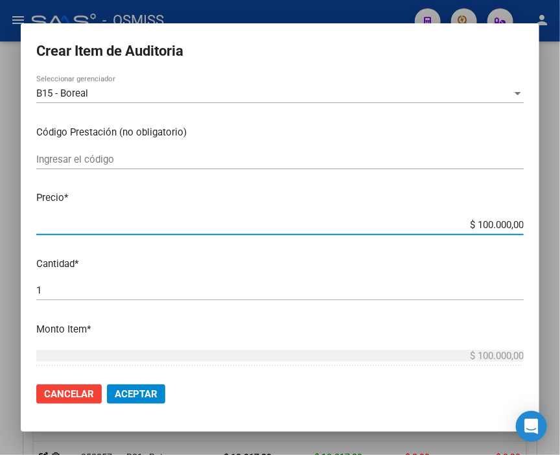
drag, startPoint x: 429, startPoint y: 223, endPoint x: 567, endPoint y: 223, distance: 137.5
click at [560, 223] on html "menu - OSMISS person Firma Express Inicio Calendario SSS Instructivos Contacto …" at bounding box center [280, 227] width 560 height 455
click at [145, 391] on span "Aceptar" at bounding box center [136, 395] width 43 height 12
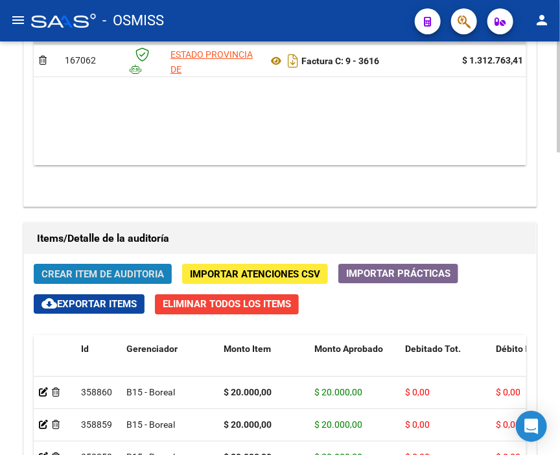
click at [72, 264] on button "Crear Item de Auditoria" at bounding box center [103, 274] width 138 height 20
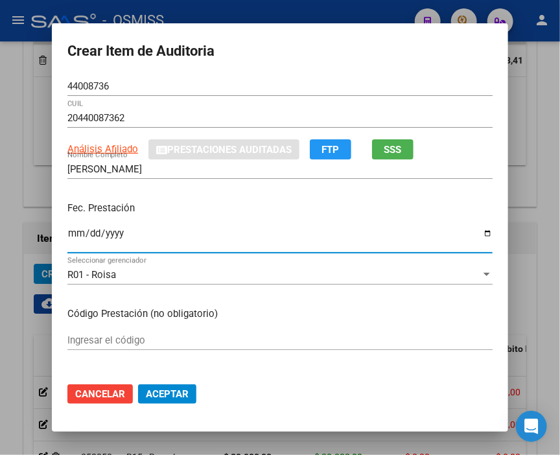
click at [75, 229] on input "Ingresar la fecha" at bounding box center [280, 238] width 426 height 21
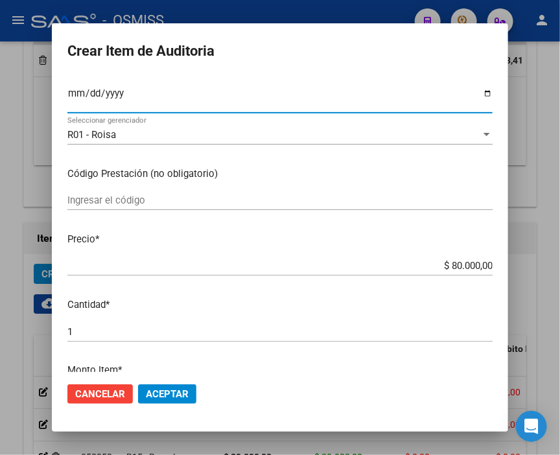
scroll to position [144, 0]
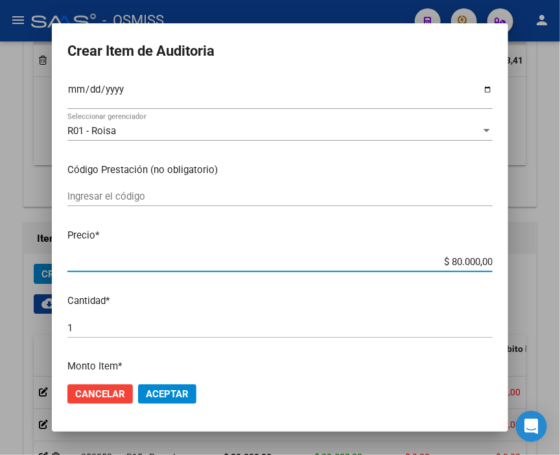
drag, startPoint x: 427, startPoint y: 261, endPoint x: 567, endPoint y: 263, distance: 140.1
click at [560, 263] on html "menu - OSMISS person Firma Express Inicio Calendario SSS Instructivos Contacto …" at bounding box center [280, 227] width 560 height 455
click at [176, 390] on span "Aceptar" at bounding box center [167, 395] width 43 height 12
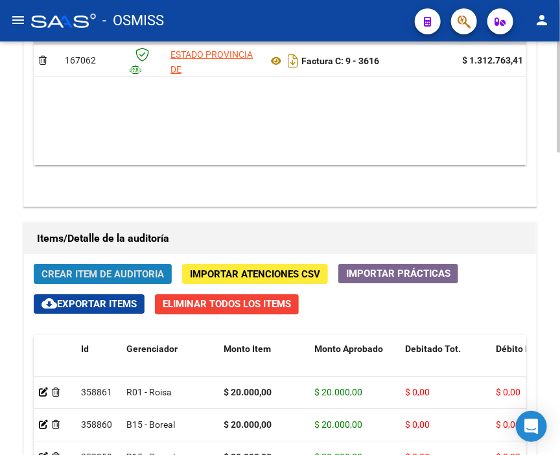
click at [79, 269] on span "Crear Item de Auditoria" at bounding box center [103, 275] width 123 height 12
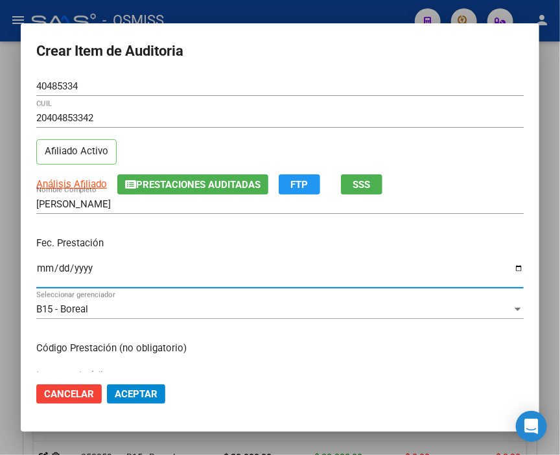
click at [45, 266] on input "Ingresar la fecha" at bounding box center [280, 273] width 488 height 21
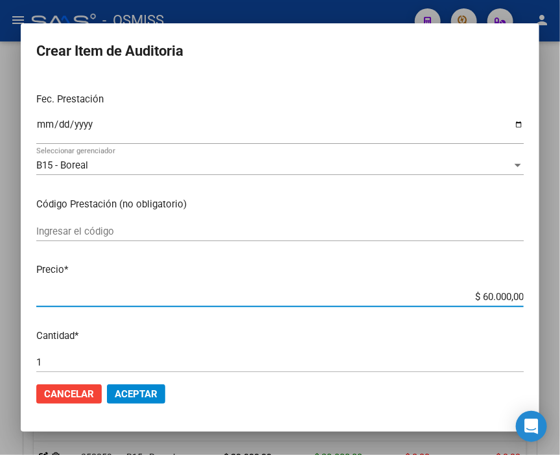
drag, startPoint x: 455, startPoint y: 296, endPoint x: 567, endPoint y: 301, distance: 111.7
click at [560, 301] on html "menu - OSMISS person Firma Express Inicio Calendario SSS Instructivos Contacto …" at bounding box center [280, 227] width 560 height 455
click at [143, 401] on button "Aceptar" at bounding box center [136, 394] width 58 height 19
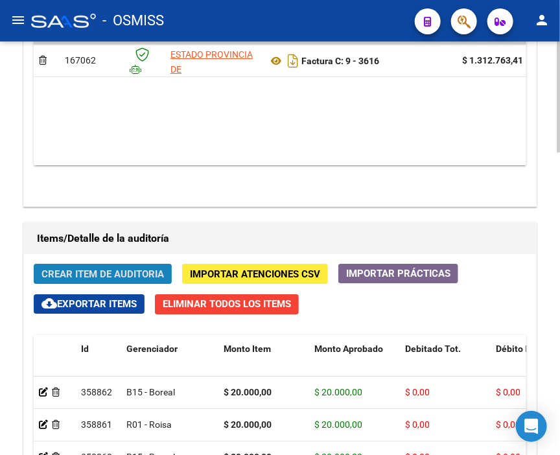
click at [109, 264] on button "Crear Item de Auditoria" at bounding box center [103, 274] width 138 height 20
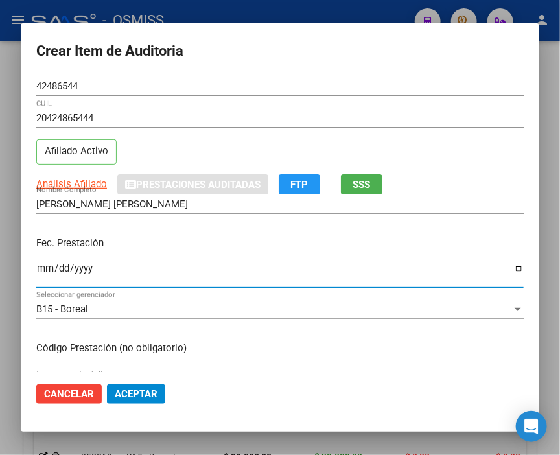
click at [43, 263] on input "Ingresar la fecha" at bounding box center [280, 273] width 488 height 21
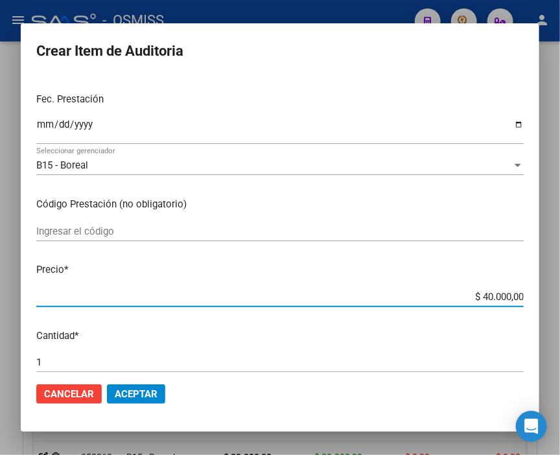
drag, startPoint x: 459, startPoint y: 291, endPoint x: 567, endPoint y: 296, distance: 108.5
click at [560, 296] on html "menu - OSMISS person Firma Express Inicio Calendario SSS Instructivos Contacto …" at bounding box center [280, 227] width 560 height 455
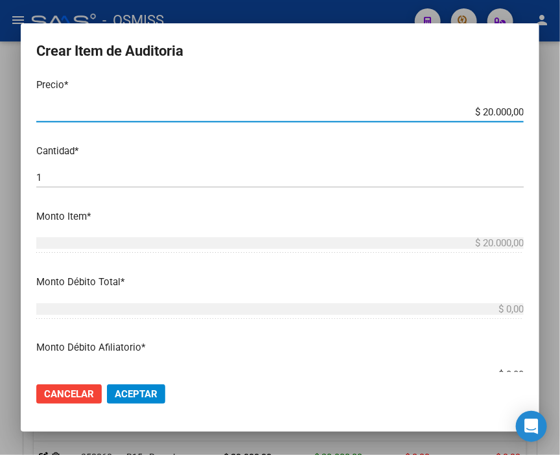
scroll to position [360, 0]
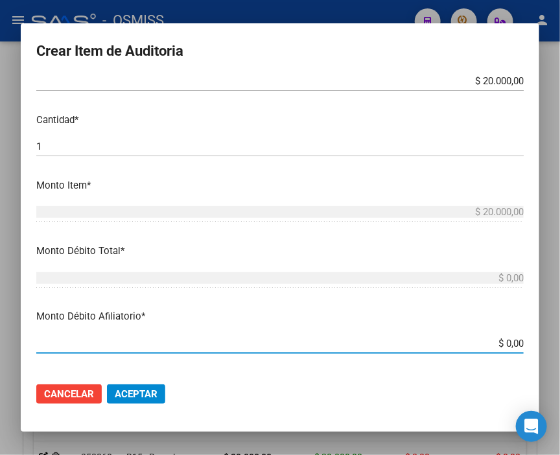
drag, startPoint x: 481, startPoint y: 342, endPoint x: 567, endPoint y: 344, distance: 85.6
click at [560, 344] on html "menu - OSMISS person Firma Express Inicio Calendario SSS Instructivos Contacto …" at bounding box center [280, 227] width 560 height 455
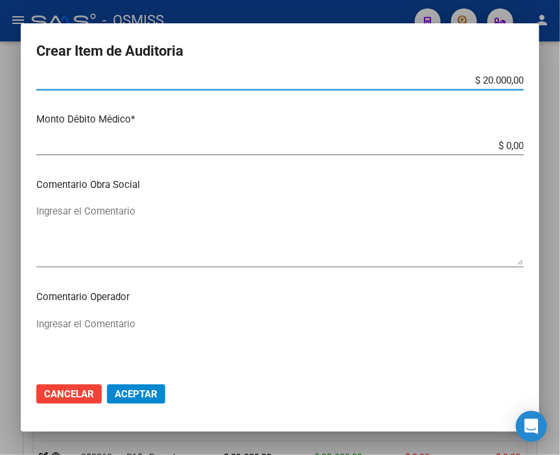
scroll to position [649, 0]
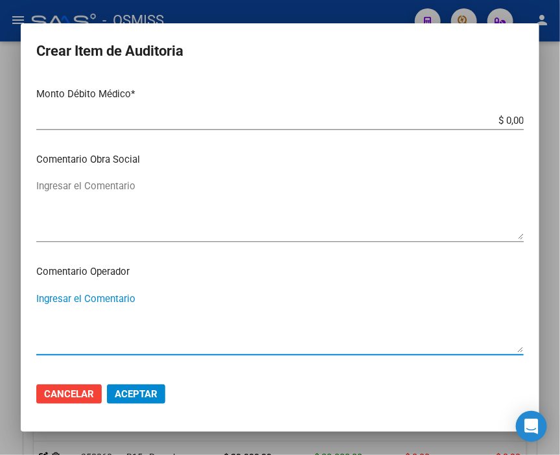
click at [144, 296] on textarea "Ingresar el Comentario" at bounding box center [280, 322] width 488 height 61
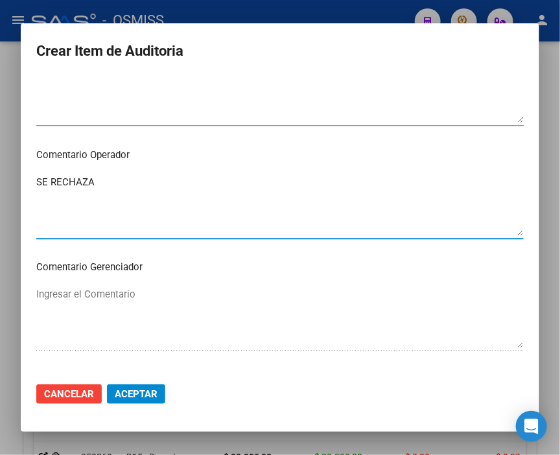
scroll to position [865, 0]
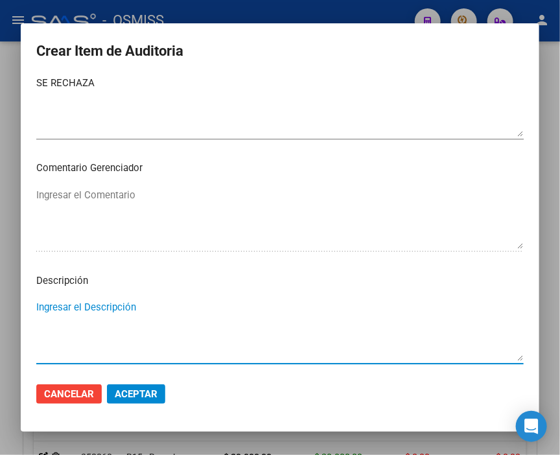
click at [63, 300] on textarea "Ingresar el Descripción" at bounding box center [280, 330] width 488 height 61
paste textarea "OBRA SOCIAL DEL PERSONAL DE LA ACTIVIDAD PERFUMISTA"
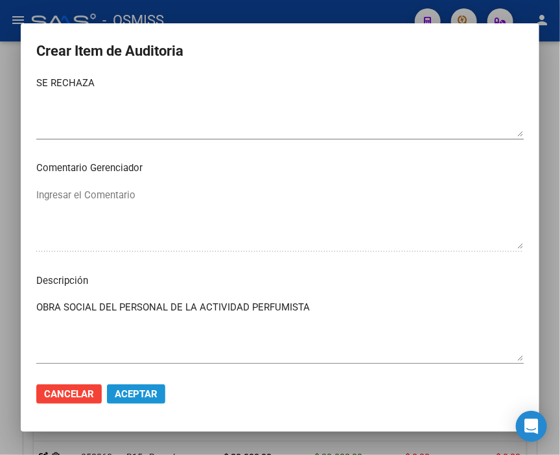
click at [150, 392] on span "Aceptar" at bounding box center [136, 395] width 43 height 12
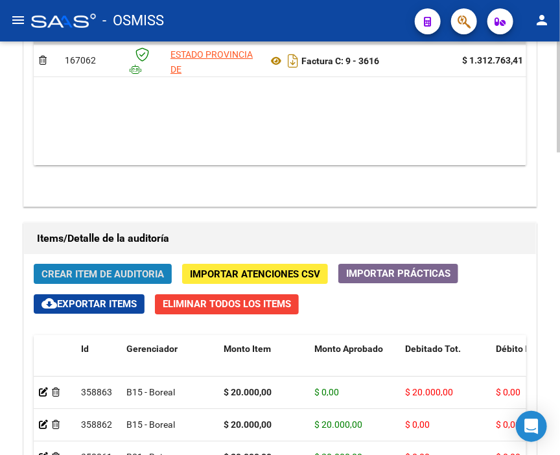
click at [84, 269] on span "Crear Item de Auditoria" at bounding box center [103, 275] width 123 height 12
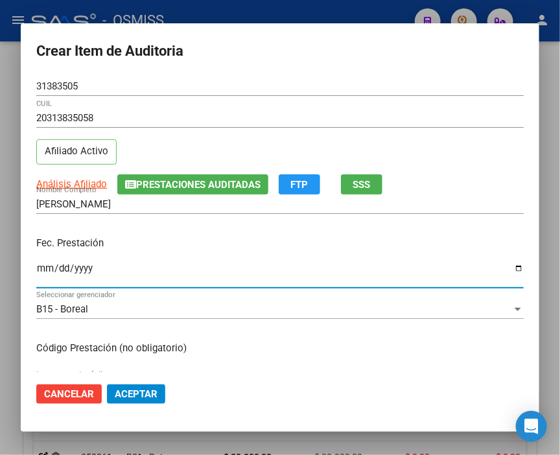
click at [43, 267] on input "Ingresar la fecha" at bounding box center [280, 273] width 488 height 21
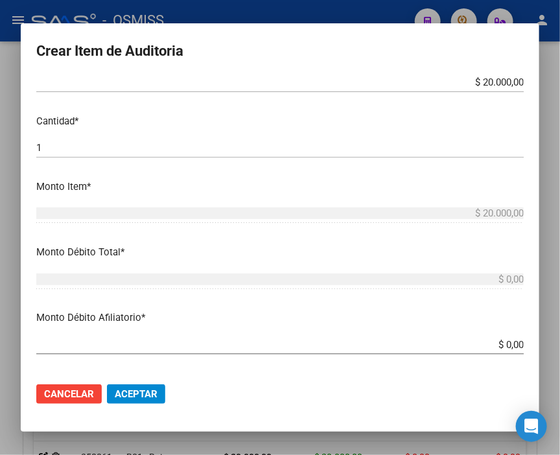
scroll to position [360, 0]
click at [484, 335] on div "$ 0,00 Ingresar el monto Afiliatorio" at bounding box center [280, 343] width 488 height 19
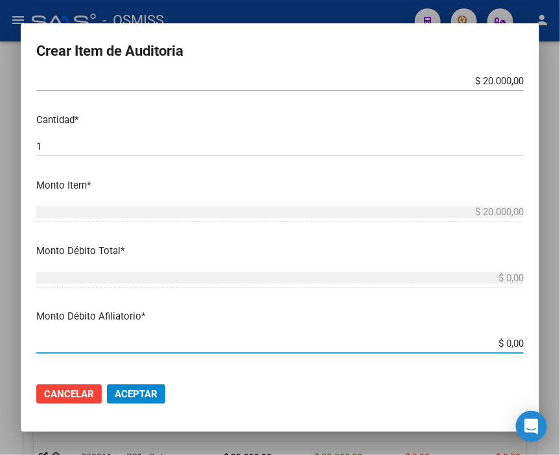
drag, startPoint x: 483, startPoint y: 342, endPoint x: 567, endPoint y: 344, distance: 84.4
click at [560, 344] on html "menu - OSMISS person Firma Express Inicio Calendario SSS Instructivos Contacto …" at bounding box center [280, 227] width 560 height 455
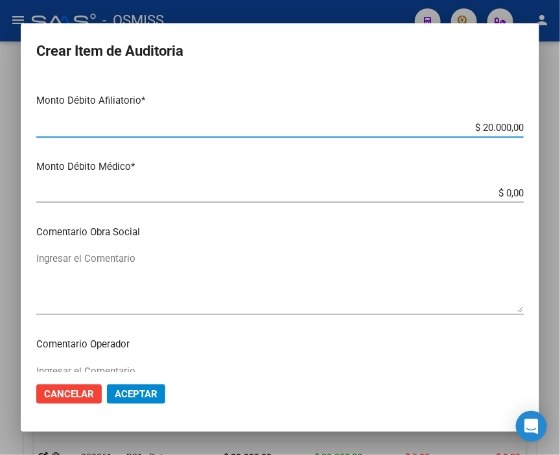
scroll to position [649, 0]
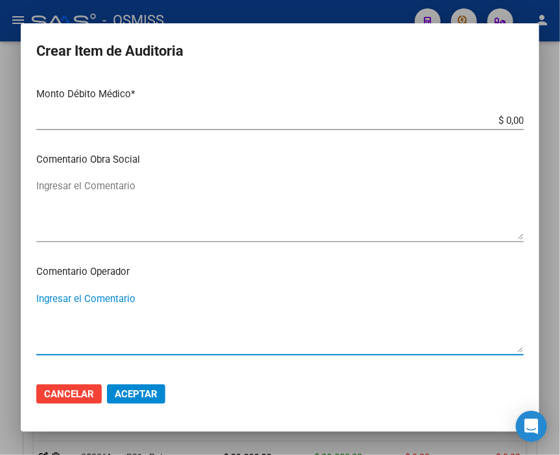
click at [114, 302] on textarea "Ingresar el Comentario" at bounding box center [280, 322] width 488 height 61
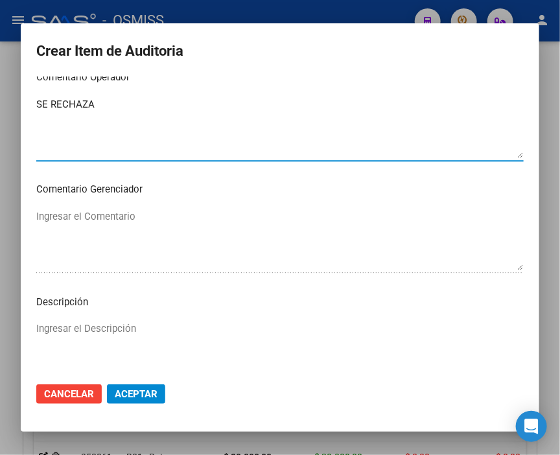
scroll to position [865, 0]
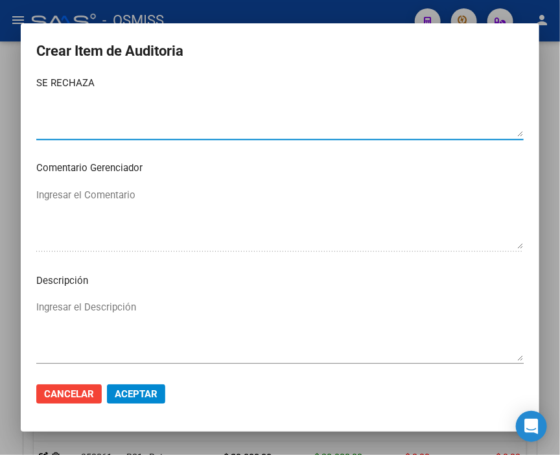
click at [80, 309] on textarea "Ingresar el Descripción" at bounding box center [280, 330] width 488 height 61
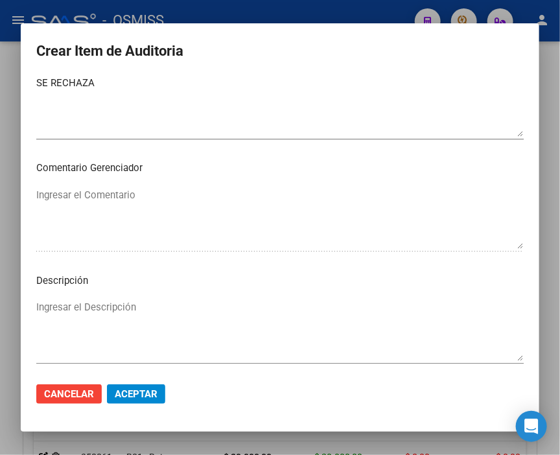
click at [130, 94] on textarea "SE RECHAZA" at bounding box center [280, 106] width 488 height 61
click at [394, 62] on h2 "Crear Item de Auditoria" at bounding box center [280, 51] width 488 height 25
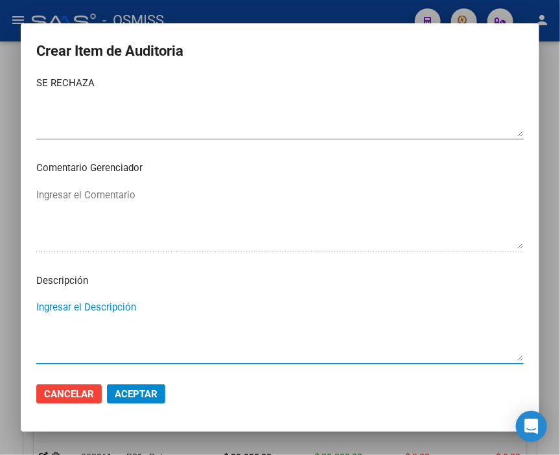
click at [69, 310] on textarea "Ingresar el Descripción" at bounding box center [280, 330] width 488 height 61
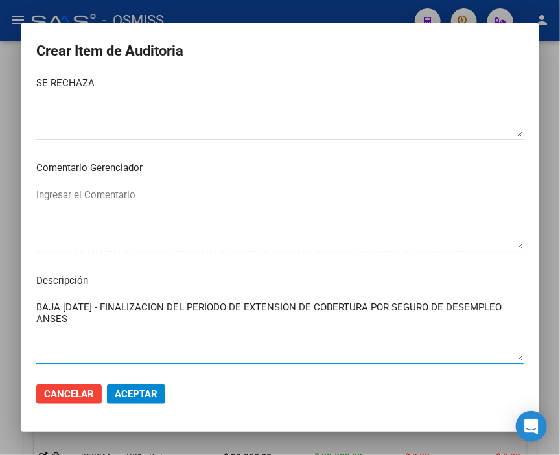
click at [150, 389] on span "Aceptar" at bounding box center [136, 395] width 43 height 12
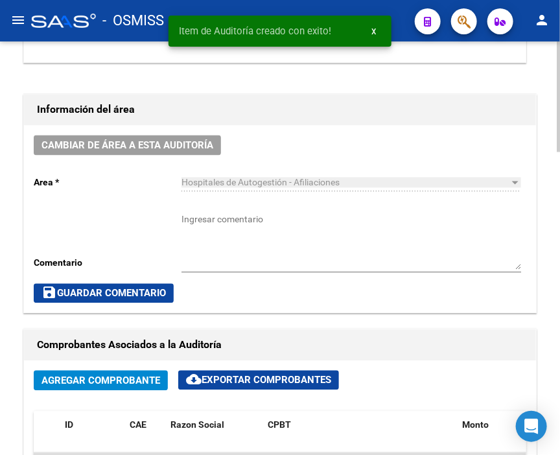
scroll to position [0, 0]
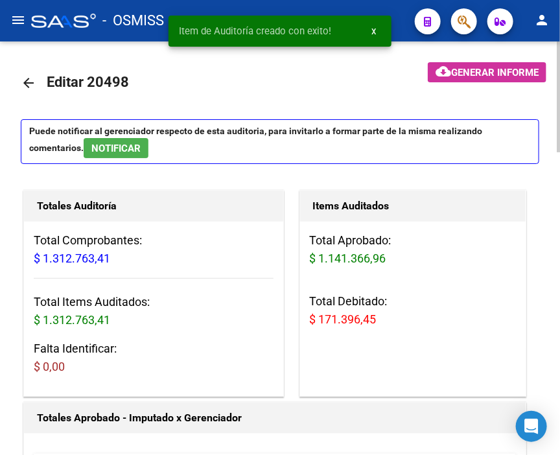
click at [560, 0] on html "menu - OSMISS person Firma Express Inicio Calendario SSS Instructivos Contacto …" at bounding box center [280, 227] width 560 height 455
click at [479, 66] on span "cloud_download Generar informe" at bounding box center [487, 72] width 103 height 12
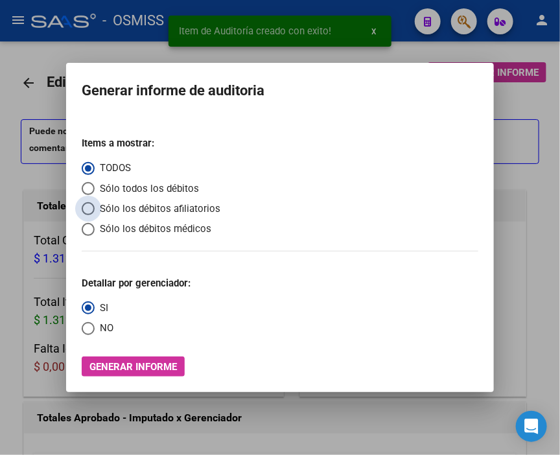
click at [130, 204] on span "Sólo los débitos afiliatorios" at bounding box center [158, 209] width 126 height 15
click at [95, 204] on input "Sólo los débitos afiliatorios" at bounding box center [88, 208] width 13 height 13
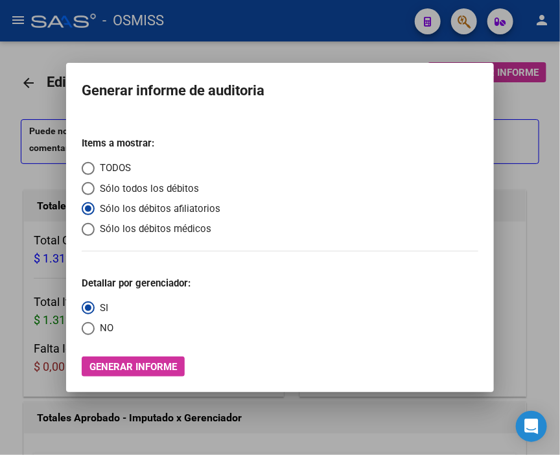
click at [92, 323] on span "Select an option" at bounding box center [88, 328] width 13 height 13
click at [92, 323] on input "NO" at bounding box center [88, 328] width 13 height 13
click at [125, 366] on span "Generar informe" at bounding box center [134, 367] width 88 height 12
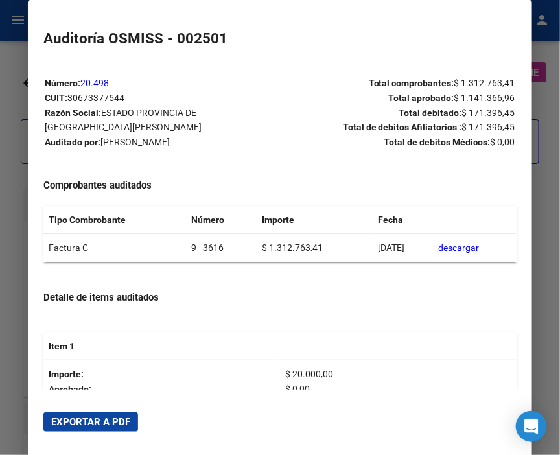
click at [113, 417] on span "Exportar a PDF" at bounding box center [90, 422] width 79 height 12
click at [3, 90] on div at bounding box center [280, 227] width 560 height 455
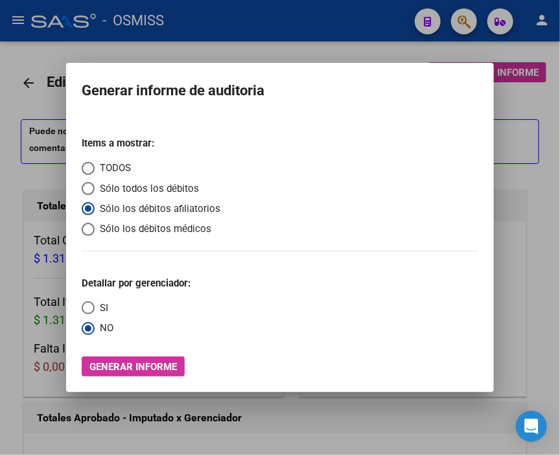
click at [3, 90] on div at bounding box center [280, 227] width 560 height 455
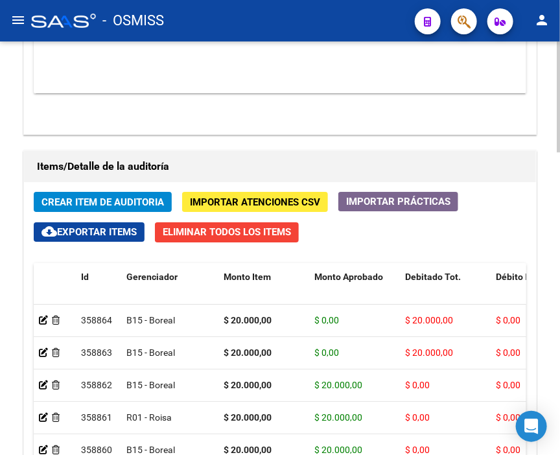
scroll to position [0, 409]
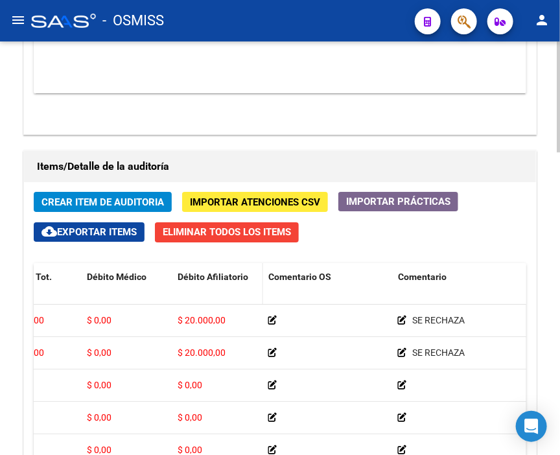
click at [226, 272] on span "Débito Afiliatorio" at bounding box center [213, 277] width 71 height 10
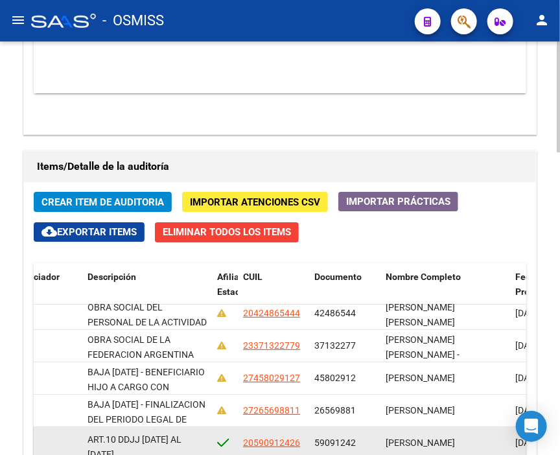
scroll to position [1, 0]
drag, startPoint x: 88, startPoint y: 223, endPoint x: 166, endPoint y: 241, distance: 79.8
click at [166, 429] on div "SIN CONTINUIDAD LABORAL MINIMA (90 DIAS CONSECUTIVOS) LEY 23.660 ART.10 DDJJ [D…" at bounding box center [147, 442] width 119 height 27
copy span "SIN CONTINUIDAD LABORAL MINIMA (90 DIAS CONSECUTIVOS) LEY 23.660 ART.10 DDJJ [D…"
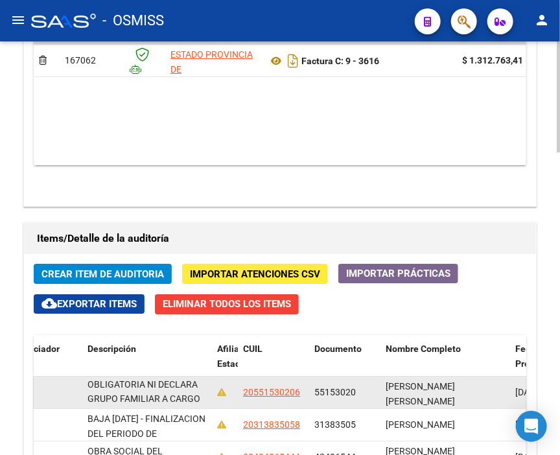
drag, startPoint x: 88, startPoint y: 175, endPoint x: 208, endPoint y: 191, distance: 121.0
click at [208, 377] on datatable-body-cell "BENEFICIARIO NO EXISTE EN NUESTRO PADRÓN TITULAR VINCULANTE EN CODEM NO PRESENT…" at bounding box center [147, 393] width 130 height 32
copy span "BENEFICIARIO NO EXISTE EN NUESTRO PADRÓN TITULAR VINCULANTE EN CODEM NO PRESENT…"
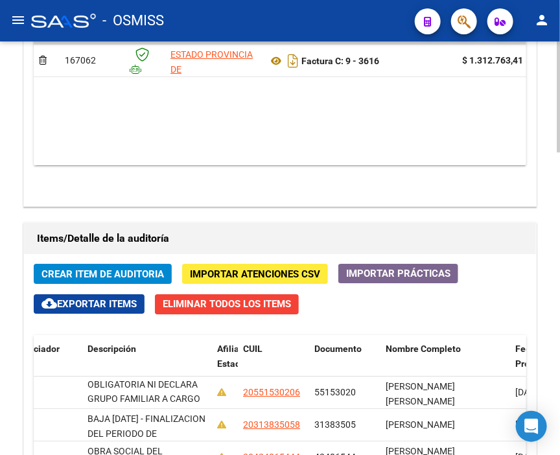
drag, startPoint x: 89, startPoint y: 335, endPoint x: 171, endPoint y: 358, distance: 85.6
drag, startPoint x: 134, startPoint y: 351, endPoint x: 81, endPoint y: 339, distance: 54.0
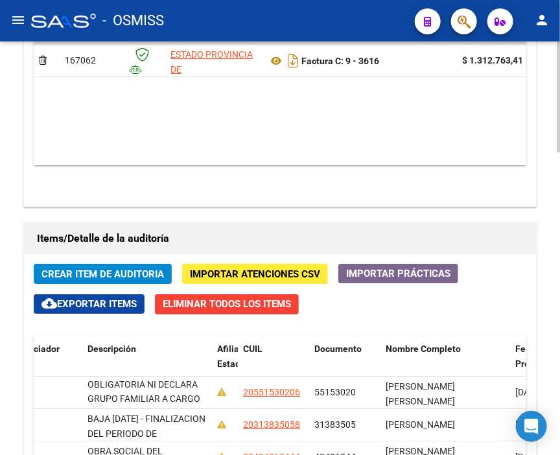
copy div "BAJA [DATE] - FINALIZACION DEL PERIODO LEGAL DE EXETNSION DE COBERTURA LEY 23.6…"
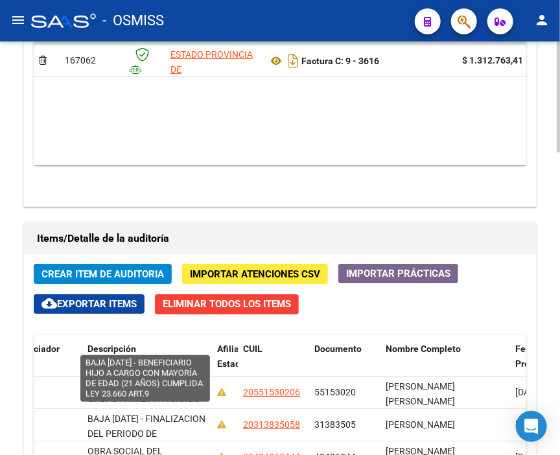
scroll to position [1, 0]
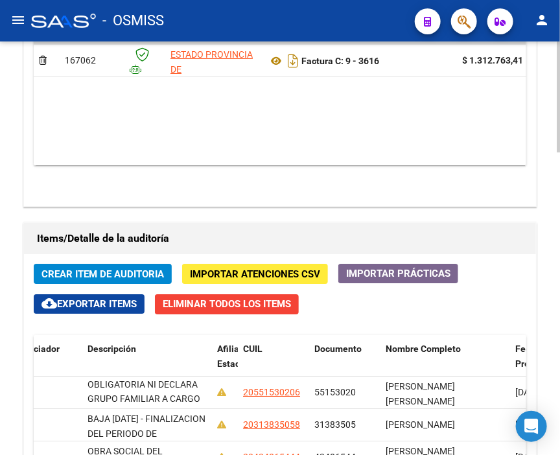
drag, startPoint x: 90, startPoint y: 304, endPoint x: 186, endPoint y: 318, distance: 97.8
copy span "BAJA 16/07/2025 - BENEFICIARIO HIJO A CARGO CON MAYORÍA DE EDAD (21 AÑOS) CUMPL…"
drag, startPoint x: 88, startPoint y: 269, endPoint x: 186, endPoint y: 290, distance: 100.1
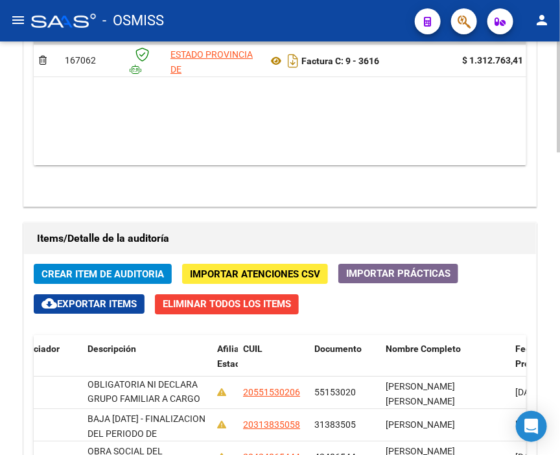
copy span "OBRA SOCIAL DE LA FEDERACION ARGENTINA DEL TRABAJADOR DE LAS UNIVERSIDADES NACI…"
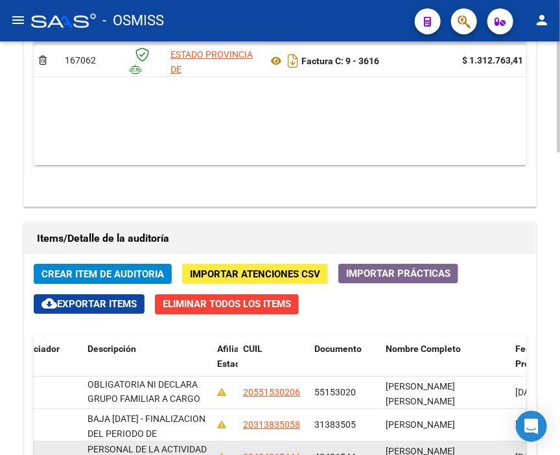
drag, startPoint x: 90, startPoint y: 237, endPoint x: 206, endPoint y: 255, distance: 117.5
click at [206, 444] on div "OBRA SOCIAL DEL PERSONAL DE LA ACTIVIDAD PERFUMISTA" at bounding box center [147, 457] width 119 height 27
copy span "OBRA SOCIAL DEL PERSONAL DE LA ACTIVIDAD PERFUMISTA"
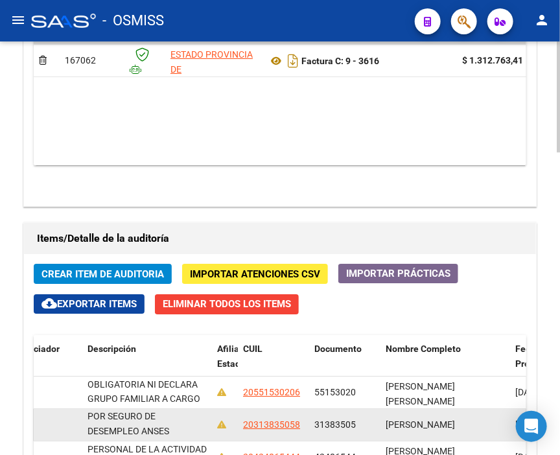
drag, startPoint x: 88, startPoint y: 205, endPoint x: 192, endPoint y: 228, distance: 107.0
click at [192, 409] on datatable-body-cell "BAJA 31/07/2025 - FINALIZACION DEL PERIODO DE EXTENSION DE COBERTURA POR SEGURO…" at bounding box center [147, 425] width 130 height 32
copy span "BAJA 31/07/2025 - FINALIZACION DEL PERIODO DE EXTENSION DE COBERTURA POR SEGURO…"
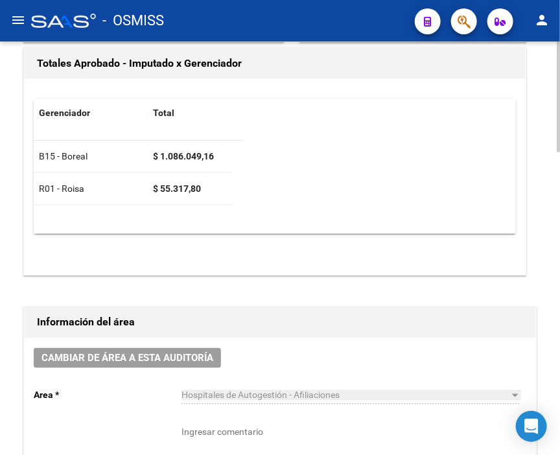
scroll to position [360, 0]
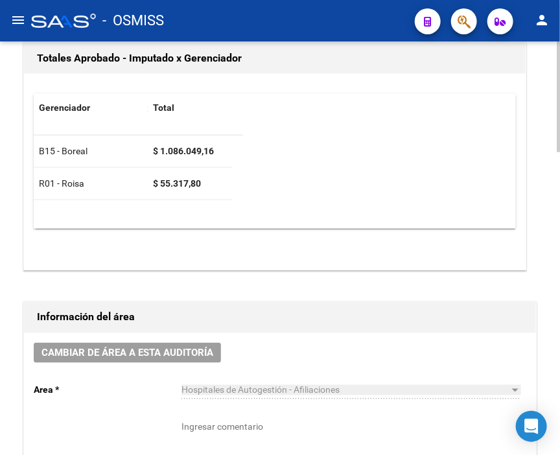
click at [138, 333] on div "Cambiar de área a esta auditoría Area * Hospitales de Autogestión - Afiliacione…" at bounding box center [280, 426] width 512 height 187
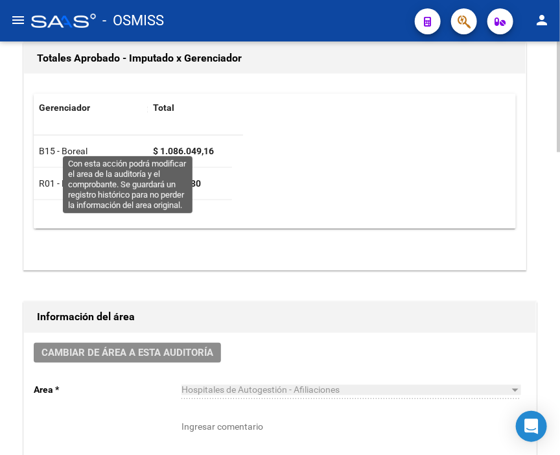
click at [138, 348] on span "Cambiar de área a esta auditoría" at bounding box center [128, 354] width 172 height 12
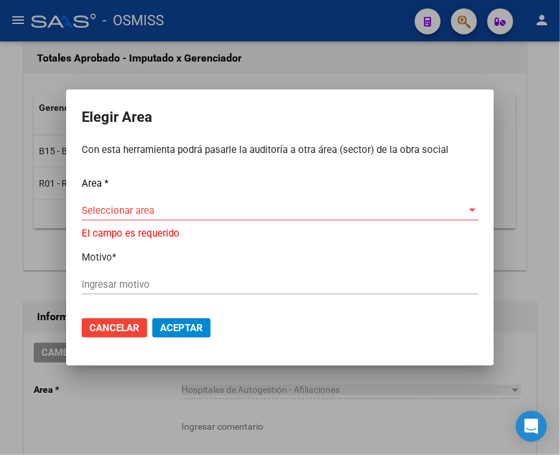
click at [115, 208] on div "Seleccionar area Seleccionar area" at bounding box center [280, 210] width 397 height 19
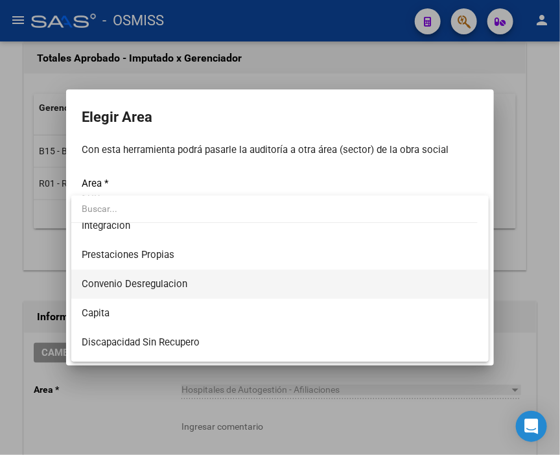
scroll to position [144, 0]
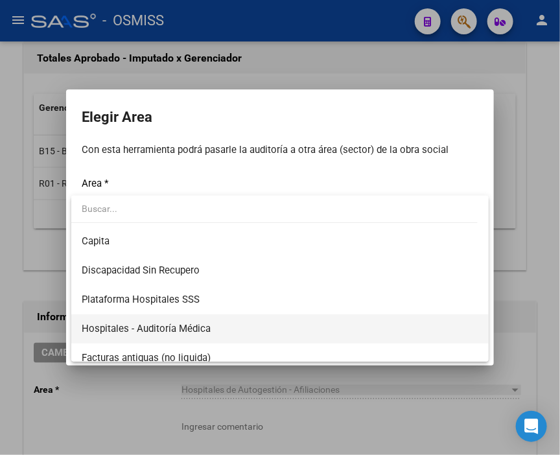
click at [216, 334] on span "Hospitales - Auditoría Médica" at bounding box center [280, 329] width 397 height 29
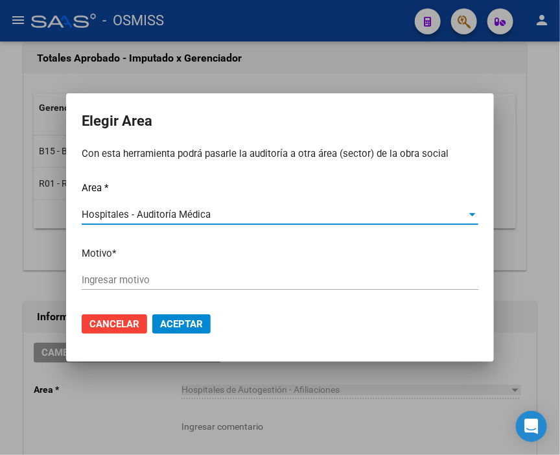
click at [136, 286] on input "Ingresar motivo" at bounding box center [280, 280] width 397 height 12
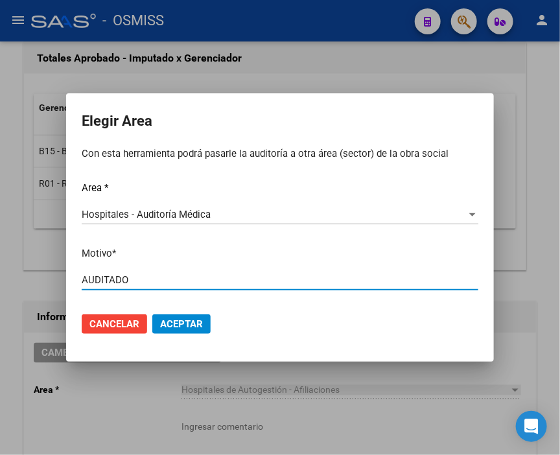
click at [180, 326] on span "Aceptar" at bounding box center [181, 324] width 43 height 12
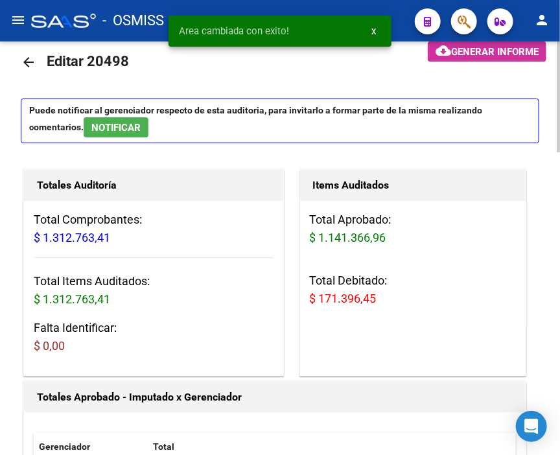
scroll to position [0, 0]
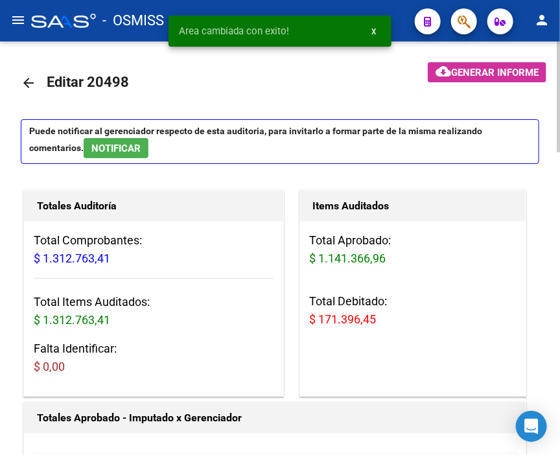
click at [26, 78] on mat-icon "arrow_back" at bounding box center [29, 83] width 16 height 16
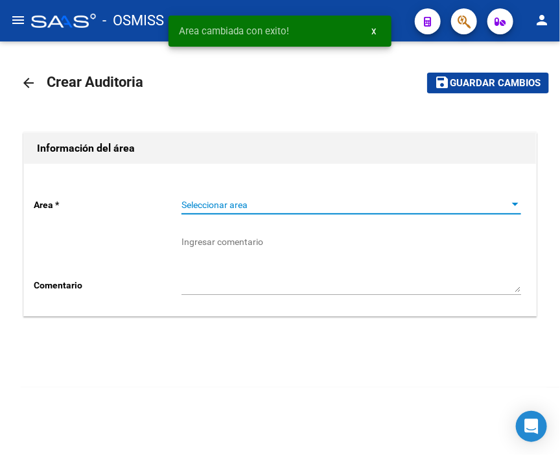
click at [193, 206] on span "Seleccionar area" at bounding box center [346, 205] width 328 height 11
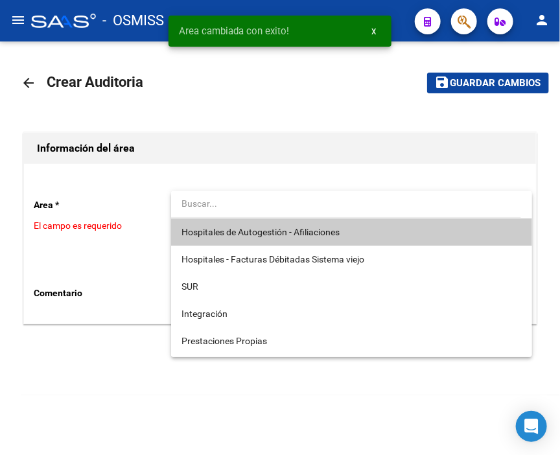
click at [229, 228] on span "Hospitales de Autogestión - Afiliaciones" at bounding box center [261, 232] width 158 height 10
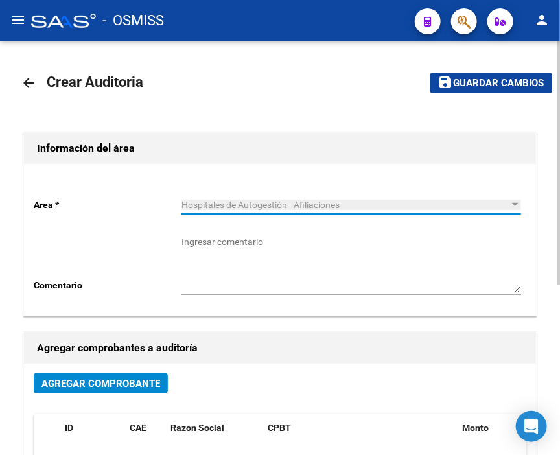
click at [104, 392] on button "Agregar Comprobante" at bounding box center [101, 384] width 134 height 20
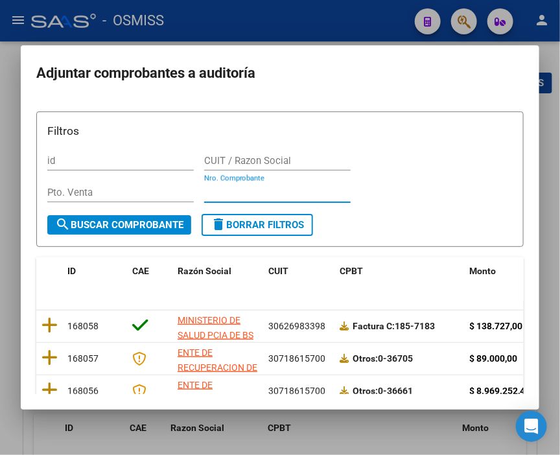
click at [230, 189] on input "Nro. Comprobante" at bounding box center [277, 193] width 147 height 12
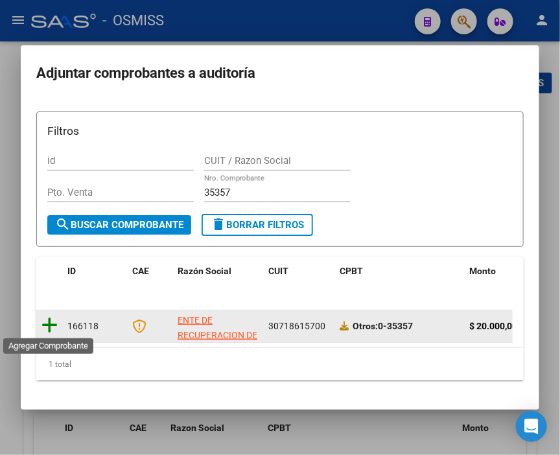
click at [47, 323] on icon at bounding box center [50, 326] width 16 height 18
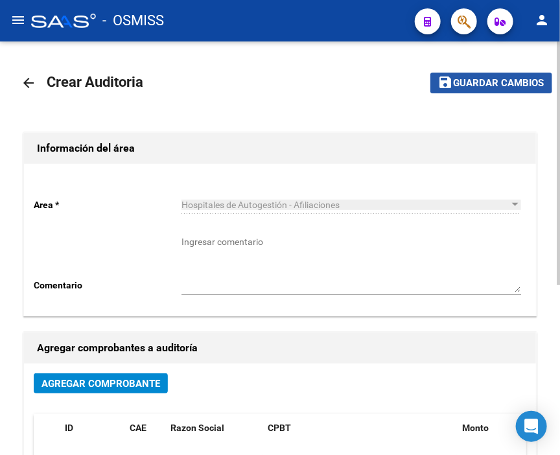
click at [458, 77] on span "save Guardar cambios" at bounding box center [491, 83] width 106 height 12
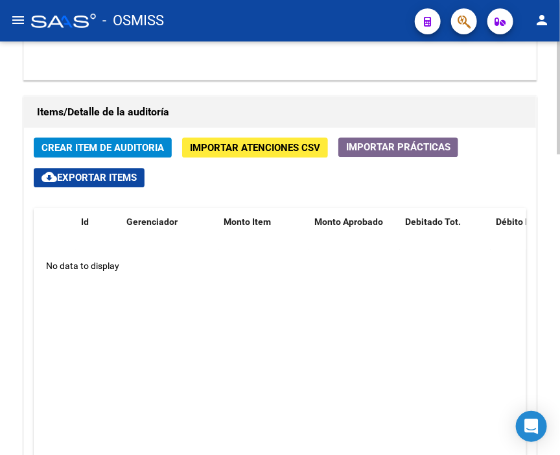
scroll to position [937, 0]
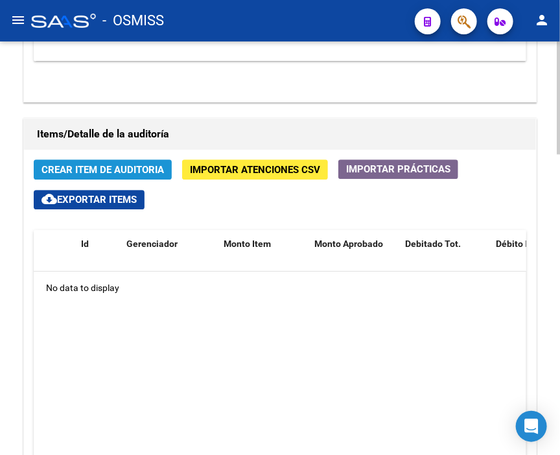
click at [122, 164] on span "Crear Item de Auditoria" at bounding box center [103, 170] width 123 height 12
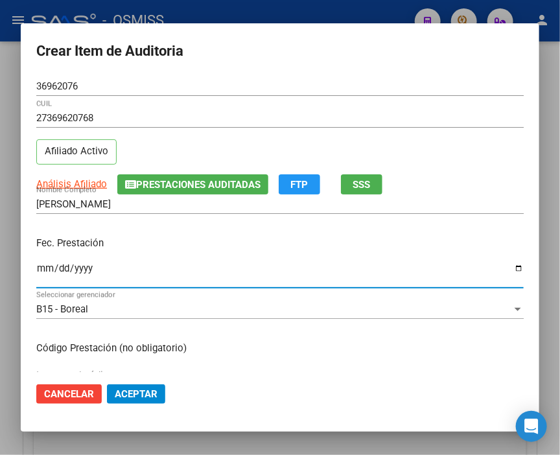
click at [44, 269] on input "Ingresar la fecha" at bounding box center [280, 273] width 488 height 21
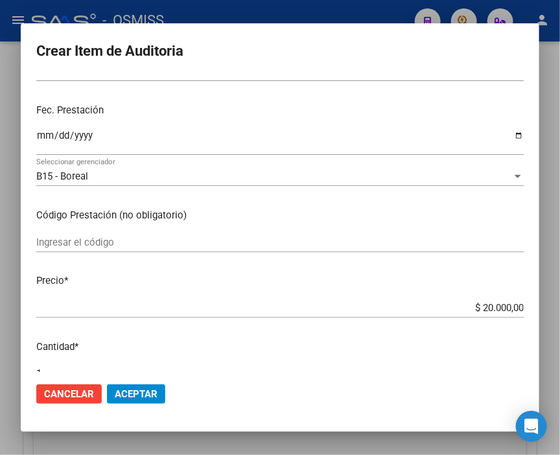
scroll to position [144, 0]
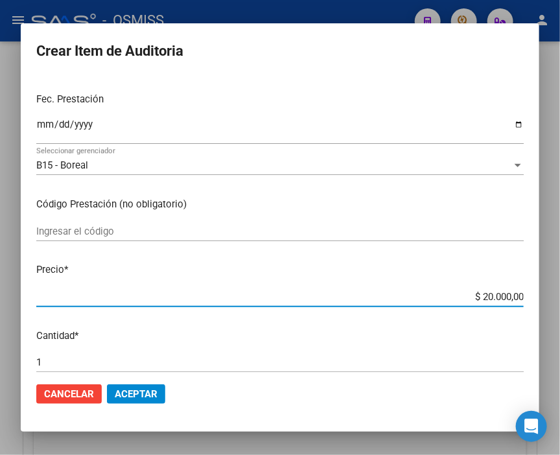
drag, startPoint x: 428, startPoint y: 296, endPoint x: 567, endPoint y: 296, distance: 138.8
click at [560, 296] on html "menu - OSMISS person Firma Express Inicio Calendario SSS Instructivos Contacto …" at bounding box center [280, 227] width 560 height 455
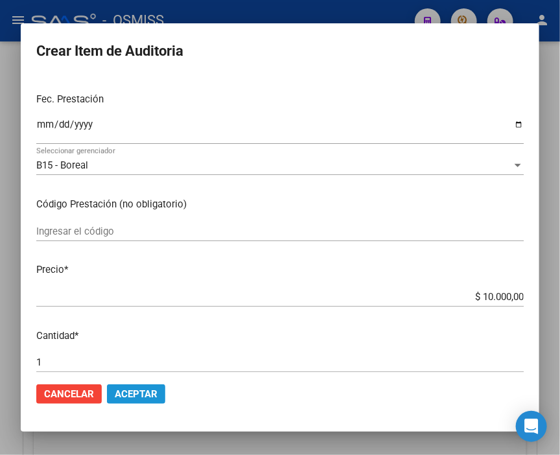
click at [120, 400] on button "Aceptar" at bounding box center [136, 394] width 58 height 19
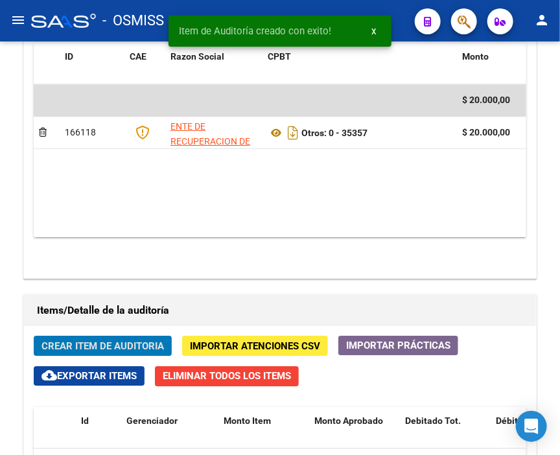
scroll to position [958, 0]
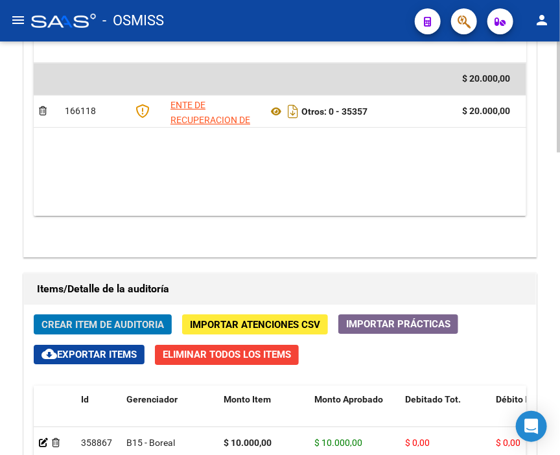
click at [111, 315] on button "Crear Item de Auditoria" at bounding box center [103, 325] width 138 height 20
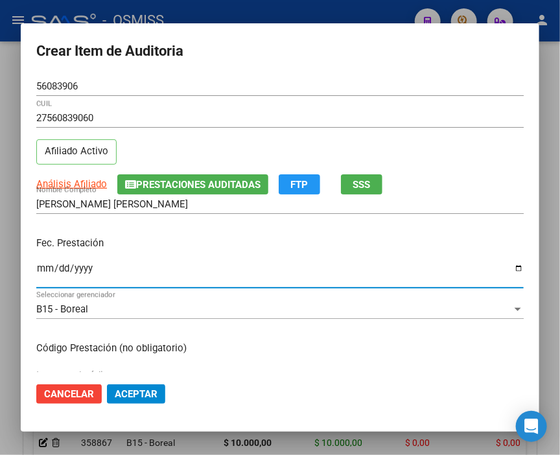
click at [42, 271] on input "Ingresar la fecha" at bounding box center [280, 273] width 488 height 21
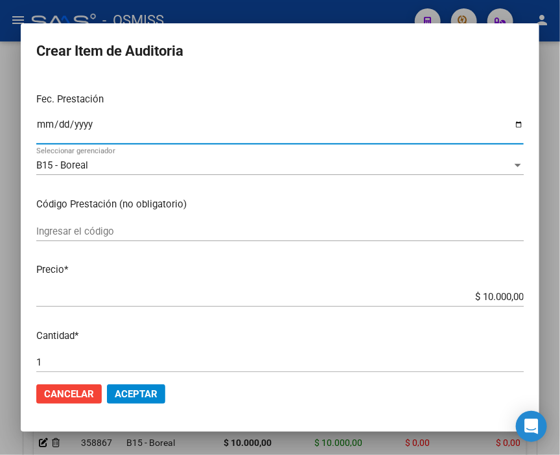
click at [120, 392] on span "Aceptar" at bounding box center [136, 395] width 43 height 12
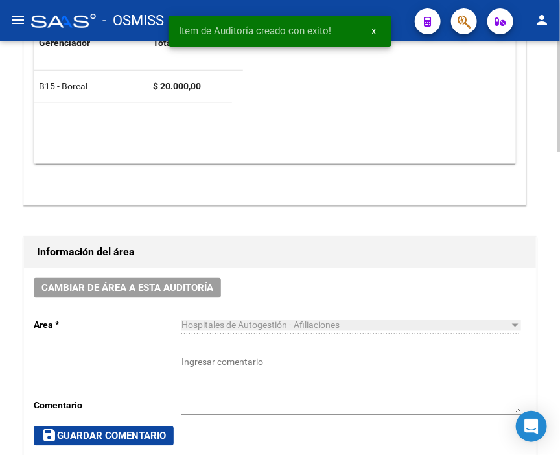
scroll to position [381, 0]
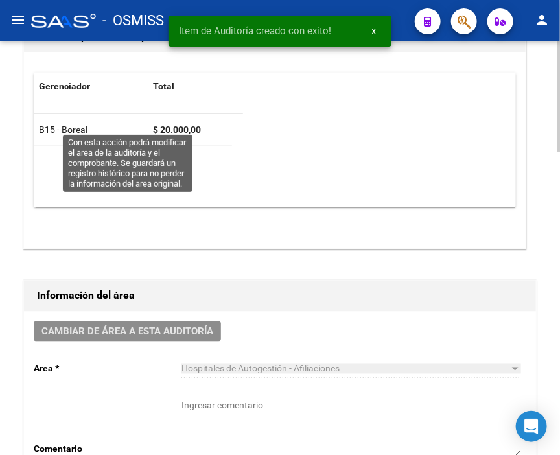
click at [183, 326] on span "Cambiar de área a esta auditoría" at bounding box center [128, 332] width 172 height 12
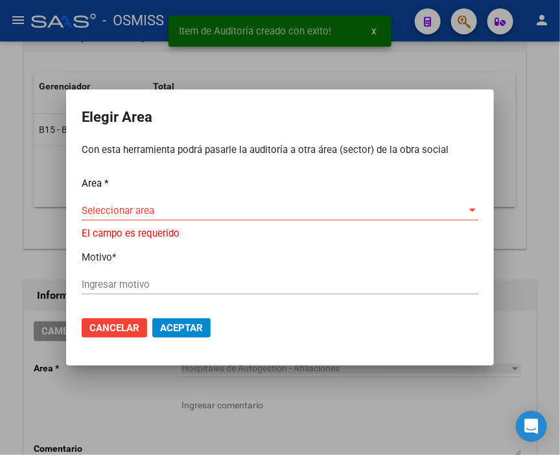
click at [141, 208] on div "Seleccionar area Seleccionar area" at bounding box center [280, 210] width 397 height 19
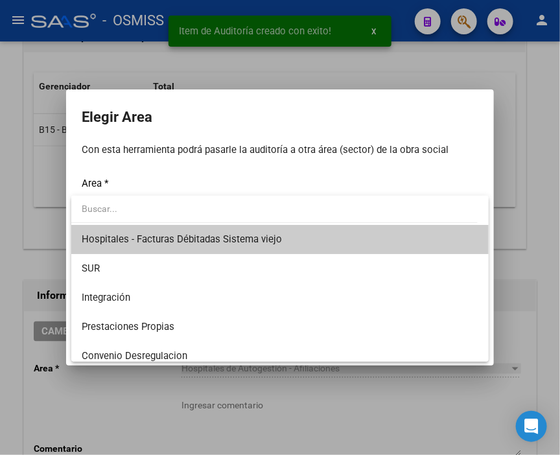
scroll to position [144, 0]
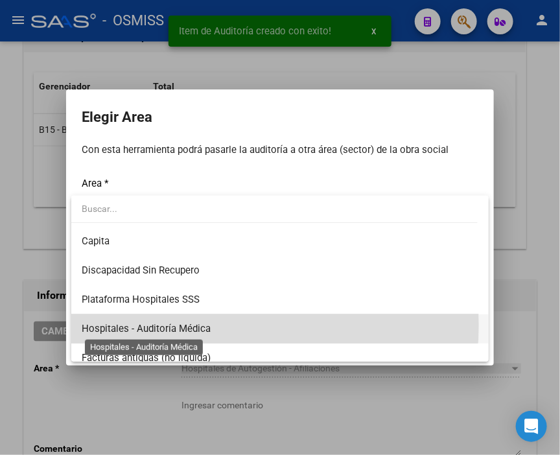
click at [198, 325] on span "Hospitales - Auditoría Médica" at bounding box center [146, 329] width 129 height 12
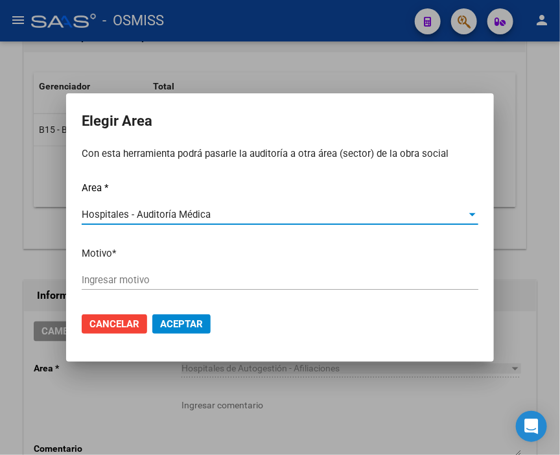
click at [170, 282] on input "Ingresar motivo" at bounding box center [280, 280] width 397 height 12
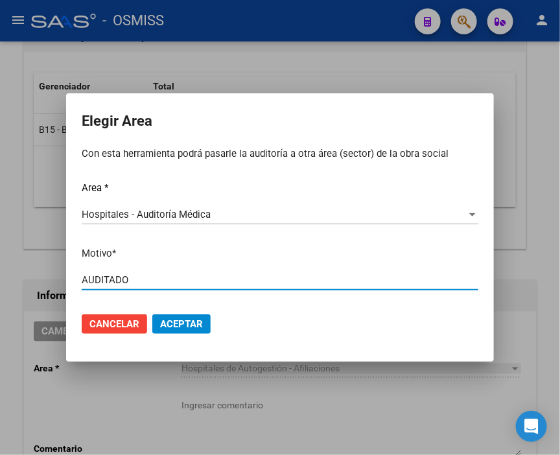
click at [184, 330] on button "Aceptar" at bounding box center [181, 324] width 58 height 19
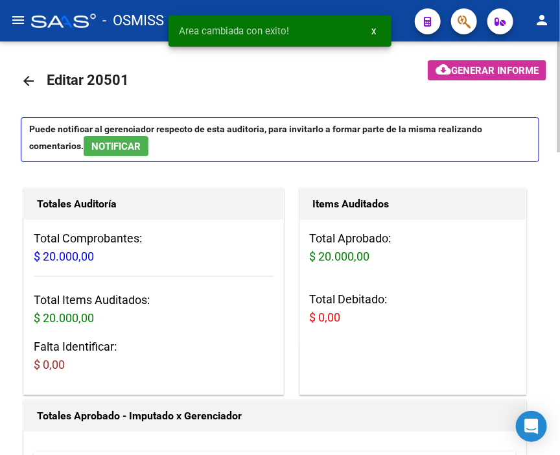
scroll to position [0, 0]
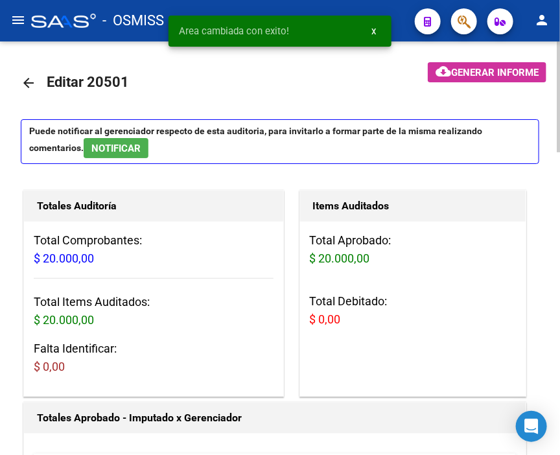
click at [27, 84] on mat-icon "arrow_back" at bounding box center [29, 83] width 16 height 16
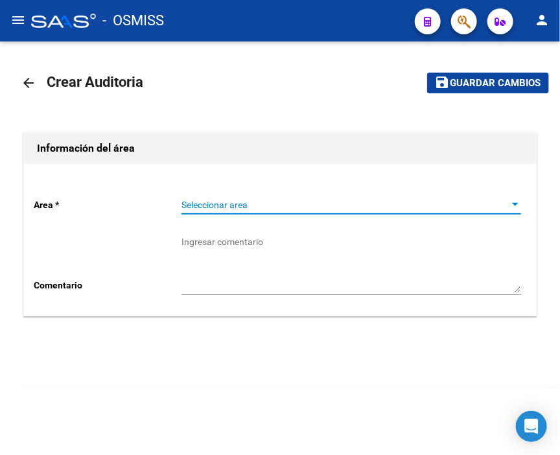
click at [227, 203] on span "Seleccionar area" at bounding box center [346, 205] width 328 height 11
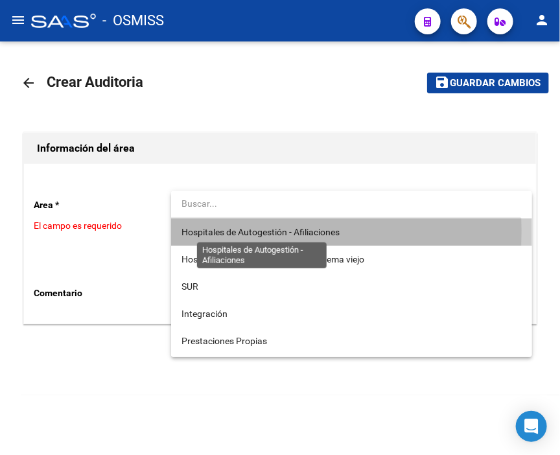
click at [252, 231] on span "Hospitales de Autogestión - Afiliaciones" at bounding box center [261, 232] width 158 height 10
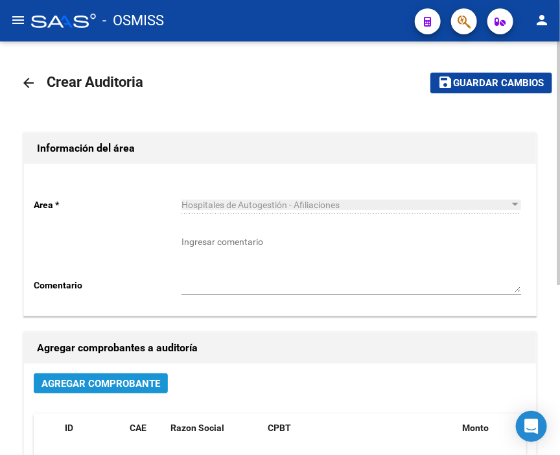
click at [134, 384] on span "Agregar Comprobante" at bounding box center [101, 384] width 119 height 12
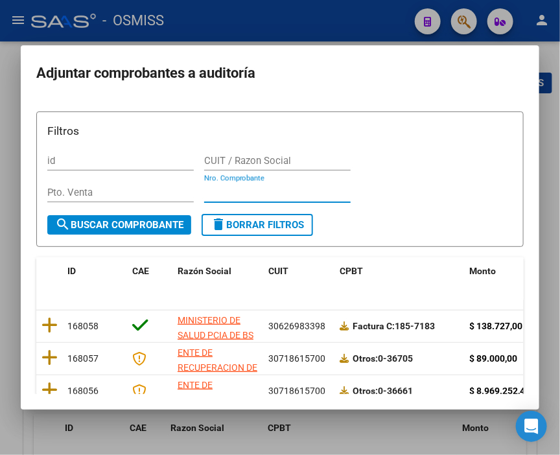
click at [238, 189] on input "Nro. Comprobante" at bounding box center [277, 193] width 147 height 12
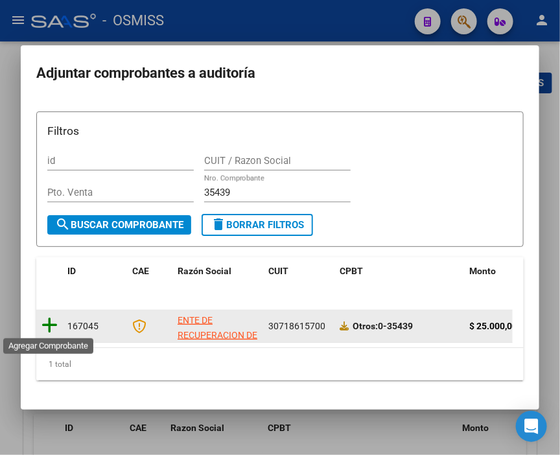
click at [50, 319] on icon at bounding box center [50, 326] width 16 height 18
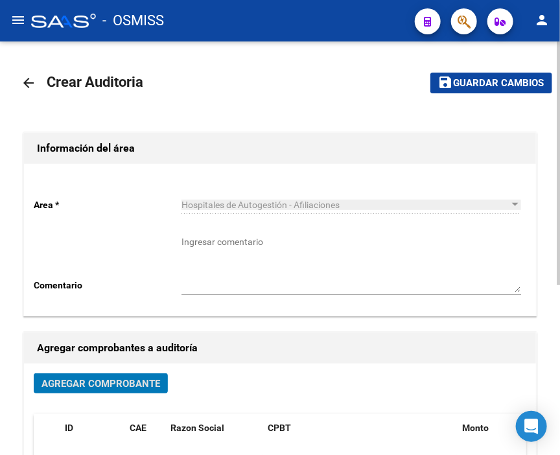
click at [465, 85] on span "Guardar cambios" at bounding box center [499, 84] width 91 height 12
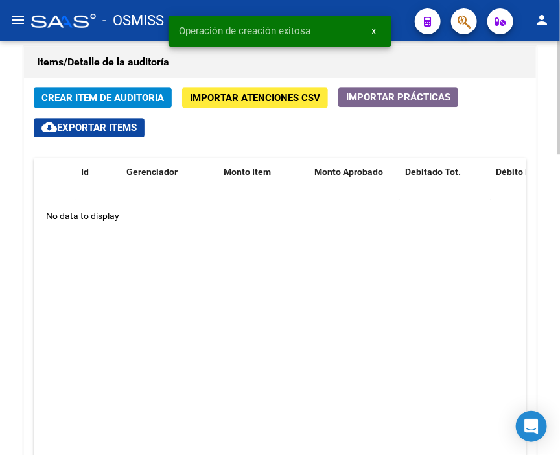
scroll to position [937, 0]
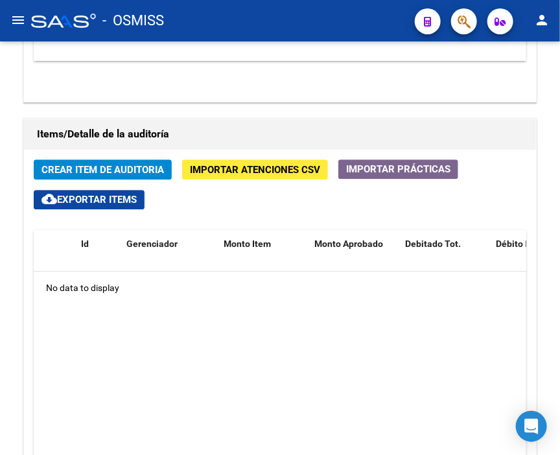
click at [267, 18] on div "- OSMISS" at bounding box center [218, 20] width 374 height 29
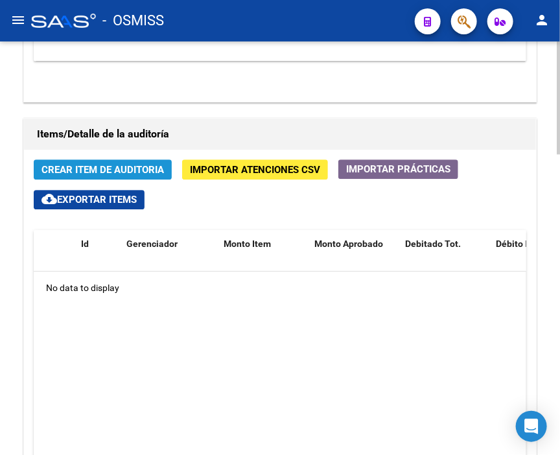
click at [73, 164] on span "Crear Item de Auditoria" at bounding box center [103, 170] width 123 height 12
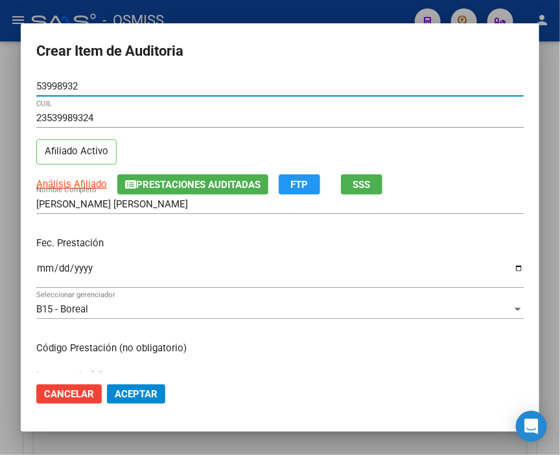
click at [47, 270] on input "Ingresar la fecha" at bounding box center [280, 273] width 488 height 21
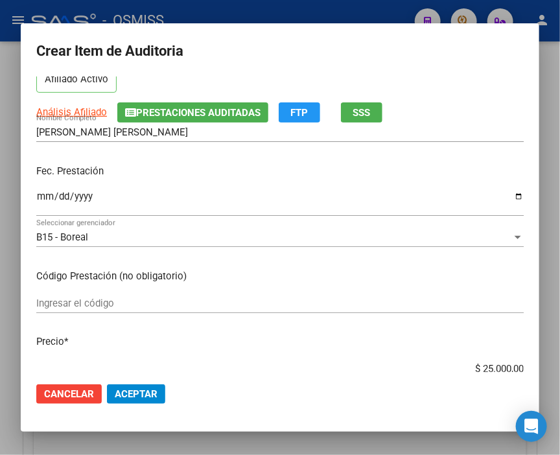
scroll to position [144, 0]
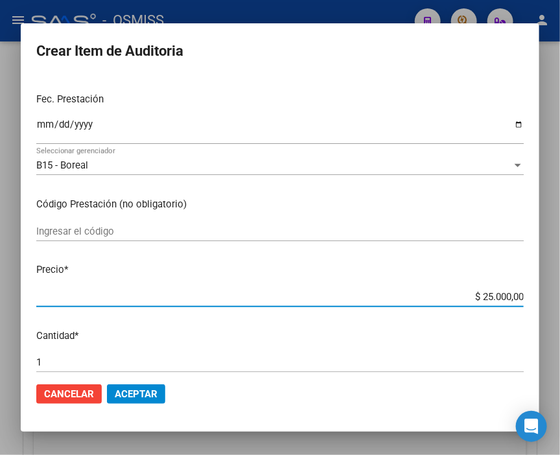
drag, startPoint x: 459, startPoint y: 290, endPoint x: 567, endPoint y: 288, distance: 107.7
click at [560, 288] on html "menu - OSMISS person Firma Express Inicio Calendario SSS Instructivos Contacto …" at bounding box center [280, 227] width 560 height 455
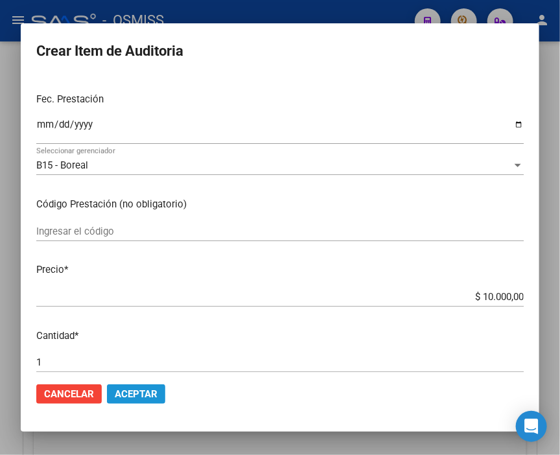
click at [134, 389] on span "Aceptar" at bounding box center [136, 395] width 43 height 12
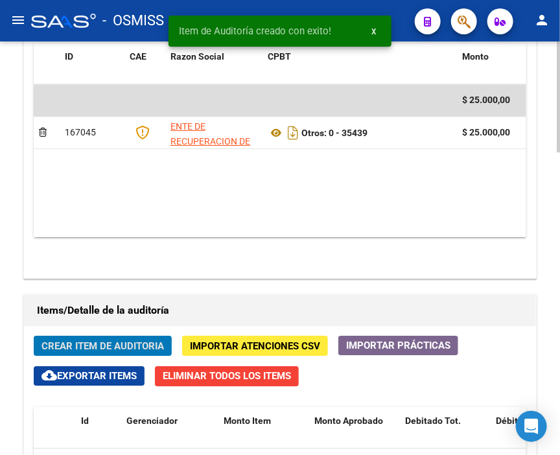
scroll to position [958, 0]
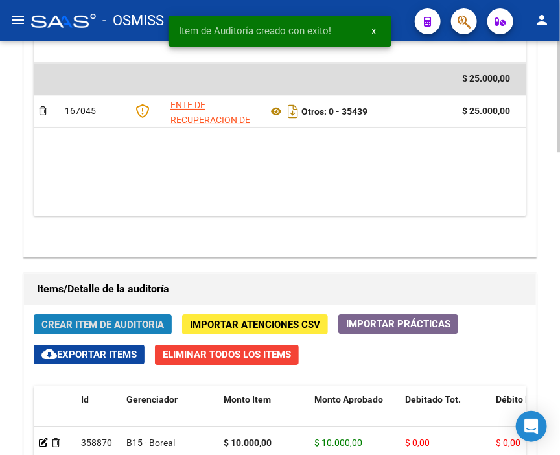
click at [138, 315] on button "Crear Item de Auditoria" at bounding box center [103, 325] width 138 height 20
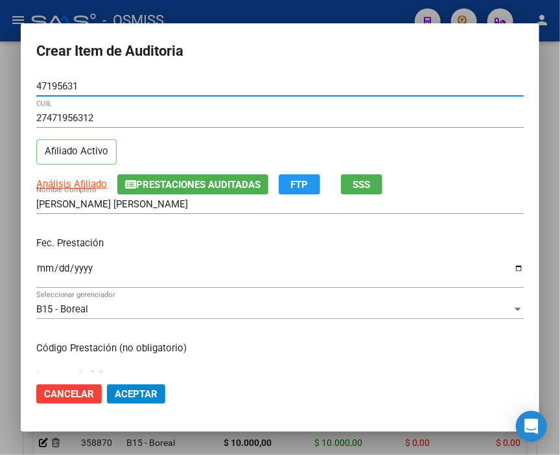
click at [42, 267] on input "Ingresar la fecha" at bounding box center [280, 273] width 488 height 21
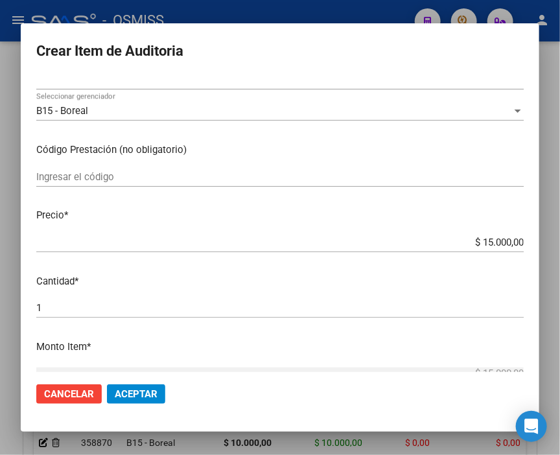
scroll to position [216, 0]
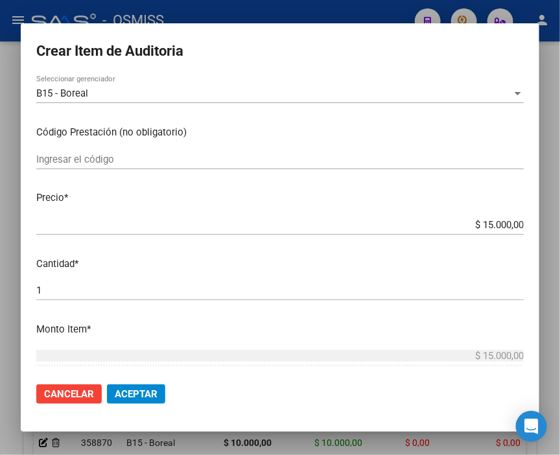
click at [165, 393] on mat-dialog-actions "Cancelar Aceptar" at bounding box center [280, 394] width 488 height 44
click at [125, 391] on span "Aceptar" at bounding box center [136, 395] width 43 height 12
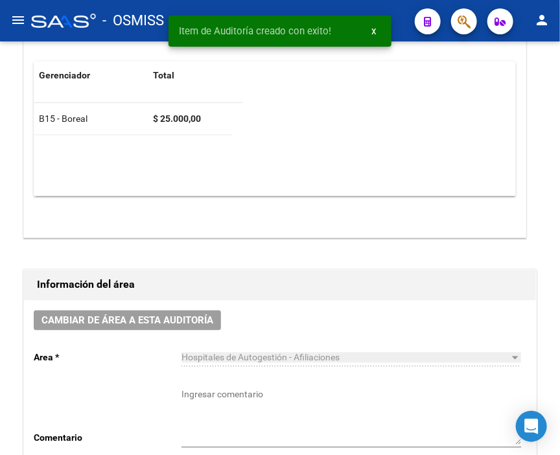
scroll to position [381, 0]
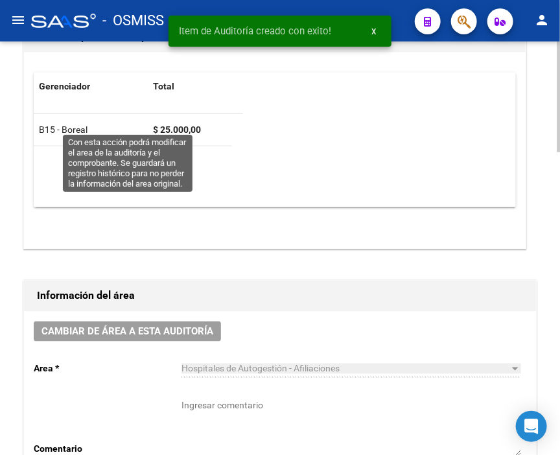
click at [173, 326] on span "Cambiar de área a esta auditoría" at bounding box center [128, 332] width 172 height 12
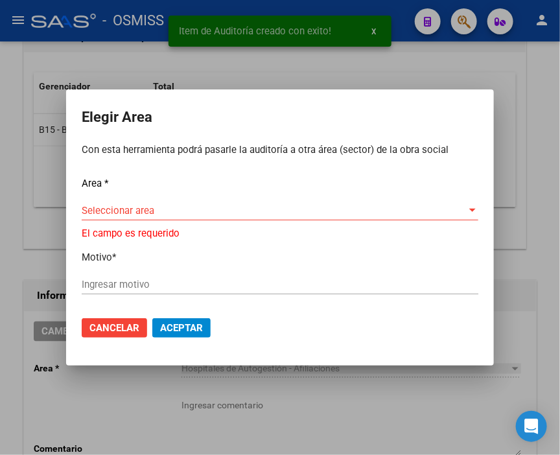
click at [124, 208] on div "Seleccionar area Seleccionar area" at bounding box center [280, 210] width 397 height 19
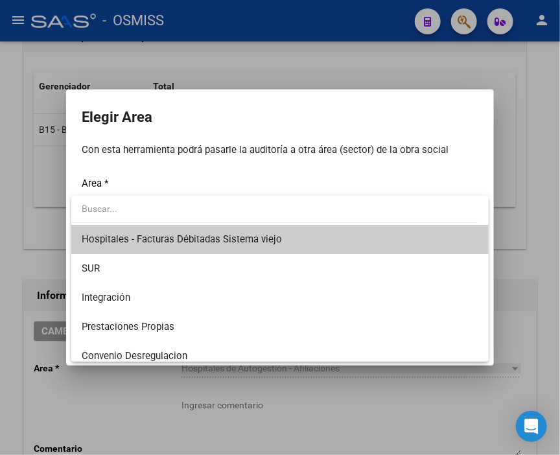
scroll to position [144, 0]
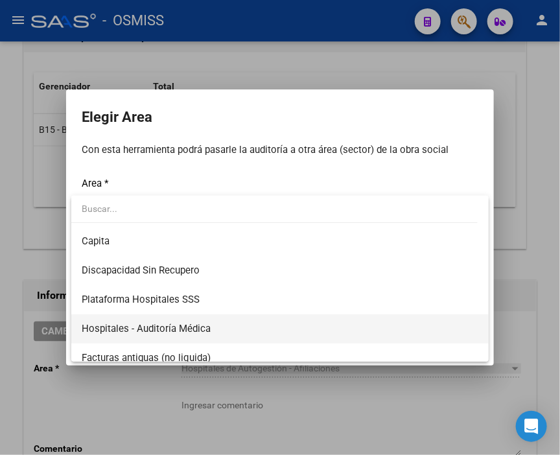
click at [187, 319] on span "Hospitales - Auditoría Médica" at bounding box center [280, 329] width 397 height 29
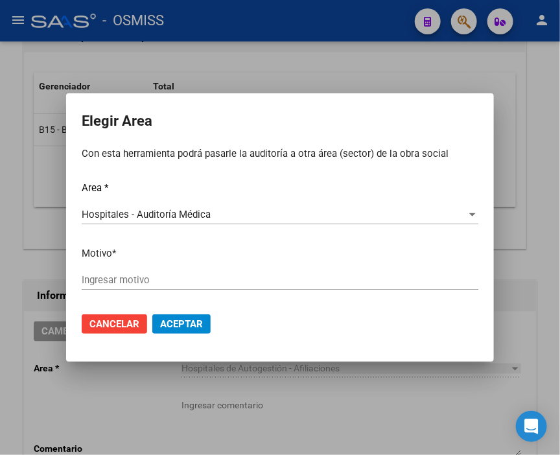
click at [128, 288] on div "Ingresar motivo" at bounding box center [280, 279] width 397 height 19
click at [125, 280] on input "Ingresar motivo" at bounding box center [280, 280] width 397 height 12
click at [198, 331] on button "Aceptar" at bounding box center [181, 324] width 58 height 19
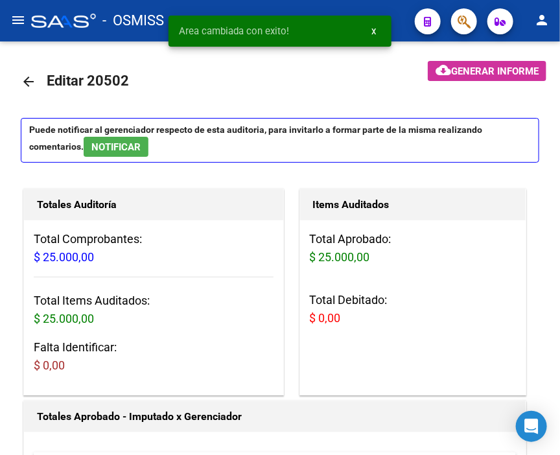
scroll to position [0, 0]
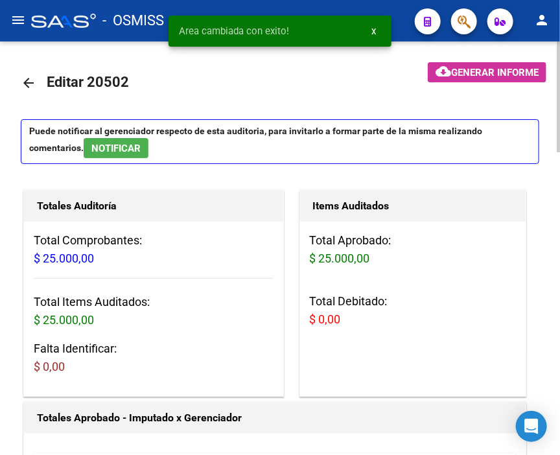
click at [23, 80] on mat-icon "arrow_back" at bounding box center [29, 83] width 16 height 16
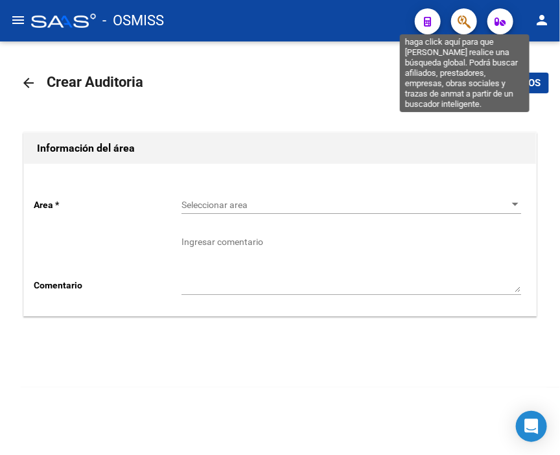
click at [459, 15] on icon "button" at bounding box center [464, 21] width 13 height 15
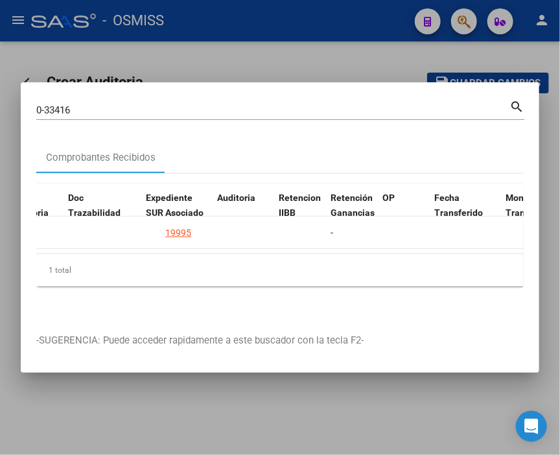
scroll to position [0, 797]
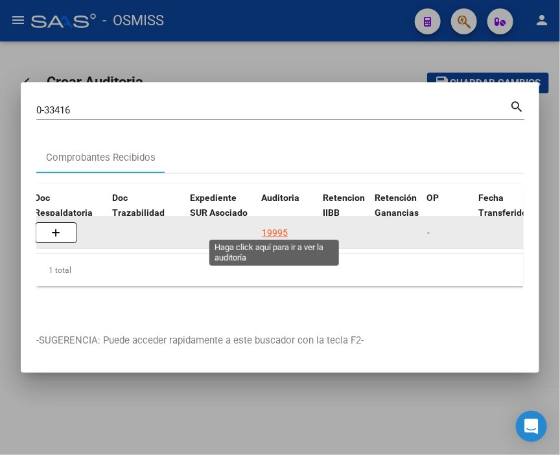
click at [271, 226] on div "19995" at bounding box center [275, 233] width 26 height 15
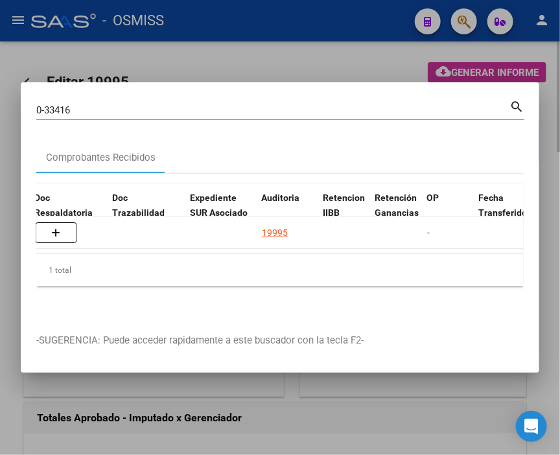
click at [229, 47] on div at bounding box center [280, 227] width 560 height 455
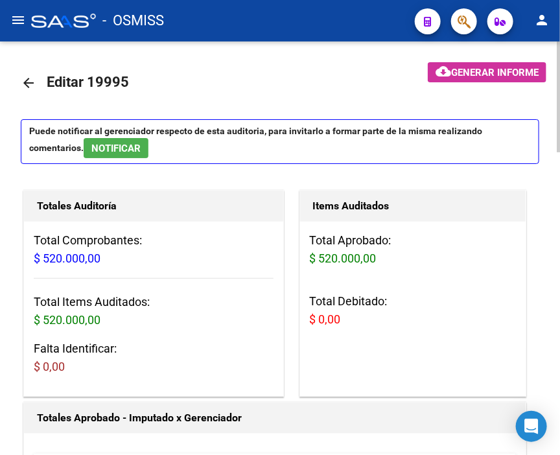
click at [333, 28] on div "- OSMISS" at bounding box center [218, 20] width 374 height 29
click at [32, 86] on mat-icon "arrow_back" at bounding box center [29, 83] width 16 height 16
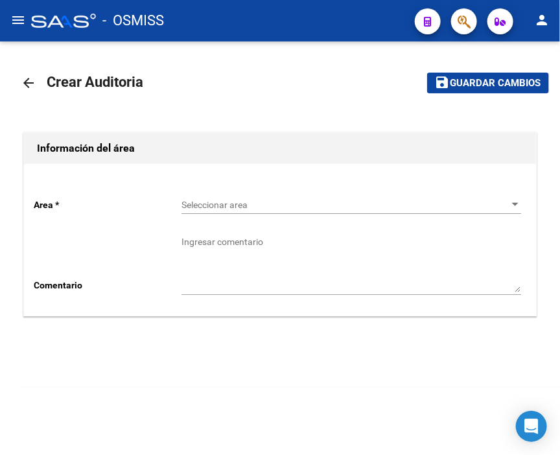
click at [228, 210] on span "Seleccionar area" at bounding box center [346, 205] width 328 height 11
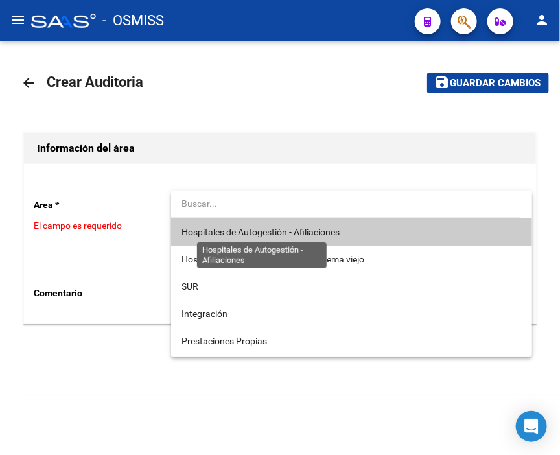
click at [247, 228] on span "Hospitales de Autogestión - Afiliaciones" at bounding box center [261, 232] width 158 height 10
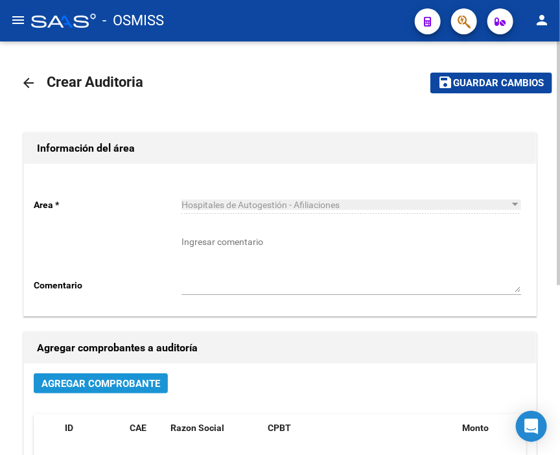
click at [124, 377] on button "Agregar Comprobante" at bounding box center [101, 384] width 134 height 20
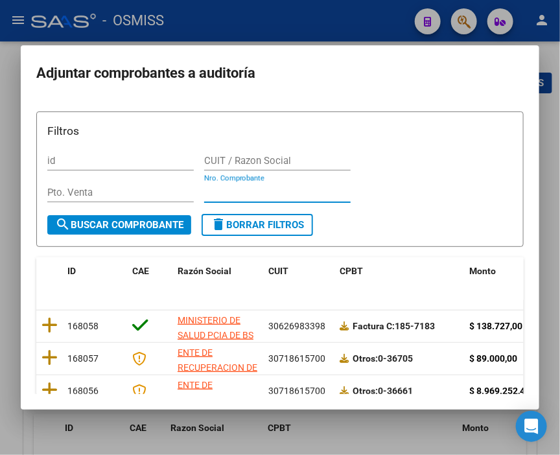
click at [248, 189] on input "Nro. Comprobante" at bounding box center [277, 193] width 147 height 12
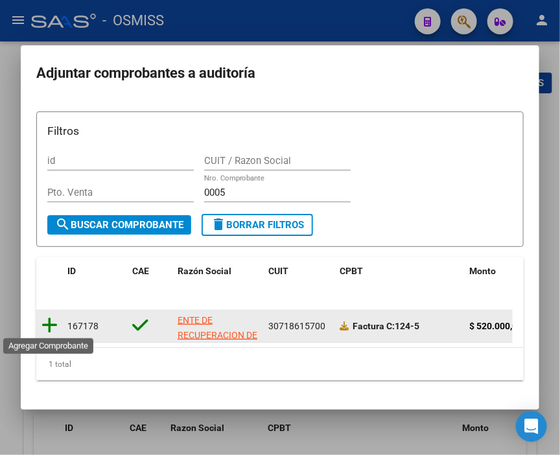
click at [42, 322] on icon at bounding box center [50, 326] width 16 height 18
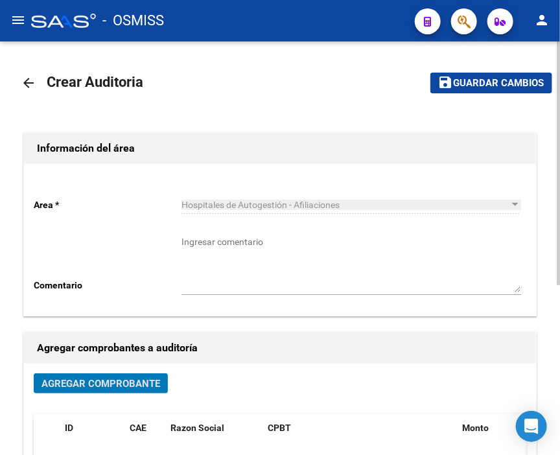
click at [463, 89] on button "save Guardar cambios" at bounding box center [492, 83] width 122 height 20
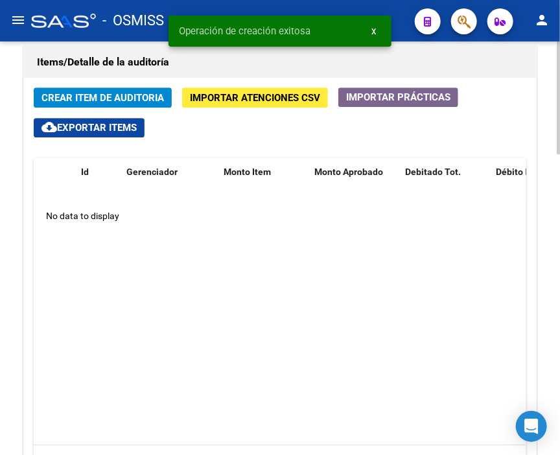
scroll to position [937, 0]
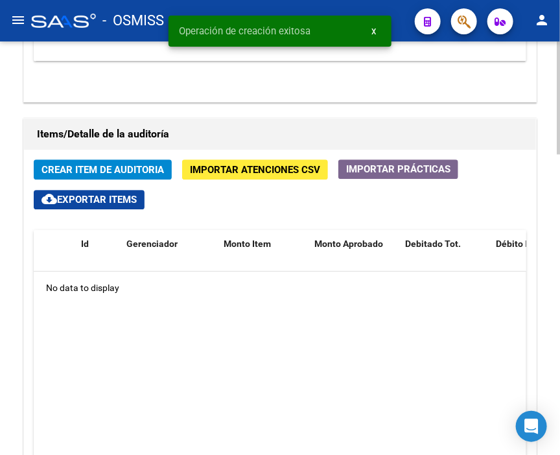
click at [61, 164] on span "Crear Item de Auditoria" at bounding box center [103, 170] width 123 height 12
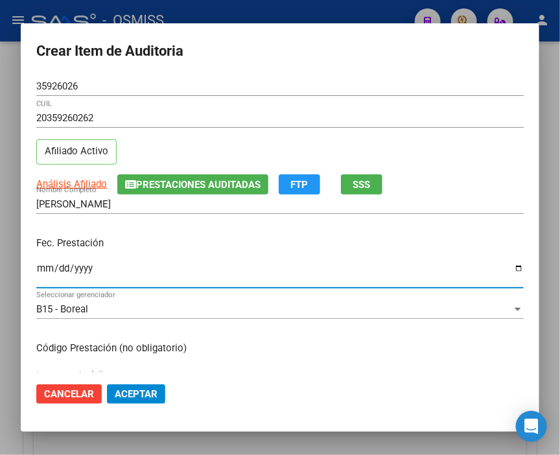
click at [48, 270] on input "Ingresar la fecha" at bounding box center [280, 273] width 488 height 21
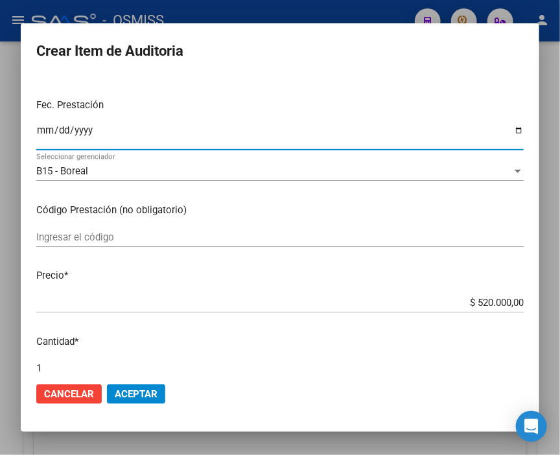
scroll to position [144, 0]
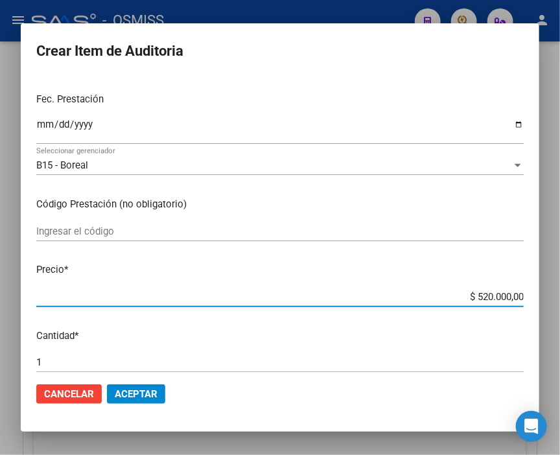
drag, startPoint x: 454, startPoint y: 297, endPoint x: 567, endPoint y: 298, distance: 112.9
click at [560, 298] on html "menu - OSMISS person Firma Express Inicio Calendario SSS Instructivos Contacto …" at bounding box center [280, 227] width 560 height 455
click at [146, 390] on span "Aceptar" at bounding box center [136, 395] width 43 height 12
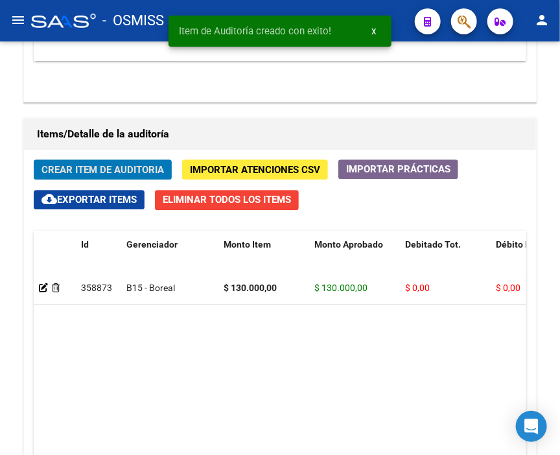
scroll to position [958, 0]
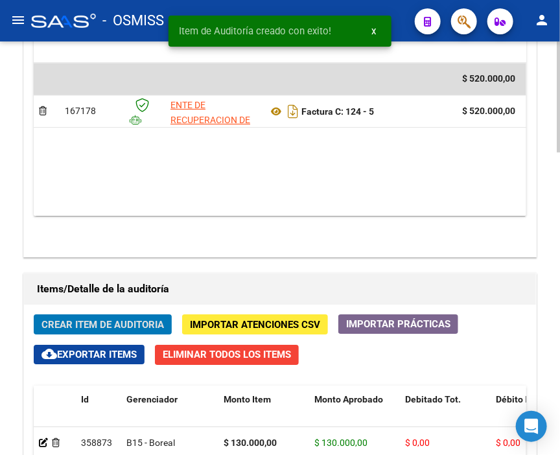
click at [105, 319] on span "Crear Item de Auditoria" at bounding box center [103, 325] width 123 height 12
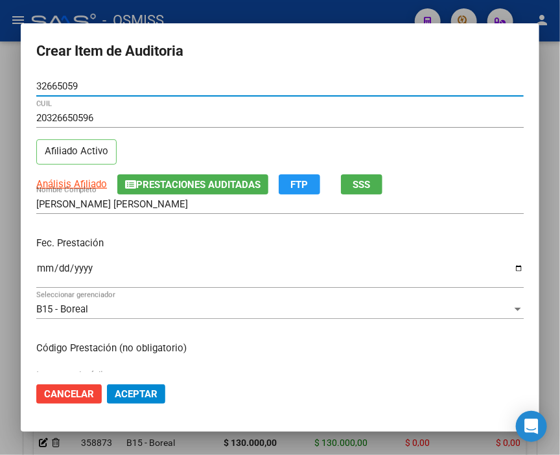
click at [42, 271] on input "Ingresar la fecha" at bounding box center [280, 273] width 488 height 21
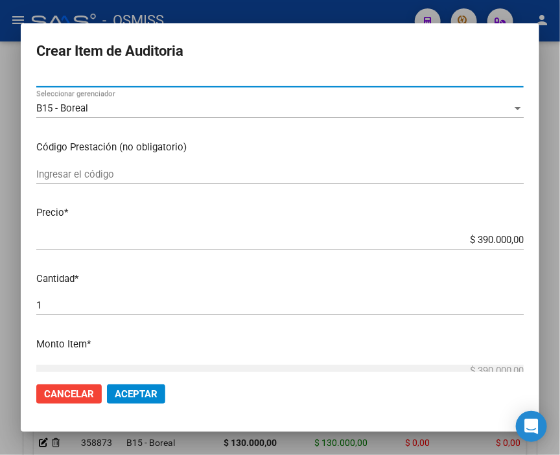
scroll to position [216, 0]
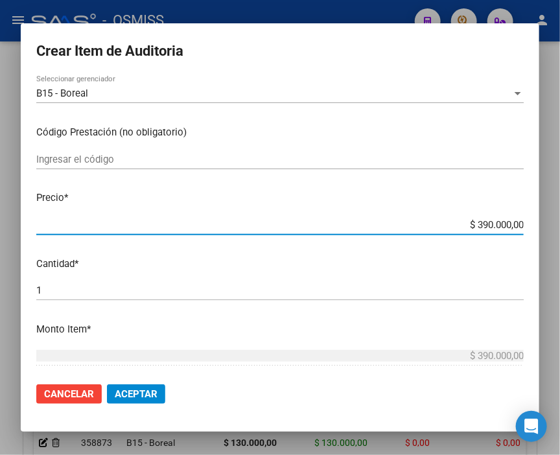
drag, startPoint x: 496, startPoint y: 231, endPoint x: 567, endPoint y: 231, distance: 70.7
click at [560, 231] on html "menu - OSMISS person Firma Express Inicio Calendario SSS Instructivos Contacto …" at bounding box center [280, 227] width 560 height 455
click at [153, 392] on span "Aceptar" at bounding box center [136, 395] width 43 height 12
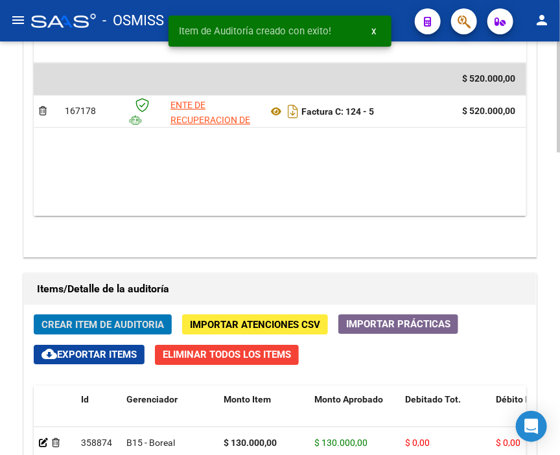
click at [104, 315] on button "Crear Item de Auditoria" at bounding box center [103, 325] width 138 height 20
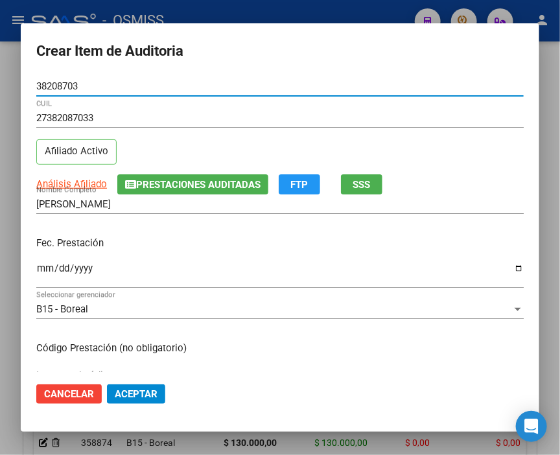
click at [43, 265] on input "Ingresar la fecha" at bounding box center [280, 273] width 488 height 21
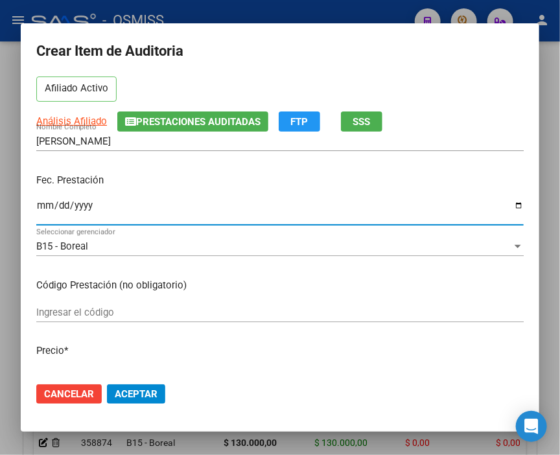
scroll to position [144, 0]
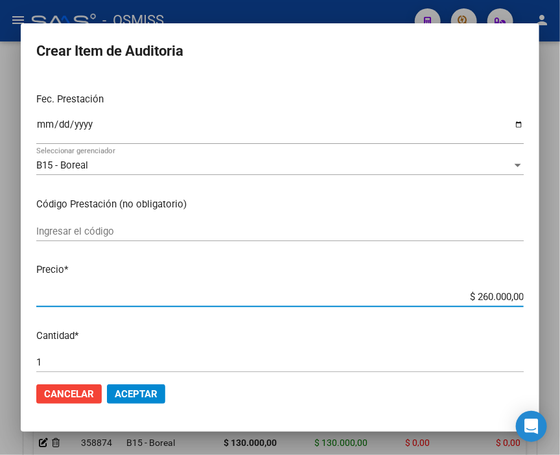
drag, startPoint x: 442, startPoint y: 294, endPoint x: 567, endPoint y: 302, distance: 124.8
click at [560, 302] on html "menu - OSMISS person Firma Express Inicio Calendario SSS Instructivos Contacto …" at bounding box center [280, 227] width 560 height 455
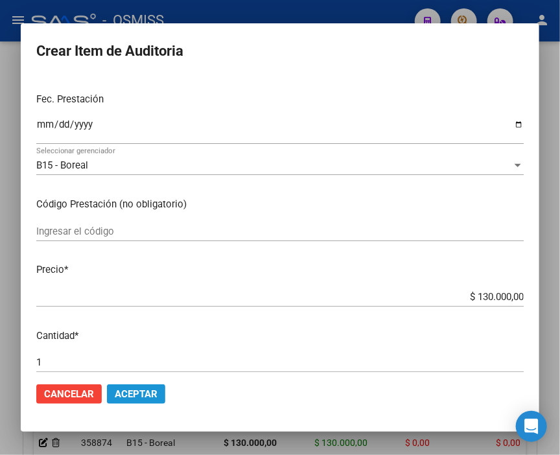
click at [143, 396] on span "Aceptar" at bounding box center [136, 395] width 43 height 12
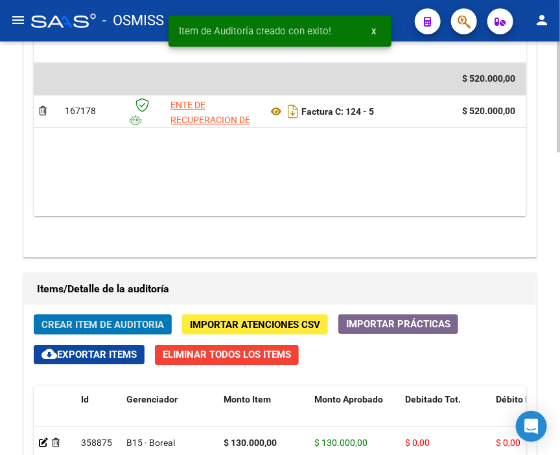
click at [108, 319] on span "Crear Item de Auditoria" at bounding box center [103, 325] width 123 height 12
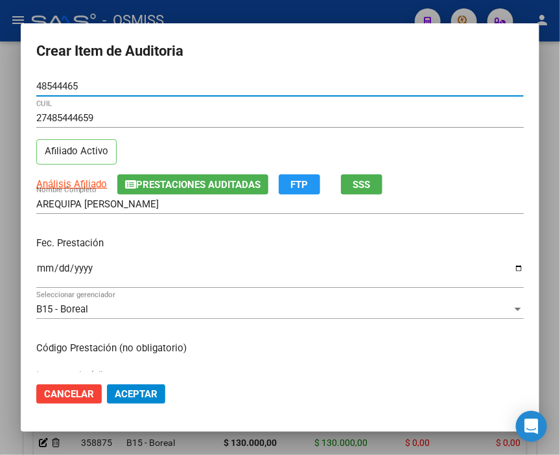
click at [37, 267] on input "Ingresar la fecha" at bounding box center [280, 273] width 488 height 21
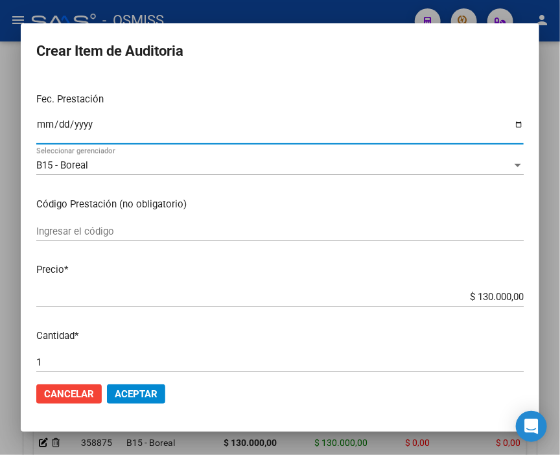
click at [143, 392] on span "Aceptar" at bounding box center [136, 395] width 43 height 12
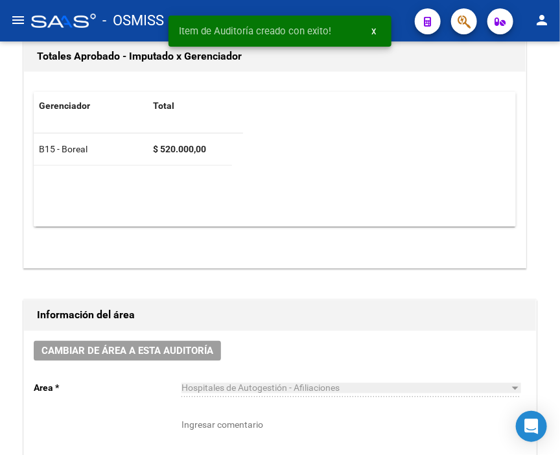
scroll to position [337, 0]
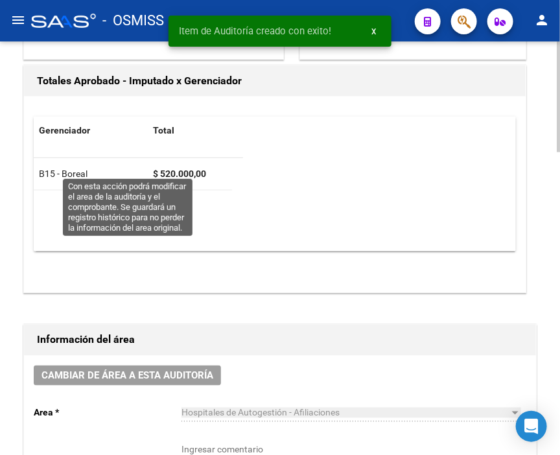
click at [111, 370] on span "Cambiar de área a esta auditoría" at bounding box center [128, 376] width 172 height 12
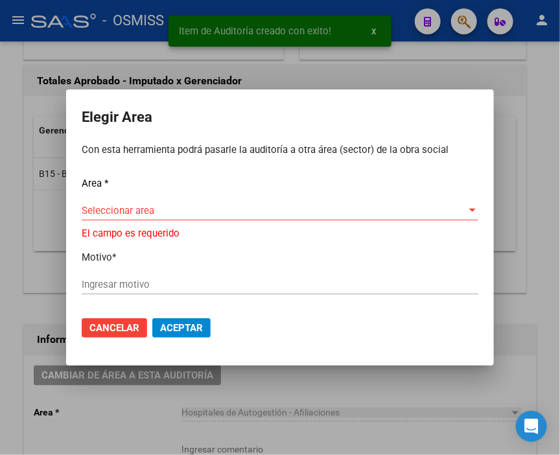
click at [117, 198] on div "Area * Seleccionar area Seleccionar area El campo es requerido Motivo * Ingresa…" at bounding box center [280, 241] width 397 height 130
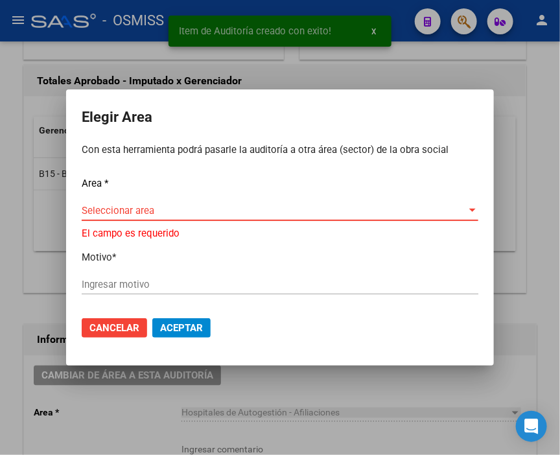
click at [117, 211] on span "Seleccionar area" at bounding box center [274, 211] width 385 height 12
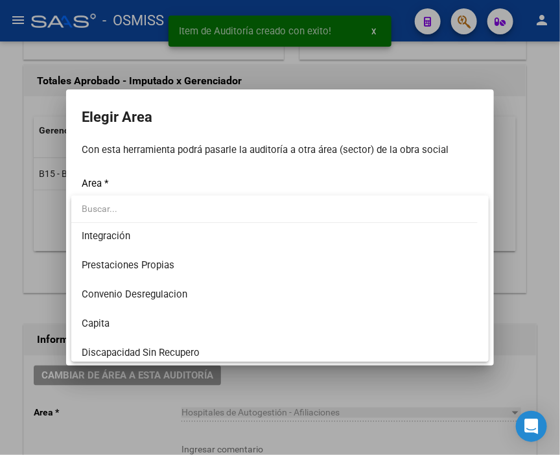
scroll to position [144, 0]
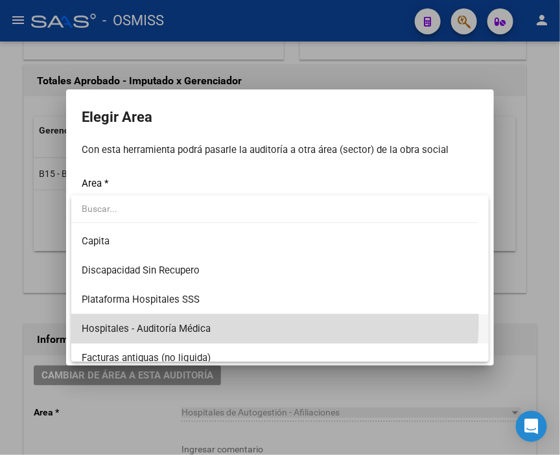
click at [195, 320] on span "Hospitales - Auditoría Médica" at bounding box center [280, 329] width 397 height 29
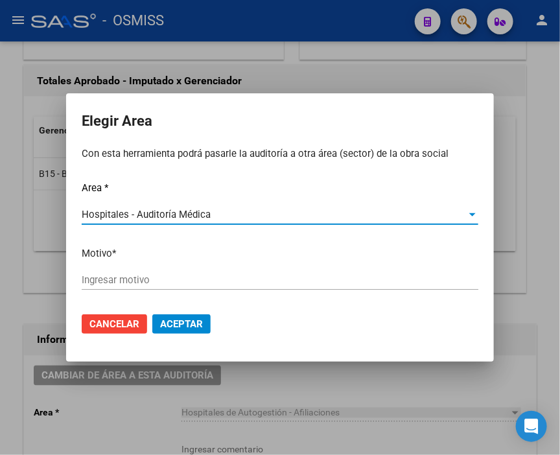
click at [145, 274] on div "Ingresar motivo" at bounding box center [280, 279] width 397 height 19
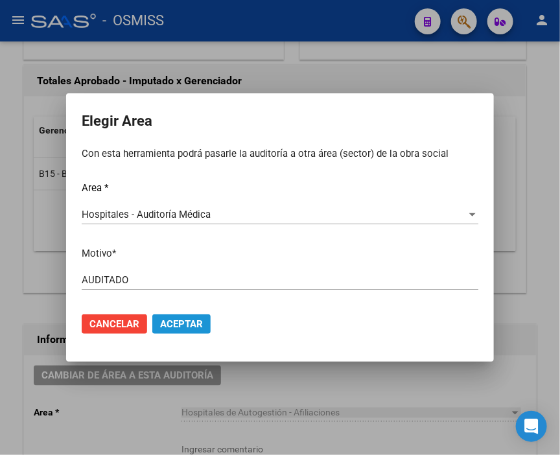
click at [193, 320] on span "Aceptar" at bounding box center [181, 324] width 43 height 12
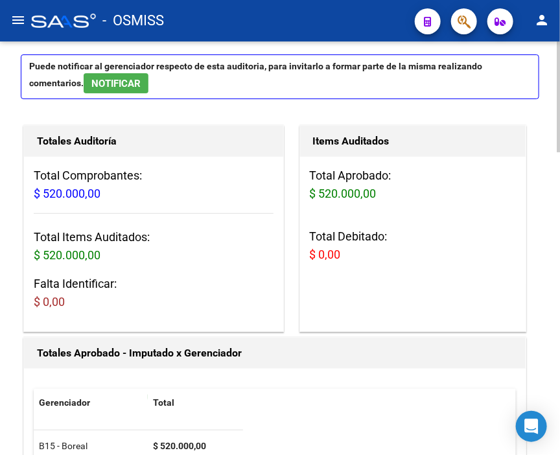
scroll to position [0, 0]
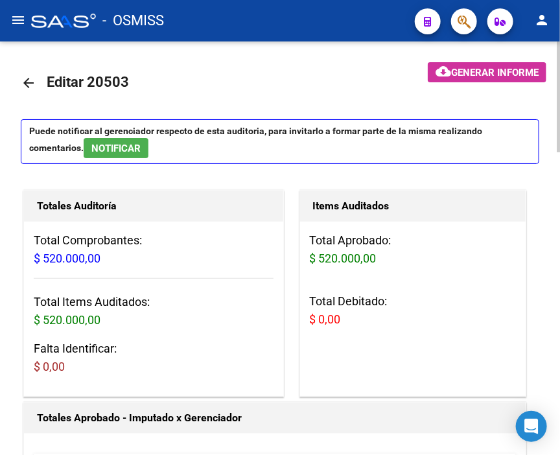
click at [28, 84] on mat-icon "arrow_back" at bounding box center [29, 83] width 16 height 16
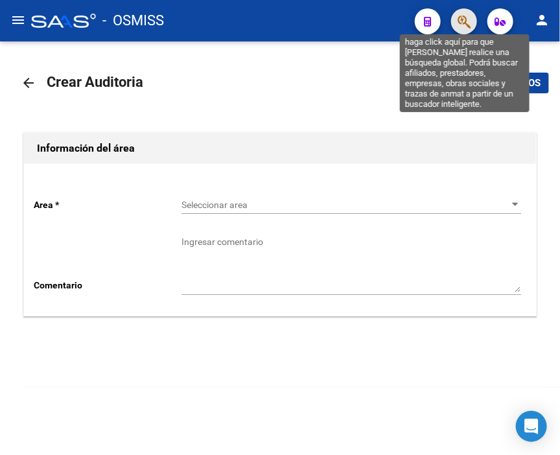
click at [459, 22] on icon "button" at bounding box center [464, 21] width 13 height 15
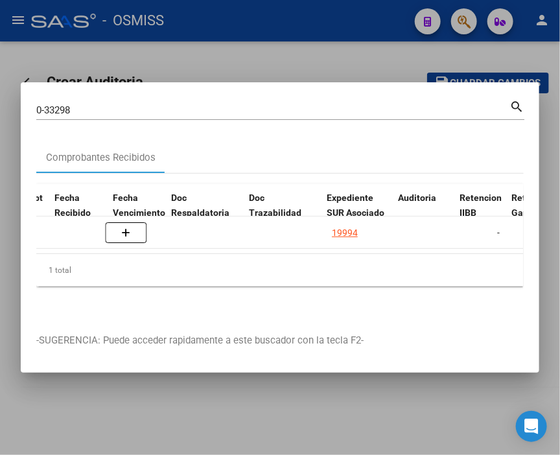
scroll to position [0, 730]
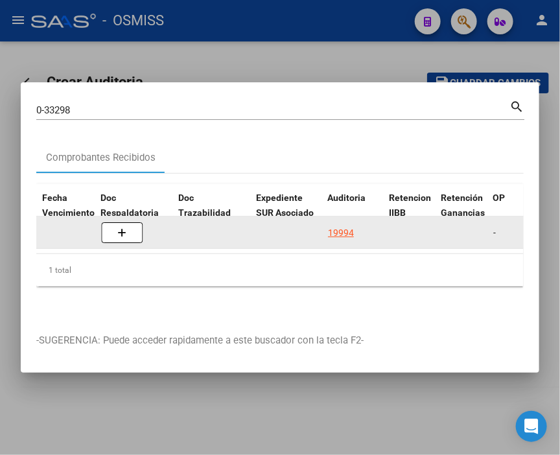
click at [332, 228] on div "19994" at bounding box center [341, 233] width 26 height 15
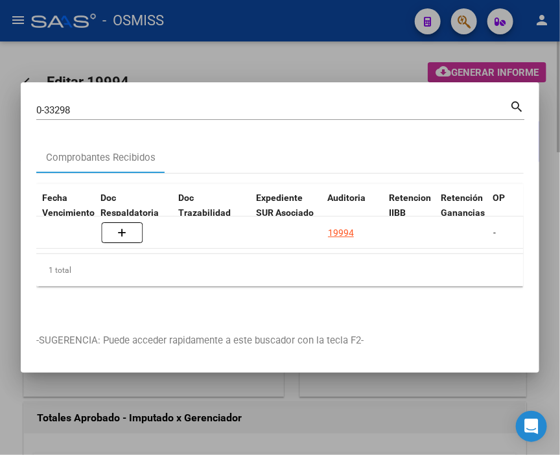
click at [258, 61] on div at bounding box center [280, 227] width 560 height 455
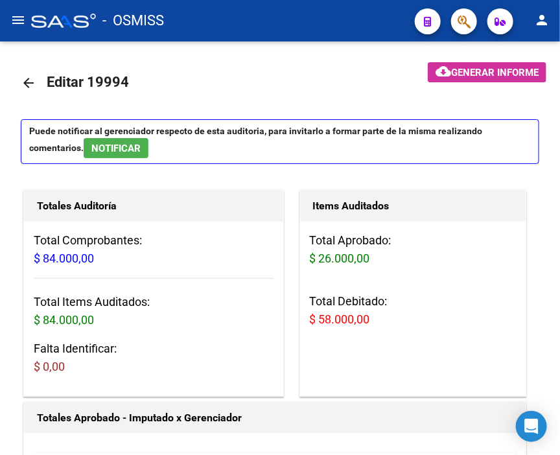
click at [388, 18] on div "- OSMISS" at bounding box center [218, 20] width 374 height 29
click at [21, 81] on mat-icon "arrow_back" at bounding box center [29, 83] width 16 height 16
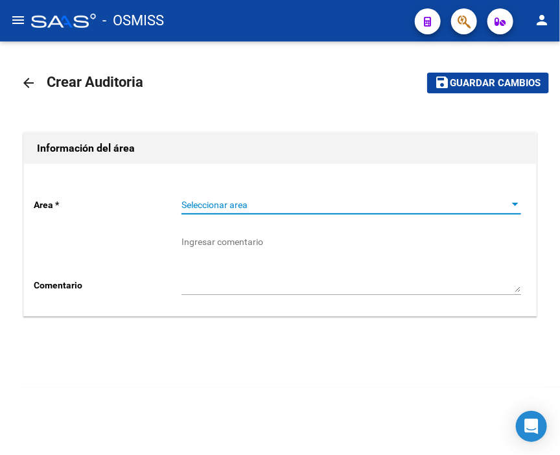
click at [257, 208] on span "Seleccionar area" at bounding box center [346, 205] width 328 height 11
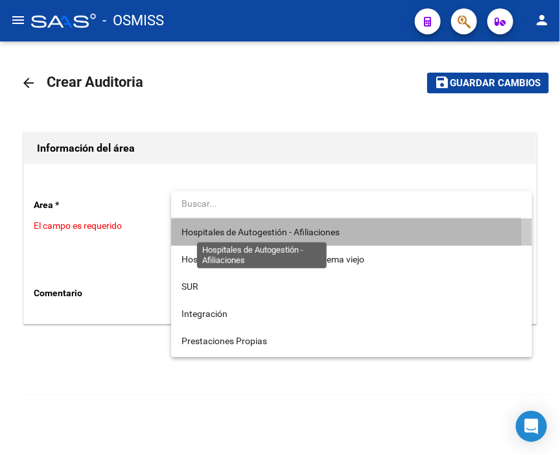
click at [259, 232] on span "Hospitales de Autogestión - Afiliaciones" at bounding box center [261, 232] width 158 height 10
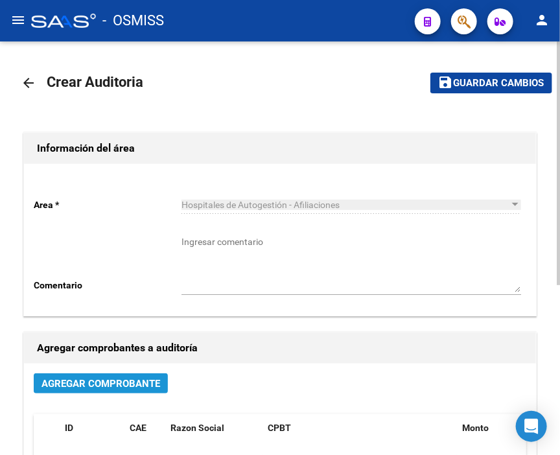
click at [128, 379] on span "Agregar Comprobante" at bounding box center [101, 384] width 119 height 12
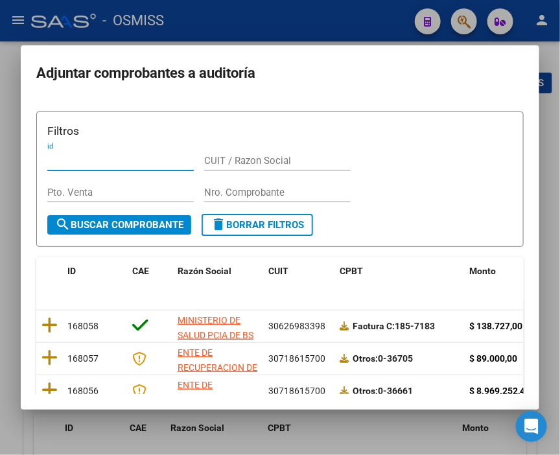
click at [241, 193] on input "Nro. Comprobante" at bounding box center [277, 193] width 147 height 12
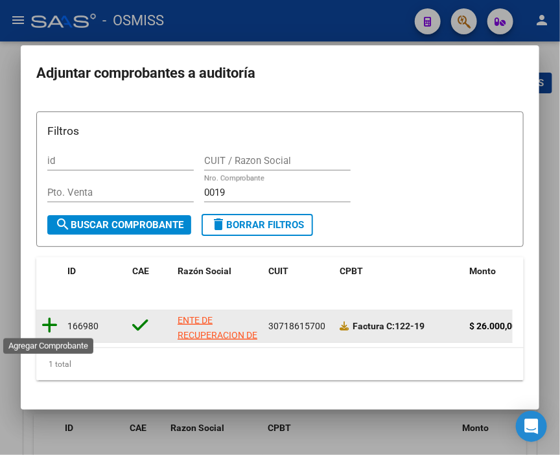
click at [50, 323] on icon at bounding box center [50, 326] width 16 height 18
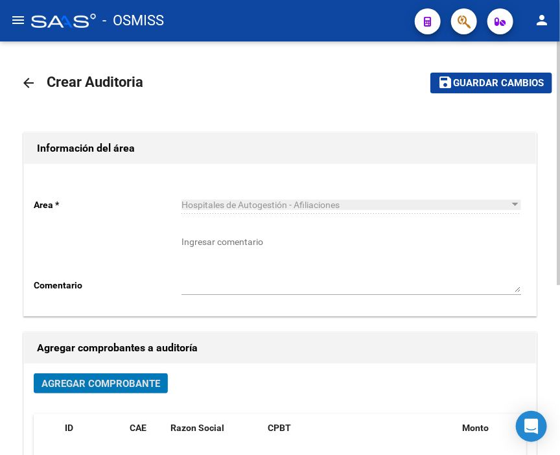
click at [476, 83] on span "Guardar cambios" at bounding box center [499, 84] width 91 height 12
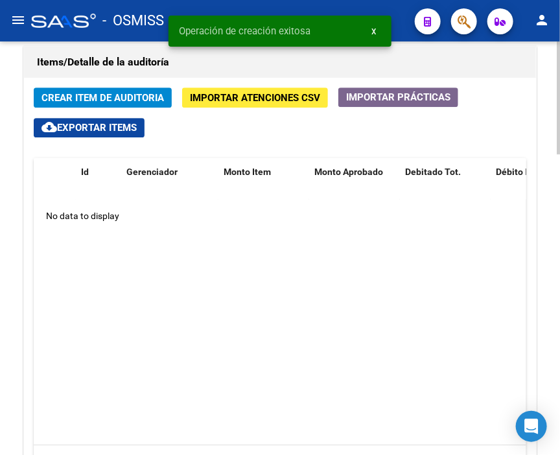
scroll to position [937, 0]
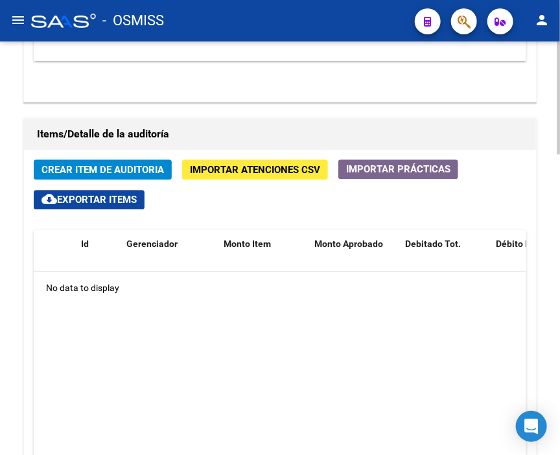
click at [108, 164] on span "Crear Item de Auditoria" at bounding box center [103, 170] width 123 height 12
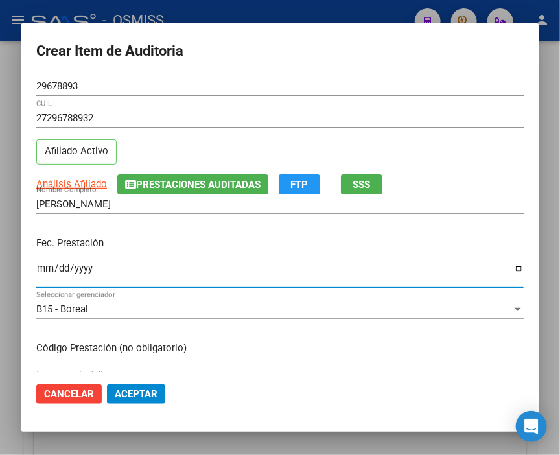
click at [42, 269] on input "Ingresar la fecha" at bounding box center [280, 273] width 488 height 21
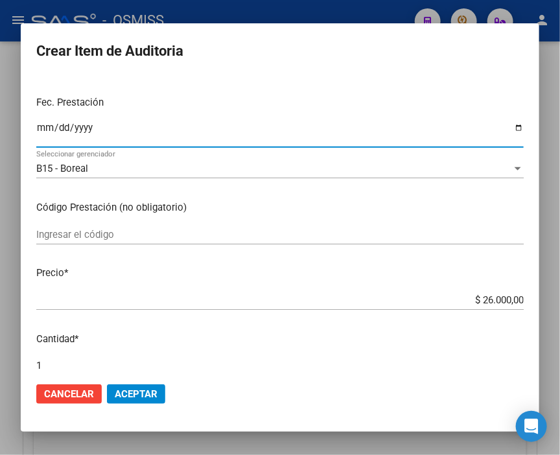
scroll to position [144, 0]
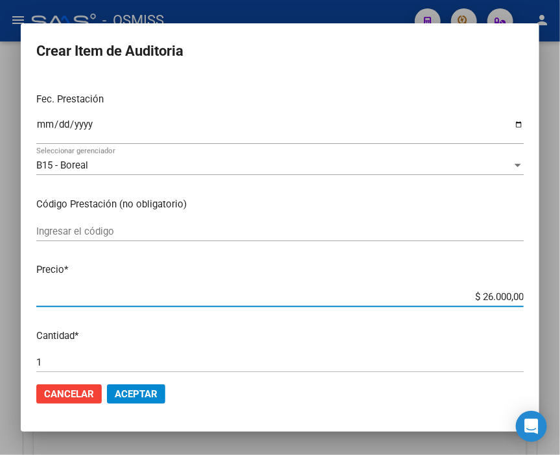
click at [547, 294] on div "Crear Item de Auditoria 29678893 Nro Documento 27296788932 CUIL Afiliado Activo…" at bounding box center [280, 227] width 560 height 455
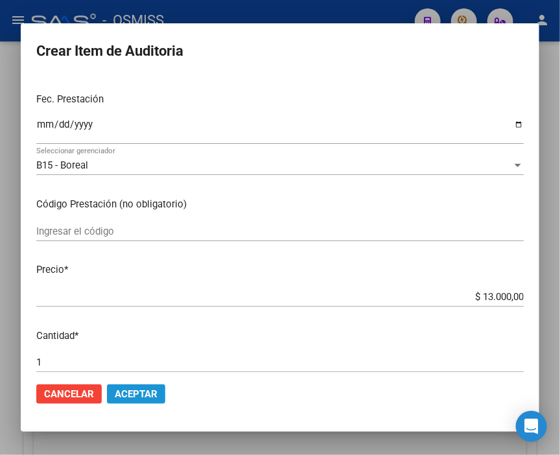
click at [147, 398] on span "Aceptar" at bounding box center [136, 395] width 43 height 12
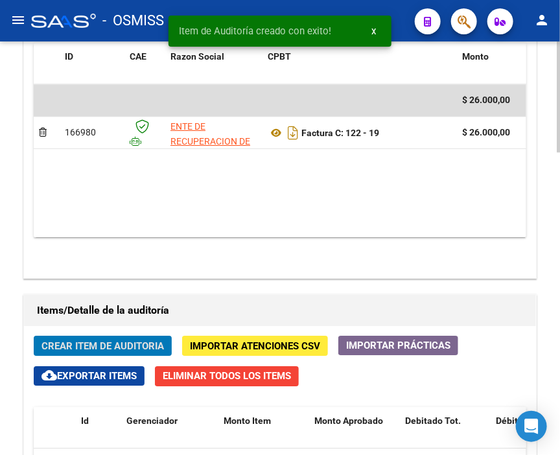
scroll to position [958, 0]
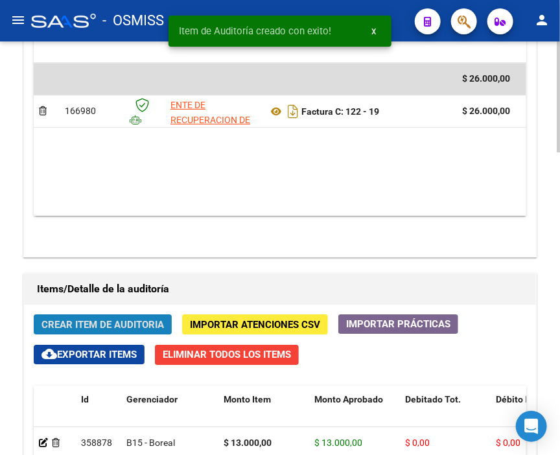
click at [88, 315] on button "Crear Item de Auditoria" at bounding box center [103, 325] width 138 height 20
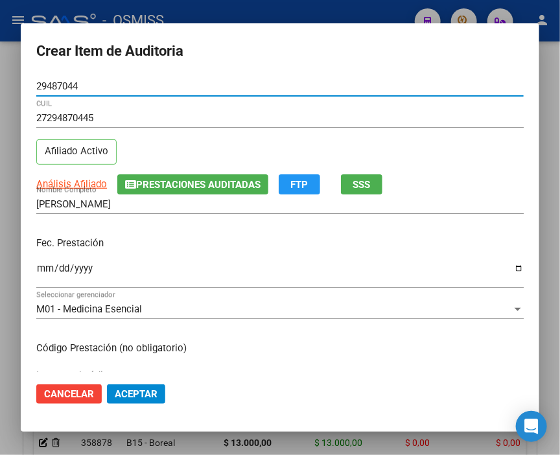
click at [43, 267] on input "Ingresar la fecha" at bounding box center [280, 273] width 488 height 21
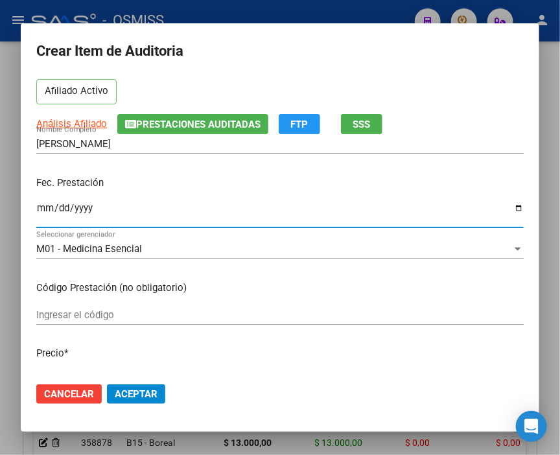
scroll to position [144, 0]
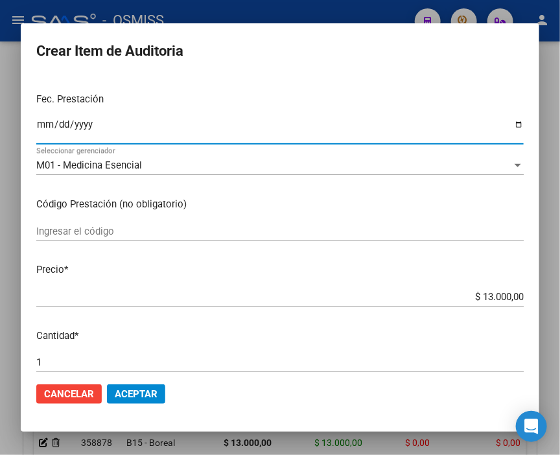
click at [436, 288] on div "$ 13.000,00 Ingresar el precio" at bounding box center [280, 296] width 488 height 19
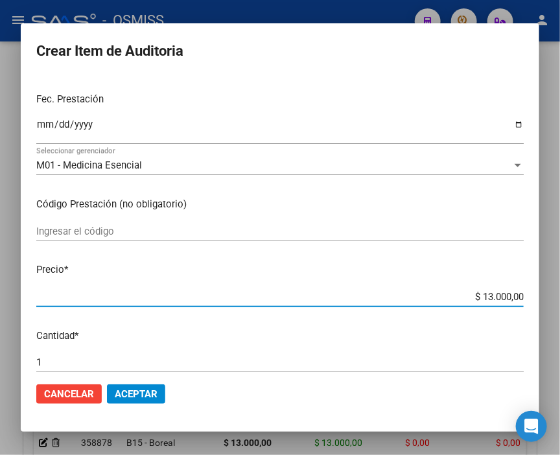
click at [143, 389] on span "Aceptar" at bounding box center [136, 395] width 43 height 12
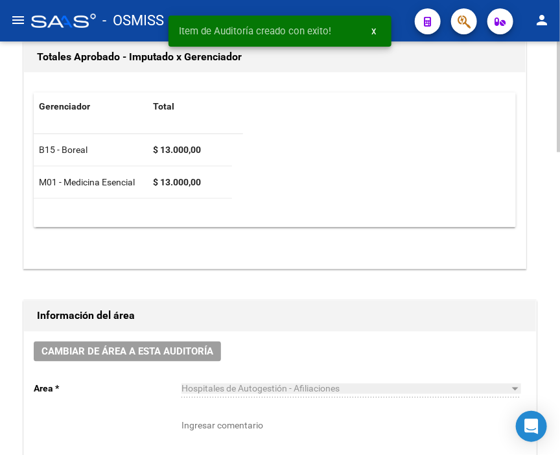
scroll to position [337, 0]
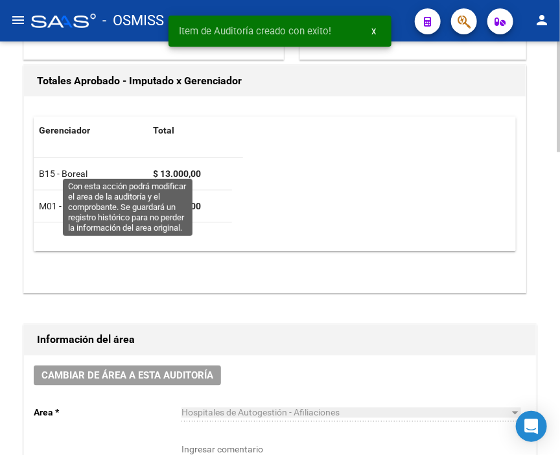
click at [178, 370] on span "Cambiar de área a esta auditoría" at bounding box center [128, 376] width 172 height 12
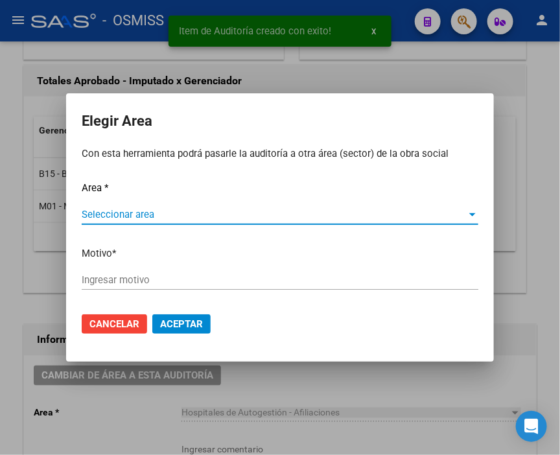
click at [108, 215] on span "Seleccionar area" at bounding box center [274, 215] width 385 height 12
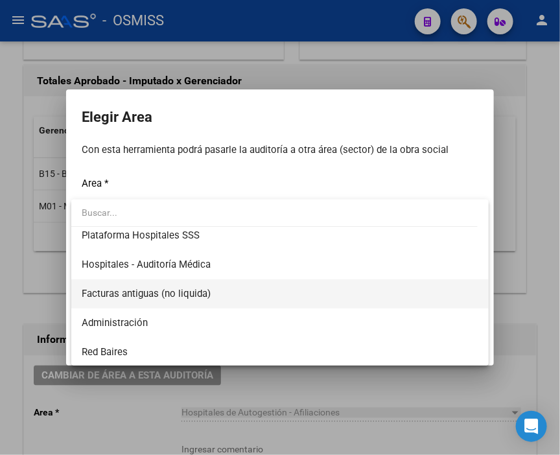
scroll to position [216, 0]
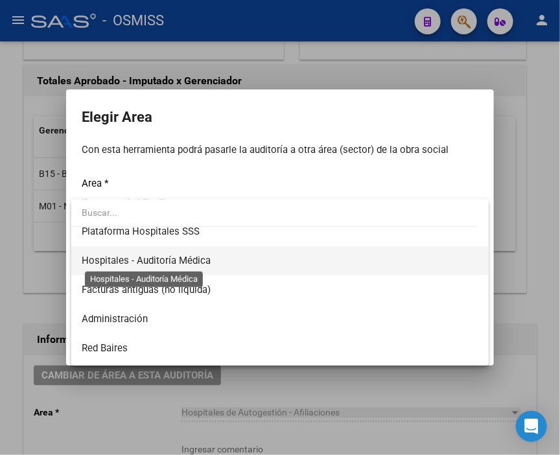
click at [199, 258] on span "Hospitales - Auditoría Médica" at bounding box center [146, 261] width 129 height 12
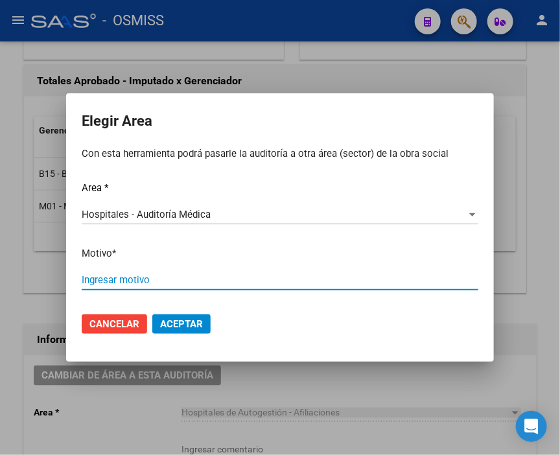
click at [134, 276] on input "Ingresar motivo" at bounding box center [280, 280] width 397 height 12
click at [108, 280] on input "AUDIYADO" at bounding box center [280, 280] width 397 height 12
click at [195, 325] on span "Aceptar" at bounding box center [181, 324] width 43 height 12
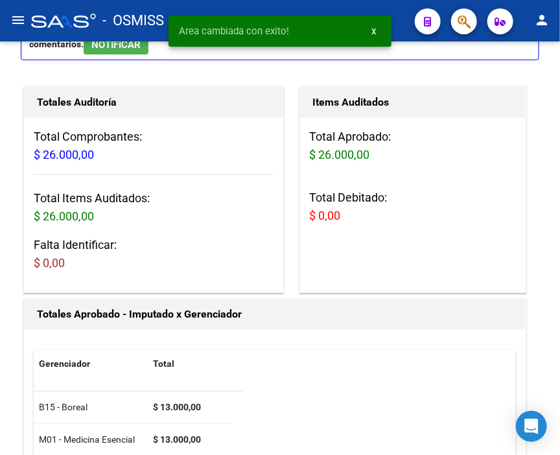
scroll to position [0, 0]
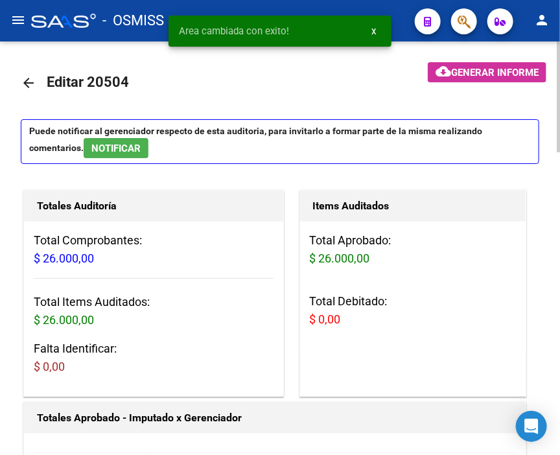
click at [28, 84] on mat-icon "arrow_back" at bounding box center [29, 83] width 16 height 16
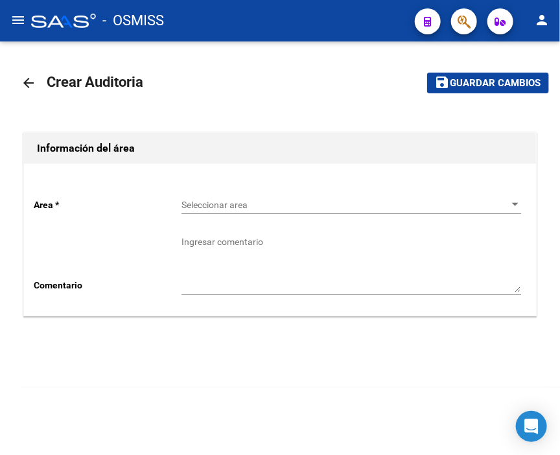
click at [261, 214] on div "Seleccionar area Seleccionar area" at bounding box center [352, 201] width 340 height 26
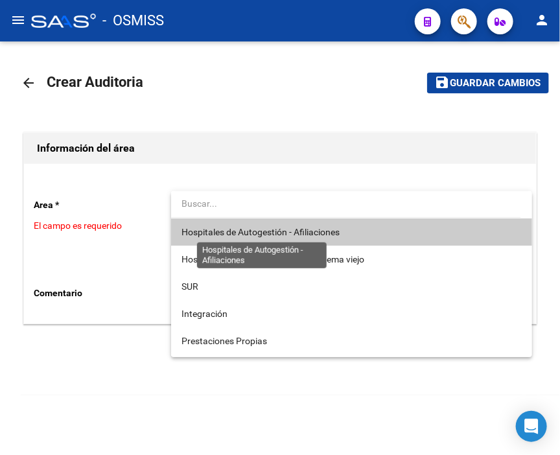
click at [265, 234] on span "Hospitales de Autogestión - Afiliaciones" at bounding box center [261, 232] width 158 height 10
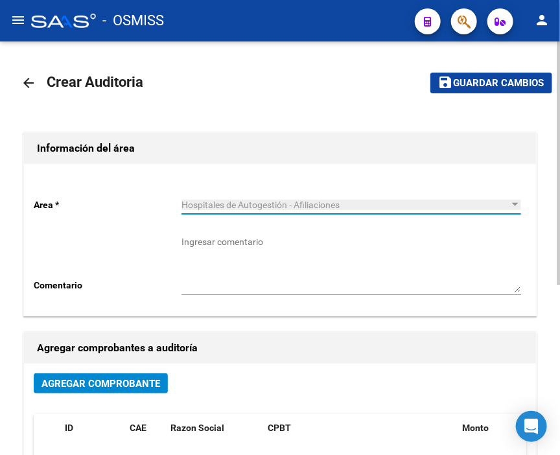
click at [162, 378] on button "Agregar Comprobante" at bounding box center [101, 384] width 134 height 20
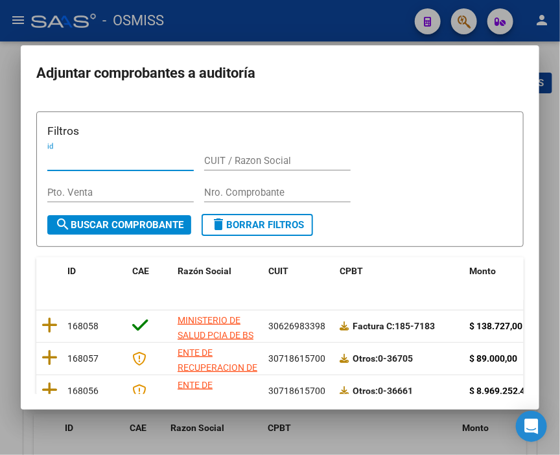
click at [222, 193] on input "Nro. Comprobante" at bounding box center [277, 193] width 147 height 12
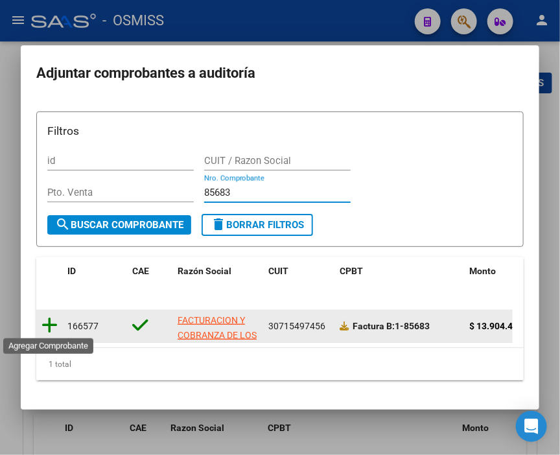
click at [45, 322] on icon at bounding box center [50, 326] width 16 height 18
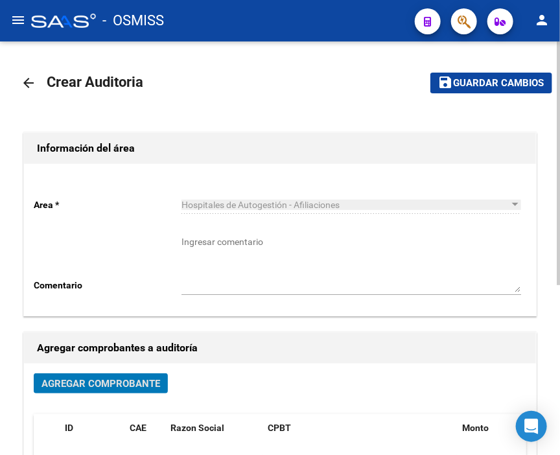
click at [496, 82] on span "Guardar cambios" at bounding box center [499, 84] width 91 height 12
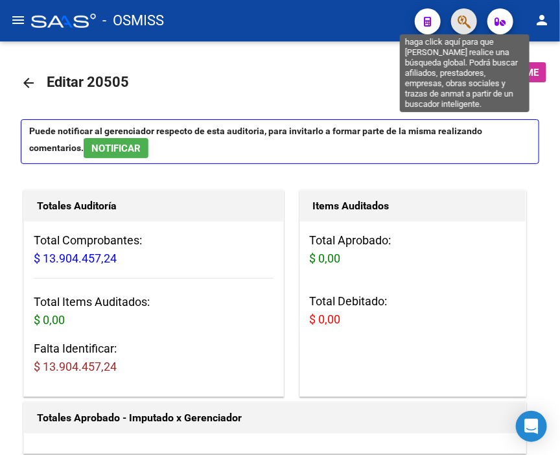
click at [462, 23] on icon "button" at bounding box center [464, 21] width 13 height 15
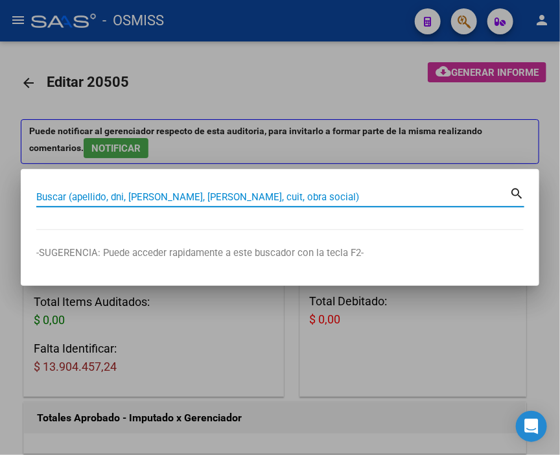
click at [52, 193] on input "Buscar (apellido, dni, [PERSON_NAME], [PERSON_NAME], cuit, obra social)" at bounding box center [273, 197] width 474 height 12
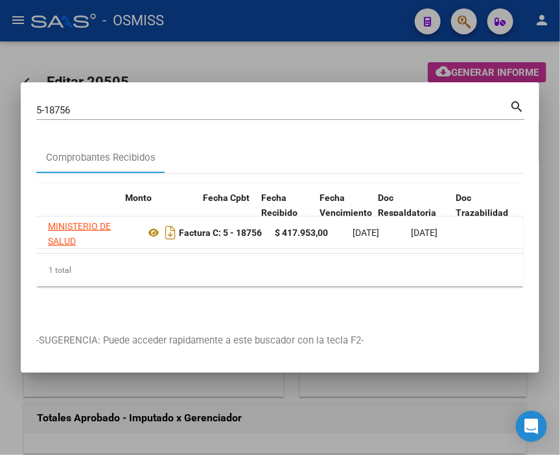
scroll to position [0, 779]
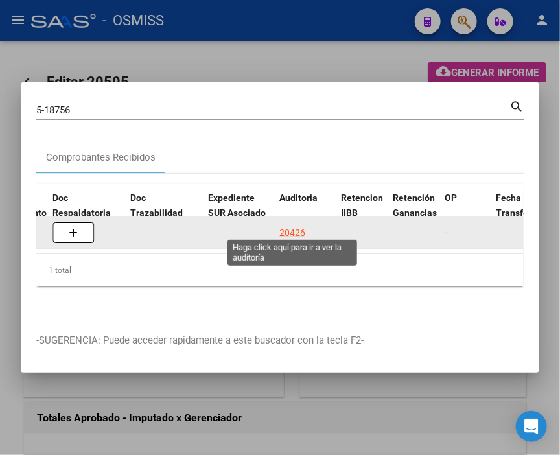
click at [300, 226] on div "20426" at bounding box center [293, 233] width 26 height 15
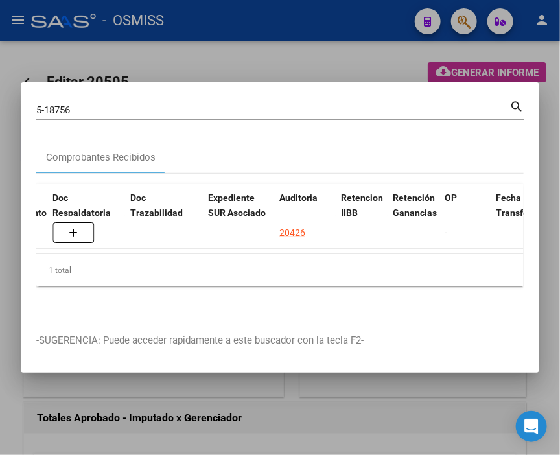
click at [256, 55] on div at bounding box center [280, 227] width 560 height 455
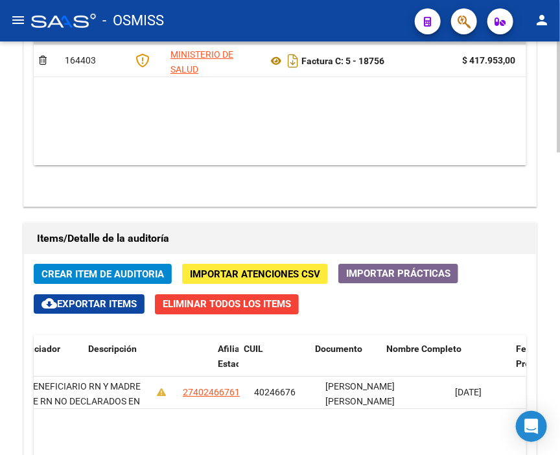
scroll to position [0, 975]
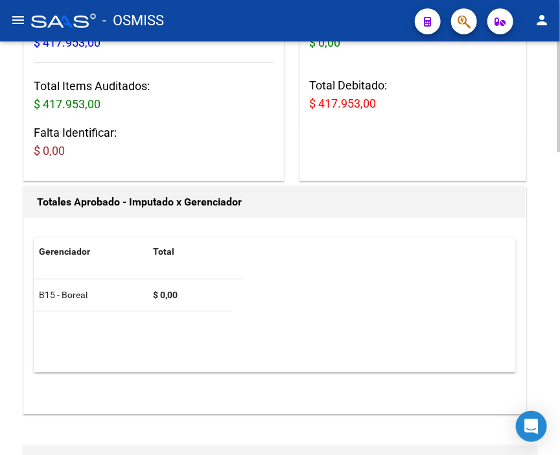
scroll to position [0, 0]
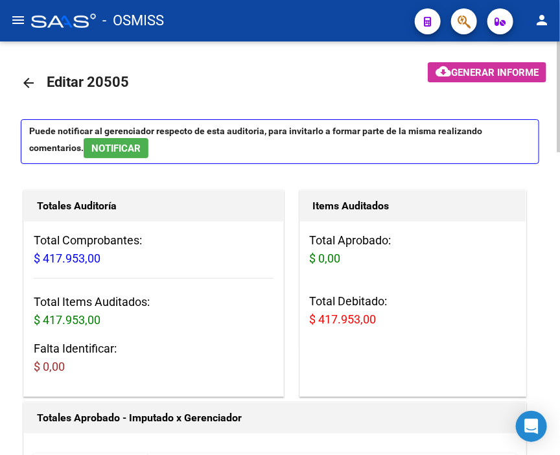
click at [23, 79] on mat-icon "arrow_back" at bounding box center [29, 83] width 16 height 16
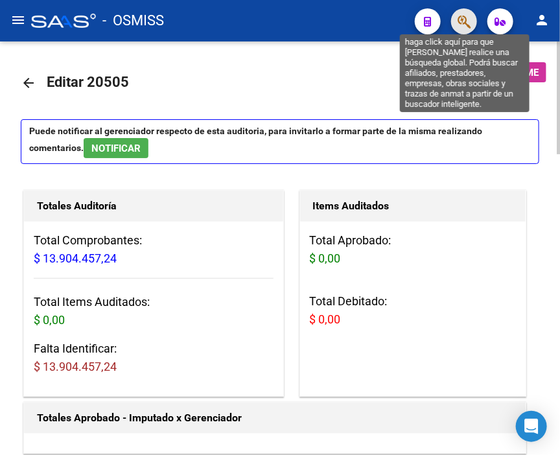
click at [468, 20] on icon "button" at bounding box center [464, 21] width 13 height 15
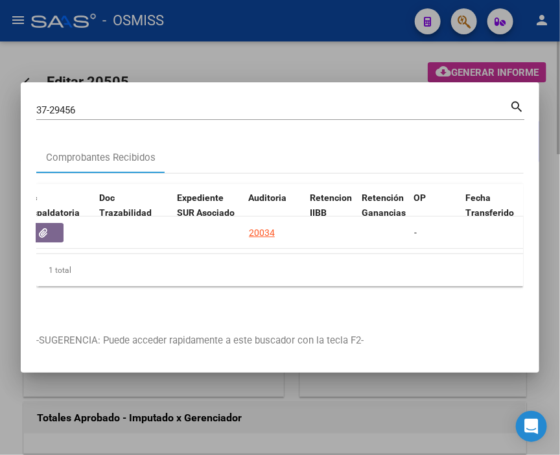
scroll to position [0, 824]
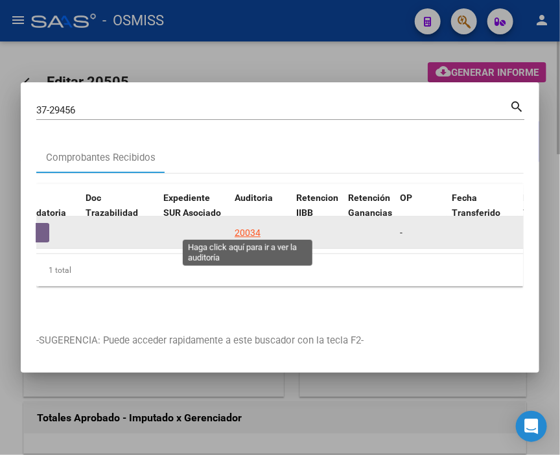
click at [248, 226] on div "20034" at bounding box center [248, 233] width 26 height 15
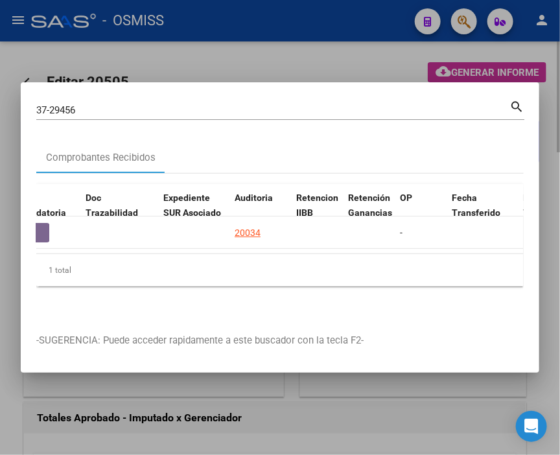
click at [247, 59] on div at bounding box center [280, 227] width 560 height 455
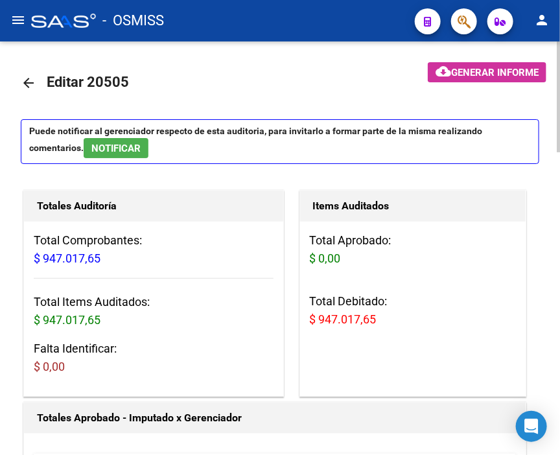
click at [30, 78] on mat-icon "arrow_back" at bounding box center [29, 83] width 16 height 16
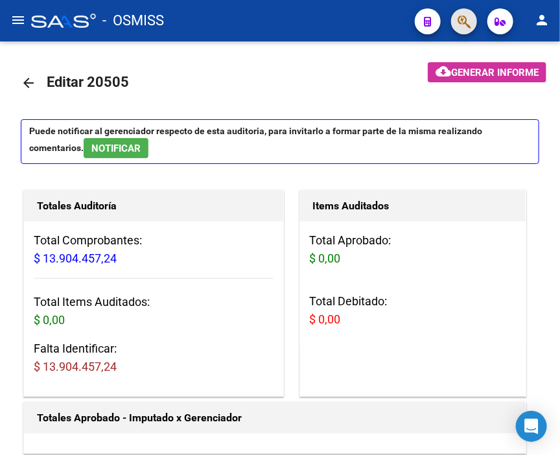
click at [474, 15] on button "button" at bounding box center [464, 21] width 26 height 26
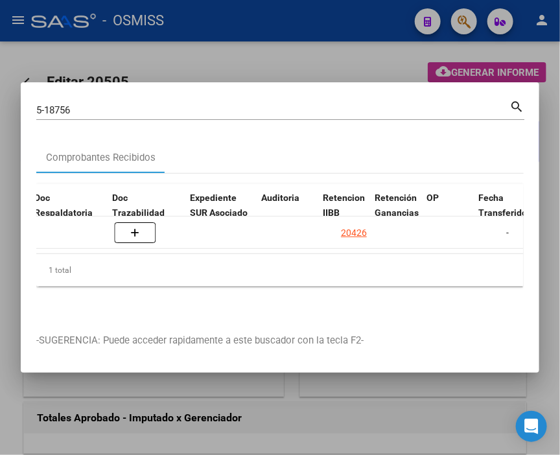
scroll to position [0, 841]
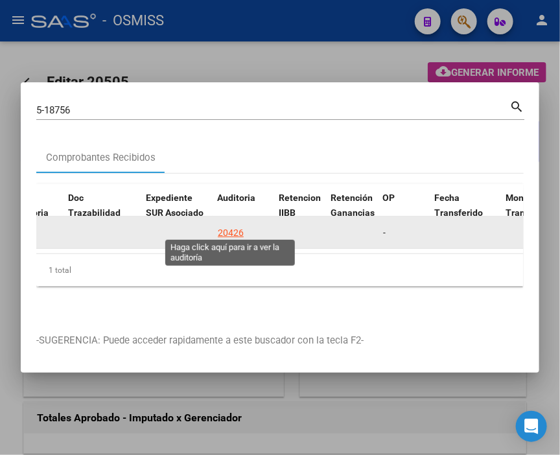
click at [228, 227] on div "20426" at bounding box center [231, 233] width 26 height 15
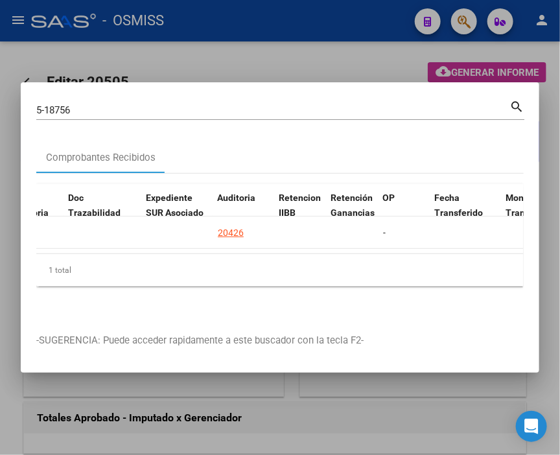
click at [217, 63] on div at bounding box center [280, 227] width 560 height 455
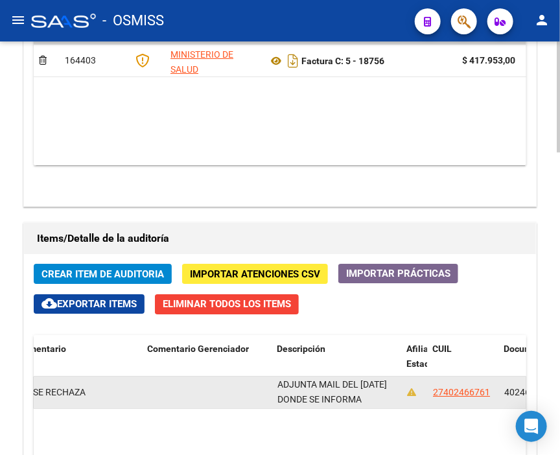
scroll to position [1, 0]
drag, startPoint x: 279, startPoint y: 172, endPoint x: 396, endPoint y: 182, distance: 117.9
click at [396, 379] on div "BENEFICIARIO RN Y MADRE DE RN NO DECLARADOS EN GRUPO FAMILIAR PRIMARIO A CARGO …" at bounding box center [337, 392] width 119 height 27
copy span "BENEFICIARIO RN Y MADRE DE RN NO DECLARADOS EN GRUPO FAMILIAR PRIMARIO A CARGO …"
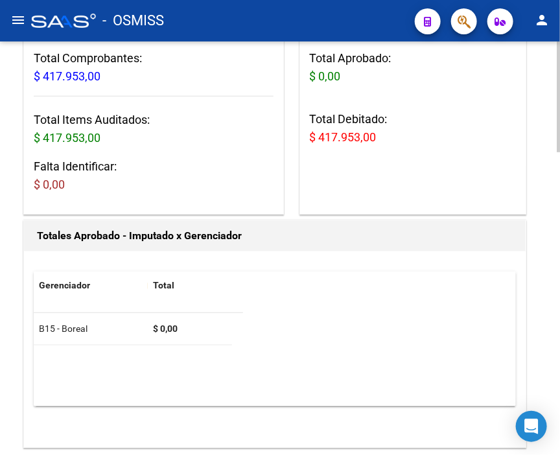
scroll to position [0, 0]
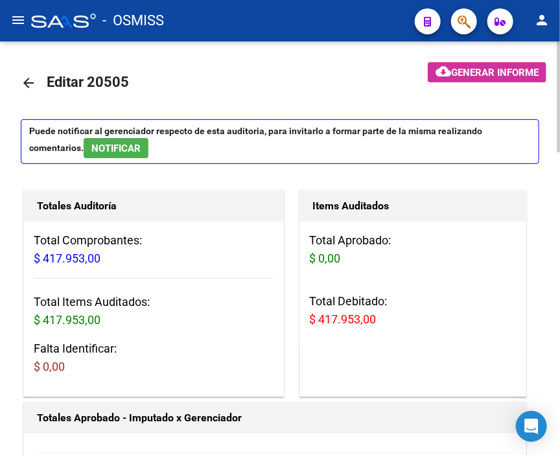
click at [25, 80] on mat-icon "arrow_back" at bounding box center [29, 83] width 16 height 16
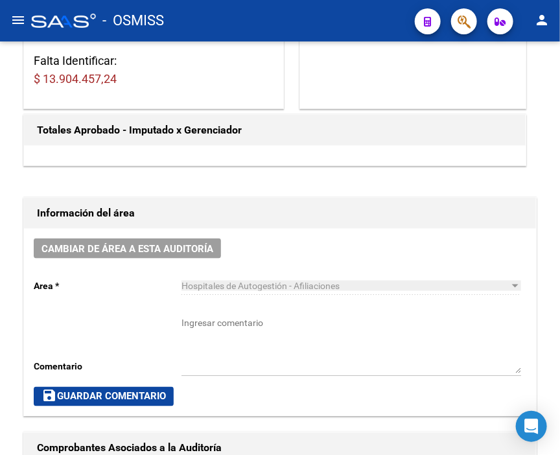
click at [261, 17] on div "- OSMISS" at bounding box center [218, 20] width 374 height 29
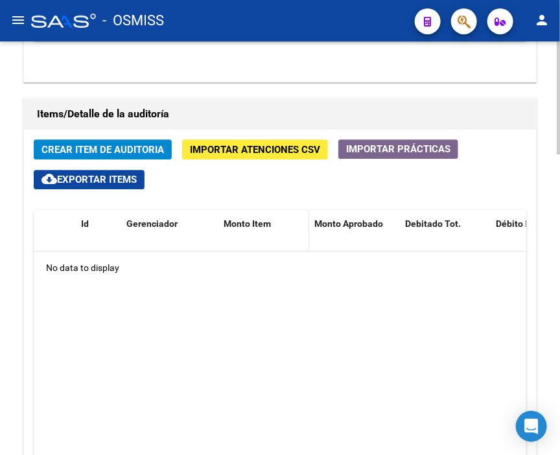
scroll to position [937, 0]
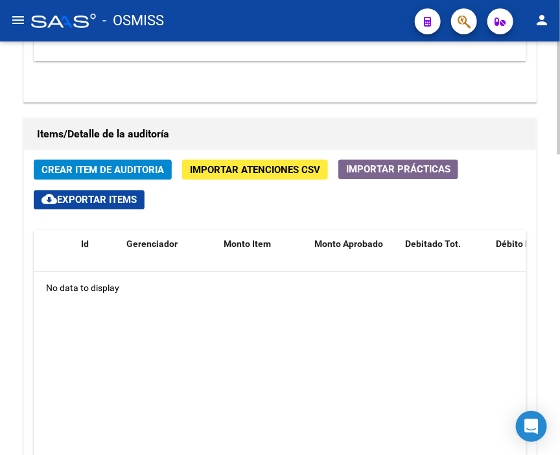
click at [216, 124] on h1 "Items/Detalle de la auditoría" at bounding box center [280, 134] width 487 height 21
click at [113, 164] on span "Crear Item de Auditoria" at bounding box center [103, 170] width 123 height 12
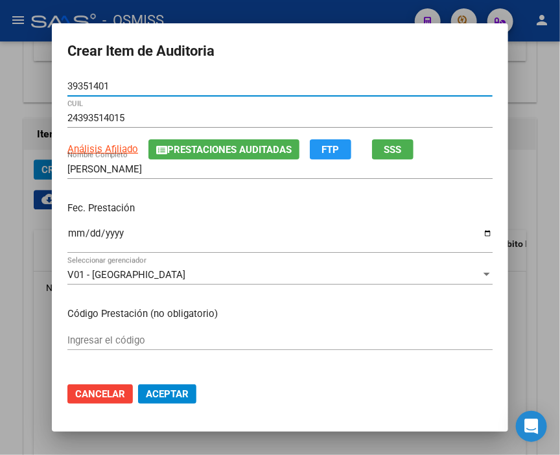
click at [74, 234] on input "Ingresar la fecha" at bounding box center [280, 238] width 426 height 21
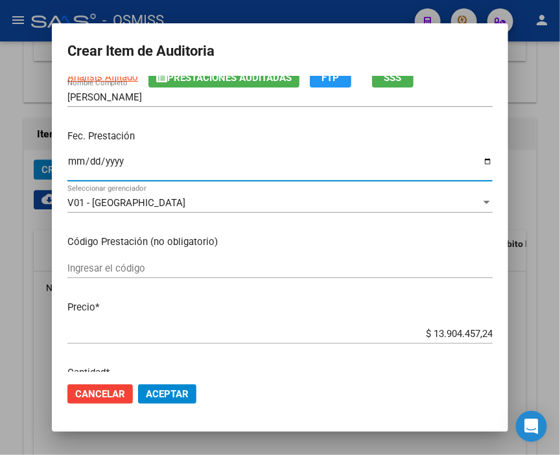
scroll to position [144, 0]
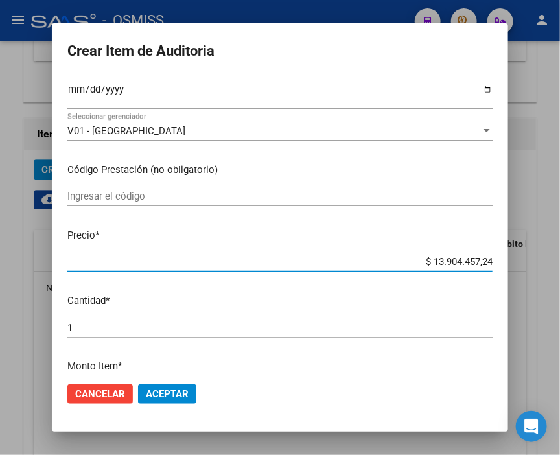
drag, startPoint x: 390, startPoint y: 258, endPoint x: 559, endPoint y: 267, distance: 169.5
click at [559, 267] on div "Crear Item de Auditoria 39351401 Nro Documento 24393514015 CUIL Análisis Afilia…" at bounding box center [280, 227] width 560 height 455
click at [143, 387] on button "Aceptar" at bounding box center [167, 394] width 58 height 19
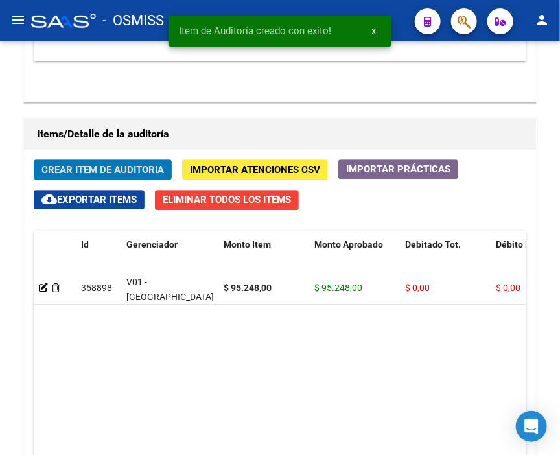
scroll to position [958, 0]
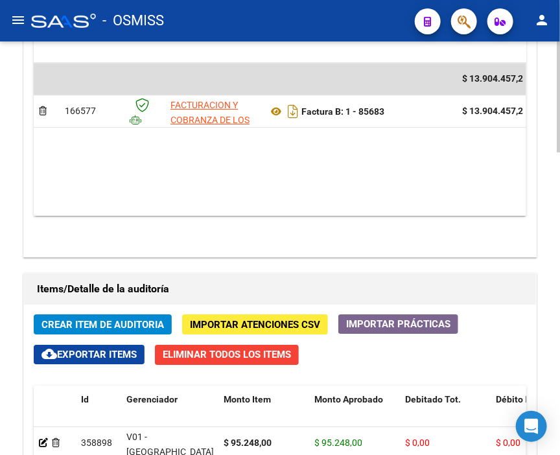
click at [278, 45] on div "Comprobantes Asociados a la Auditoría Agregar Comprobante cloud_download Export…" at bounding box center [280, 98] width 514 height 318
click at [133, 319] on span "Crear Item de Auditoria" at bounding box center [103, 325] width 123 height 12
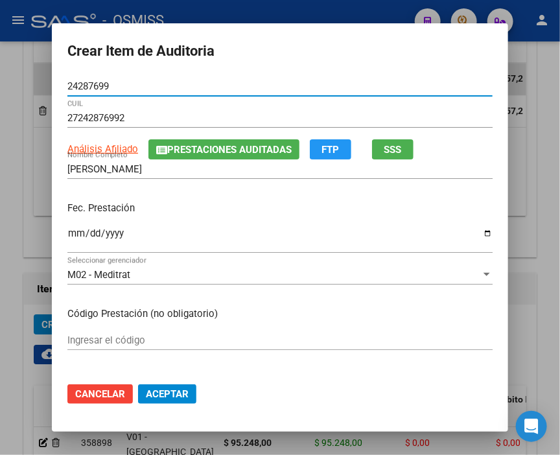
click at [72, 235] on input "Ingresar la fecha" at bounding box center [280, 238] width 426 height 21
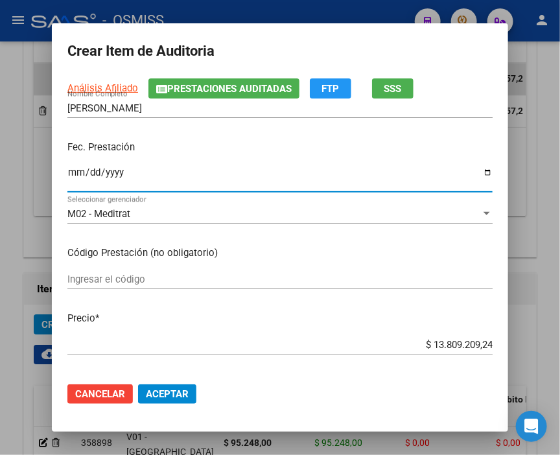
scroll to position [144, 0]
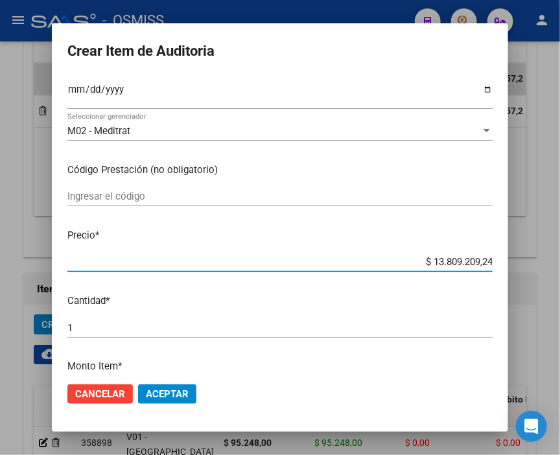
drag, startPoint x: 401, startPoint y: 257, endPoint x: 567, endPoint y: 260, distance: 166.1
click at [560, 260] on html "menu - OSMISS person Firma Express Inicio Calendario SSS Instructivos Contacto …" at bounding box center [280, 227] width 560 height 455
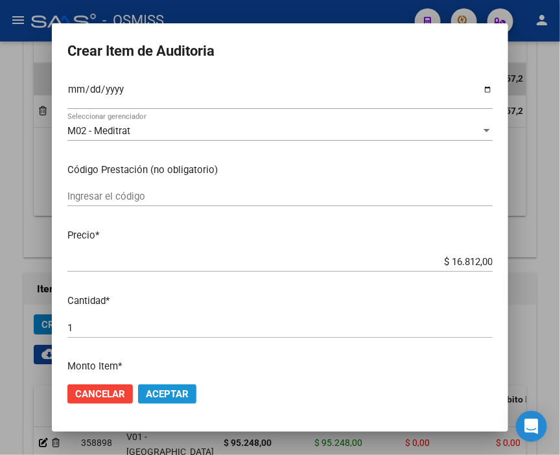
click at [180, 398] on span "Aceptar" at bounding box center [167, 395] width 43 height 12
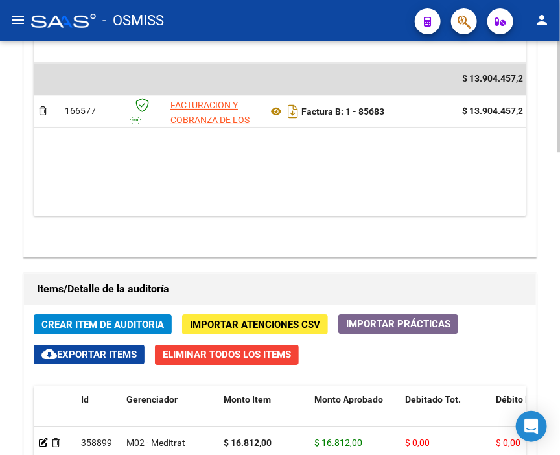
click at [267, 51] on div "Información del área Cambiar de área a esta auditoría Area * Hospitales de Auto…" at bounding box center [280, 241] width 519 height 1101
click at [113, 315] on button "Crear Item de Auditoria" at bounding box center [103, 325] width 138 height 20
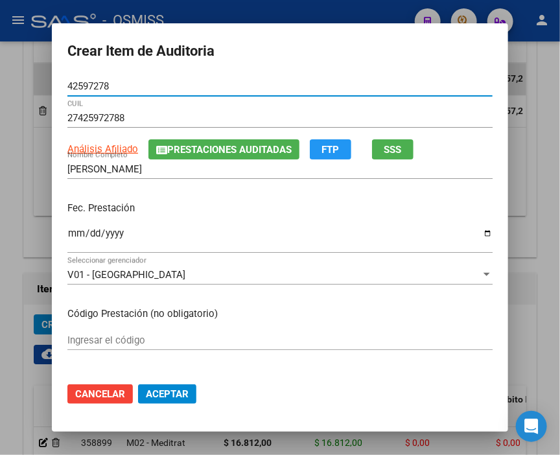
click at [74, 234] on input "Ingresar la fecha" at bounding box center [280, 238] width 426 height 21
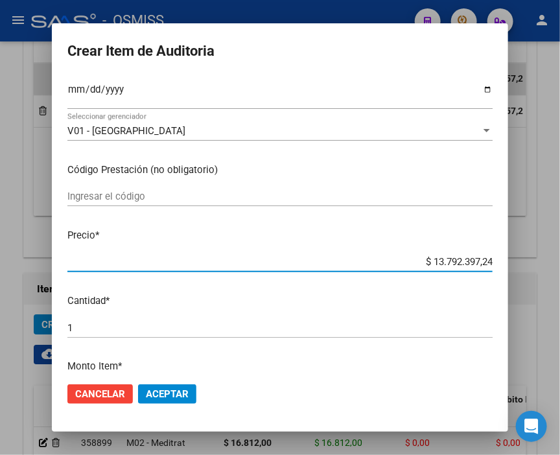
drag, startPoint x: 405, startPoint y: 261, endPoint x: 567, endPoint y: 267, distance: 161.6
click at [560, 267] on html "menu - OSMISS person Firma Express Inicio Calendario SSS Instructivos Contacto …" at bounding box center [280, 227] width 560 height 455
click at [169, 391] on span "Aceptar" at bounding box center [167, 395] width 43 height 12
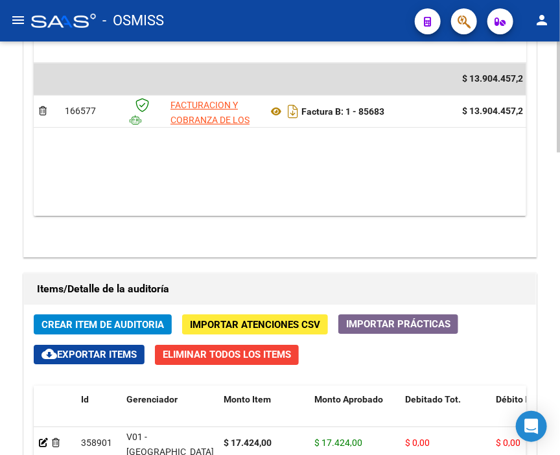
drag, startPoint x: 328, startPoint y: 47, endPoint x: 318, endPoint y: 46, distance: 10.4
click at [328, 47] on div "Comprobantes Asociados a la Auditoría Agregar Comprobante cloud_download Export…" at bounding box center [280, 98] width 519 height 324
click at [66, 319] on span "Crear Item de Auditoria" at bounding box center [103, 325] width 123 height 12
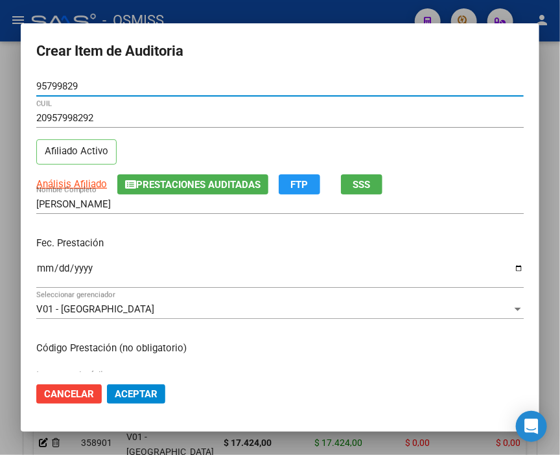
click at [45, 267] on input "Ingresar la fecha" at bounding box center [280, 273] width 488 height 21
click at [270, 71] on form "Crear Item de Auditoria 95799829 Nro Documento 20957998292 CUIL Afiliado Activo…" at bounding box center [280, 228] width 488 height 378
click at [43, 274] on input "Ingresar la fecha" at bounding box center [280, 273] width 488 height 21
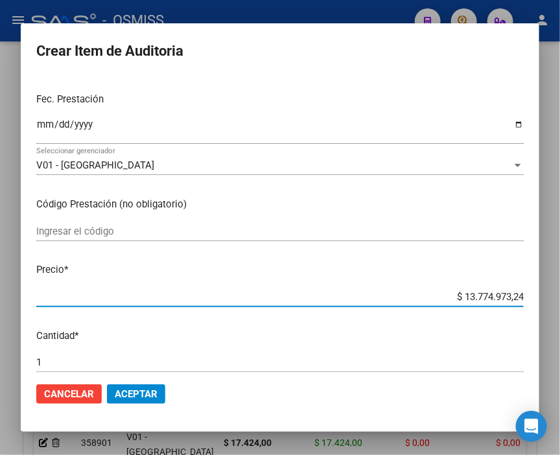
drag, startPoint x: 425, startPoint y: 293, endPoint x: 567, endPoint y: 297, distance: 142.1
click at [560, 297] on html "menu - OSMISS person Firma Express Inicio Calendario SSS Instructivos Contacto …" at bounding box center [280, 227] width 560 height 455
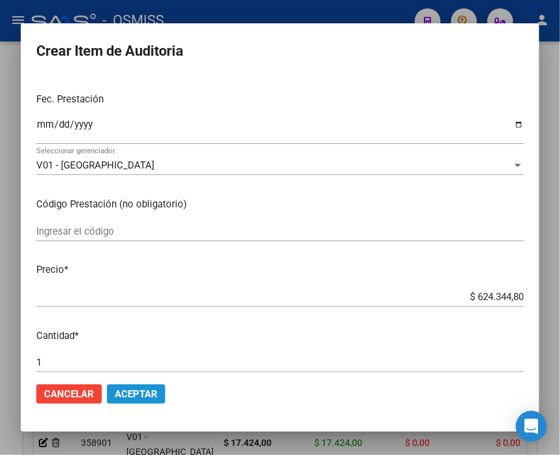
click at [134, 389] on span "Aceptar" at bounding box center [136, 395] width 43 height 12
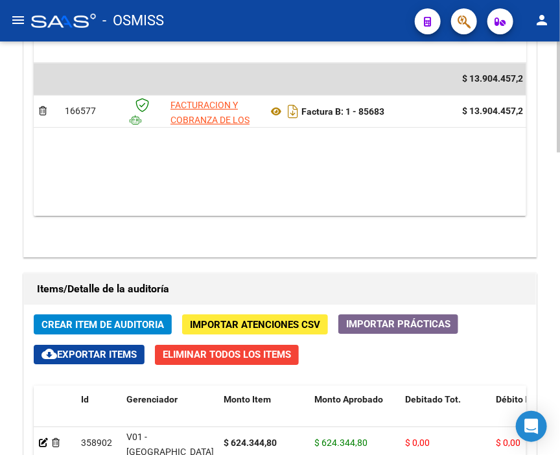
click at [258, 49] on div "Información del área Cambiar de área a esta auditoría Area * Hospitales de Auto…" at bounding box center [280, 241] width 519 height 1101
click at [60, 319] on span "Crear Item de Auditoria" at bounding box center [103, 325] width 123 height 12
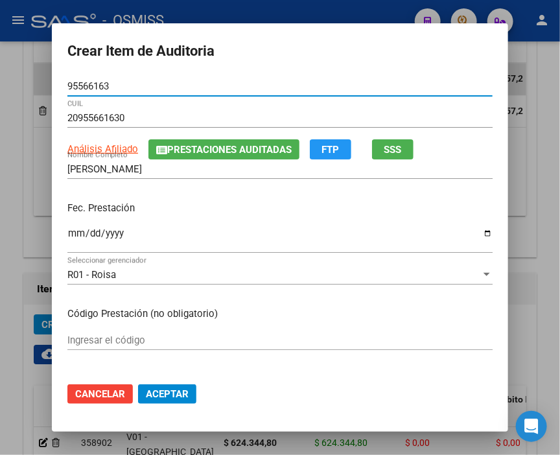
click at [70, 230] on input "Ingresar la fecha" at bounding box center [280, 238] width 426 height 21
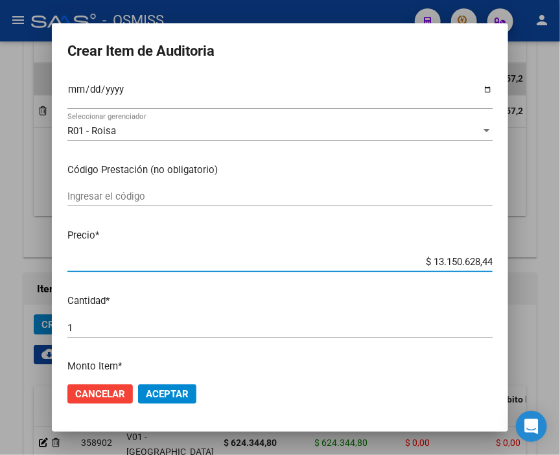
drag, startPoint x: 399, startPoint y: 261, endPoint x: 567, endPoint y: 283, distance: 169.5
click at [560, 283] on html "menu - OSMISS person Firma Express Inicio Calendario SSS Instructivos Contacto …" at bounding box center [280, 227] width 560 height 455
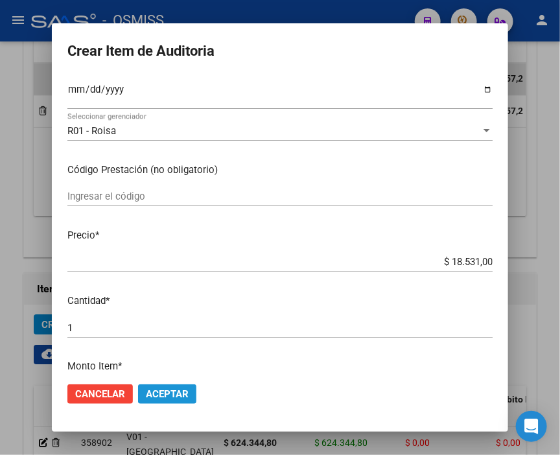
click at [175, 385] on button "Aceptar" at bounding box center [167, 394] width 58 height 19
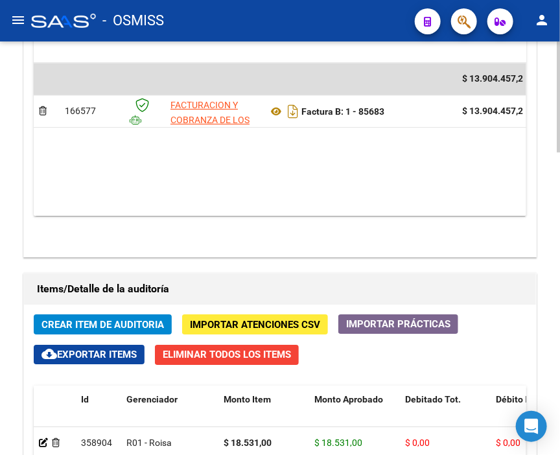
click at [267, 47] on div "Comprobantes Asociados a la Auditoría Agregar Comprobante cloud_download Export…" at bounding box center [280, 98] width 519 height 324
click at [108, 319] on span "Crear Item de Auditoria" at bounding box center [103, 325] width 123 height 12
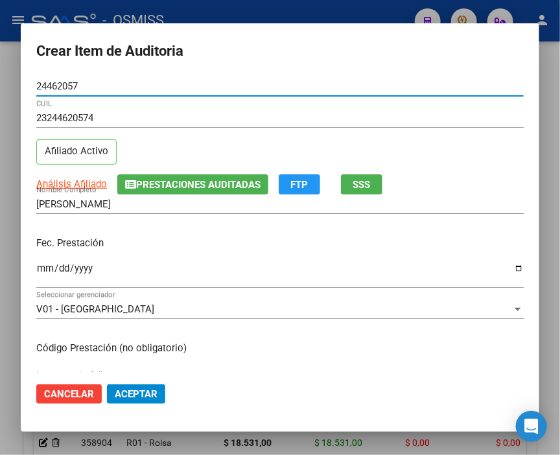
click at [45, 260] on div "Ingresar la fecha" at bounding box center [280, 274] width 488 height 28
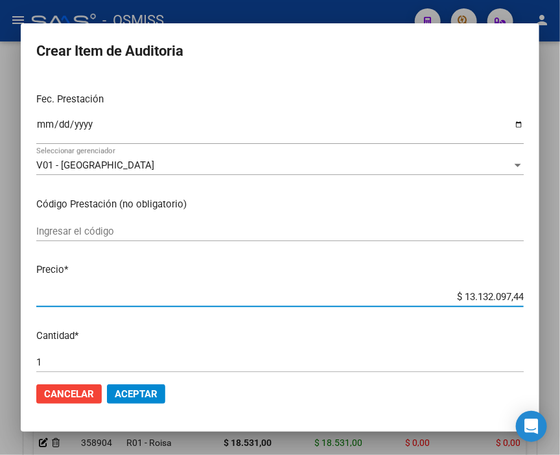
drag, startPoint x: 422, startPoint y: 293, endPoint x: 567, endPoint y: 298, distance: 145.4
click at [560, 298] on html "menu - OSMISS person Firma Express Inicio Calendario SSS Instructivos Contacto …" at bounding box center [280, 227] width 560 height 455
click at [137, 396] on span "Aceptar" at bounding box center [136, 395] width 43 height 12
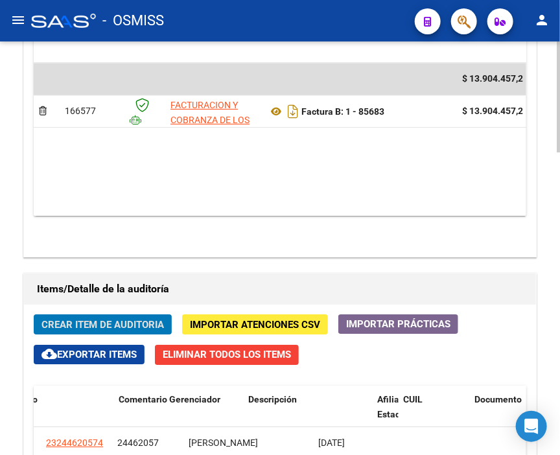
scroll to position [0, 0]
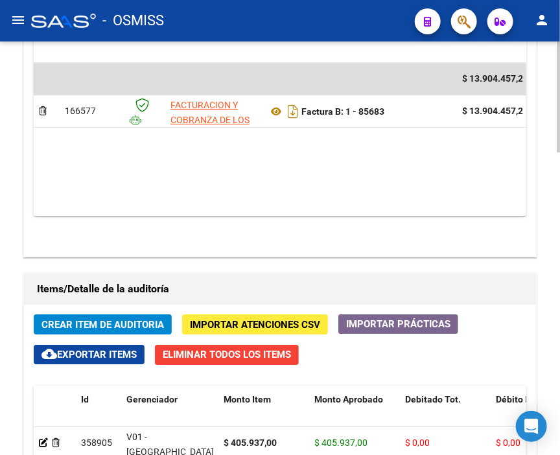
click at [270, 279] on h1 "Items/Detalle de la auditoría" at bounding box center [280, 289] width 487 height 21
click at [98, 315] on button "Crear Item de Auditoria" at bounding box center [103, 325] width 138 height 20
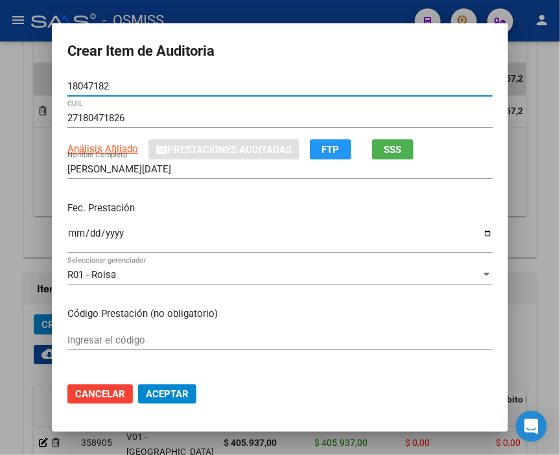
click at [72, 237] on input "Ingresar la fecha" at bounding box center [280, 238] width 426 height 21
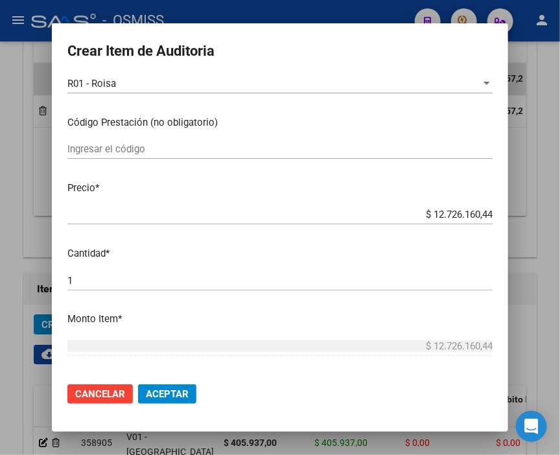
scroll to position [216, 0]
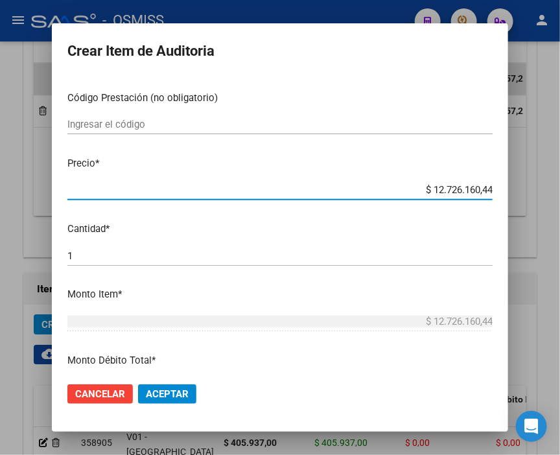
drag, startPoint x: 405, startPoint y: 195, endPoint x: 546, endPoint y: 209, distance: 141.5
click at [546, 209] on div "Crear Item de Auditoria 18047182 Nro Documento 27180471826 CUIL Análisis Afilia…" at bounding box center [280, 227] width 560 height 455
click at [163, 385] on button "Aceptar" at bounding box center [167, 394] width 58 height 19
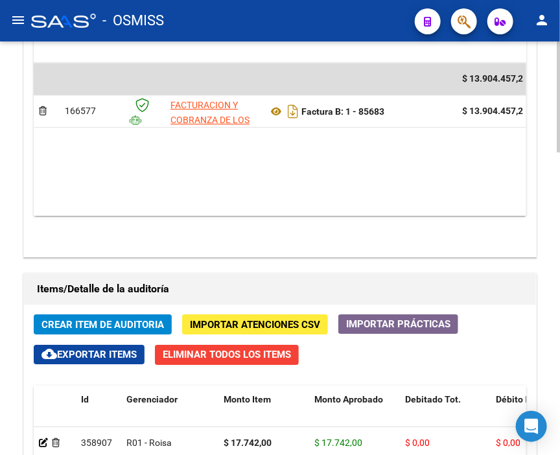
click at [141, 319] on span "Crear Item de Auditoria" at bounding box center [103, 325] width 123 height 12
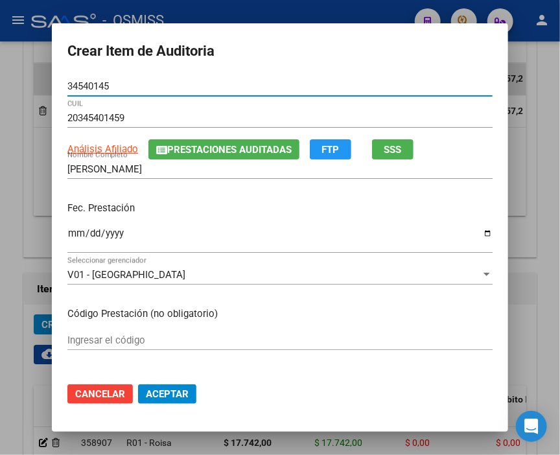
click at [67, 226] on div "Ingresar la fecha" at bounding box center [280, 240] width 426 height 28
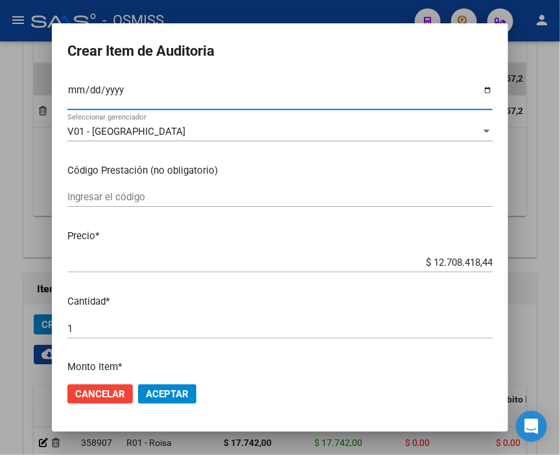
scroll to position [144, 0]
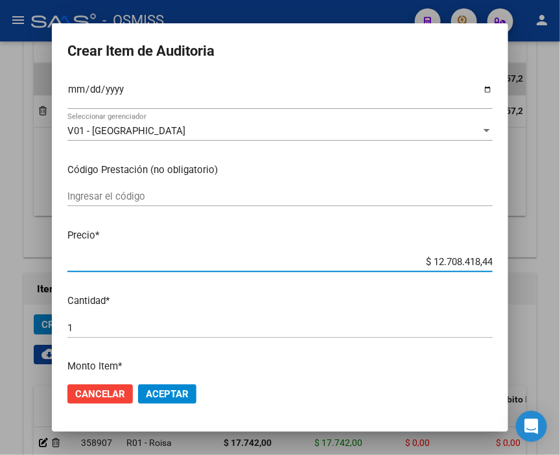
drag, startPoint x: 405, startPoint y: 265, endPoint x: 533, endPoint y: 265, distance: 127.8
click at [533, 265] on div "Crear Item de Auditoria 34540145 Nro Documento 20345401459 CUIL Análisis Afilia…" at bounding box center [280, 227] width 560 height 455
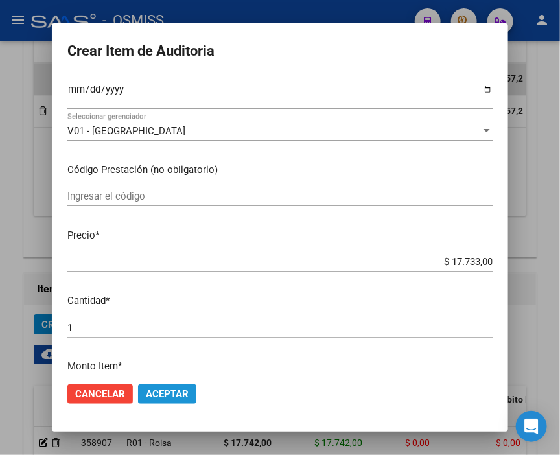
click at [171, 389] on span "Aceptar" at bounding box center [167, 395] width 43 height 12
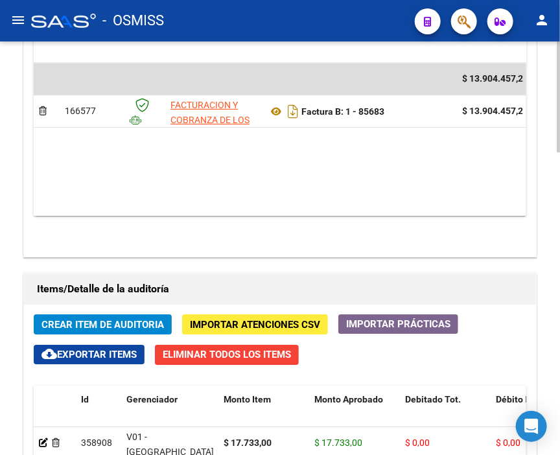
drag, startPoint x: 222, startPoint y: 78, endPoint x: 154, endPoint y: 79, distance: 68.1
click at [222, 279] on h1 "Items/Detalle de la auditoría" at bounding box center [280, 289] width 487 height 21
click at [132, 319] on span "Crear Item de Auditoria" at bounding box center [103, 325] width 123 height 12
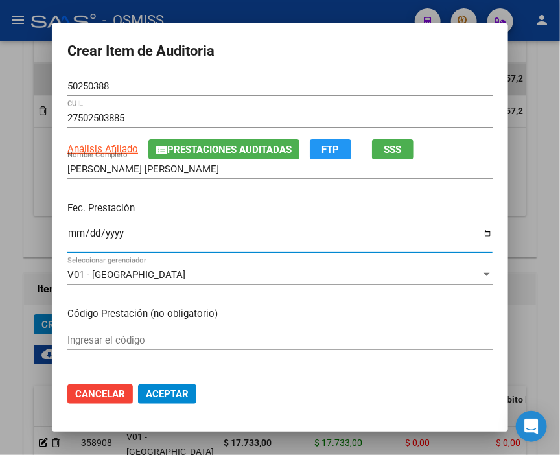
click at [74, 235] on input "Ingresar la fecha" at bounding box center [280, 238] width 426 height 21
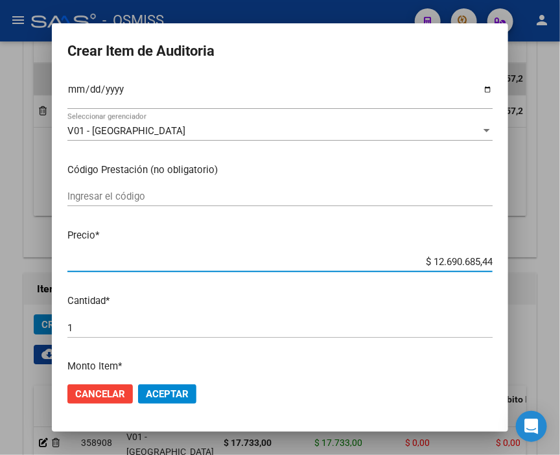
drag, startPoint x: 394, startPoint y: 256, endPoint x: 567, endPoint y: 274, distance: 174.2
click at [560, 274] on html "menu - OSMISS person Firma Express Inicio Calendario SSS Instructivos Contacto …" at bounding box center [280, 227] width 560 height 455
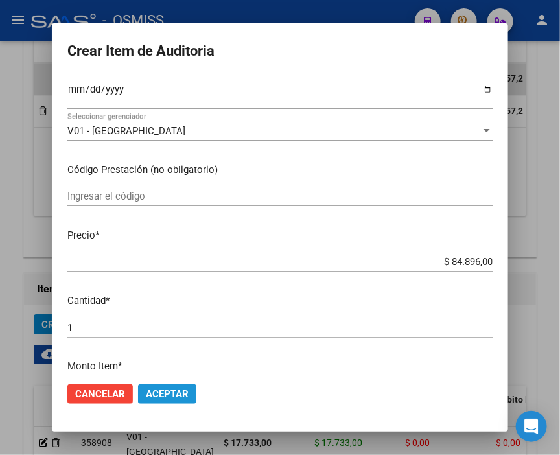
click at [167, 390] on span "Aceptar" at bounding box center [167, 395] width 43 height 12
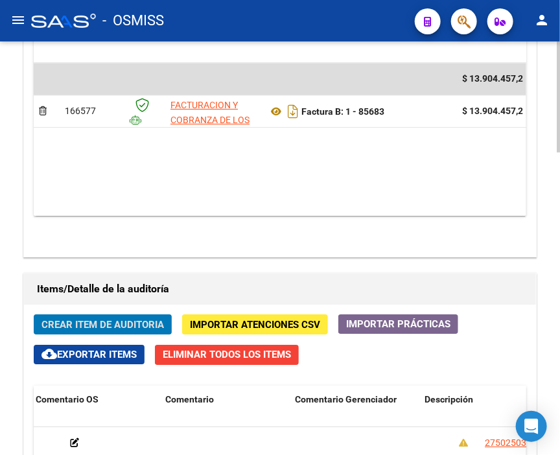
scroll to position [0, 0]
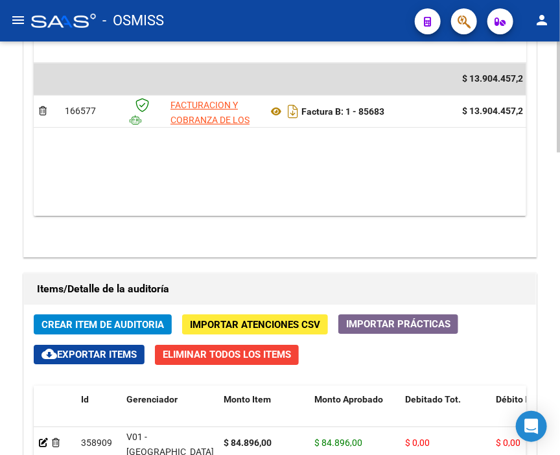
click at [226, 279] on h1 "Items/Detalle de la auditoría" at bounding box center [280, 289] width 487 height 21
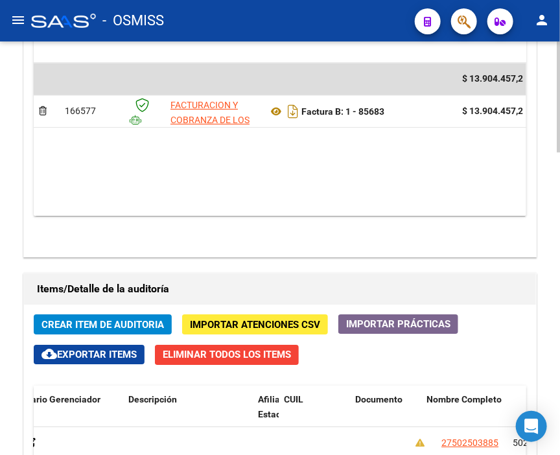
scroll to position [0, 1061]
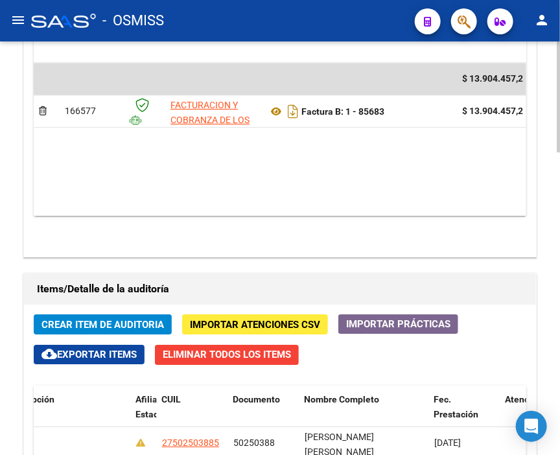
click at [117, 319] on span "Crear Item de Auditoria" at bounding box center [103, 325] width 123 height 12
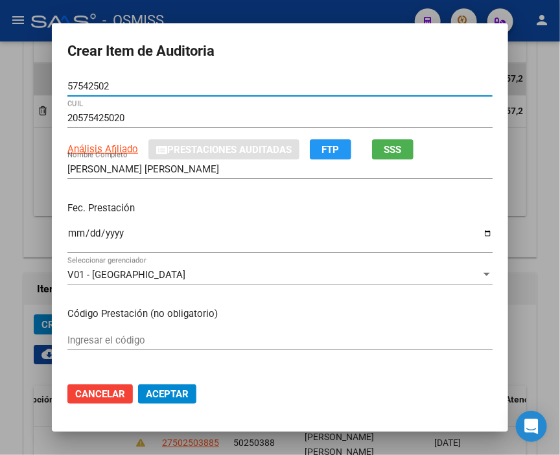
click at [71, 234] on input "Ingresar la fecha" at bounding box center [280, 238] width 426 height 21
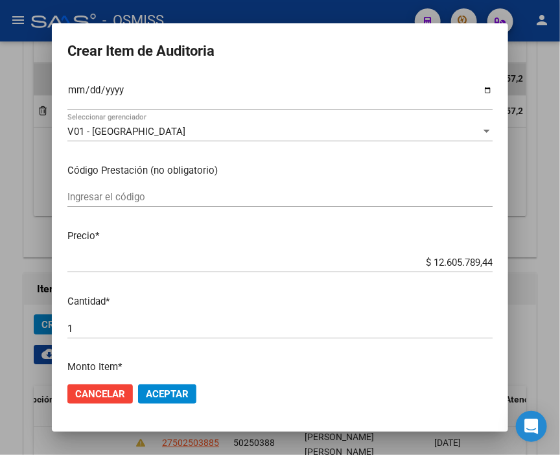
scroll to position [144, 0]
drag, startPoint x: 399, startPoint y: 263, endPoint x: 567, endPoint y: 263, distance: 168.0
click at [560, 263] on html "menu - OSMISS person Firma Express Inicio Calendario SSS Instructivos Contacto …" at bounding box center [280, 227] width 560 height 455
click at [182, 390] on span "Aceptar" at bounding box center [167, 395] width 43 height 12
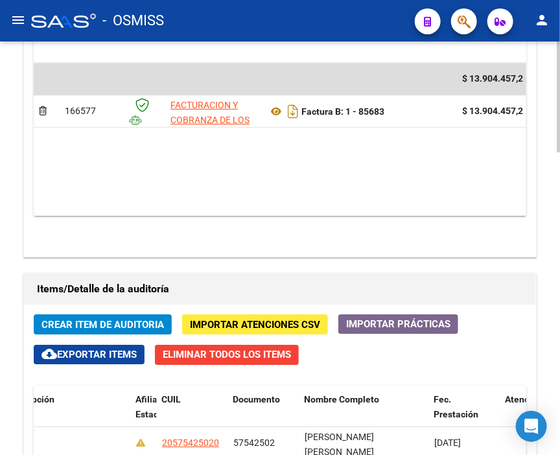
click at [76, 319] on span "Crear Item de Auditoria" at bounding box center [103, 325] width 123 height 12
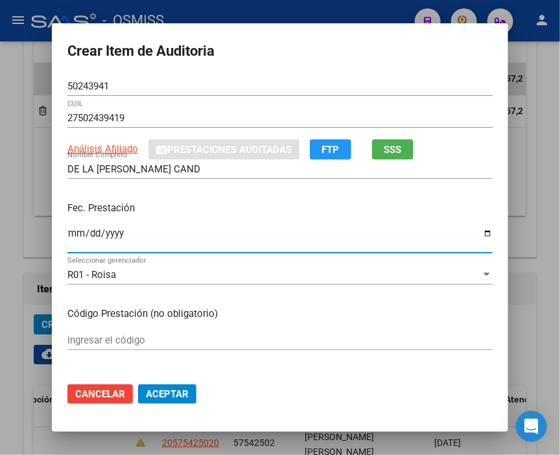
click at [67, 234] on input "Ingresar la fecha" at bounding box center [280, 238] width 426 height 21
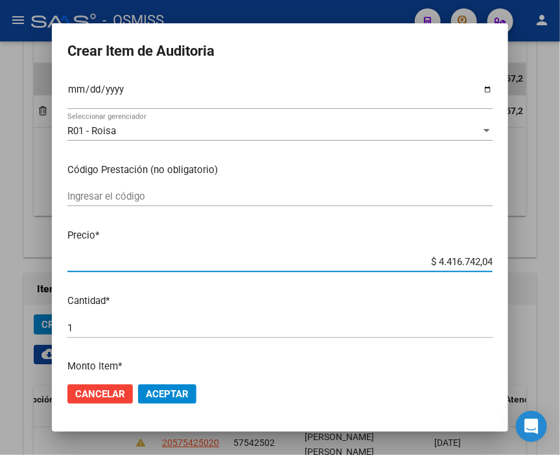
drag, startPoint x: 400, startPoint y: 260, endPoint x: 562, endPoint y: 263, distance: 162.2
click at [560, 263] on html "menu - OSMISS person Firma Express Inicio Calendario SSS Instructivos Contacto …" at bounding box center [280, 227] width 560 height 455
click at [153, 398] on span "Aceptar" at bounding box center [167, 395] width 43 height 12
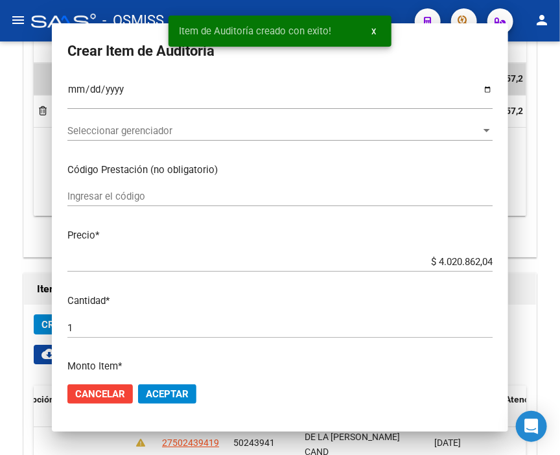
scroll to position [1170, 0]
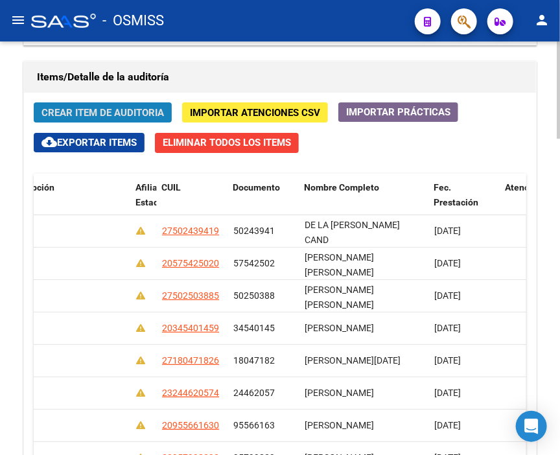
click at [108, 112] on span "Crear Item de Auditoria" at bounding box center [103, 113] width 123 height 12
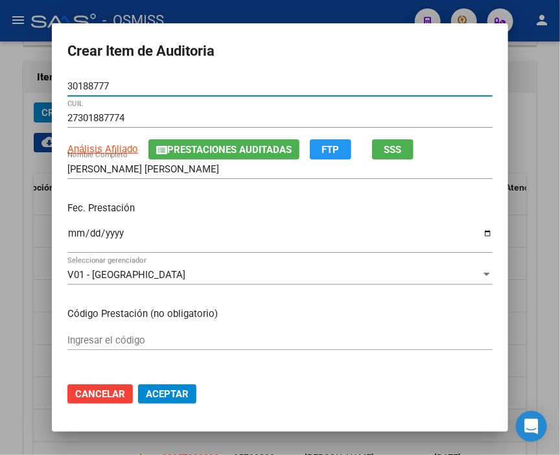
click at [71, 239] on input "Ingresar la fecha" at bounding box center [280, 238] width 426 height 21
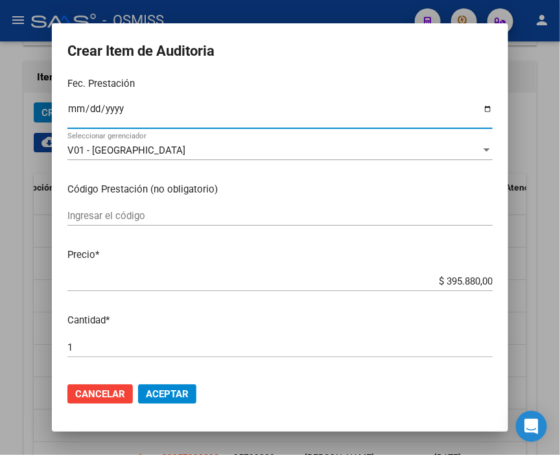
scroll to position [144, 0]
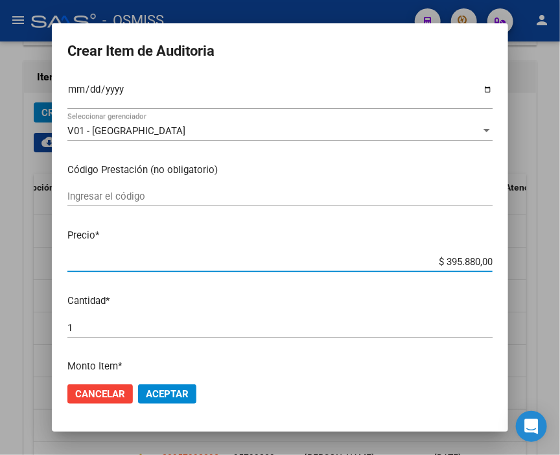
drag, startPoint x: 416, startPoint y: 259, endPoint x: 556, endPoint y: 264, distance: 140.2
click at [556, 264] on div "Crear Item de Auditoria 30188777 Nro Documento 27301887774 CUIL Análisis Afilia…" at bounding box center [280, 227] width 560 height 455
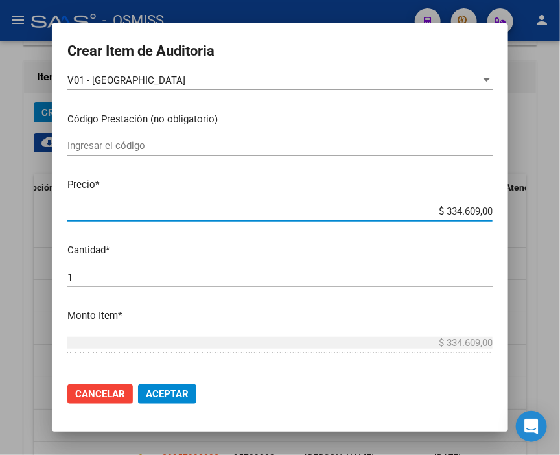
scroll to position [360, 0]
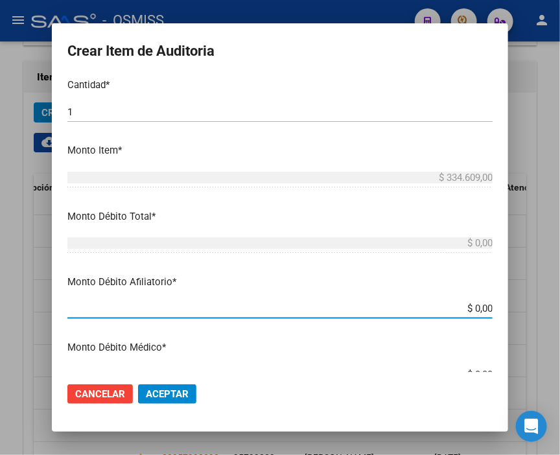
drag, startPoint x: 442, startPoint y: 312, endPoint x: 567, endPoint y: 320, distance: 125.4
click at [560, 320] on html "menu - OSMISS person Firma Express Inicio Calendario SSS Instructivos Contacto …" at bounding box center [280, 227] width 560 height 455
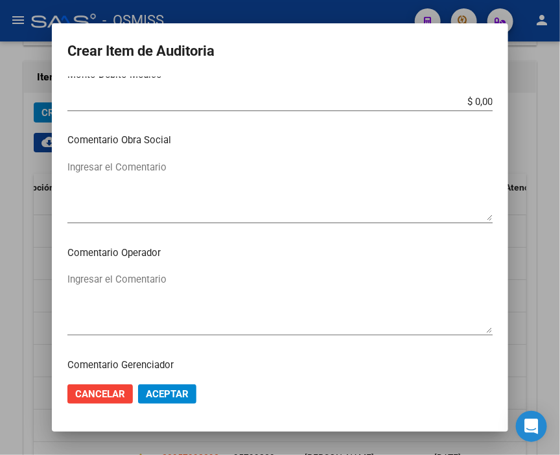
scroll to position [721, 0]
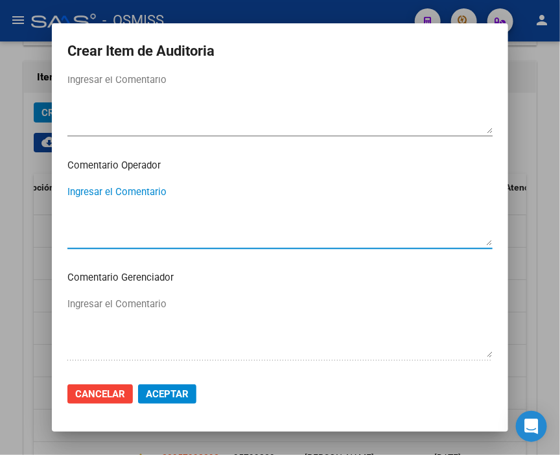
click at [131, 189] on textarea "Ingresar el Comentario" at bounding box center [280, 215] width 426 height 61
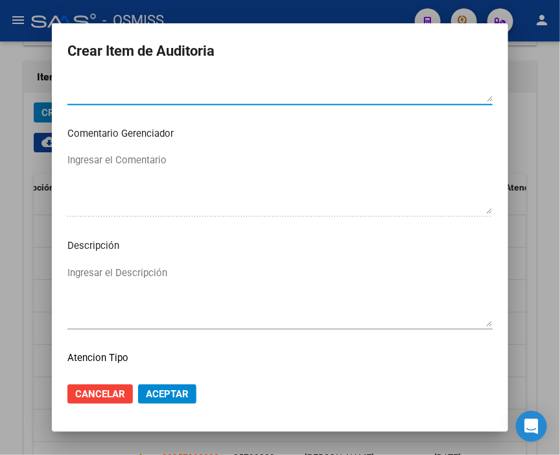
scroll to position [937, 0]
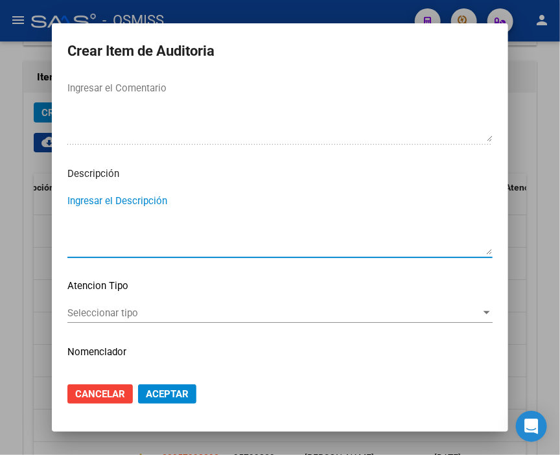
click at [105, 204] on textarea "Ingresar el Descripción" at bounding box center [280, 224] width 426 height 61
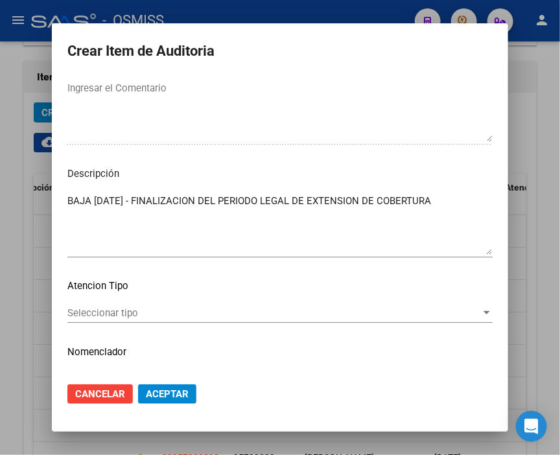
click at [151, 383] on mat-dialog-actions "Cancelar Aceptar" at bounding box center [280, 394] width 426 height 44
click at [171, 389] on span "Aceptar" at bounding box center [167, 395] width 43 height 12
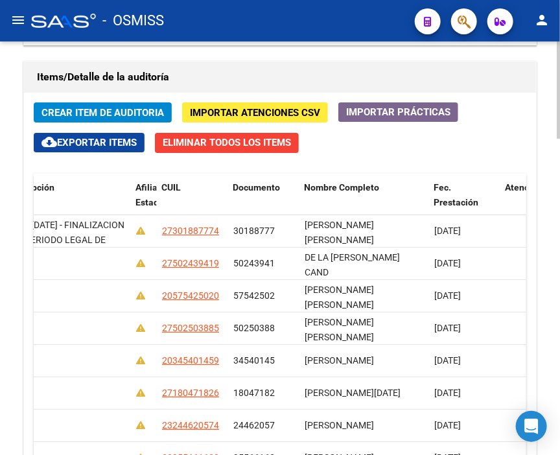
drag, startPoint x: 274, startPoint y: 53, endPoint x: 143, endPoint y: 90, distance: 136.1
click at [274, 53] on div "Información del área Cambiar de área a esta auditoría Area * Hospitales de Auto…" at bounding box center [280, 28] width 519 height 1101
click at [121, 110] on span "Crear Item de Auditoria" at bounding box center [103, 113] width 123 height 12
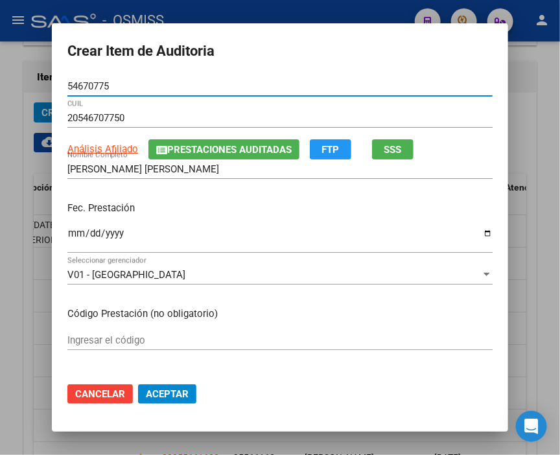
click at [68, 235] on input "Ingresar la fecha" at bounding box center [280, 238] width 426 height 21
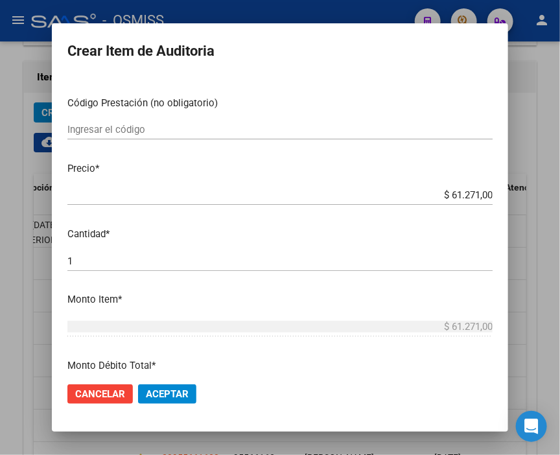
scroll to position [216, 0]
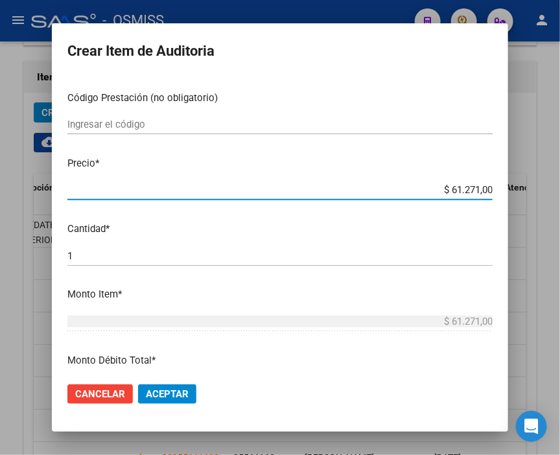
drag, startPoint x: 424, startPoint y: 189, endPoint x: 527, endPoint y: 191, distance: 103.2
click at [527, 191] on div "Crear Item de Auditoria 54670775 Nro Documento 20546707750 CUIL Análisis Afilia…" at bounding box center [280, 227] width 560 height 455
click at [164, 392] on span "Aceptar" at bounding box center [167, 395] width 43 height 12
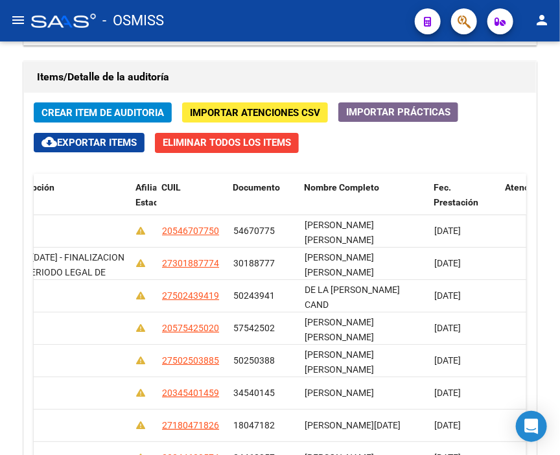
drag, startPoint x: 238, startPoint y: 2, endPoint x: 136, endPoint y: 40, distance: 108.6
click at [238, 2] on mat-toolbar "menu - OSMISS person" at bounding box center [280, 21] width 560 height 42
click at [82, 111] on span "Crear Item de Auditoria" at bounding box center [103, 113] width 123 height 12
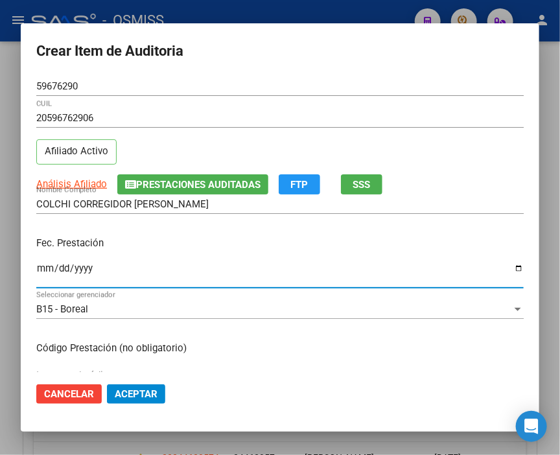
click at [40, 265] on input "Ingresar la fecha" at bounding box center [280, 273] width 488 height 21
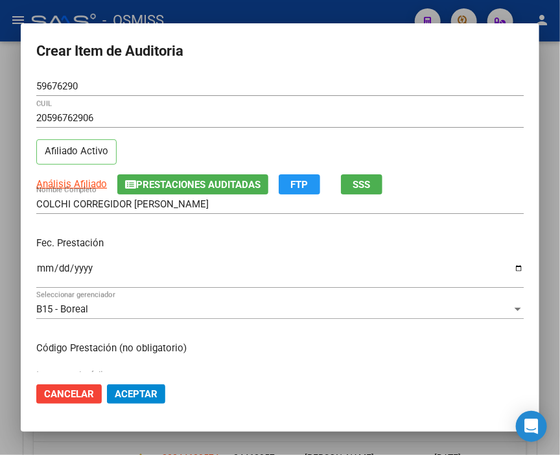
click at [186, 56] on h2 "Crear Item de Auditoria" at bounding box center [280, 51] width 488 height 25
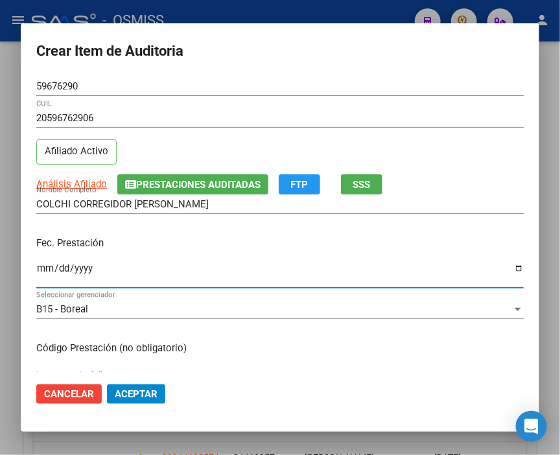
click at [42, 267] on input "Ingresar la fecha" at bounding box center [280, 273] width 488 height 21
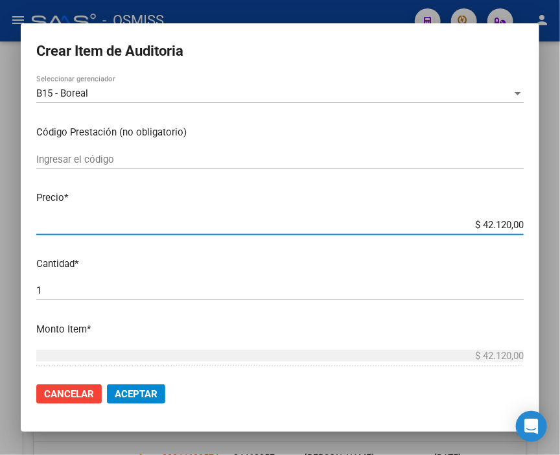
drag, startPoint x: 457, startPoint y: 226, endPoint x: 567, endPoint y: 236, distance: 110.8
click at [560, 236] on html "menu - OSMISS person Firma Express Inicio Calendario SSS Instructivos Contacto …" at bounding box center [280, 227] width 560 height 455
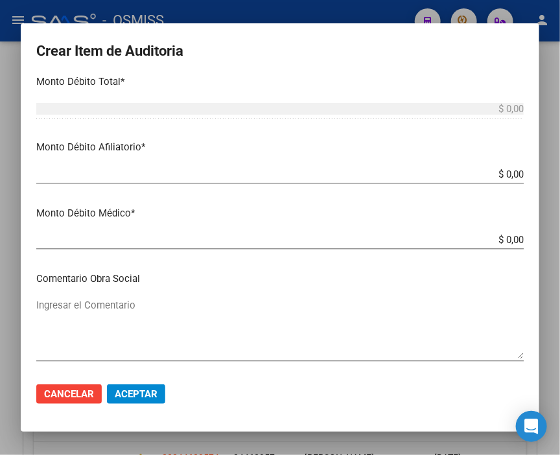
scroll to position [504, 0]
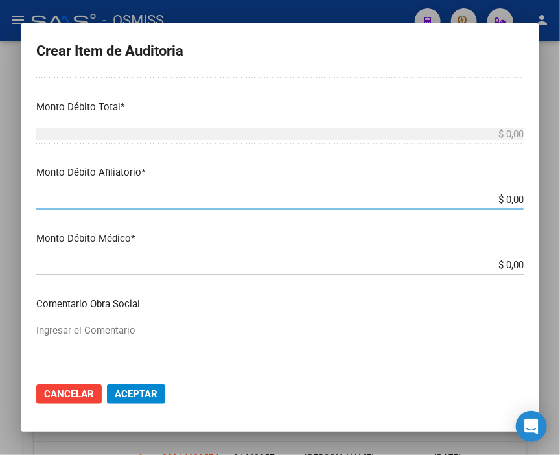
drag, startPoint x: 532, startPoint y: 201, endPoint x: 567, endPoint y: 201, distance: 35.0
click at [560, 201] on html "menu - OSMISS person Firma Express Inicio Calendario SSS Instructivos Contacto …" at bounding box center [280, 227] width 560 height 455
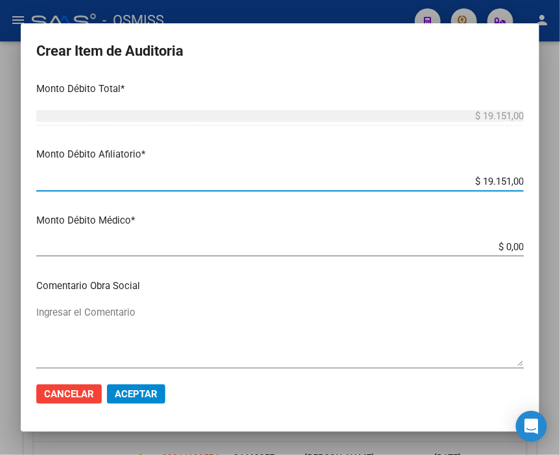
scroll to position [649, 0]
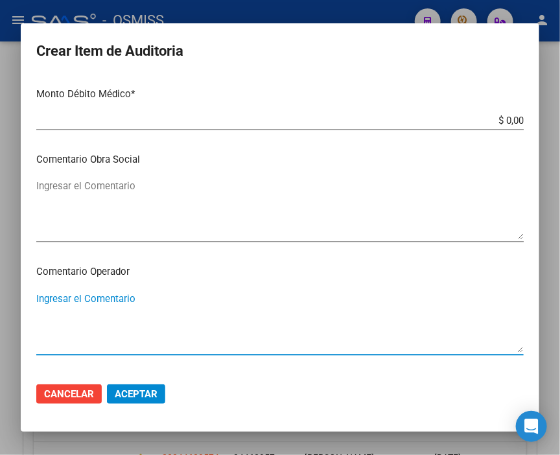
click at [76, 300] on textarea "Ingresar el Comentario" at bounding box center [280, 322] width 488 height 61
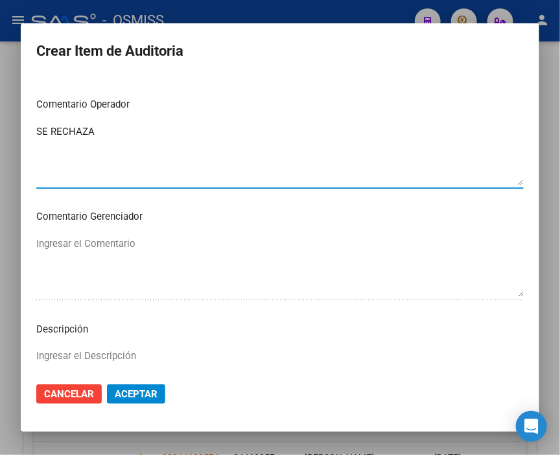
scroll to position [865, 0]
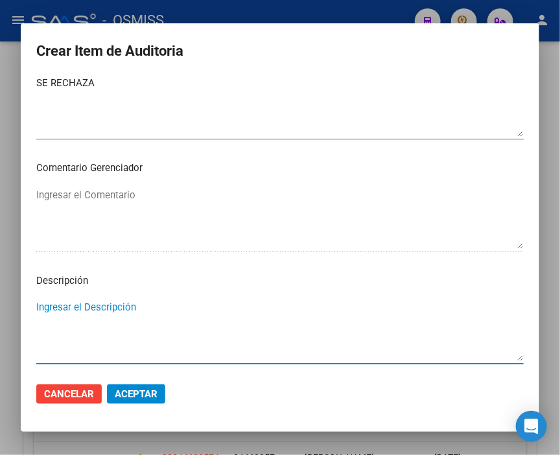
click at [53, 306] on textarea "Ingresar el Descripción" at bounding box center [280, 330] width 488 height 61
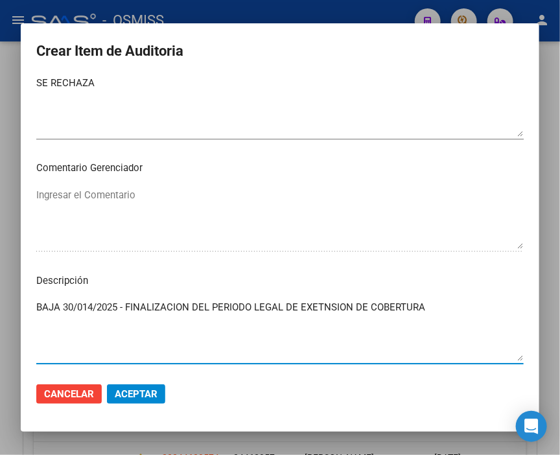
click at [320, 306] on textarea "BAJA 30/014/2025 - FINALIZACION DEL PERIODO LEGAL DE EXETNSION DE COBERTURA" at bounding box center [280, 330] width 488 height 61
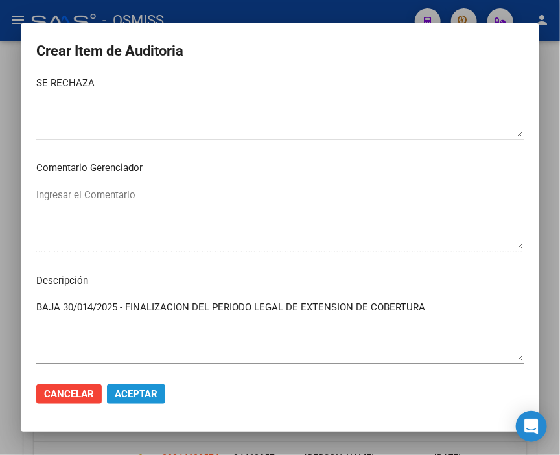
click at [145, 396] on span "Aceptar" at bounding box center [136, 395] width 43 height 12
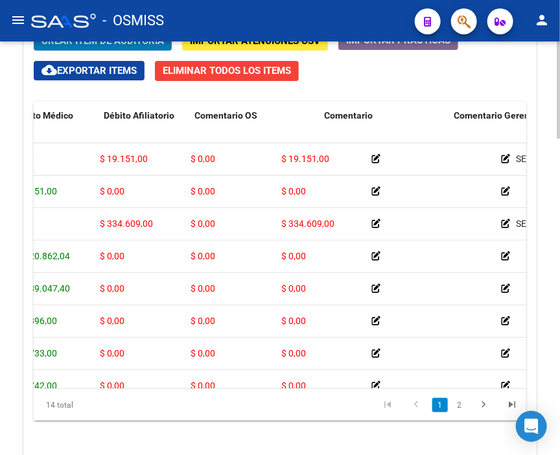
scroll to position [0, 0]
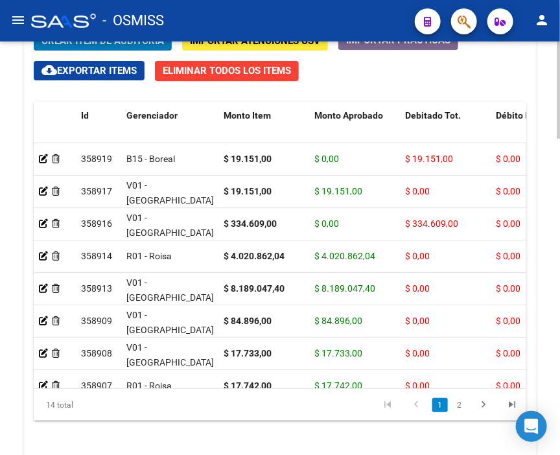
click at [108, 49] on button "Crear Item de Auditoria" at bounding box center [103, 40] width 138 height 20
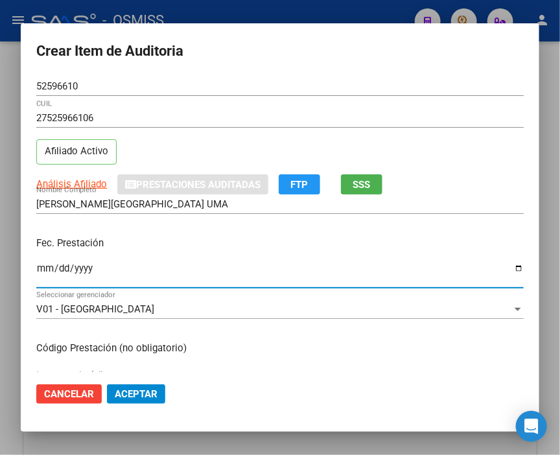
click at [43, 267] on input "Ingresar la fecha" at bounding box center [280, 273] width 488 height 21
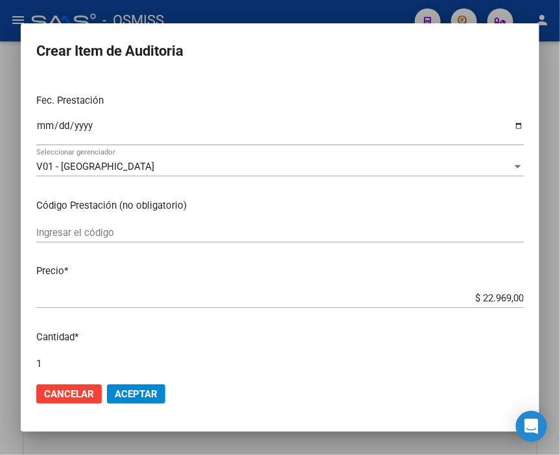
scroll to position [144, 0]
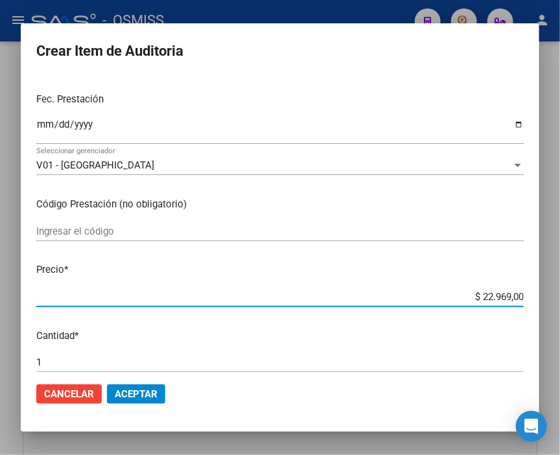
drag, startPoint x: 452, startPoint y: 296, endPoint x: 567, endPoint y: 296, distance: 114.8
click at [560, 296] on html "menu - OSMISS person Firma Express Inicio Calendario SSS Instructivos Contacto …" at bounding box center [280, 227] width 560 height 455
paste input "19151"
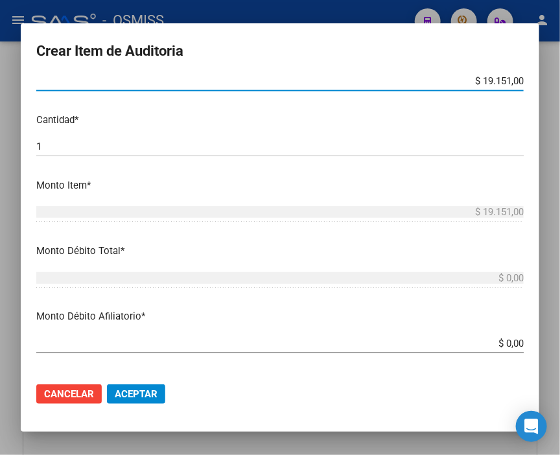
scroll to position [432, 0]
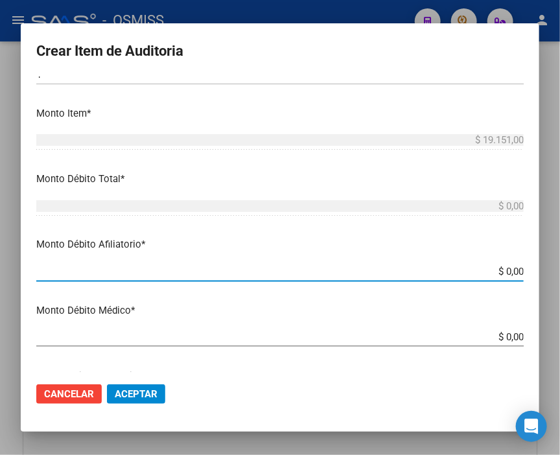
drag, startPoint x: 461, startPoint y: 269, endPoint x: 567, endPoint y: 268, distance: 105.7
click at [560, 268] on html "menu - OSMISS person Firma Express Inicio Calendario SSS Instructivos Contacto …" at bounding box center [280, 227] width 560 height 455
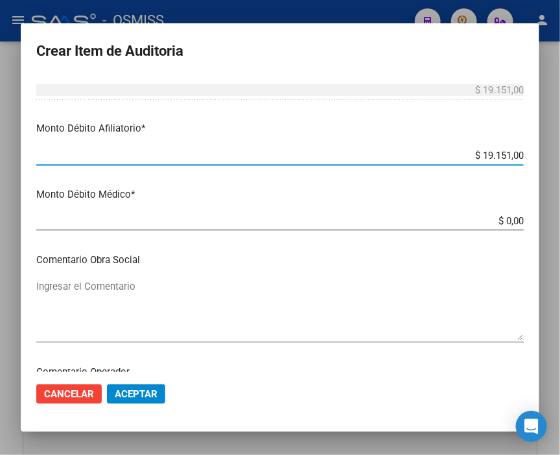
scroll to position [649, 0]
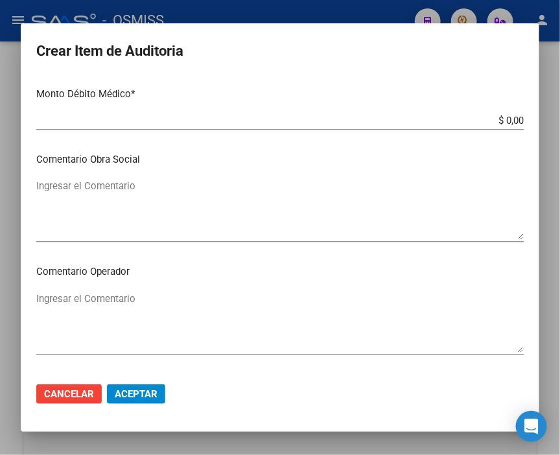
click at [147, 313] on textarea "Ingresar el Comentario" at bounding box center [280, 322] width 488 height 61
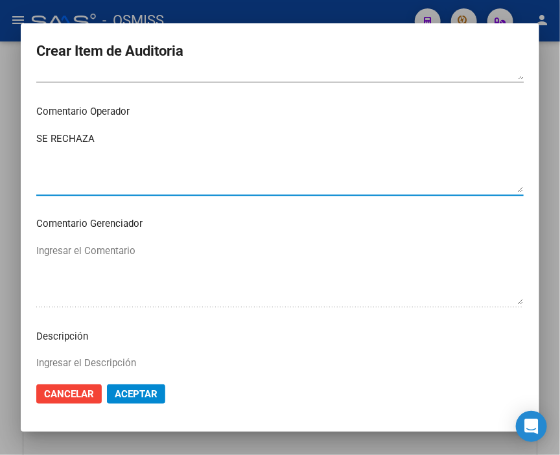
scroll to position [865, 0]
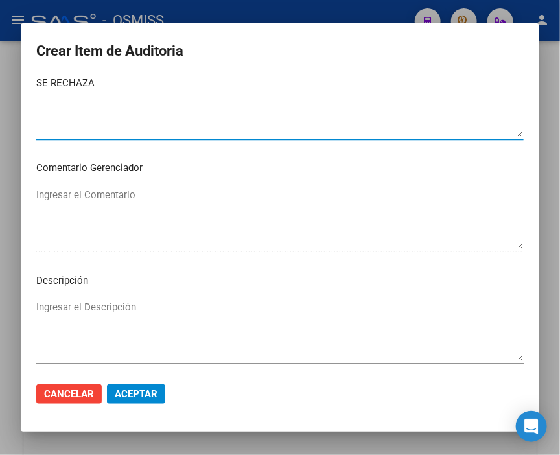
click at [57, 306] on textarea "Ingresar el Descripción" at bounding box center [280, 330] width 488 height 61
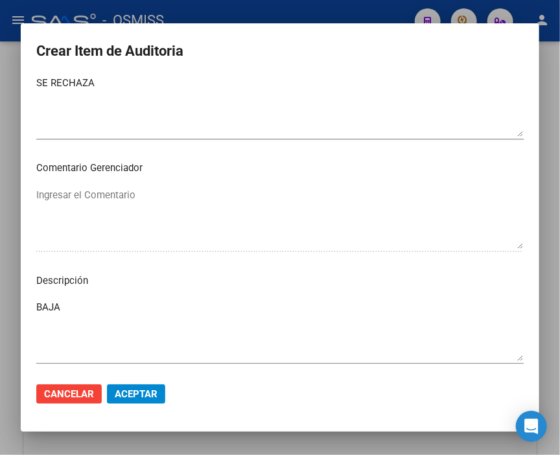
click at [94, 309] on textarea "BAJA" at bounding box center [280, 330] width 488 height 61
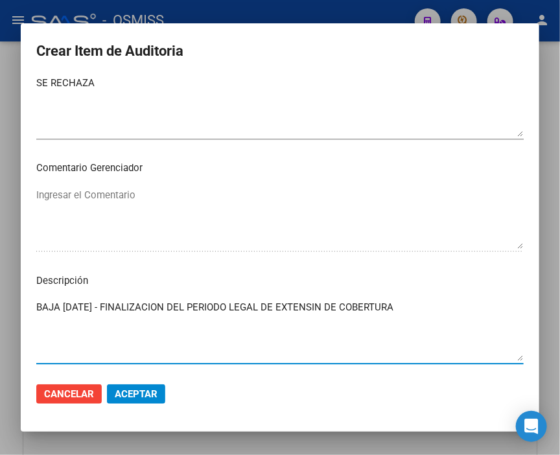
click at [337, 307] on textarea "BAJA 31/03/2025 - FINALIZACION DEL PERIODO LEGAL DE EXTENSIN DE COBERTURA" at bounding box center [280, 330] width 488 height 61
click at [164, 391] on button "Aceptar" at bounding box center [136, 394] width 58 height 19
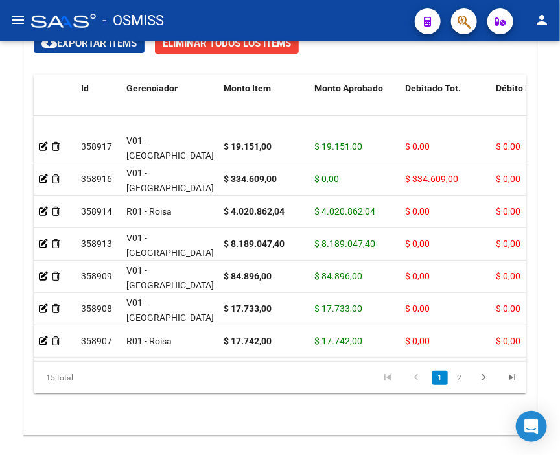
scroll to position [0, 0]
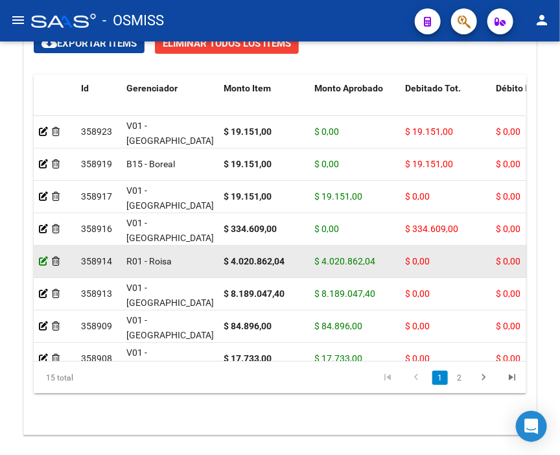
click at [42, 257] on icon at bounding box center [43, 261] width 9 height 9
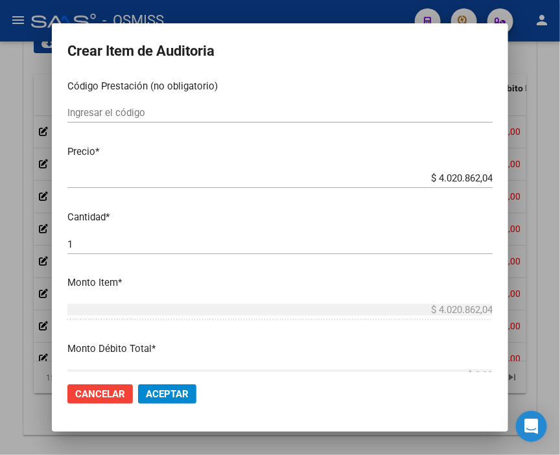
scroll to position [216, 0]
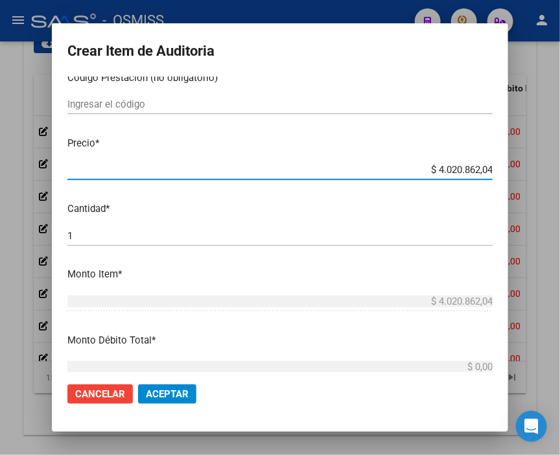
drag, startPoint x: 412, startPoint y: 166, endPoint x: 545, endPoint y: 145, distance: 134.6
click at [545, 145] on div "Crear Item de Auditoria 50243941 Nro Documento 27502439419 CUIL DE LA CERDA DAV…" at bounding box center [280, 227] width 560 height 455
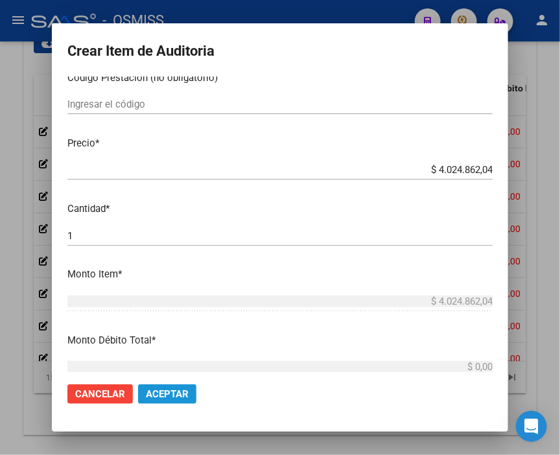
click at [178, 396] on span "Aceptar" at bounding box center [167, 395] width 43 height 12
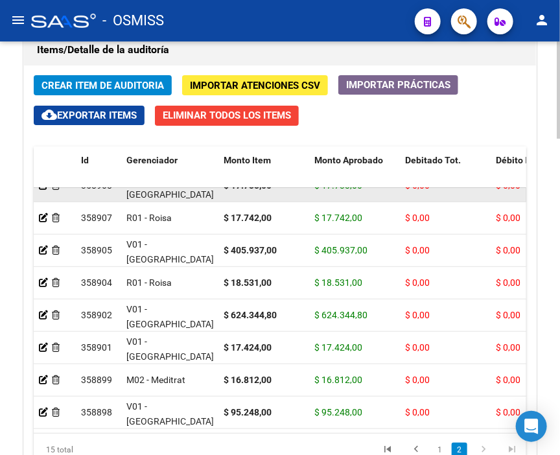
scroll to position [1269, 0]
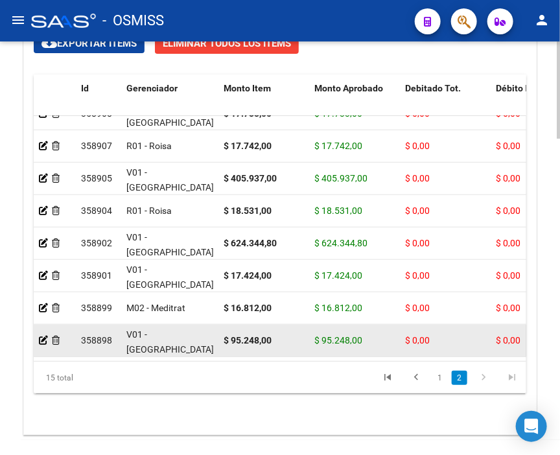
click at [38, 326] on datatable-body-cell at bounding box center [55, 341] width 42 height 32
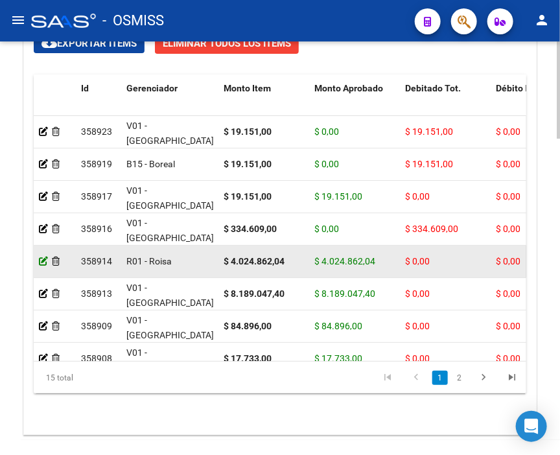
click at [41, 263] on icon at bounding box center [43, 261] width 9 height 9
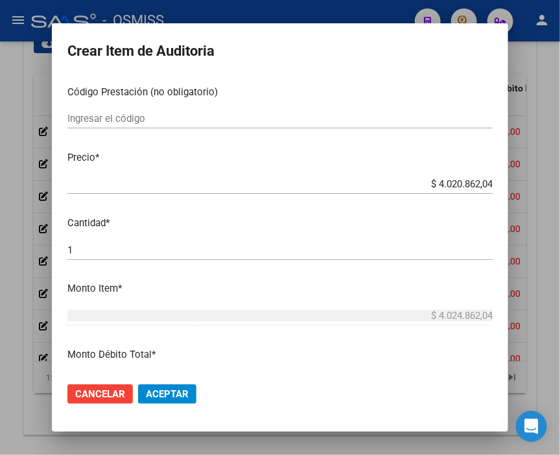
scroll to position [216, 0]
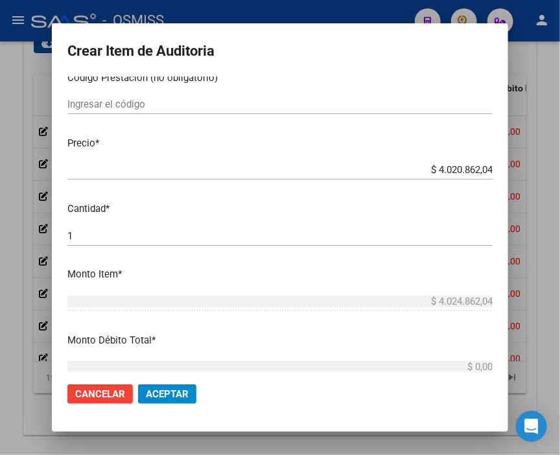
drag, startPoint x: 477, startPoint y: 178, endPoint x: 553, endPoint y: 163, distance: 77.3
click at [553, 163] on div "Crear Item de Auditoria 50243941 Nro Documento 27502439419 CUIL DE LA CERDA DAV…" at bounding box center [280, 227] width 560 height 455
click at [452, 156] on mat-dialog-content "50243941 Nro Documento 27502439419 CUIL DE LA CERDA DAVALOS LUANA CAND Nombre C…" at bounding box center [280, 225] width 457 height 296
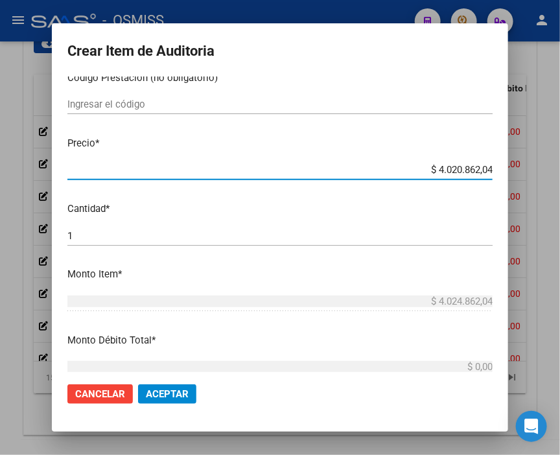
drag, startPoint x: 409, startPoint y: 166, endPoint x: 516, endPoint y: 163, distance: 107.7
click at [516, 163] on div "Crear Item de Auditoria 50243941 Nro Documento 27502439419 CUIL DE LA CERDA DAV…" at bounding box center [280, 227] width 560 height 455
click at [401, 166] on input "$ 4.020.862,04" at bounding box center [280, 170] width 426 height 12
drag, startPoint x: 399, startPoint y: 171, endPoint x: 547, endPoint y: 171, distance: 148.5
click at [547, 171] on div "Crear Item de Auditoria 50243941 Nro Documento 27502439419 CUIL DE LA CERDA DAV…" at bounding box center [280, 227] width 560 height 455
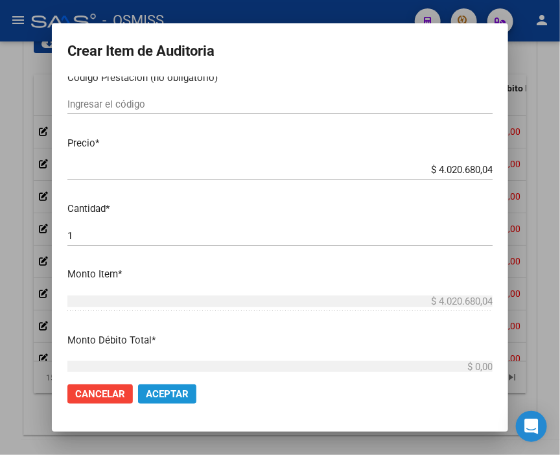
click at [156, 385] on button "Aceptar" at bounding box center [167, 394] width 58 height 19
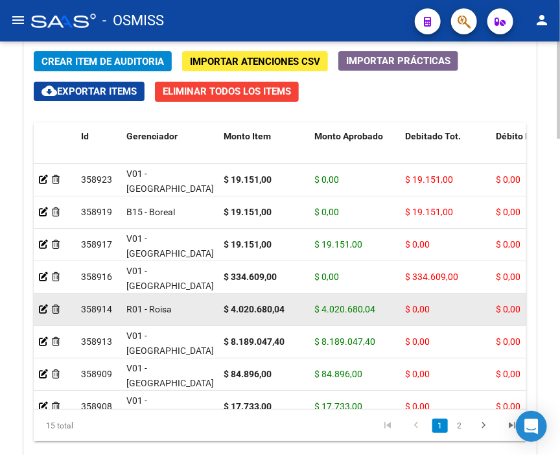
scroll to position [1225, 0]
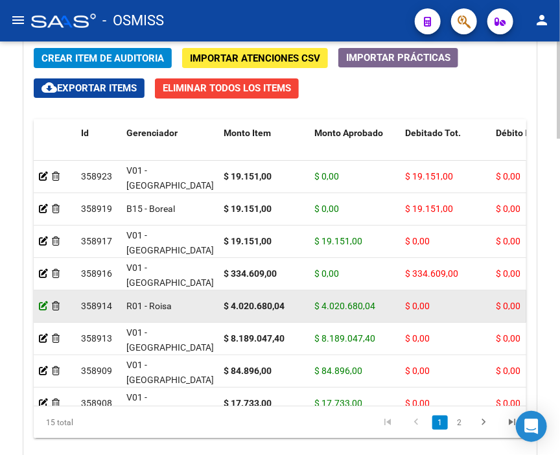
click at [40, 308] on icon at bounding box center [43, 306] width 9 height 9
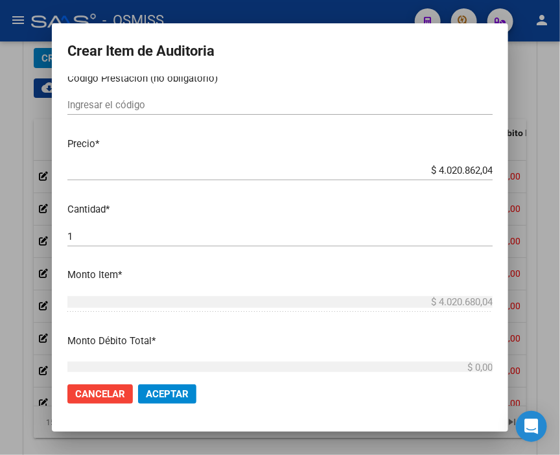
scroll to position [216, 0]
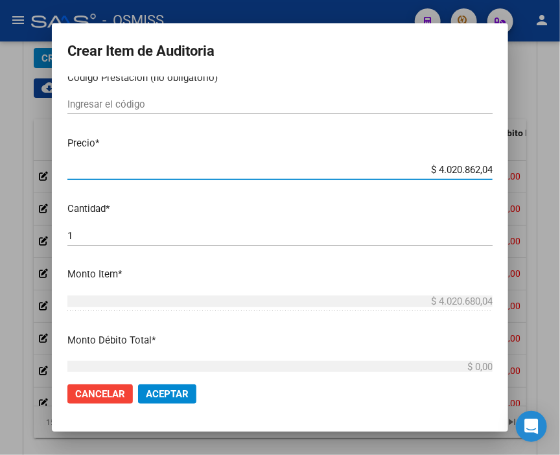
drag, startPoint x: 403, startPoint y: 170, endPoint x: 529, endPoint y: 178, distance: 125.4
click at [529, 178] on div "Crear Item de Auditoria 50243941 Nro Documento 27502439419 CUIL DE LA CERDA DAV…" at bounding box center [280, 227] width 560 height 455
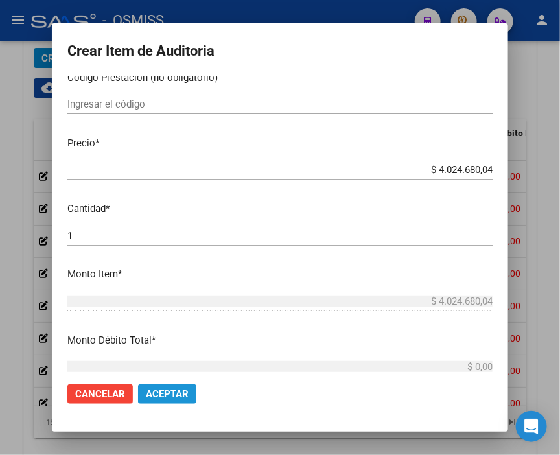
click at [177, 394] on span "Aceptar" at bounding box center [167, 395] width 43 height 12
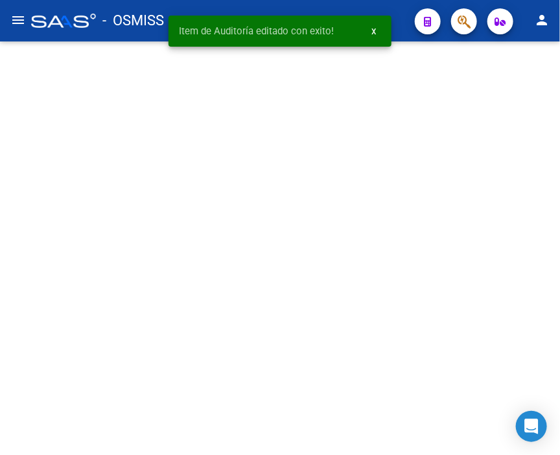
scroll to position [0, 0]
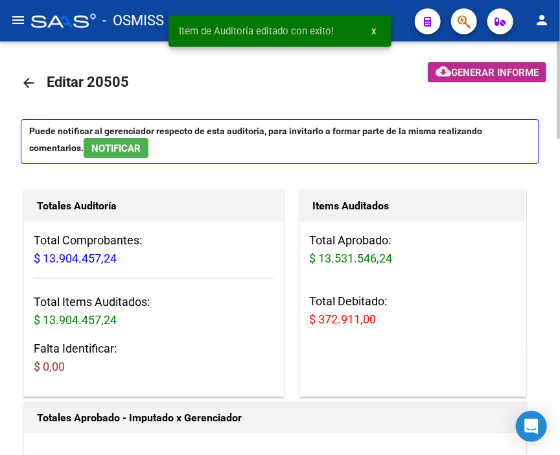
click at [464, 79] on button "cloud_download Generar informe" at bounding box center [487, 72] width 119 height 20
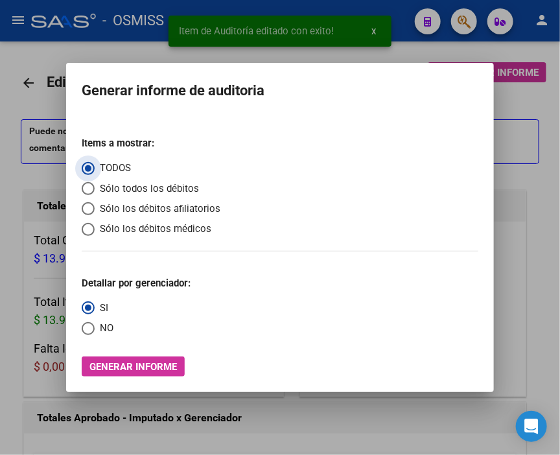
click at [150, 206] on span "Sólo los débitos afiliatorios" at bounding box center [158, 209] width 126 height 15
click at [95, 206] on input "Sólo los débitos afiliatorios" at bounding box center [88, 208] width 13 height 13
click at [111, 331] on span "NO" at bounding box center [104, 328] width 19 height 15
click at [95, 331] on input "NO" at bounding box center [88, 328] width 13 height 13
click at [132, 371] on span "Generar informe" at bounding box center [134, 367] width 88 height 12
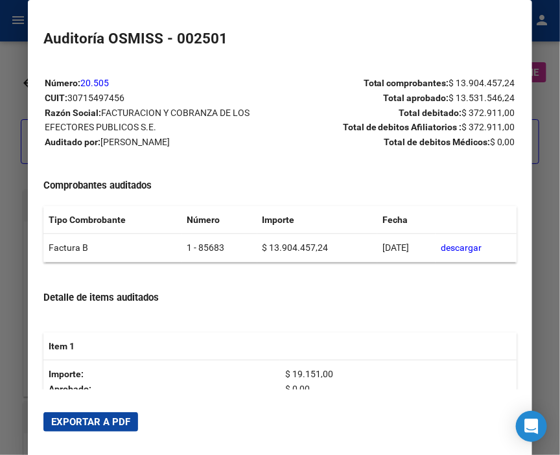
click at [114, 424] on span "Exportar a PDF" at bounding box center [90, 422] width 79 height 12
click at [17, 191] on div at bounding box center [280, 227] width 560 height 455
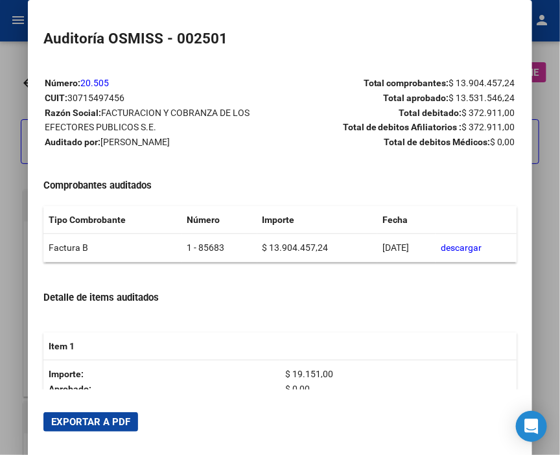
click at [17, 191] on div at bounding box center [280, 227] width 560 height 455
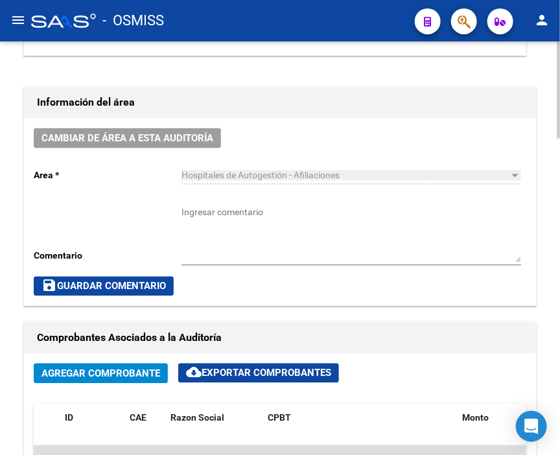
scroll to position [576, 0]
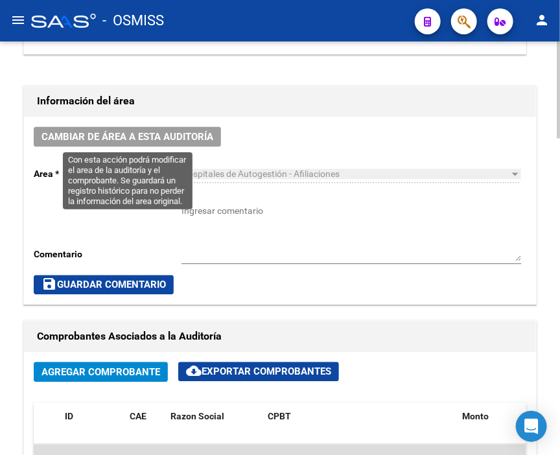
click at [156, 138] on span "Cambiar de área a esta auditoría" at bounding box center [128, 138] width 172 height 12
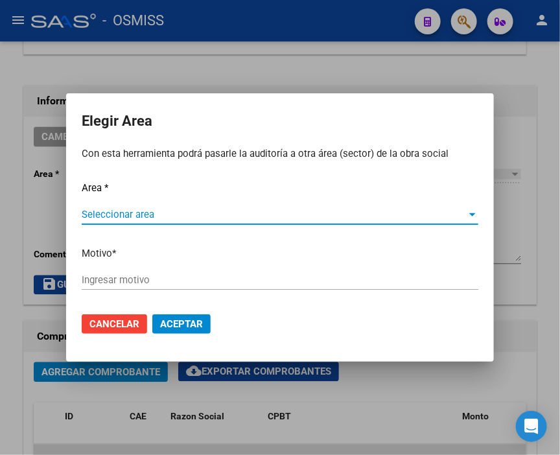
click at [107, 215] on span "Seleccionar area" at bounding box center [274, 215] width 385 height 12
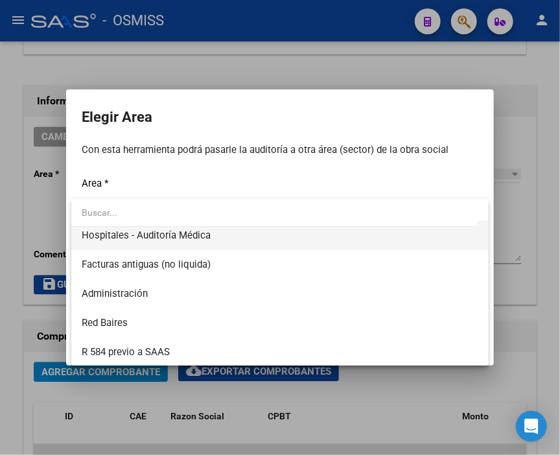
scroll to position [216, 0]
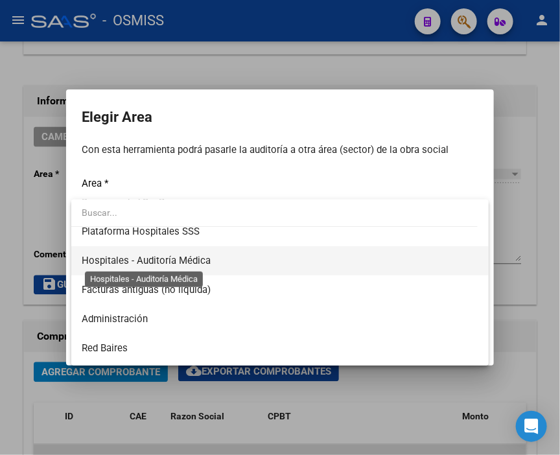
click at [189, 261] on span "Hospitales - Auditoría Médica" at bounding box center [146, 261] width 129 height 12
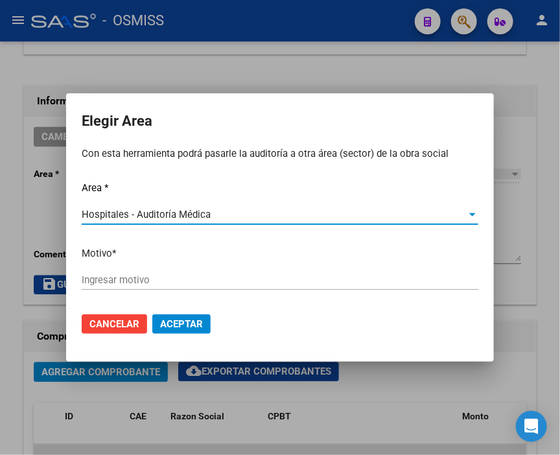
click at [146, 282] on input "Ingresar motivo" at bounding box center [280, 280] width 397 height 12
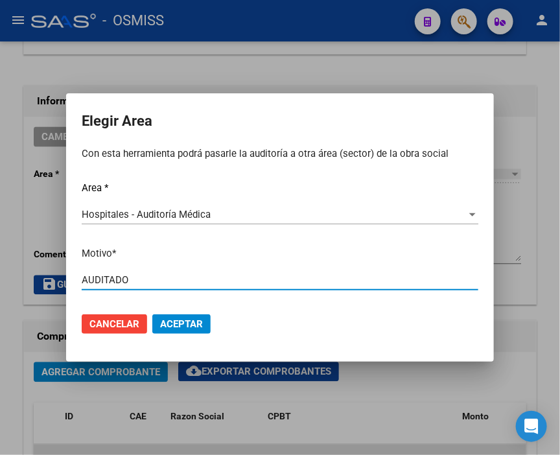
click at [189, 320] on span "Aceptar" at bounding box center [181, 324] width 43 height 12
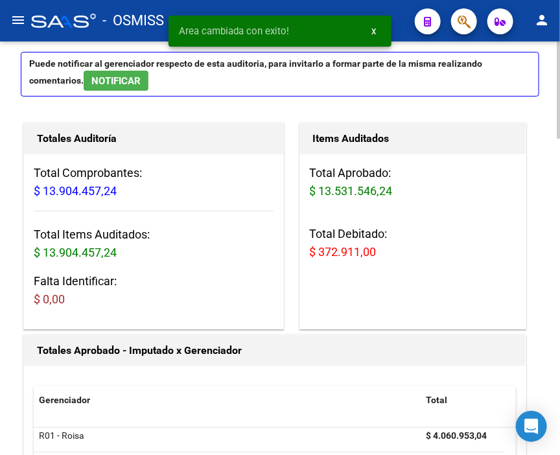
scroll to position [0, 0]
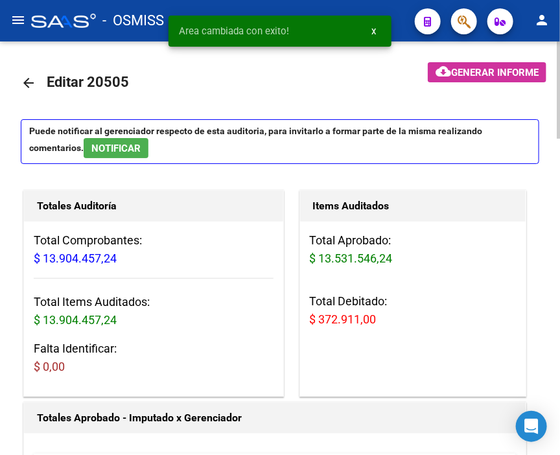
click at [28, 77] on mat-icon "arrow_back" at bounding box center [29, 83] width 16 height 16
